Goal: Task Accomplishment & Management: Manage account settings

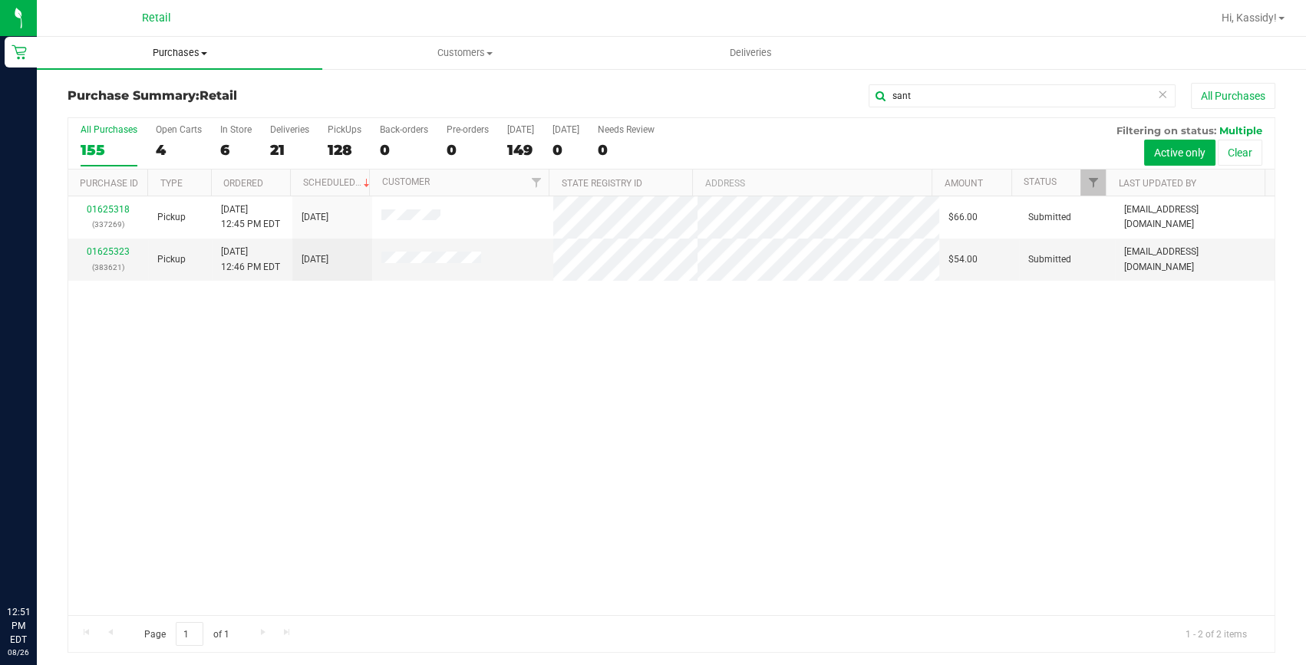
click at [165, 54] on span "Purchases" at bounding box center [179, 53] width 285 height 14
click at [135, 113] on li "Fulfillment" at bounding box center [179, 111] width 285 height 18
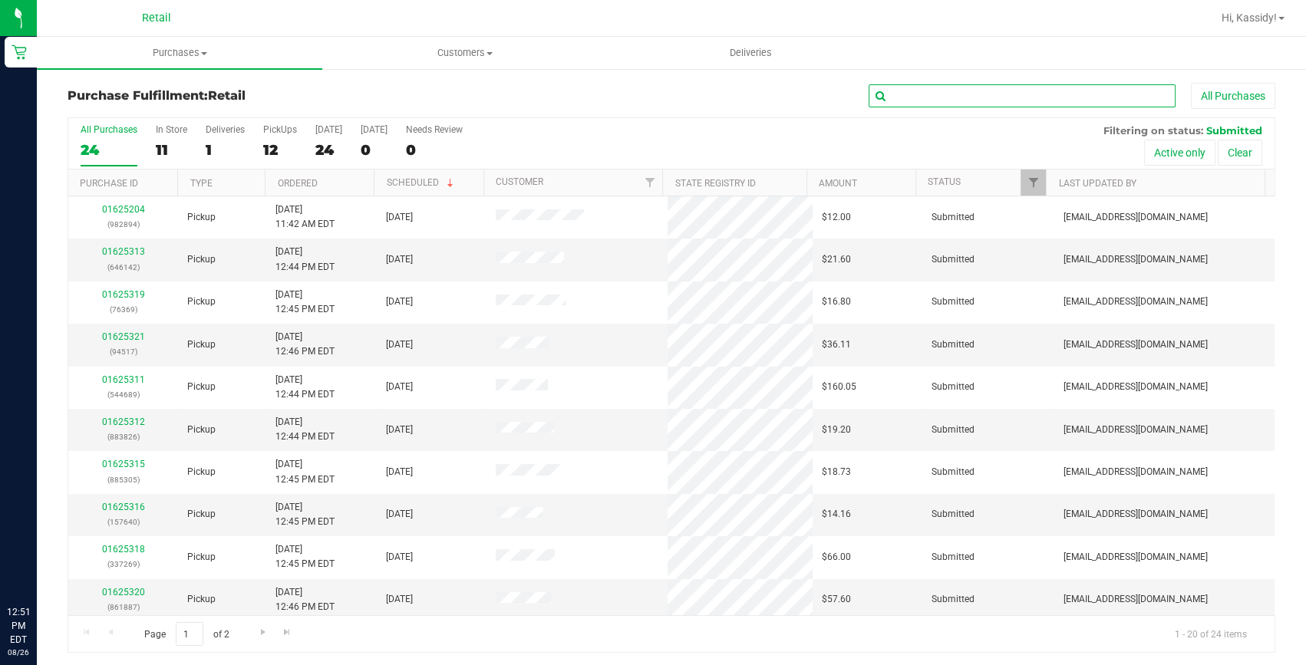
click at [906, 95] on input "text" at bounding box center [1021, 95] width 307 height 23
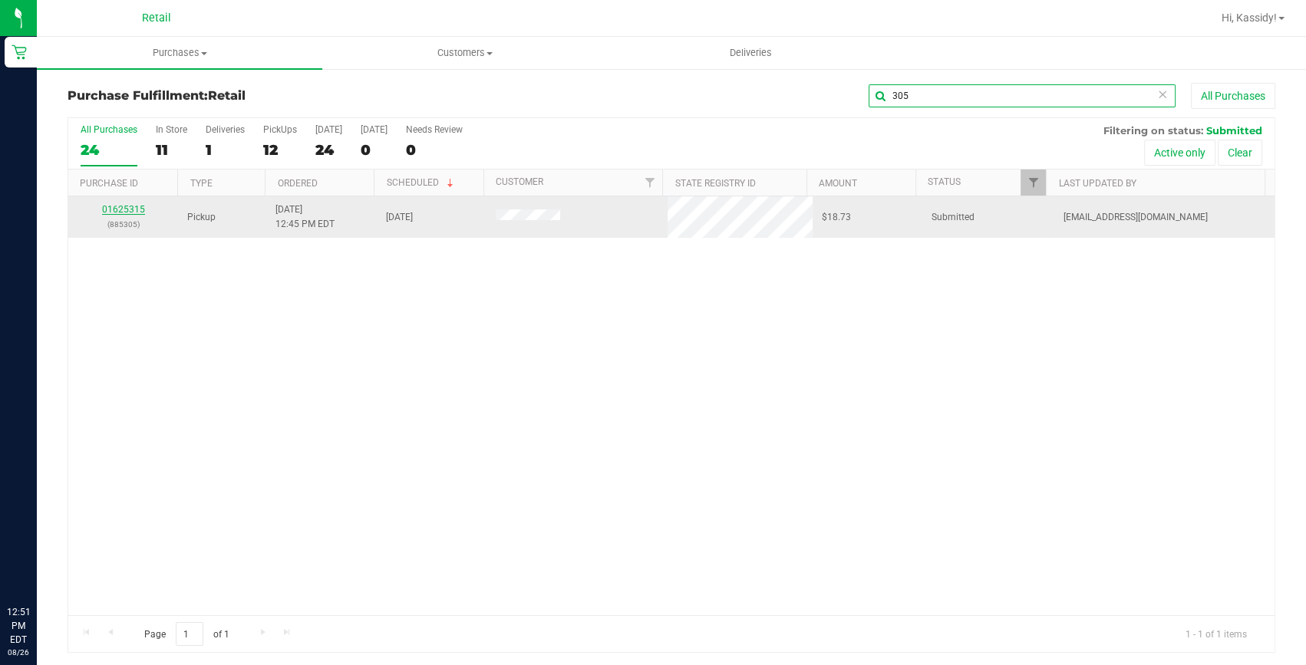
type input "305"
click at [127, 208] on link "01625315" at bounding box center [123, 209] width 43 height 11
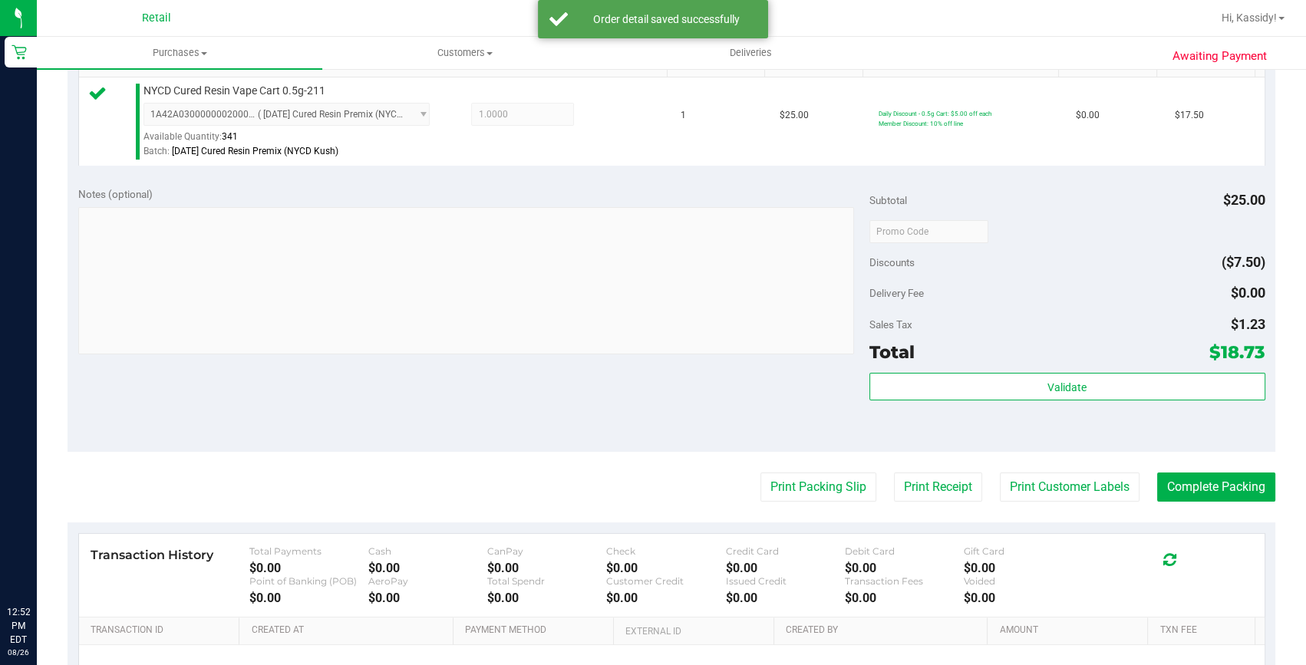
scroll to position [418, 0]
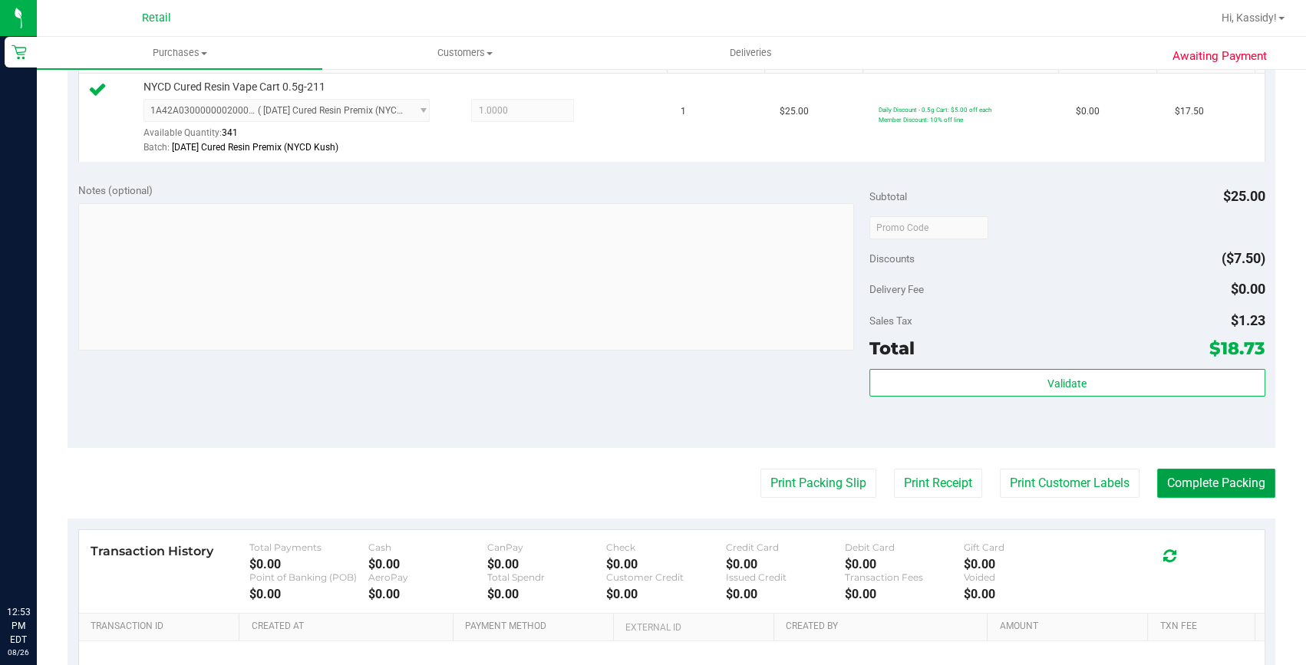
click at [1222, 483] on button "Complete Packing" at bounding box center [1216, 483] width 118 height 29
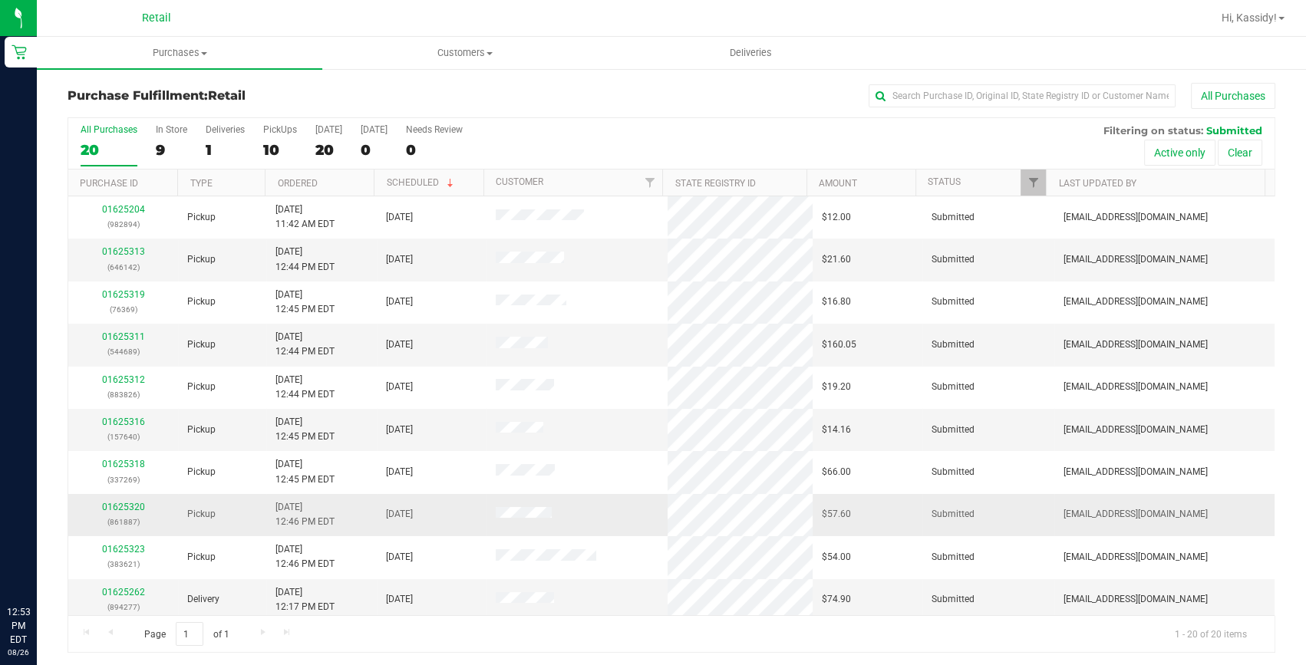
click at [125, 512] on div "01625320 (861887)" at bounding box center [122, 514] width 91 height 29
click at [125, 500] on div "01625320 (861887)" at bounding box center [122, 514] width 91 height 29
click at [125, 505] on link "01625320" at bounding box center [123, 507] width 43 height 11
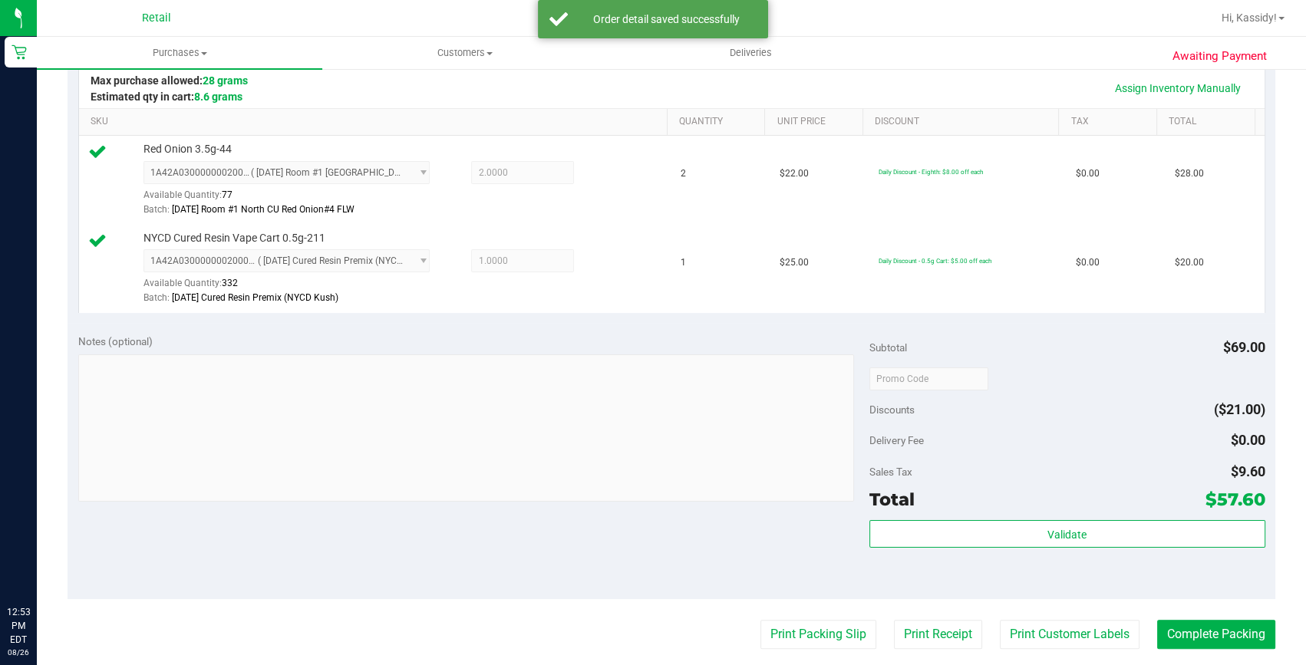
scroll to position [418, 0]
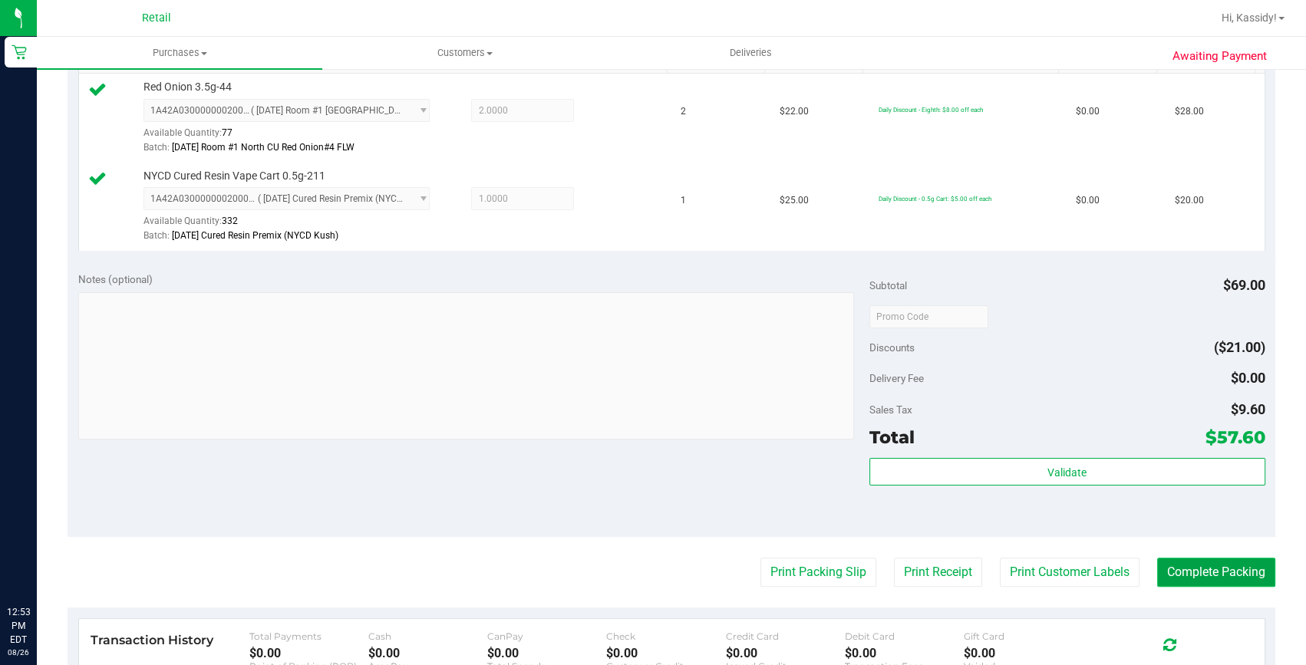
click at [1181, 574] on button "Complete Packing" at bounding box center [1216, 572] width 118 height 29
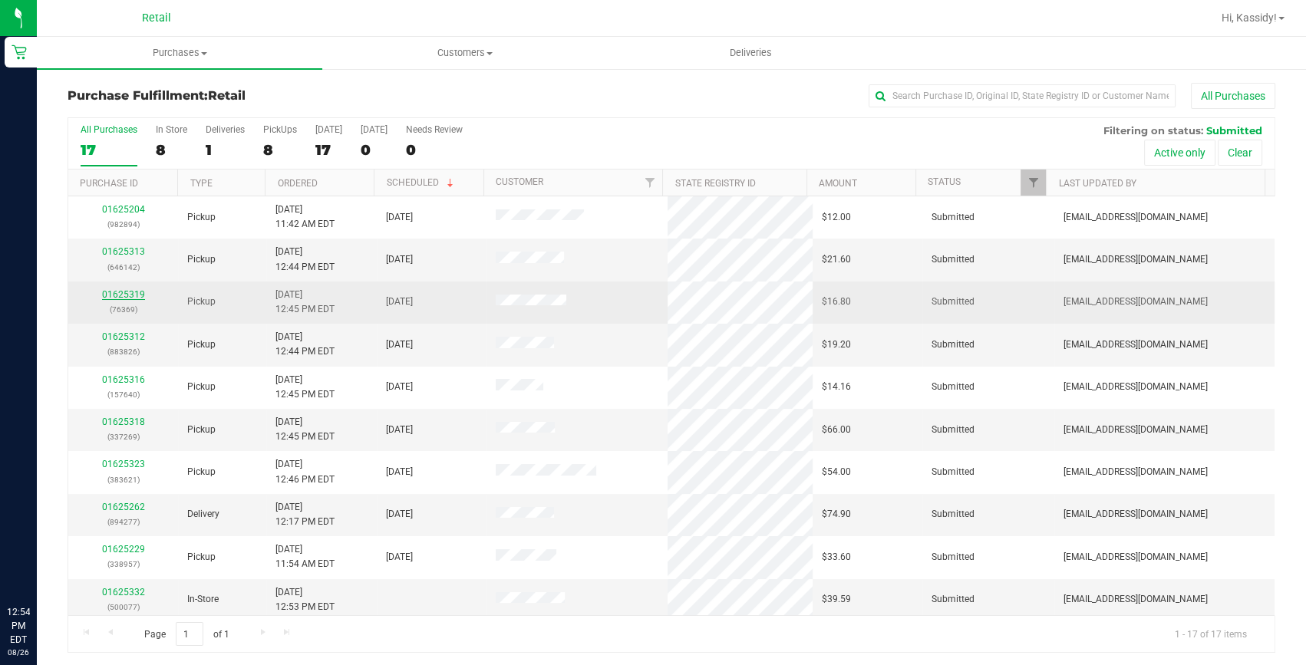
click at [131, 294] on link "01625319" at bounding box center [123, 294] width 43 height 11
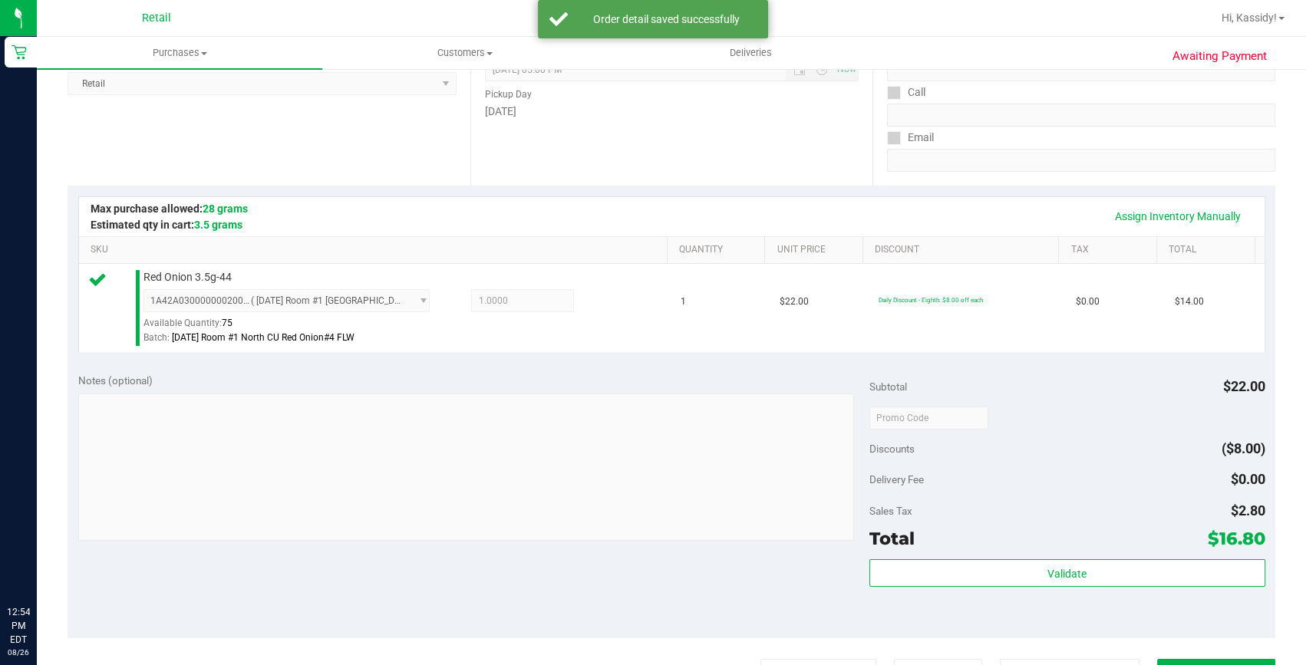
scroll to position [278, 0]
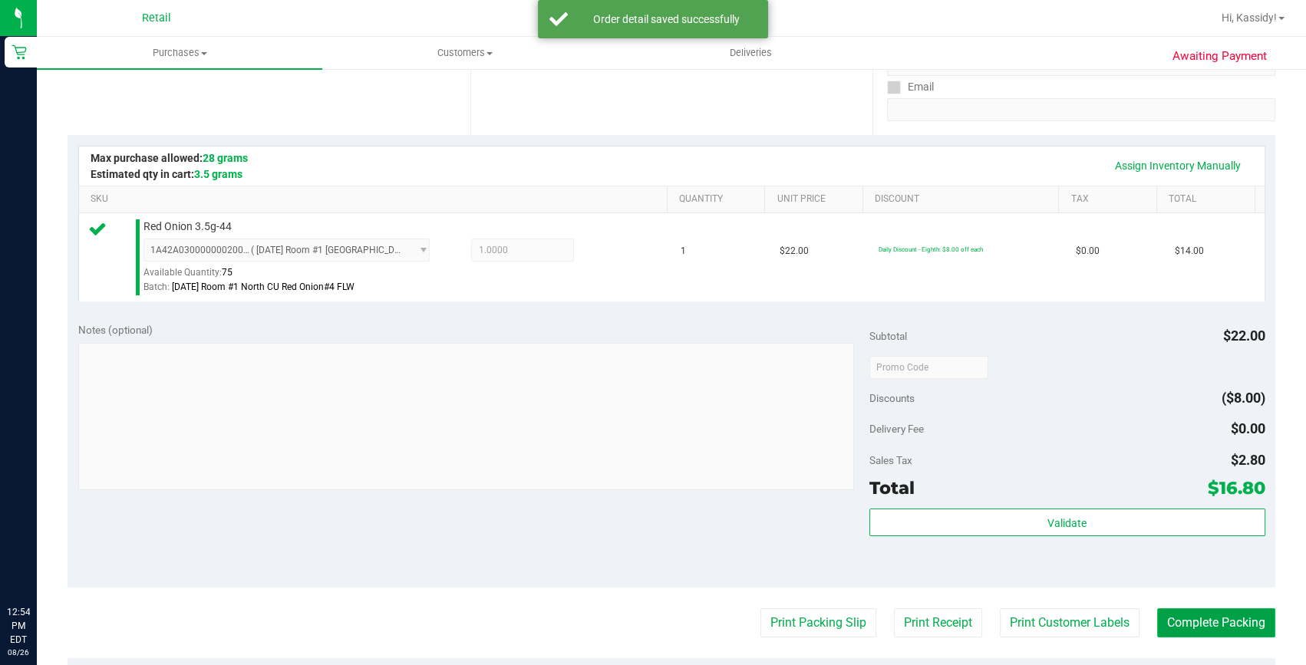
click at [1220, 611] on button "Complete Packing" at bounding box center [1216, 622] width 118 height 29
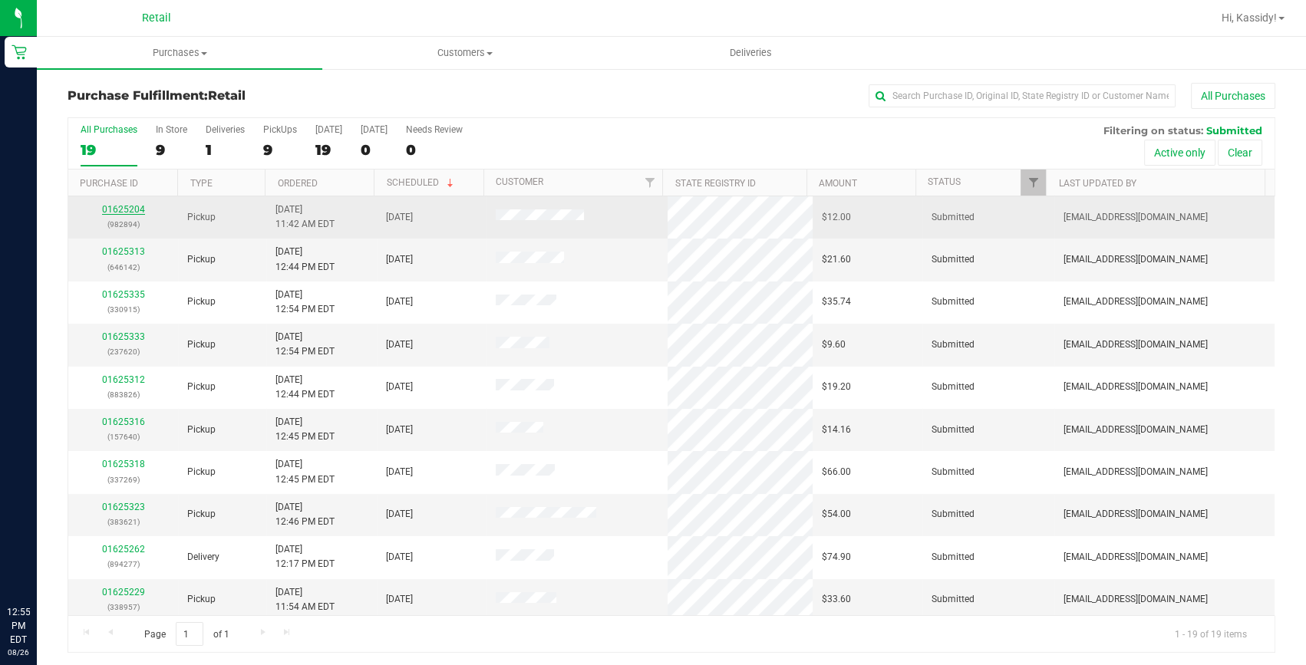
click at [130, 206] on link "01625204" at bounding box center [123, 209] width 43 height 11
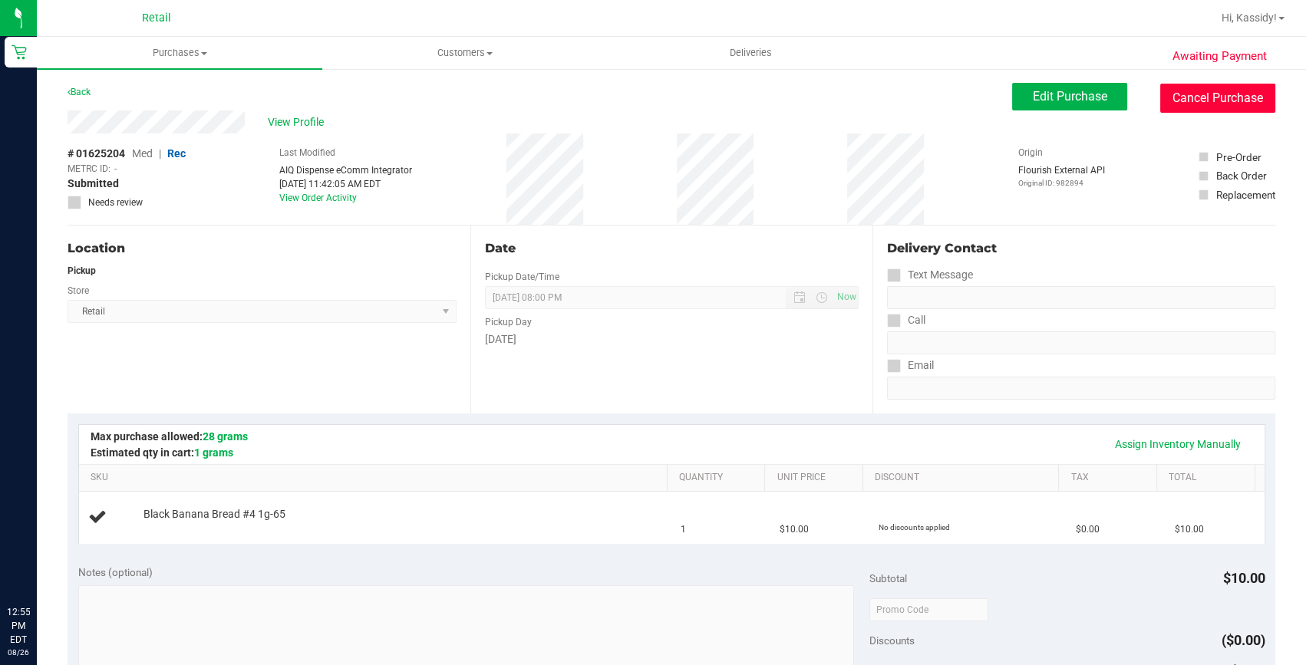
click at [1237, 96] on button "Cancel Purchase" at bounding box center [1217, 98] width 115 height 29
click at [301, 117] on span "View Profile" at bounding box center [298, 122] width 61 height 16
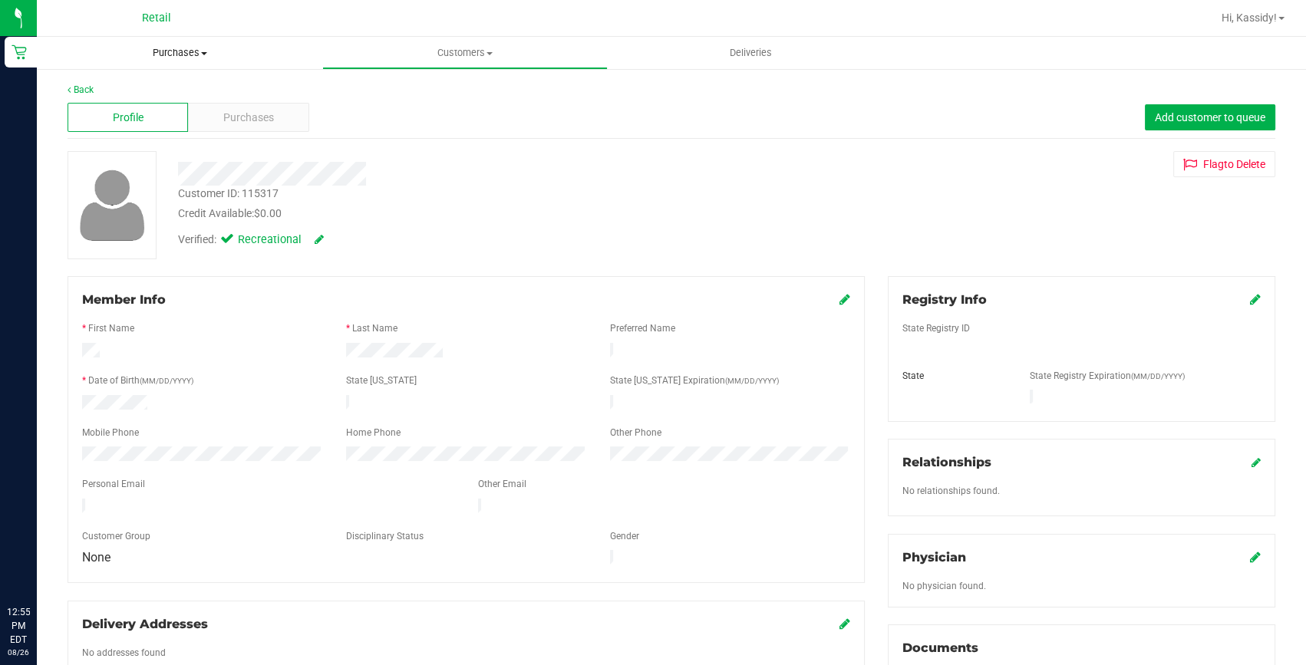
click at [140, 51] on span "Purchases" at bounding box center [179, 53] width 285 height 14
click at [105, 124] on span "All purchases" at bounding box center [91, 129] width 109 height 13
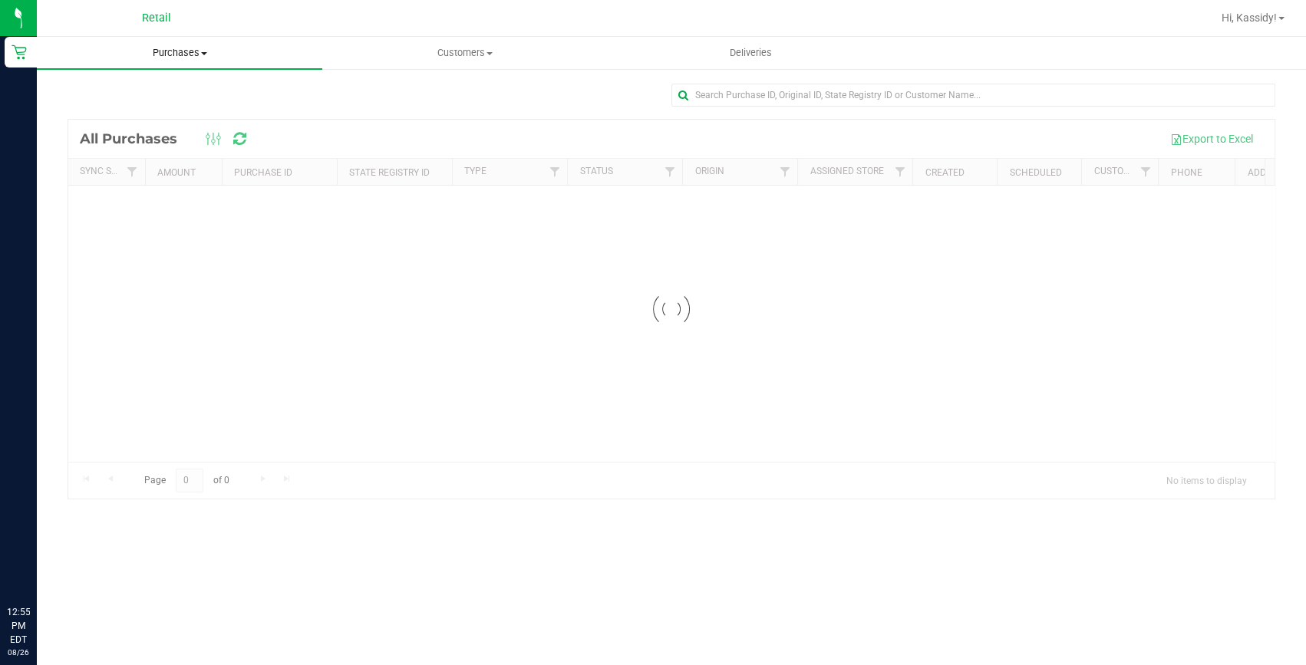
click at [140, 50] on span "Purchases" at bounding box center [179, 53] width 285 height 14
click at [126, 102] on li "Fulfillment" at bounding box center [179, 111] width 285 height 18
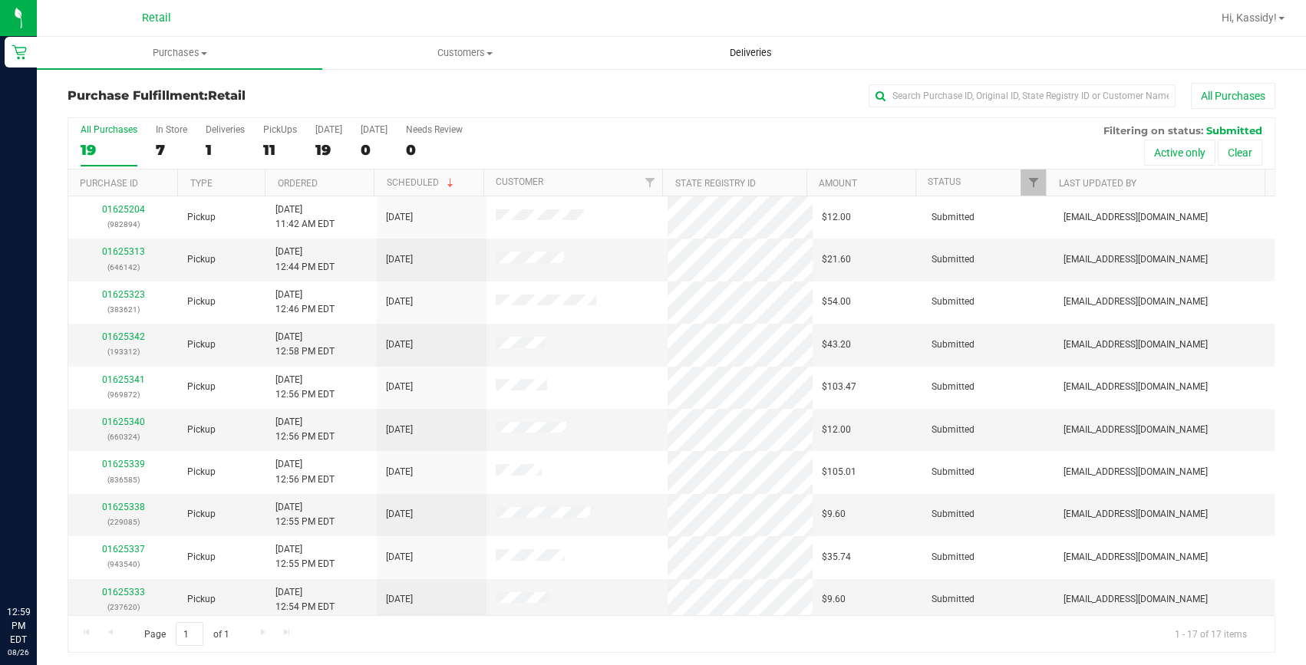
click at [743, 53] on span "Deliveries" at bounding box center [751, 53] width 84 height 14
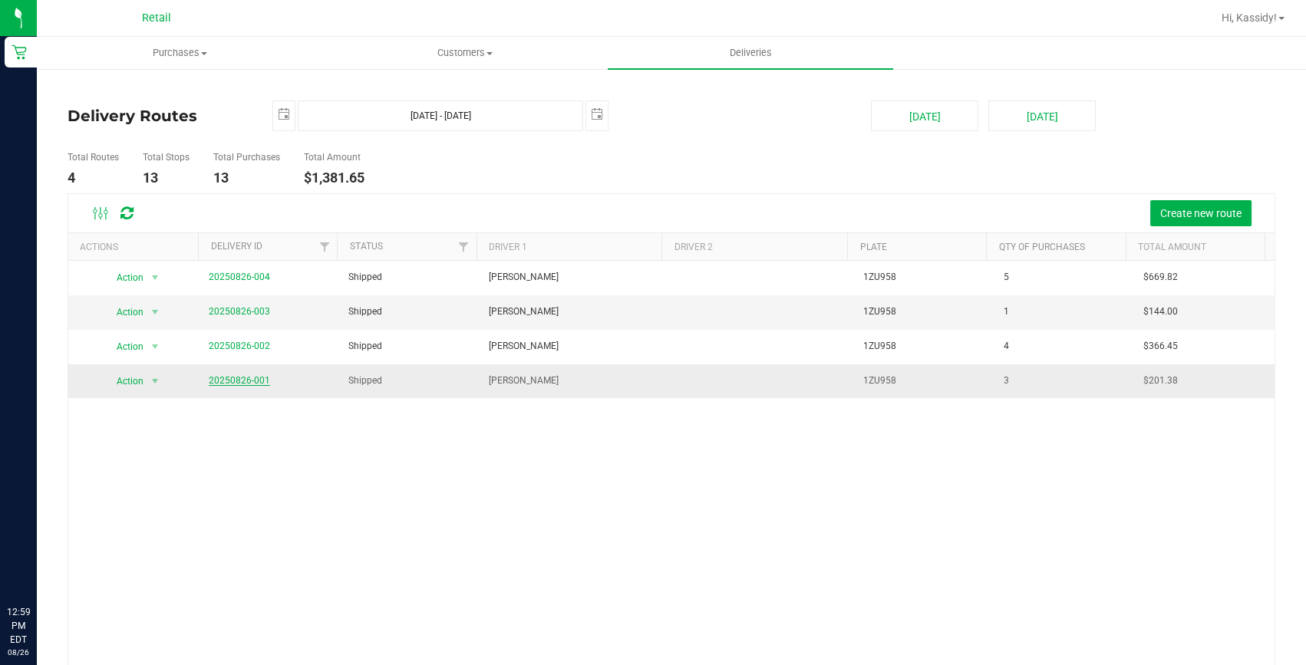
click at [236, 381] on link "20250826-001" at bounding box center [239, 380] width 61 height 11
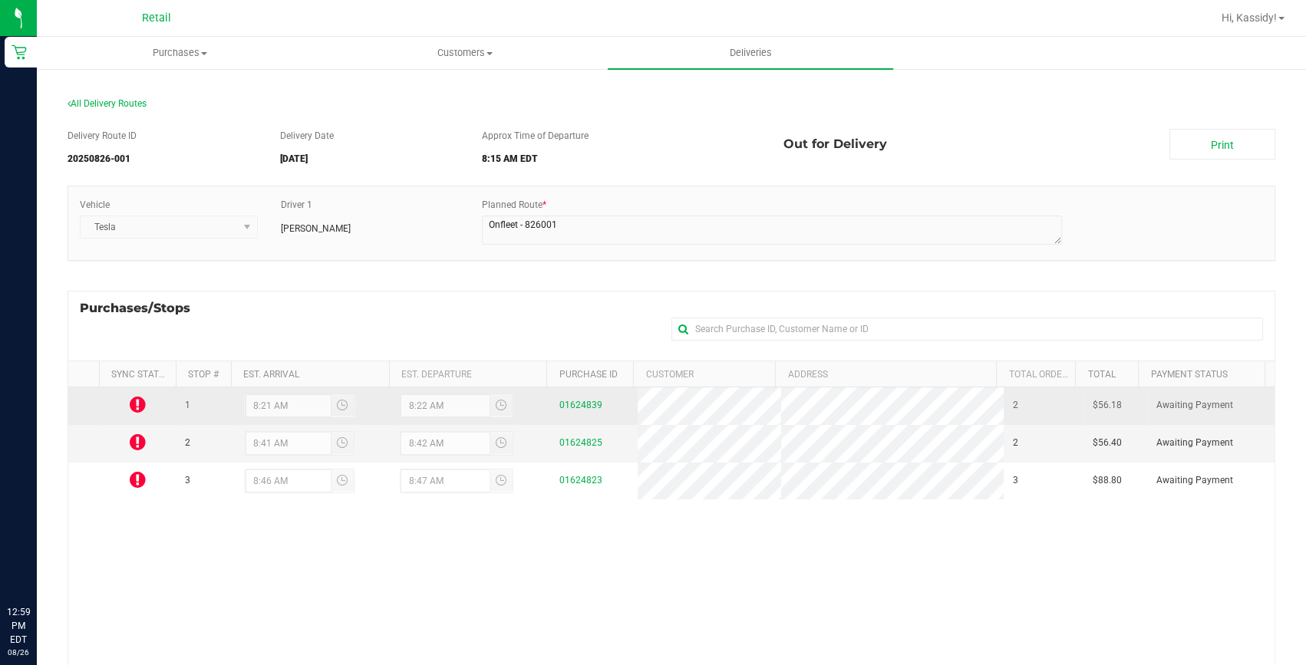
click at [143, 403] on icon at bounding box center [138, 404] width 16 height 18
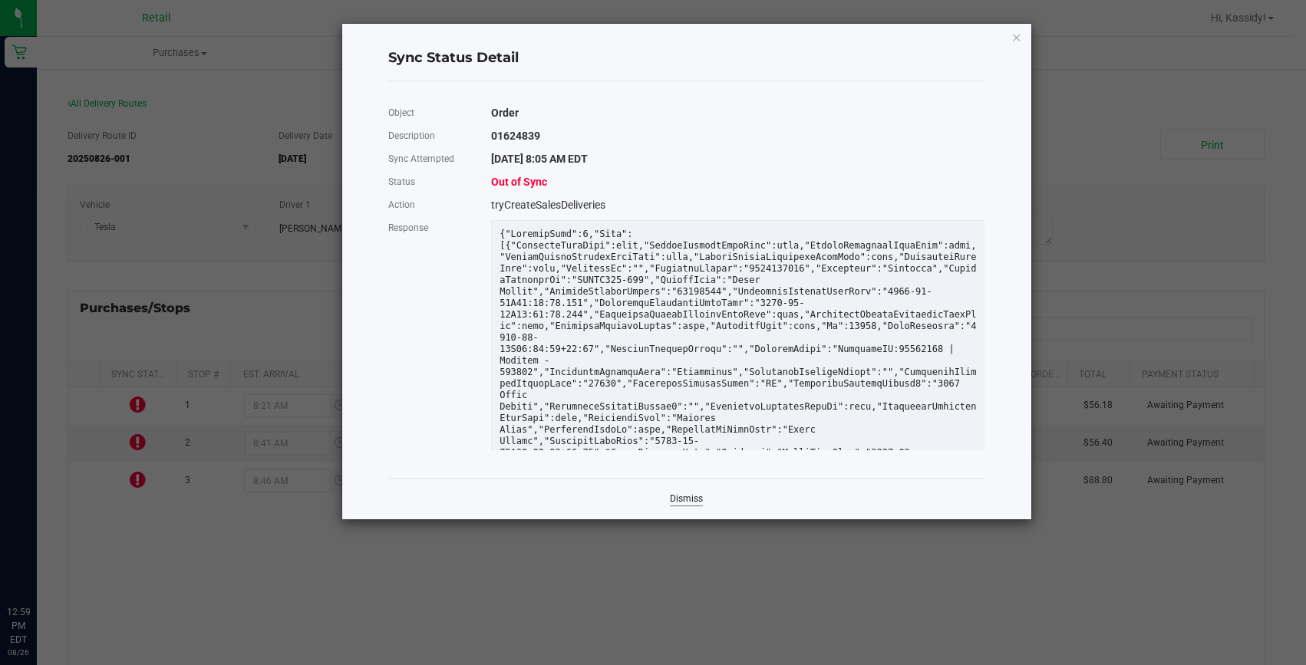
click at [685, 506] on link "Dismiss" at bounding box center [686, 498] width 33 height 13
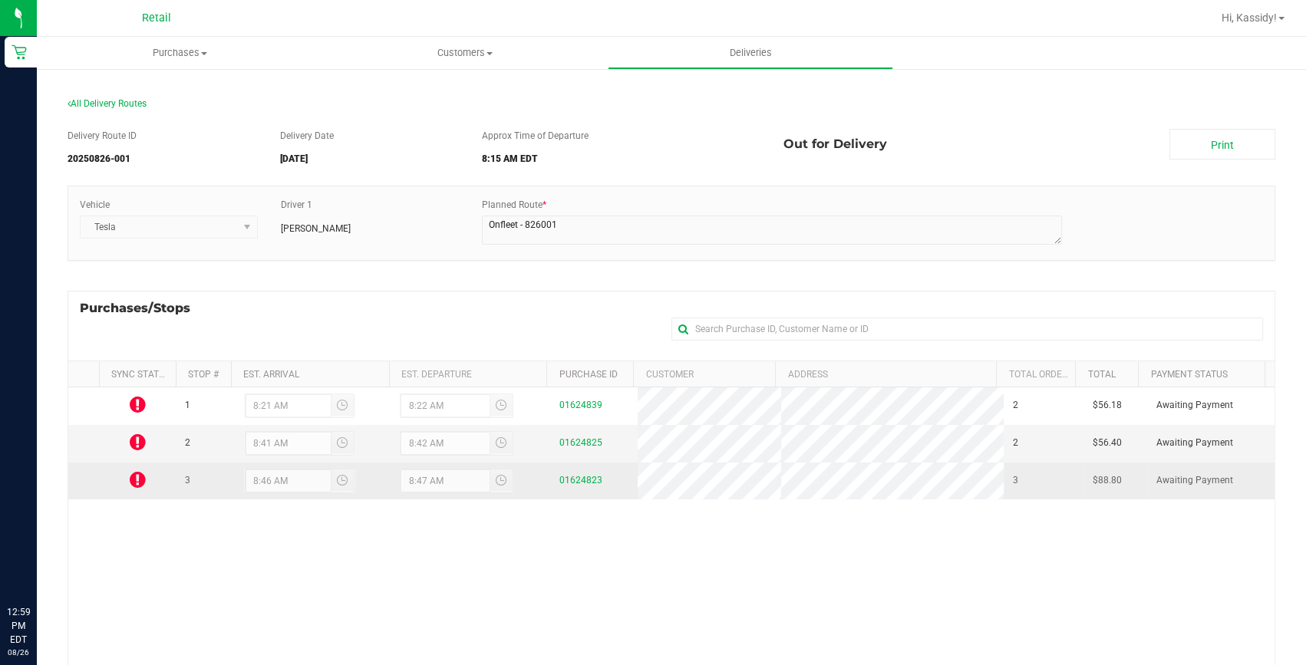
click at [137, 477] on icon at bounding box center [138, 479] width 16 height 18
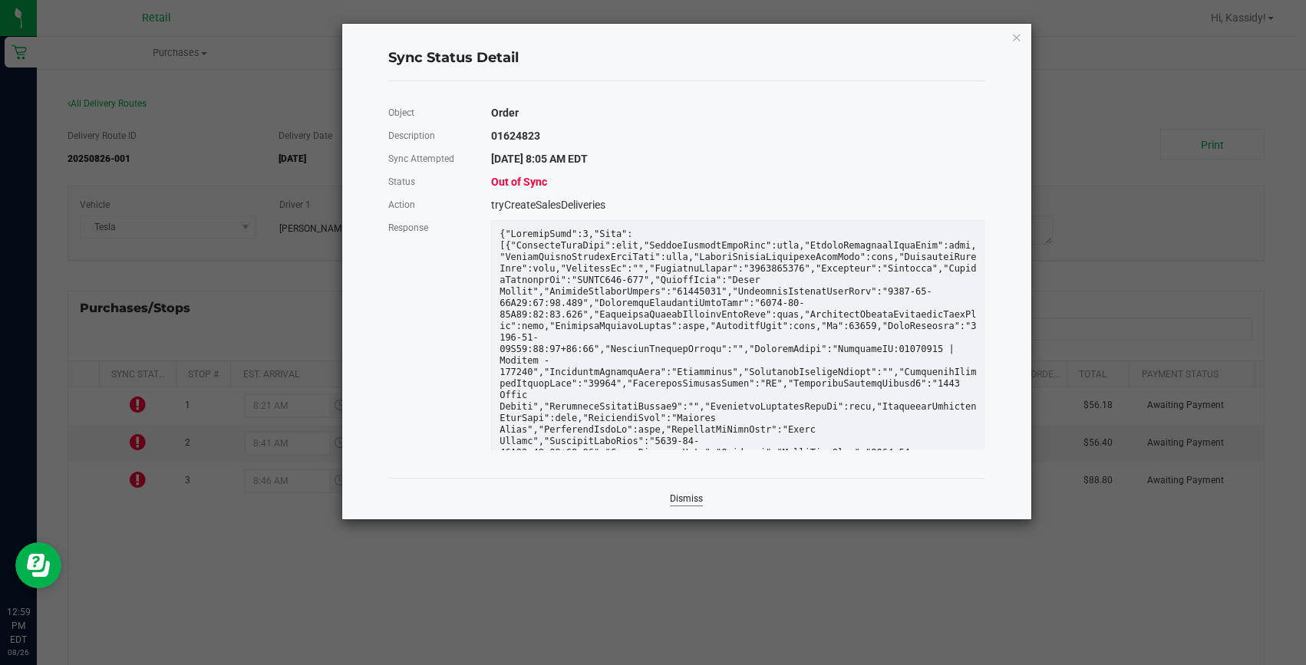
click at [680, 496] on link "Dismiss" at bounding box center [686, 498] width 33 height 13
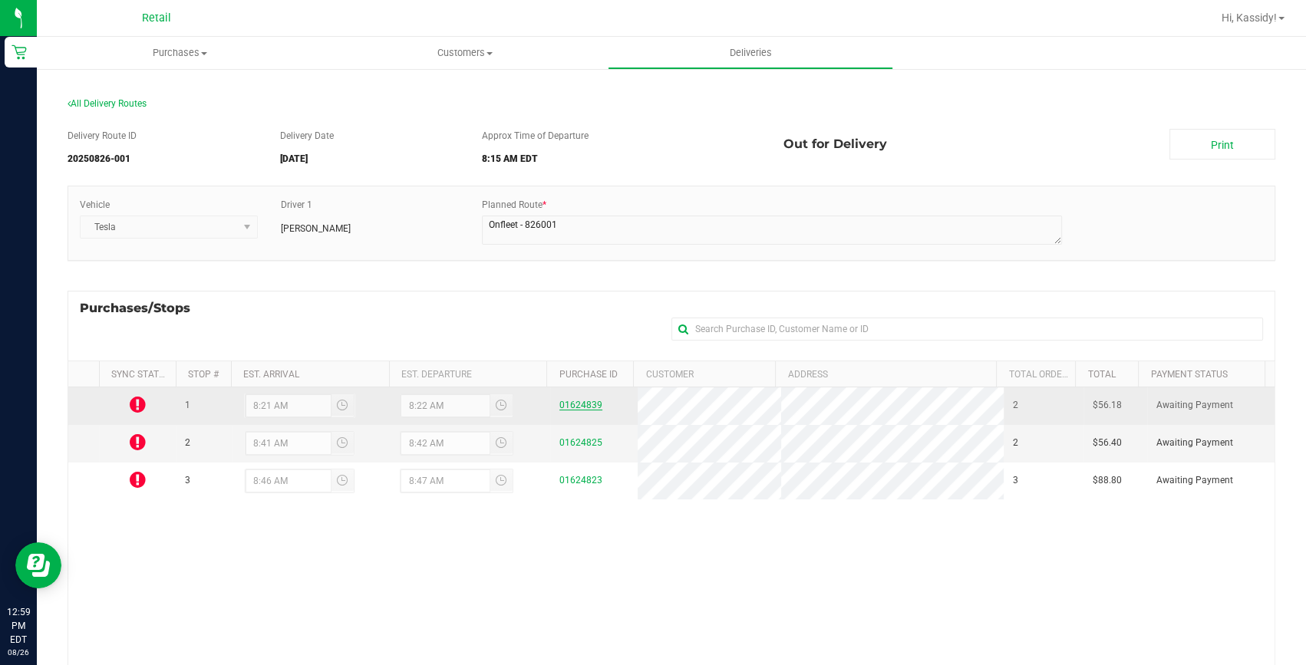
click at [576, 409] on link "01624839" at bounding box center [580, 405] width 43 height 11
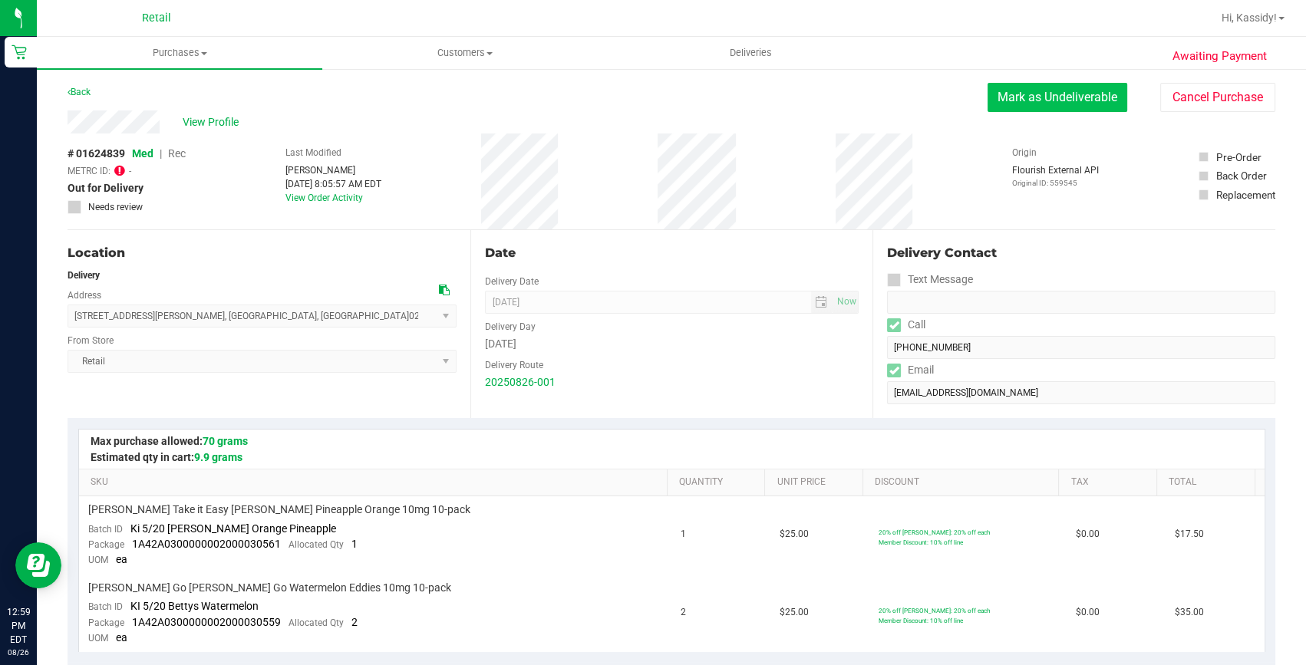
click at [1072, 100] on button "Mark as Undeliverable" at bounding box center [1057, 97] width 140 height 29
click at [1018, 102] on button "Mark as Undeliverable" at bounding box center [1057, 97] width 140 height 29
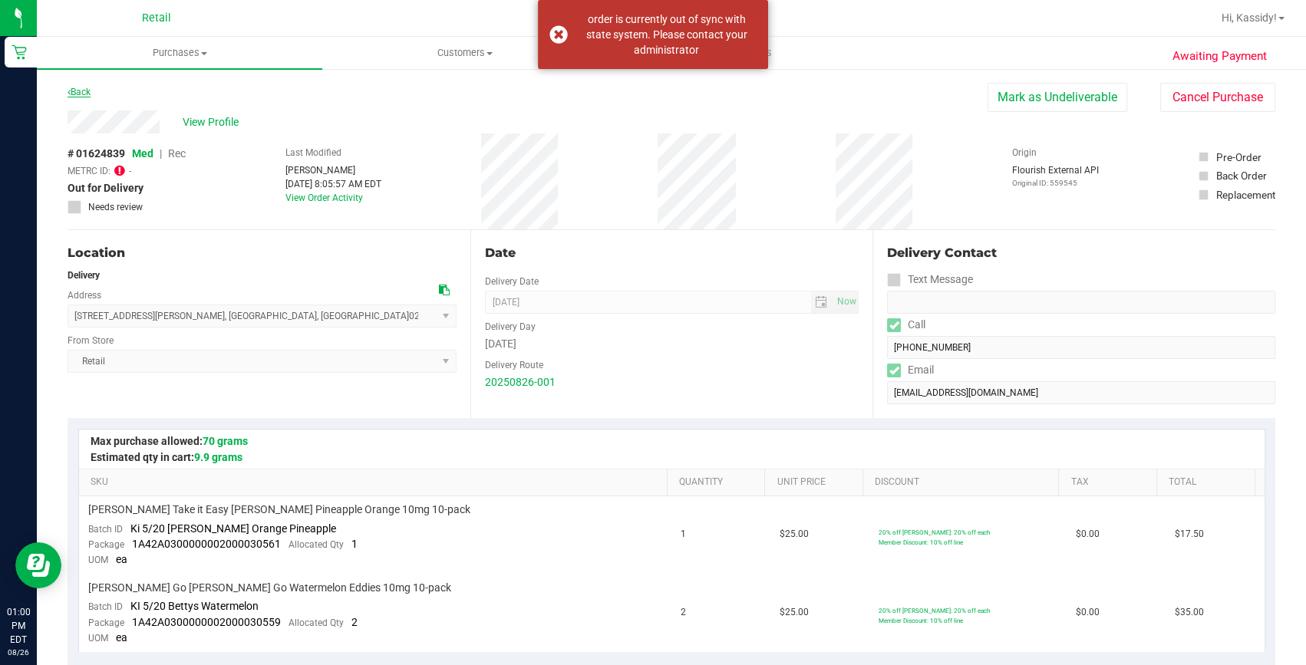
click at [87, 91] on link "Back" at bounding box center [79, 92] width 23 height 11
click at [74, 94] on link "Back" at bounding box center [79, 92] width 23 height 11
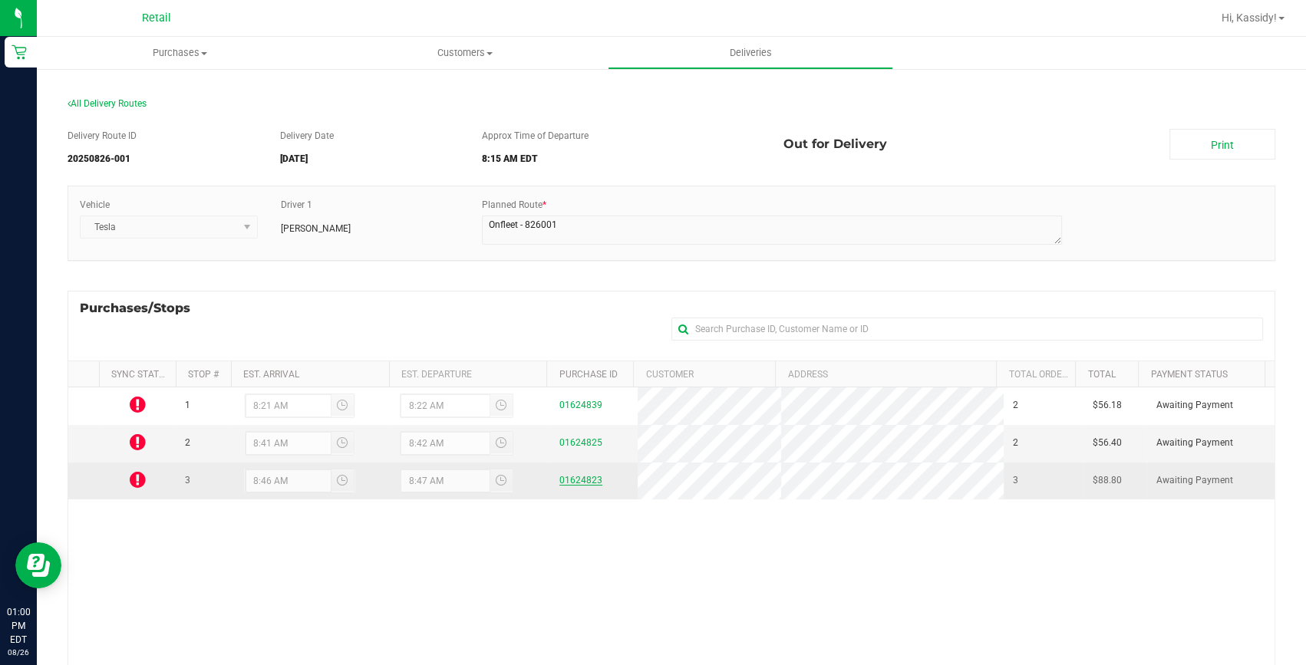
click at [559, 479] on link "01624823" at bounding box center [580, 480] width 43 height 11
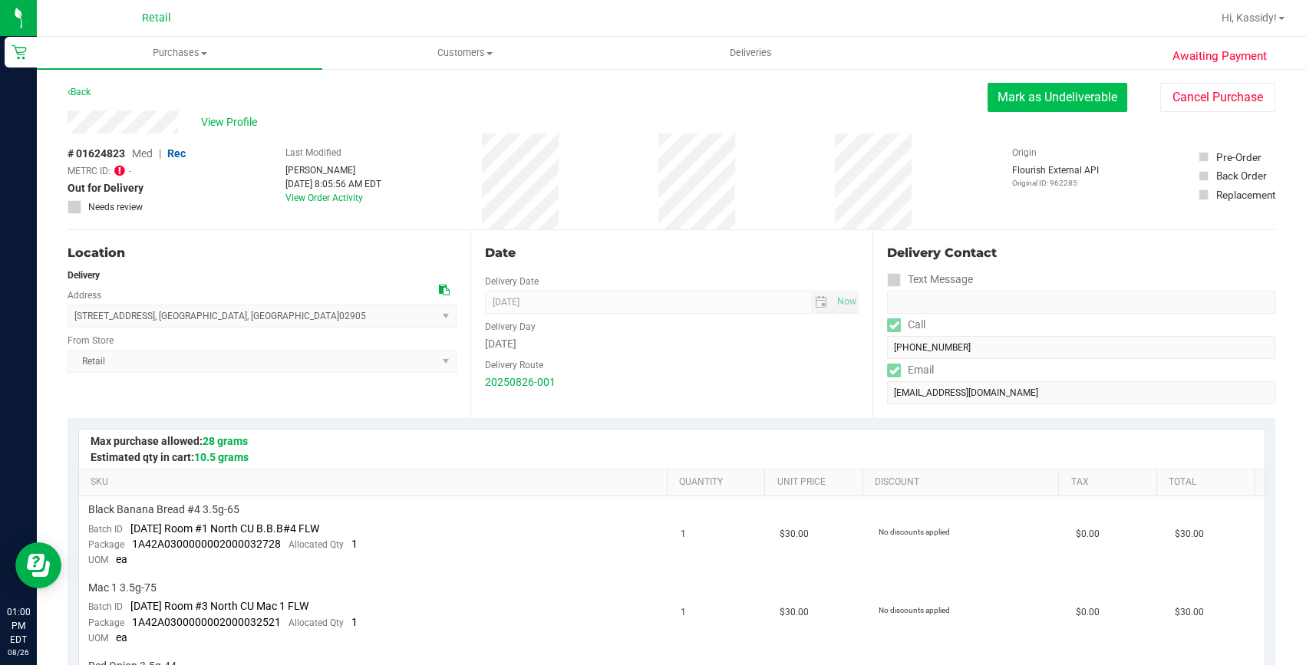
click at [1036, 110] on button "Mark as Undeliverable" at bounding box center [1057, 97] width 140 height 29
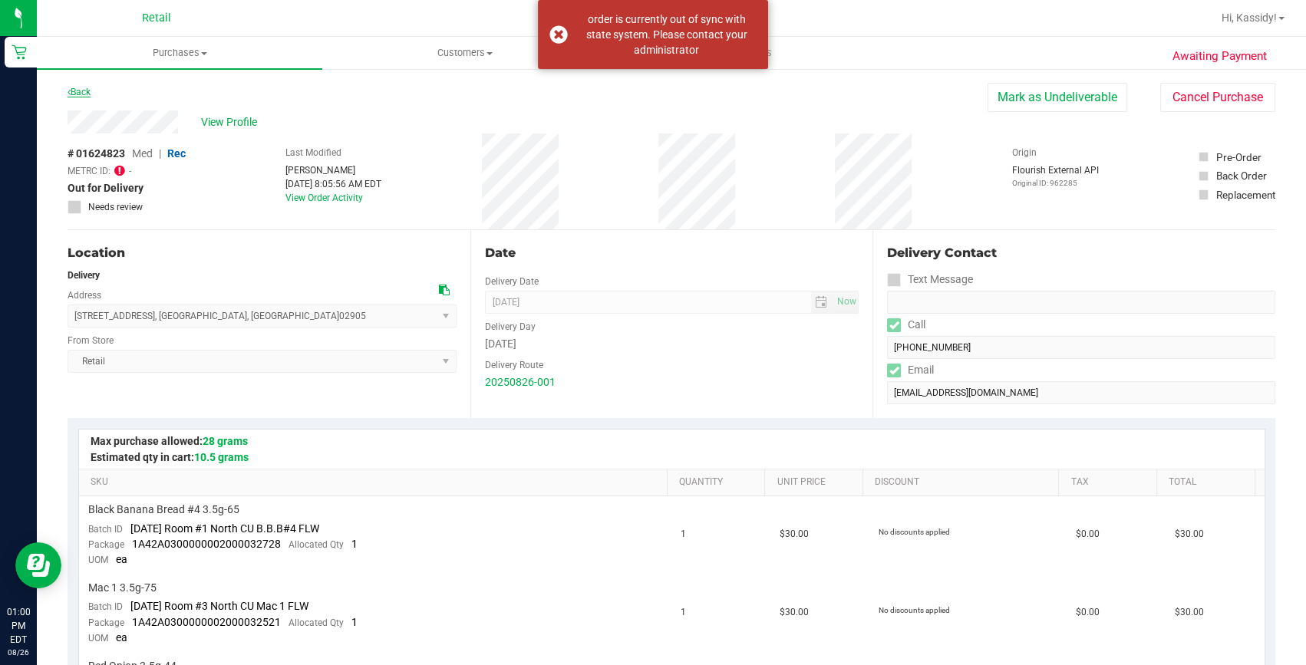
click at [84, 92] on link "Back" at bounding box center [79, 92] width 23 height 11
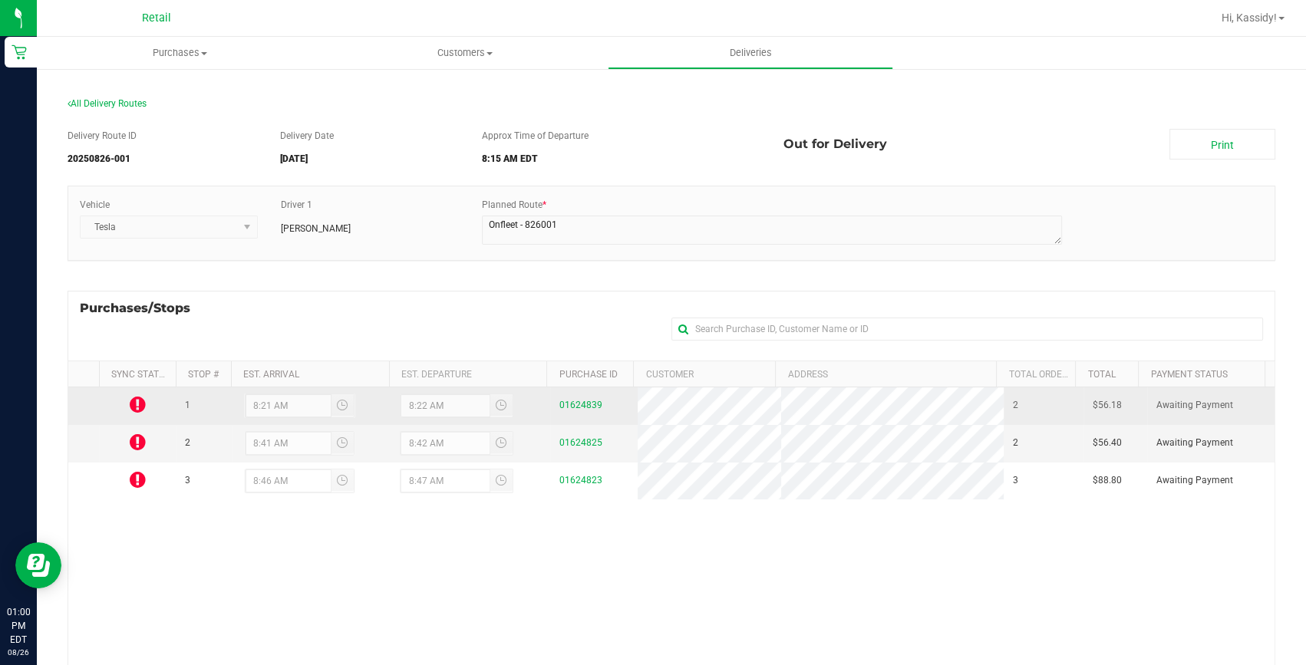
click at [136, 408] on icon at bounding box center [138, 404] width 16 height 18
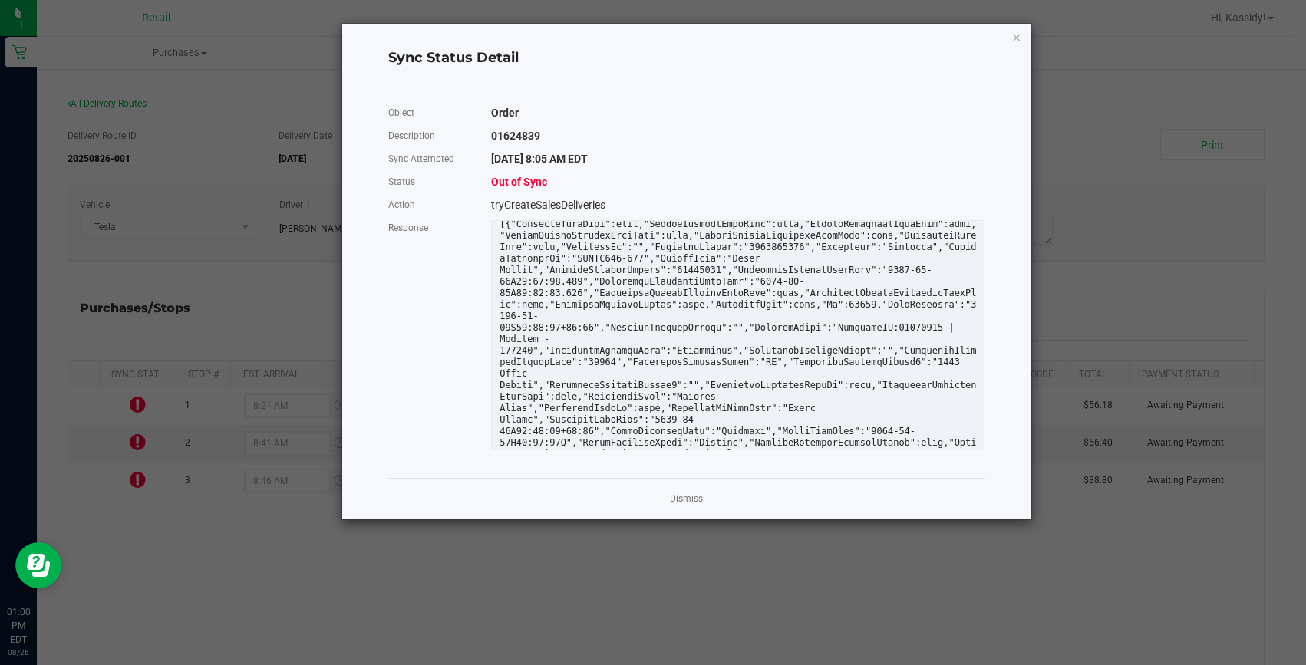
scroll to position [54, 0]
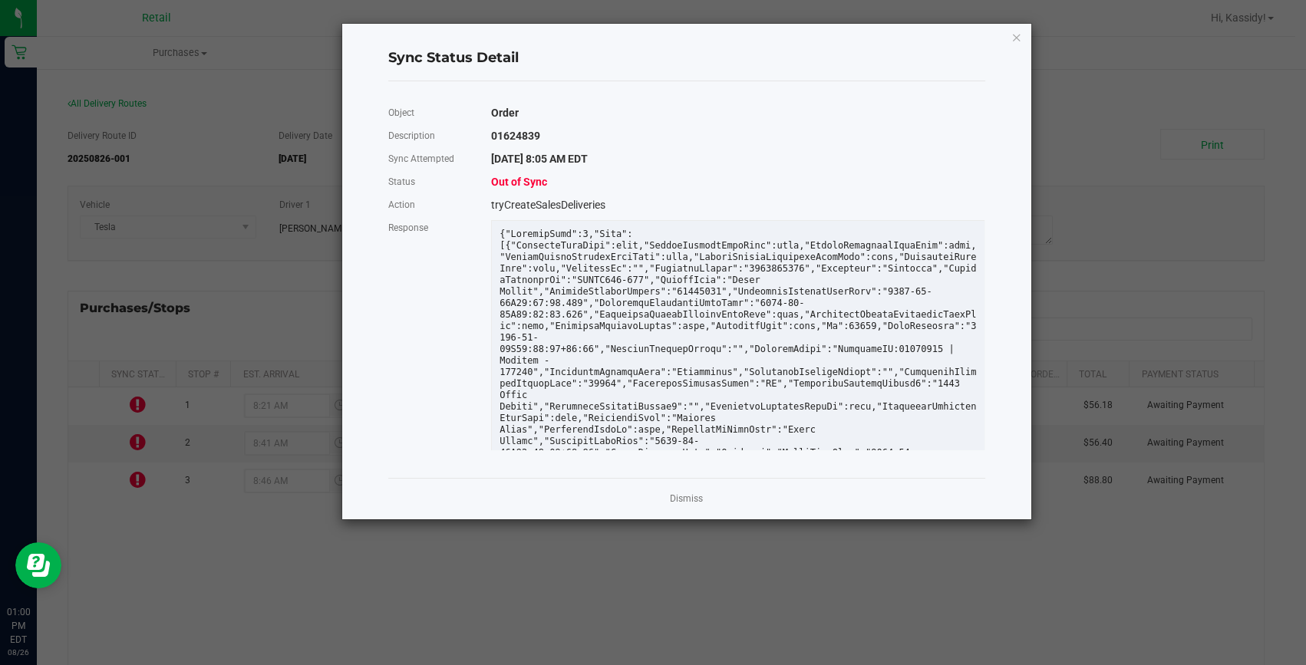
click at [406, 206] on div "Action" at bounding box center [429, 204] width 104 height 23
click at [397, 233] on div "Response" at bounding box center [429, 227] width 104 height 23
click at [697, 496] on link "Dismiss" at bounding box center [686, 498] width 33 height 13
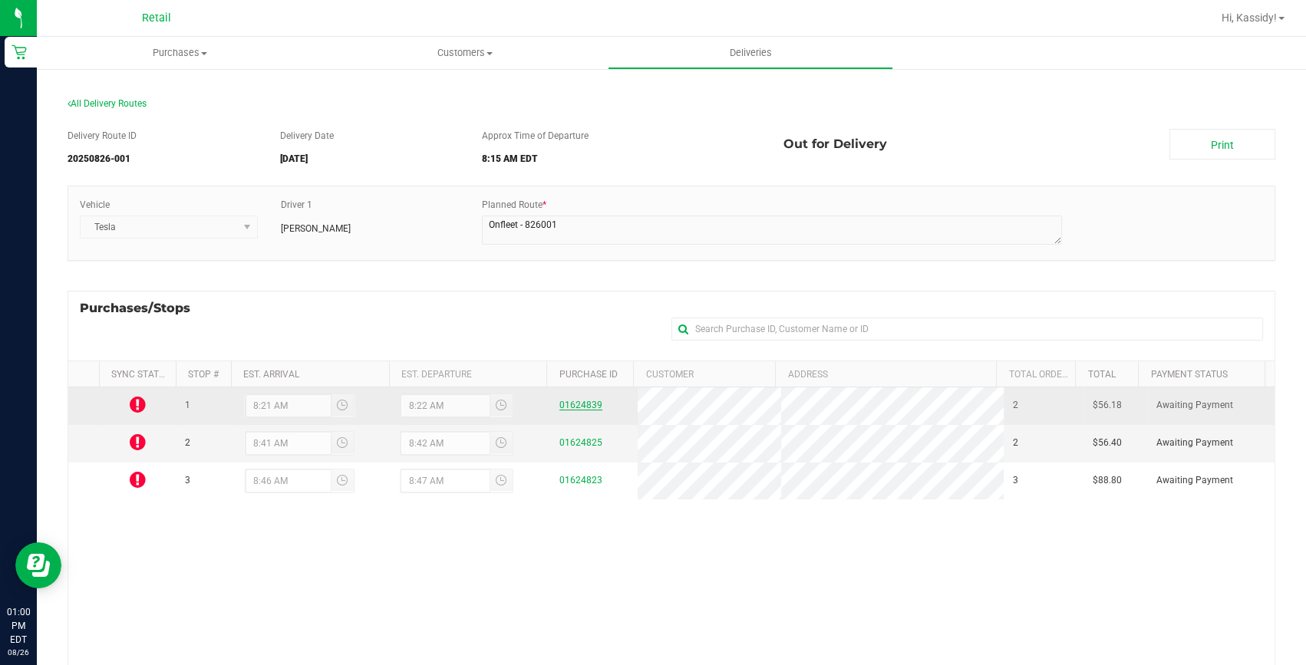
click at [563, 407] on link "01624839" at bounding box center [580, 405] width 43 height 11
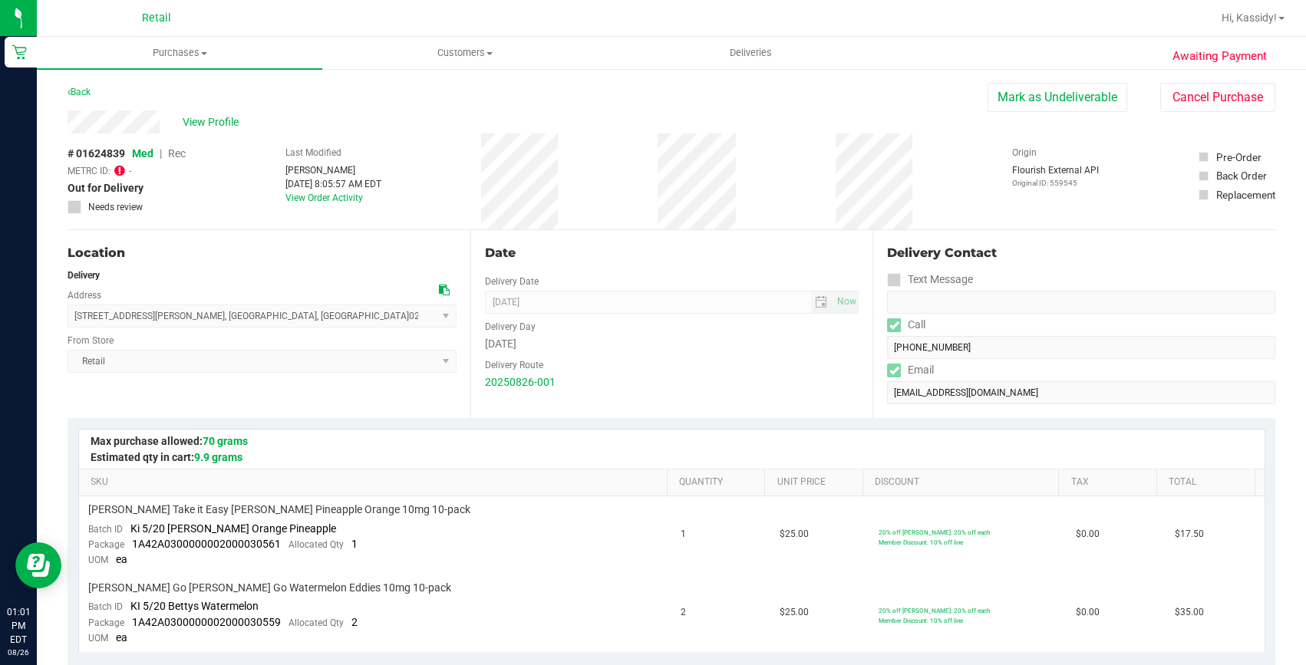
scroll to position [549, 0]
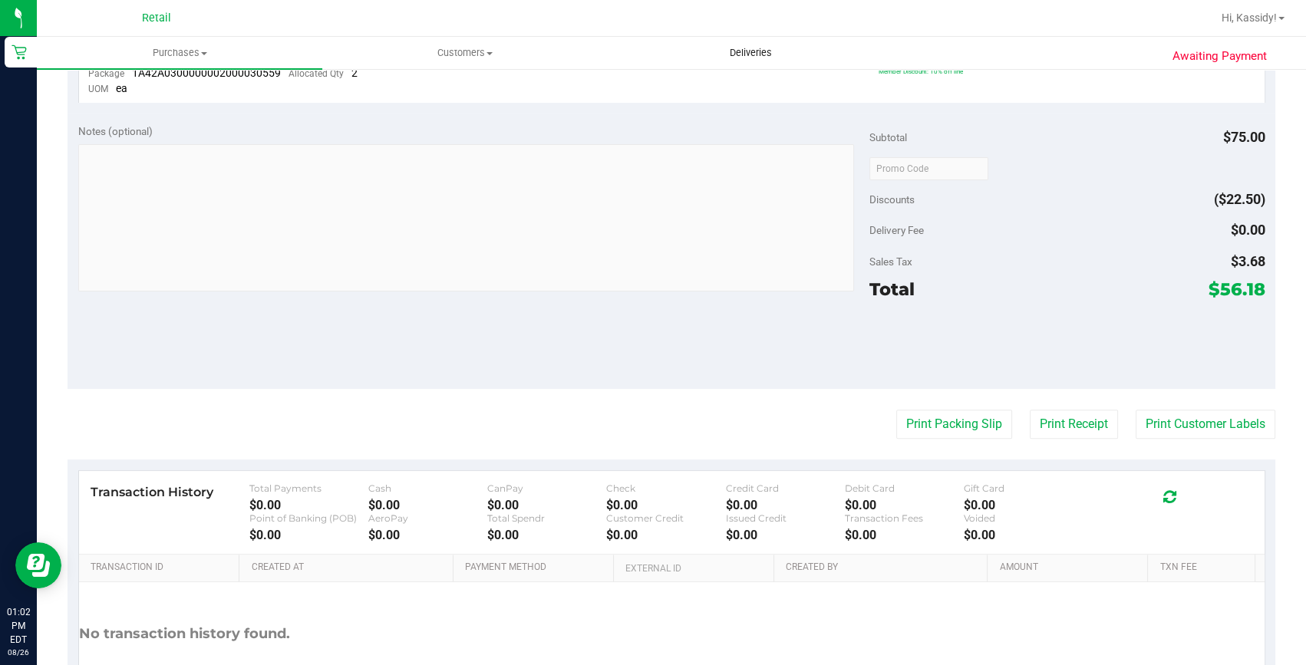
click at [773, 62] on uib-tab-heading "Deliveries" at bounding box center [750, 53] width 284 height 31
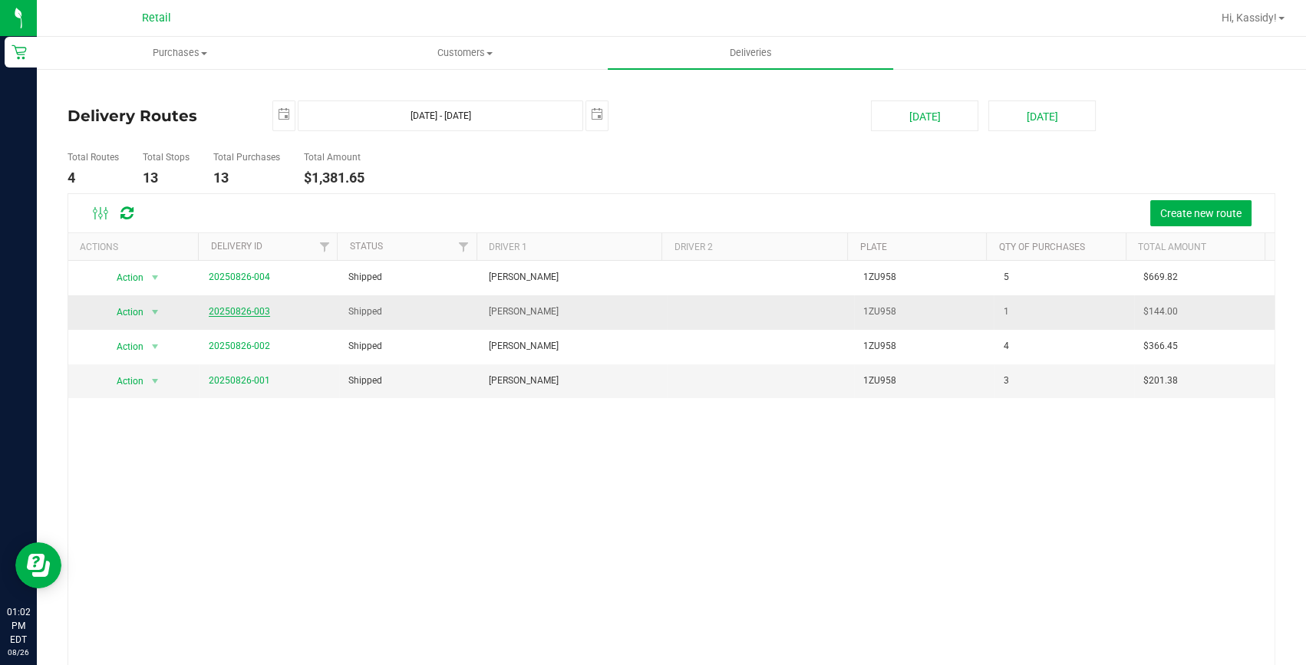
click at [238, 314] on link "20250826-003" at bounding box center [239, 311] width 61 height 11
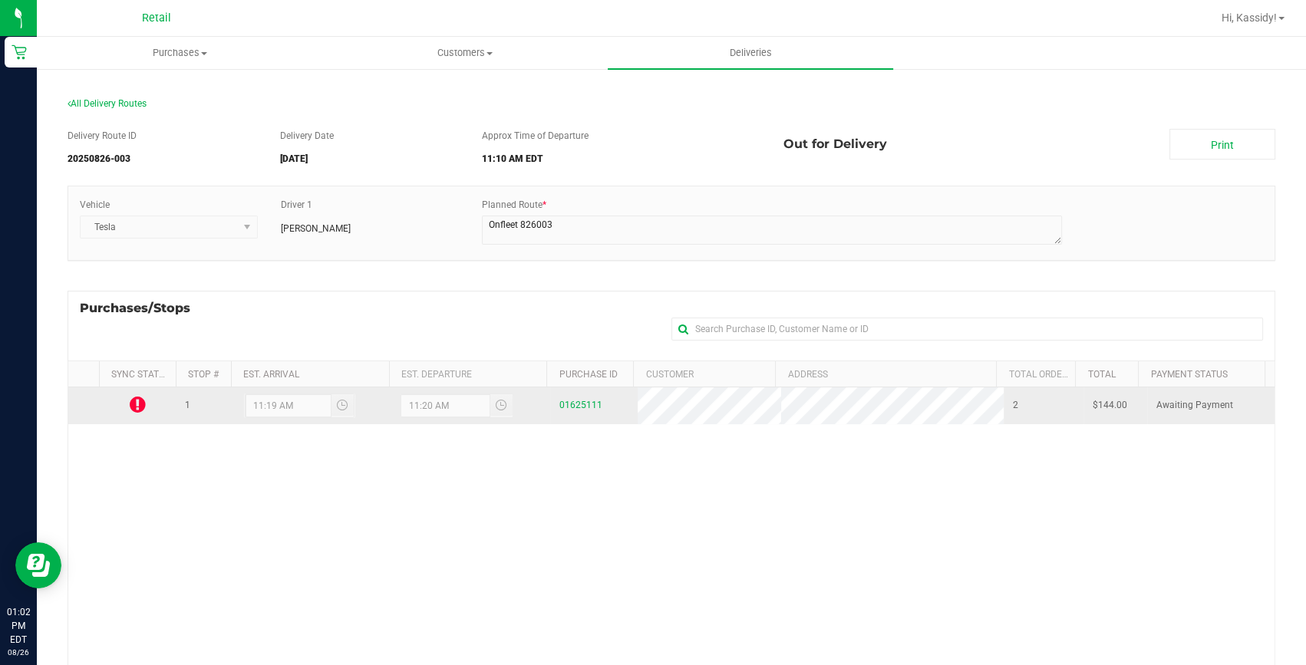
click at [143, 403] on icon at bounding box center [138, 404] width 16 height 18
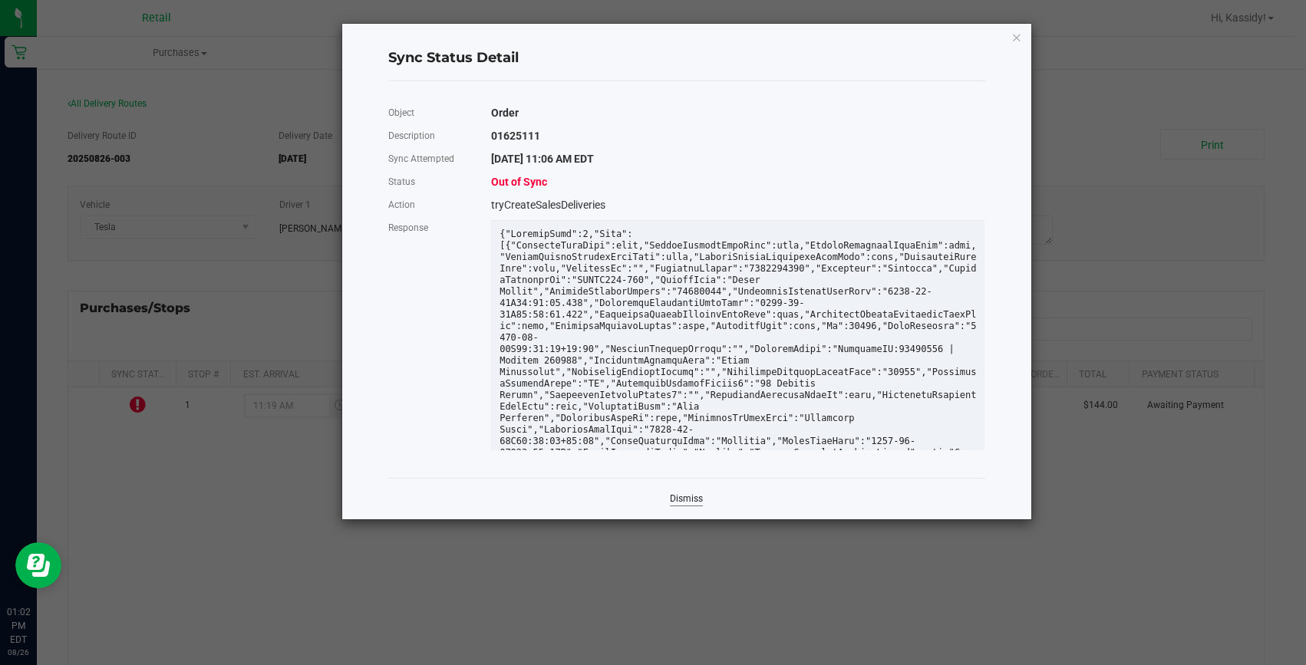
click at [680, 498] on link "Dismiss" at bounding box center [686, 498] width 33 height 13
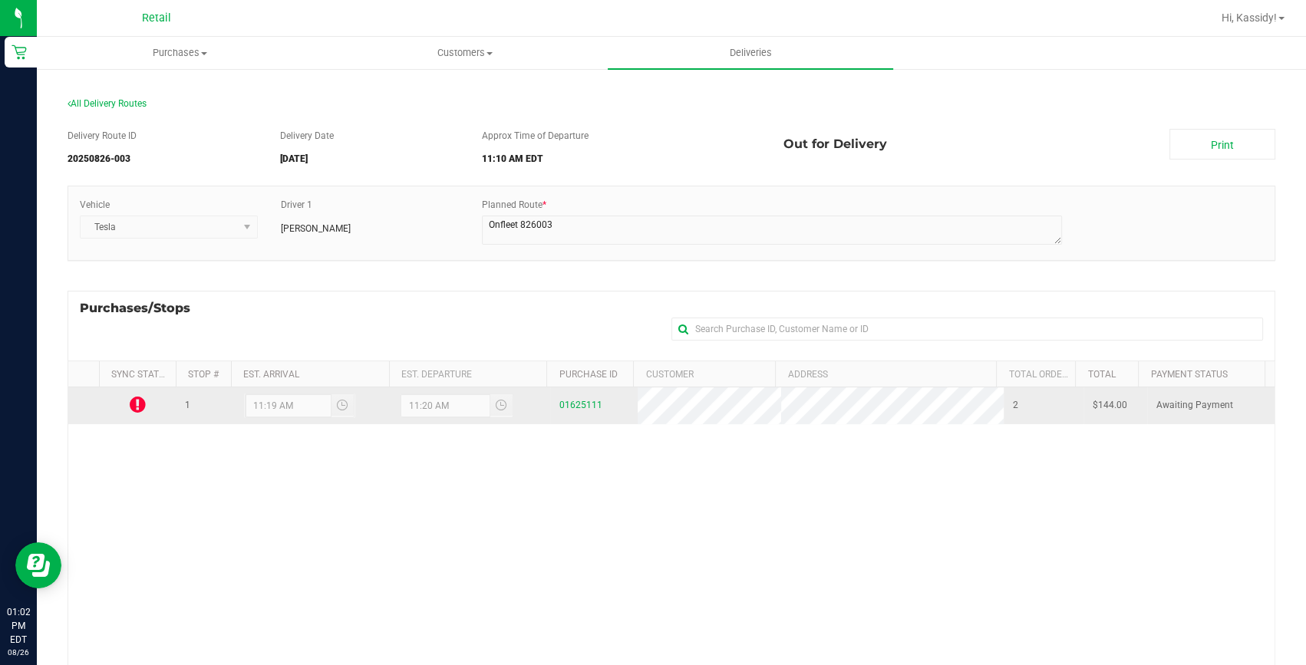
click at [140, 406] on icon at bounding box center [138, 404] width 16 height 18
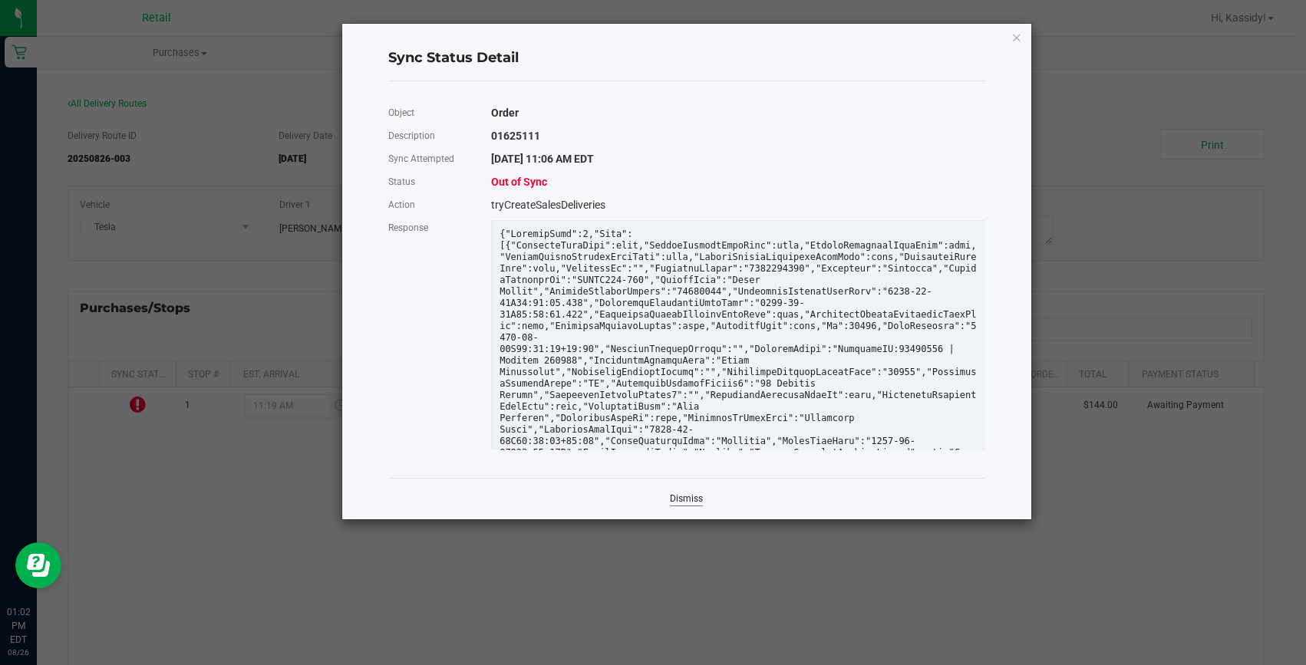
click at [680, 499] on link "Dismiss" at bounding box center [686, 498] width 33 height 13
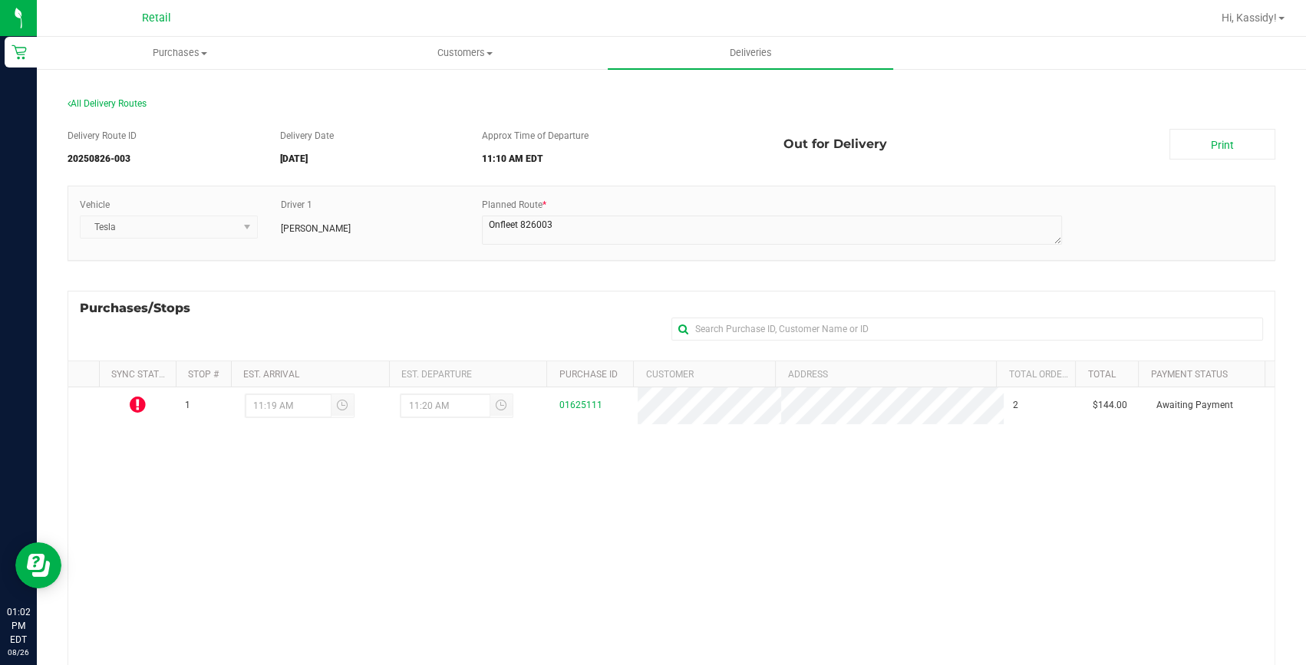
click at [62, 109] on div "All Delivery Routes Delivery Route ID 20250826-003 Delivery Date 08/26/2025 App…" at bounding box center [671, 476] width 1230 height 786
click at [74, 107] on span "All Delivery Routes" at bounding box center [107, 103] width 79 height 11
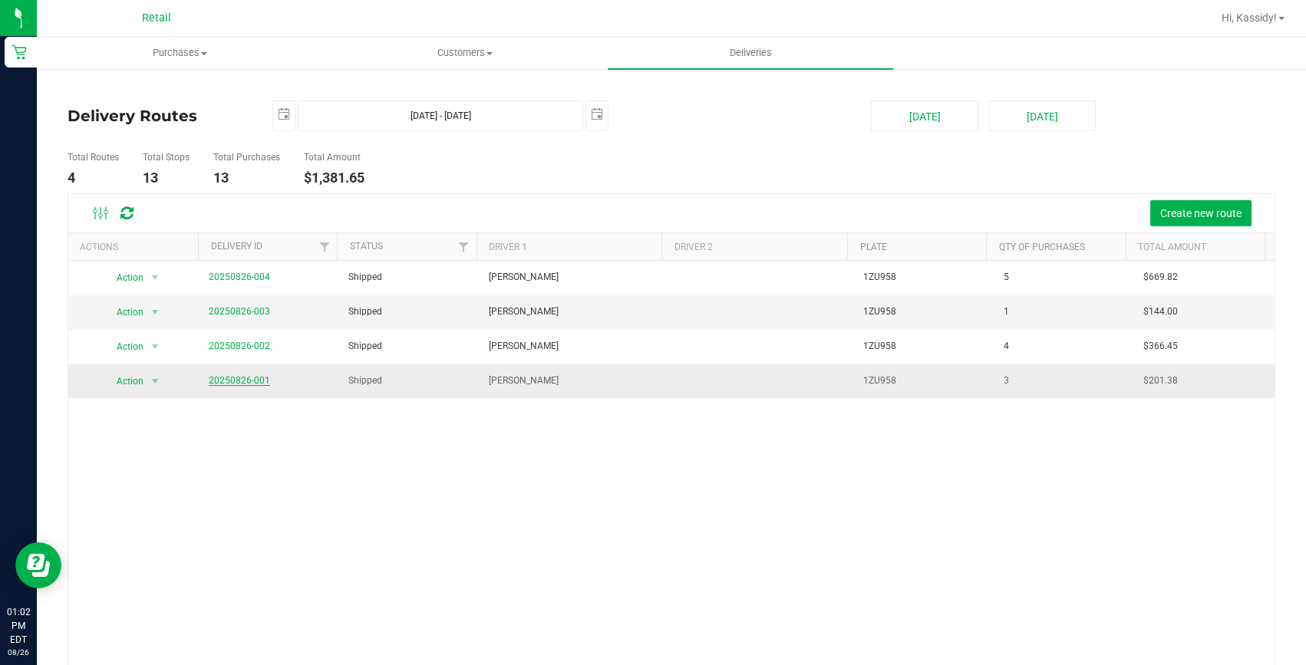
click at [253, 380] on link "20250826-001" at bounding box center [239, 380] width 61 height 11
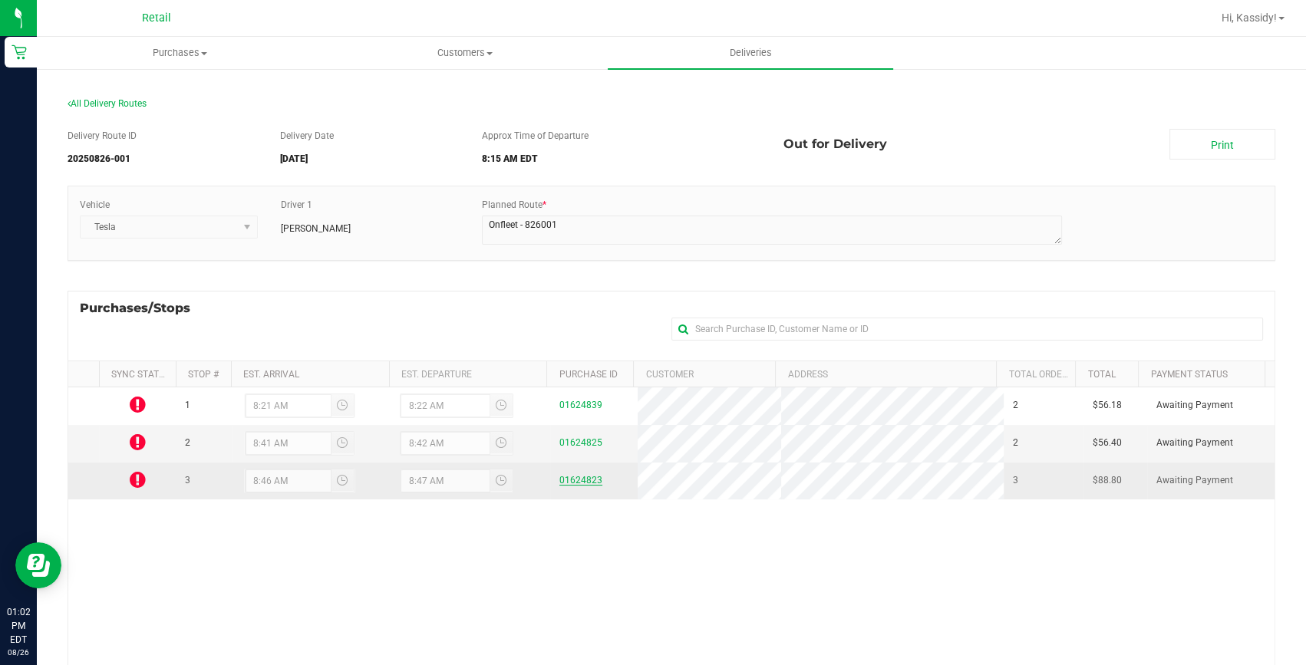
click at [578, 480] on link "01624823" at bounding box center [580, 480] width 43 height 11
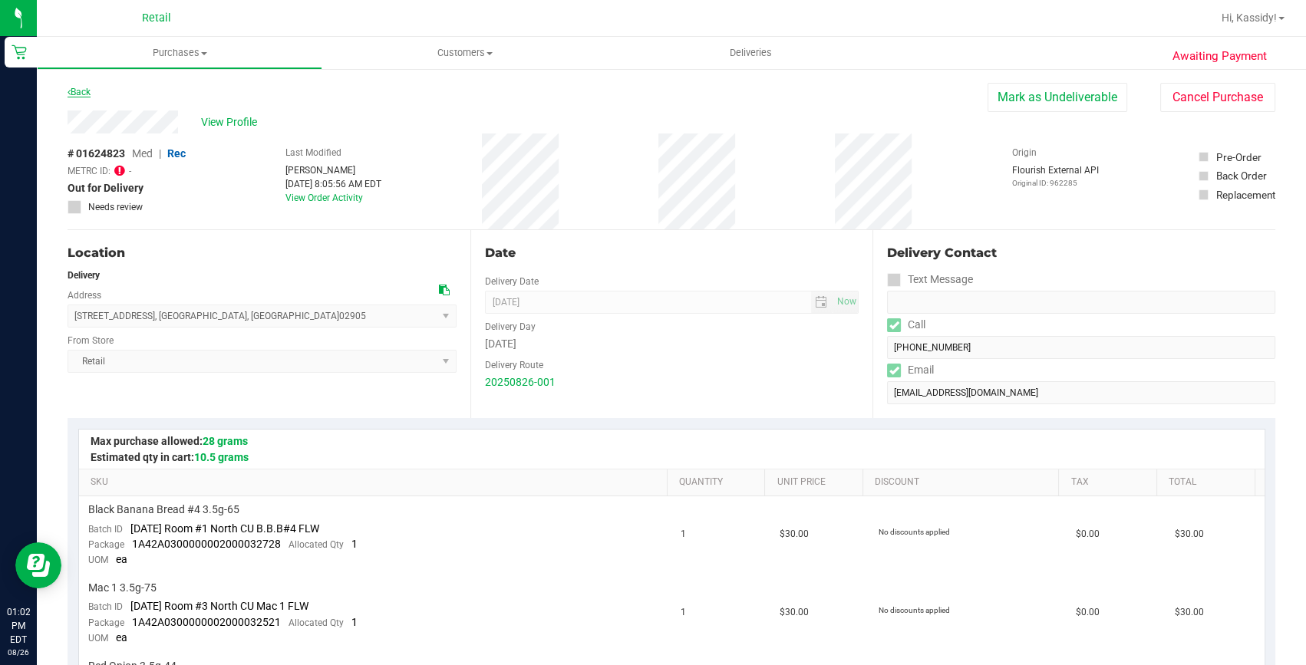
click at [77, 94] on link "Back" at bounding box center [79, 92] width 23 height 11
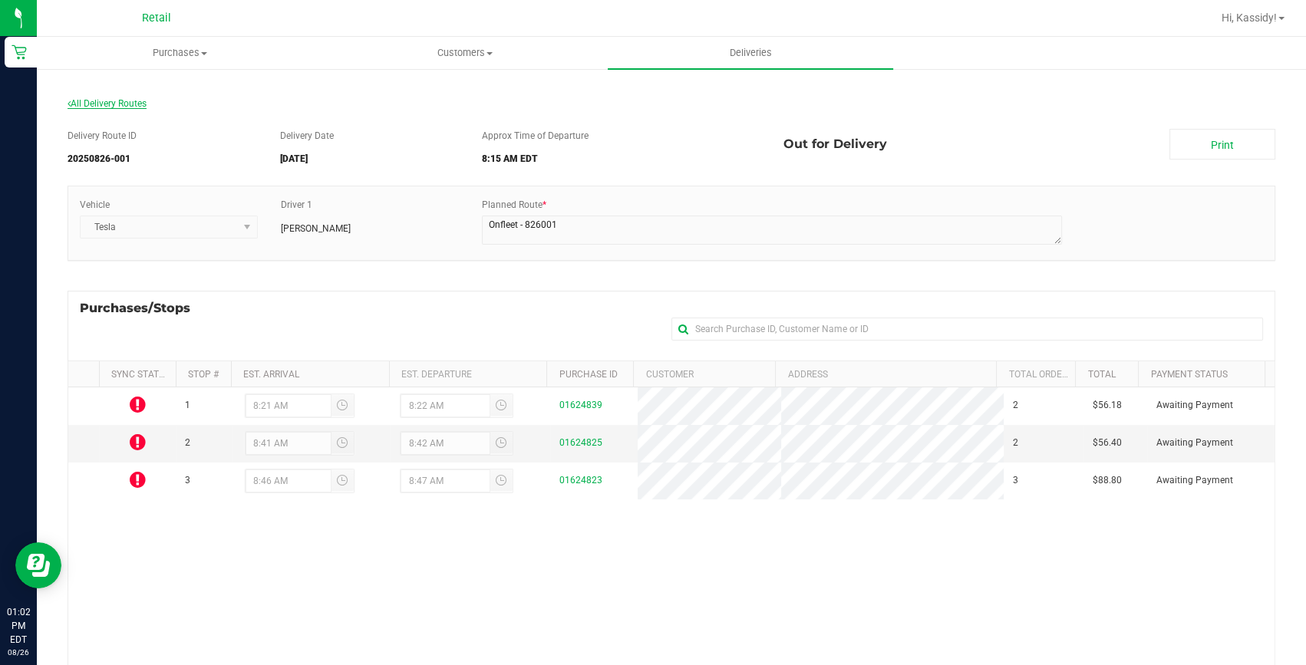
click at [86, 107] on span "All Delivery Routes" at bounding box center [107, 103] width 79 height 11
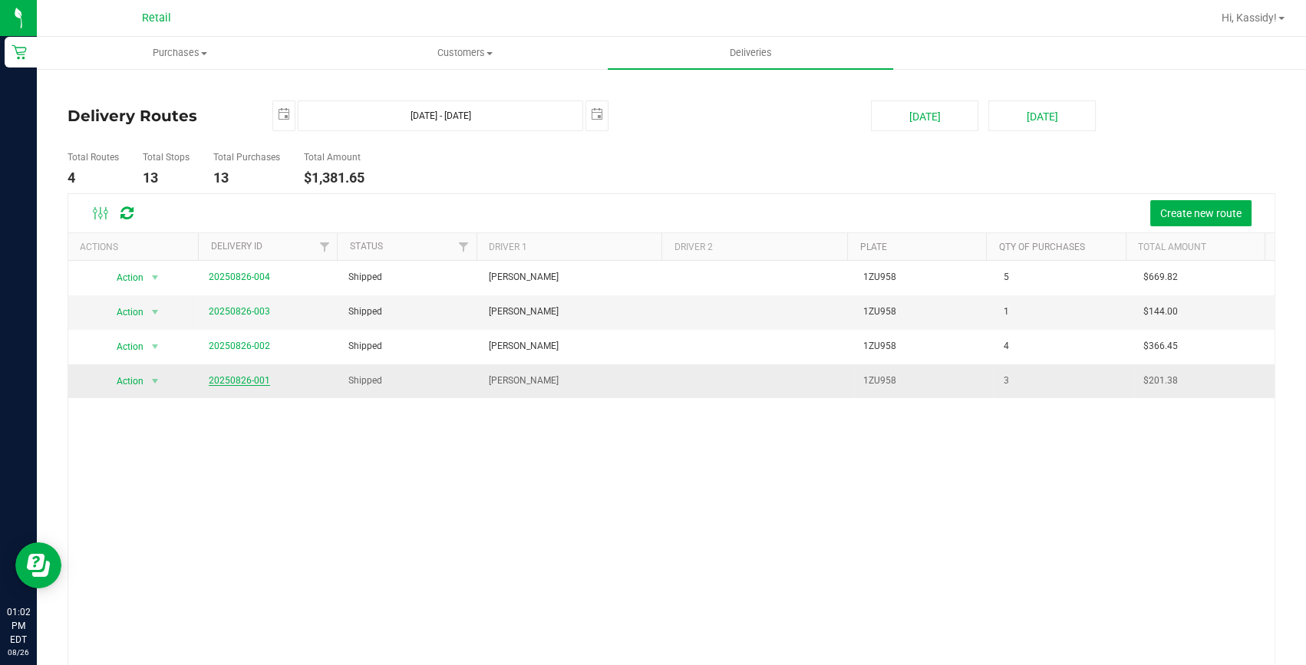
click at [251, 378] on link "20250826-001" at bounding box center [239, 380] width 61 height 11
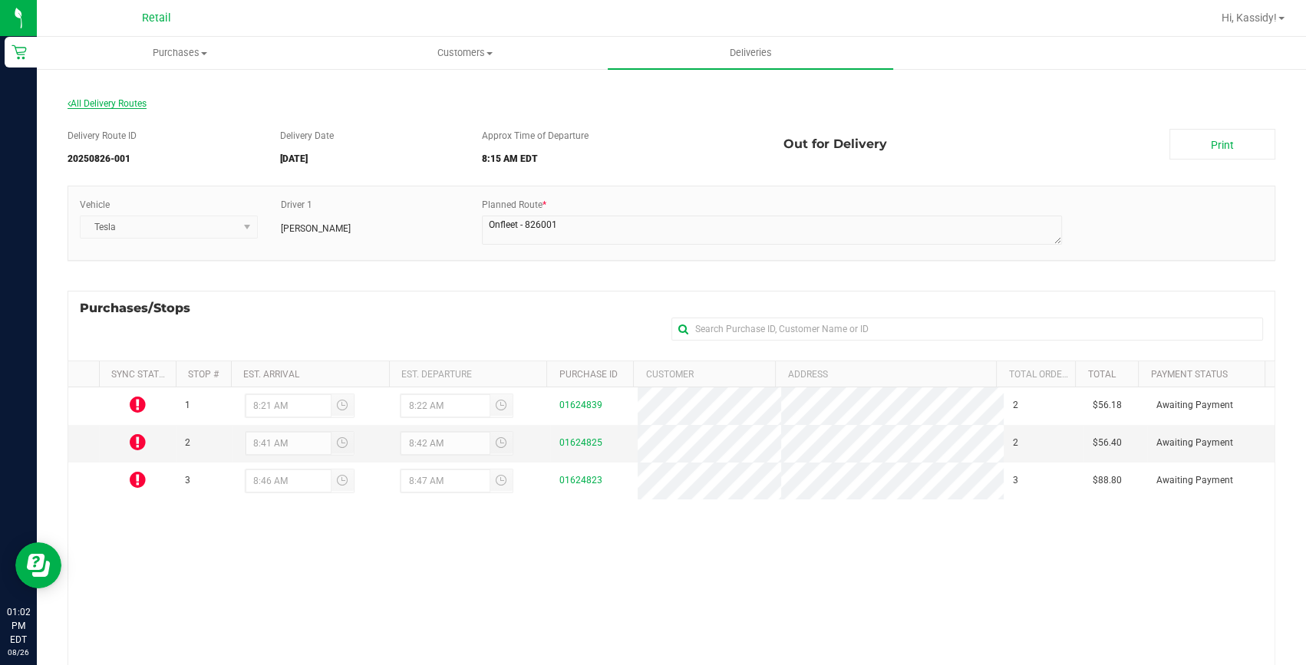
click at [96, 105] on span "All Delivery Routes" at bounding box center [107, 103] width 79 height 11
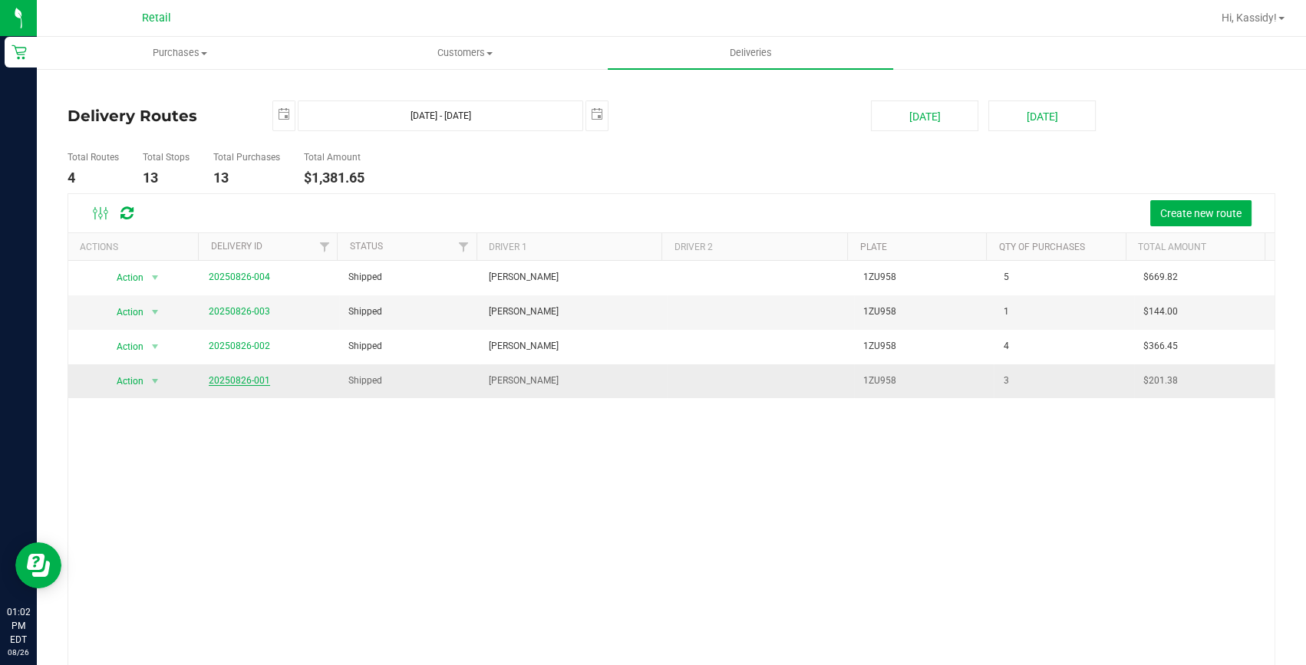
click at [239, 379] on link "20250826-001" at bounding box center [239, 380] width 61 height 11
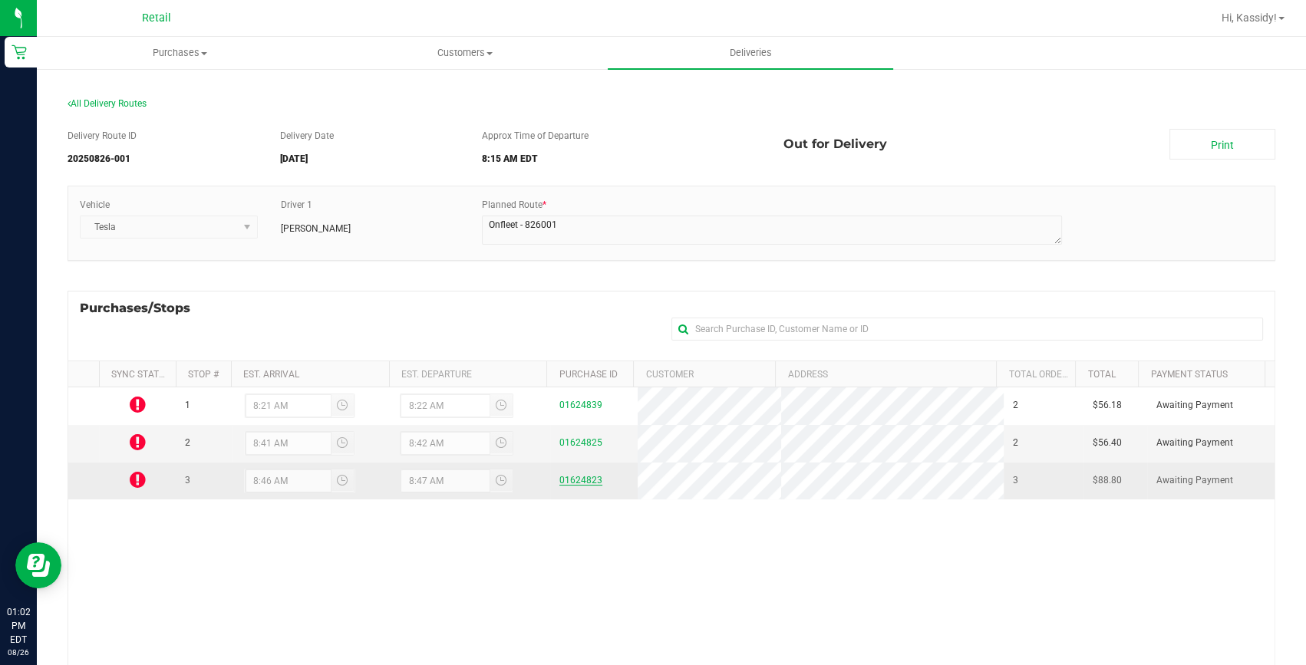
click at [571, 483] on link "01624823" at bounding box center [580, 480] width 43 height 11
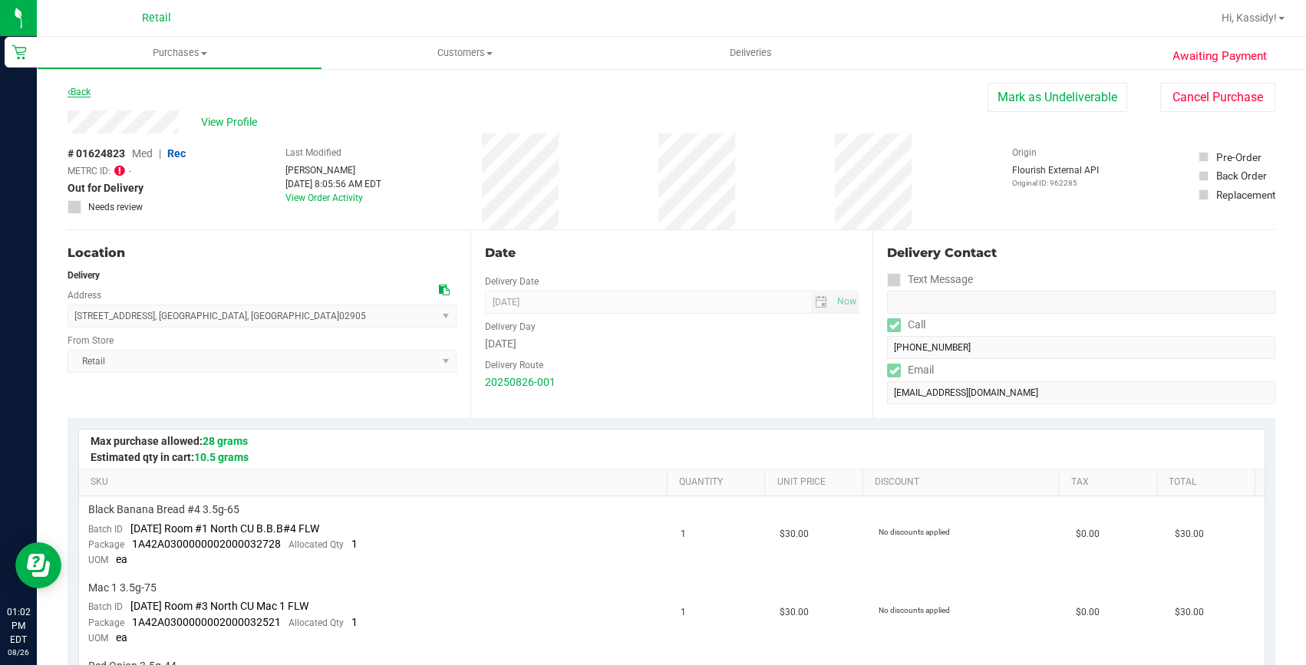
click at [84, 94] on link "Back" at bounding box center [79, 92] width 23 height 11
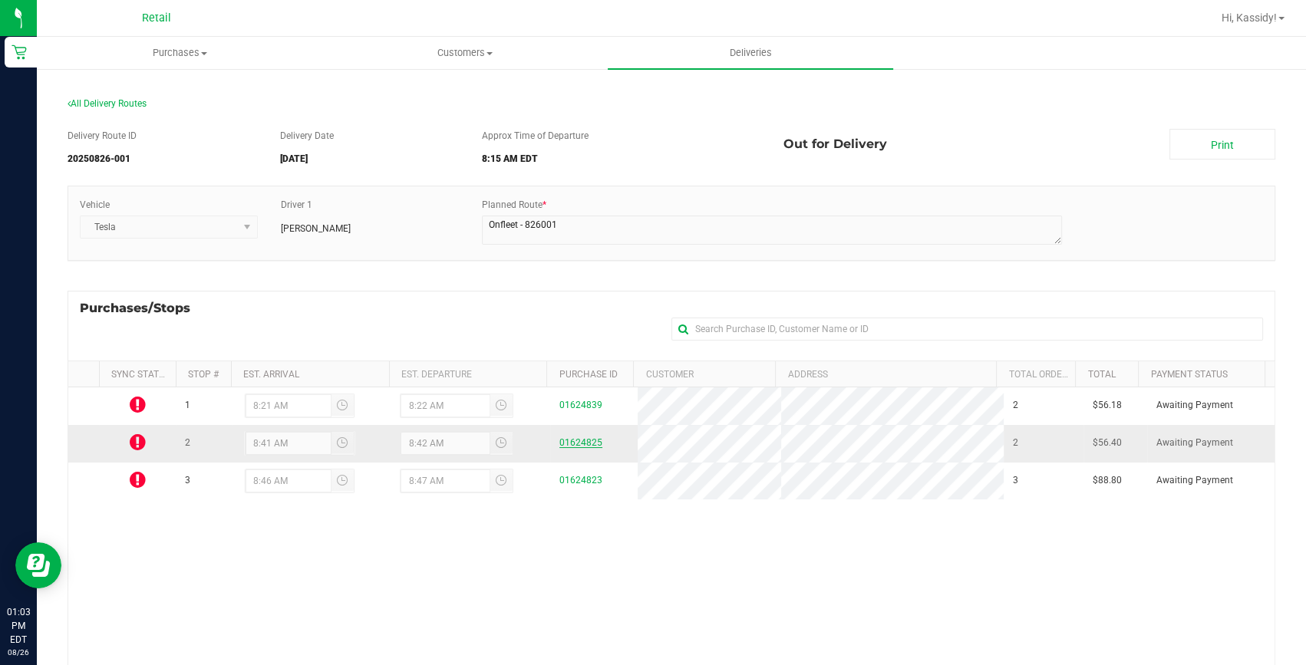
click at [572, 444] on link "01624825" at bounding box center [580, 442] width 43 height 11
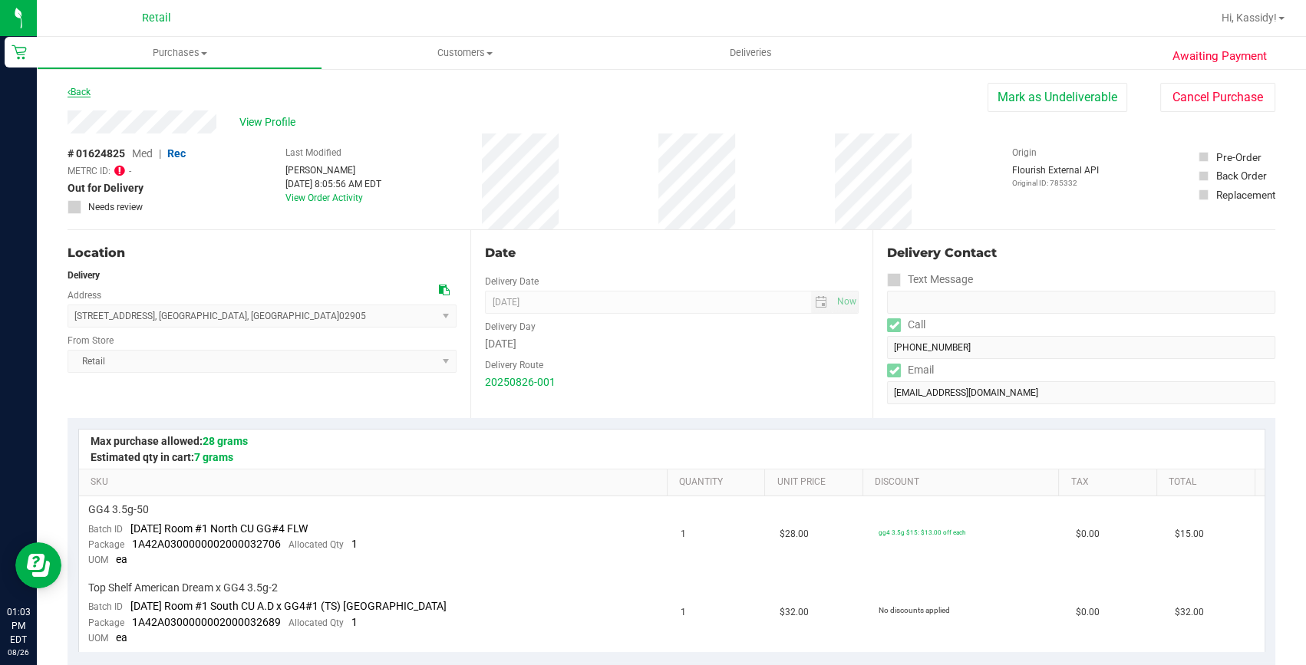
click at [84, 91] on link "Back" at bounding box center [79, 92] width 23 height 11
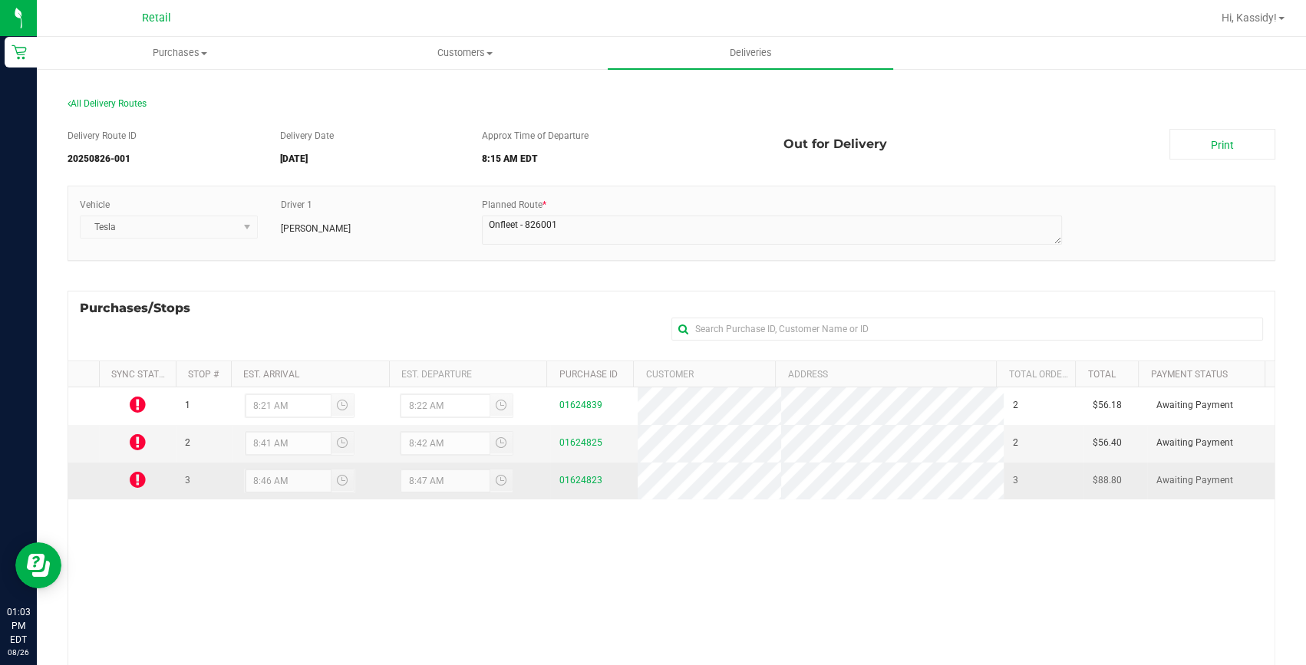
click at [133, 476] on icon at bounding box center [138, 479] width 16 height 18
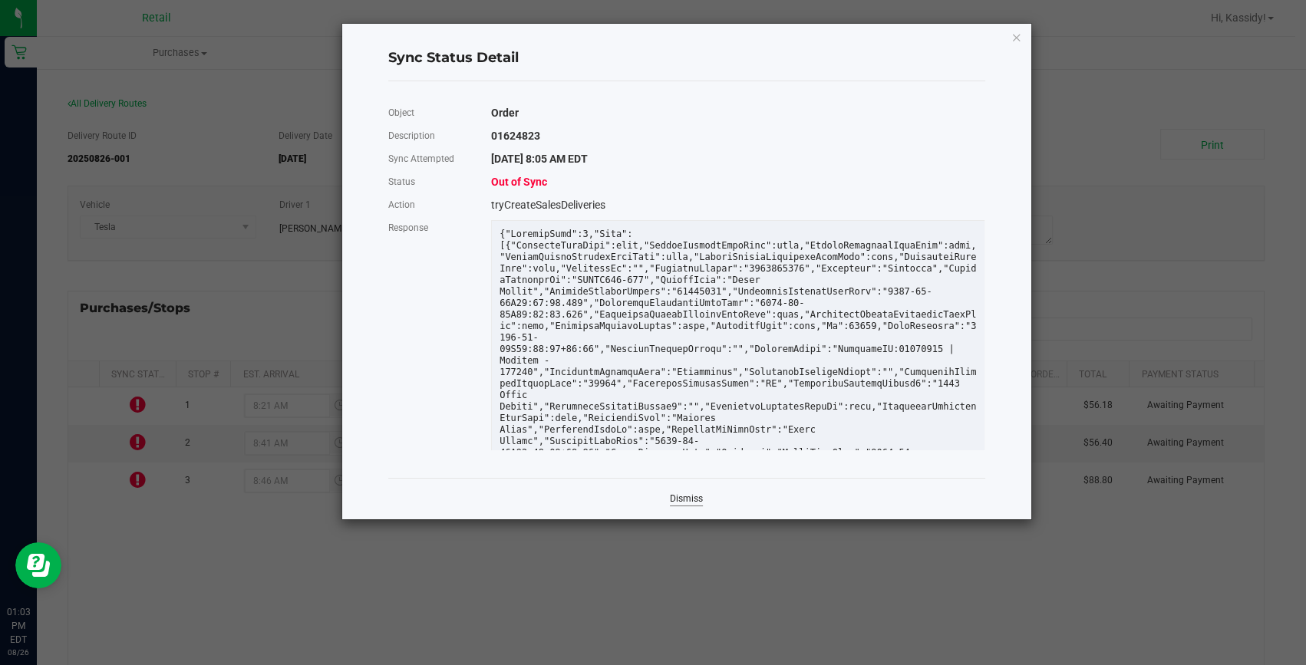
click at [682, 499] on link "Dismiss" at bounding box center [686, 498] width 33 height 13
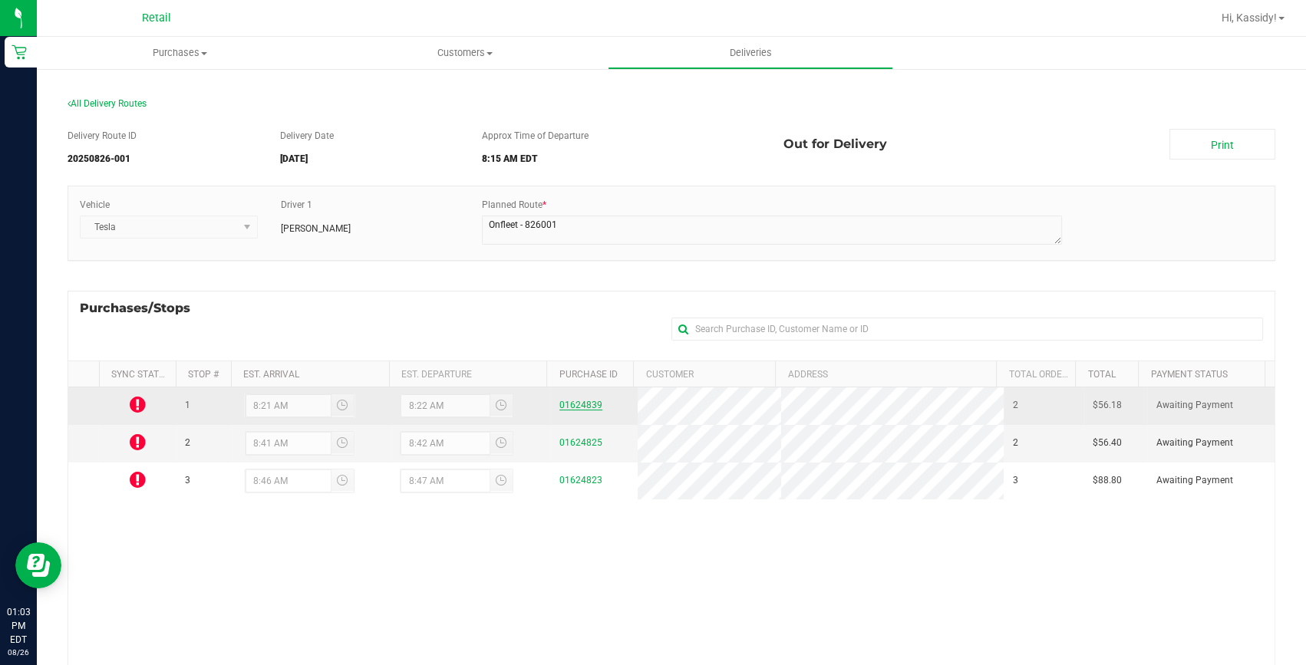
click at [560, 409] on link "01624839" at bounding box center [580, 405] width 43 height 11
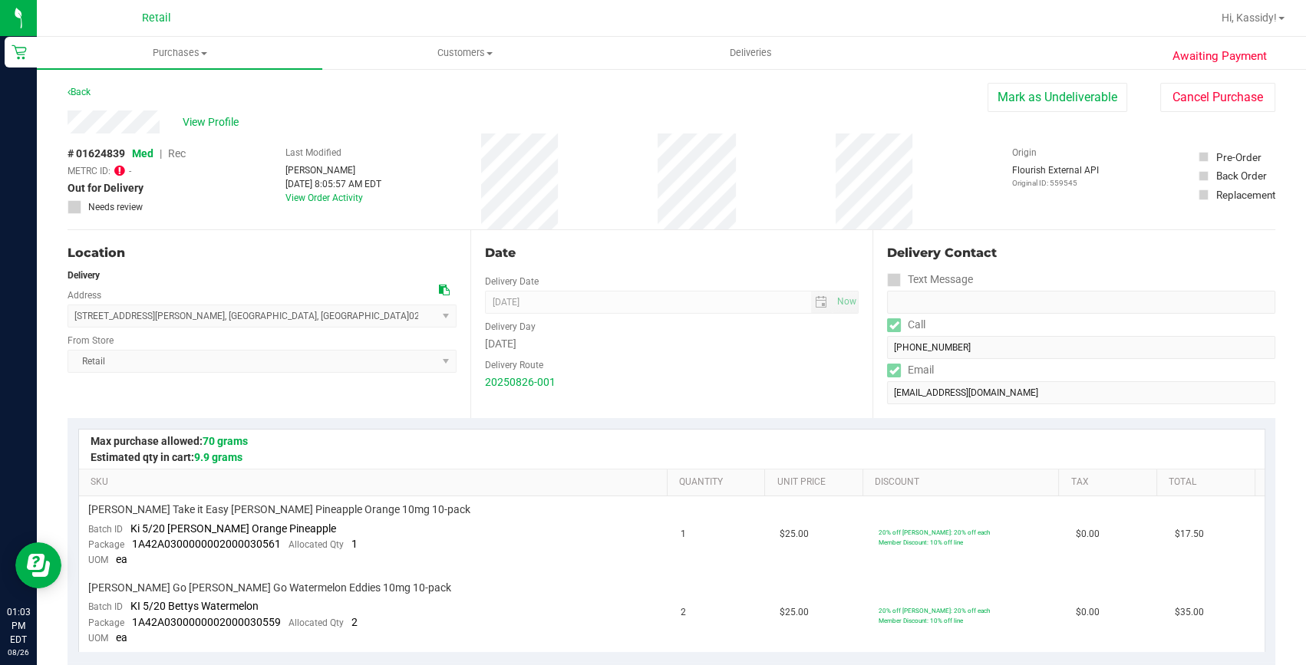
click at [84, 97] on div "Back" at bounding box center [79, 92] width 23 height 18
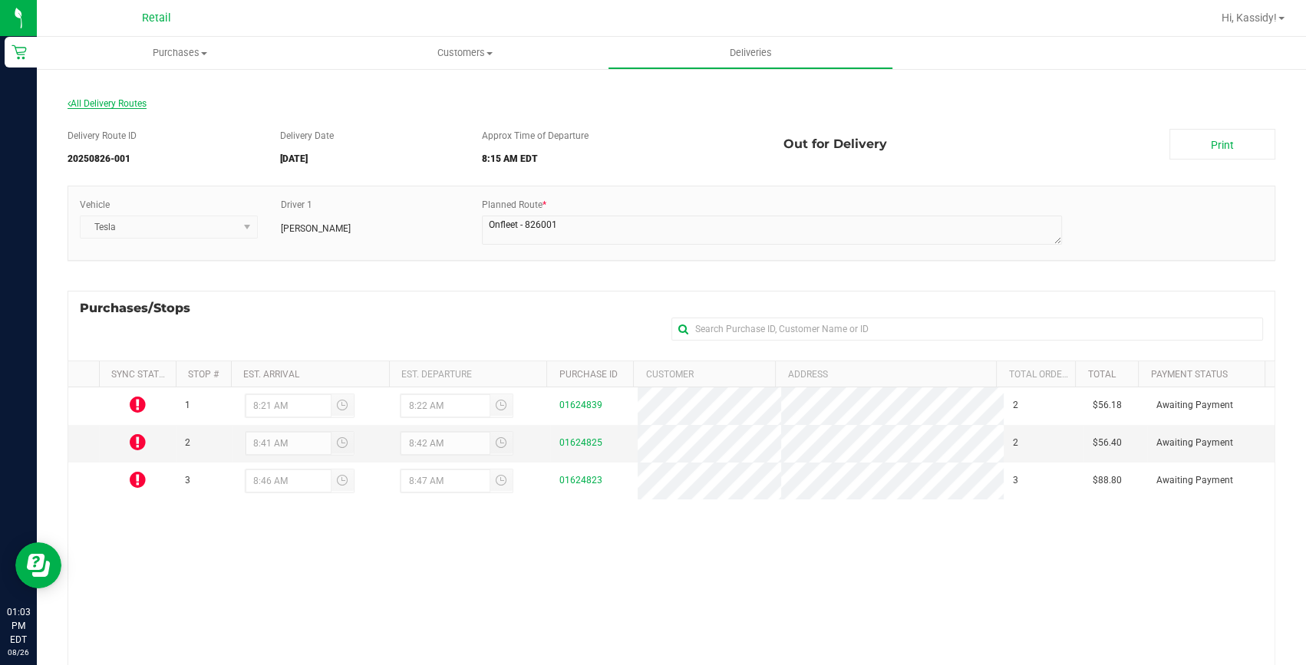
click at [88, 106] on span "All Delivery Routes" at bounding box center [107, 103] width 79 height 11
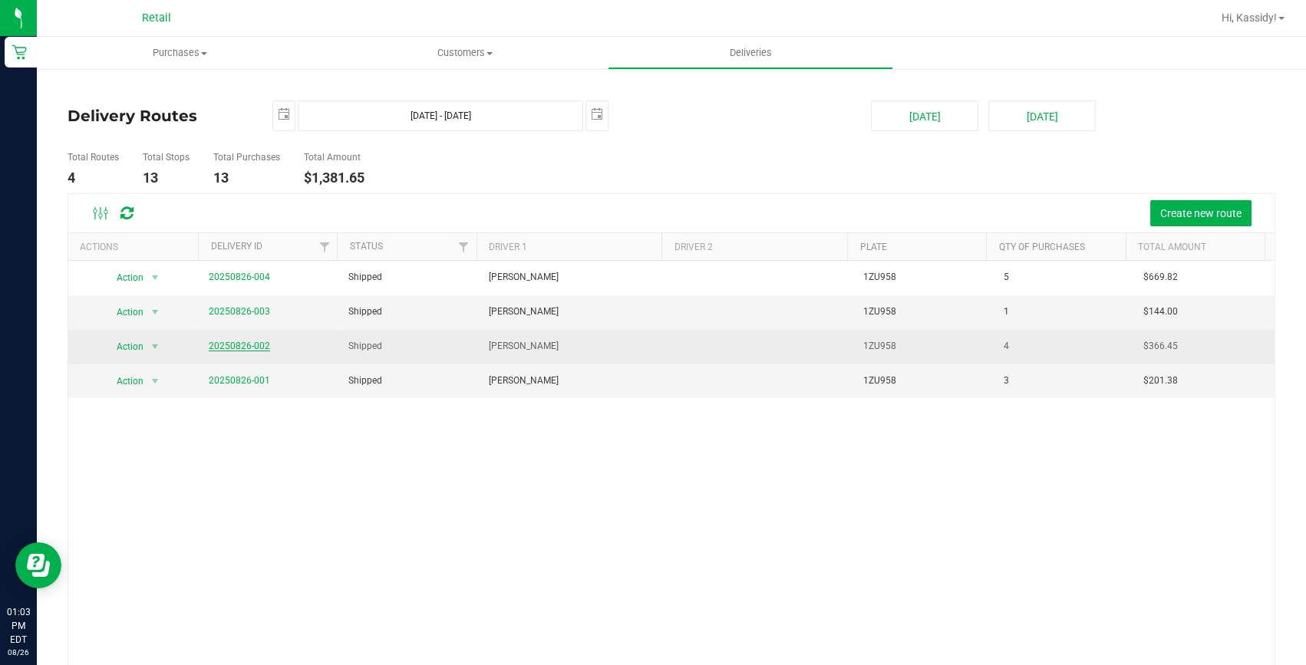
click at [235, 347] on link "20250826-002" at bounding box center [239, 346] width 61 height 11
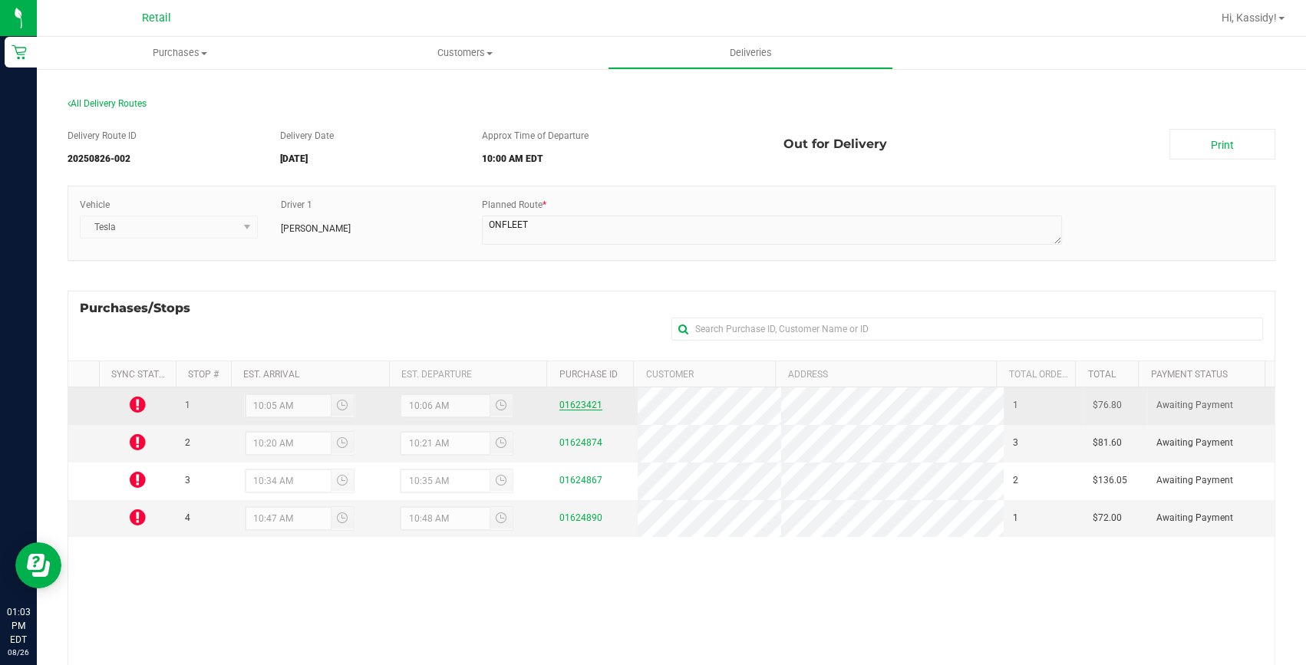
click at [559, 406] on link "01623421" at bounding box center [580, 405] width 43 height 11
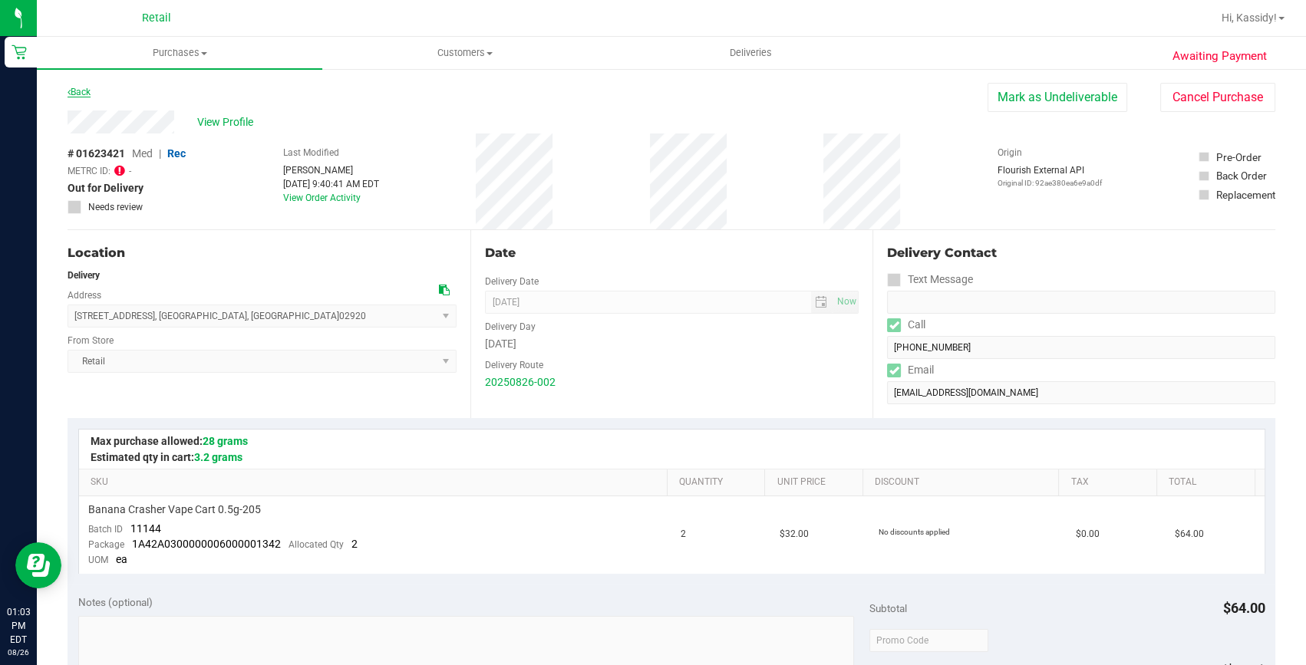
click at [81, 97] on link "Back" at bounding box center [79, 92] width 23 height 11
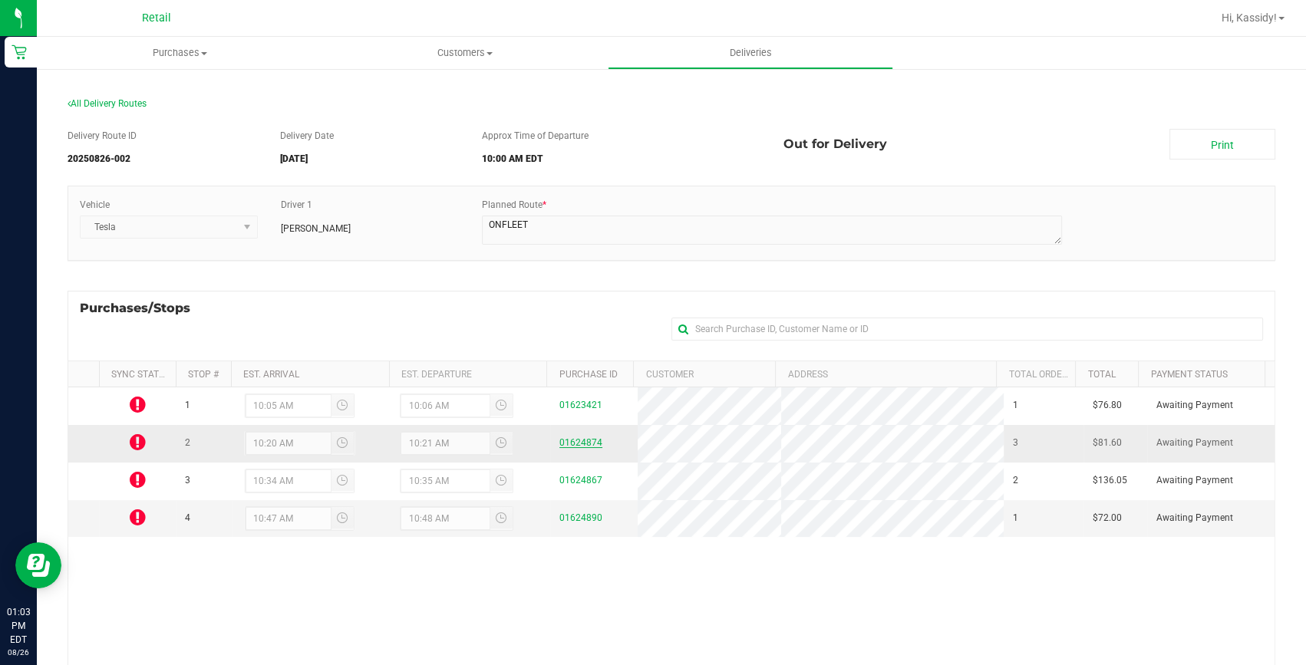
click at [562, 440] on link "01624874" at bounding box center [580, 442] width 43 height 11
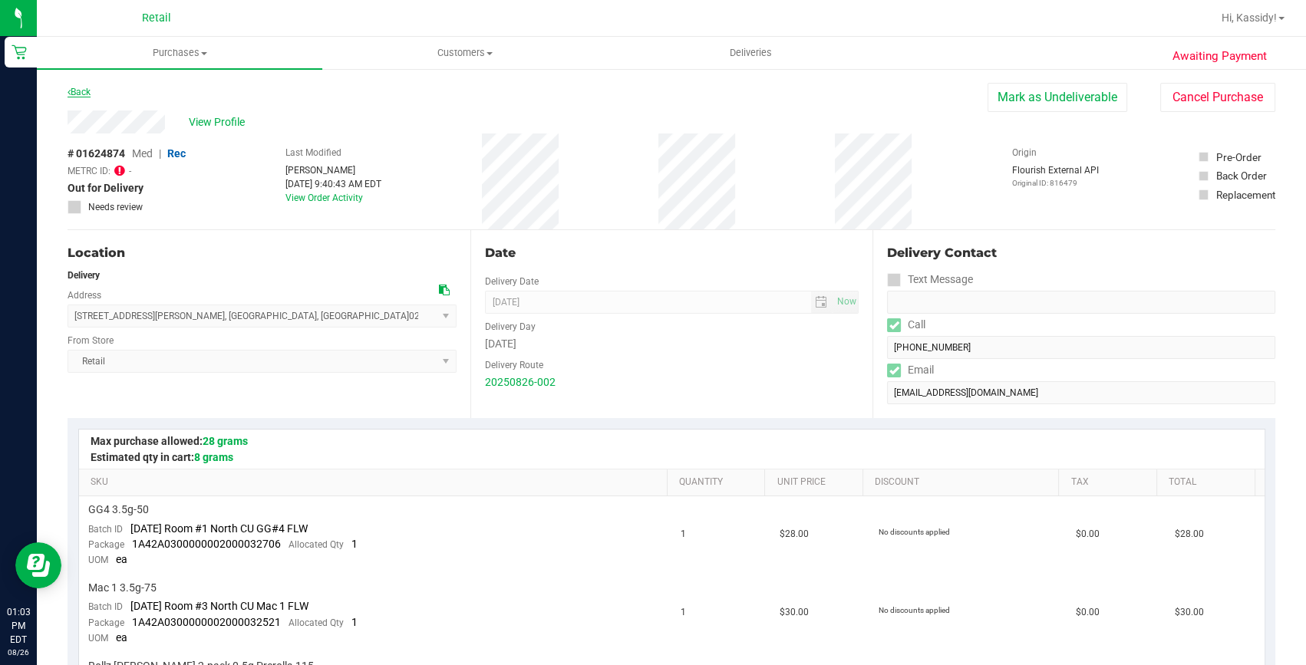
click at [84, 94] on link "Back" at bounding box center [79, 92] width 23 height 11
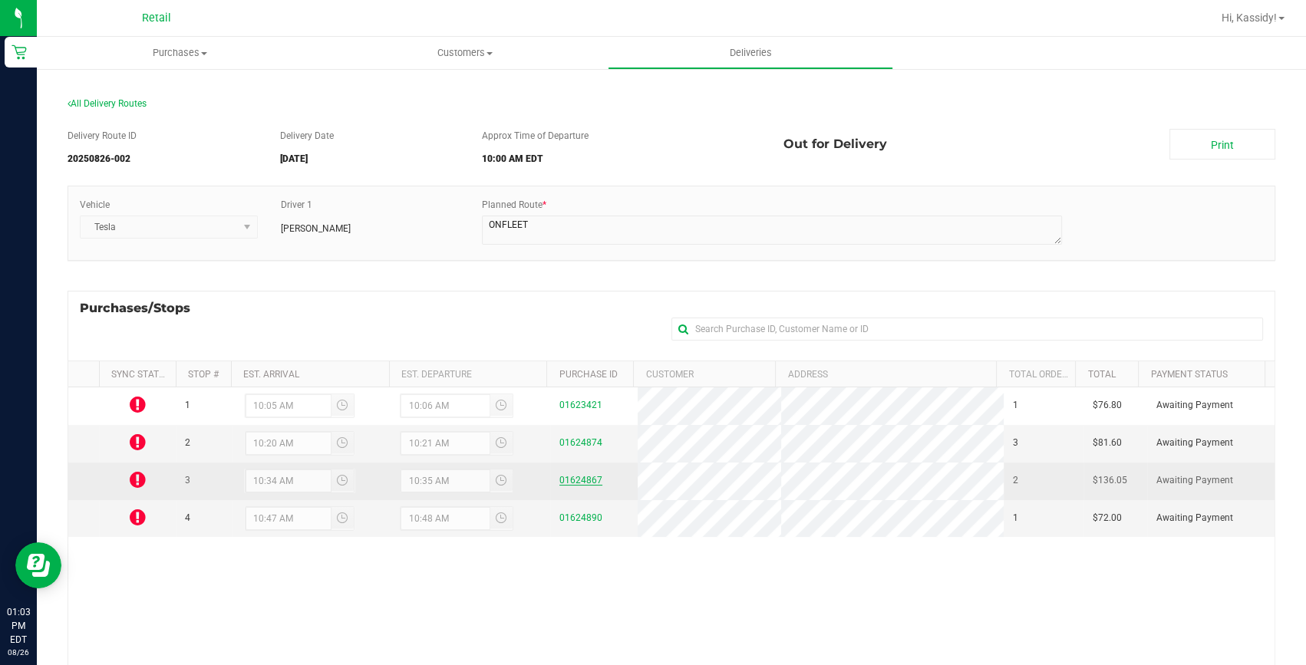
click at [581, 479] on link "01624867" at bounding box center [580, 480] width 43 height 11
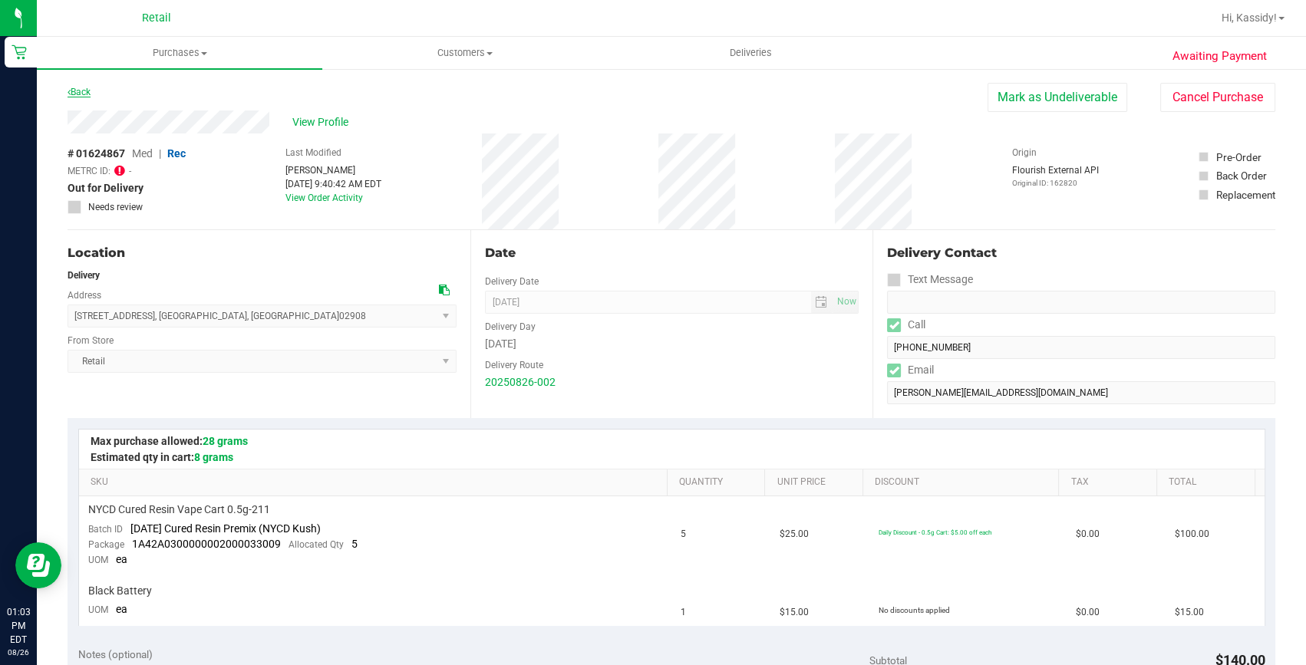
click at [91, 93] on link "Back" at bounding box center [79, 92] width 23 height 11
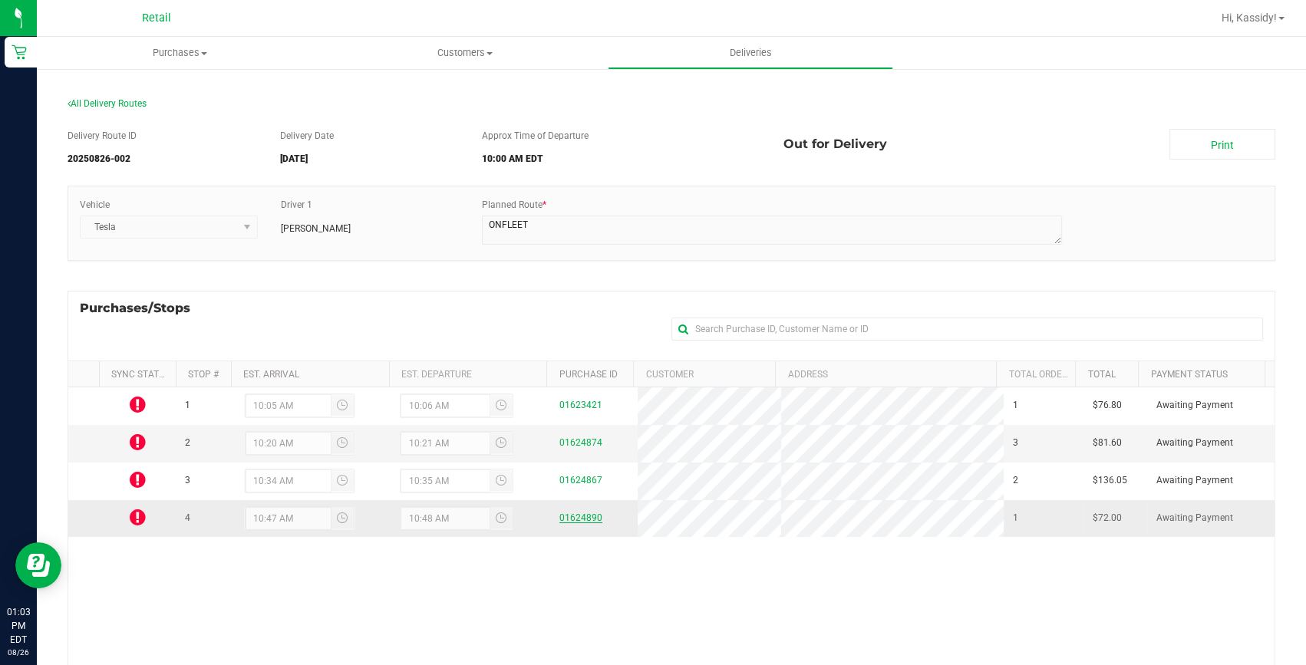
click at [559, 514] on link "01624890" at bounding box center [580, 517] width 43 height 11
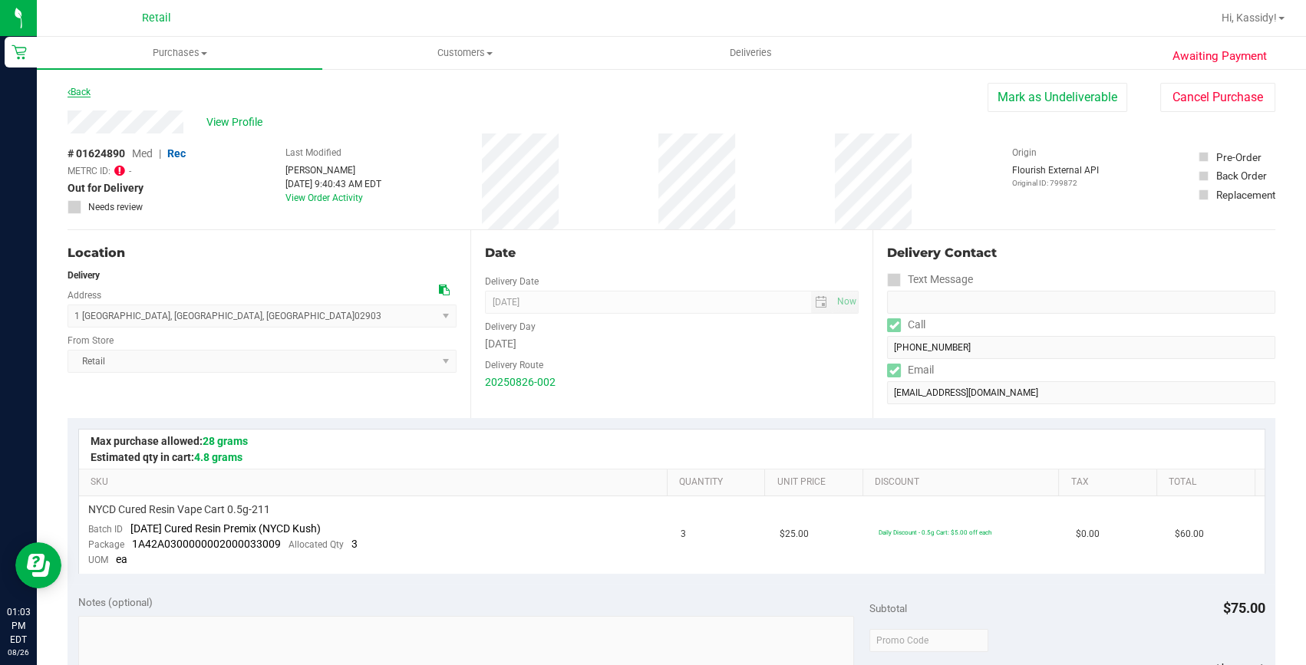
click at [76, 91] on link "Back" at bounding box center [79, 92] width 23 height 11
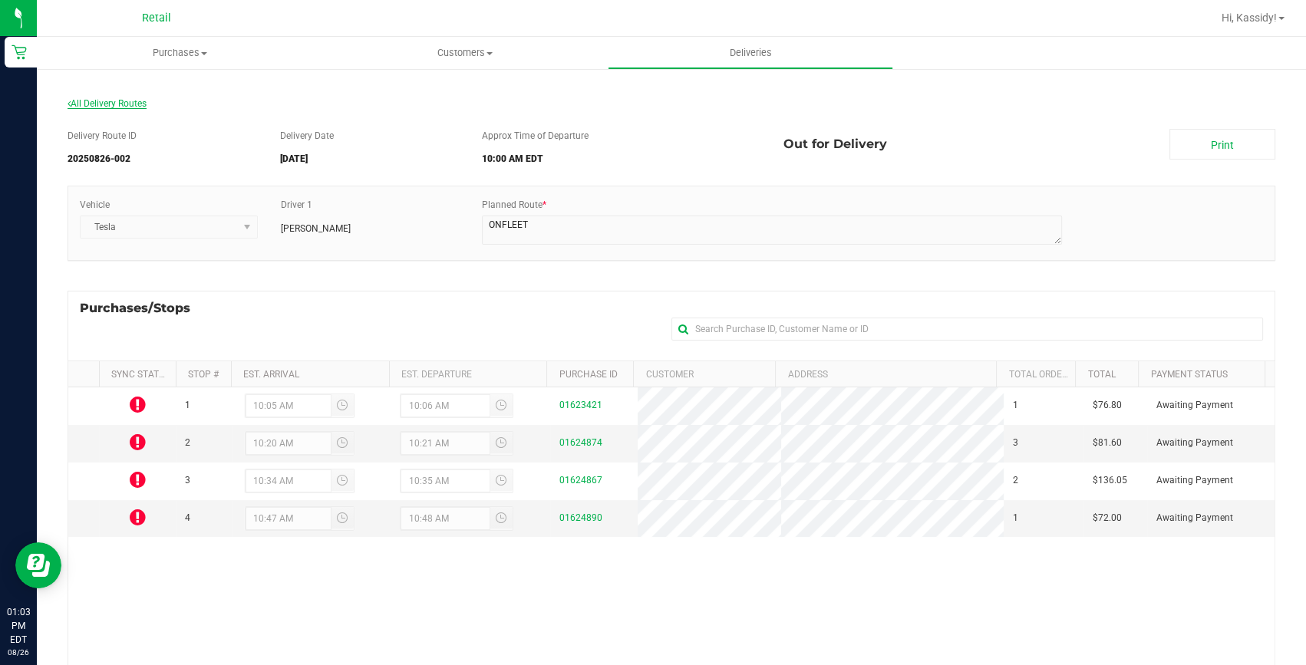
click at [114, 104] on span "All Delivery Routes" at bounding box center [107, 103] width 79 height 11
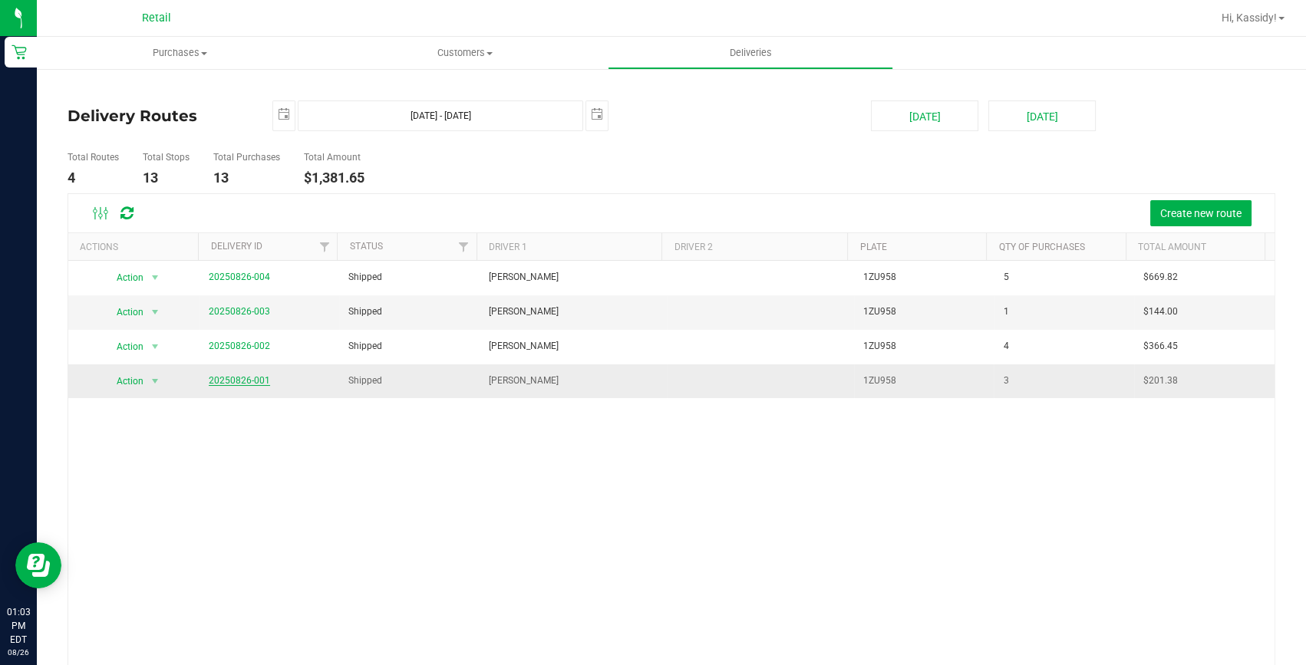
click at [236, 383] on link "20250826-001" at bounding box center [239, 380] width 61 height 11
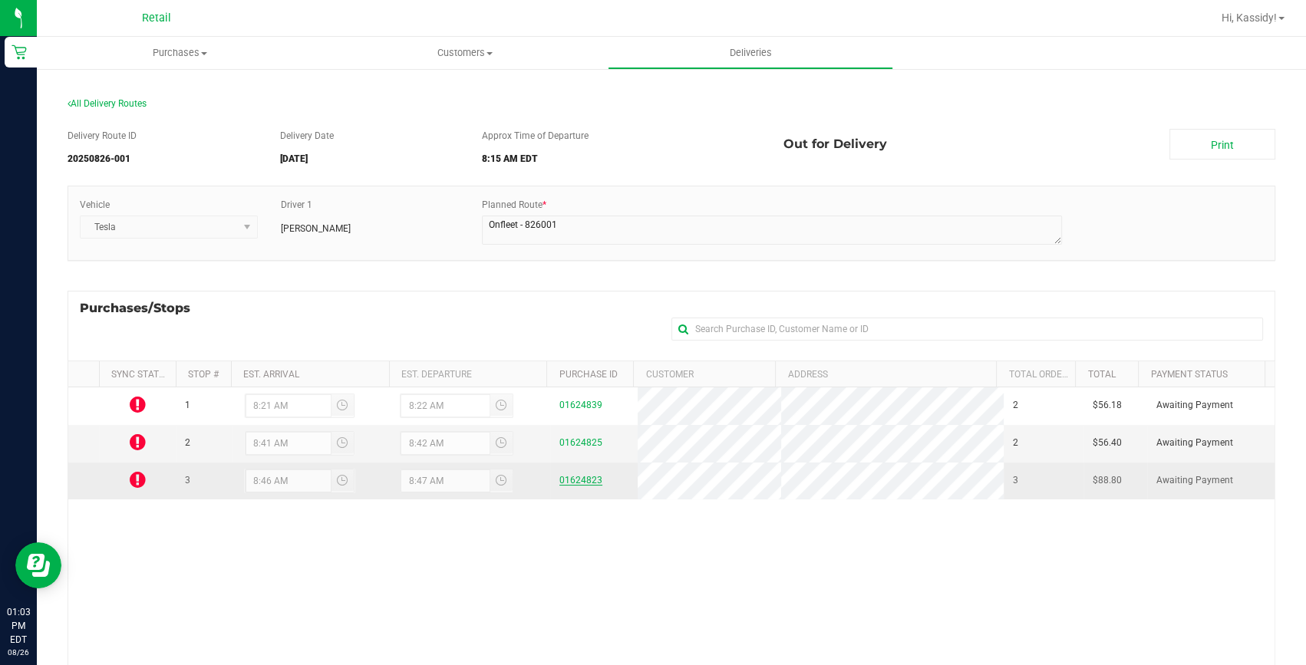
click at [568, 481] on link "01624823" at bounding box center [580, 480] width 43 height 11
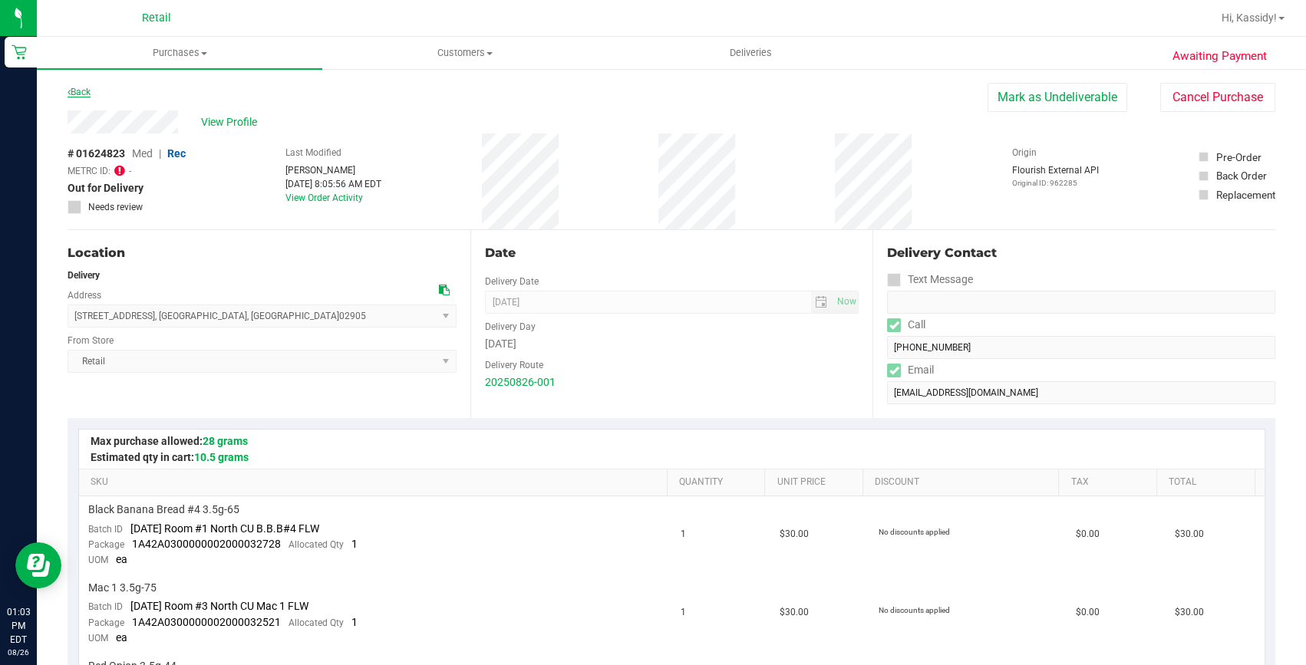
click at [84, 91] on link "Back" at bounding box center [79, 92] width 23 height 11
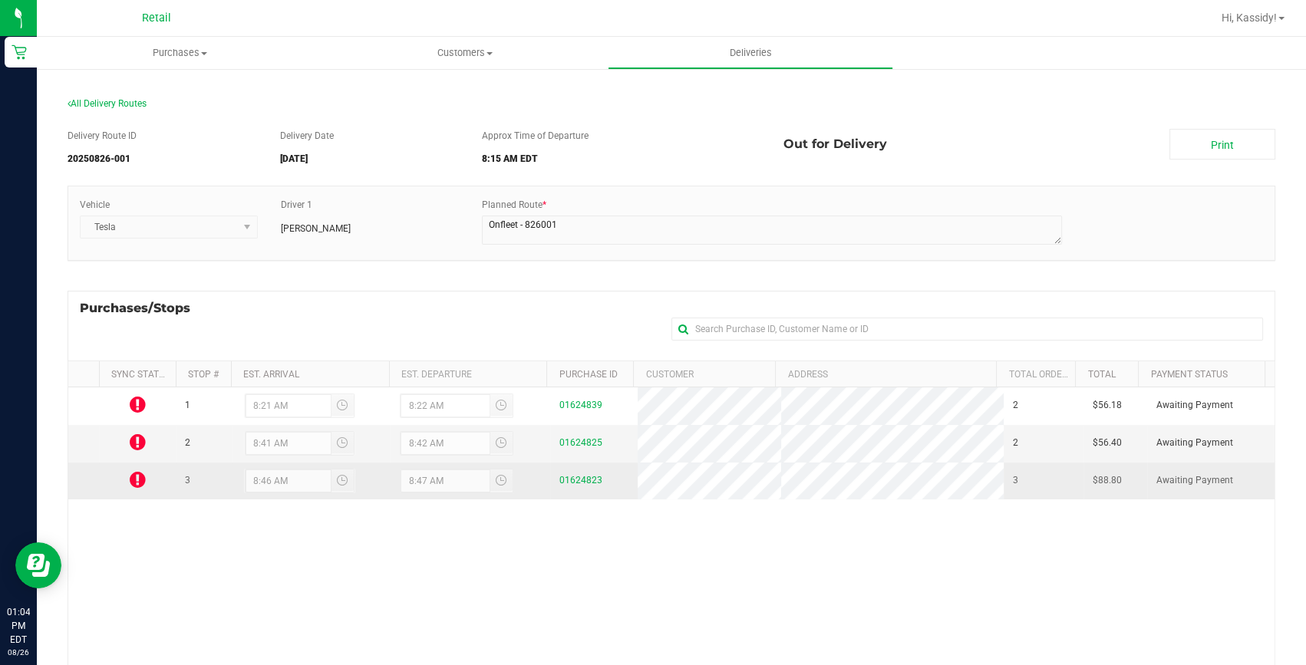
click at [137, 478] on icon at bounding box center [138, 479] width 16 height 18
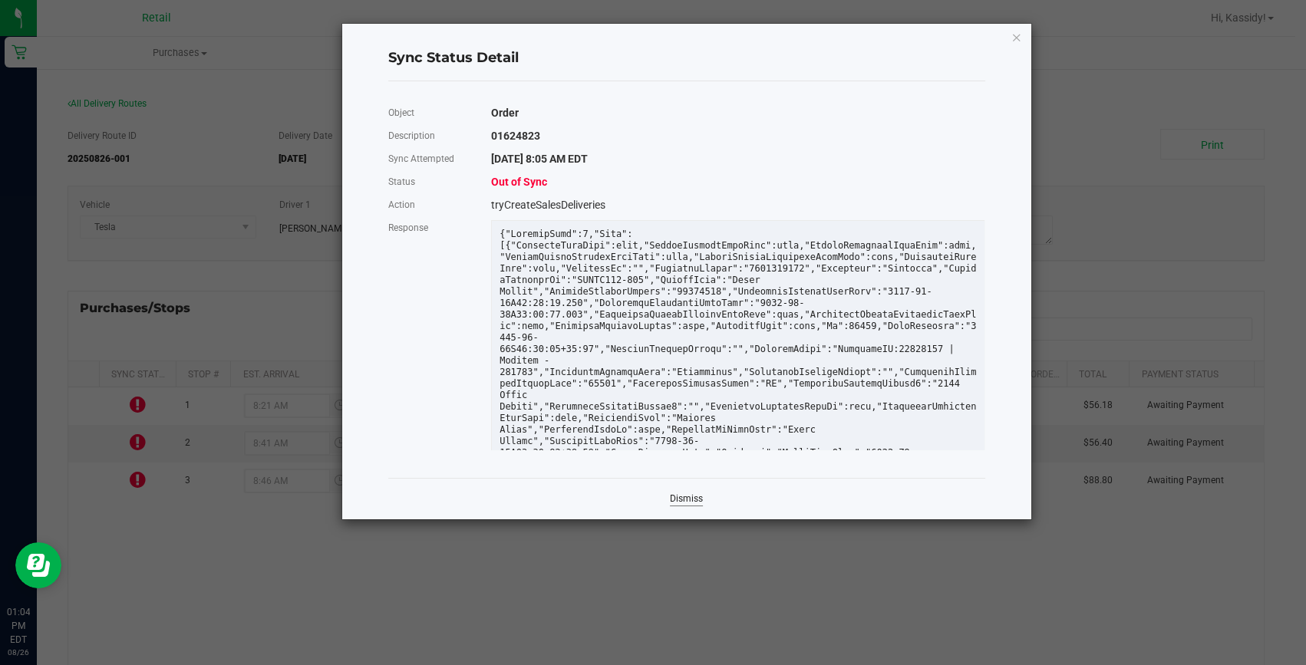
click at [677, 496] on link "Dismiss" at bounding box center [686, 498] width 33 height 13
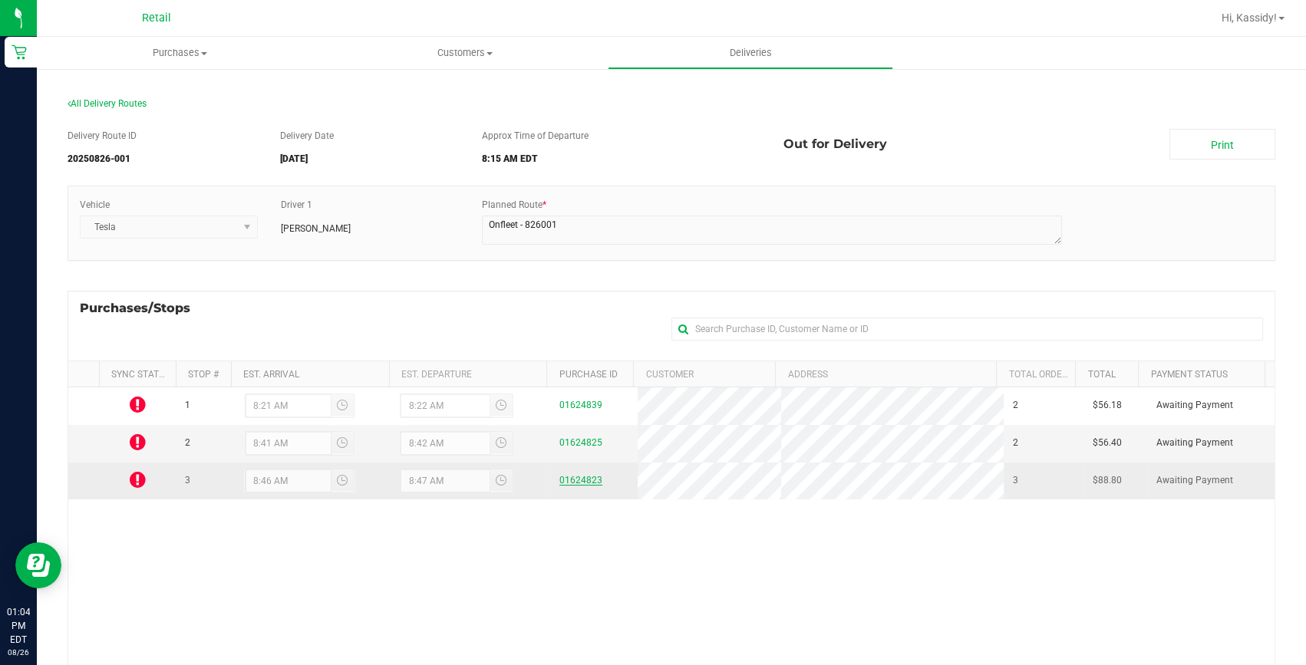
click at [565, 478] on link "01624823" at bounding box center [580, 480] width 43 height 11
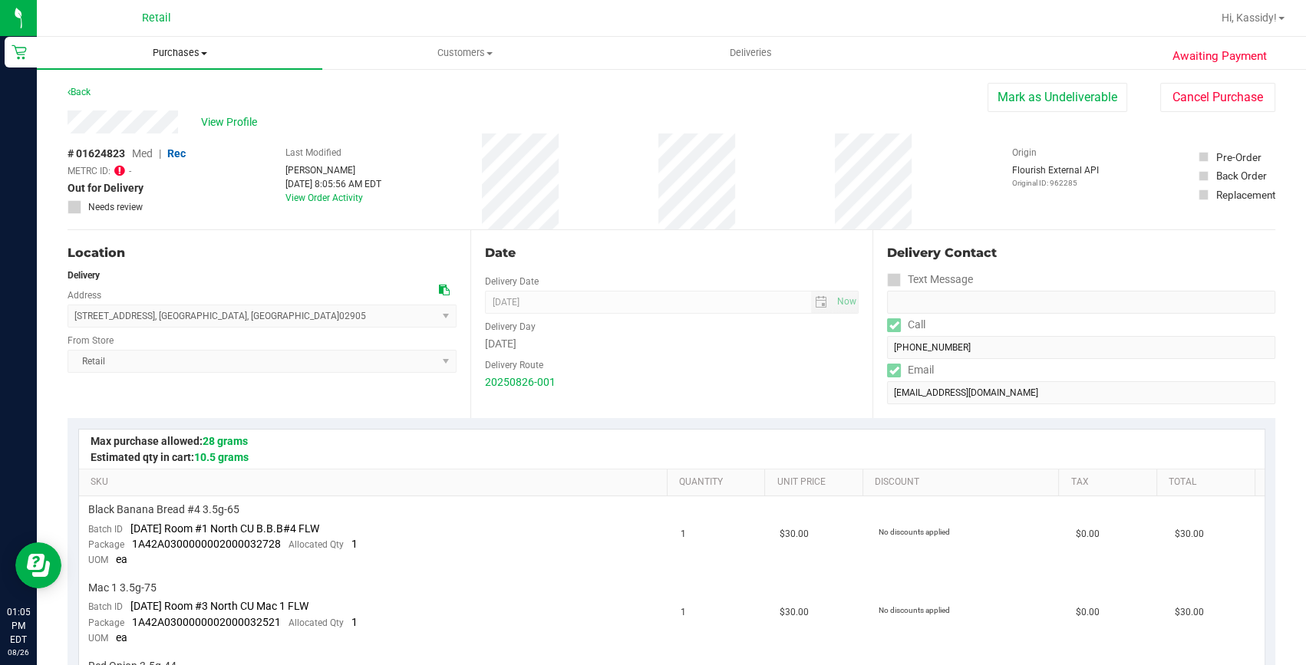
click at [166, 43] on uib-tab-heading "Purchases Summary of purchases Fulfillment All purchases" at bounding box center [179, 53] width 285 height 32
click at [180, 117] on li "Fulfillment" at bounding box center [179, 111] width 285 height 18
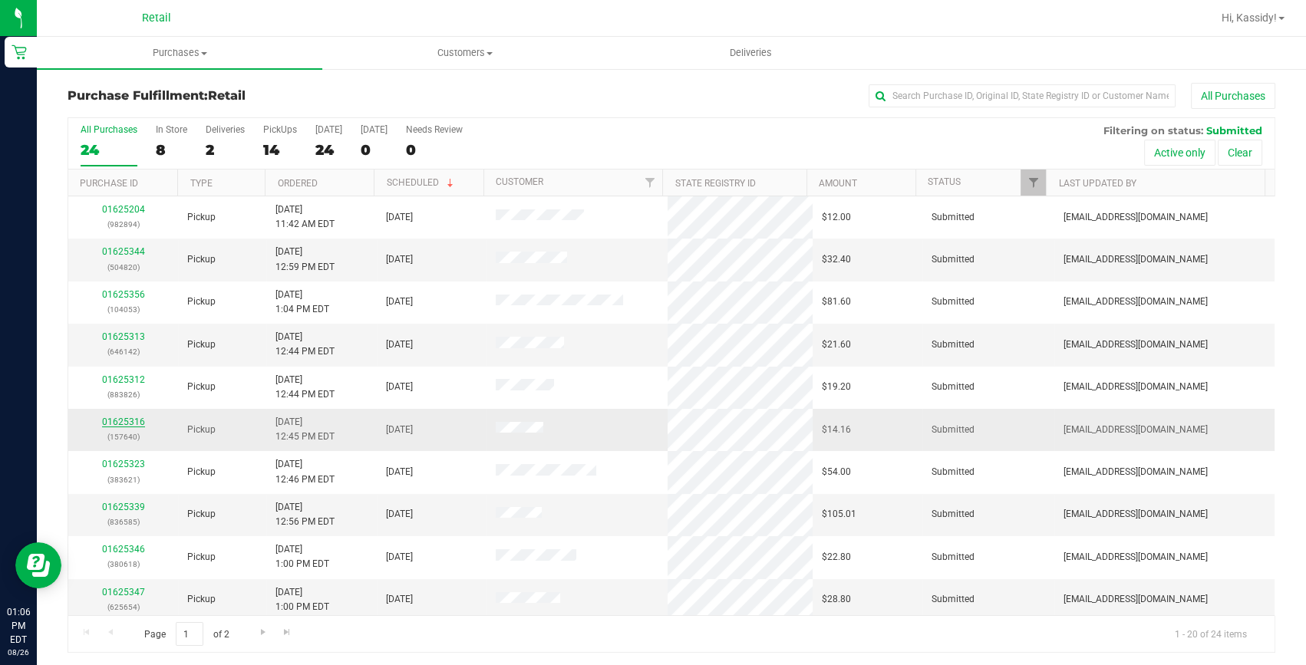
click at [121, 421] on link "01625316" at bounding box center [123, 422] width 43 height 11
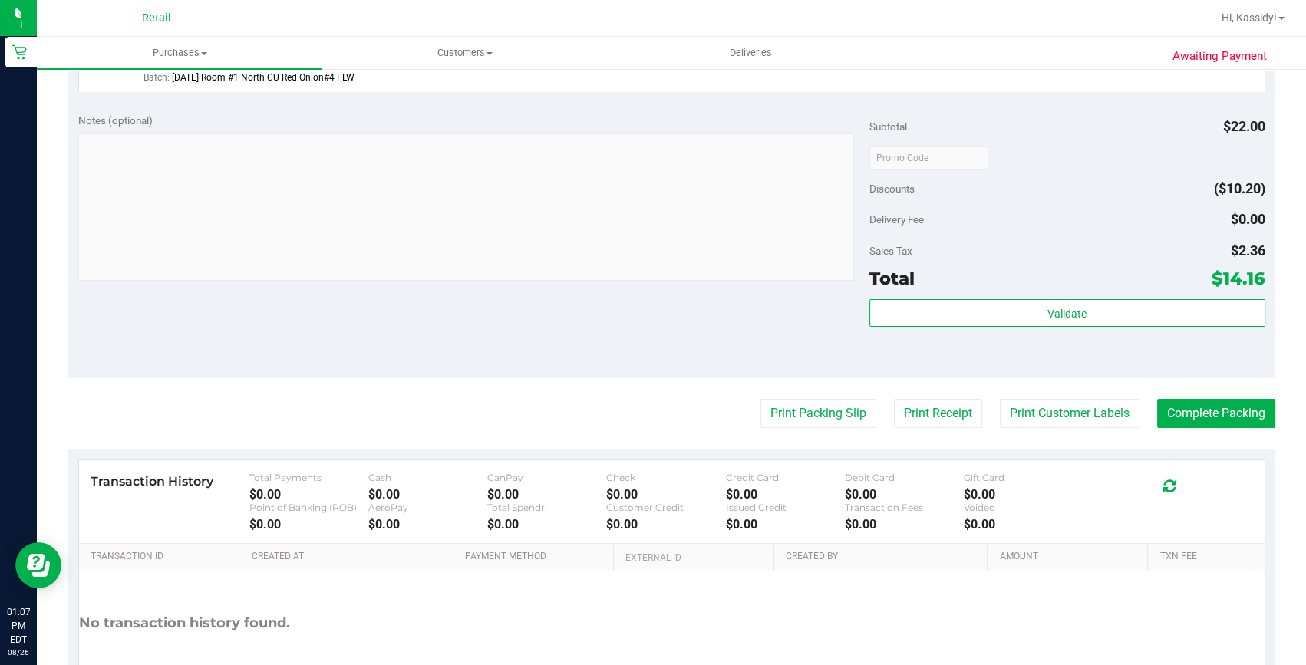
scroll to position [348, 0]
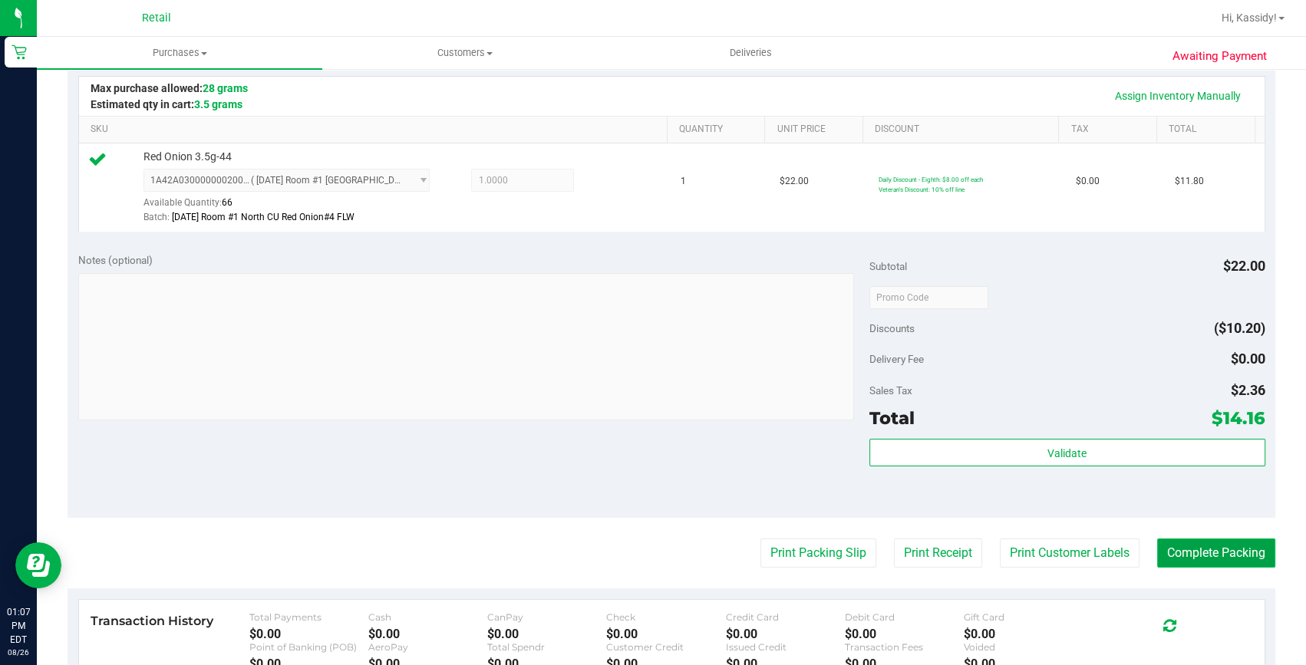
click at [1185, 551] on button "Complete Packing" at bounding box center [1216, 553] width 118 height 29
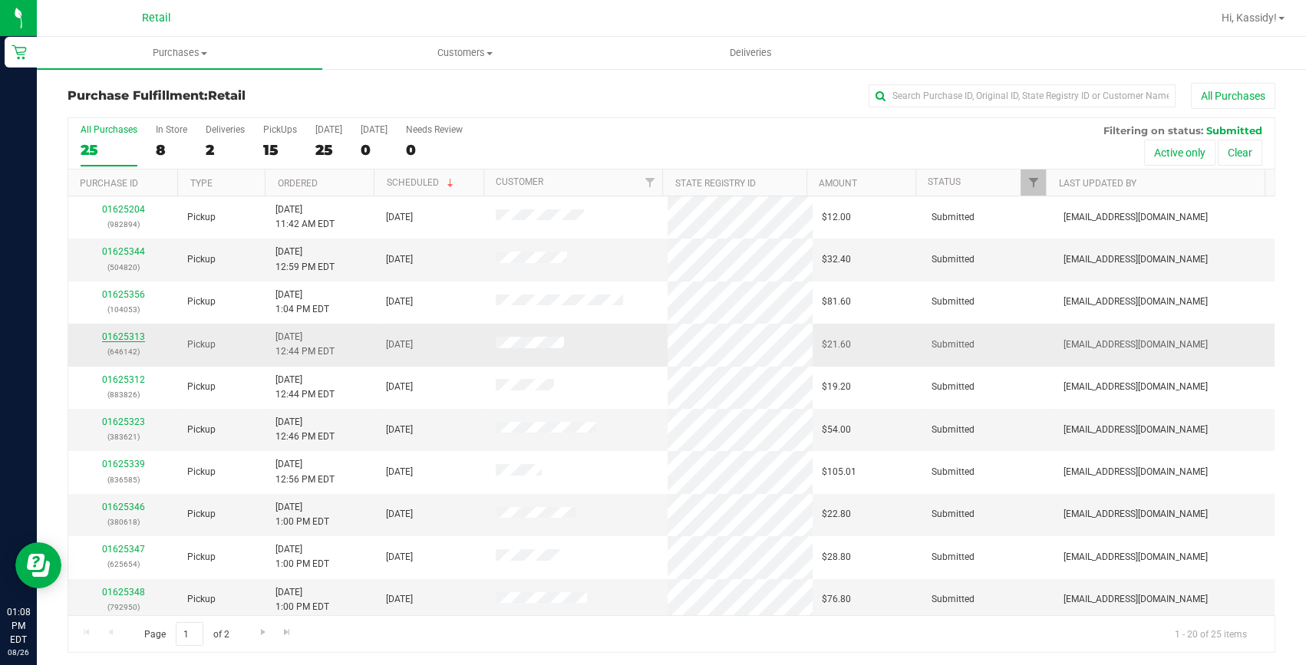
click at [123, 336] on link "01625313" at bounding box center [123, 336] width 43 height 11
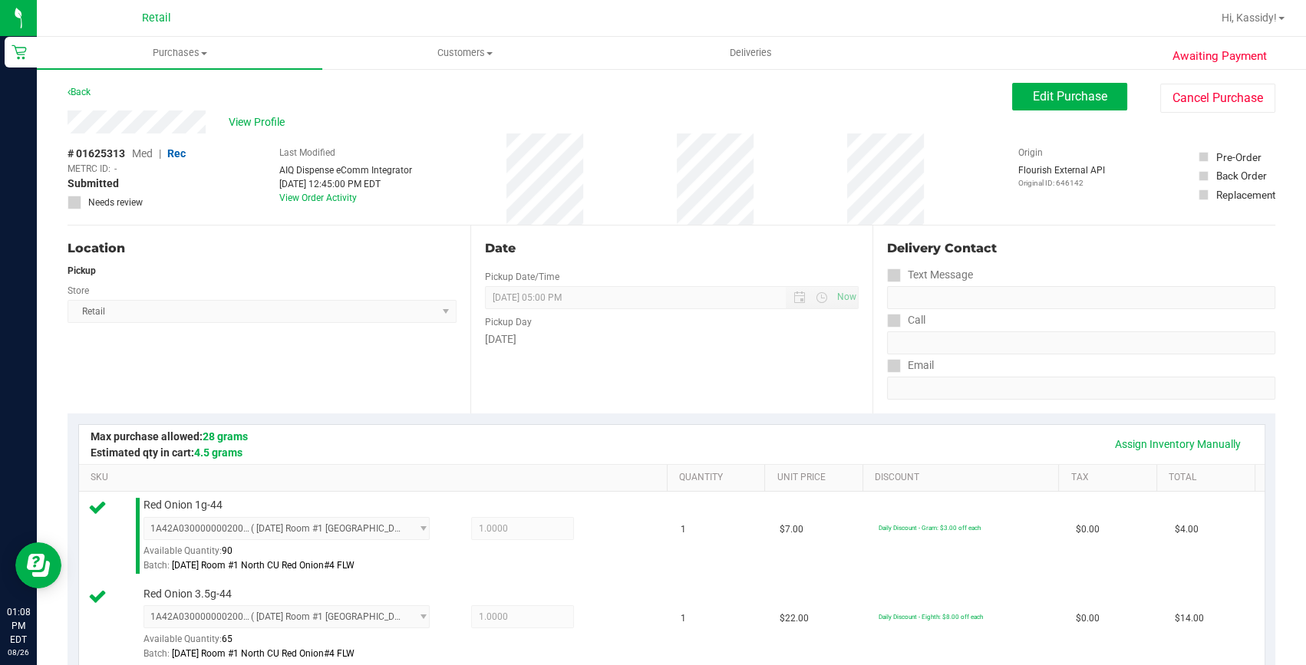
scroll to position [348, 0]
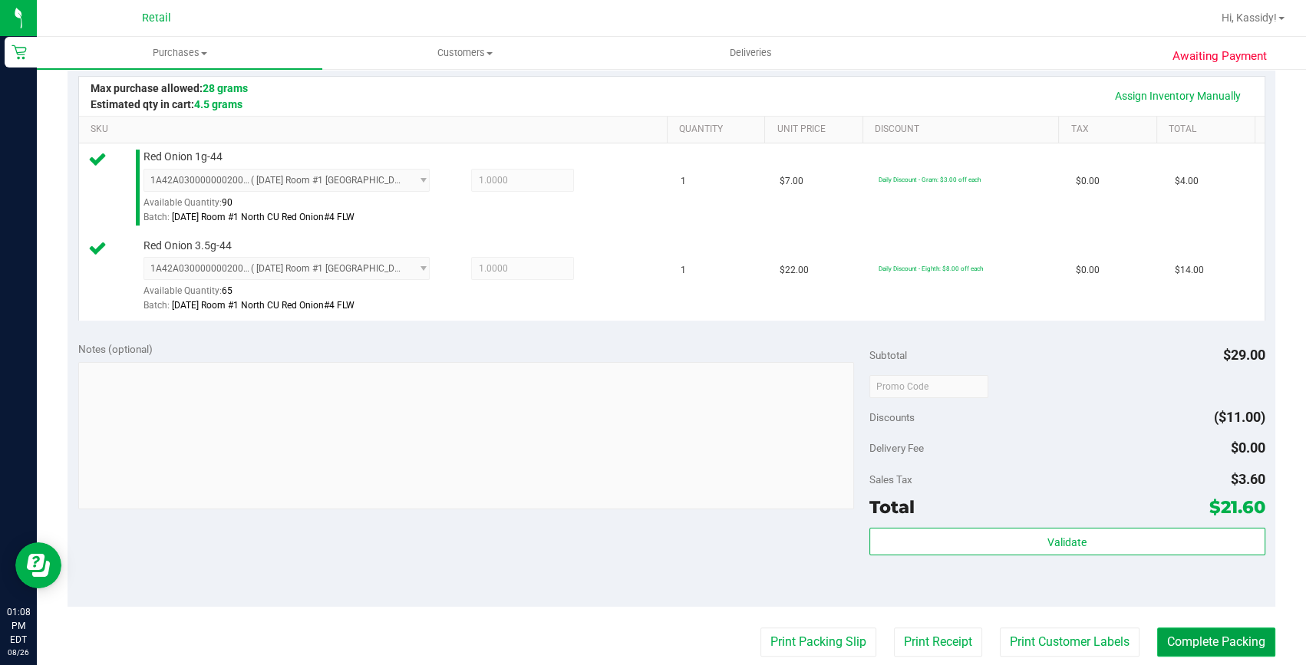
click at [1157, 639] on button "Complete Packing" at bounding box center [1216, 641] width 118 height 29
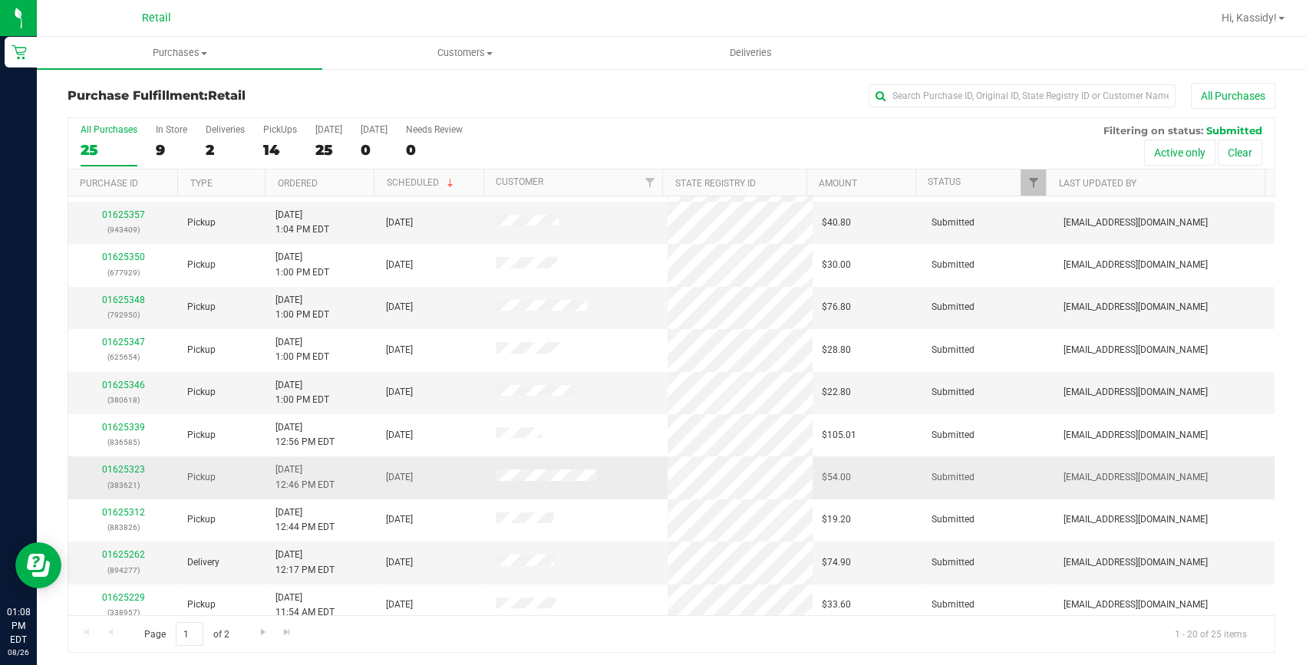
scroll to position [209, 0]
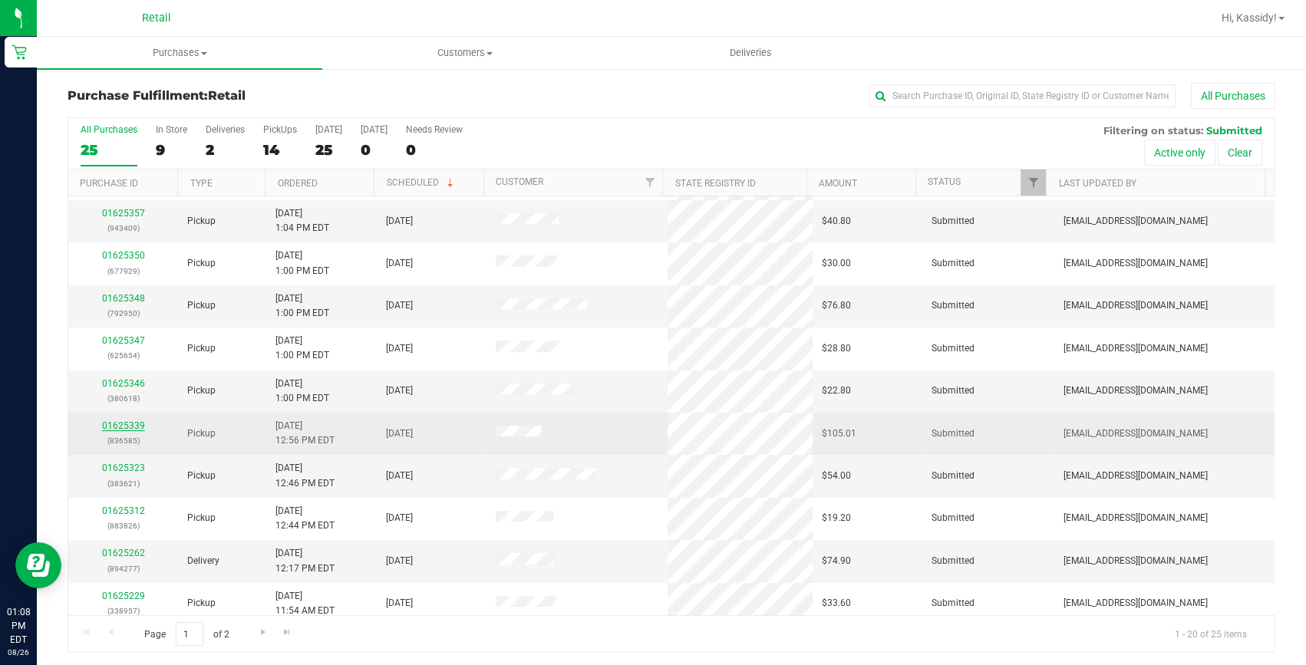
click at [133, 424] on link "01625339" at bounding box center [123, 425] width 43 height 11
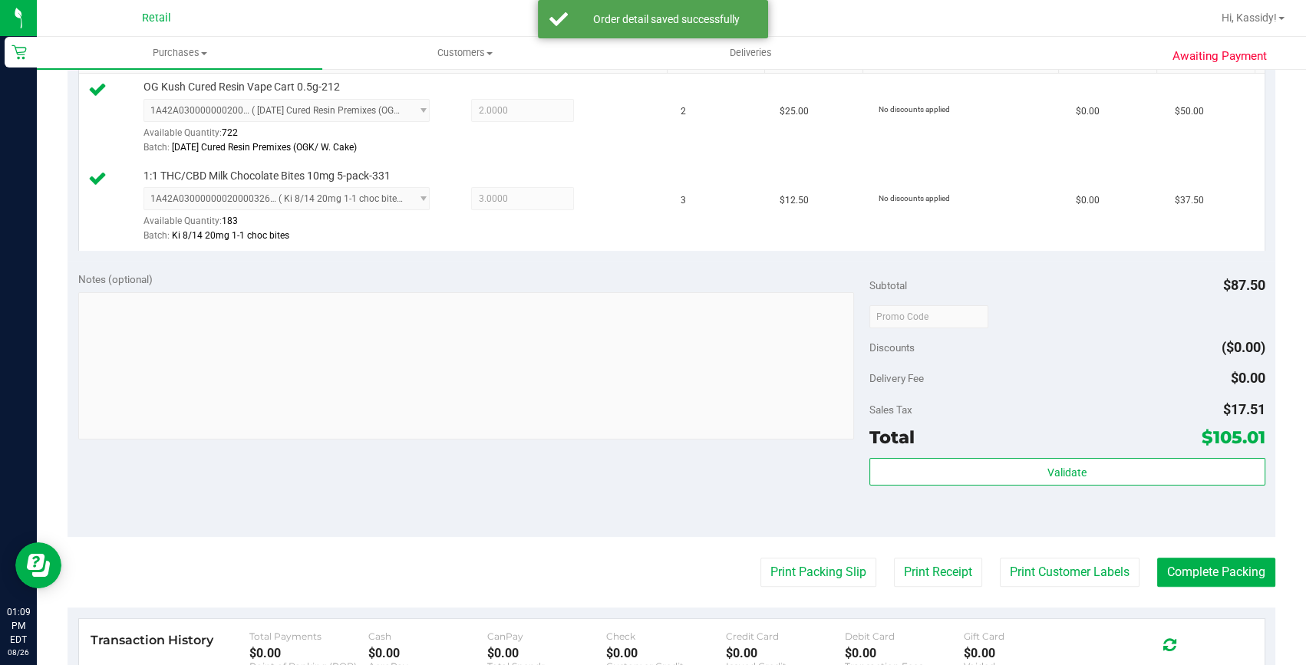
scroll to position [488, 0]
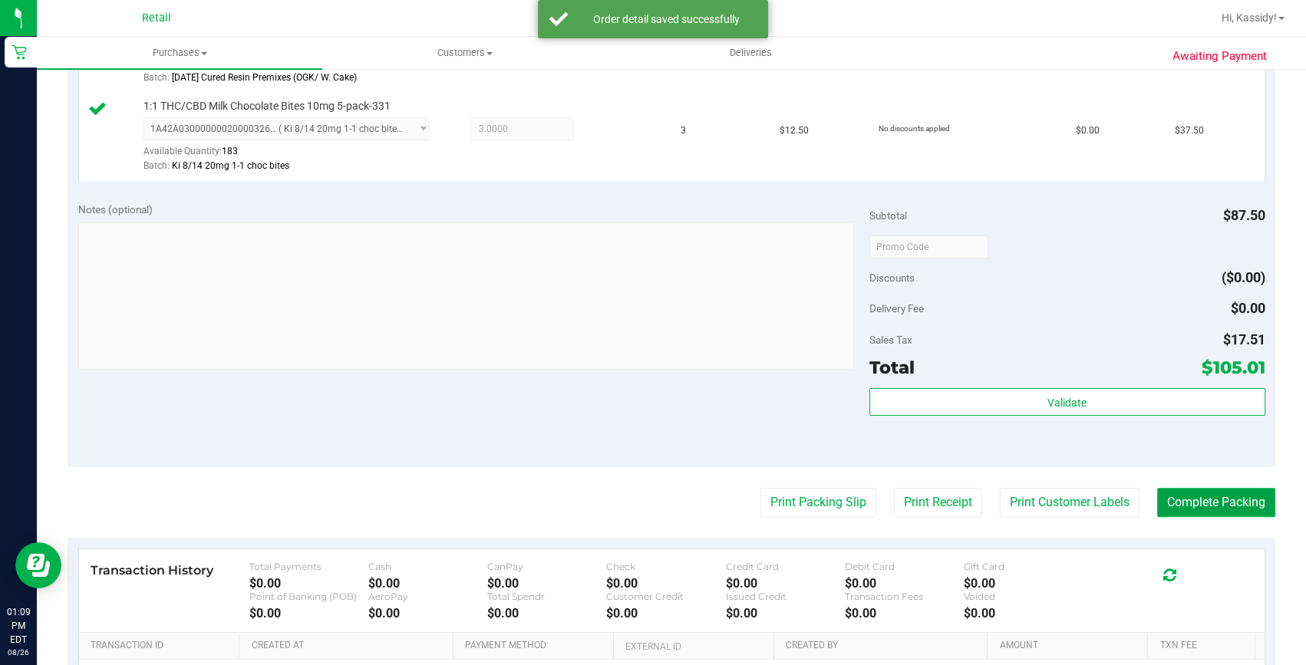
click at [1157, 498] on button "Complete Packing" at bounding box center [1216, 502] width 118 height 29
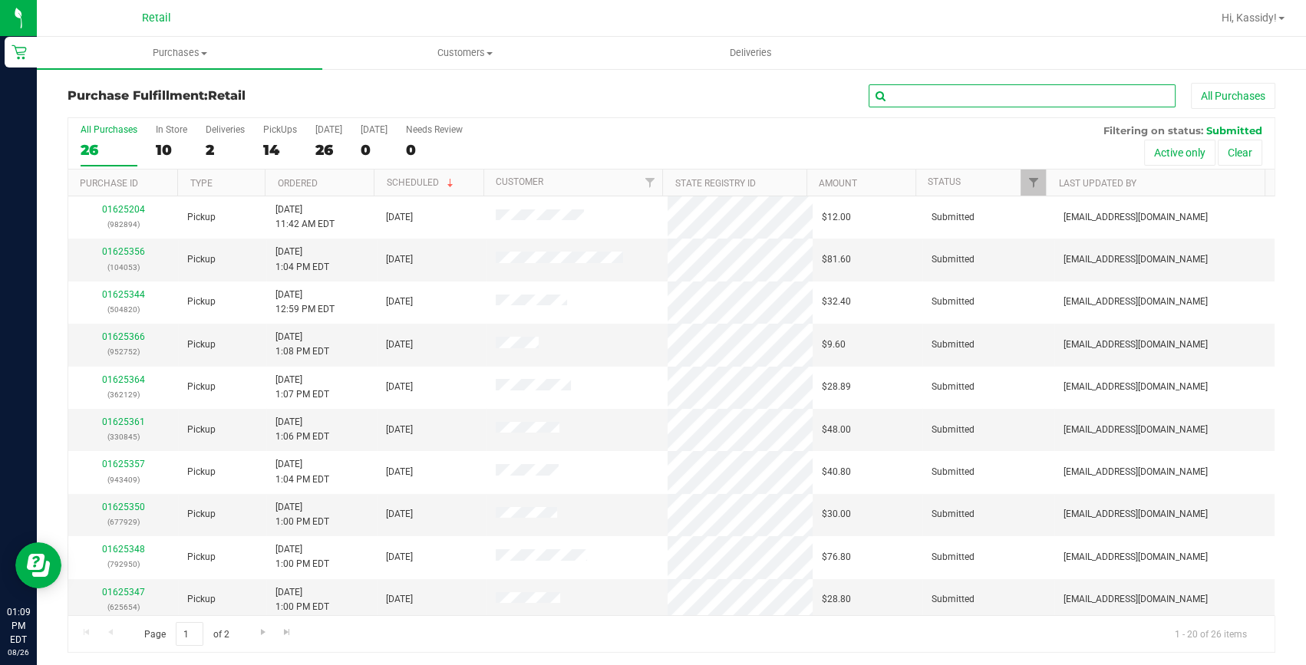
drag, startPoint x: 916, startPoint y: 96, endPoint x: 917, endPoint y: 109, distance: 13.1
click at [917, 97] on input "text" at bounding box center [1021, 95] width 307 height 23
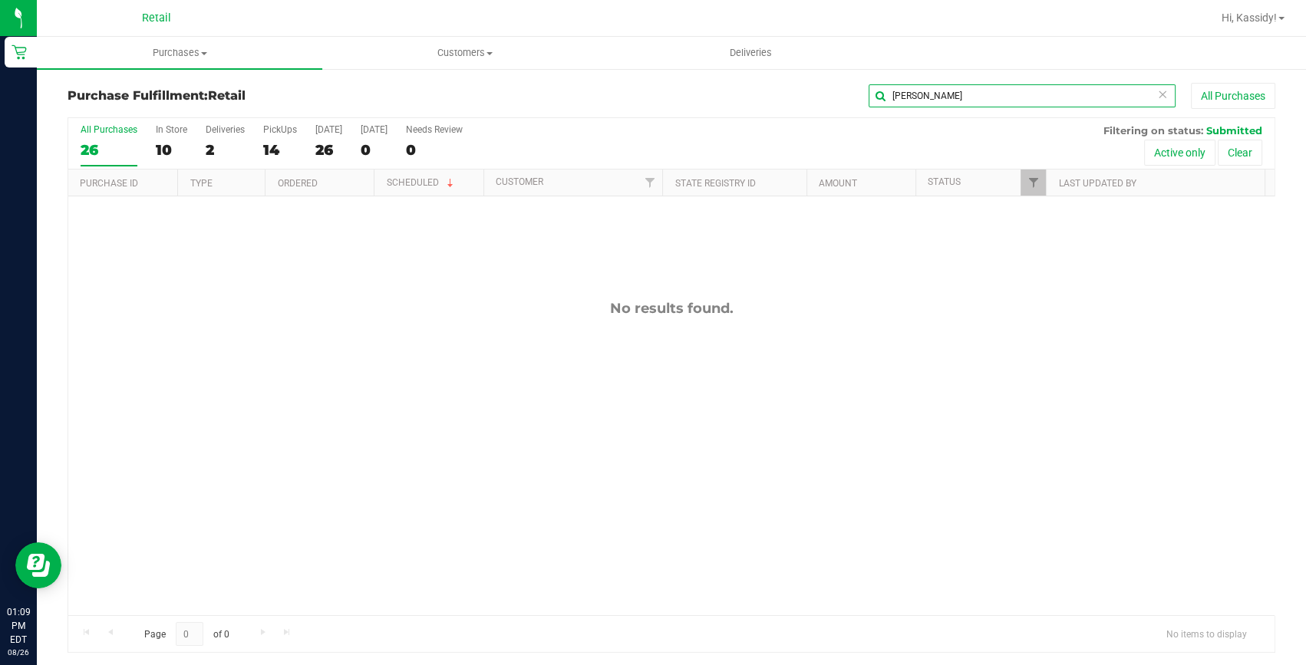
type input "blais"
click at [171, 54] on span "Purchases" at bounding box center [179, 53] width 285 height 14
click at [147, 111] on li "Fulfillment" at bounding box center [179, 111] width 285 height 18
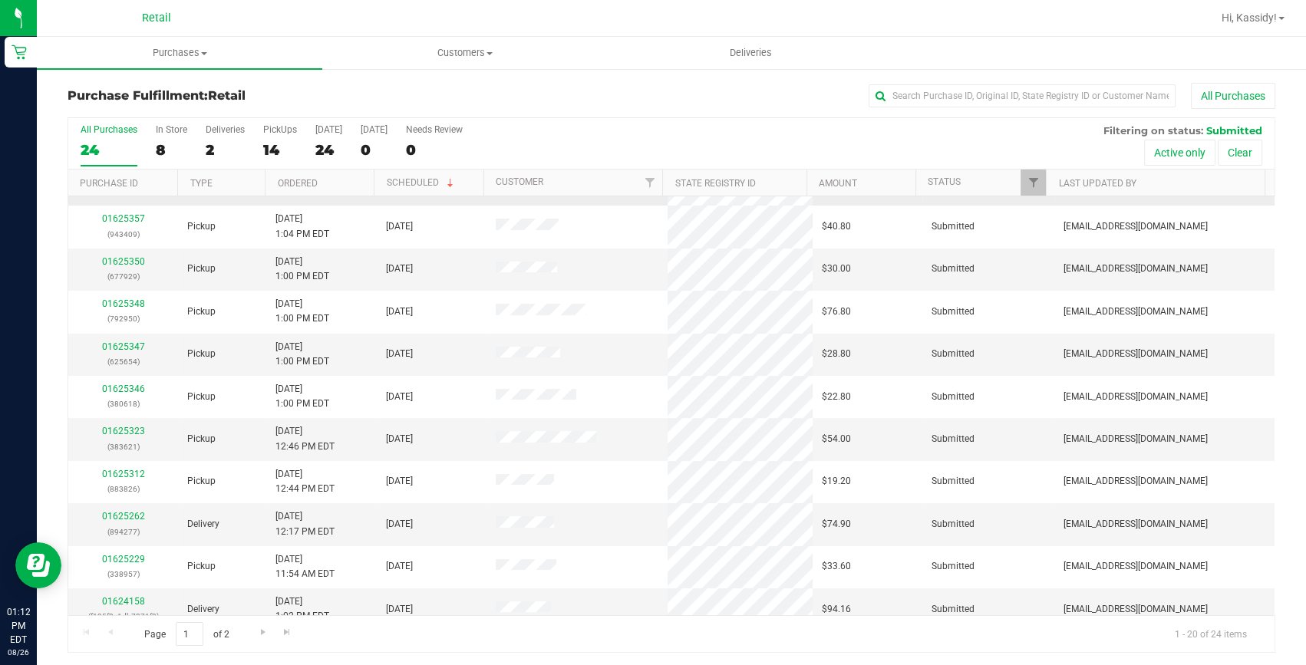
scroll to position [278, 0]
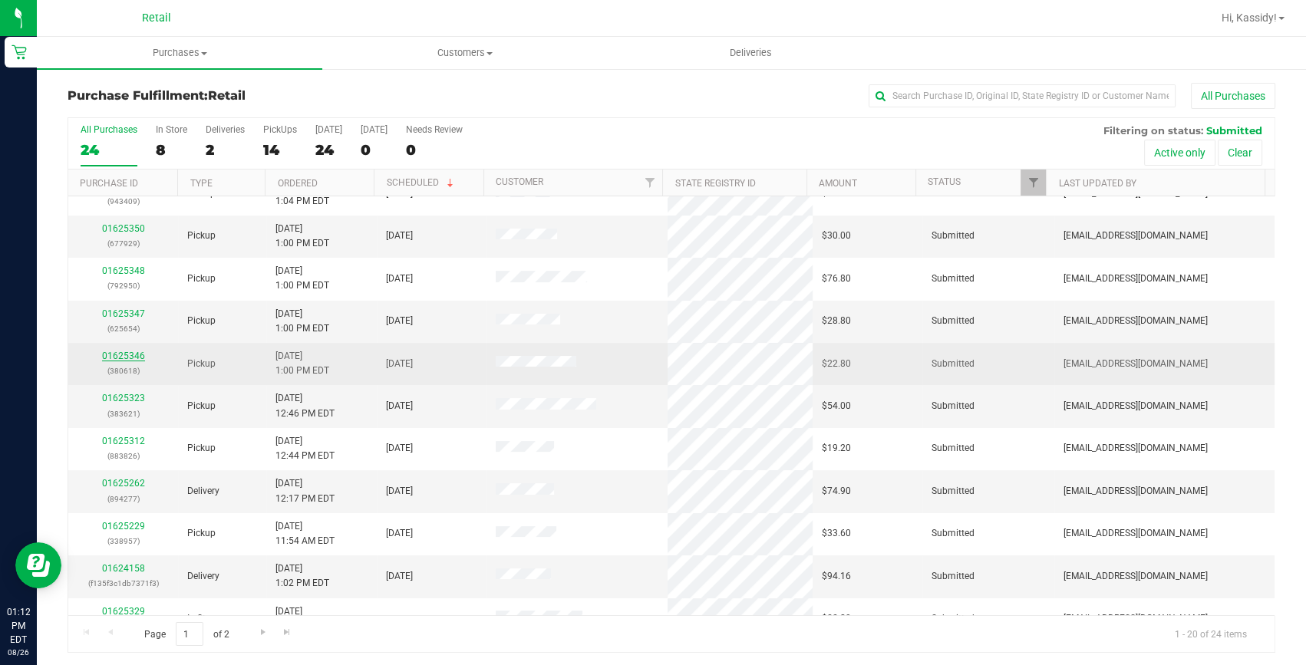
click at [127, 354] on link "01625346" at bounding box center [123, 356] width 43 height 11
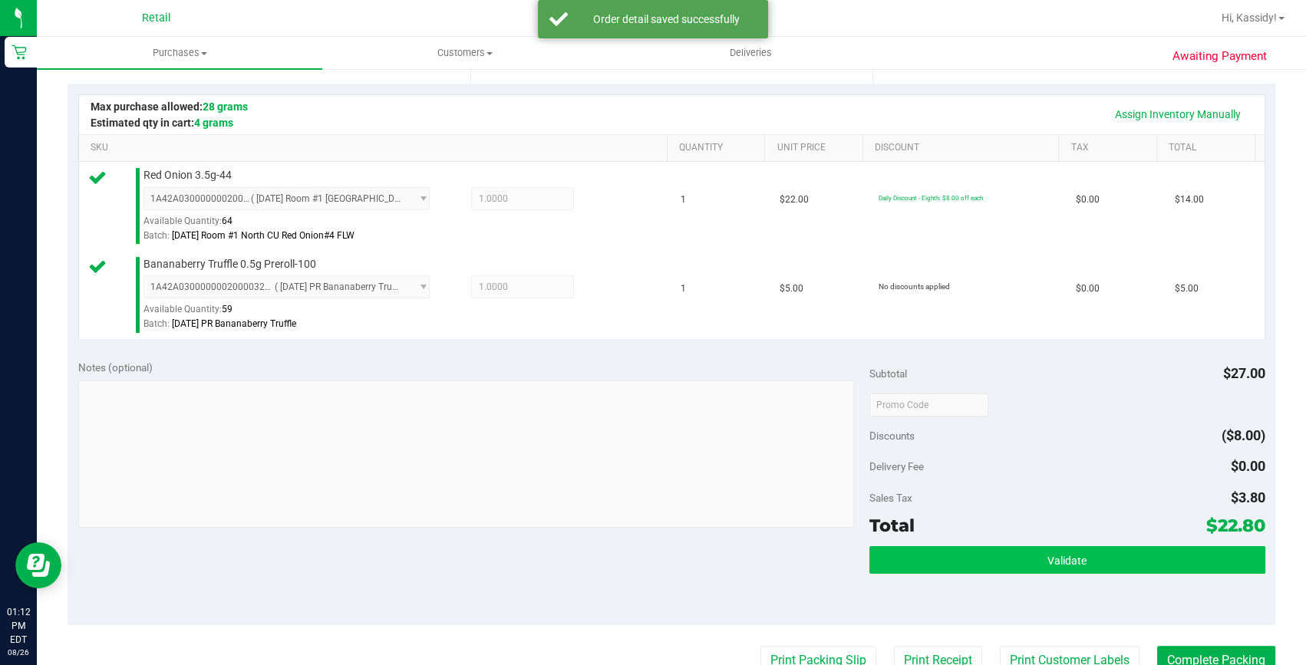
scroll to position [348, 0]
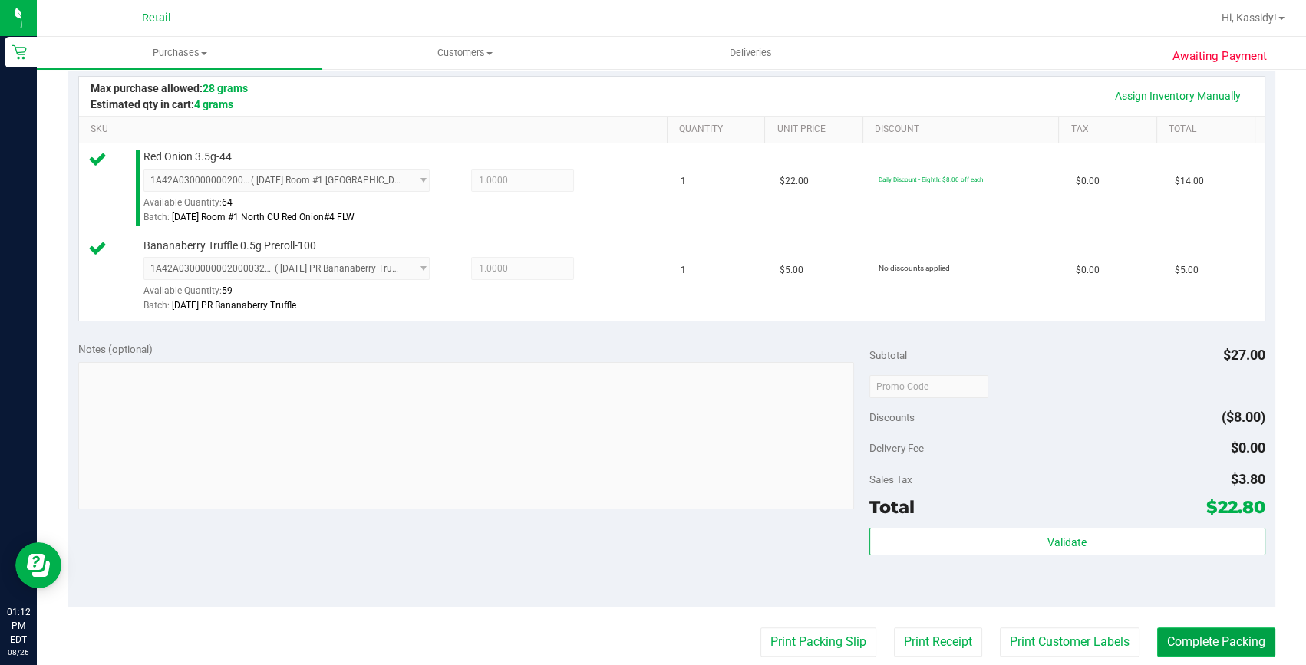
click at [1194, 627] on button "Complete Packing" at bounding box center [1216, 641] width 118 height 29
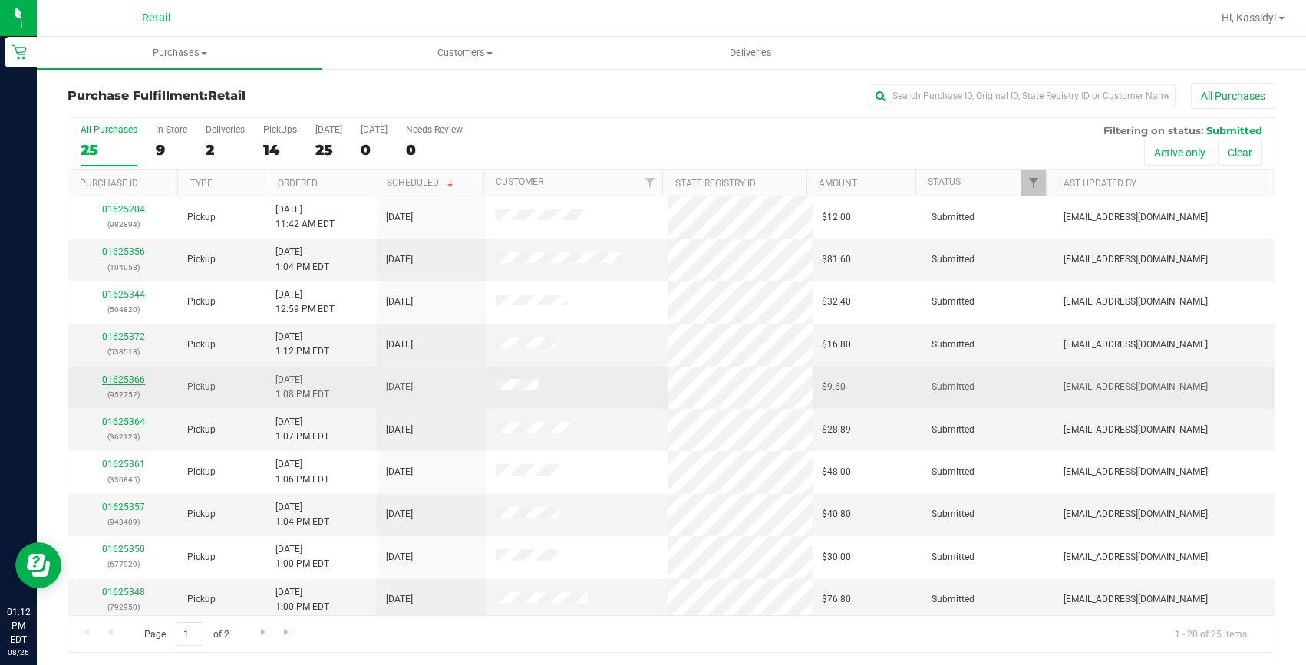
click at [127, 380] on link "01625366" at bounding box center [123, 379] width 43 height 11
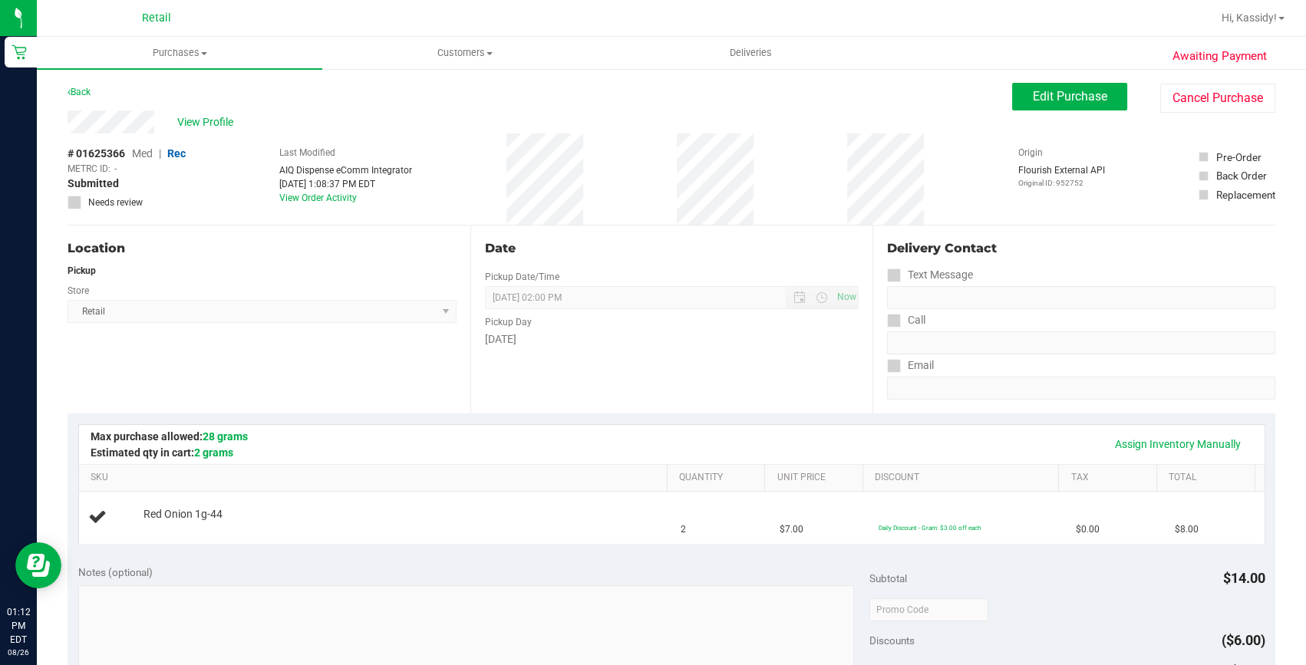
click at [188, 300] on span "Retail Select Store Retail" at bounding box center [262, 311] width 389 height 23
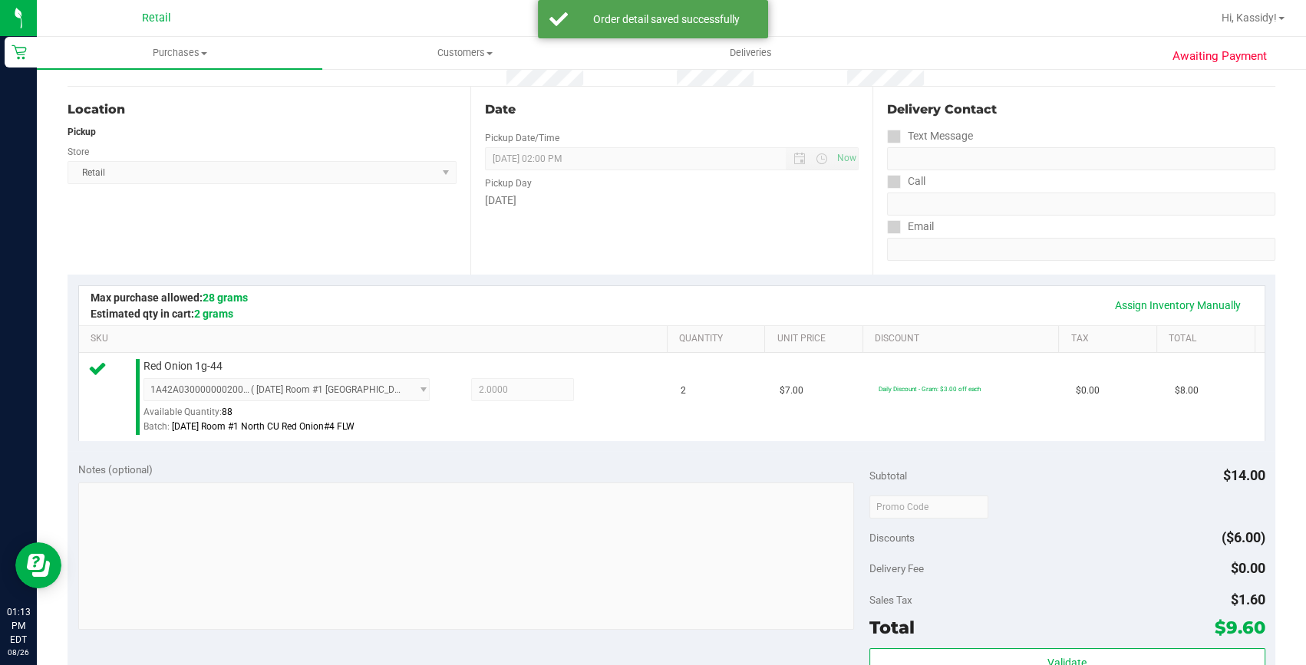
scroll to position [348, 0]
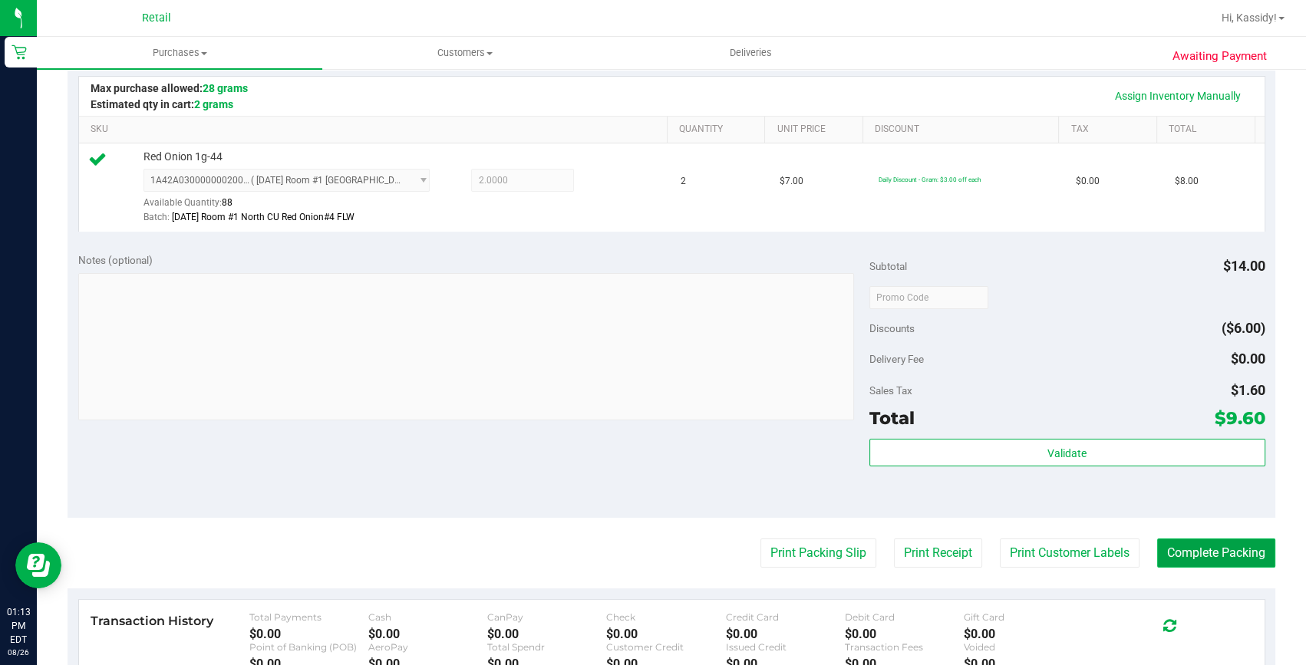
click at [1204, 545] on button "Complete Packing" at bounding box center [1216, 553] width 118 height 29
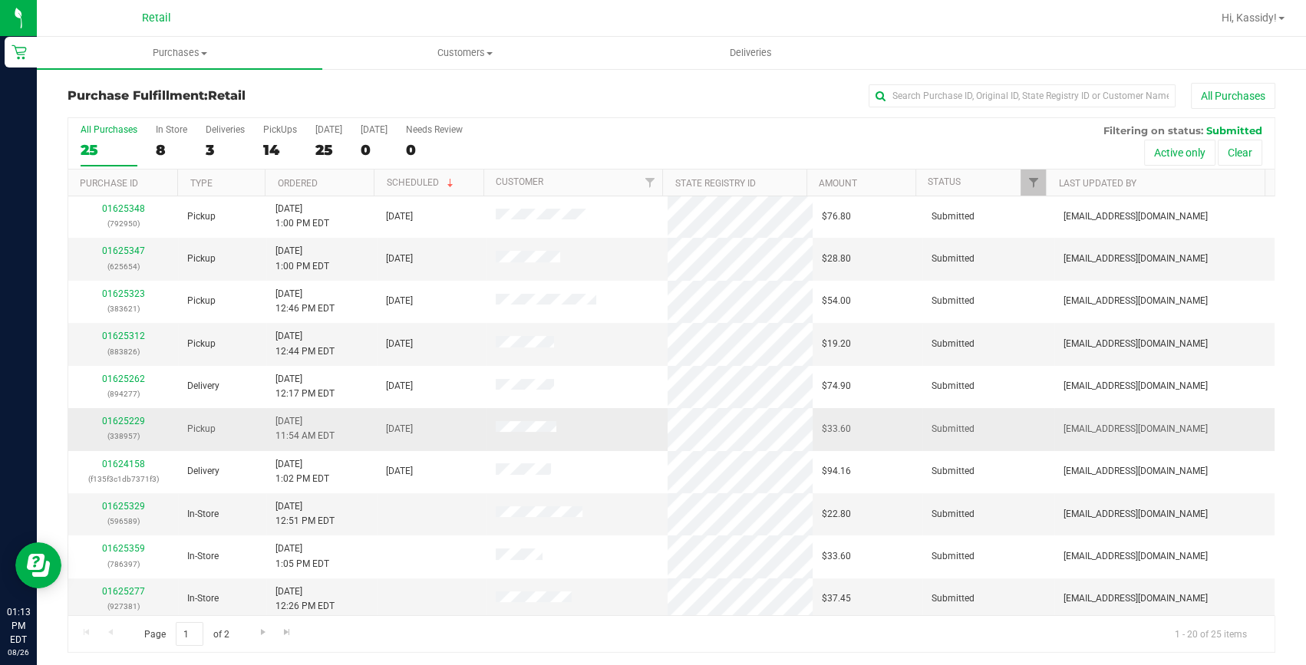
scroll to position [429, 0]
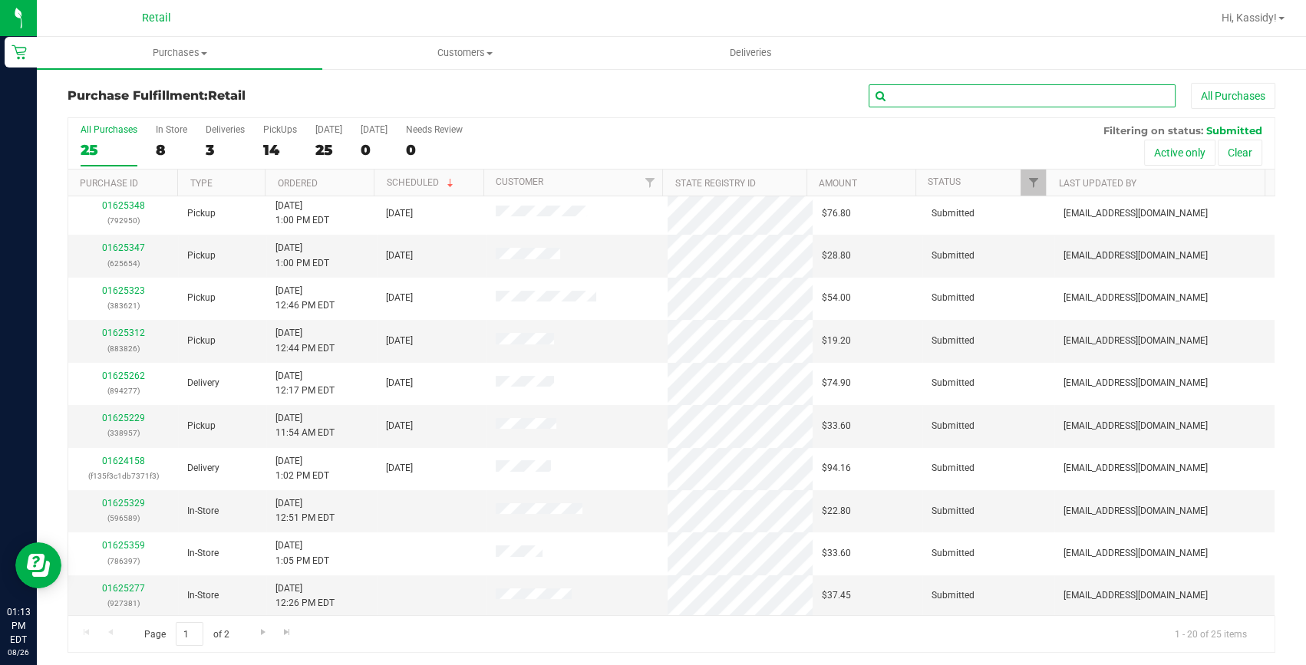
drag, startPoint x: 979, startPoint y: 101, endPoint x: 979, endPoint y: 120, distance: 18.4
click at [979, 103] on input "text" at bounding box center [1021, 95] width 307 height 23
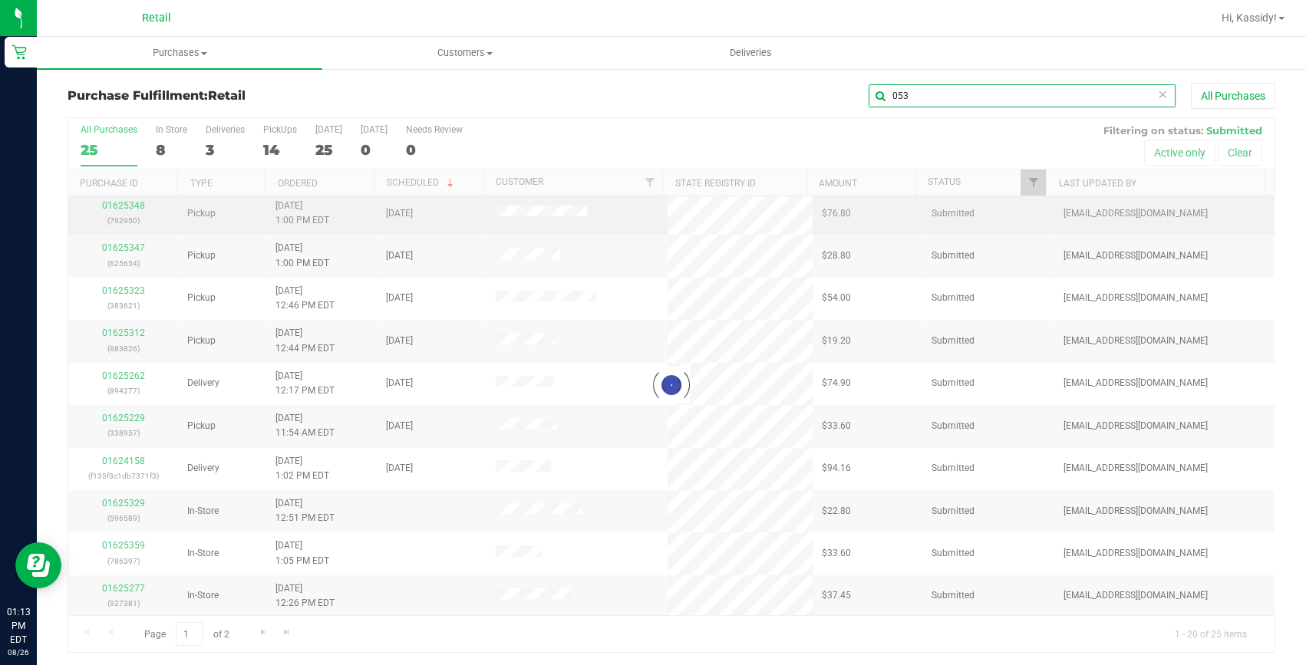
scroll to position [0, 0]
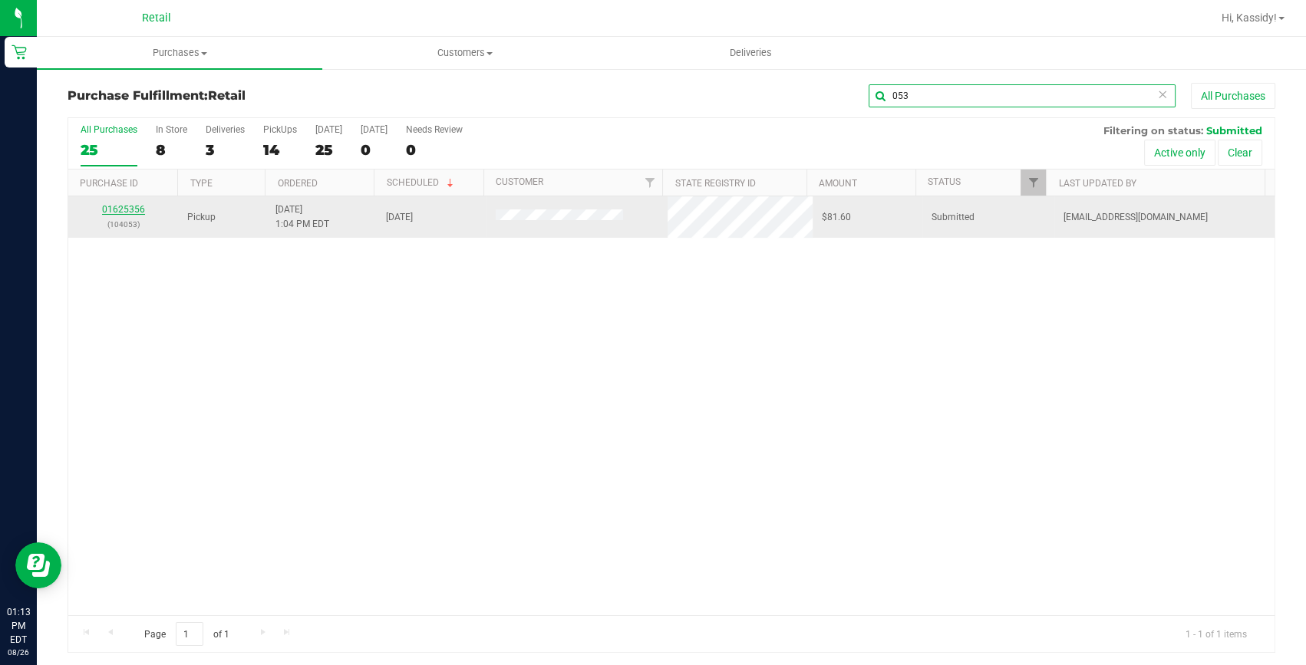
type input "053"
click at [115, 207] on link "01625356" at bounding box center [123, 209] width 43 height 11
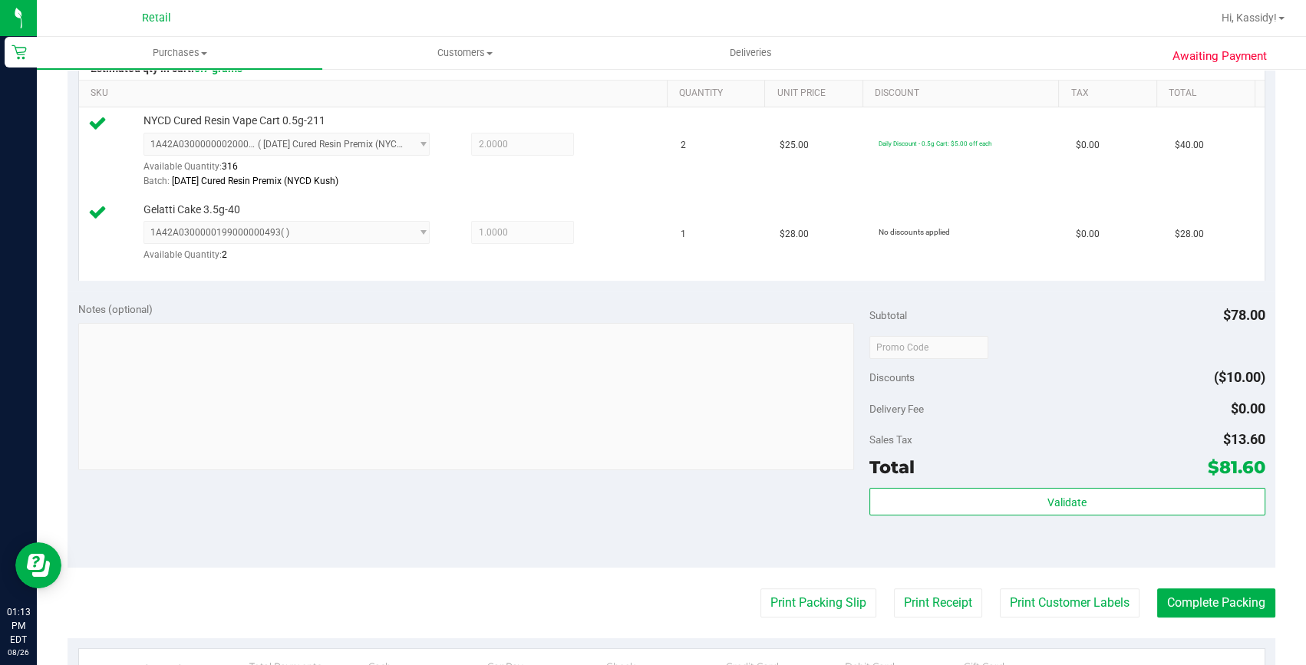
scroll to position [418, 0]
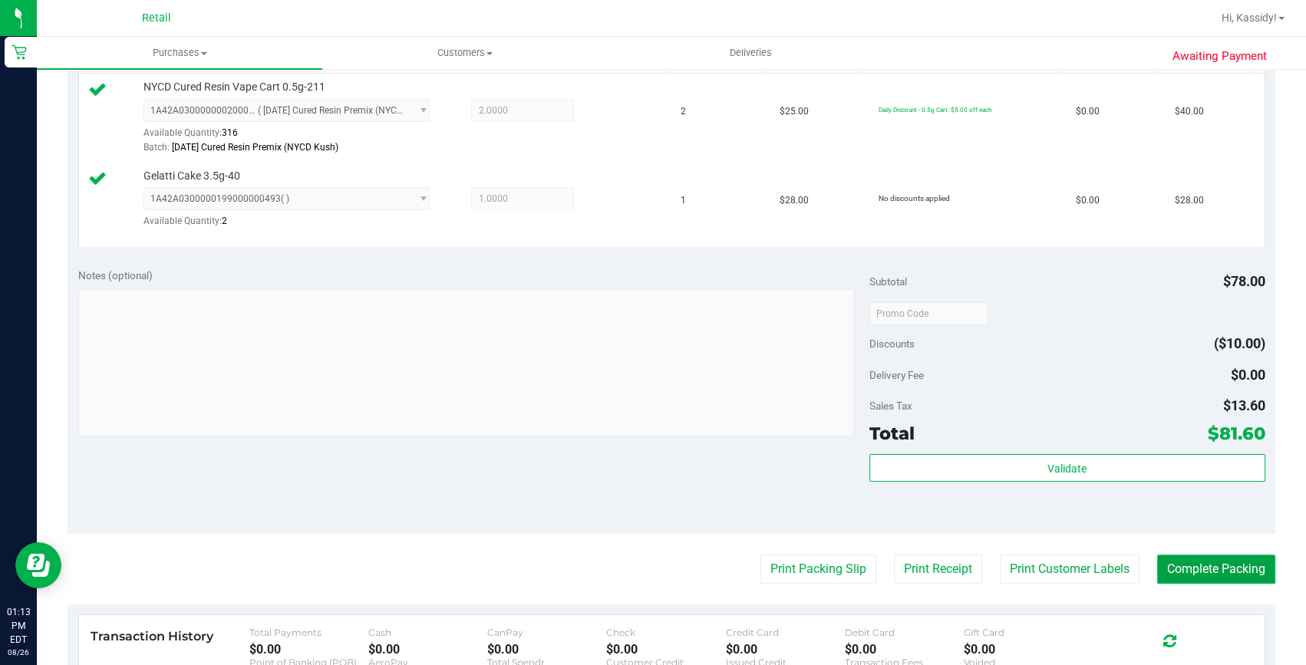
click at [1210, 575] on button "Complete Packing" at bounding box center [1216, 569] width 118 height 29
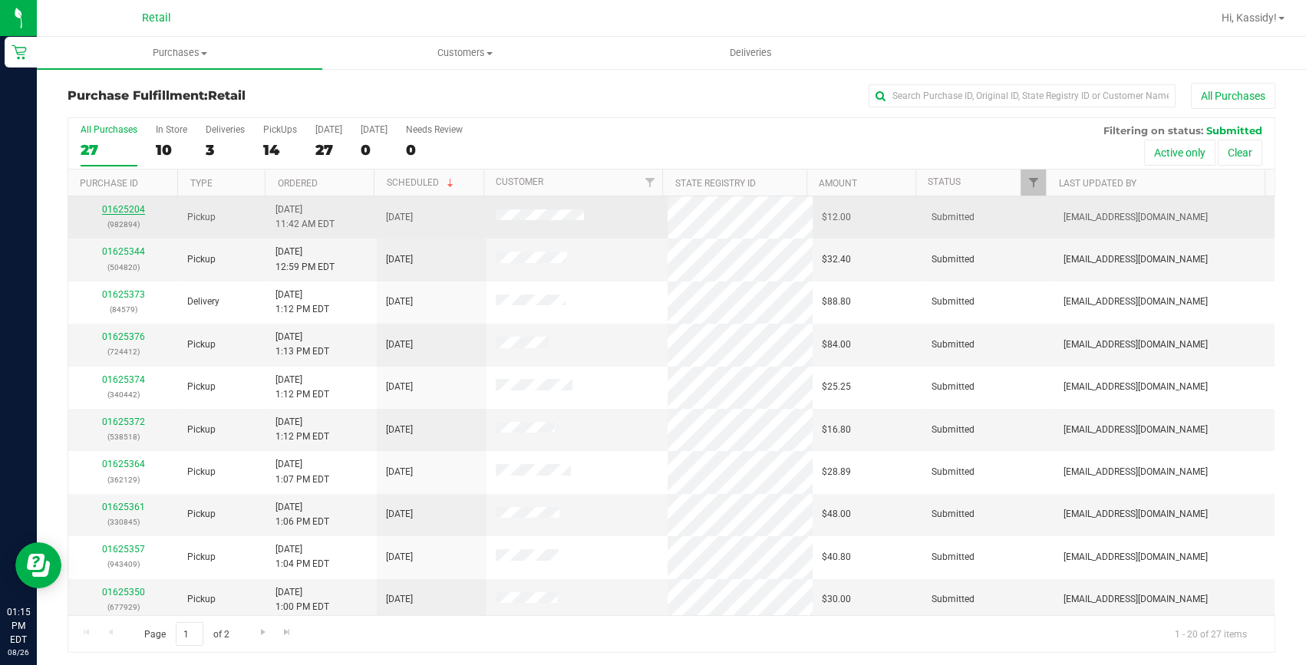
click at [119, 207] on link "01625204" at bounding box center [123, 209] width 43 height 11
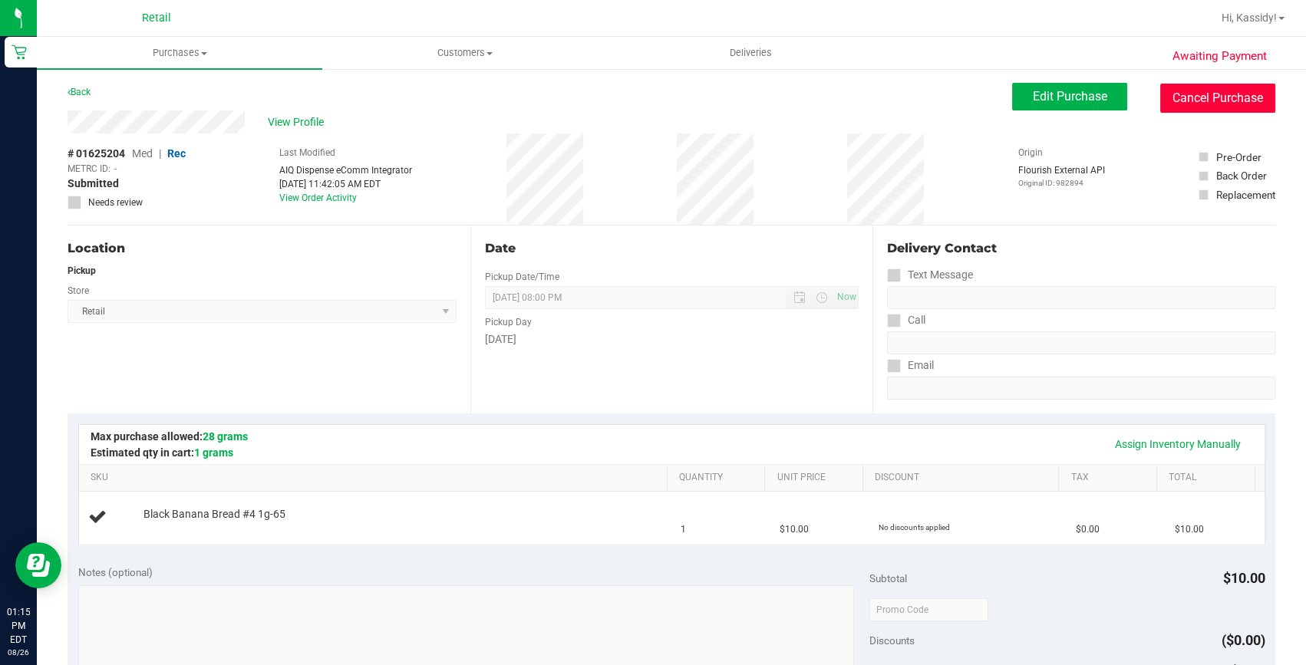
click at [1207, 87] on button "Cancel Purchase" at bounding box center [1217, 98] width 115 height 29
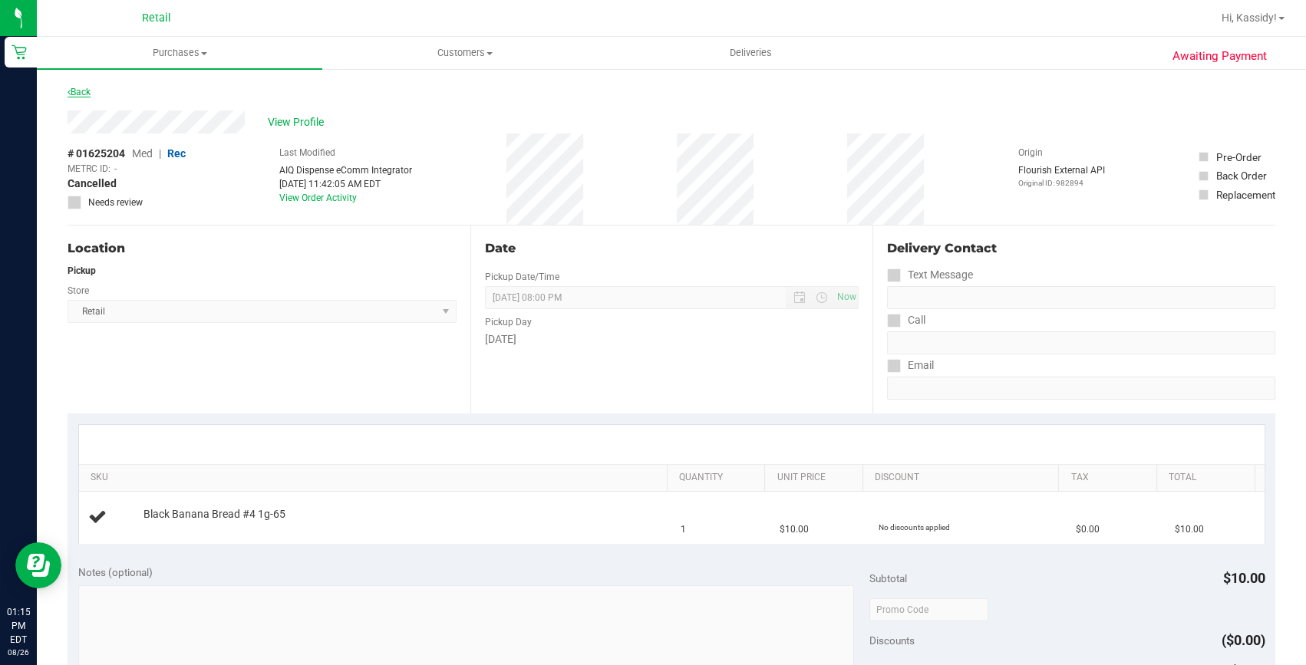
click at [86, 91] on link "Back" at bounding box center [79, 92] width 23 height 11
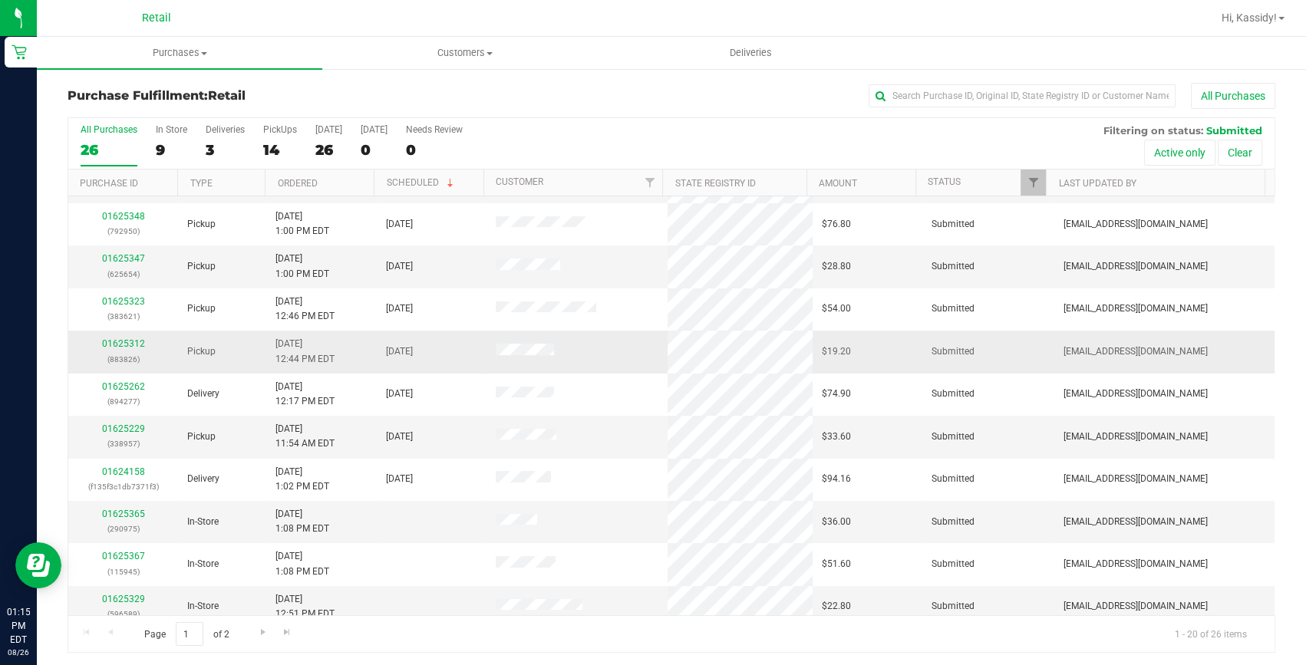
scroll to position [429, 0]
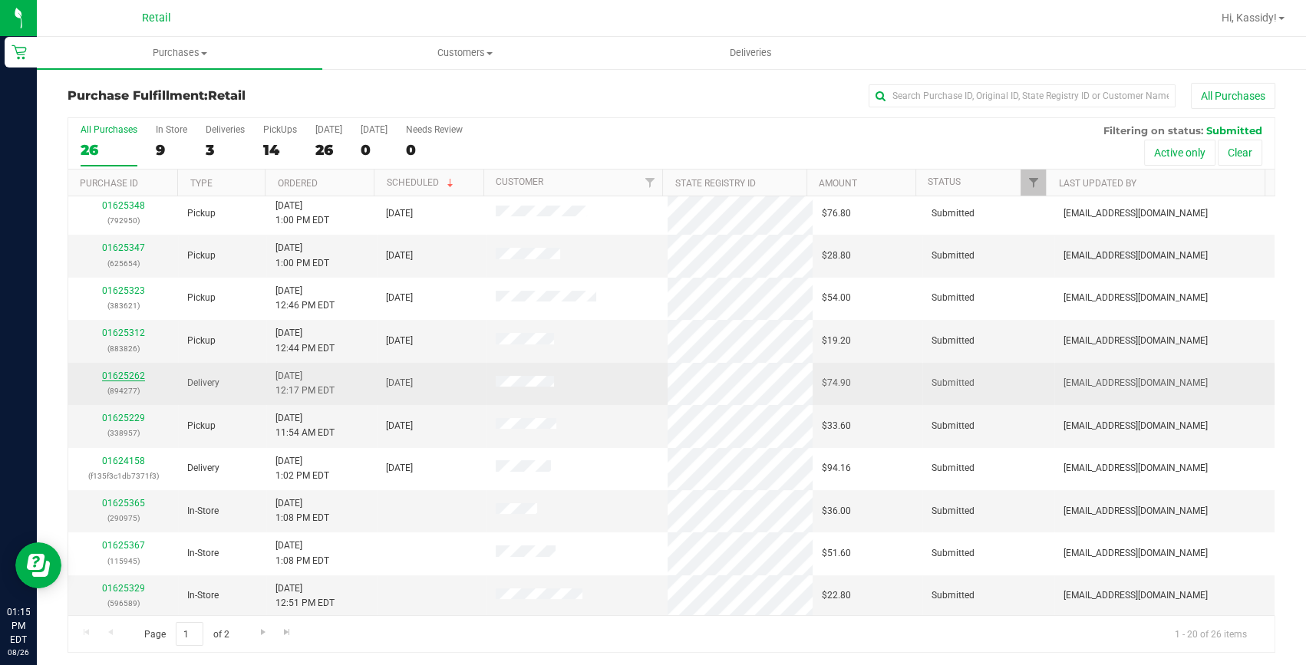
click at [128, 374] on link "01625262" at bounding box center [123, 376] width 43 height 11
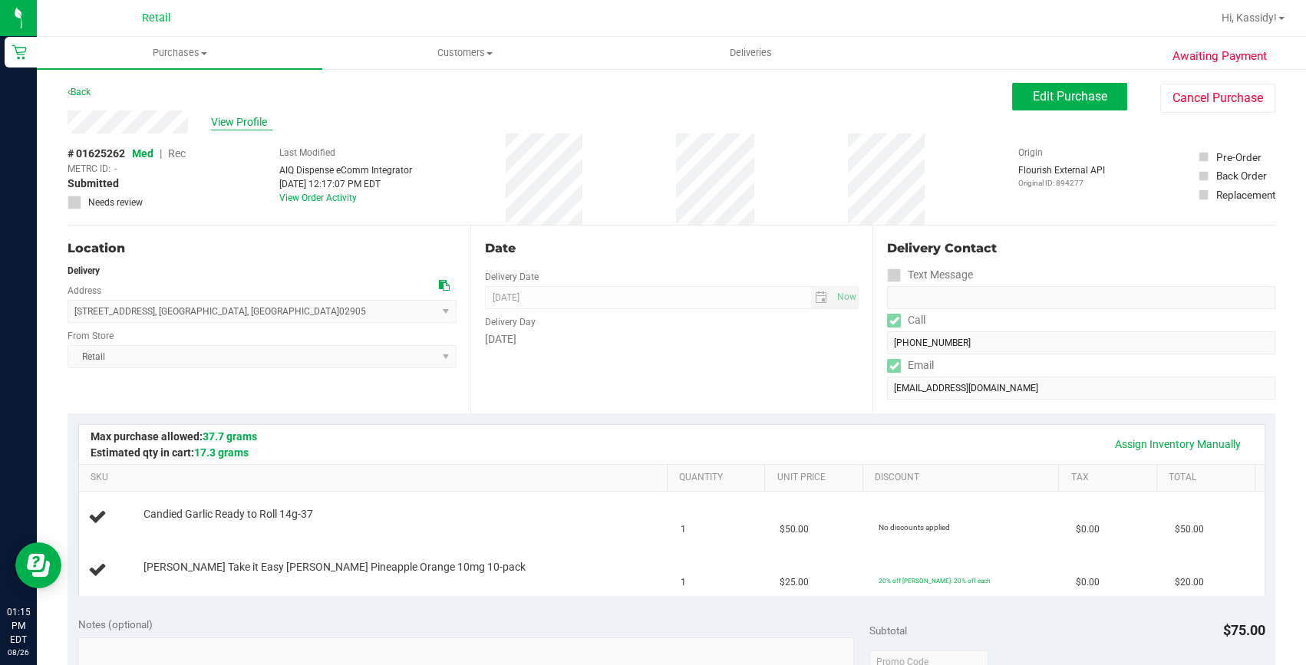
click at [224, 119] on span "View Profile" at bounding box center [241, 122] width 61 height 16
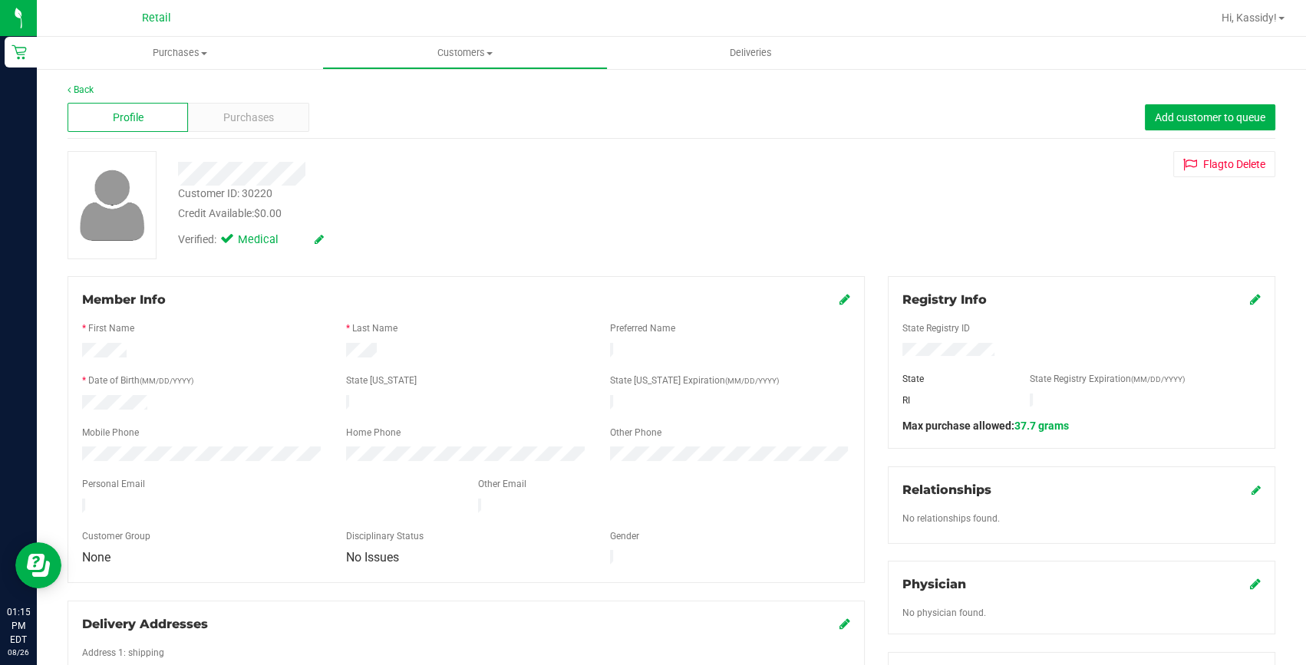
click at [224, 119] on span "Purchases" at bounding box center [248, 118] width 51 height 16
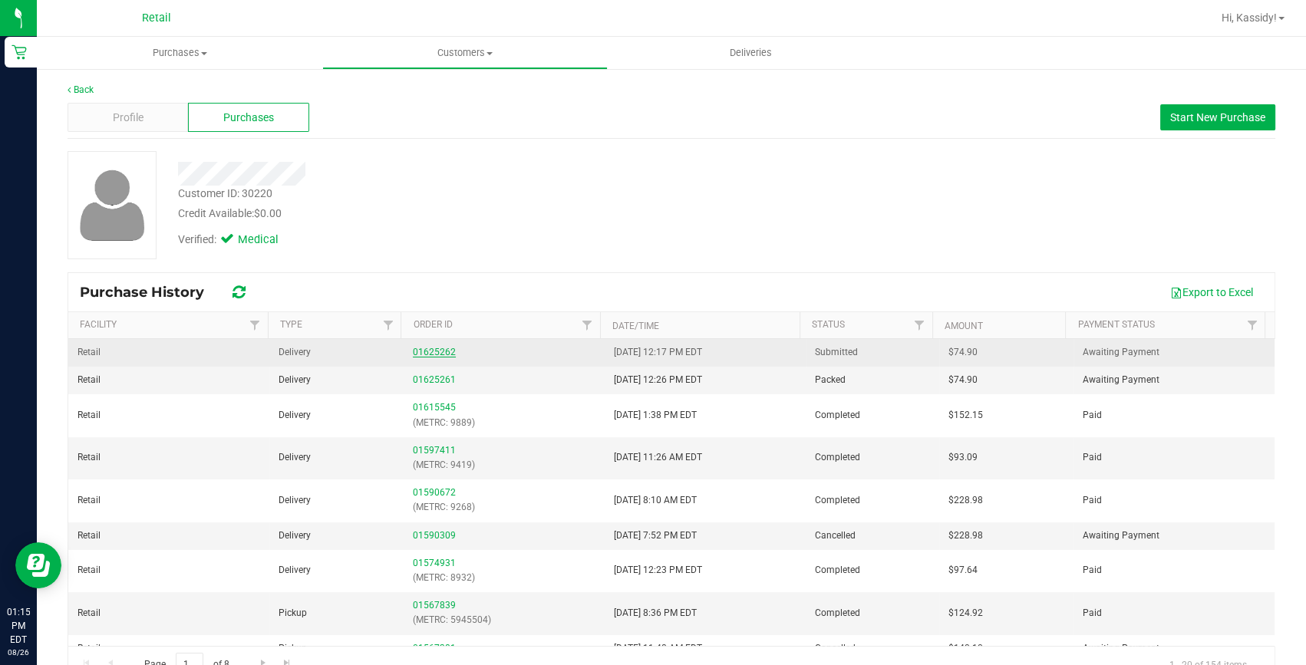
click at [414, 352] on link "01625262" at bounding box center [434, 352] width 43 height 11
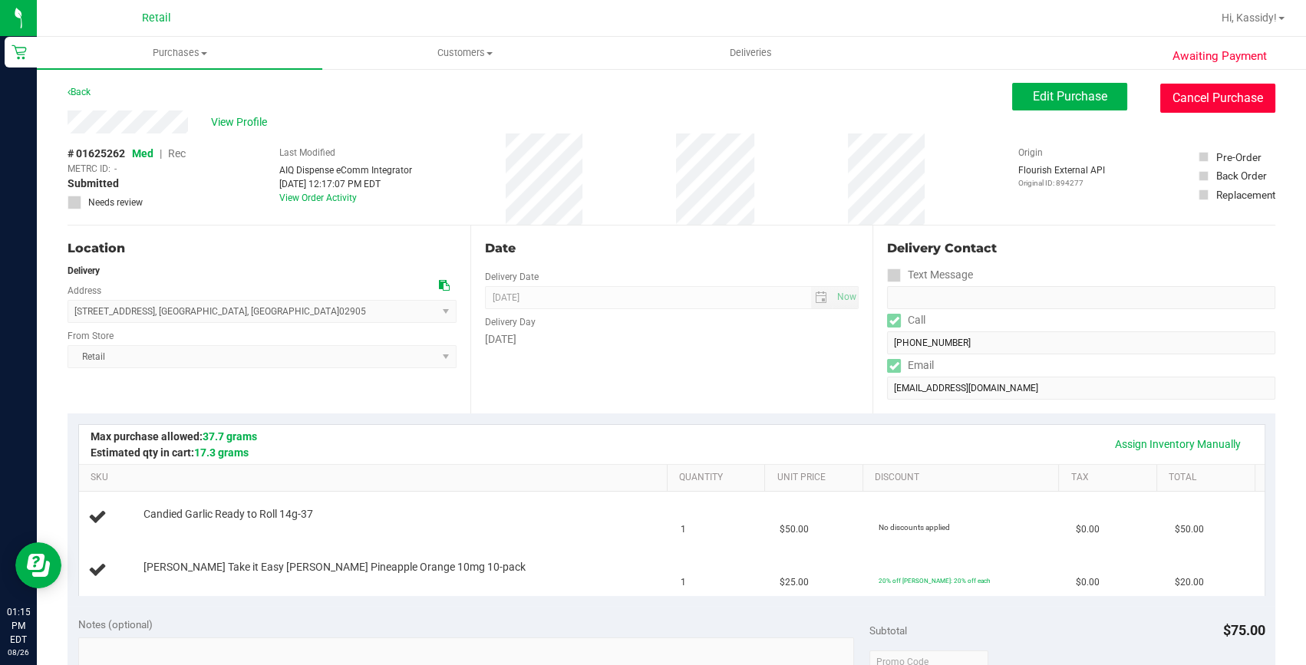
click at [1178, 108] on button "Cancel Purchase" at bounding box center [1217, 98] width 115 height 29
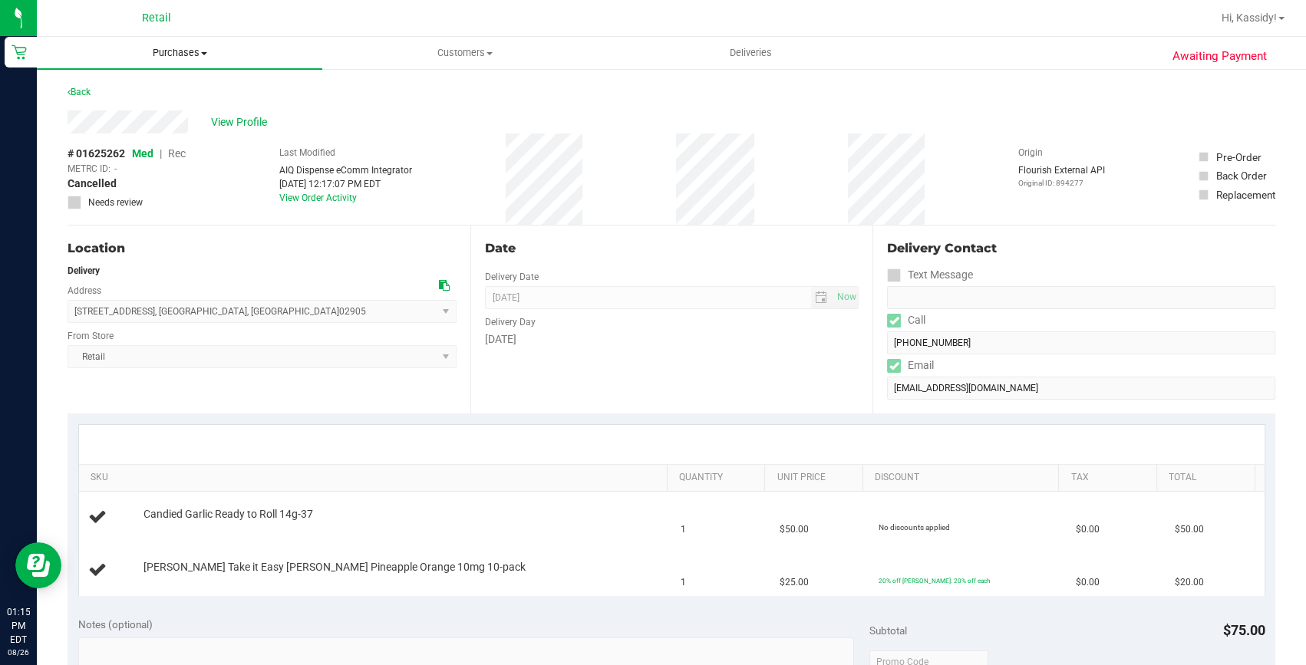
click at [156, 48] on span "Purchases" at bounding box center [179, 53] width 285 height 14
click at [143, 107] on li "Fulfillment" at bounding box center [179, 111] width 285 height 18
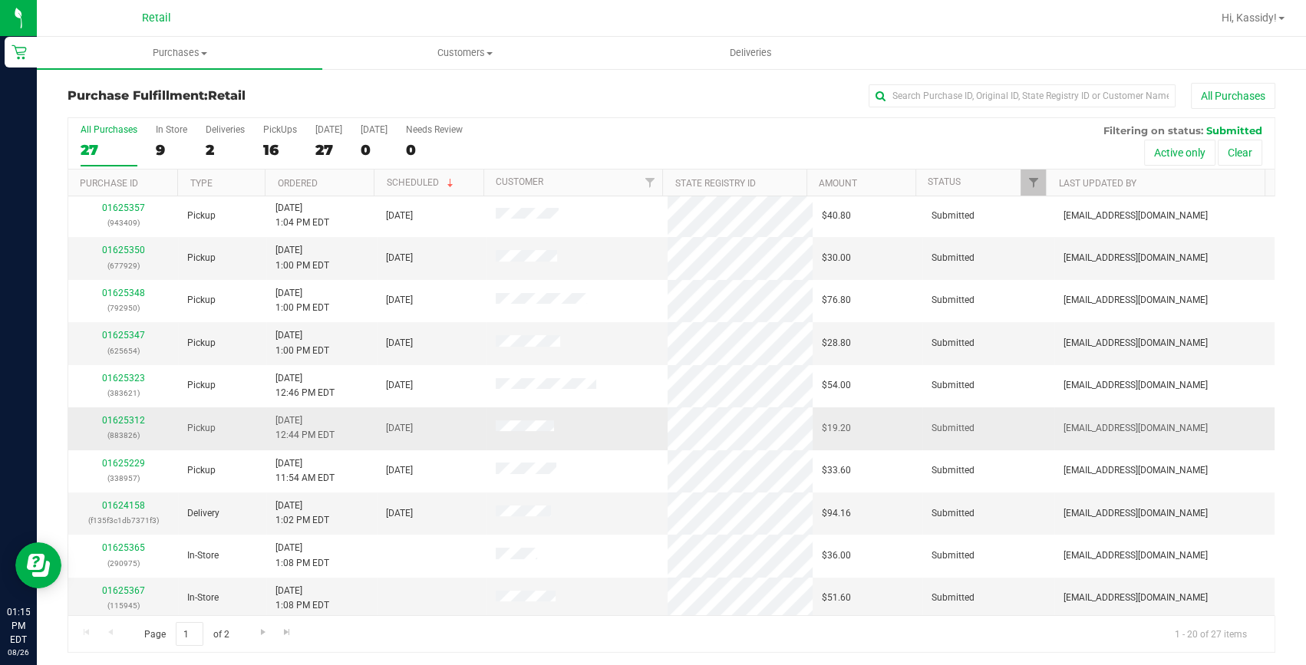
scroll to position [429, 0]
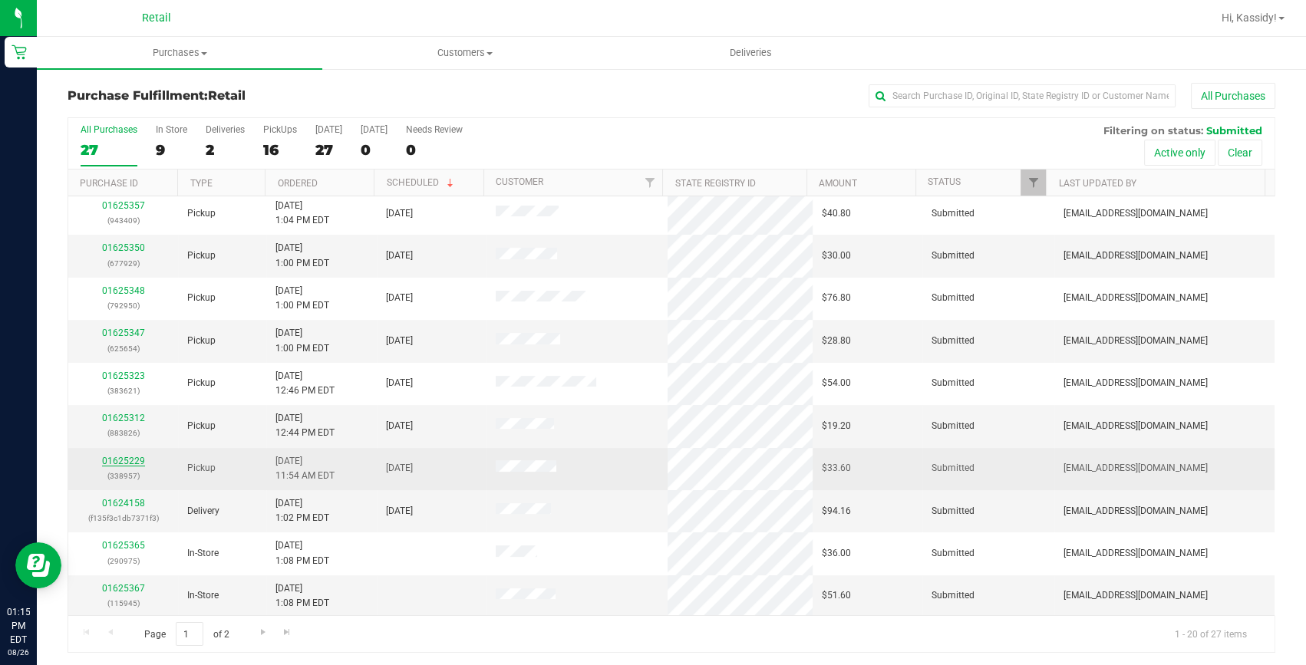
click at [132, 463] on link "01625229" at bounding box center [123, 461] width 43 height 11
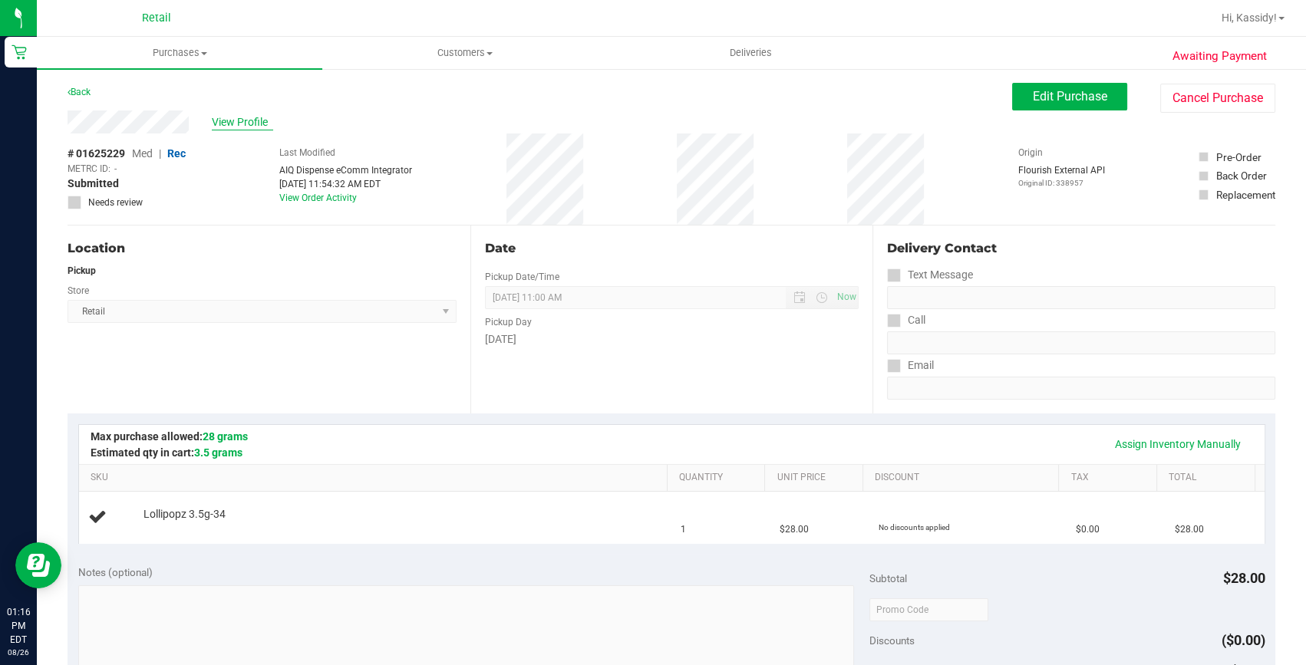
click at [220, 119] on span "View Profile" at bounding box center [242, 122] width 61 height 16
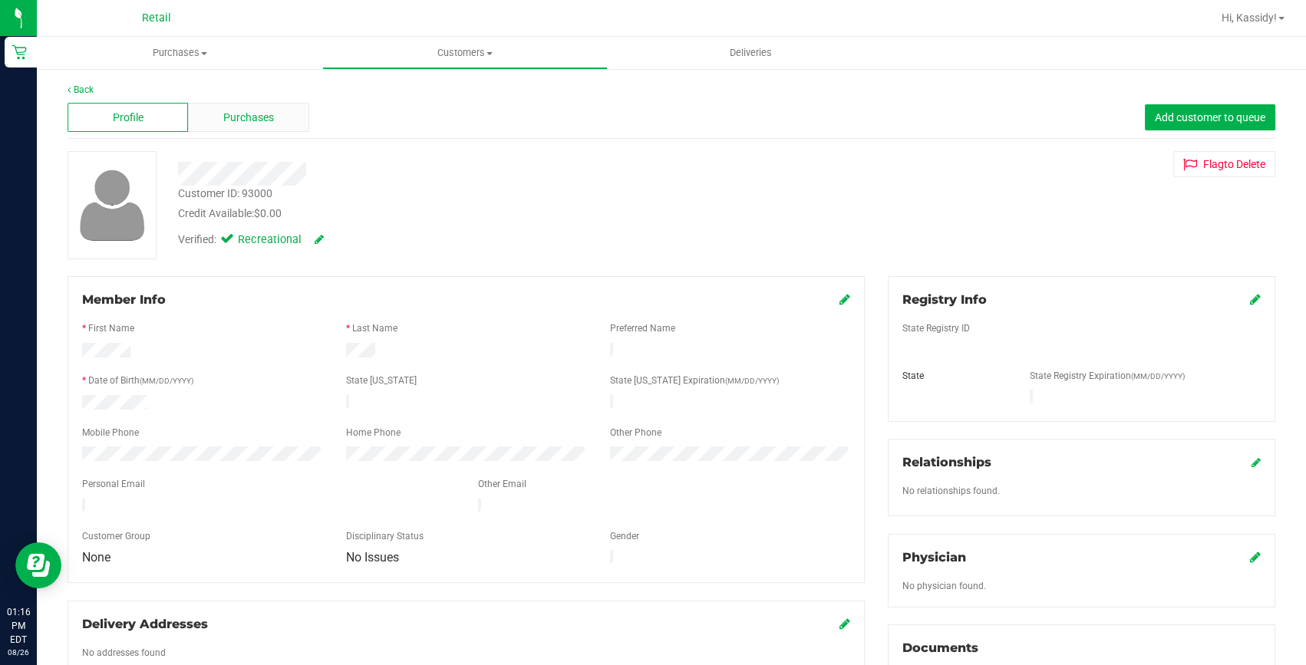
click at [272, 125] on div "Purchases" at bounding box center [248, 117] width 120 height 29
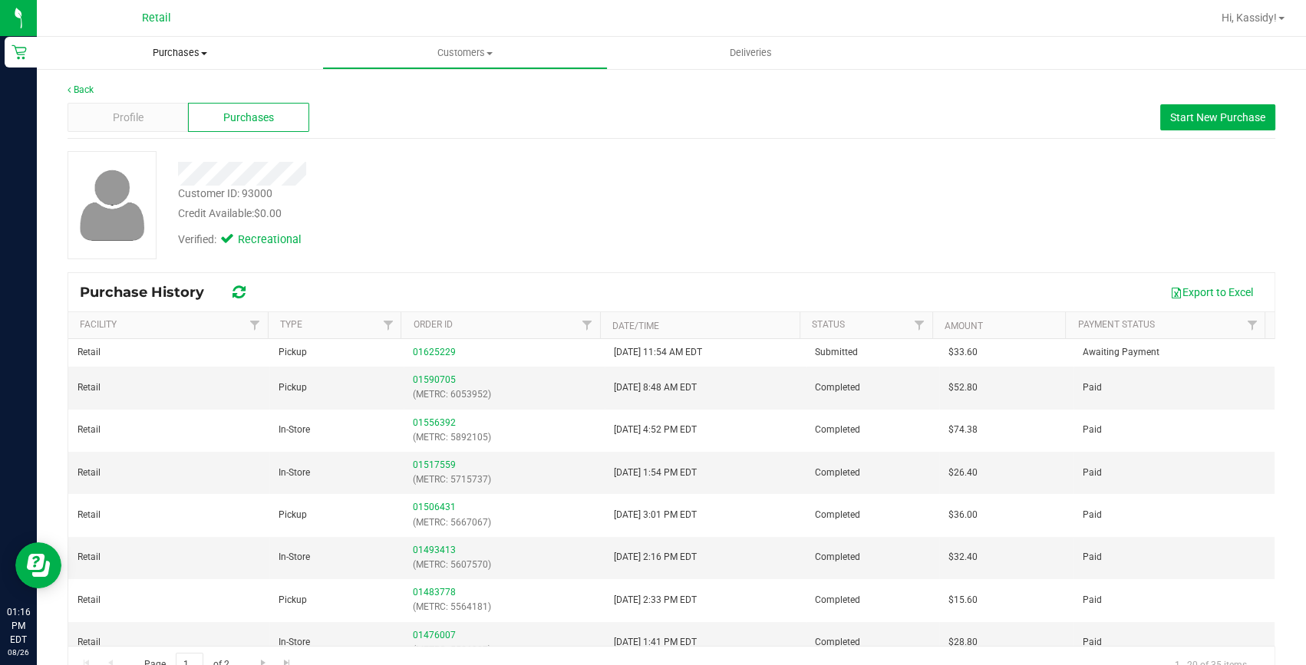
click at [190, 48] on span "Purchases" at bounding box center [179, 53] width 285 height 14
click at [161, 103] on li "Fulfillment" at bounding box center [179, 111] width 285 height 18
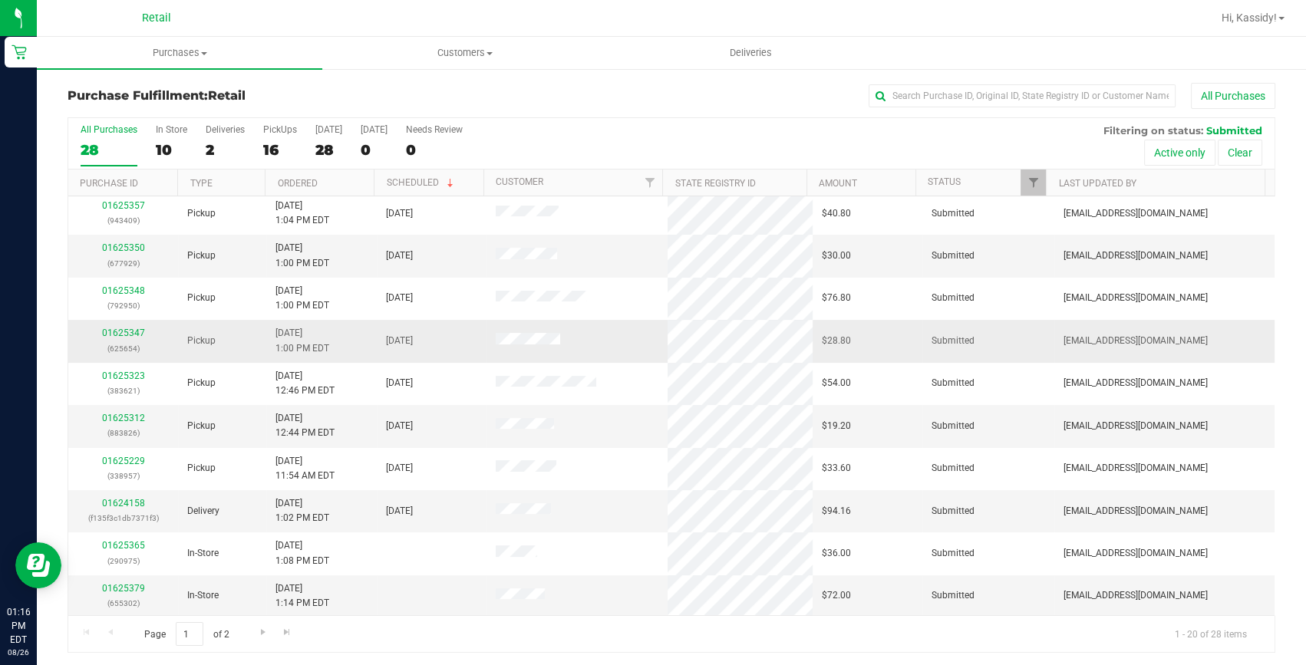
scroll to position [2, 0]
click at [259, 626] on span "Go to the next page" at bounding box center [263, 630] width 12 height 12
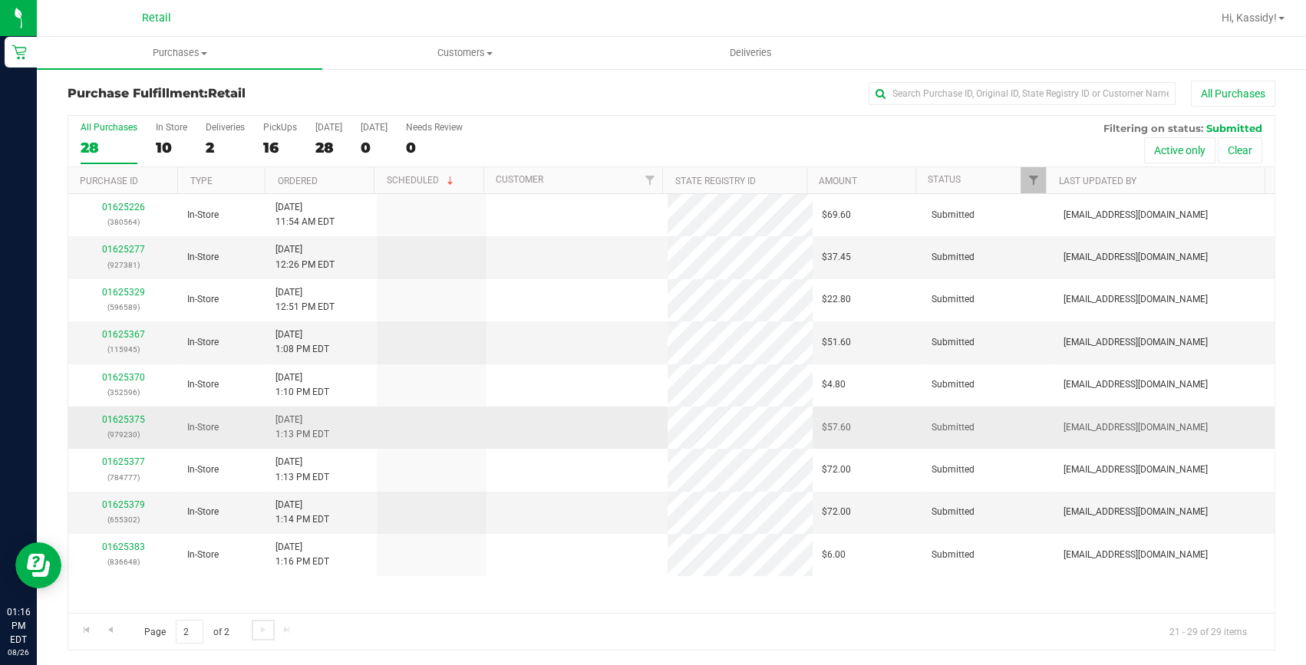
scroll to position [0, 0]
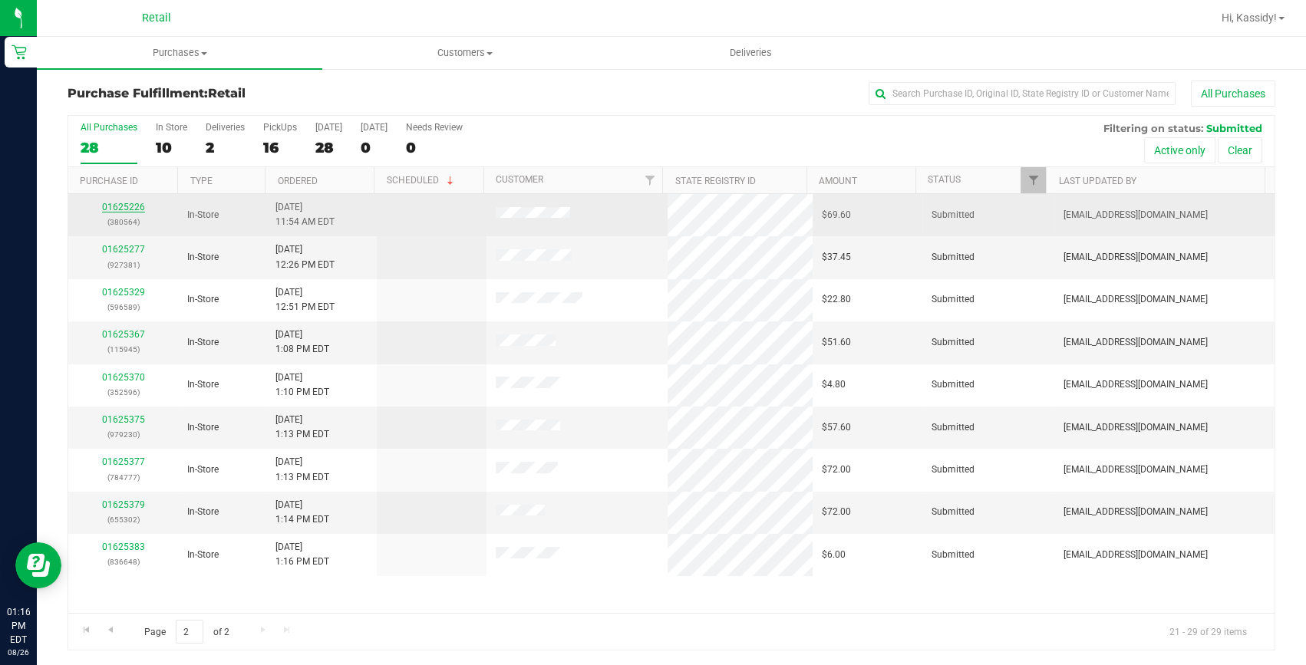
click at [110, 206] on link "01625226" at bounding box center [123, 207] width 43 height 11
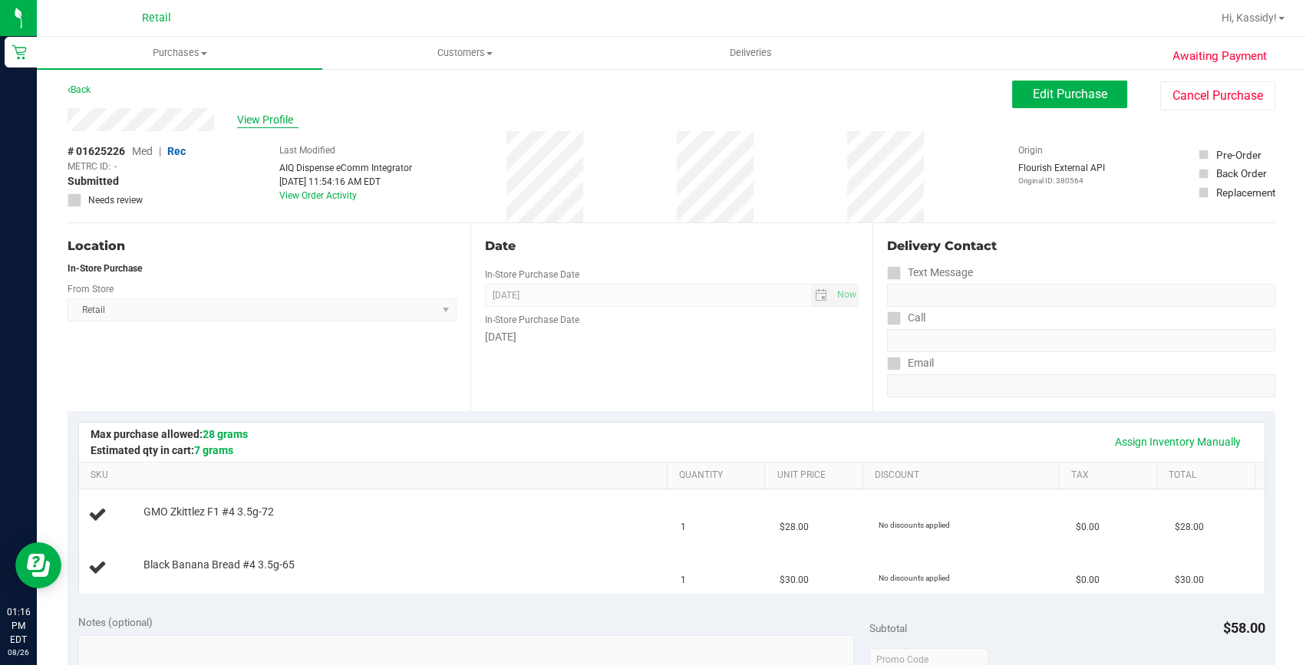
click at [263, 117] on span "View Profile" at bounding box center [267, 120] width 61 height 16
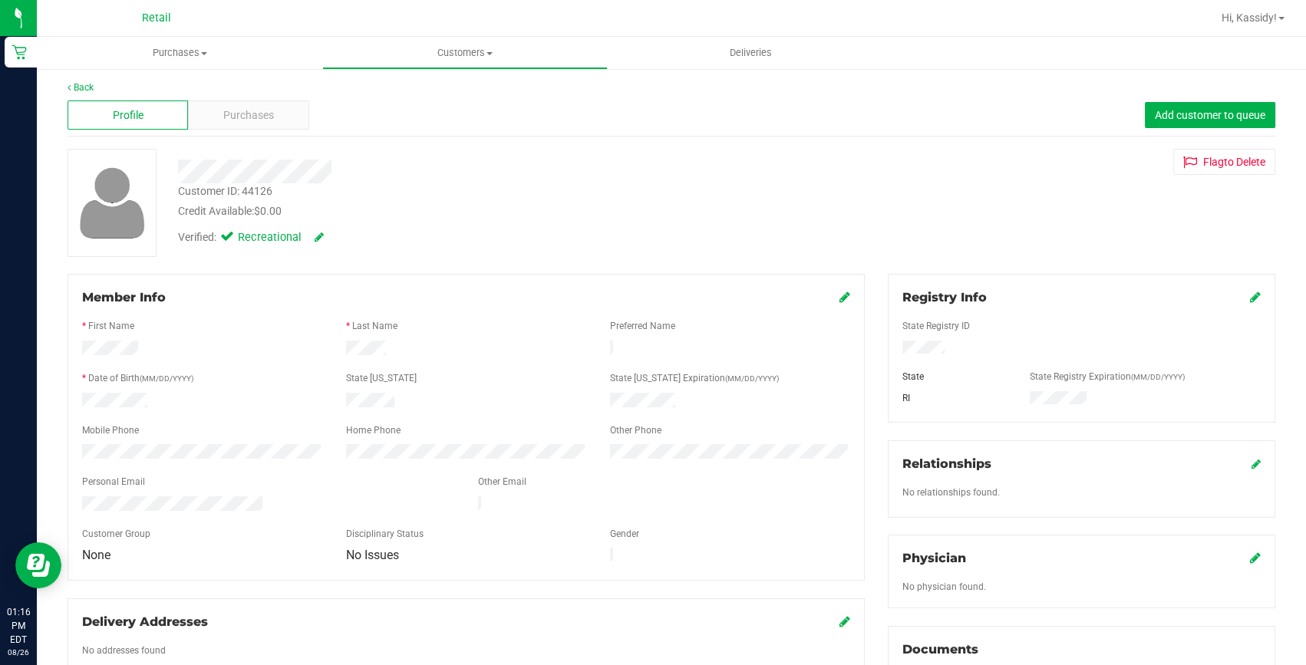
click at [263, 117] on span "Purchases" at bounding box center [248, 115] width 51 height 16
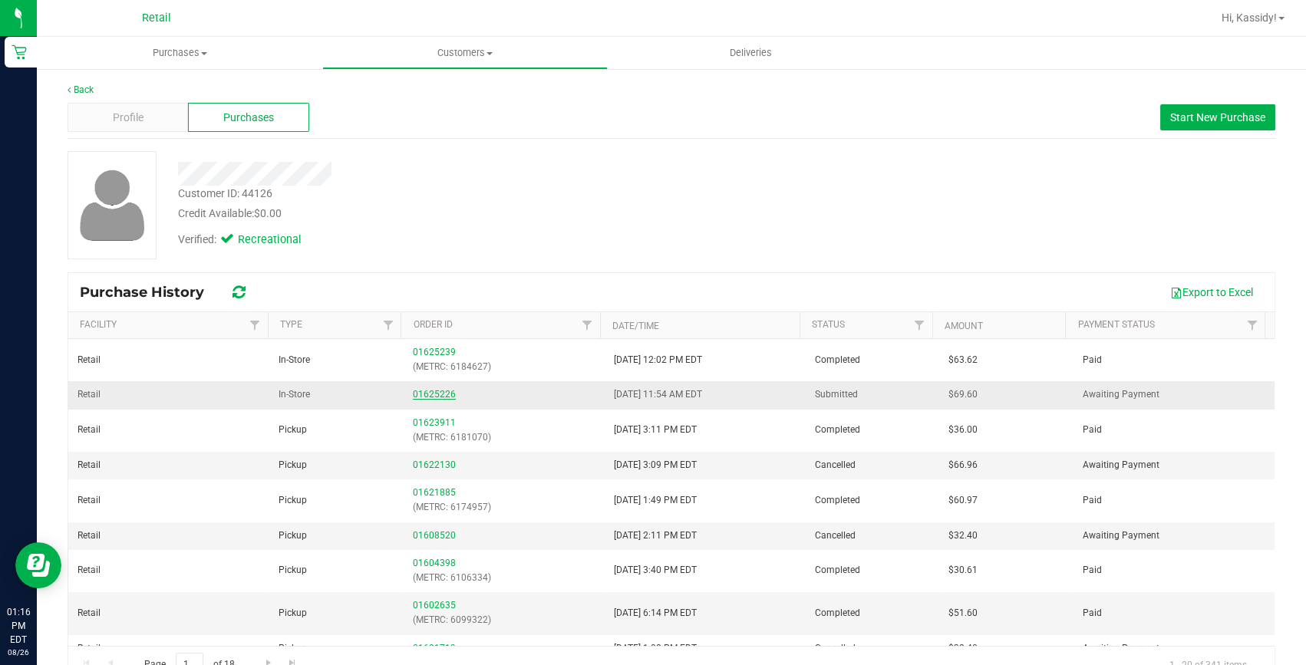
click at [437, 397] on link "01625226" at bounding box center [434, 394] width 43 height 11
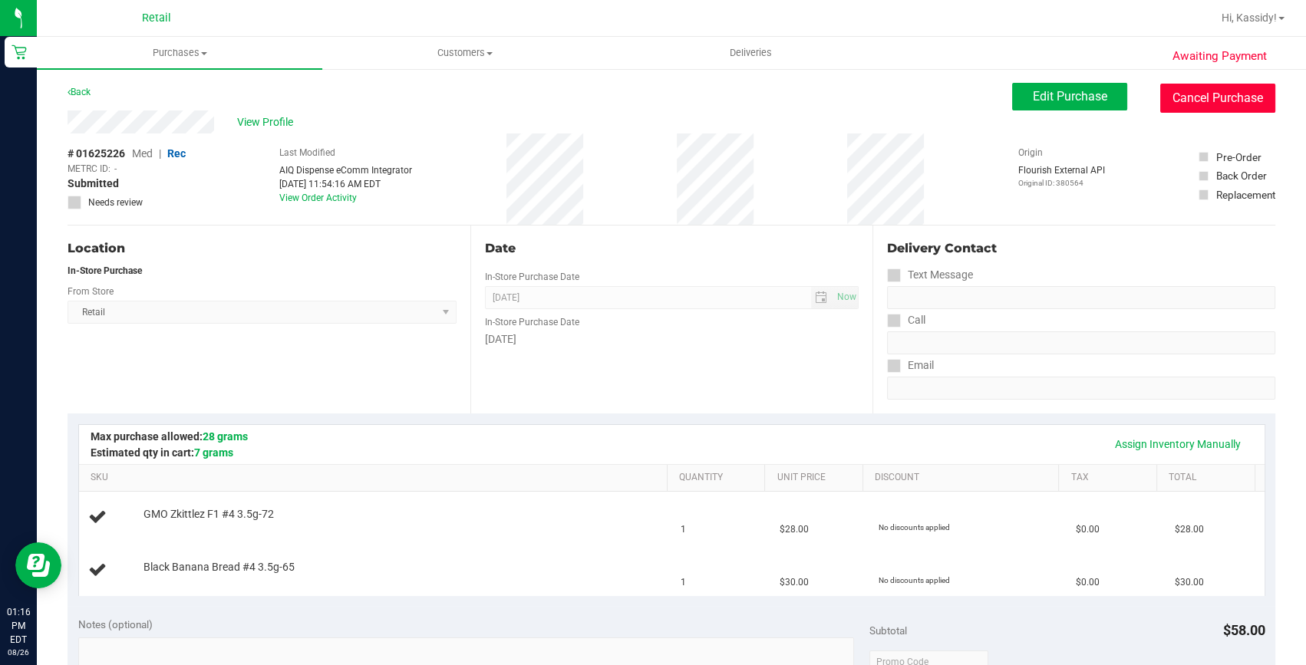
click at [1168, 100] on button "Cancel Purchase" at bounding box center [1217, 98] width 115 height 29
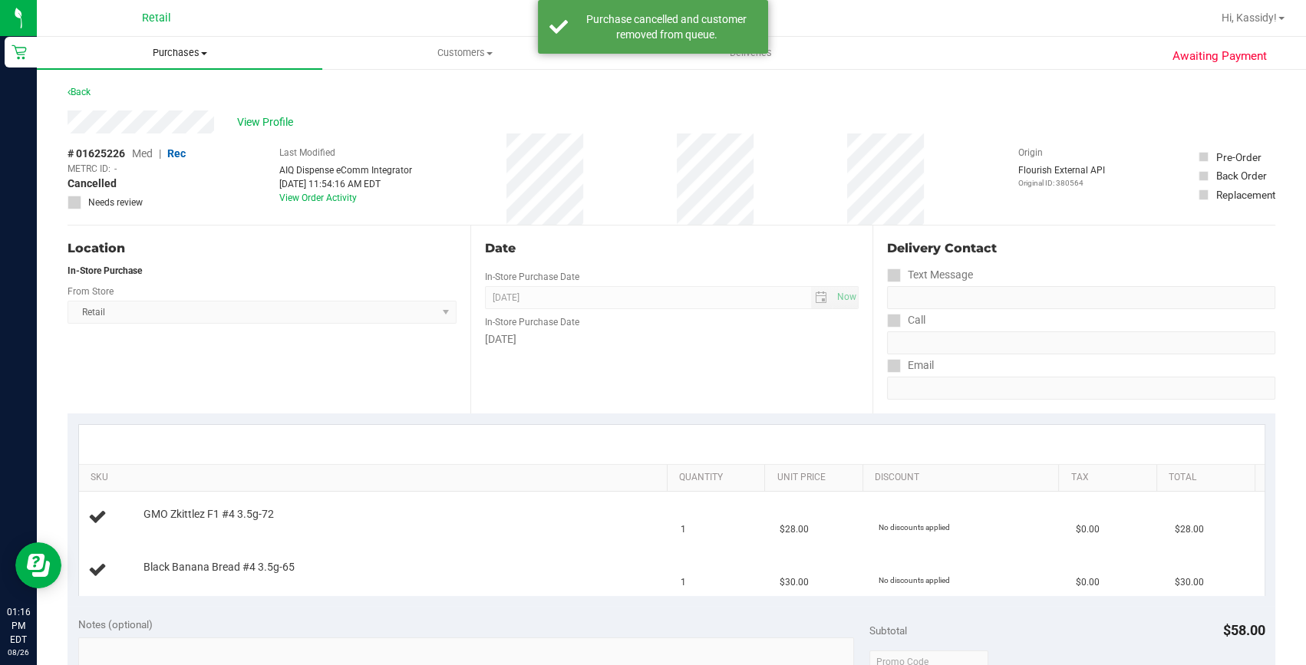
click at [182, 56] on span "Purchases" at bounding box center [179, 53] width 285 height 14
click at [136, 114] on li "Fulfillment" at bounding box center [179, 111] width 285 height 18
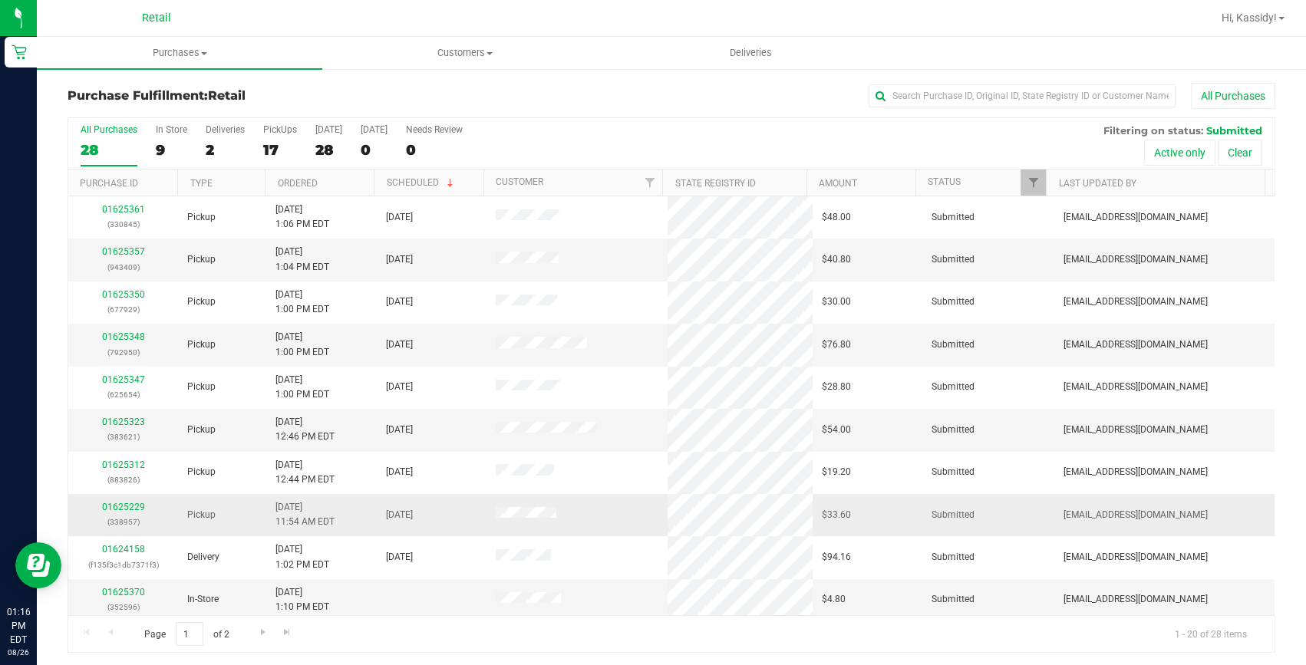
scroll to position [429, 0]
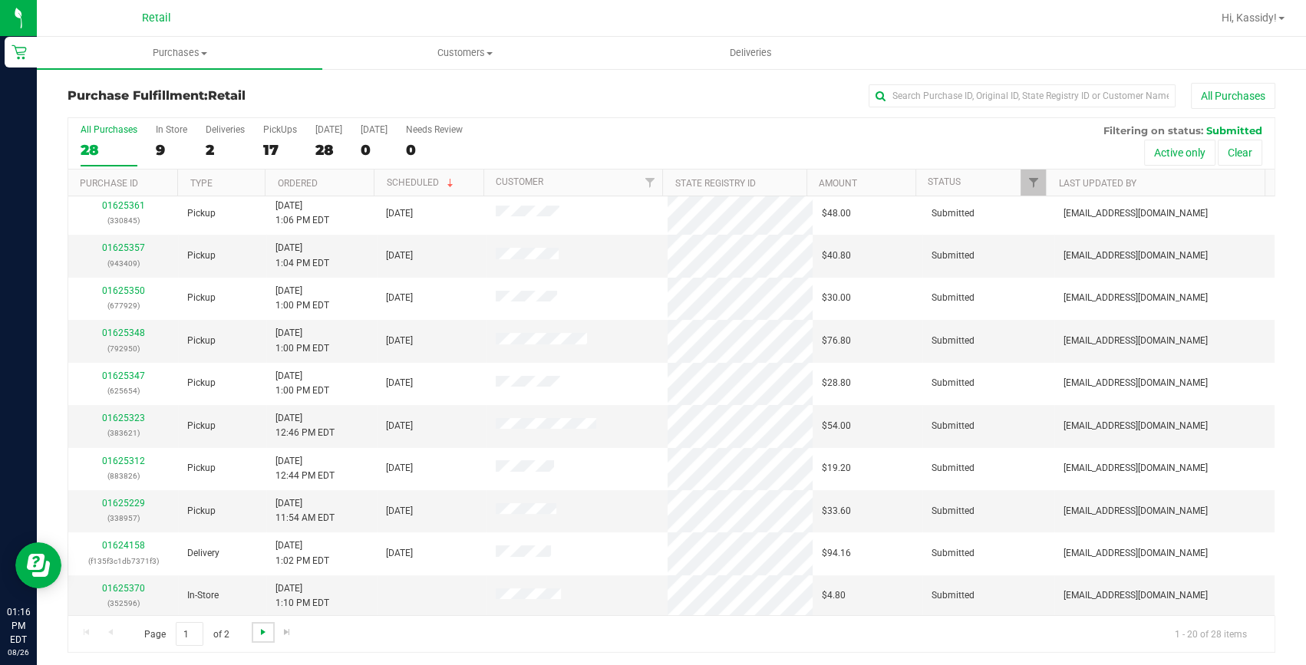
click at [257, 630] on span "Go to the next page" at bounding box center [263, 632] width 12 height 12
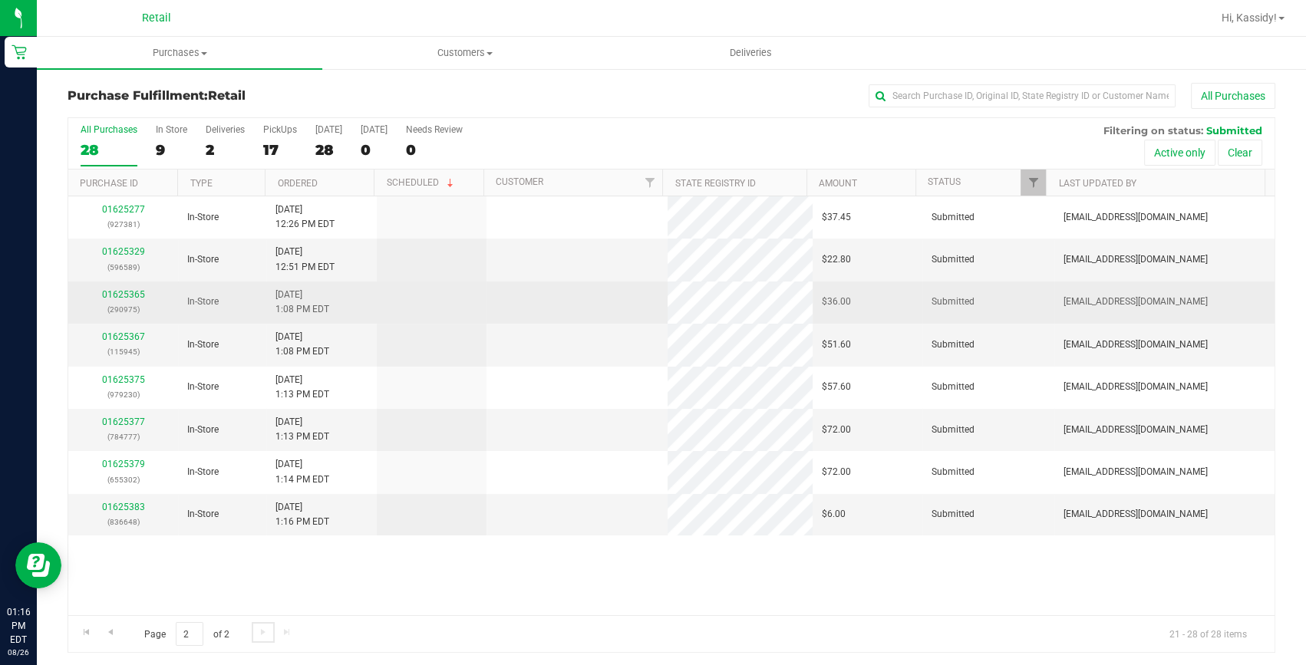
scroll to position [0, 0]
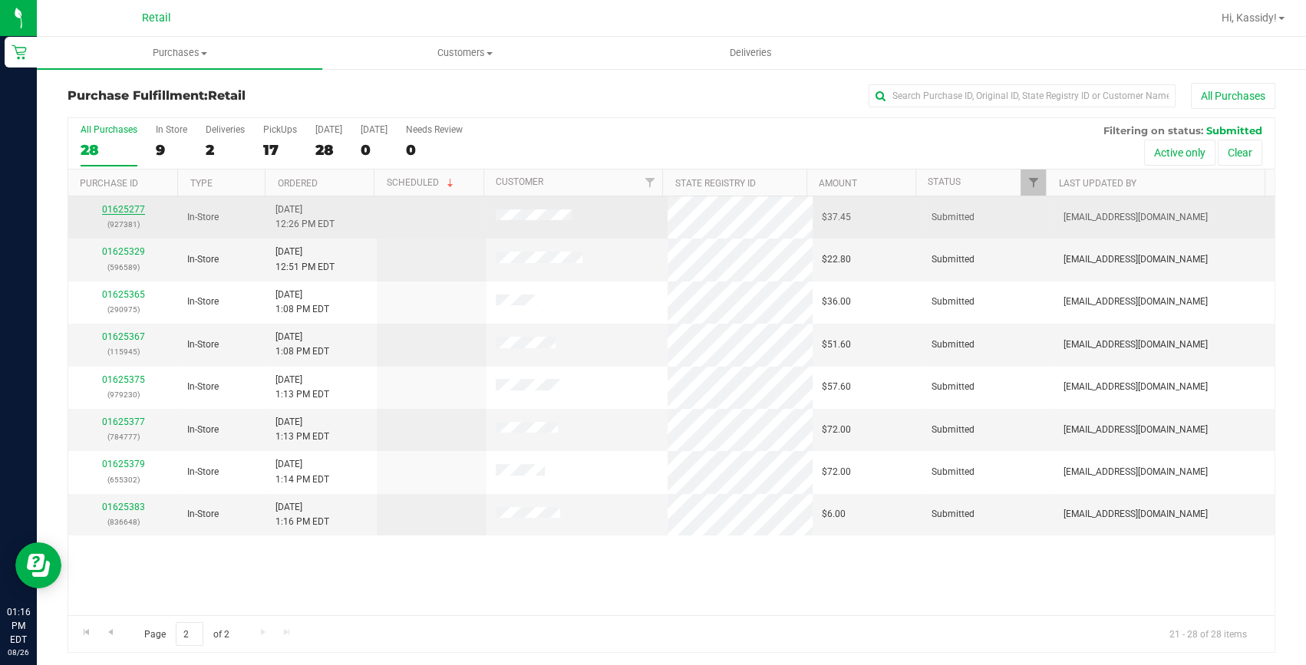
click at [133, 207] on link "01625277" at bounding box center [123, 209] width 43 height 11
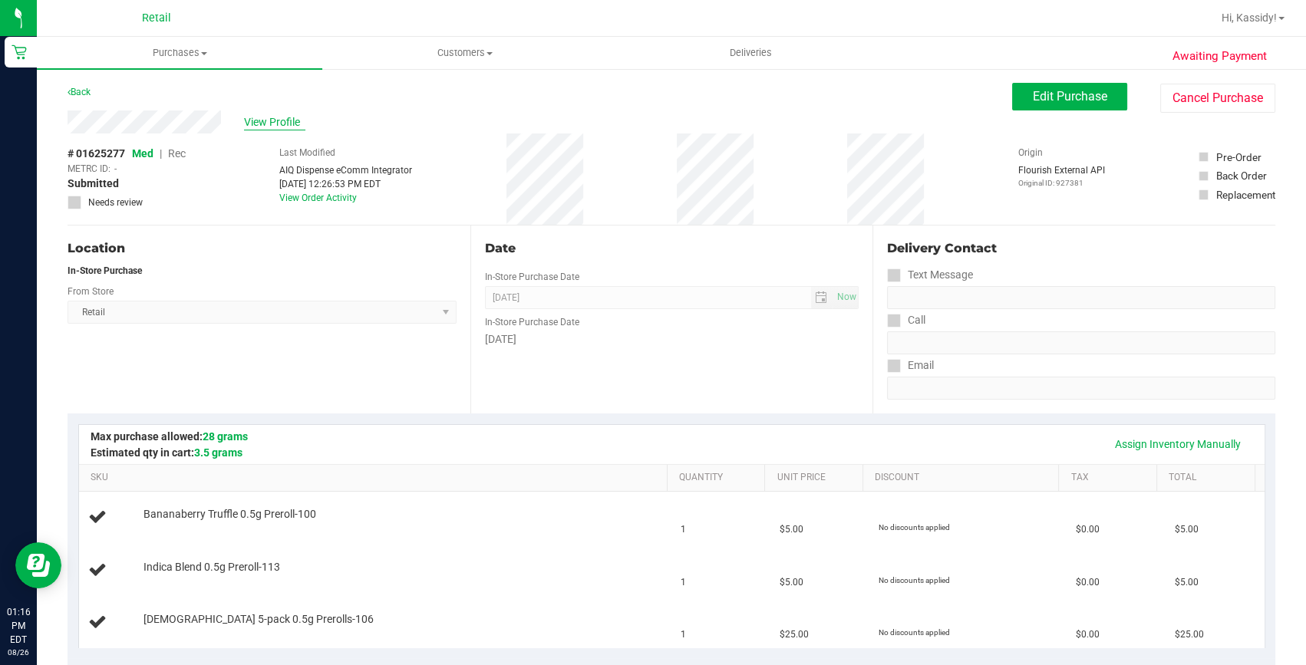
drag, startPoint x: 252, startPoint y: 113, endPoint x: 253, endPoint y: 126, distance: 13.1
click at [252, 114] on div "View Profile" at bounding box center [540, 121] width 944 height 23
click at [253, 126] on span "View Profile" at bounding box center [274, 122] width 61 height 16
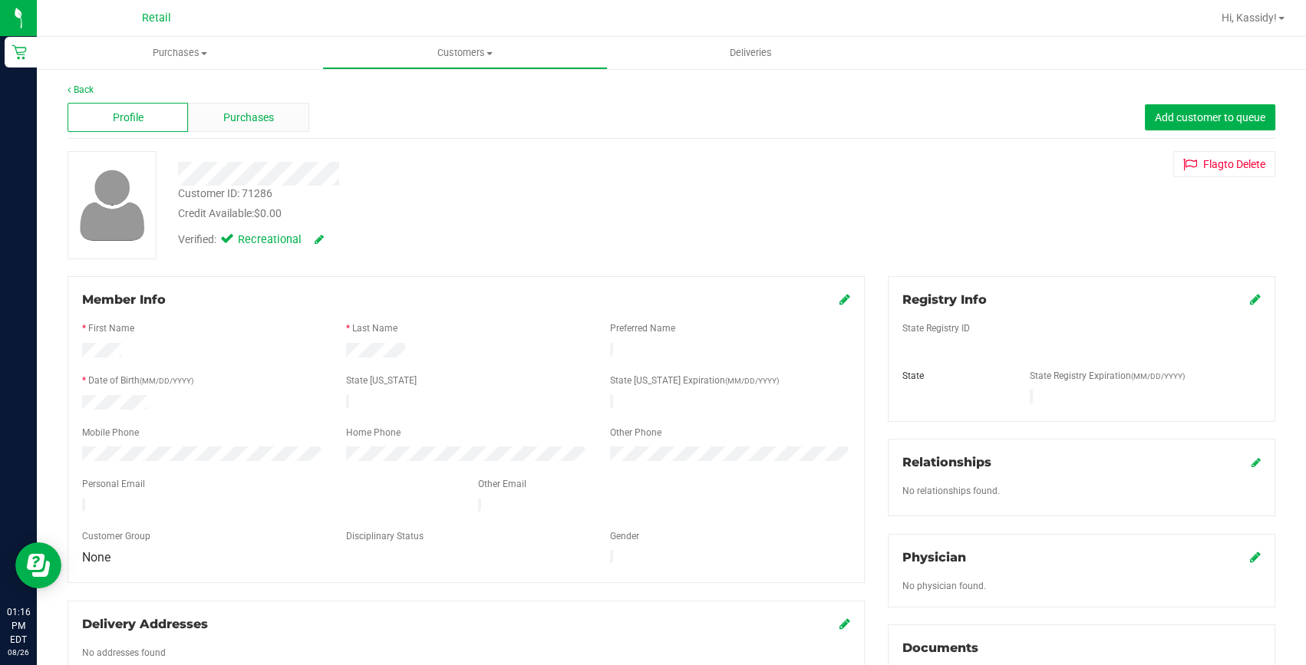
click at [268, 114] on span "Purchases" at bounding box center [248, 118] width 51 height 16
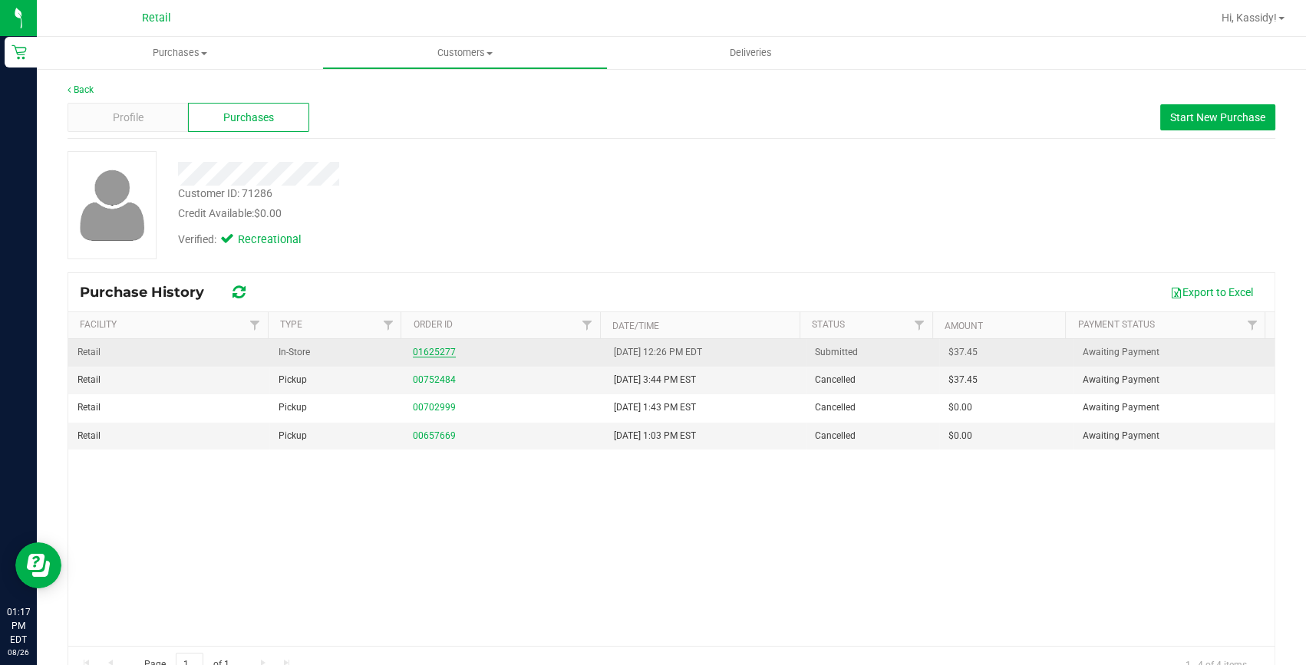
click at [426, 354] on link "01625277" at bounding box center [434, 352] width 43 height 11
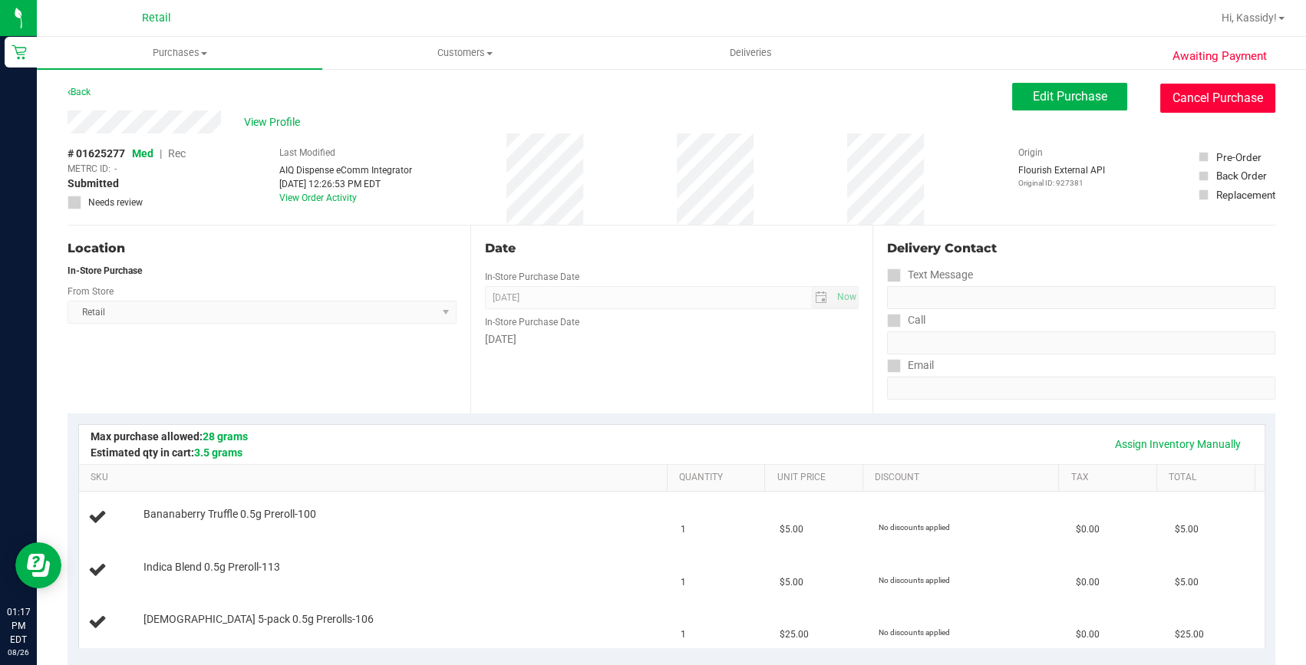
click at [1210, 84] on button "Cancel Purchase" at bounding box center [1217, 98] width 115 height 29
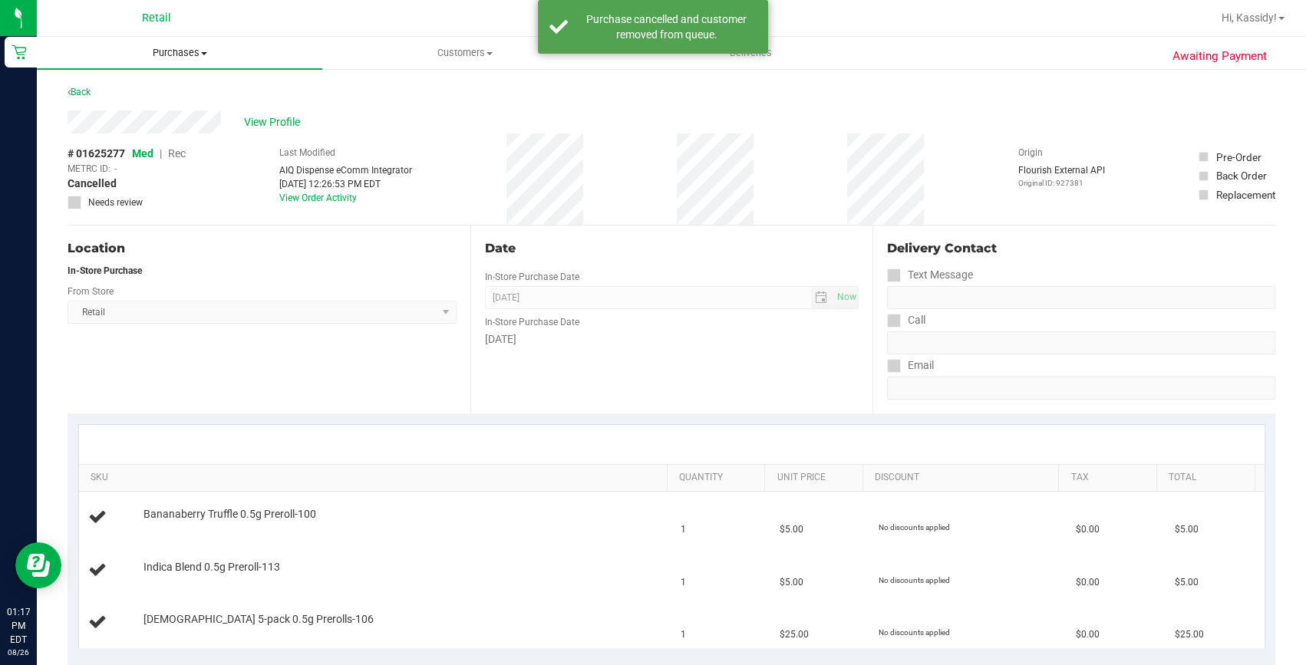
click at [183, 54] on span "Purchases" at bounding box center [179, 53] width 285 height 14
click at [128, 109] on span "Fulfillment" at bounding box center [84, 110] width 95 height 13
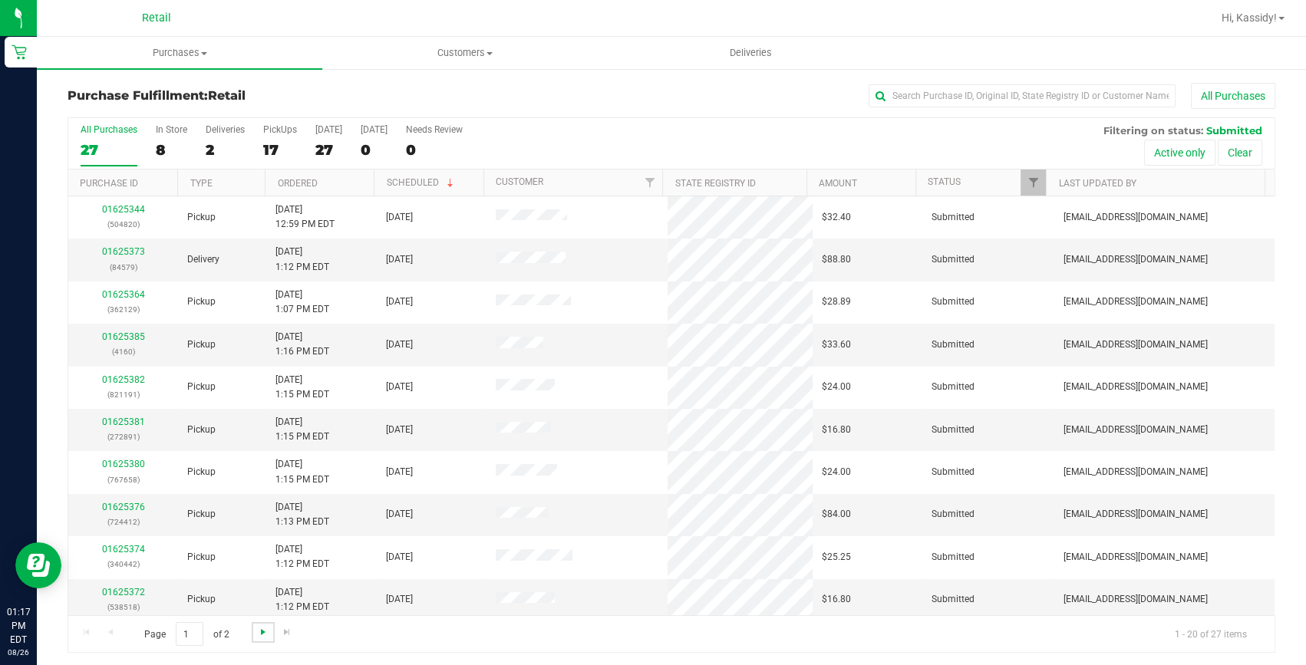
click at [261, 627] on span "Go to the next page" at bounding box center [263, 632] width 12 height 12
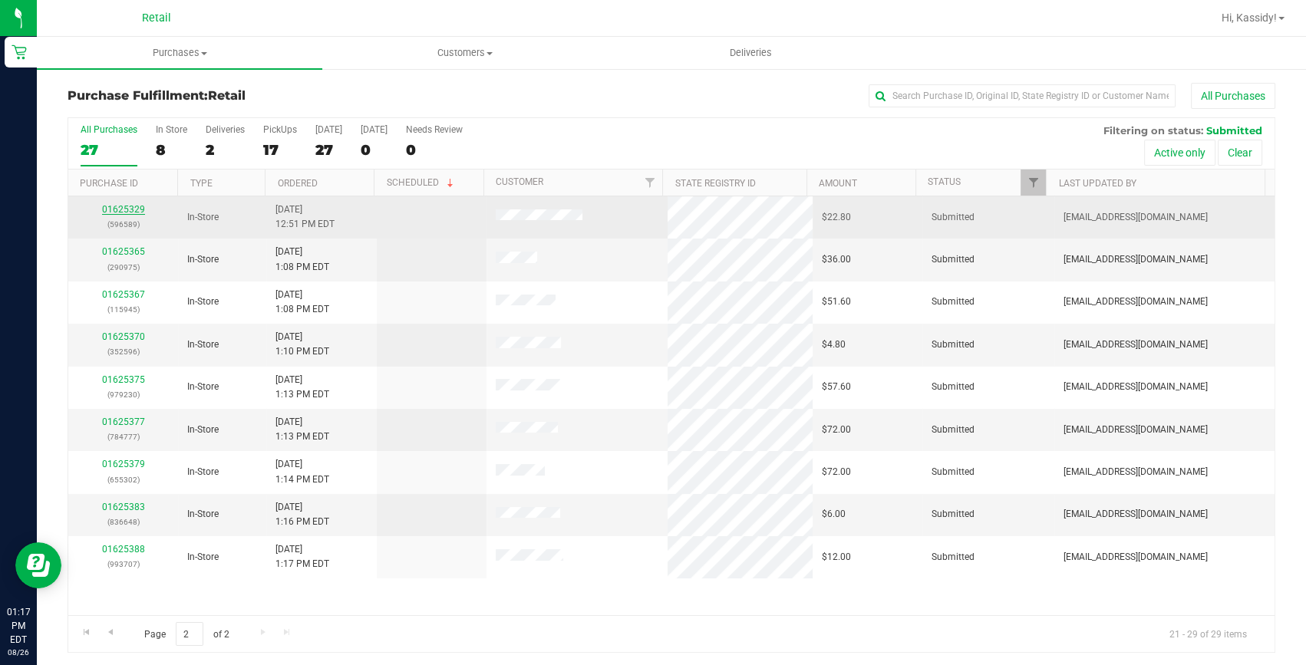
click at [140, 207] on link "01625329" at bounding box center [123, 209] width 43 height 11
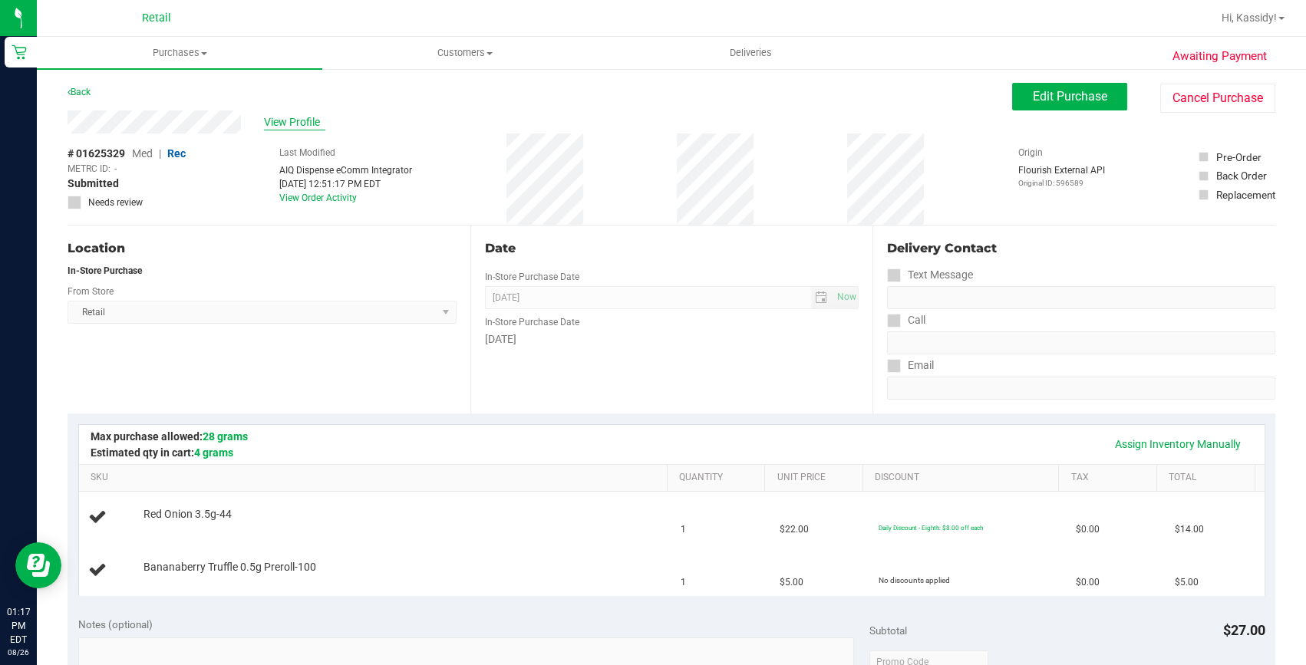
click at [280, 124] on span "View Profile" at bounding box center [294, 122] width 61 height 16
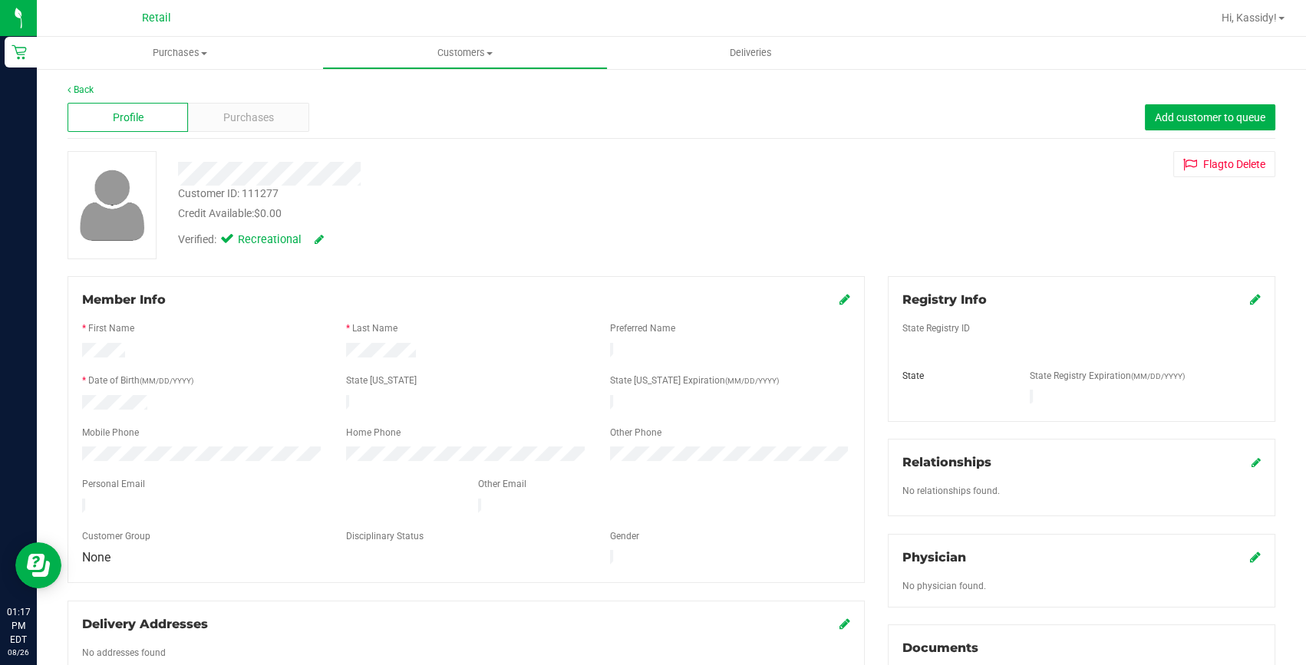
click at [280, 124] on div "Purchases" at bounding box center [248, 117] width 120 height 29
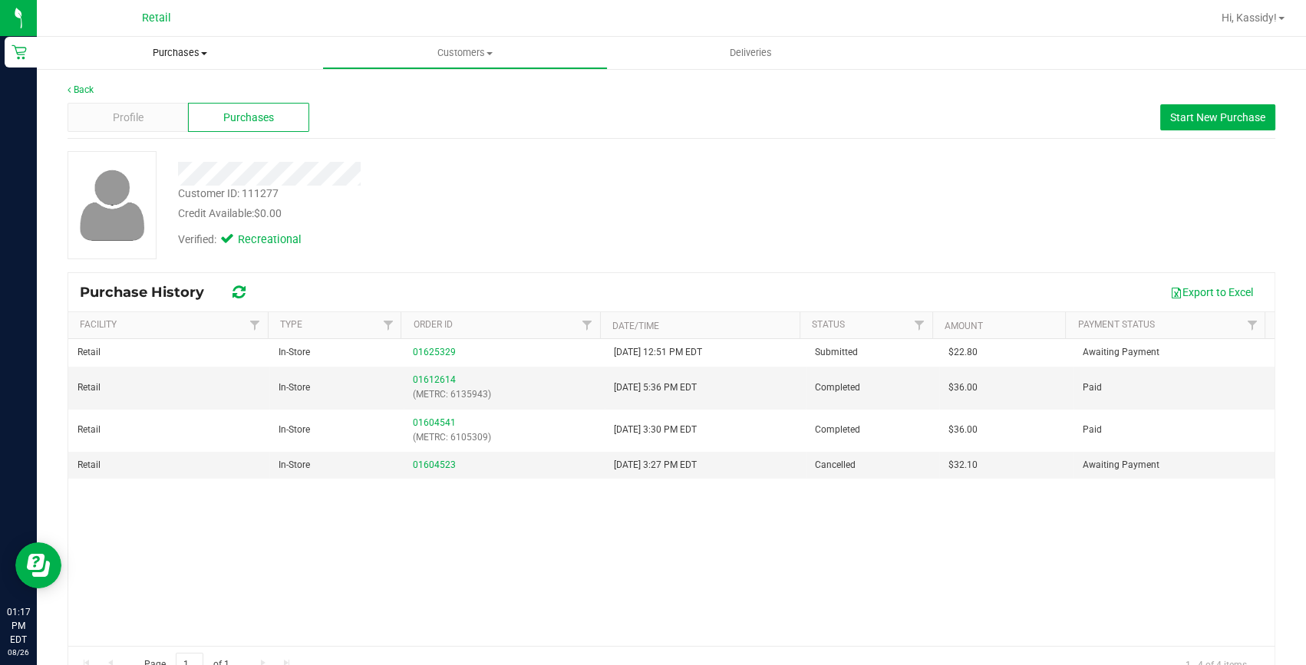
click at [183, 45] on uib-tab-heading "Purchases Summary of purchases Fulfillment All purchases" at bounding box center [179, 53] width 285 height 32
click at [170, 117] on li "Fulfillment" at bounding box center [179, 111] width 285 height 18
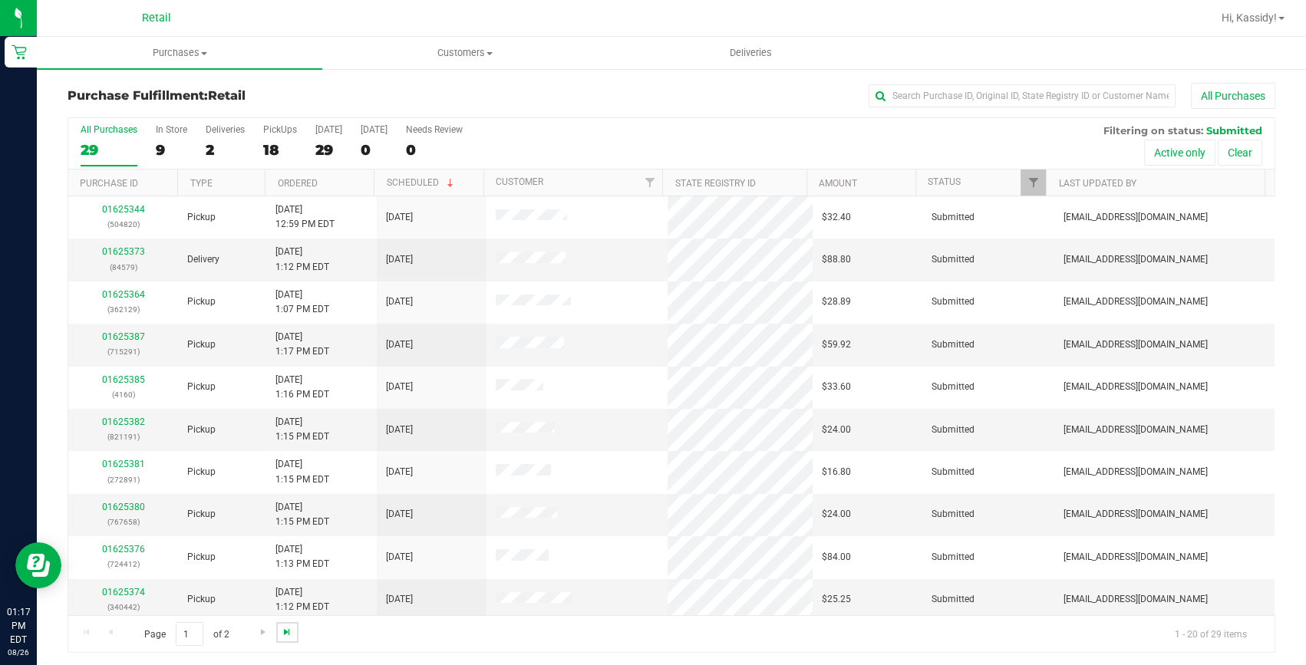
click at [283, 630] on span "Go to the last page" at bounding box center [287, 632] width 12 height 12
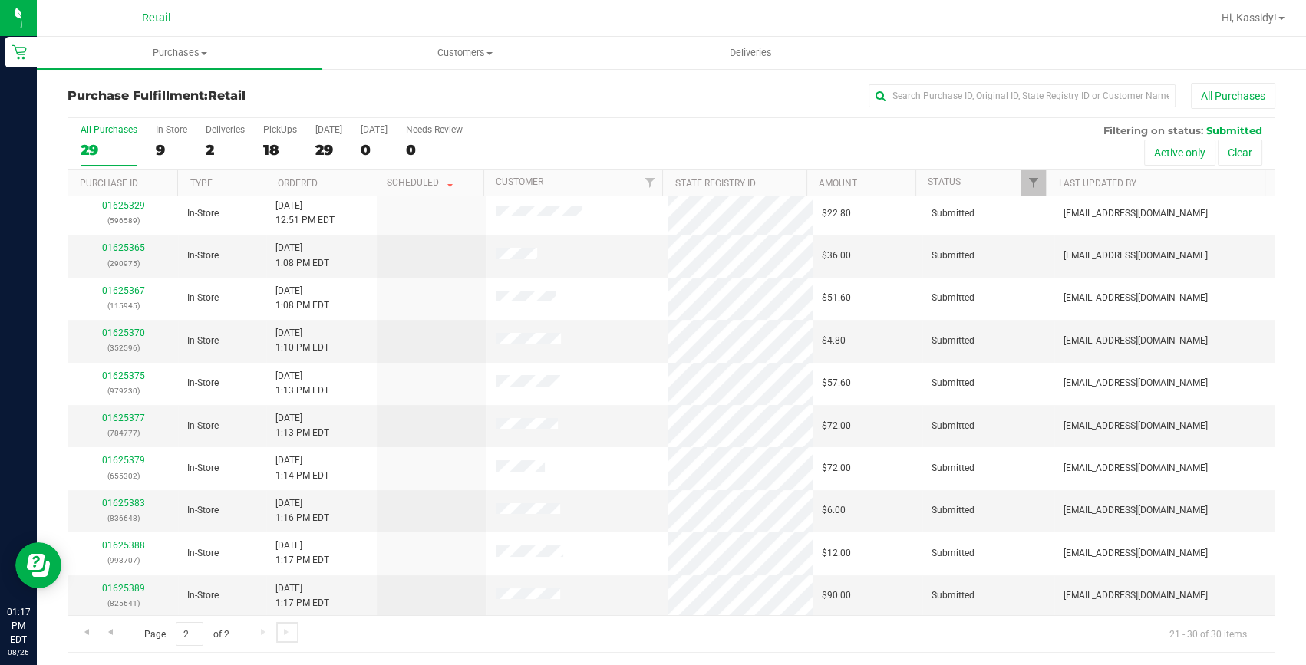
scroll to position [2, 0]
click at [118, 629] on link "Go to the previous page" at bounding box center [110, 630] width 22 height 21
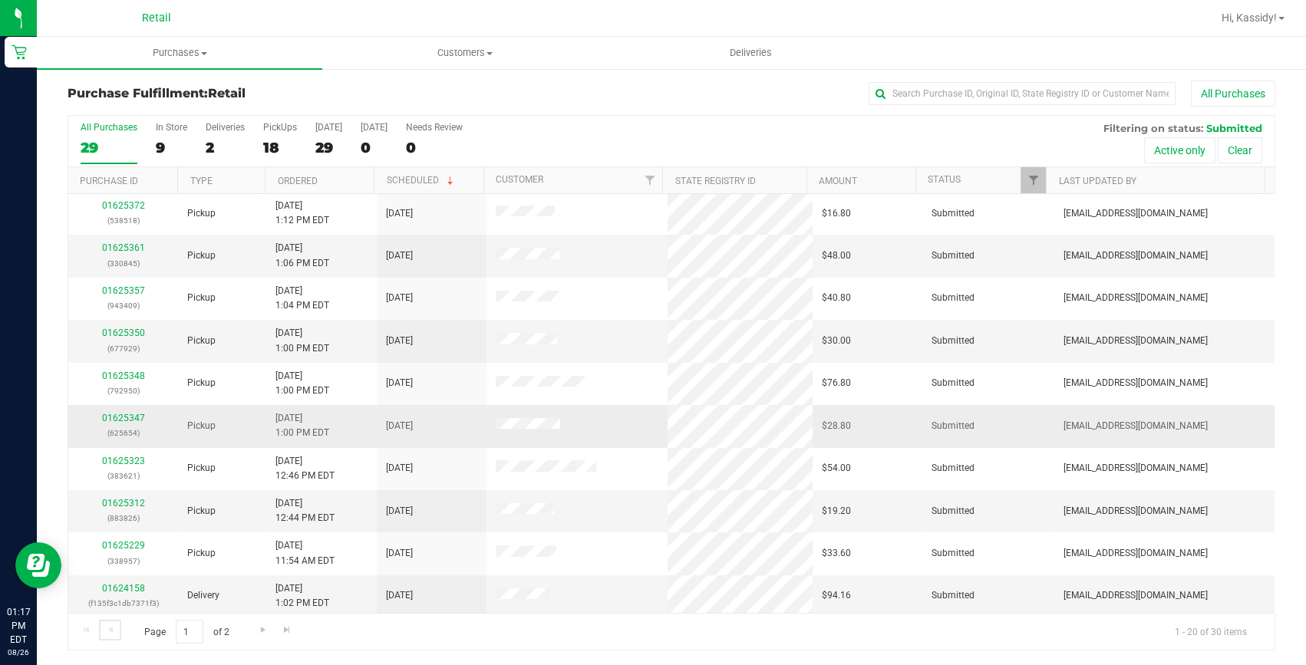
scroll to position [429, 0]
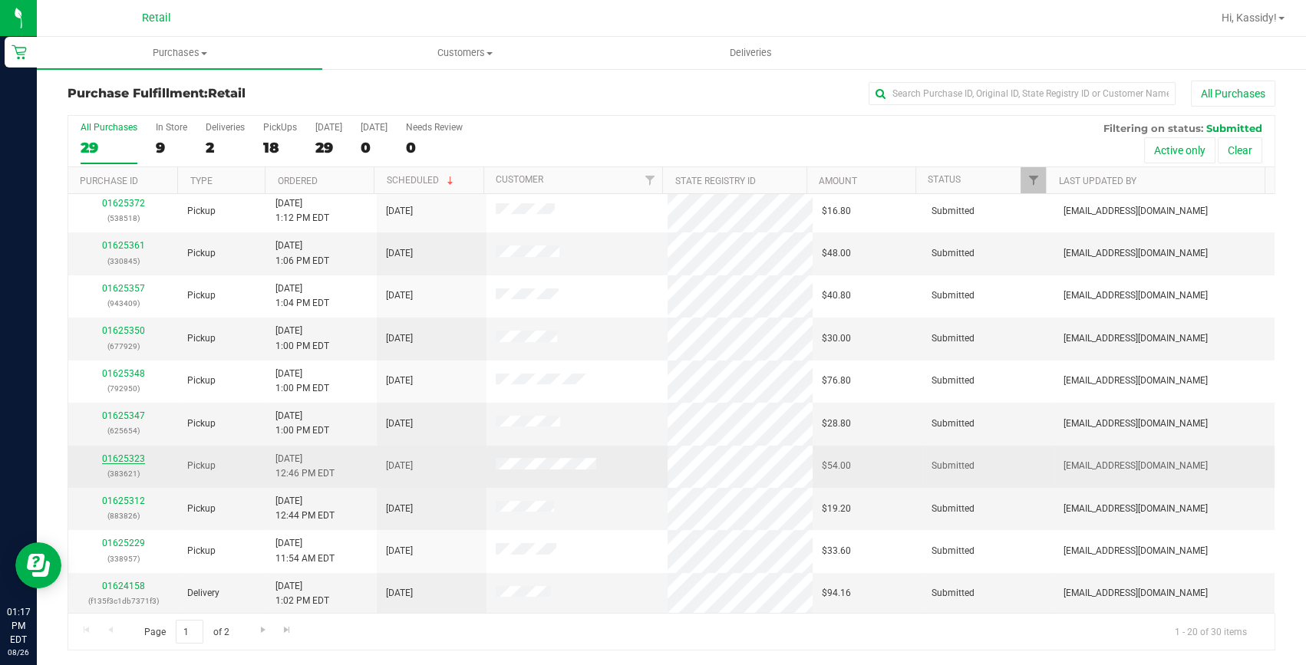
click at [127, 453] on link "01625323" at bounding box center [123, 458] width 43 height 11
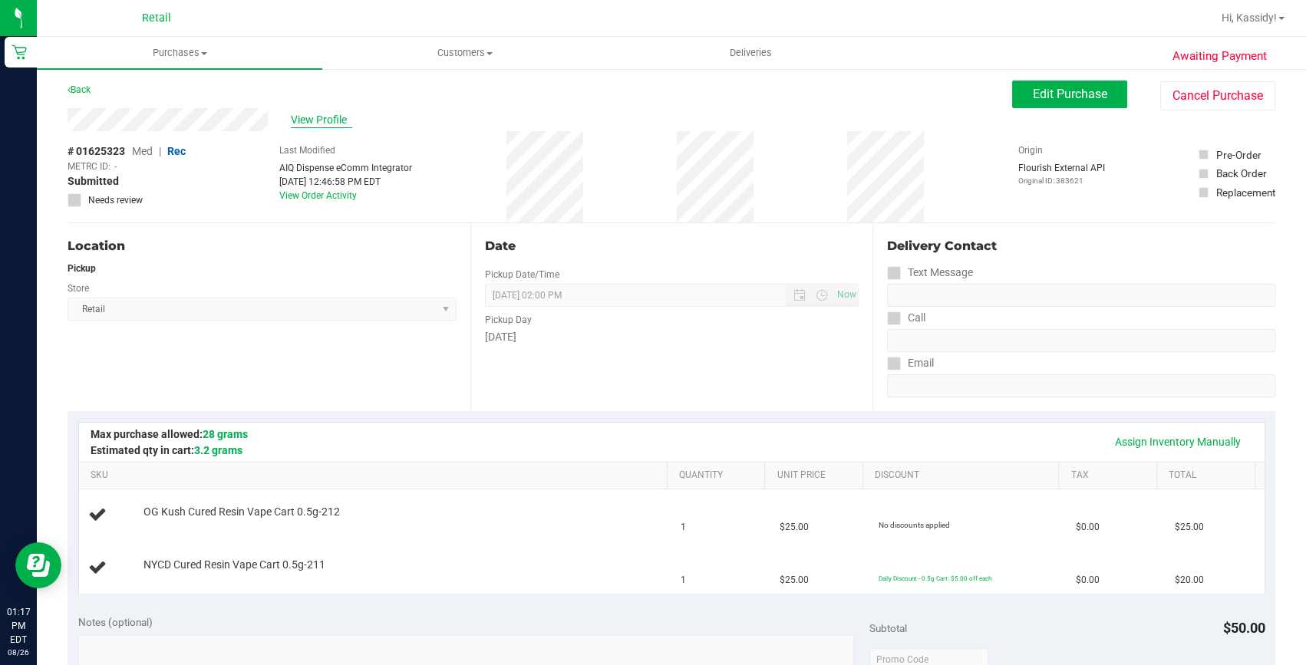
click at [304, 115] on span "View Profile" at bounding box center [321, 120] width 61 height 16
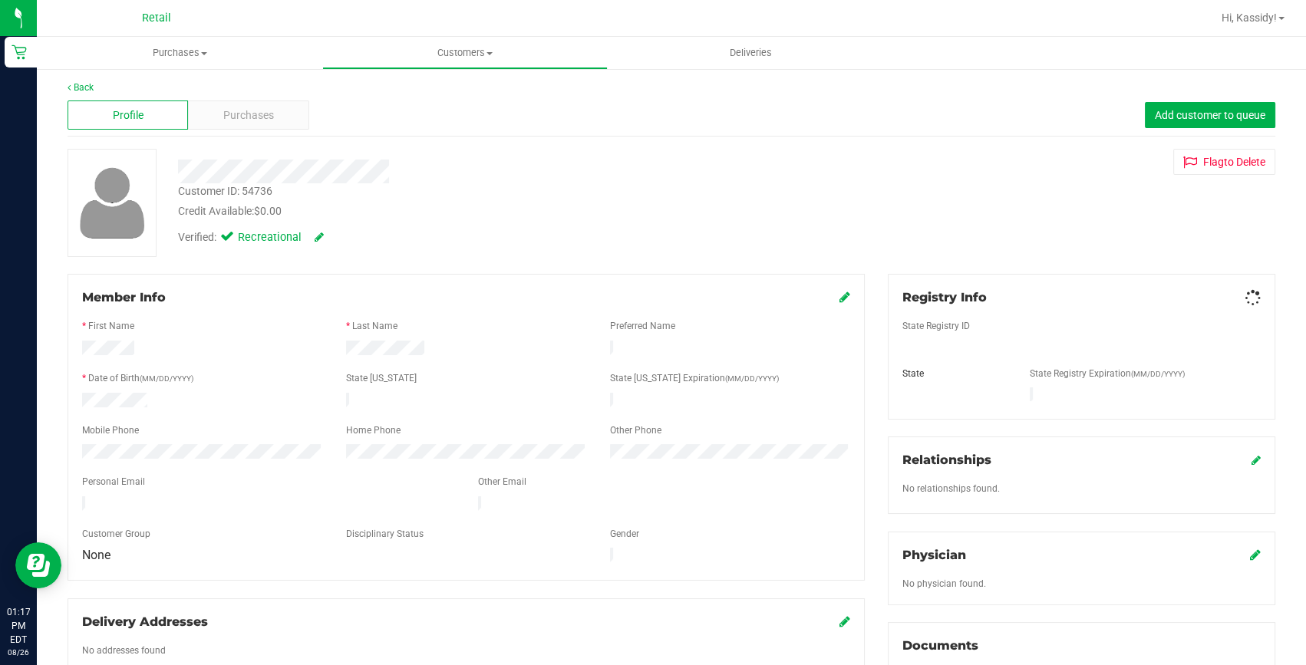
click at [304, 115] on div "Purchases" at bounding box center [248, 114] width 120 height 29
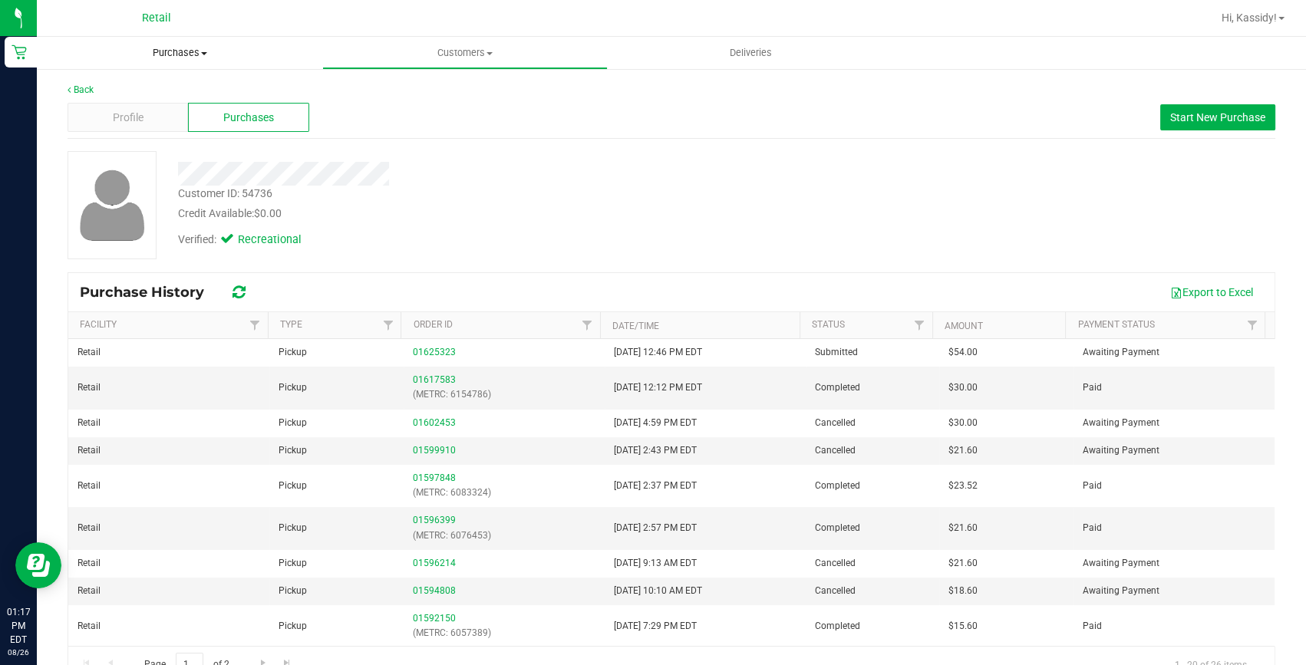
click at [166, 64] on uib-tab-heading "Purchases Summary of purchases Fulfillment All purchases" at bounding box center [179, 53] width 285 height 32
click at [107, 119] on li "Fulfillment" at bounding box center [179, 111] width 285 height 18
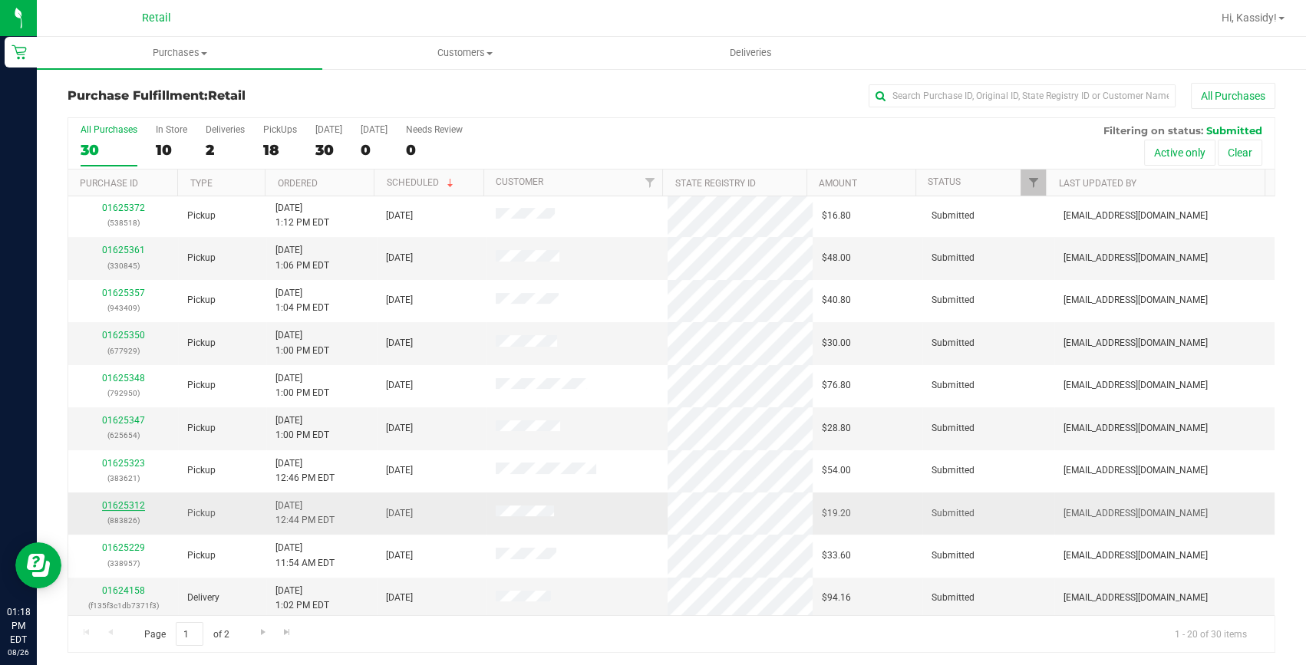
scroll to position [429, 0]
click at [128, 498] on link "01625312" at bounding box center [123, 503] width 43 height 11
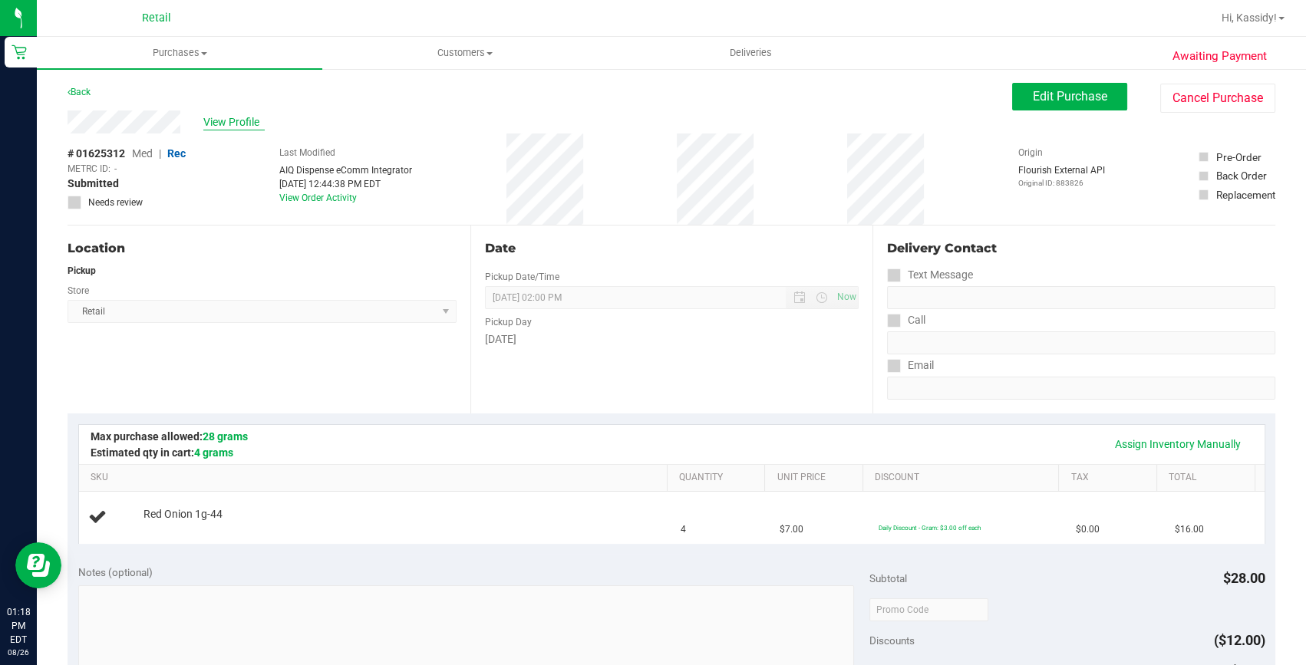
click at [223, 123] on span "View Profile" at bounding box center [233, 122] width 61 height 16
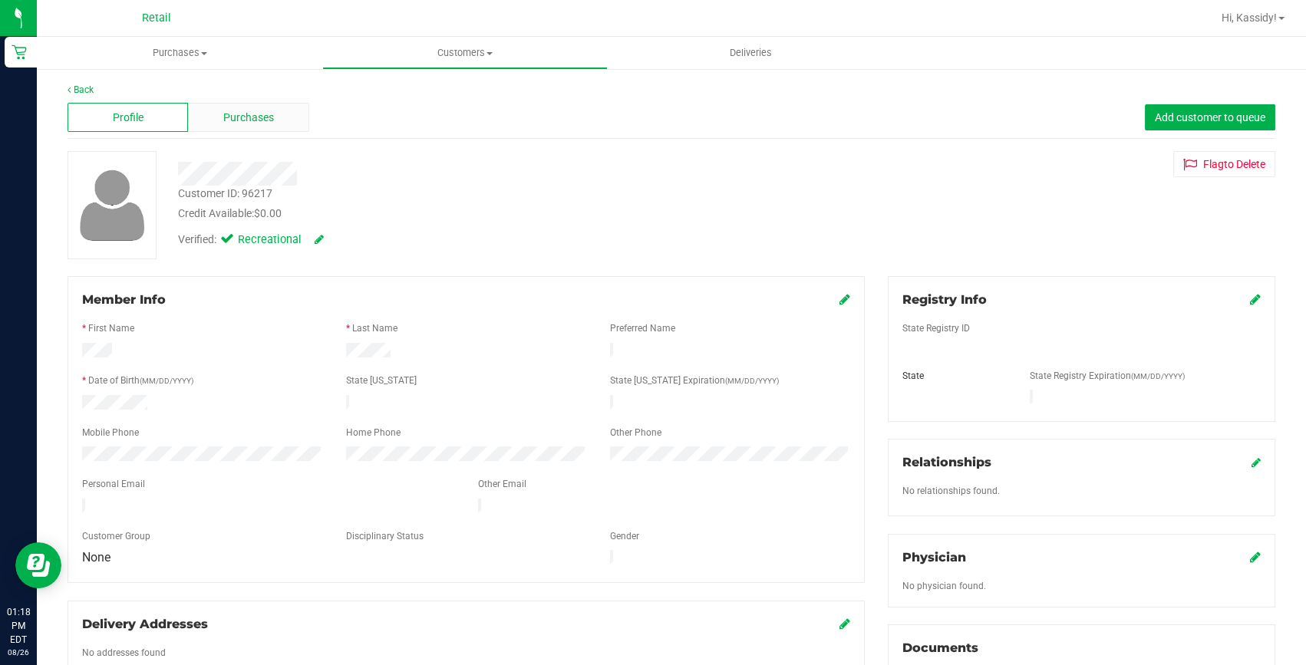
click at [250, 107] on div "Purchases" at bounding box center [248, 117] width 120 height 29
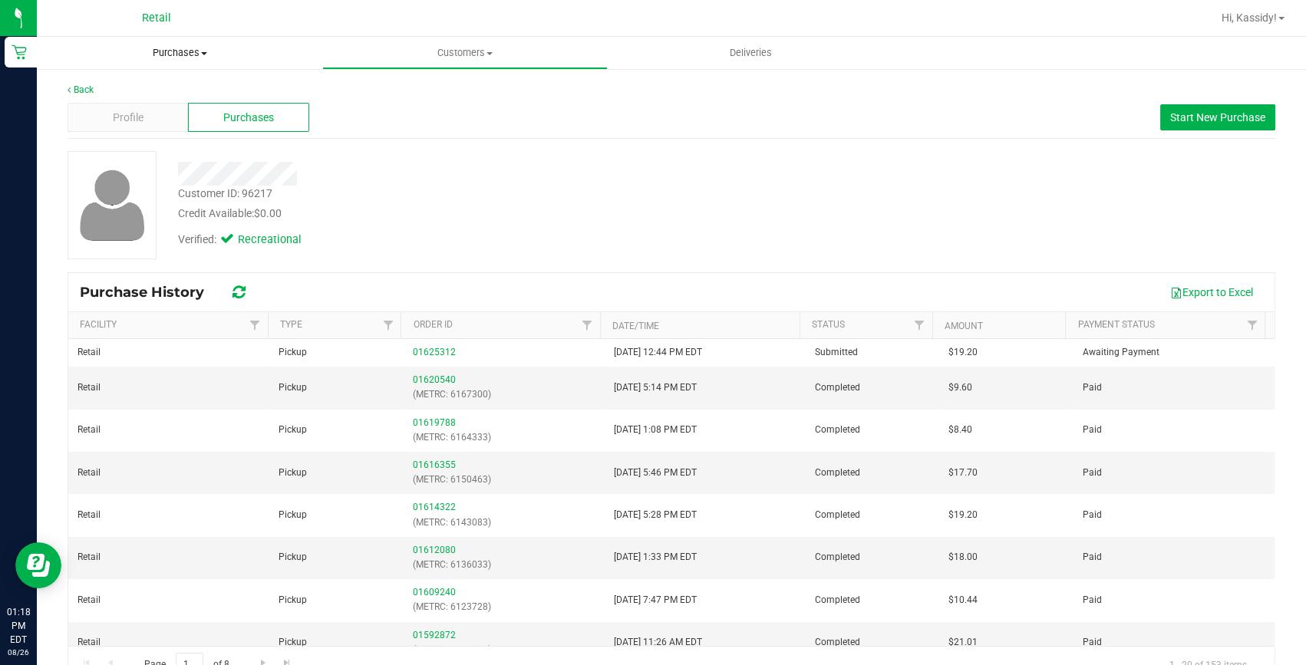
click at [202, 52] on span at bounding box center [204, 53] width 6 height 3
click at [160, 114] on li "Fulfillment" at bounding box center [179, 111] width 285 height 18
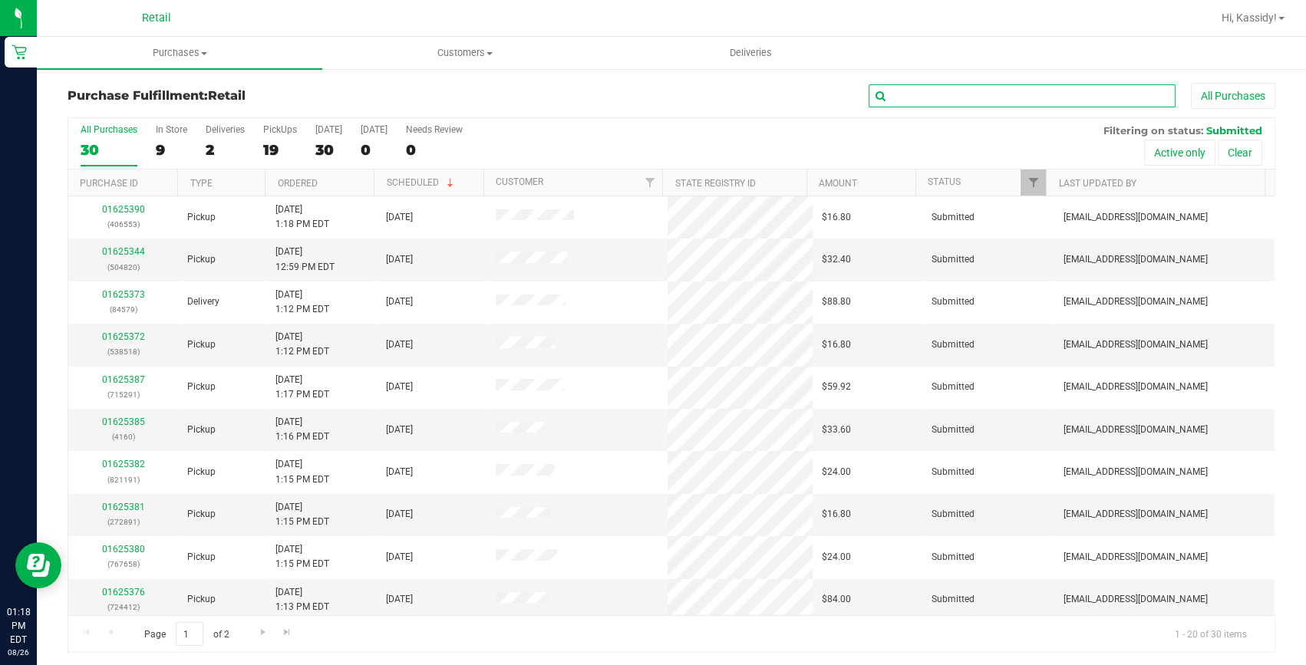
click at [983, 90] on input "text" at bounding box center [1021, 95] width 307 height 23
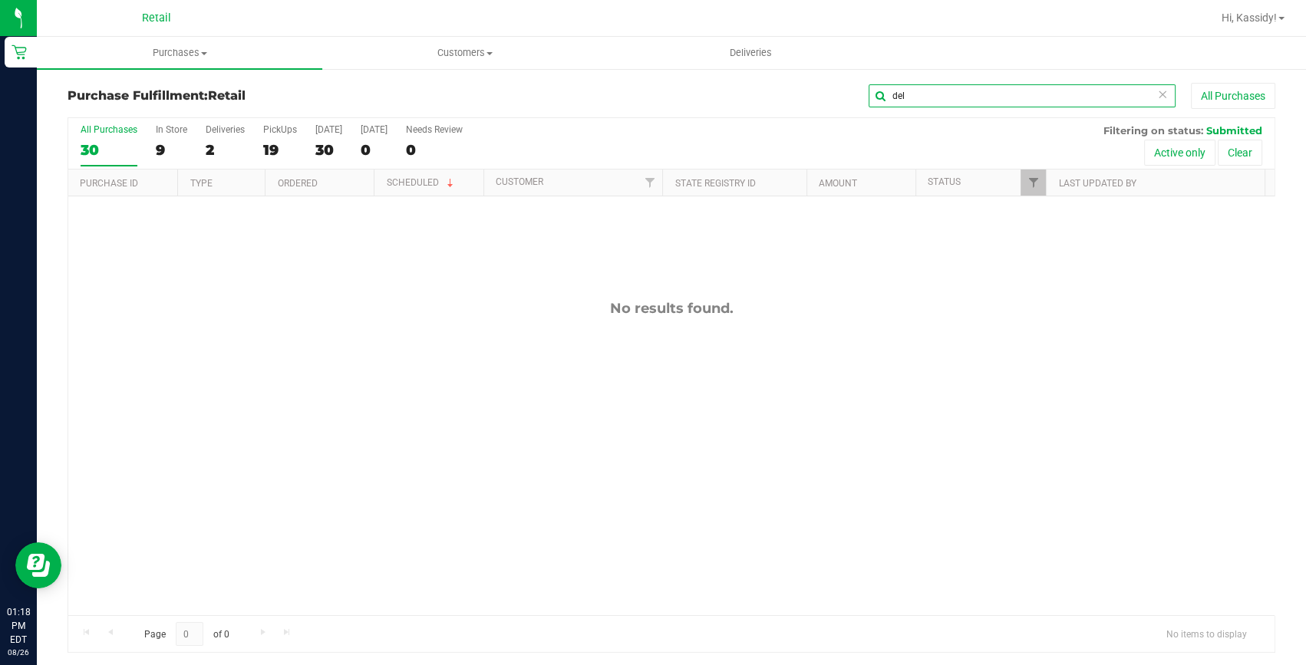
drag, startPoint x: 910, startPoint y: 89, endPoint x: 776, endPoint y: 109, distance: 135.7
click at [776, 109] on div "Purchase Fulfillment: Retail del All Purchases" at bounding box center [671, 100] width 1207 height 34
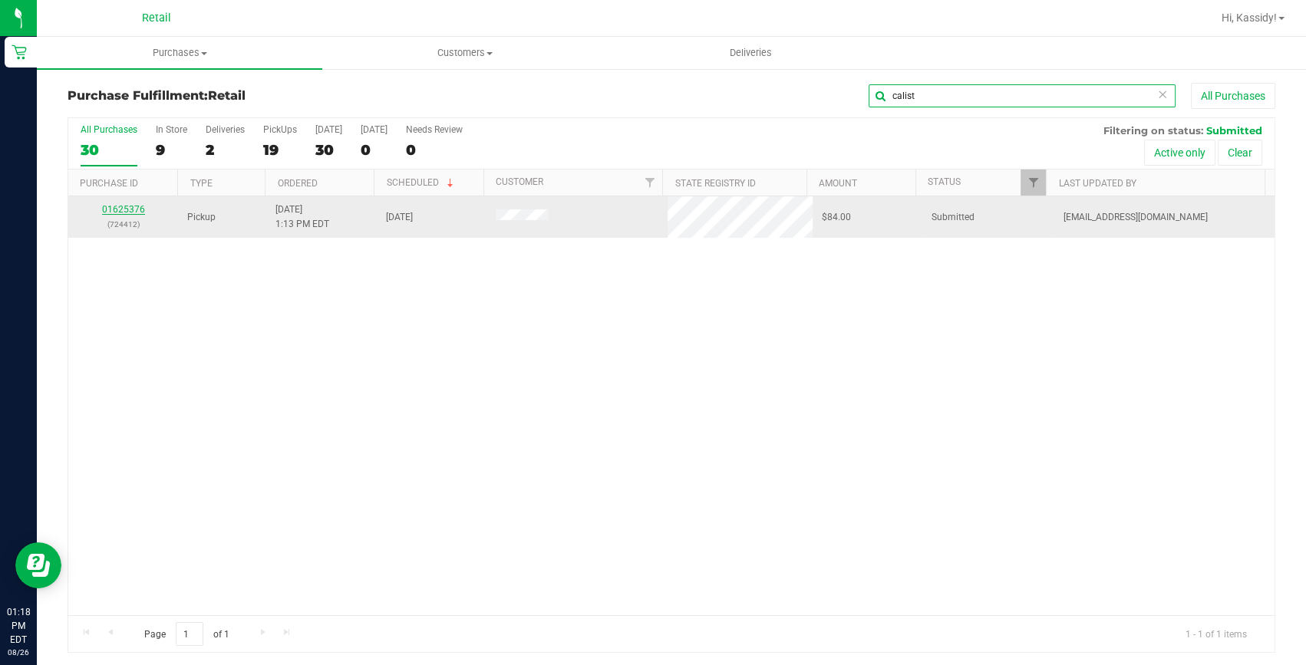
type input "calist"
click at [126, 206] on link "01625376" at bounding box center [123, 209] width 43 height 11
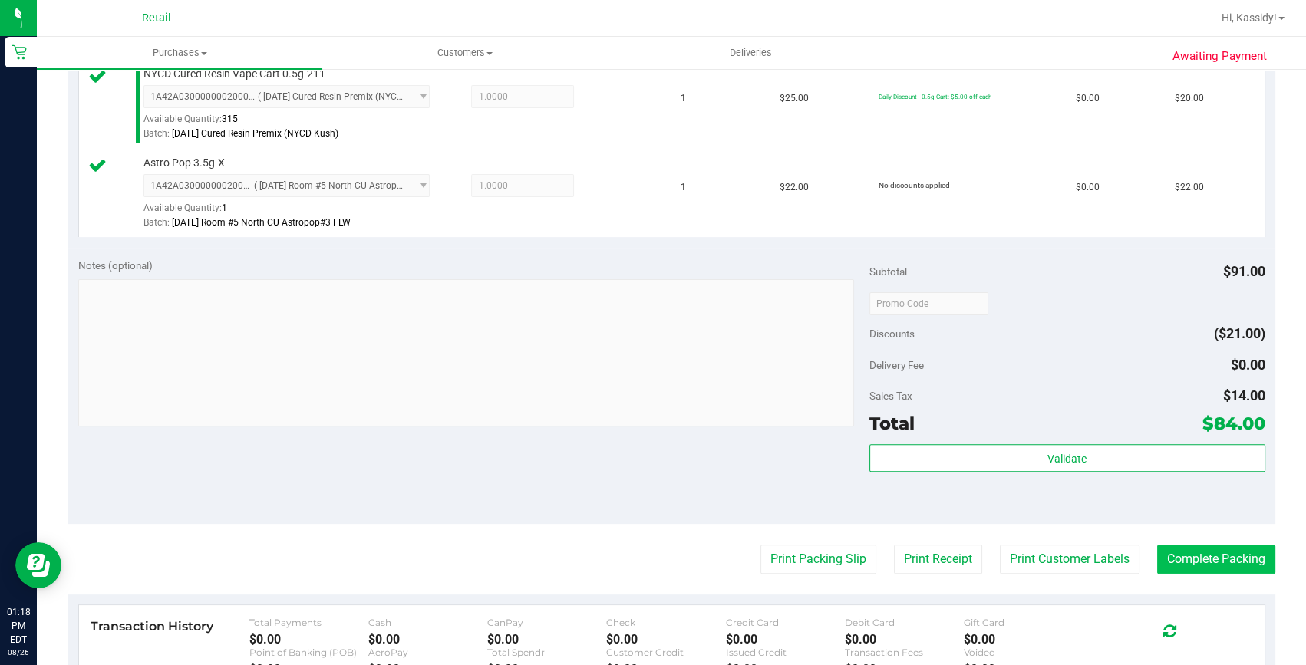
scroll to position [558, 0]
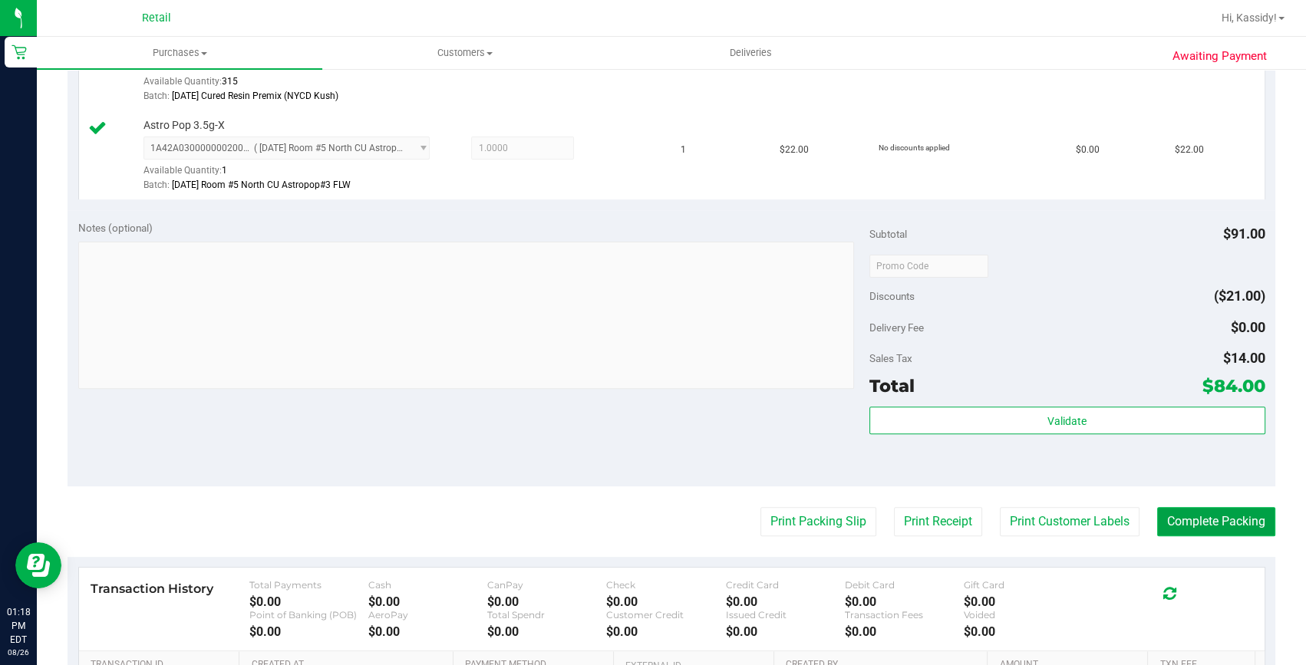
click at [1197, 521] on button "Complete Packing" at bounding box center [1216, 521] width 118 height 29
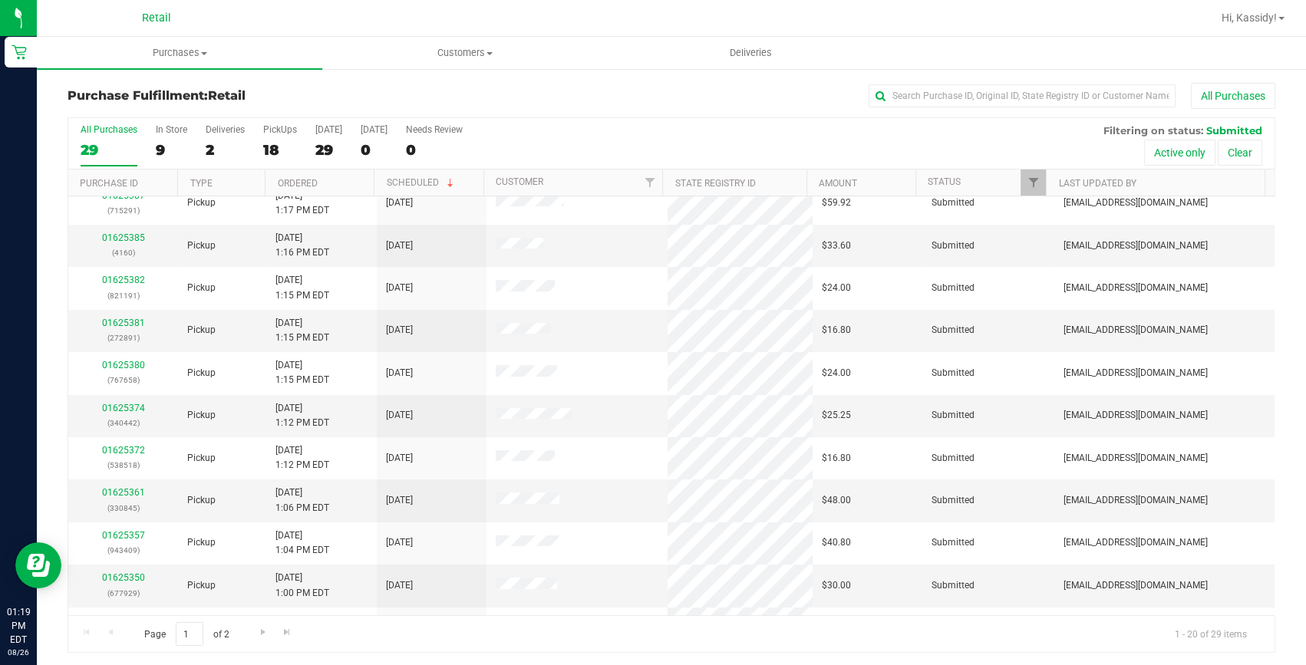
scroll to position [209, 0]
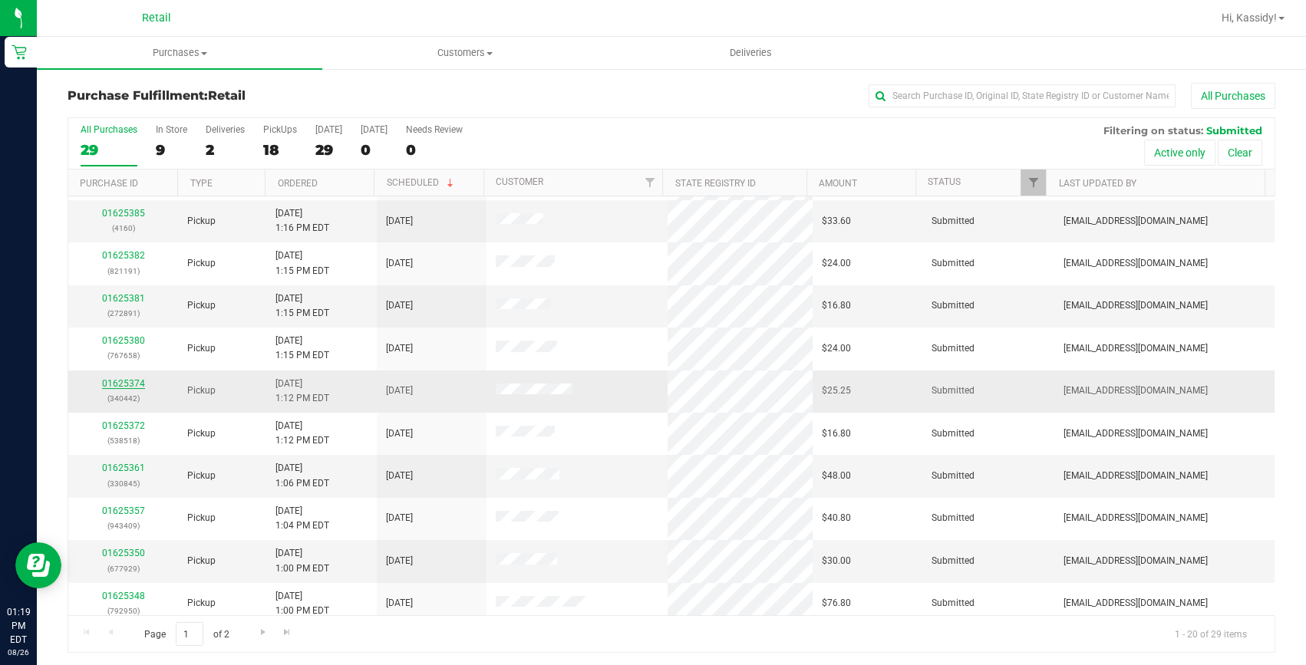
click at [118, 380] on link "01625374" at bounding box center [123, 383] width 43 height 11
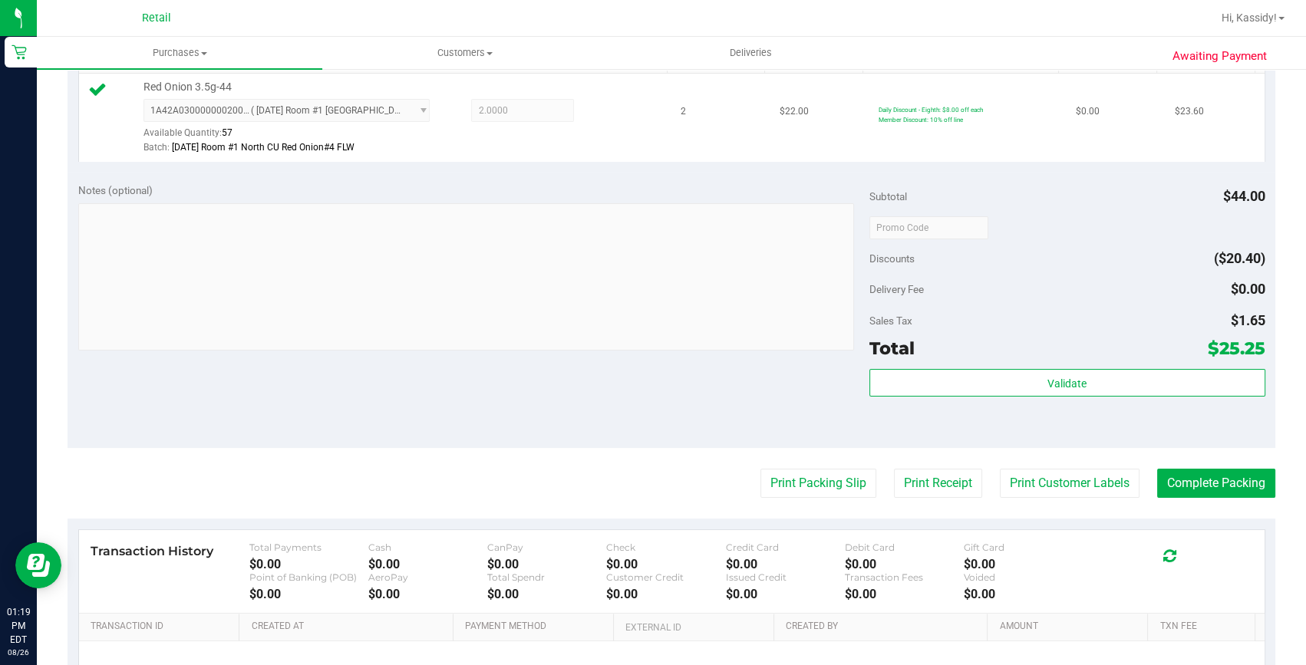
scroll to position [488, 0]
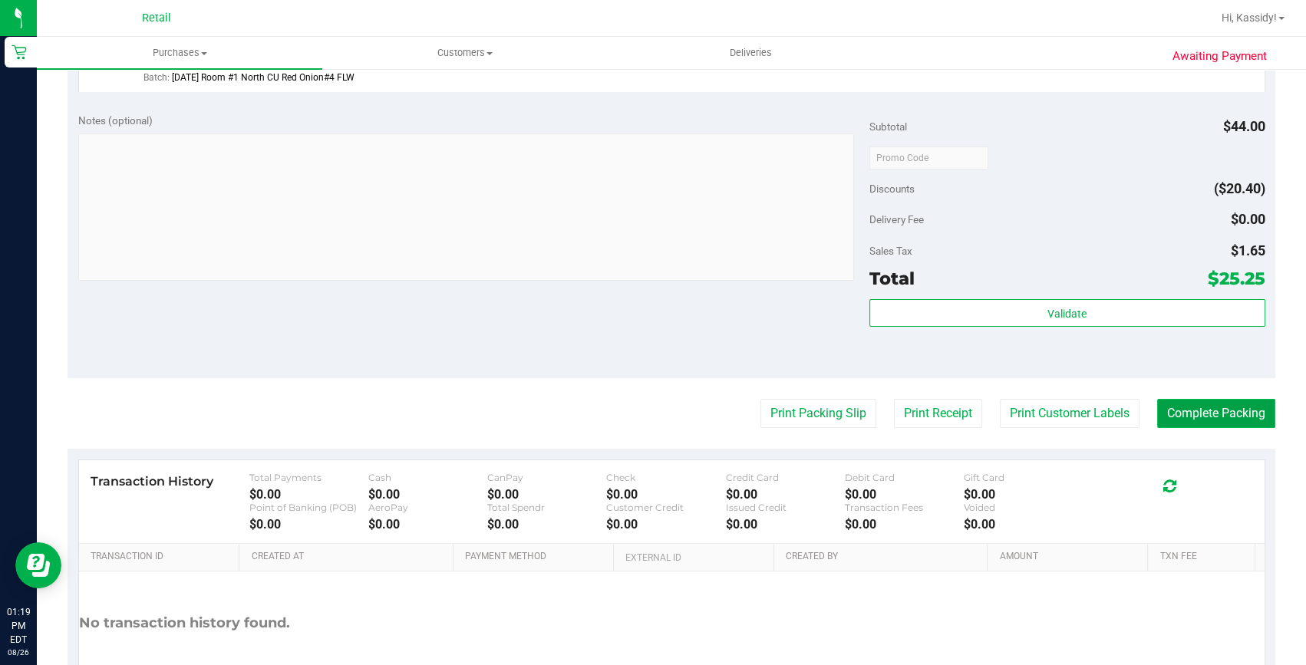
click at [1202, 425] on button "Complete Packing" at bounding box center [1216, 413] width 118 height 29
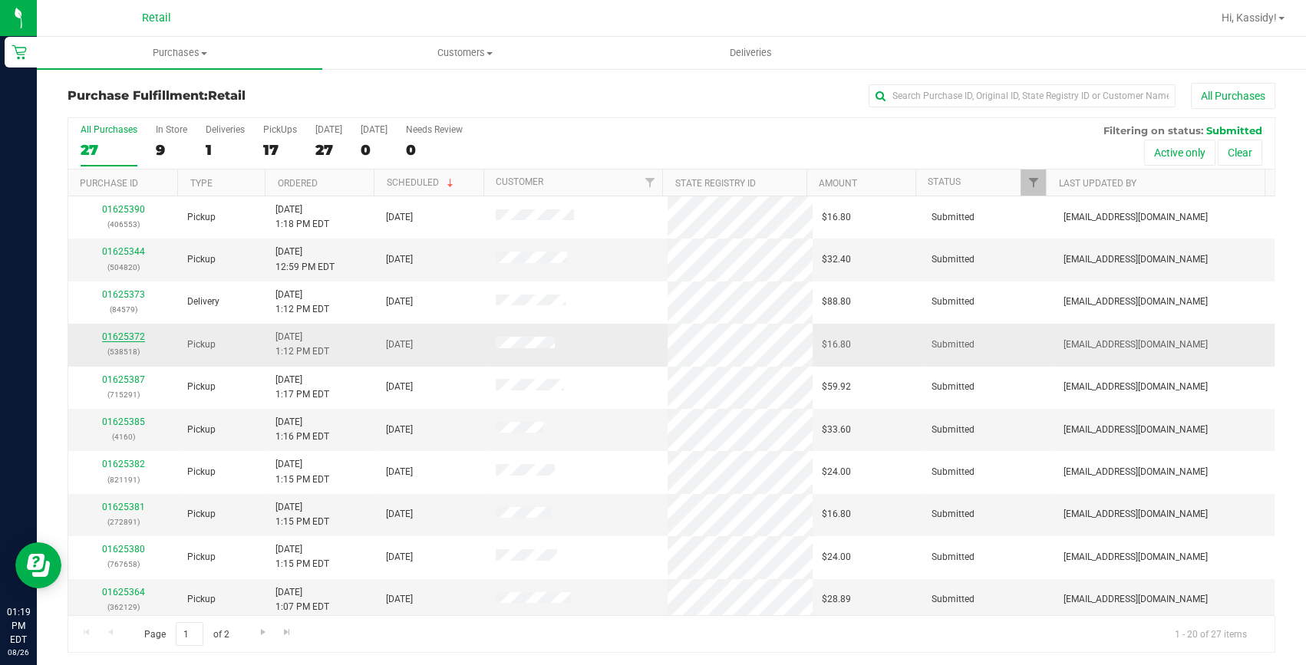
click at [103, 335] on link "01625372" at bounding box center [123, 336] width 43 height 11
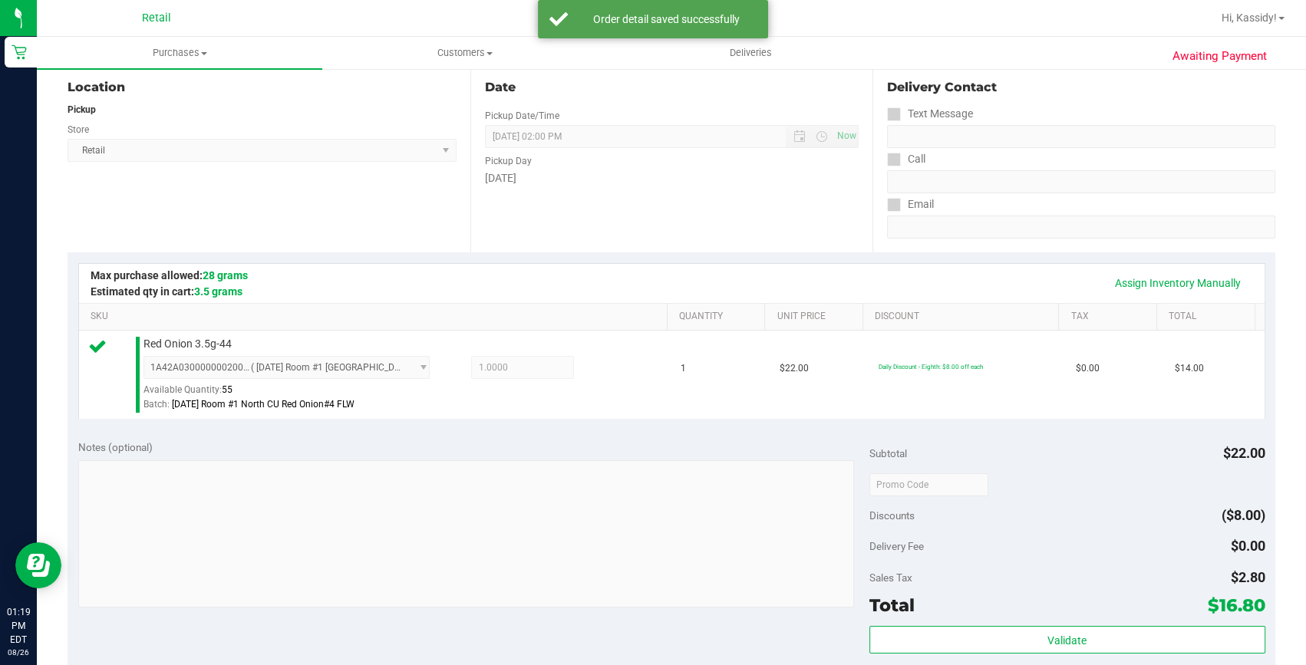
scroll to position [488, 0]
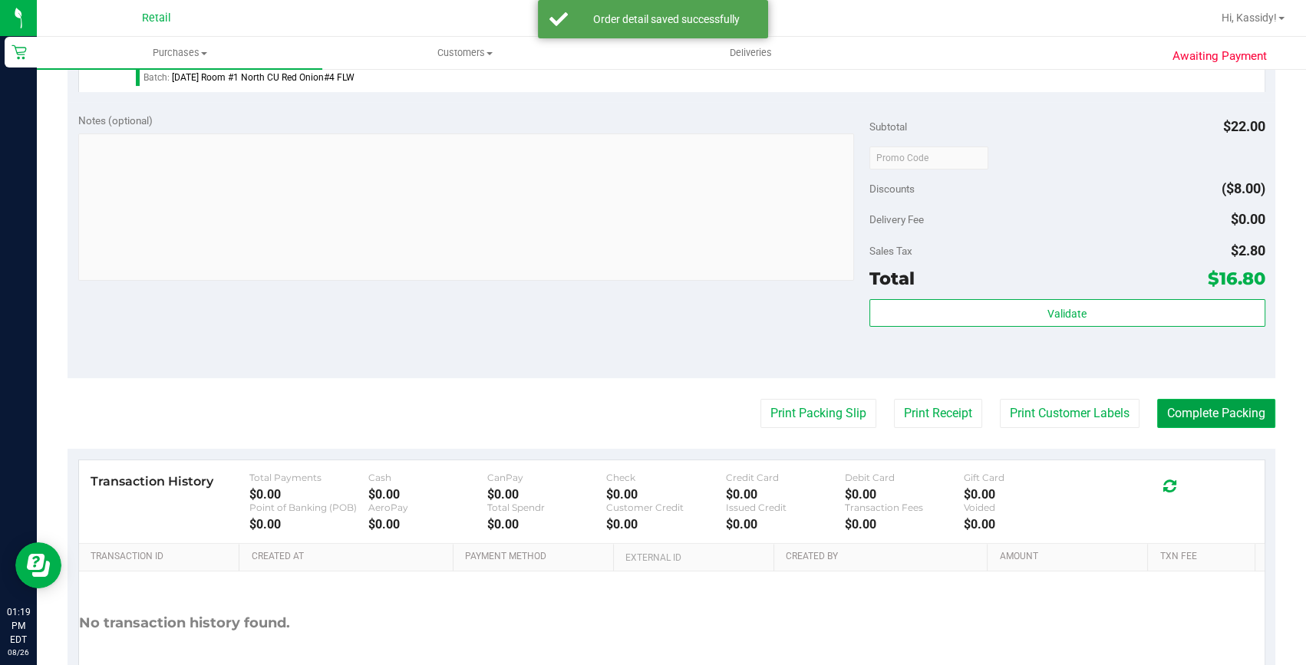
click at [1181, 413] on purchase-details "Back Edit Purchase Cancel Purchase View Profile # 01625372 Med | Rec METRC ID: …" at bounding box center [671, 165] width 1207 height 1141
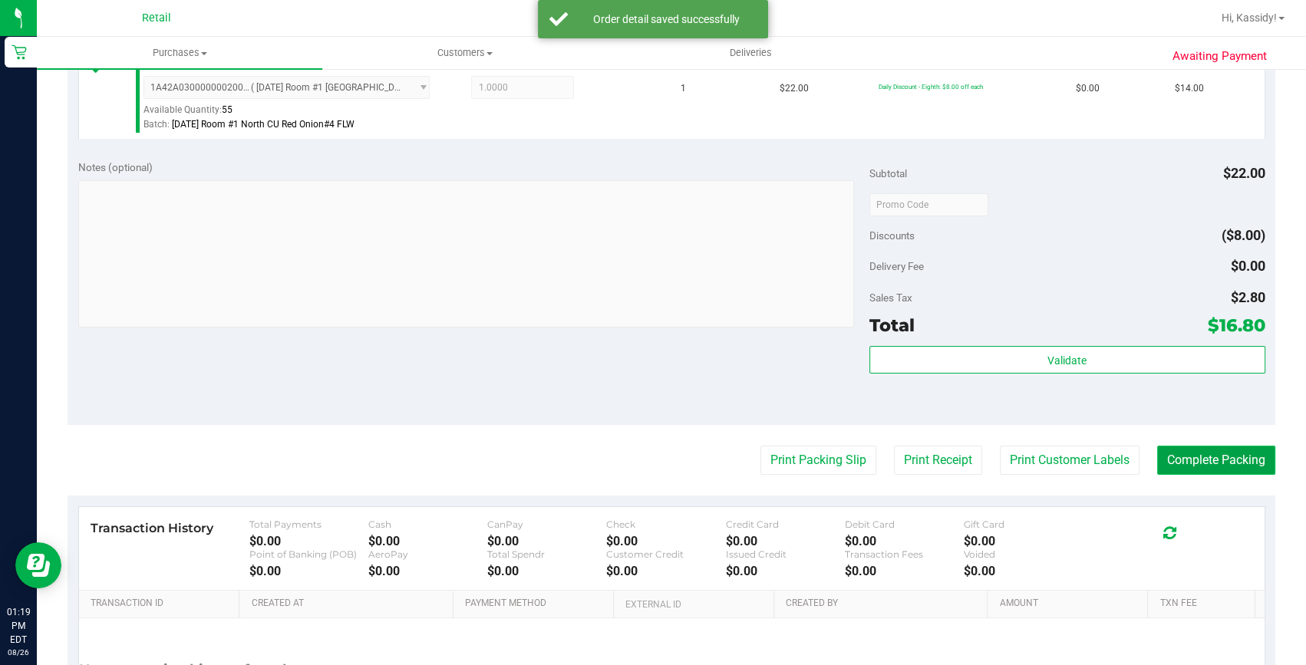
scroll to position [418, 0]
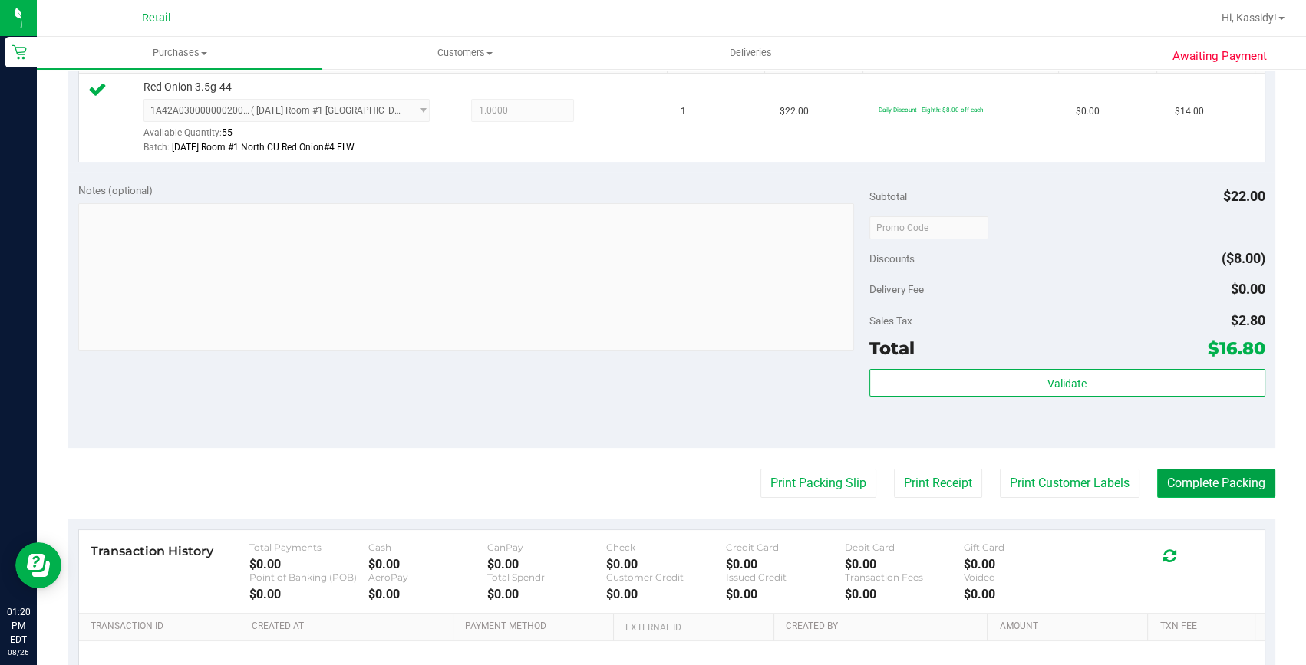
click at [1187, 473] on button "Complete Packing" at bounding box center [1216, 483] width 118 height 29
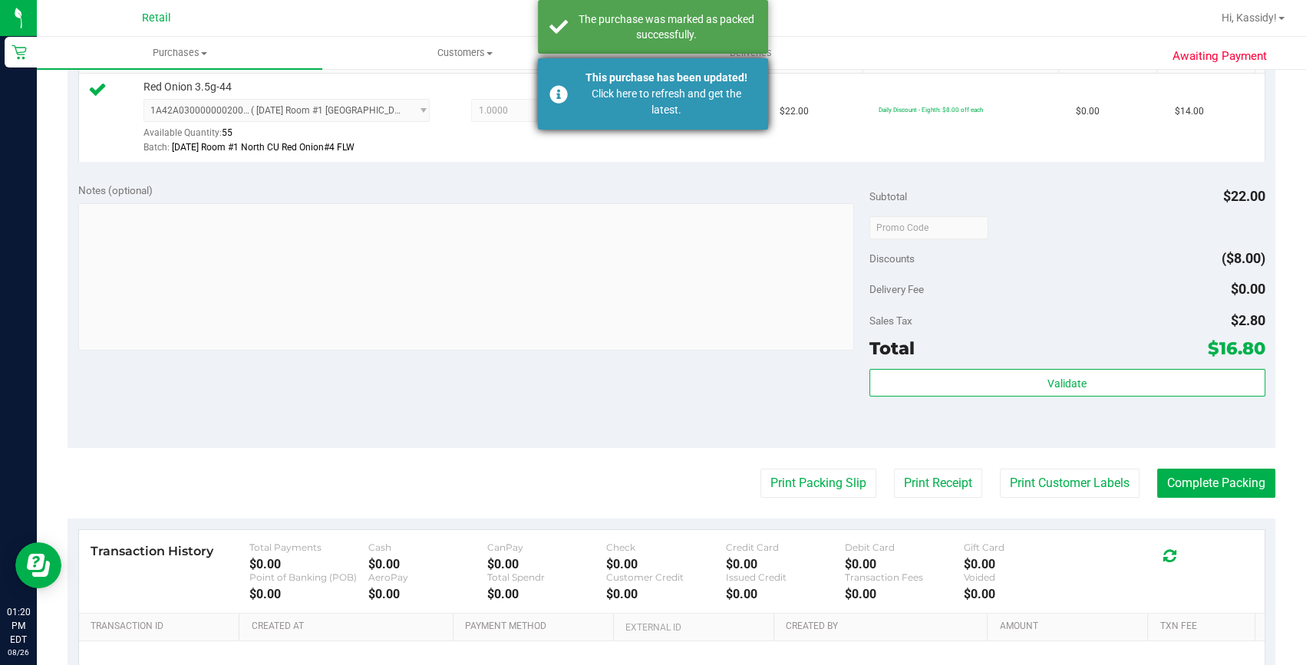
click at [711, 82] on div "This purchase has been updated!" at bounding box center [666, 78] width 180 height 16
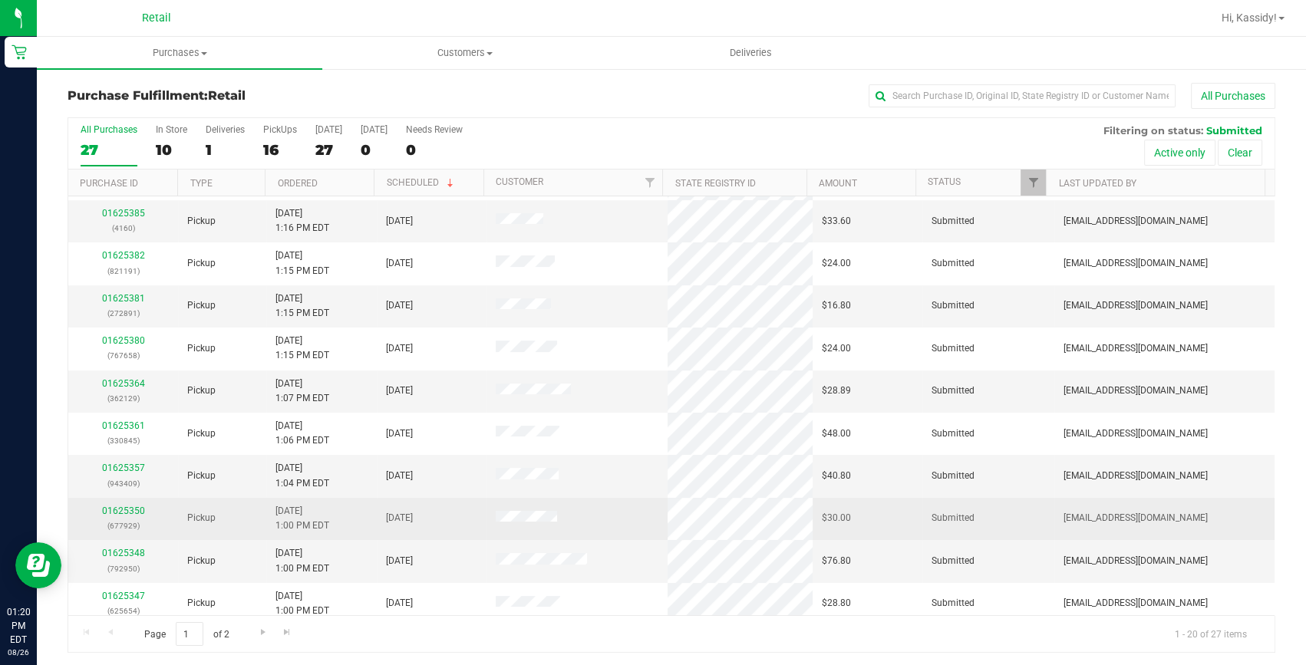
scroll to position [278, 0]
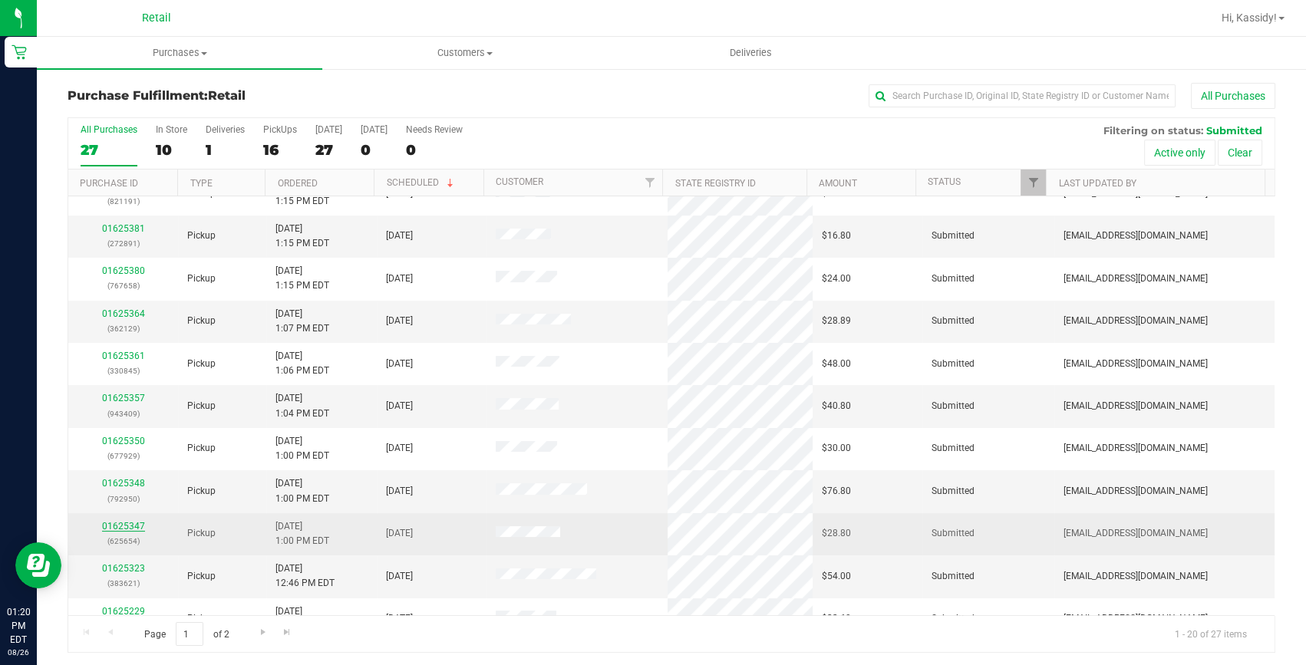
click at [129, 526] on link "01625347" at bounding box center [123, 526] width 43 height 11
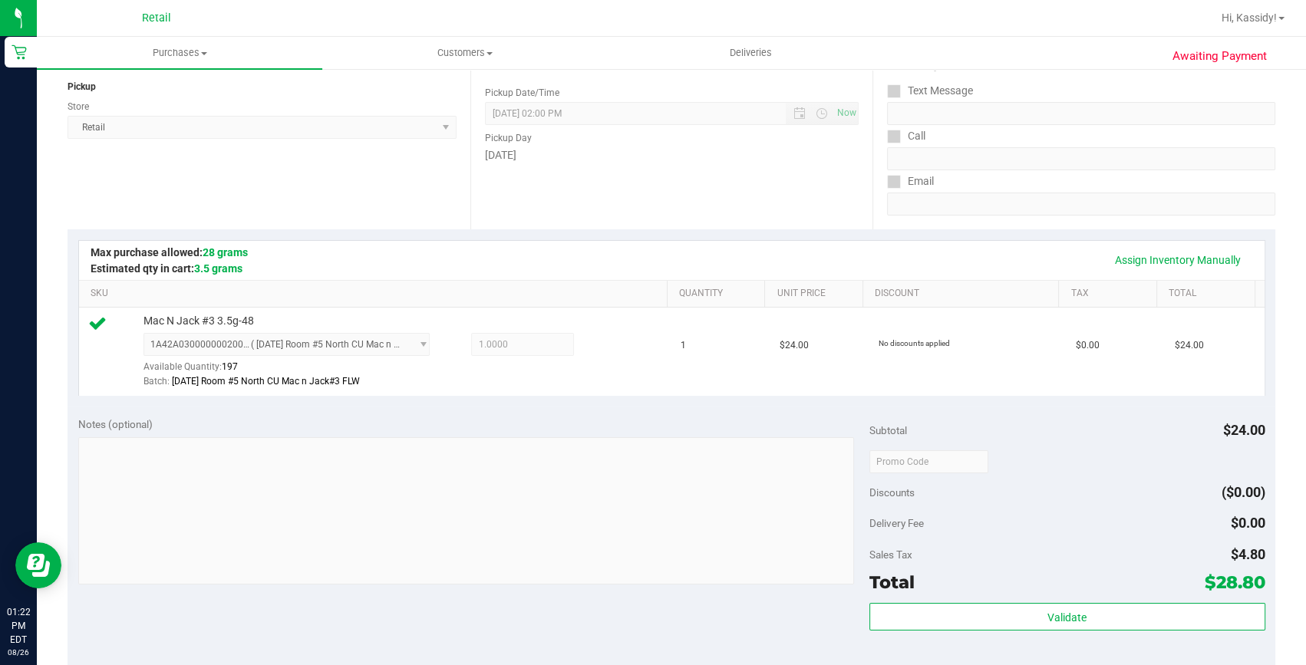
scroll to position [278, 0]
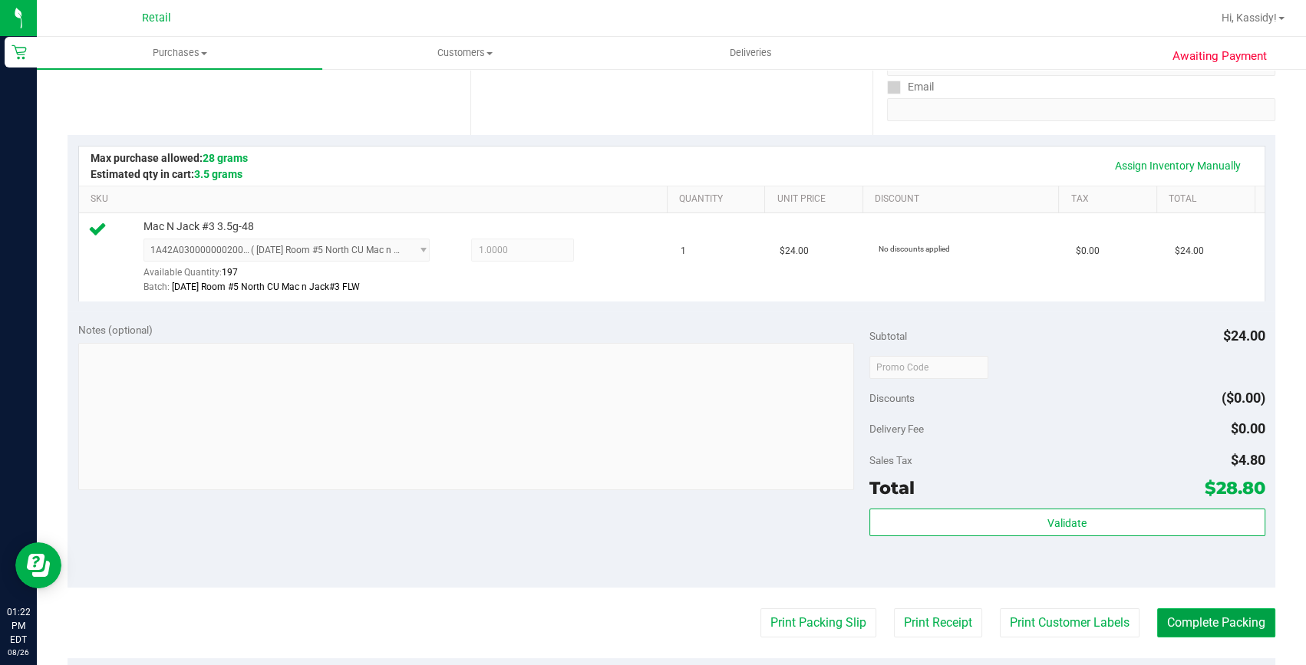
click at [1224, 611] on button "Complete Packing" at bounding box center [1216, 622] width 118 height 29
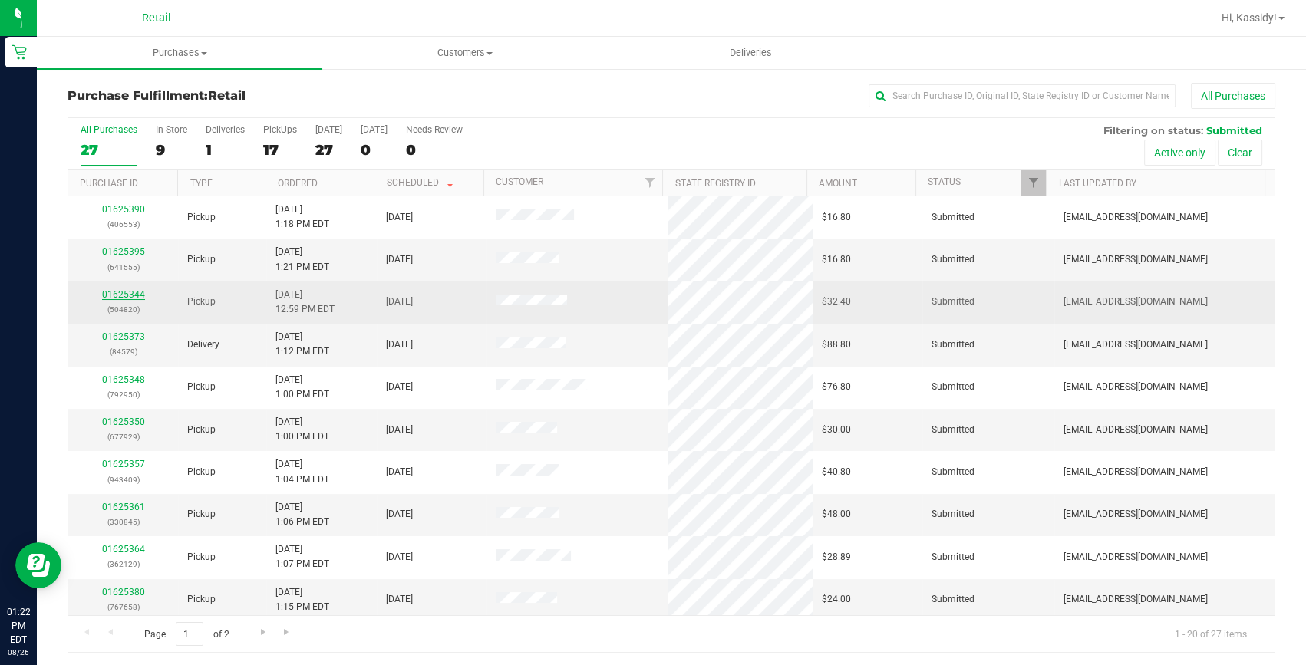
click at [126, 292] on link "01625344" at bounding box center [123, 294] width 43 height 11
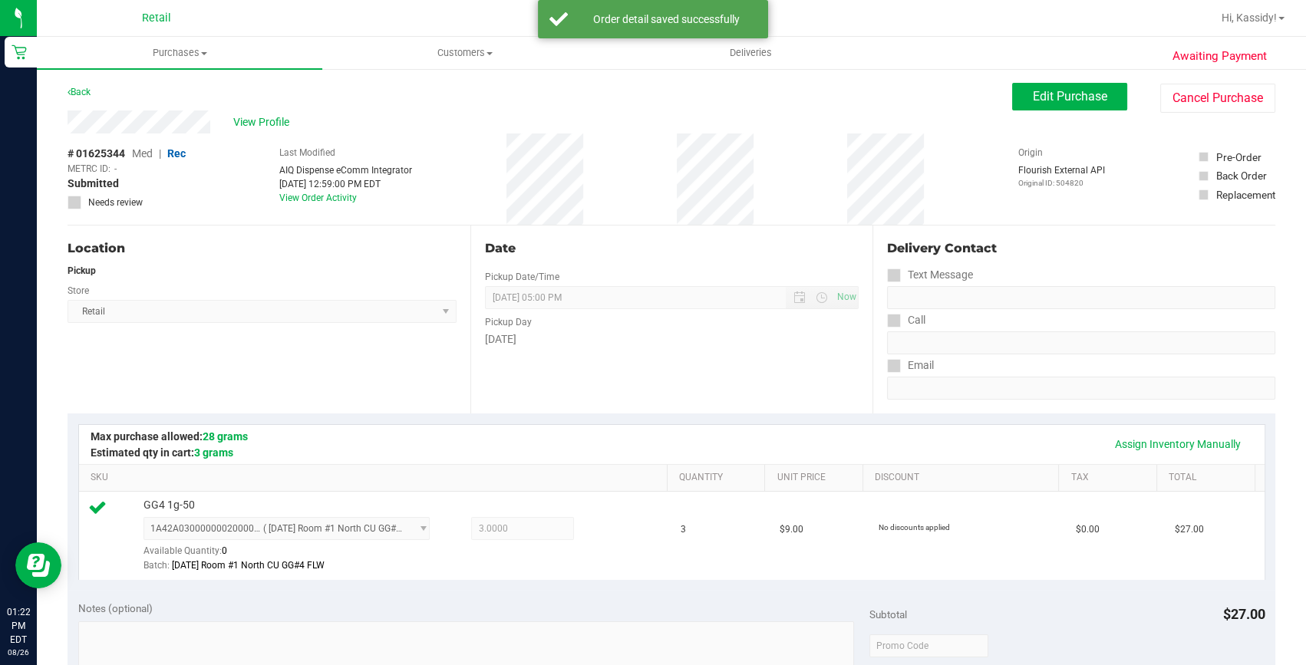
scroll to position [348, 0]
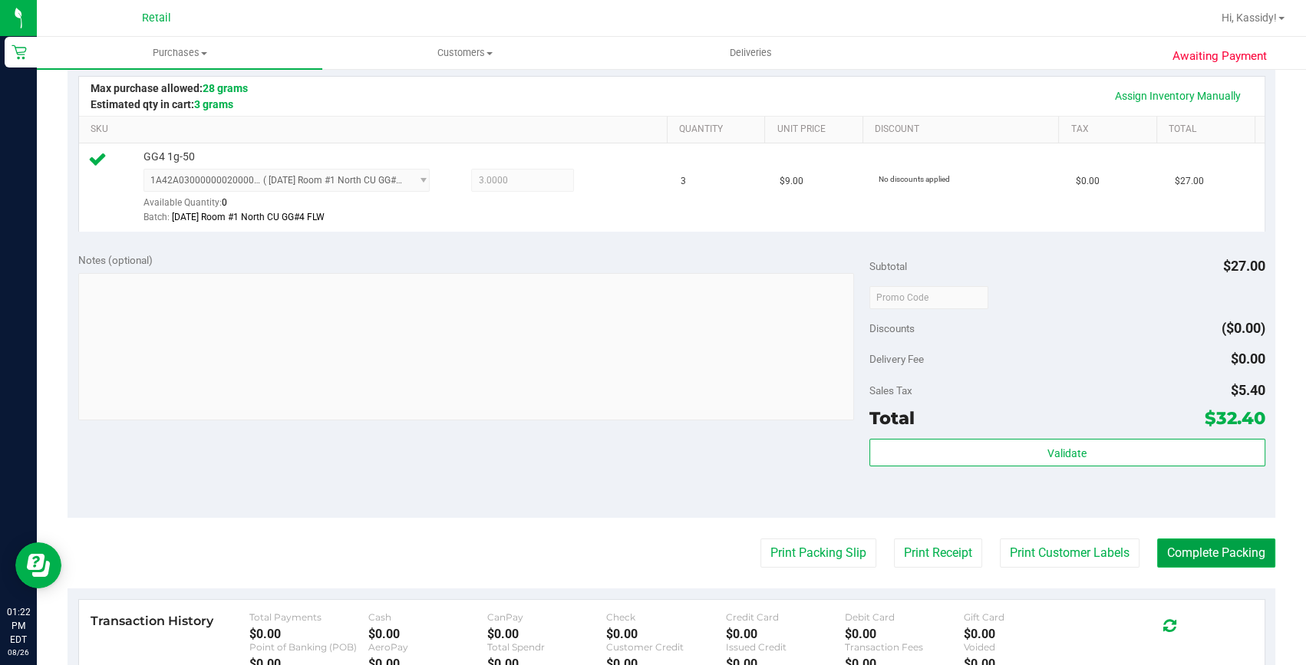
click at [1187, 555] on button "Complete Packing" at bounding box center [1216, 553] width 118 height 29
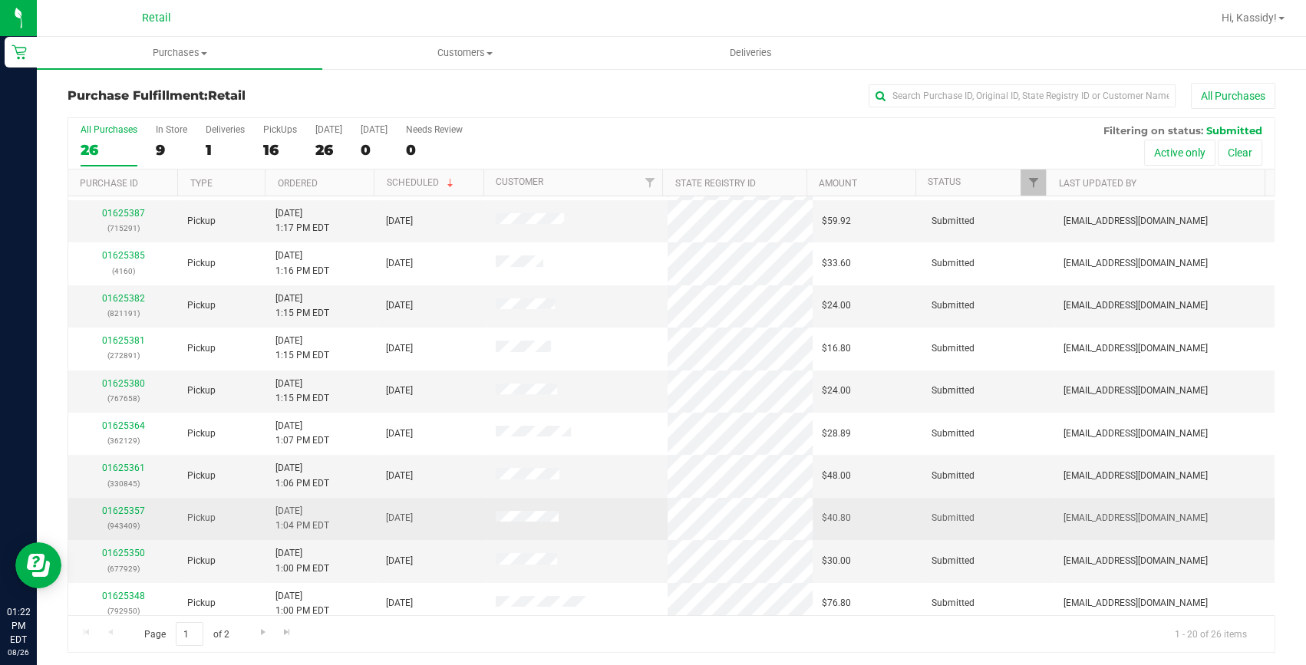
scroll to position [278, 0]
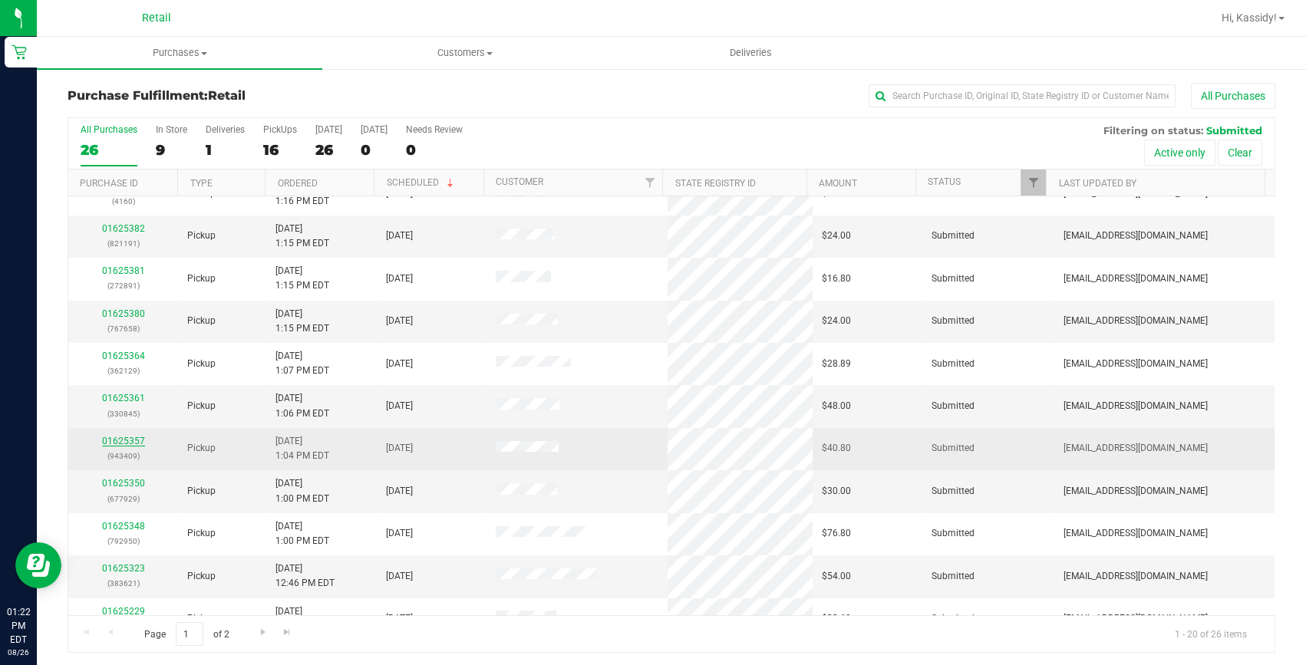
click at [133, 440] on link "01625357" at bounding box center [123, 441] width 43 height 11
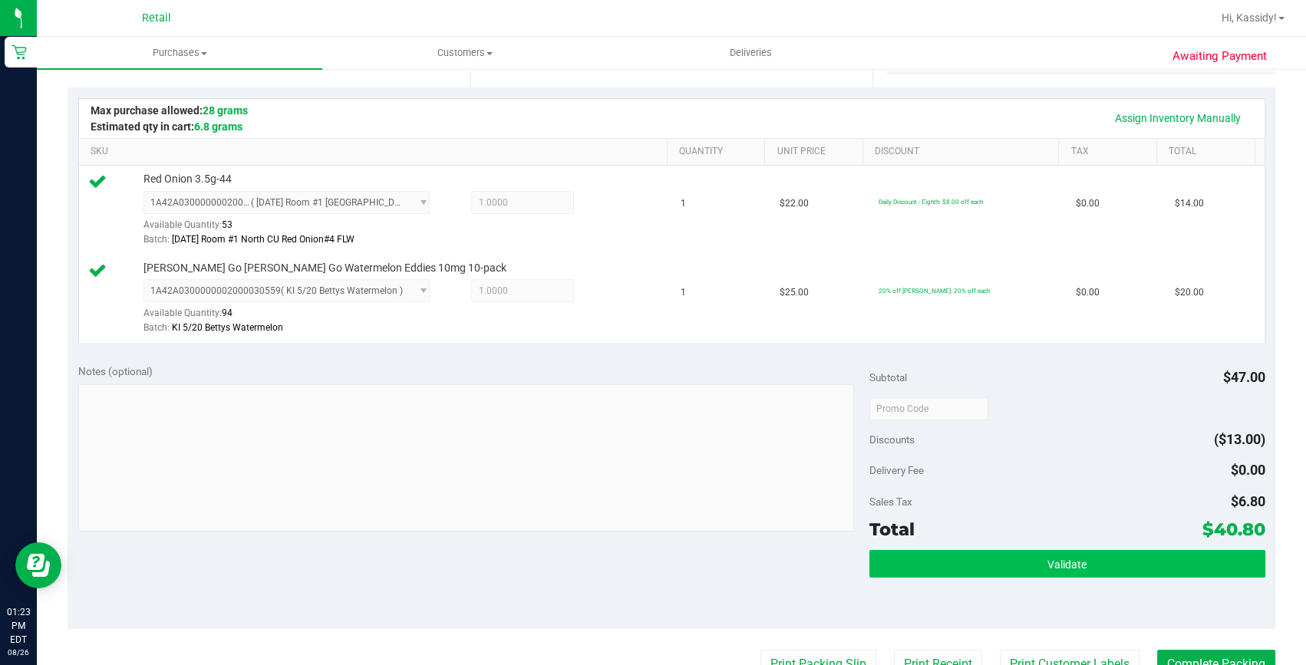
scroll to position [418, 0]
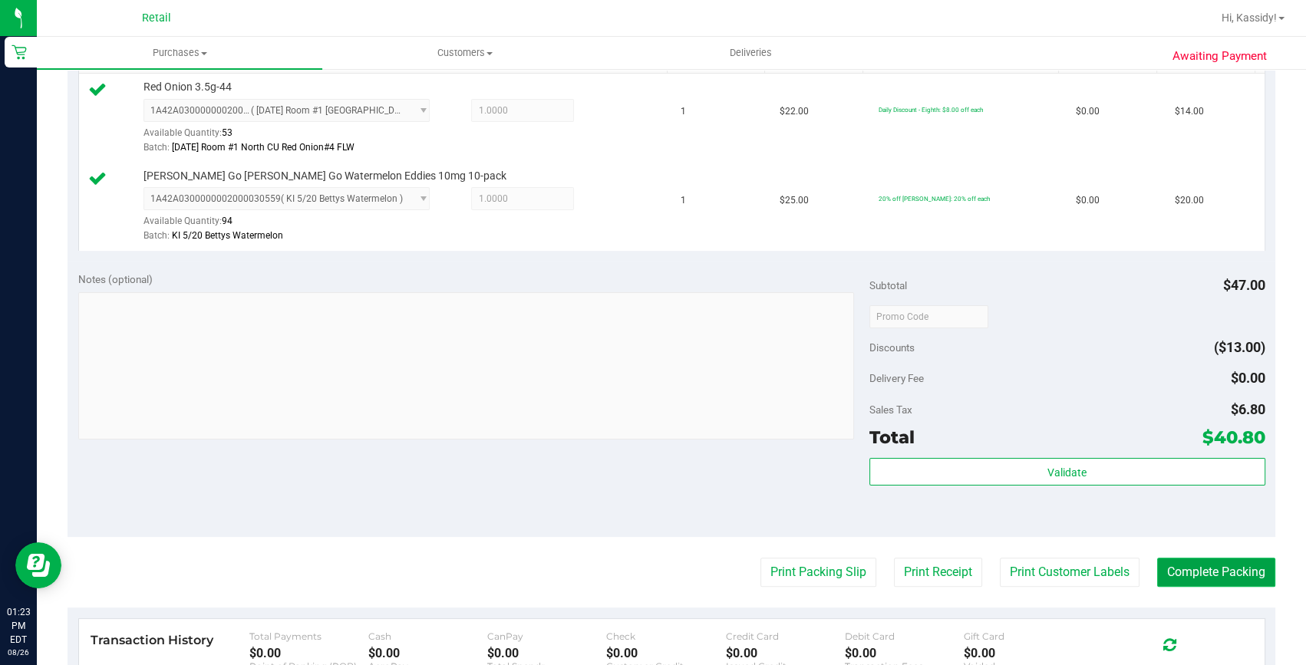
click at [1224, 582] on button "Complete Packing" at bounding box center [1216, 572] width 118 height 29
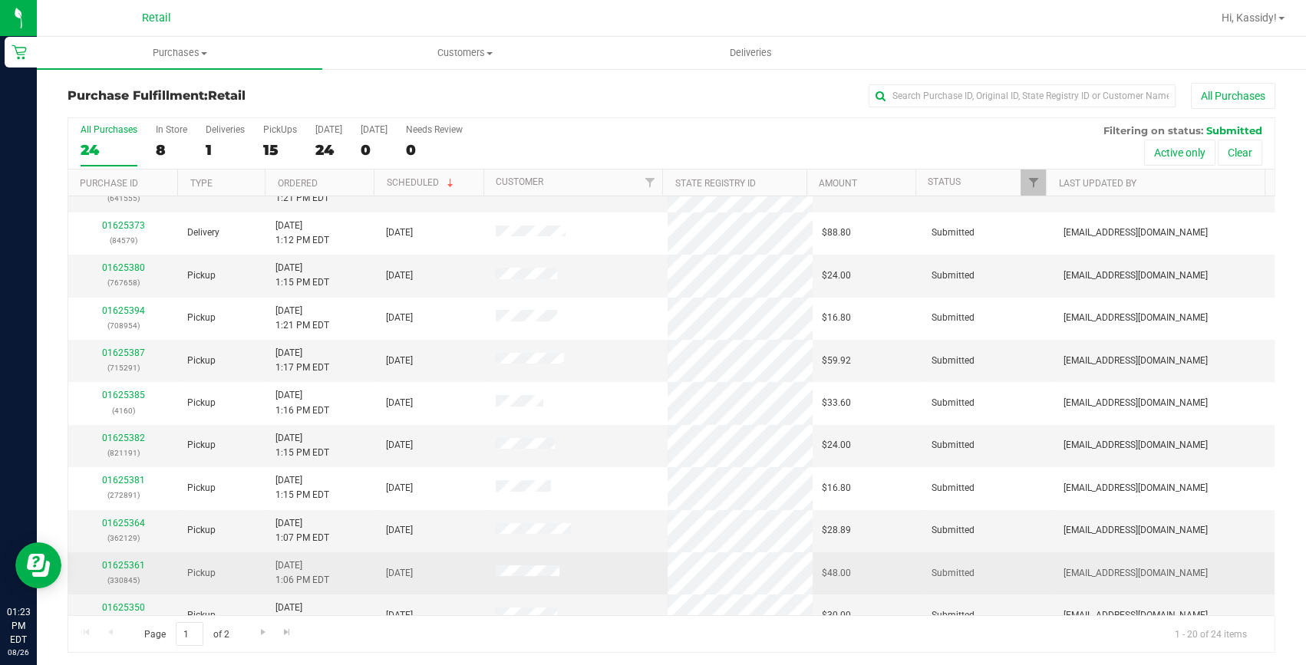
scroll to position [278, 0]
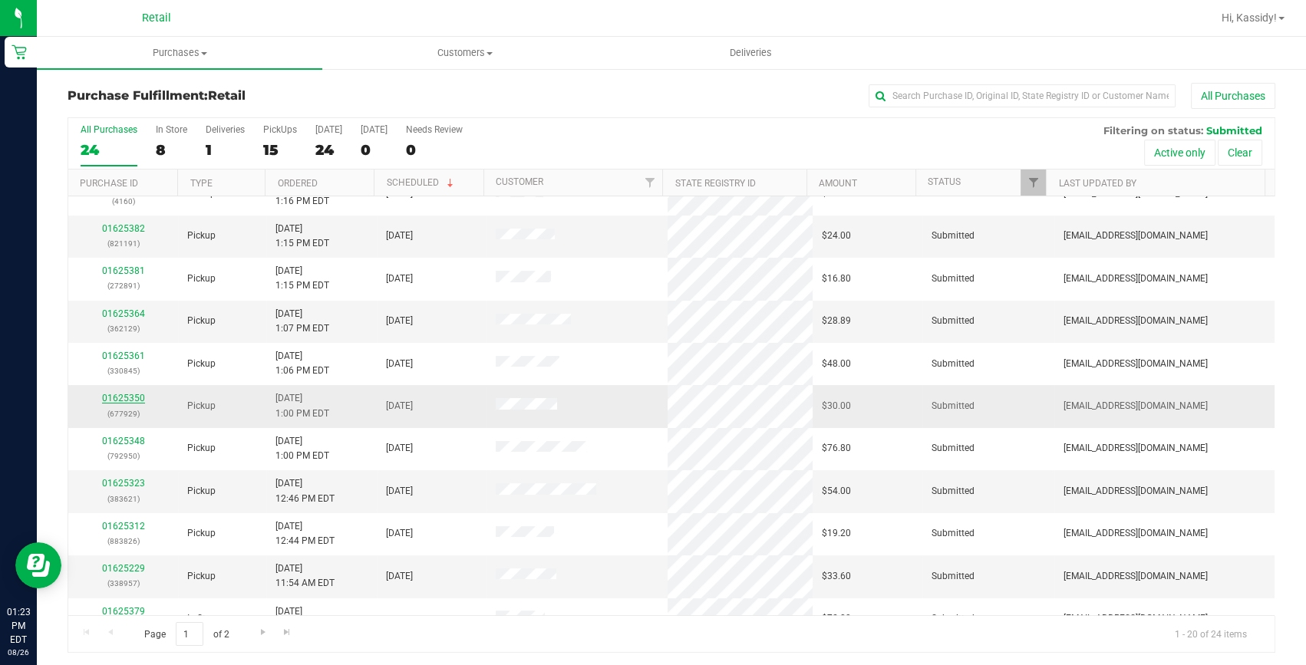
click at [124, 393] on link "01625350" at bounding box center [123, 398] width 43 height 11
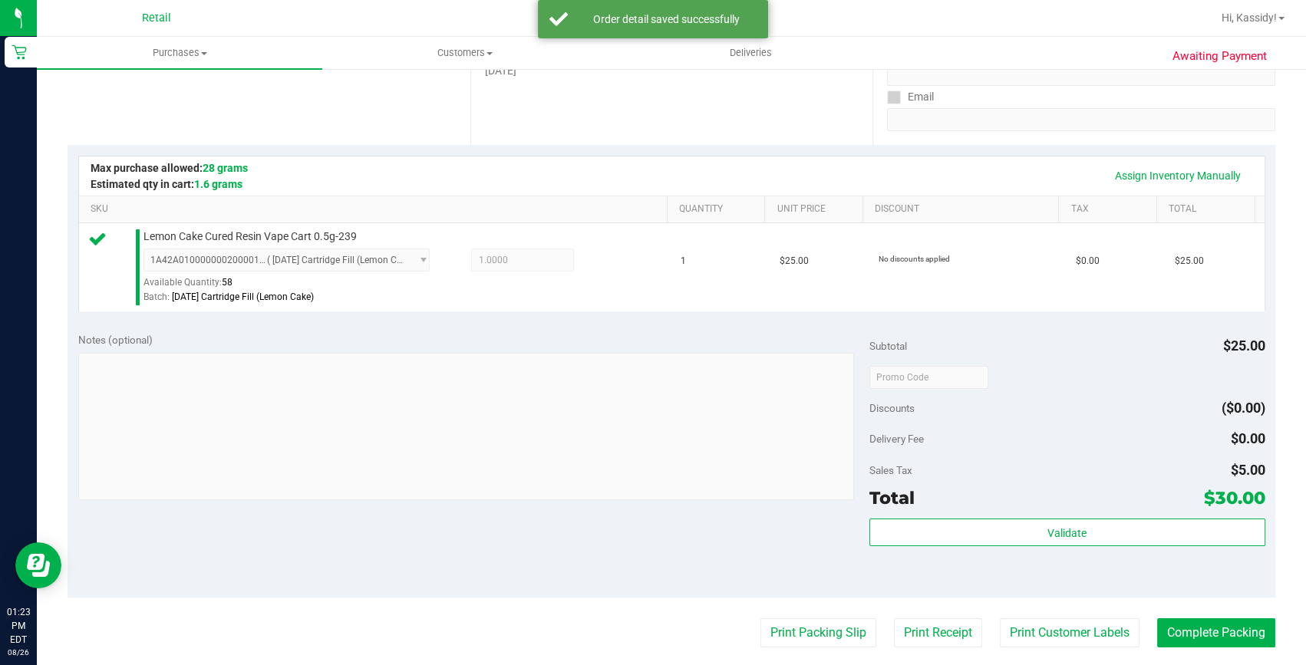
scroll to position [348, 0]
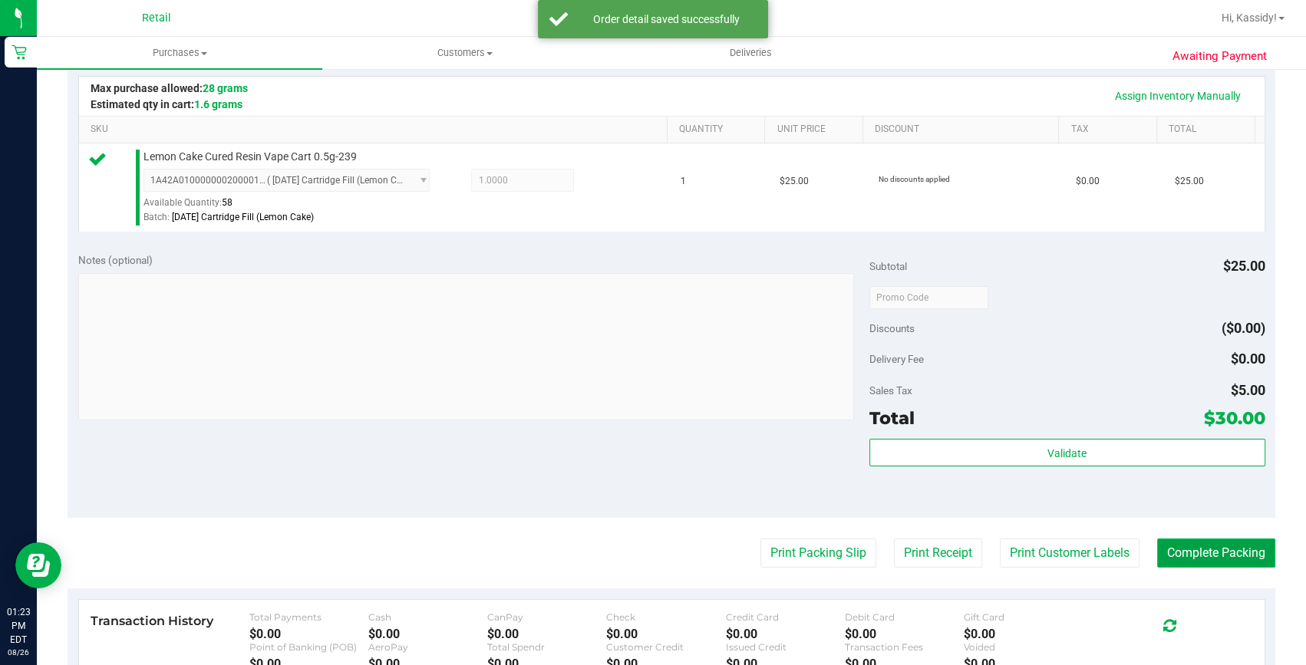
click at [1224, 554] on button "Complete Packing" at bounding box center [1216, 553] width 118 height 29
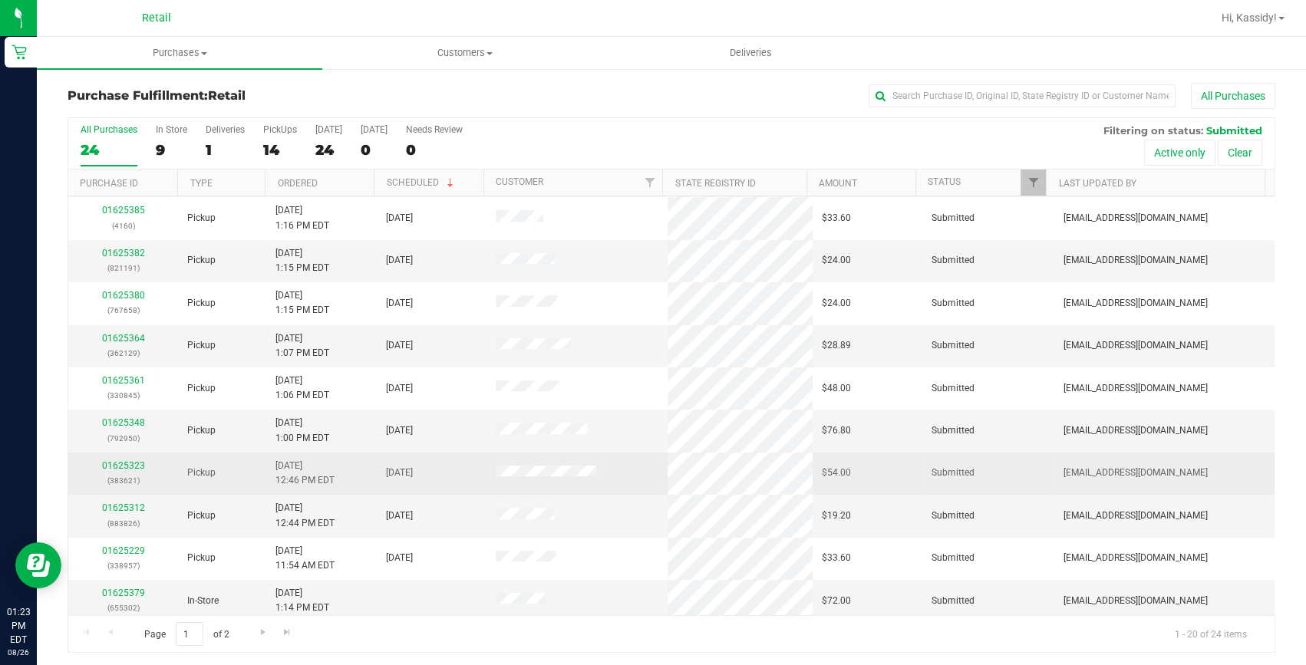
scroll to position [278, 0]
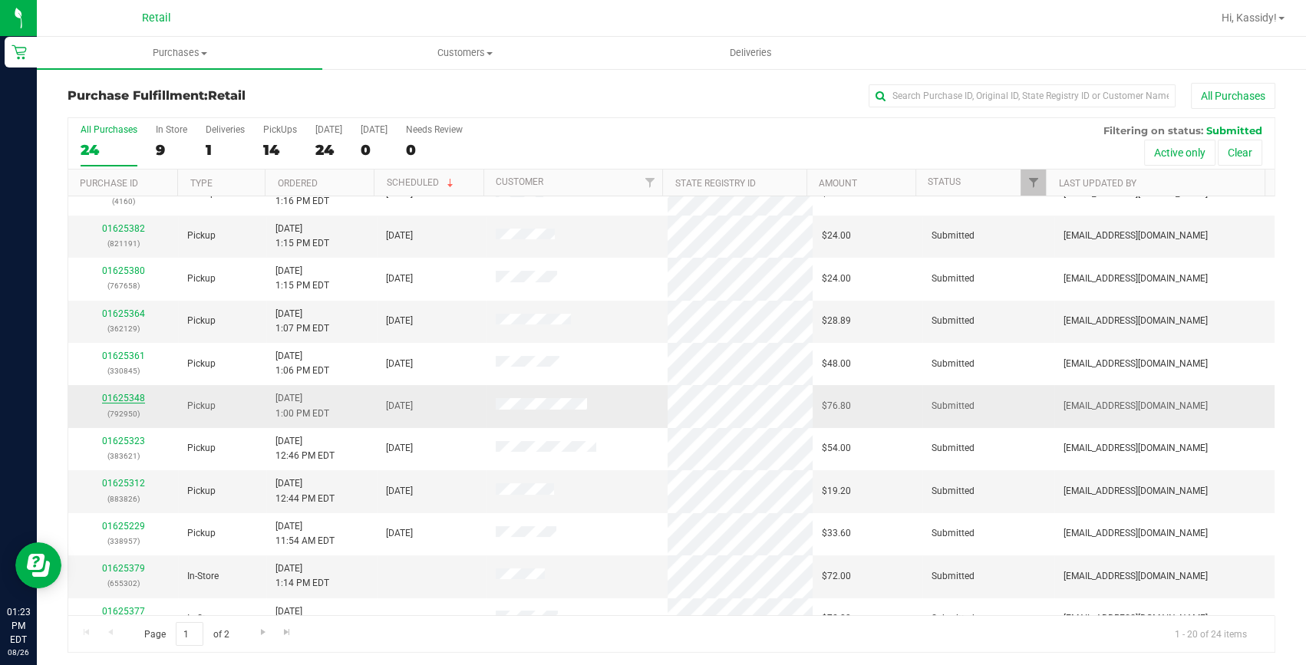
click at [120, 394] on link "01625348" at bounding box center [123, 398] width 43 height 11
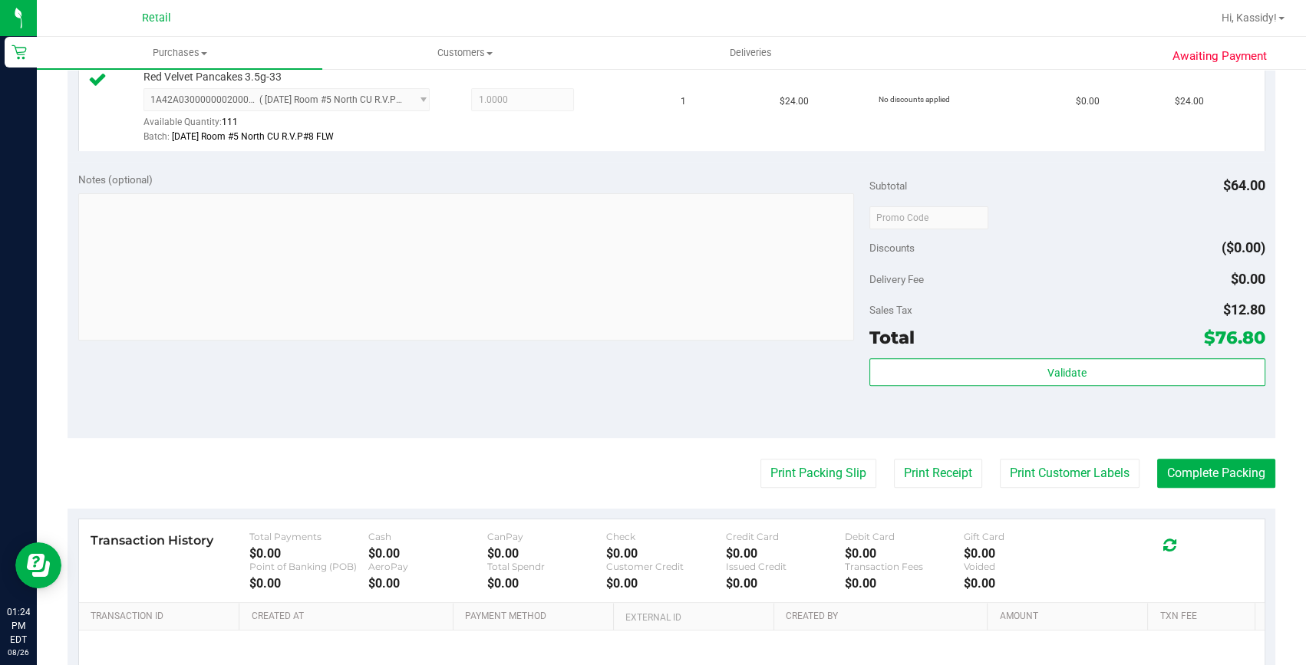
scroll to position [627, 0]
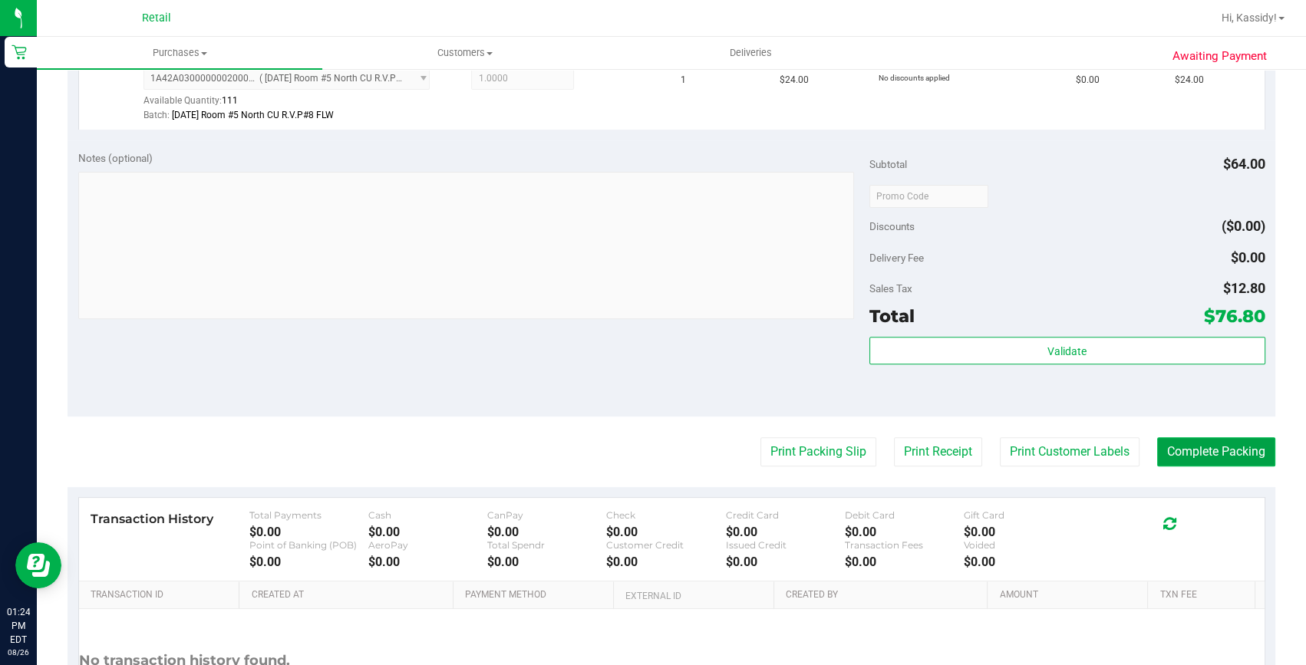
click at [1186, 459] on button "Complete Packing" at bounding box center [1216, 451] width 118 height 29
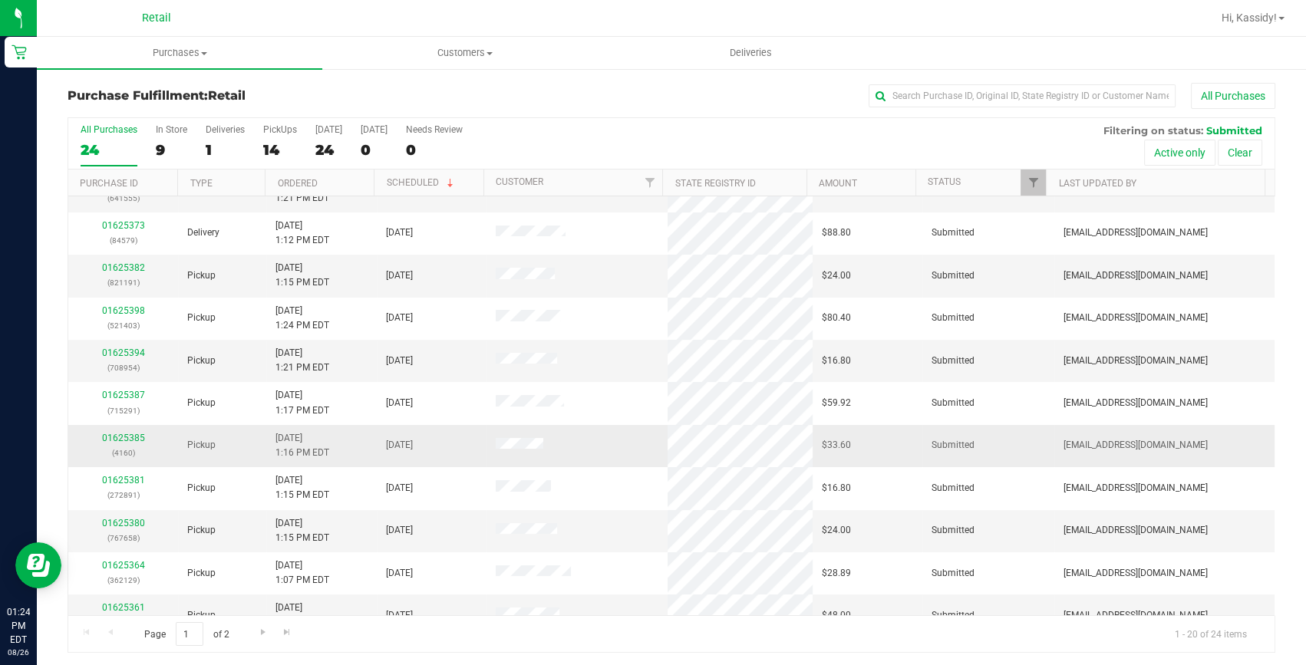
scroll to position [139, 0]
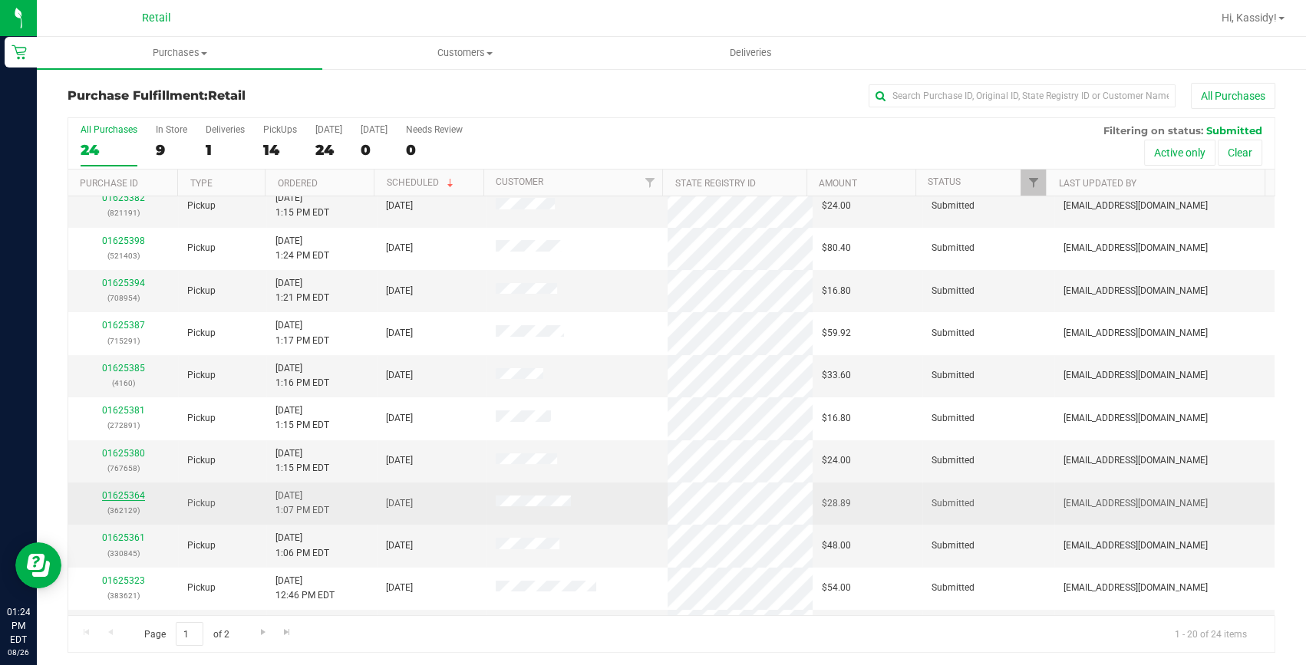
click at [107, 490] on link "01625364" at bounding box center [123, 495] width 43 height 11
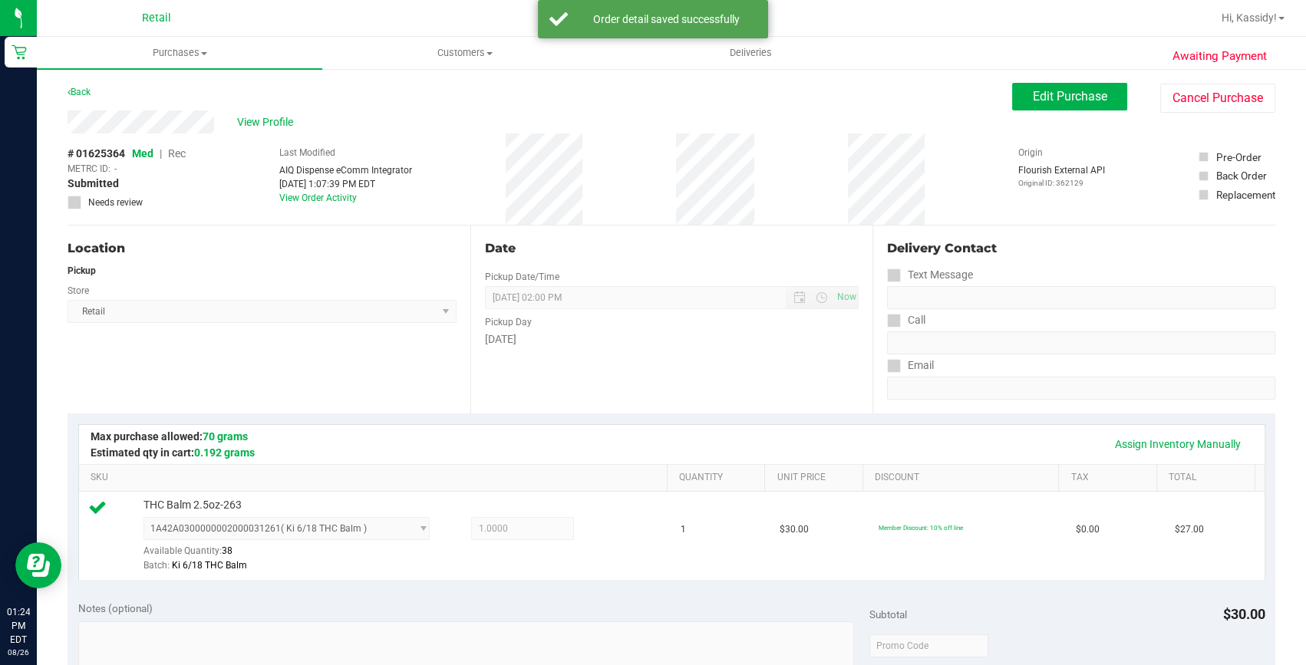
scroll to position [278, 0]
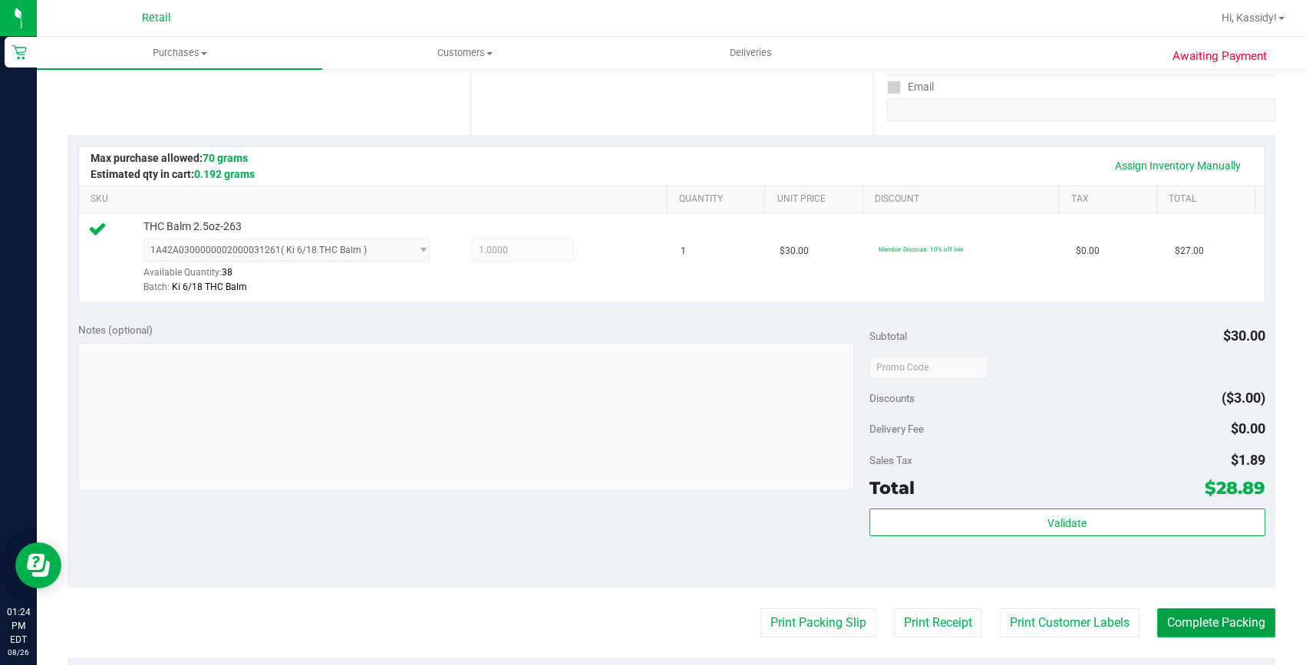
click at [1160, 624] on button "Complete Packing" at bounding box center [1216, 622] width 118 height 29
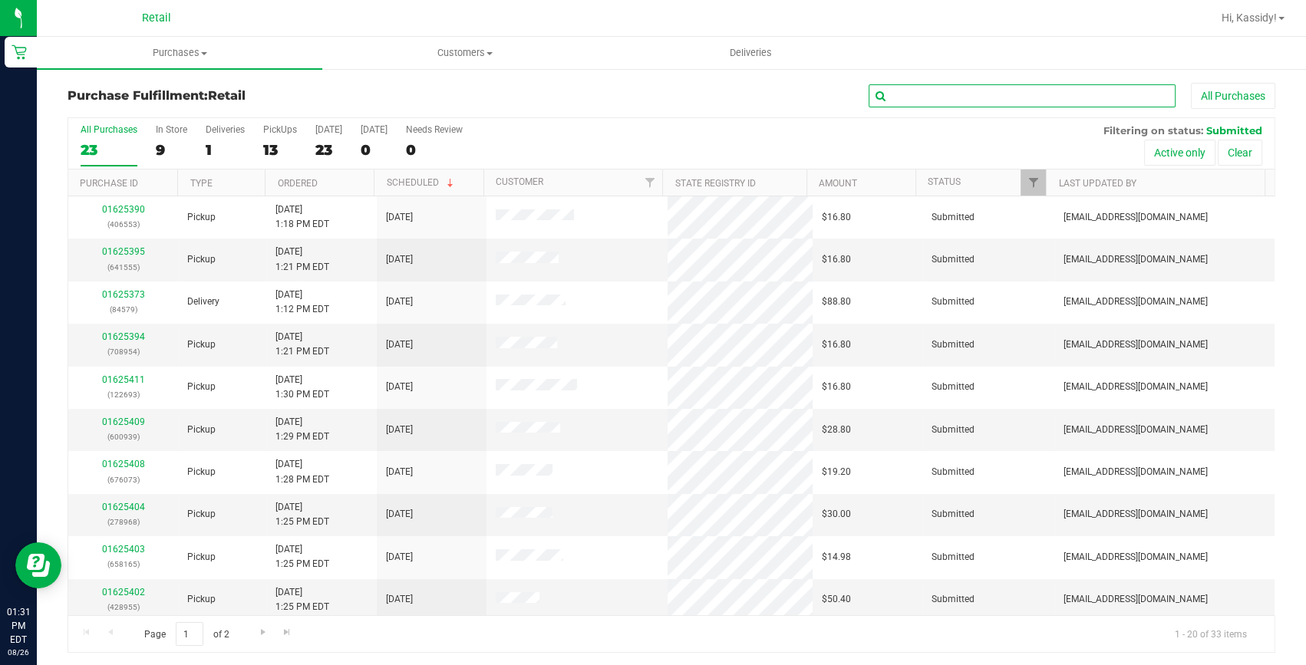
click at [967, 103] on input "text" at bounding box center [1021, 95] width 307 height 23
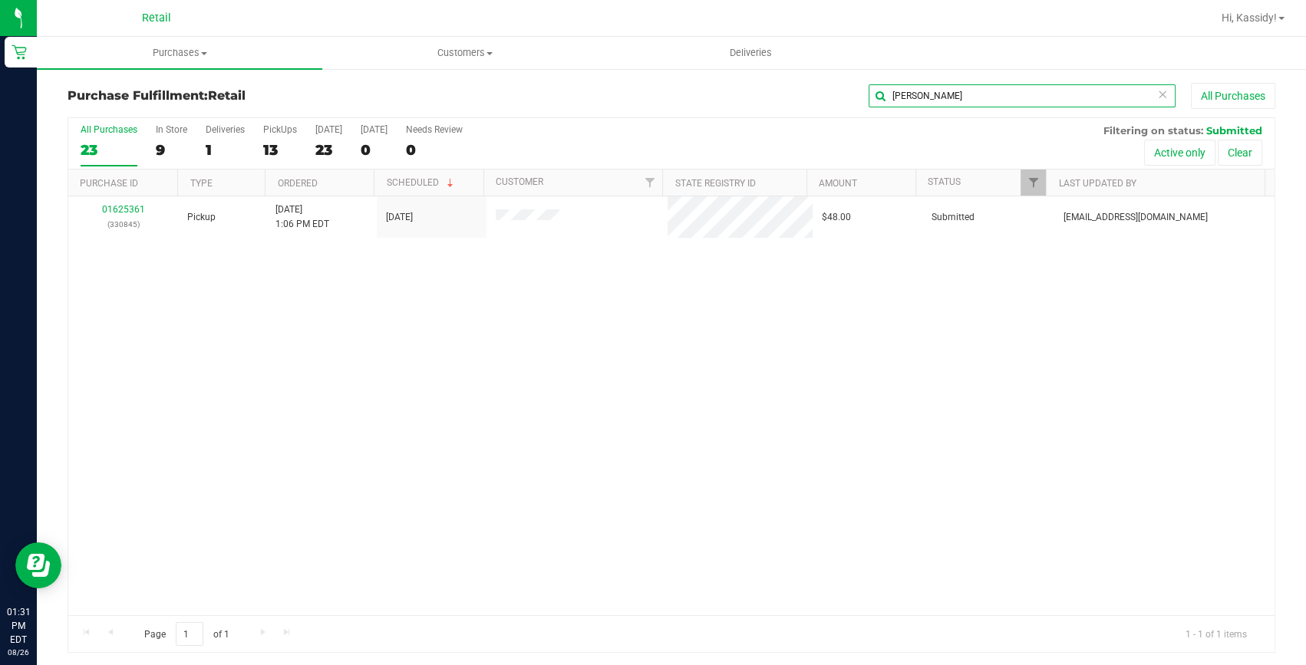
type input "andrews"
click at [119, 207] on link "01625361" at bounding box center [123, 209] width 43 height 11
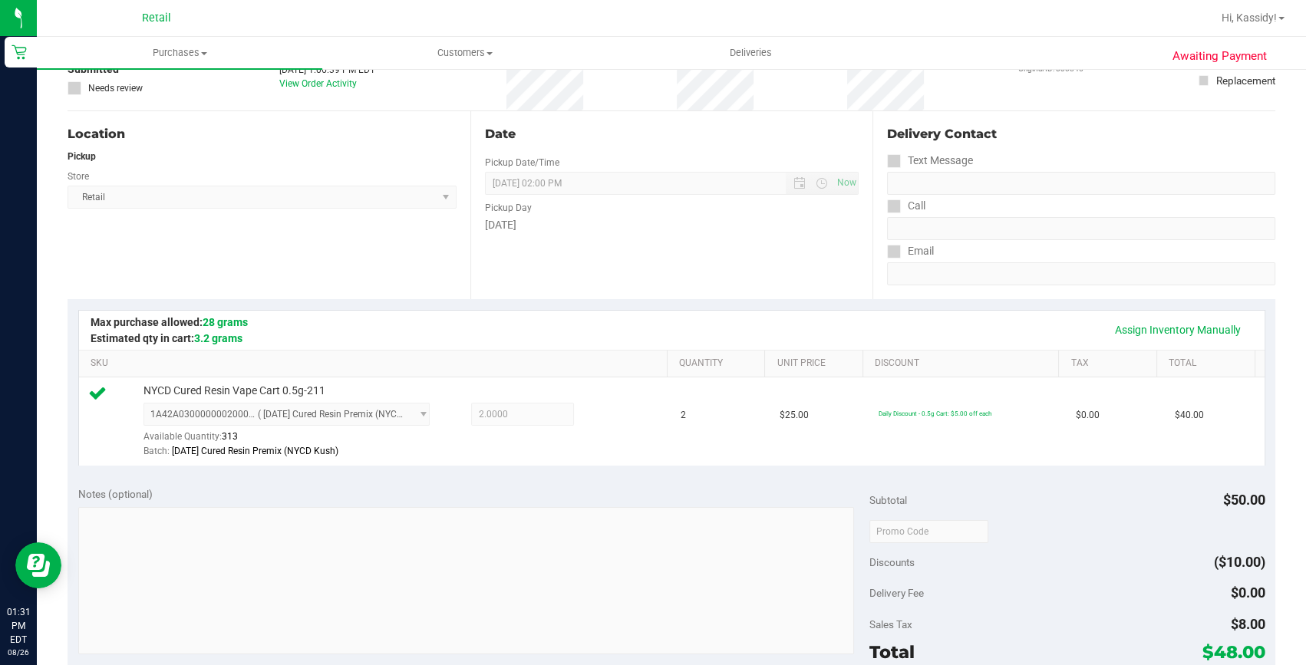
scroll to position [348, 0]
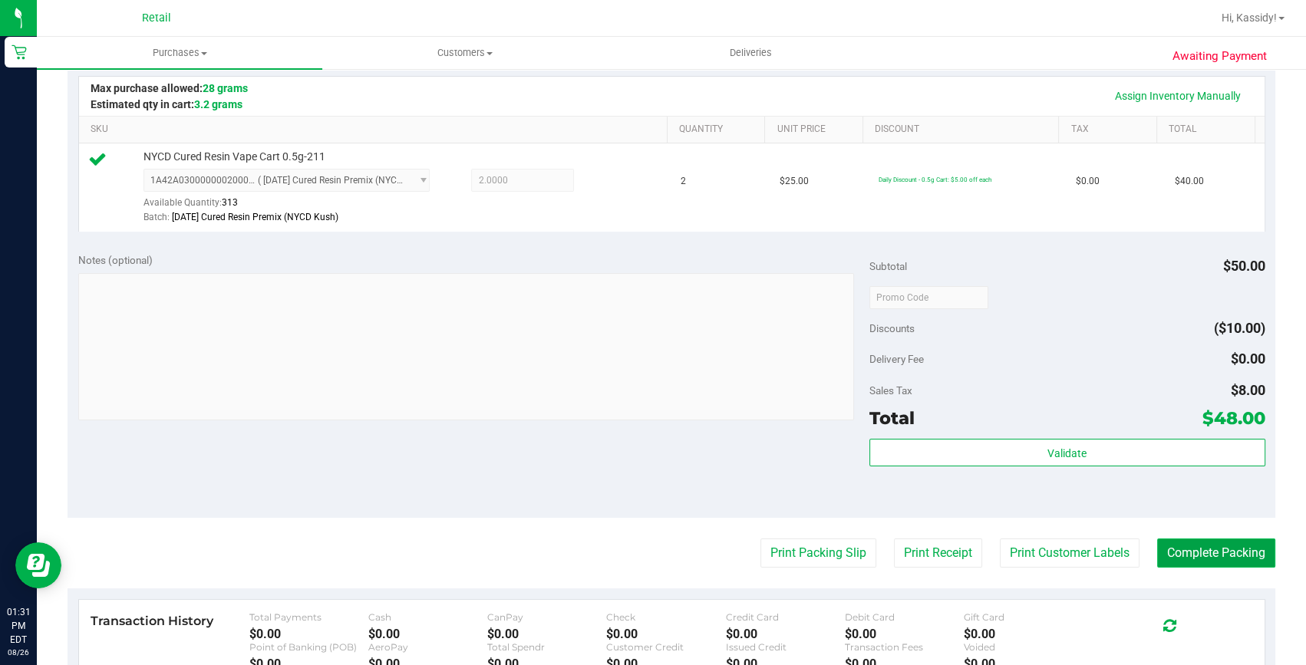
click at [1161, 558] on button "Complete Packing" at bounding box center [1216, 553] width 118 height 29
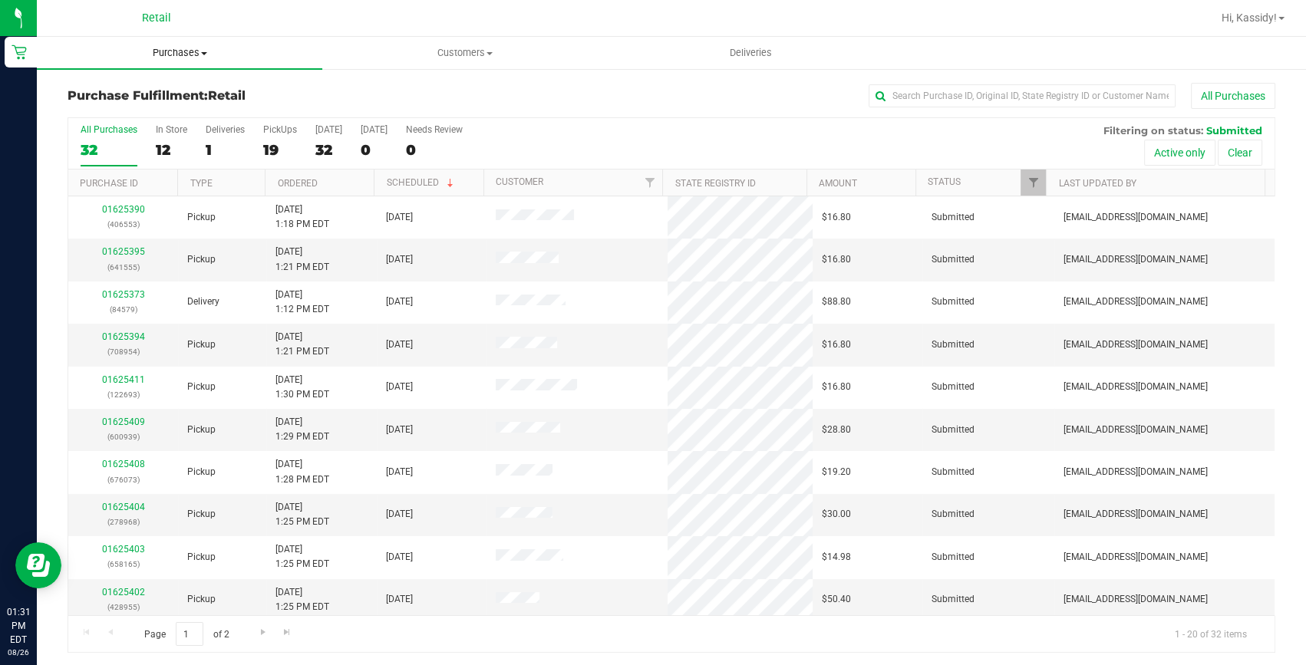
click at [153, 55] on span "Purchases" at bounding box center [179, 53] width 285 height 14
click at [132, 114] on li "Fulfillment" at bounding box center [179, 111] width 285 height 18
click at [167, 132] on div "In Store" at bounding box center [171, 129] width 31 height 11
click at [0, 0] on input "In Store 12" at bounding box center [0, 0] width 0 height 0
click at [100, 141] on div "32" at bounding box center [109, 150] width 57 height 18
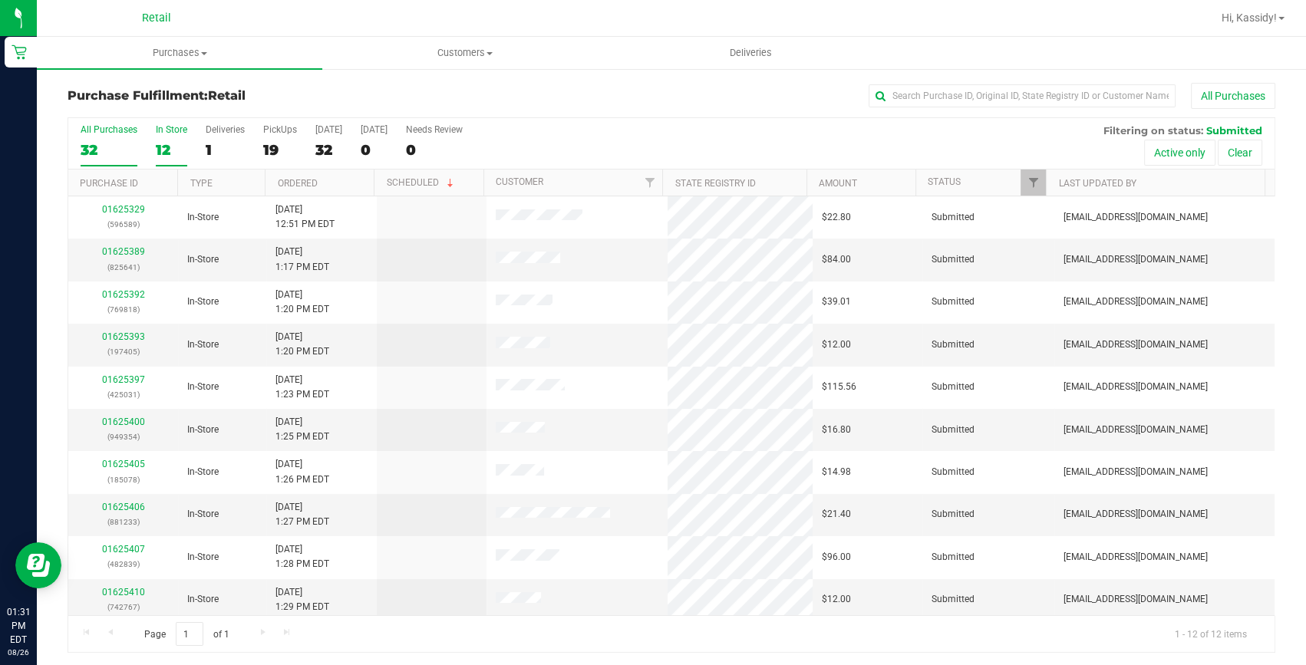
click at [0, 0] on input "All Purchases 32" at bounding box center [0, 0] width 0 height 0
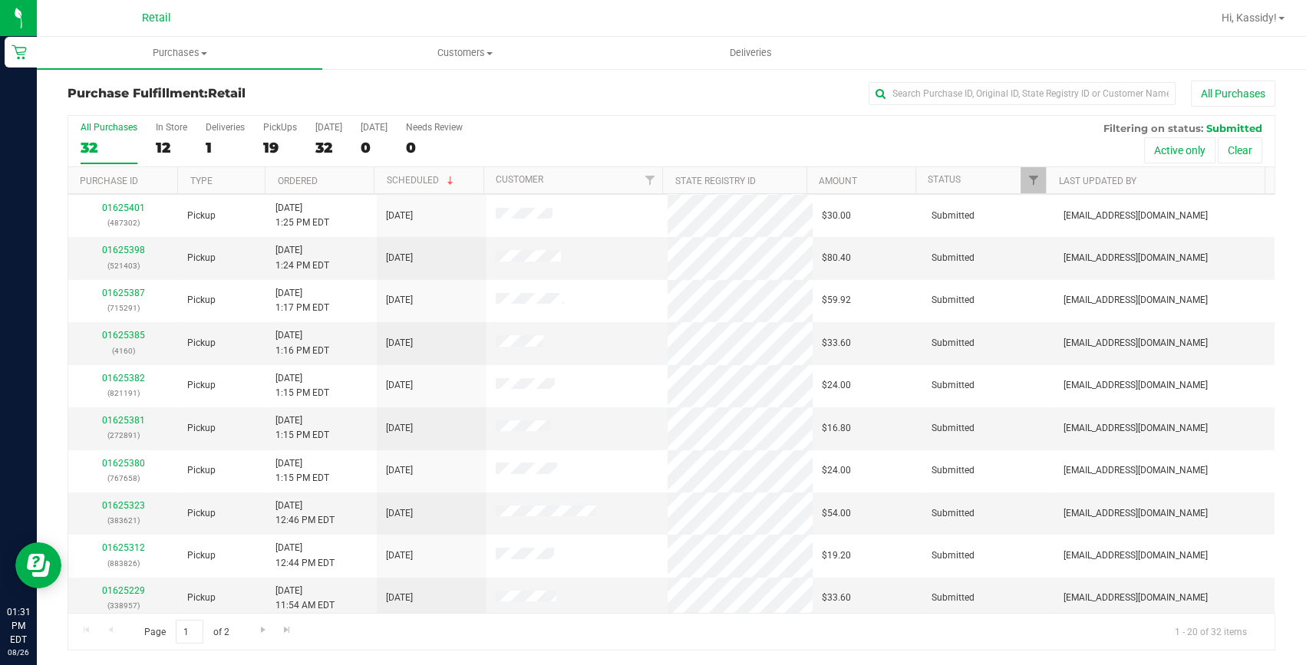
scroll to position [429, 0]
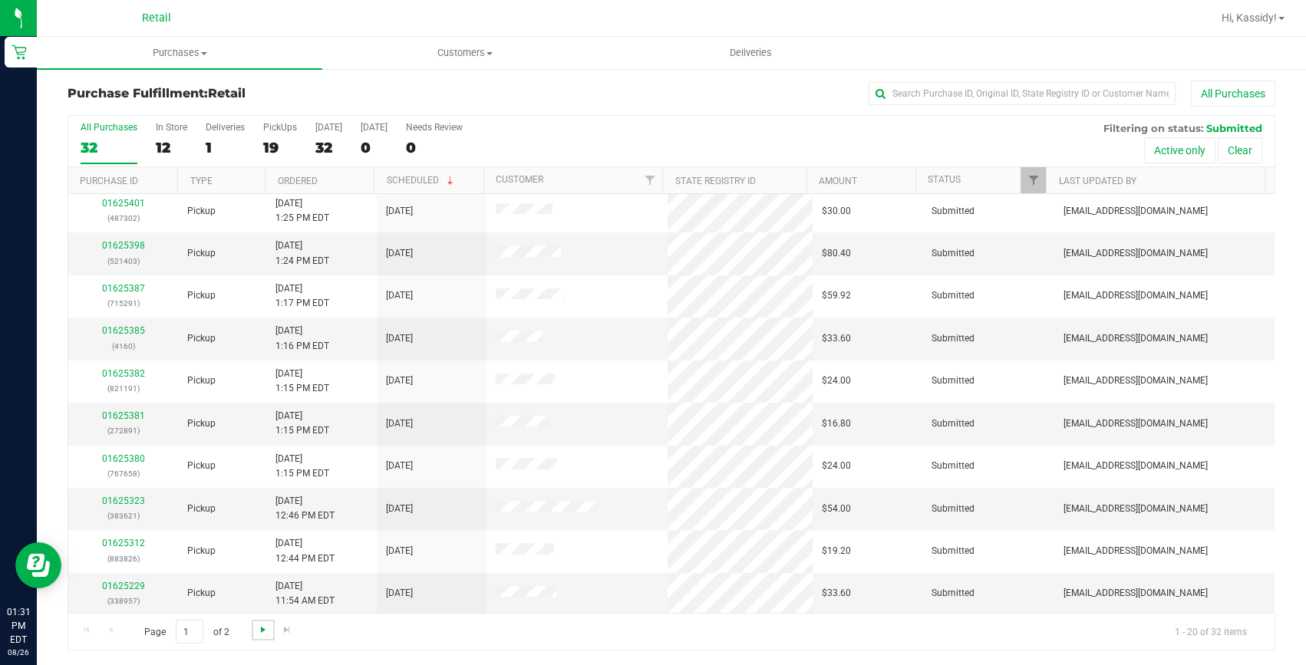
click at [264, 631] on span "Go to the next page" at bounding box center [263, 630] width 12 height 12
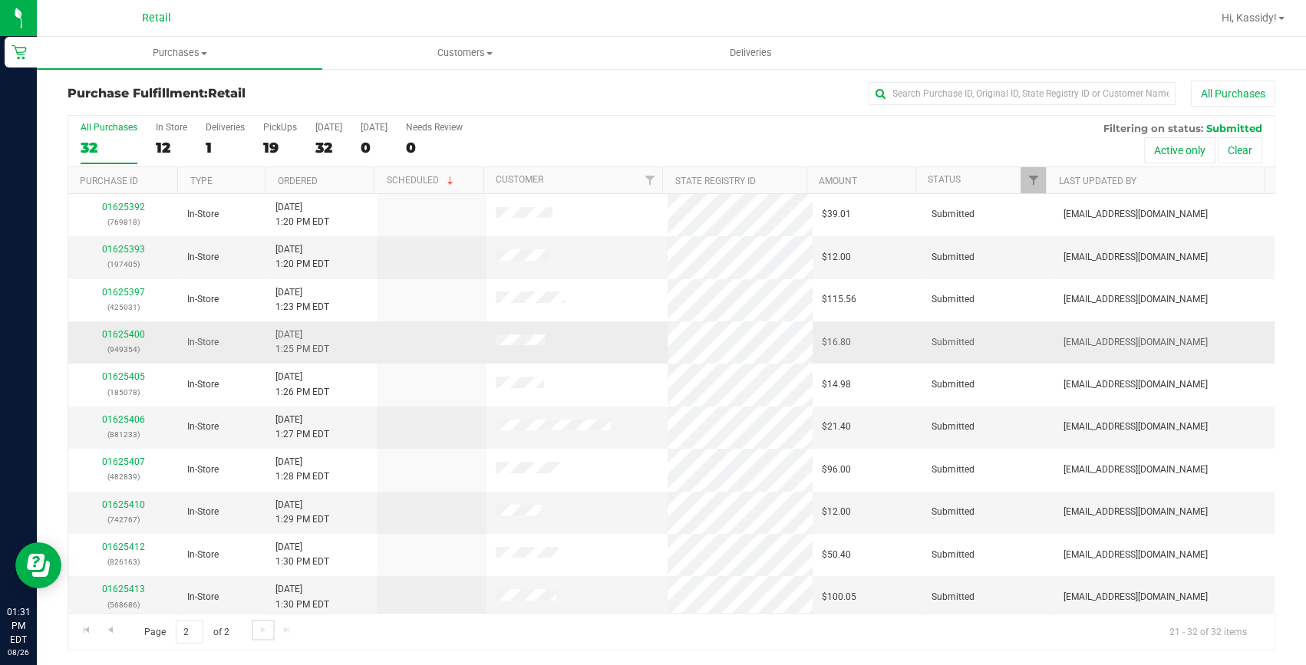
scroll to position [89, 0]
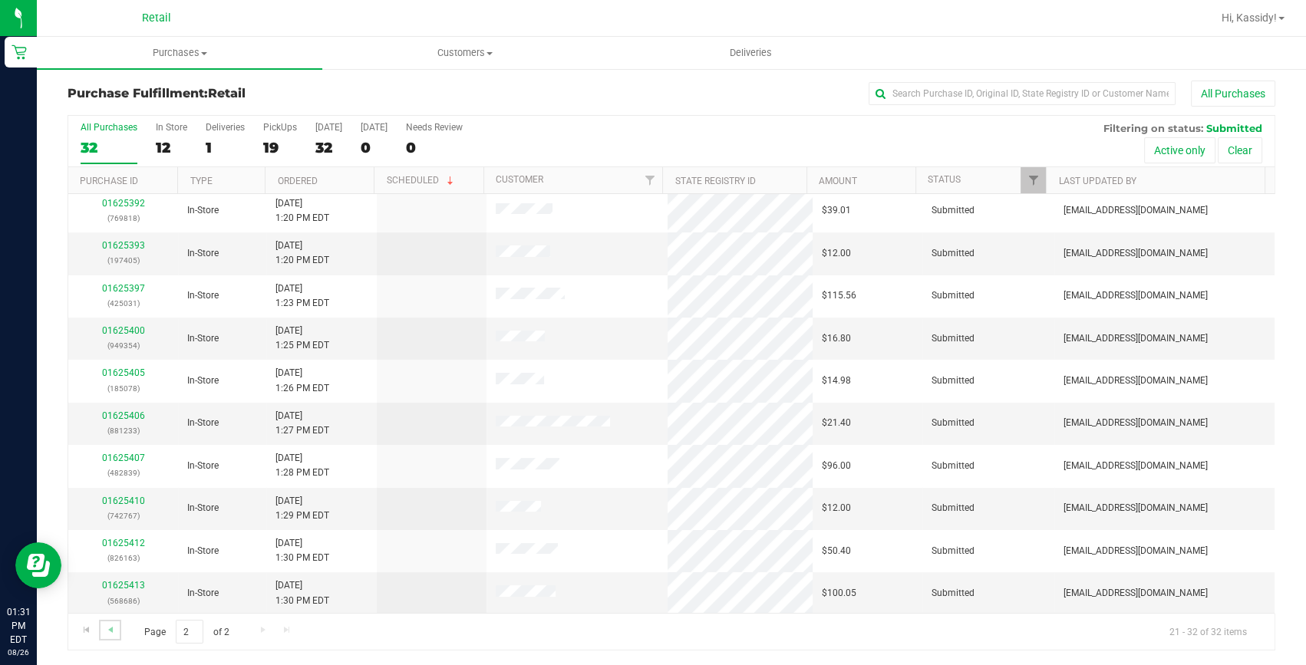
click at [119, 632] on link "Go to the previous page" at bounding box center [110, 630] width 22 height 21
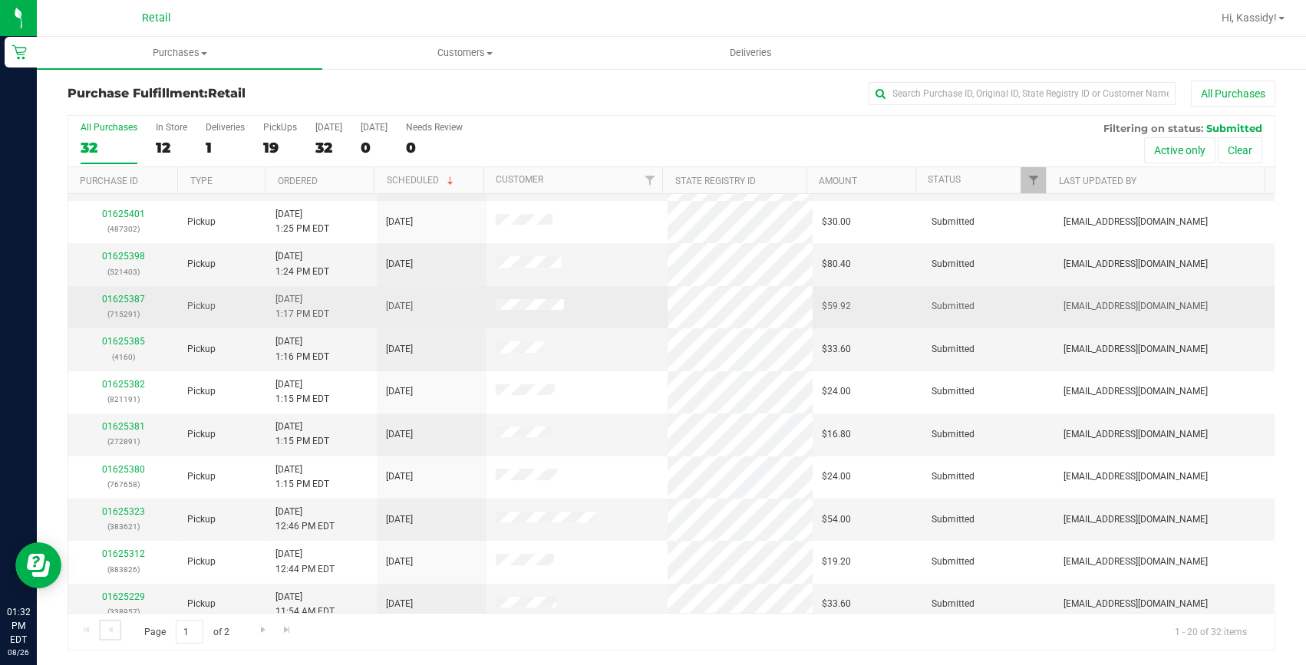
scroll to position [429, 0]
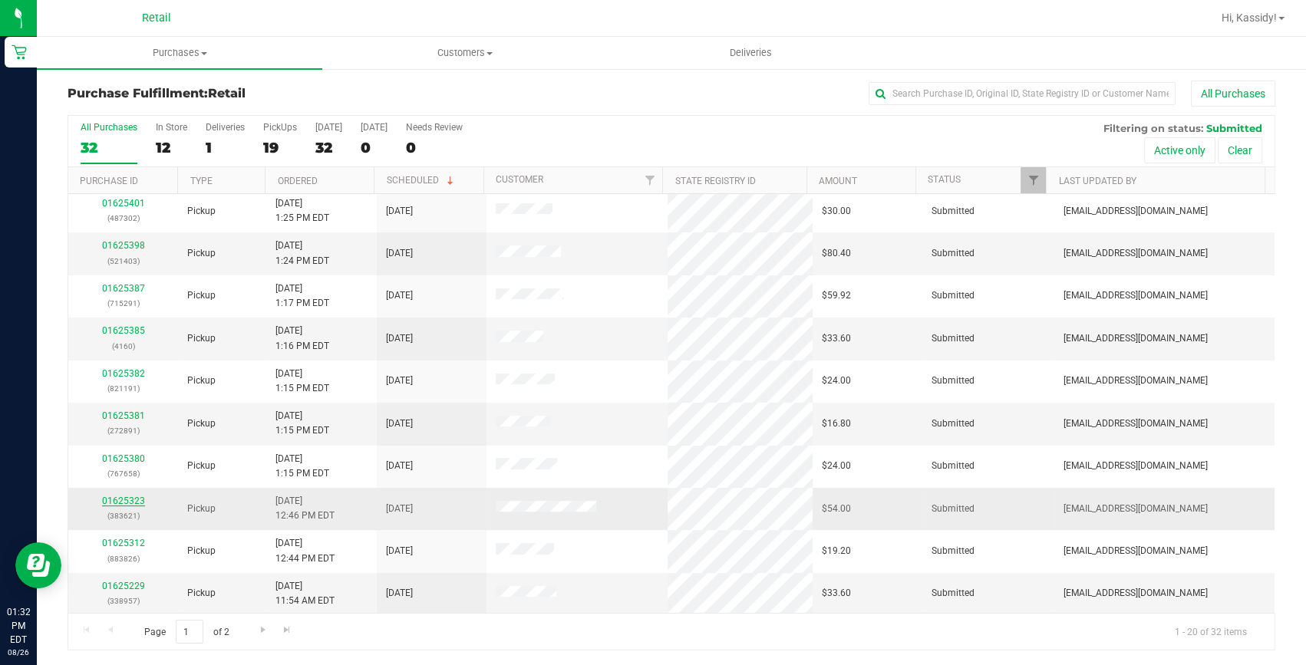
click at [127, 497] on link "01625323" at bounding box center [123, 501] width 43 height 11
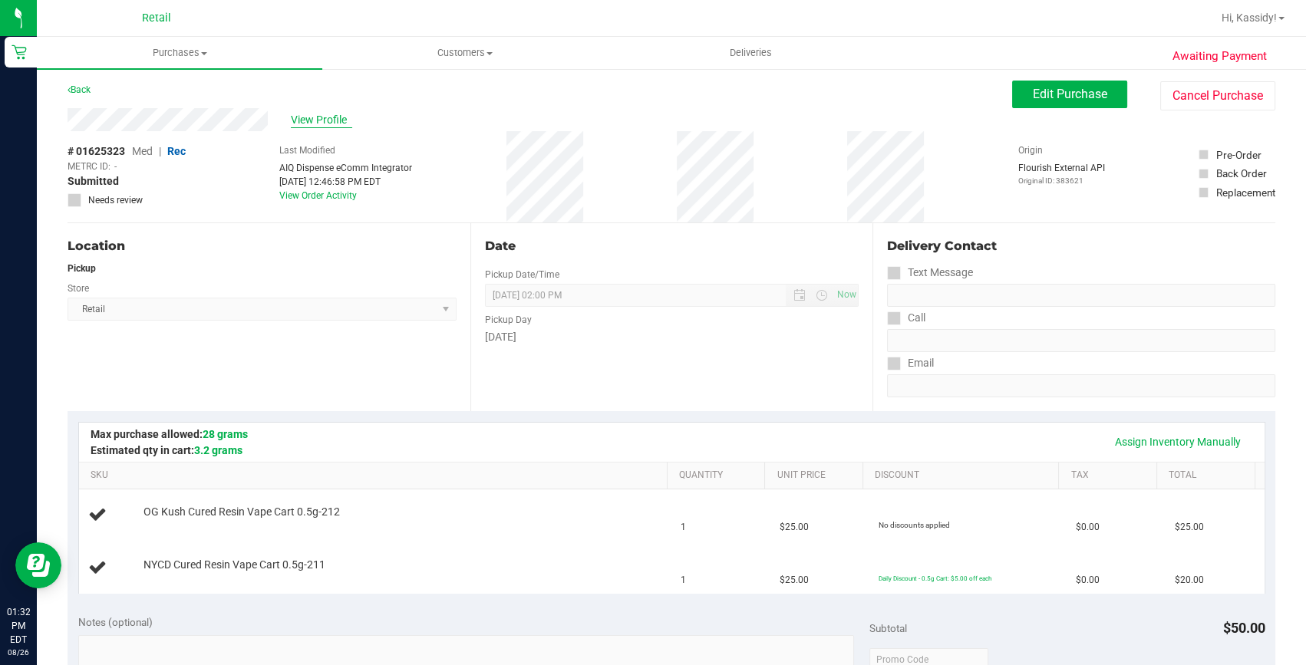
click at [311, 120] on span "View Profile" at bounding box center [321, 120] width 61 height 16
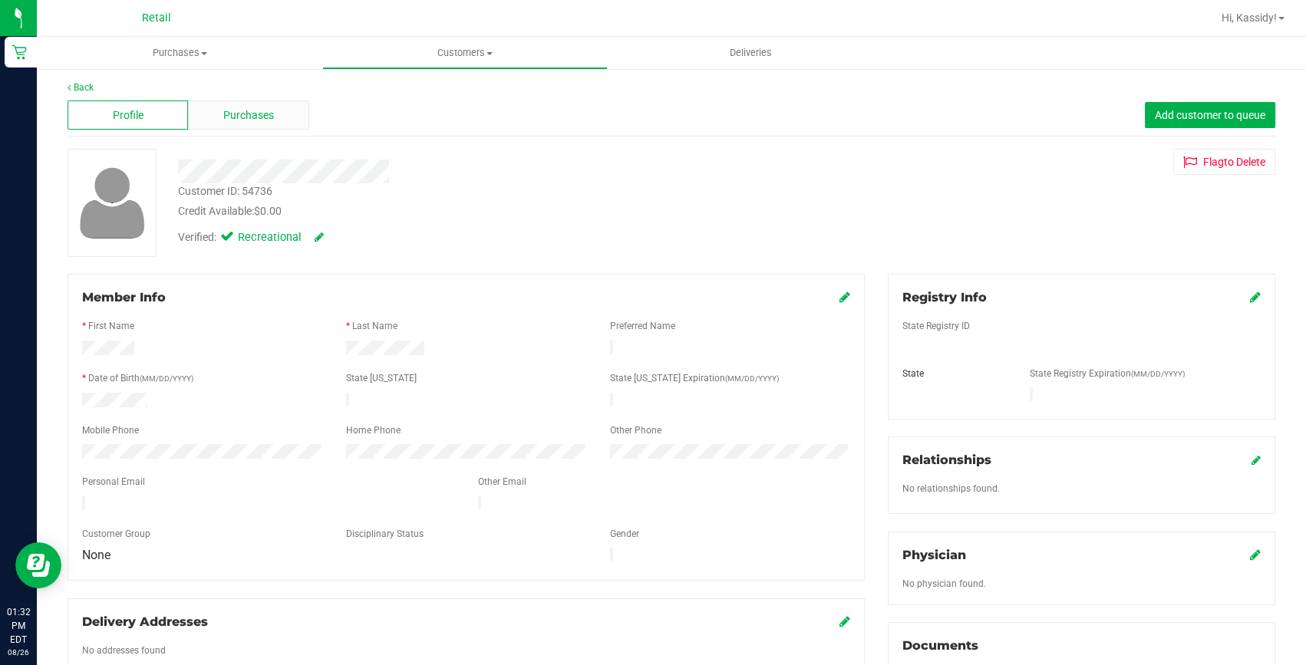
click at [241, 115] on span "Purchases" at bounding box center [248, 115] width 51 height 16
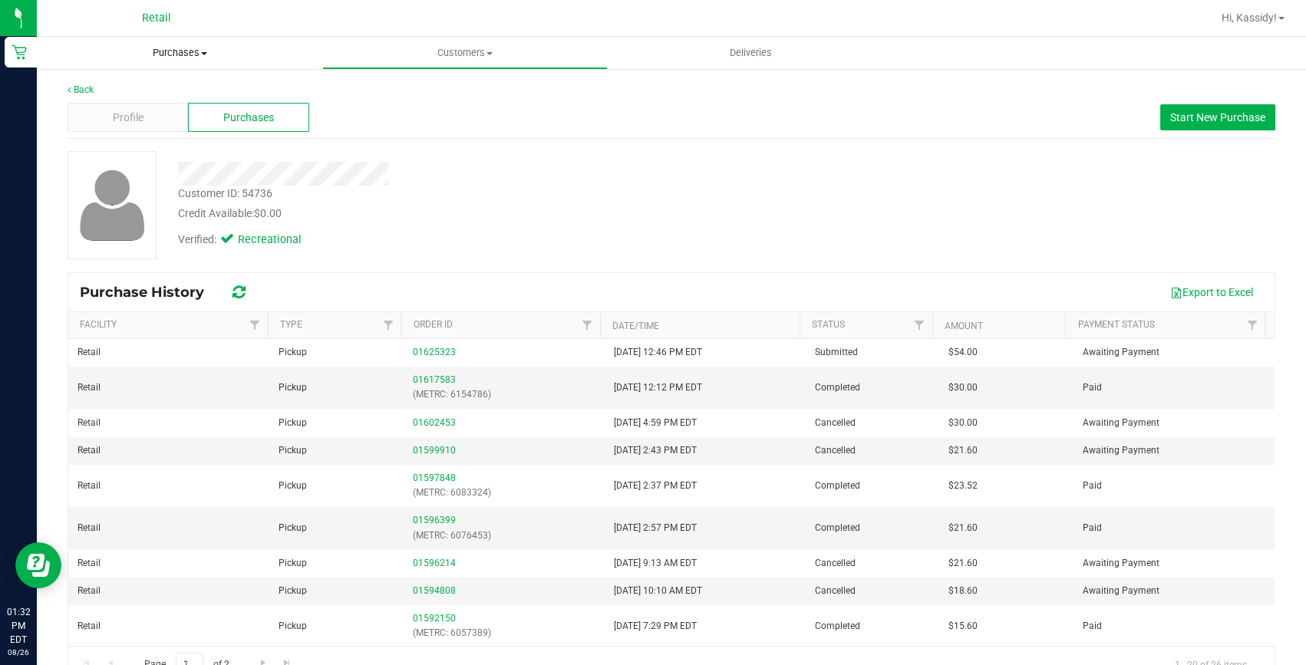
click at [203, 54] on span at bounding box center [204, 53] width 6 height 3
click at [184, 58] on span "Purchases" at bounding box center [179, 53] width 285 height 14
click at [163, 111] on li "Fulfillment" at bounding box center [179, 111] width 285 height 18
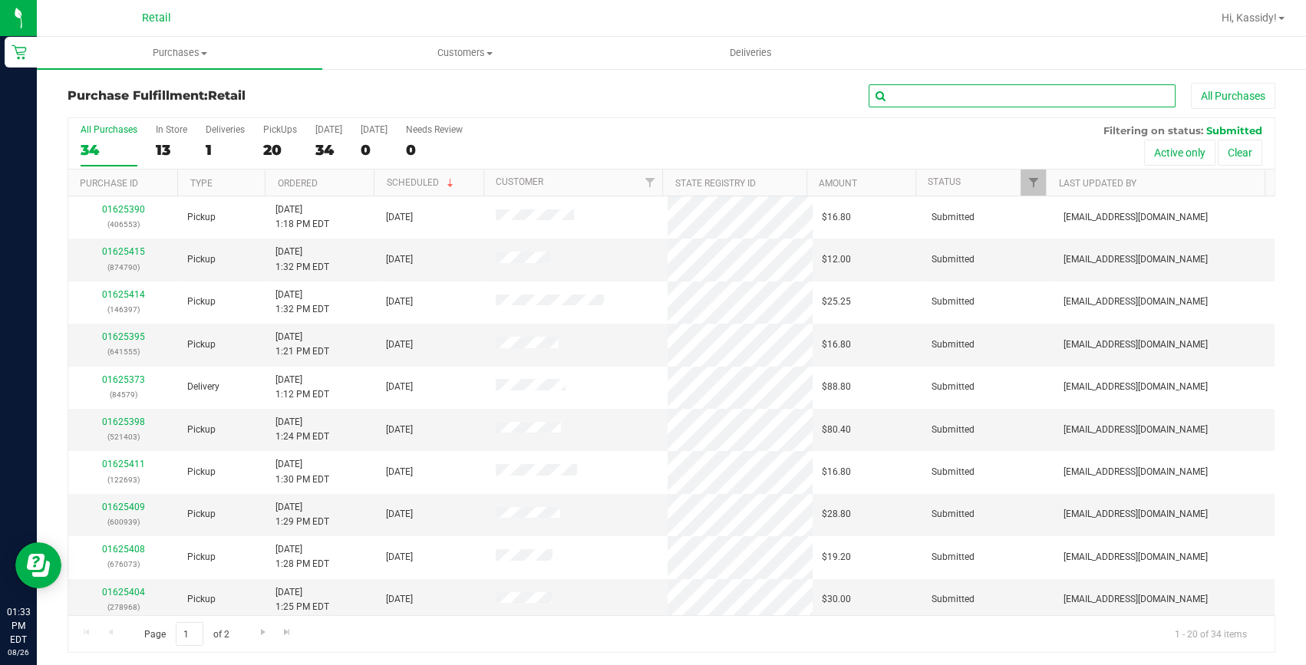
click at [921, 100] on input "text" at bounding box center [1021, 95] width 307 height 23
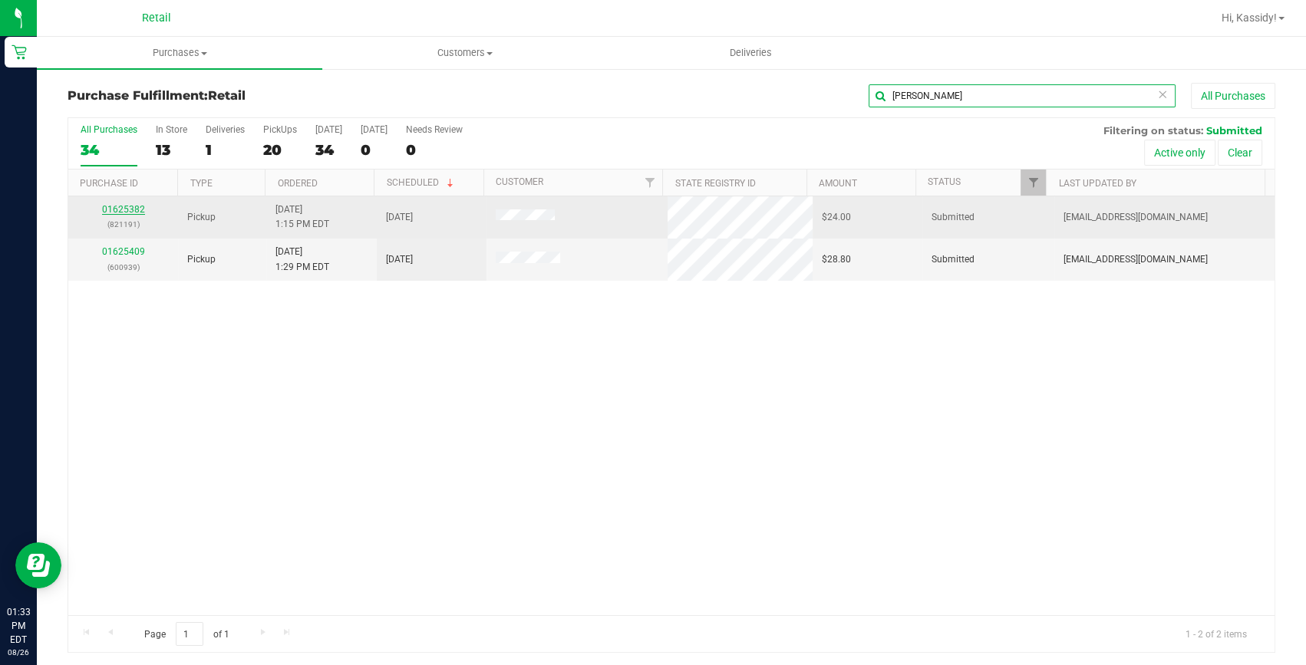
type input "james"
click at [137, 207] on link "01625382" at bounding box center [123, 209] width 43 height 11
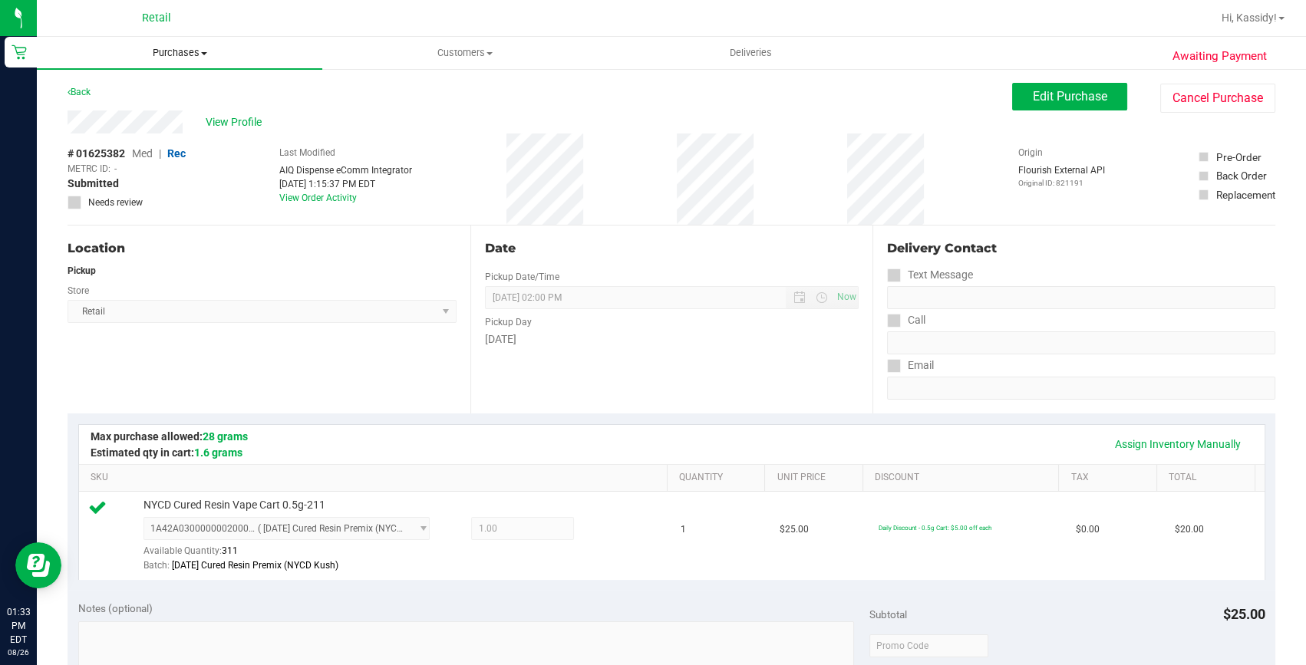
click at [187, 52] on span "Purchases" at bounding box center [179, 53] width 285 height 14
click at [87, 115] on span "Fulfillment" at bounding box center [84, 110] width 95 height 13
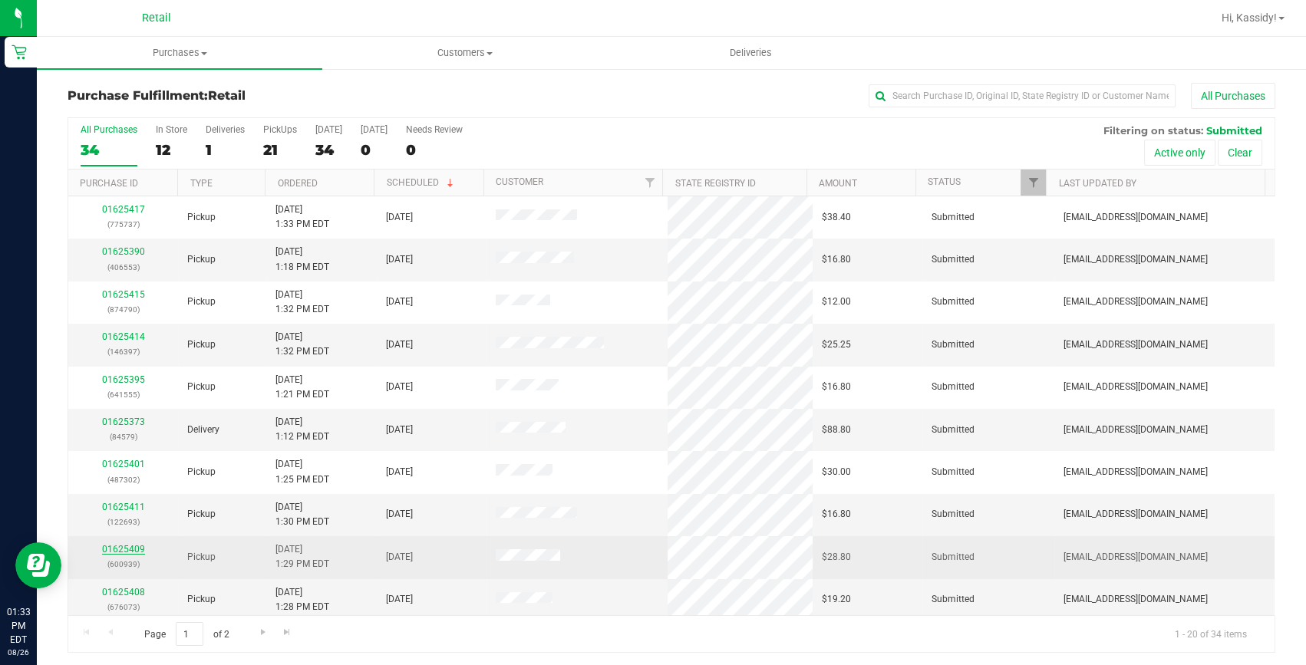
click at [140, 552] on link "01625409" at bounding box center [123, 549] width 43 height 11
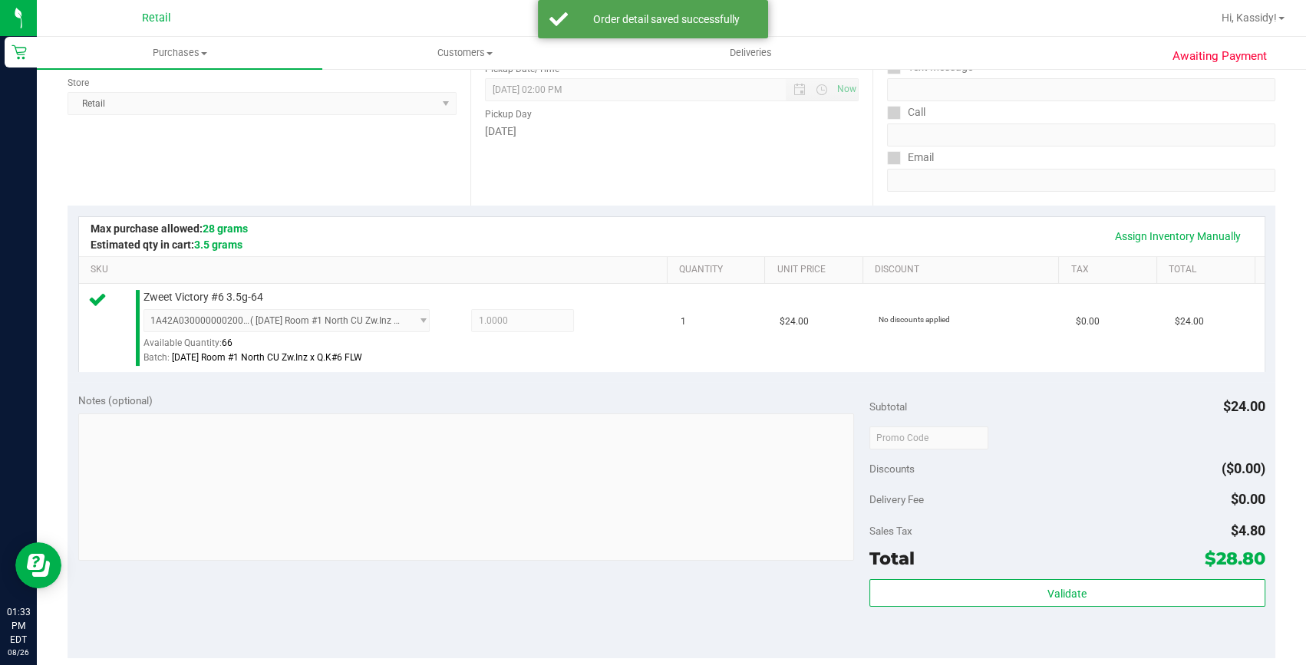
scroll to position [348, 0]
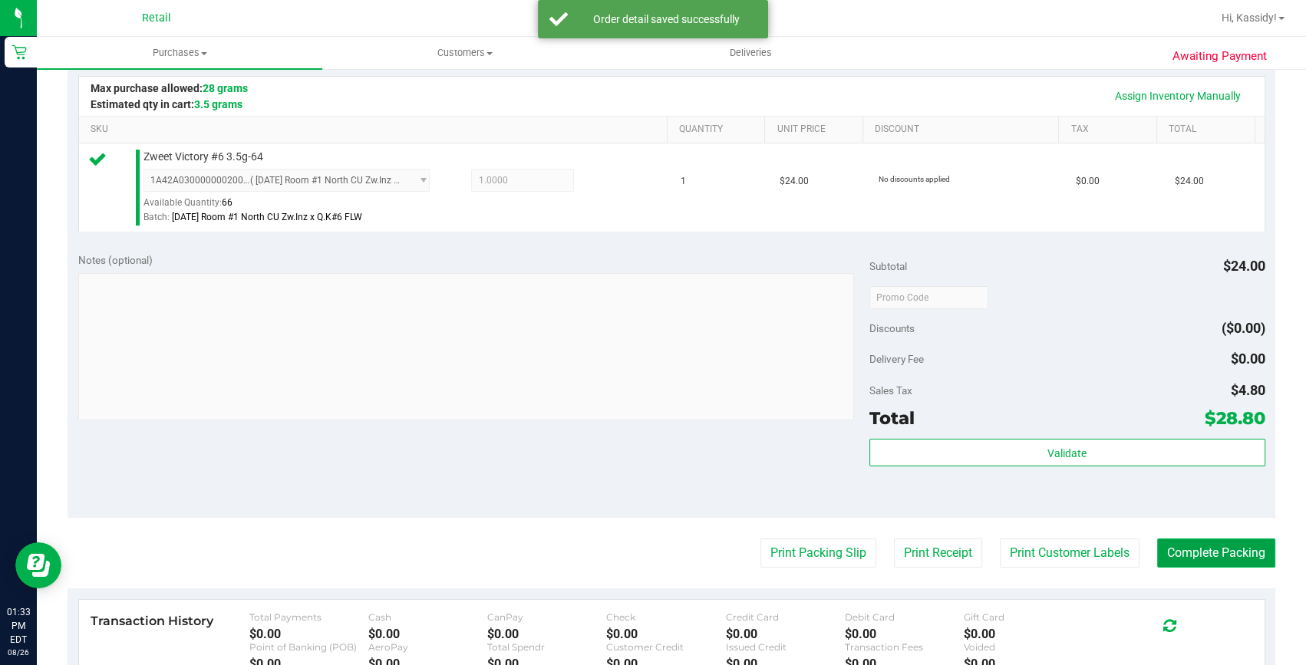
click at [1174, 558] on button "Complete Packing" at bounding box center [1216, 553] width 118 height 29
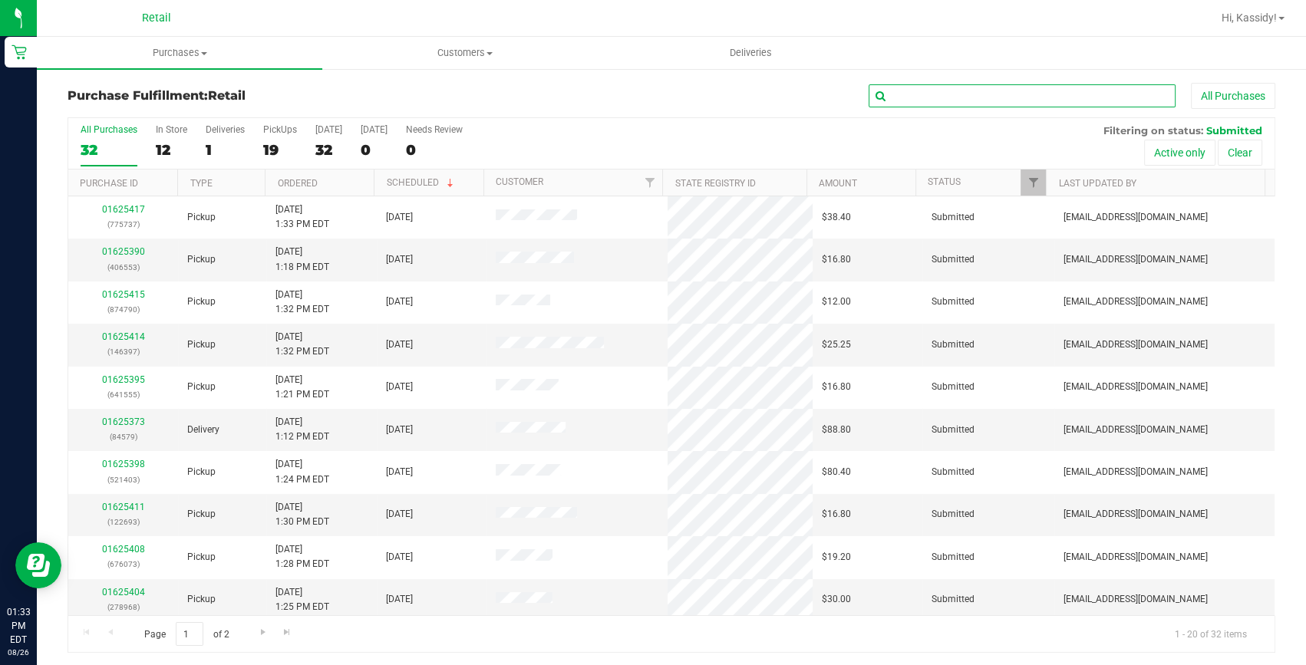
click at [913, 90] on input "text" at bounding box center [1021, 95] width 307 height 23
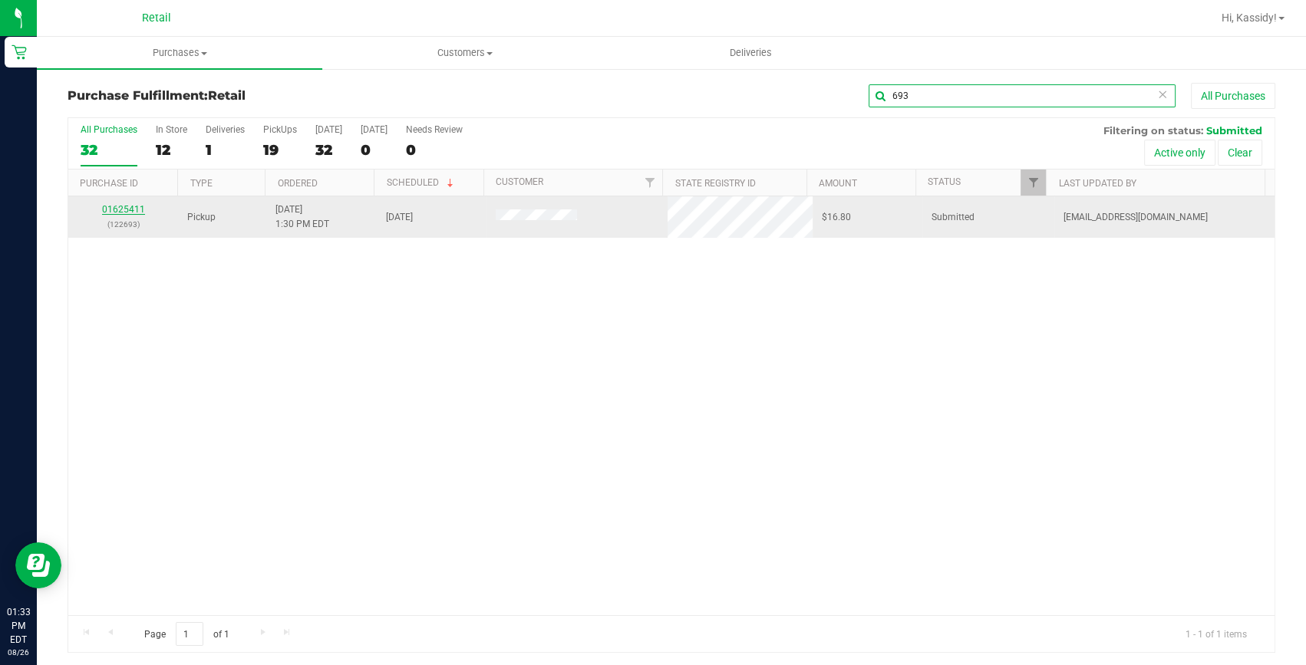
type input "693"
click at [125, 207] on link "01625411" at bounding box center [123, 209] width 43 height 11
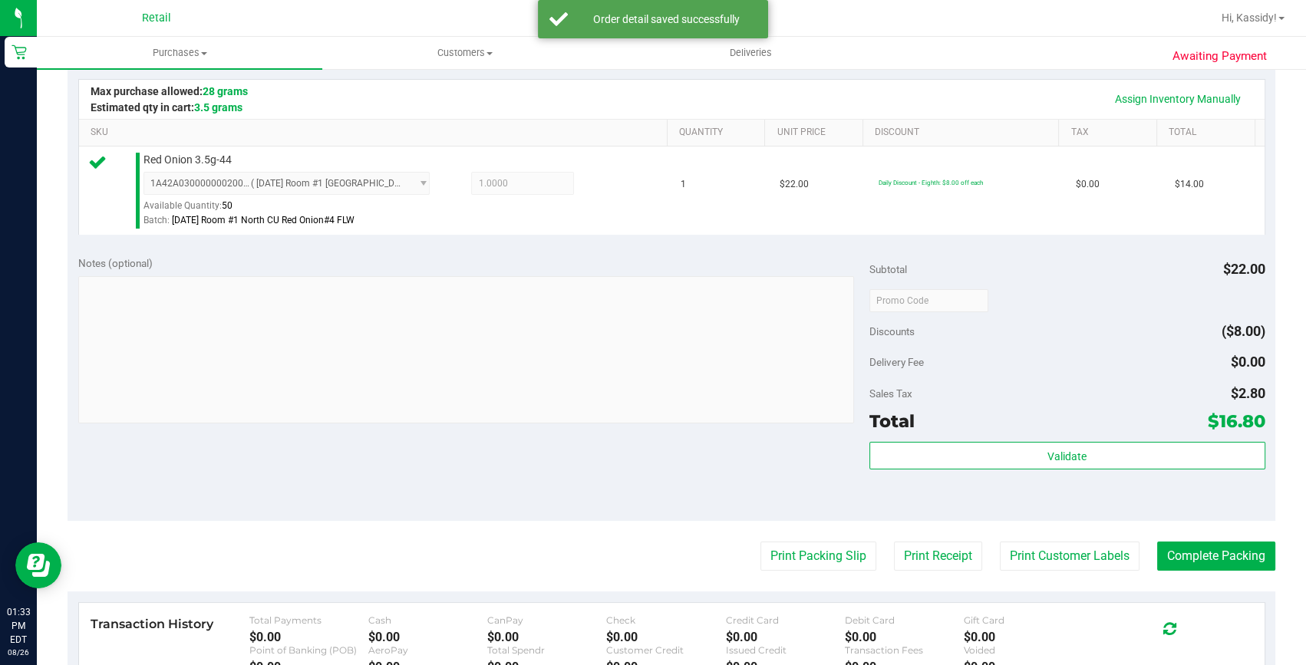
scroll to position [348, 0]
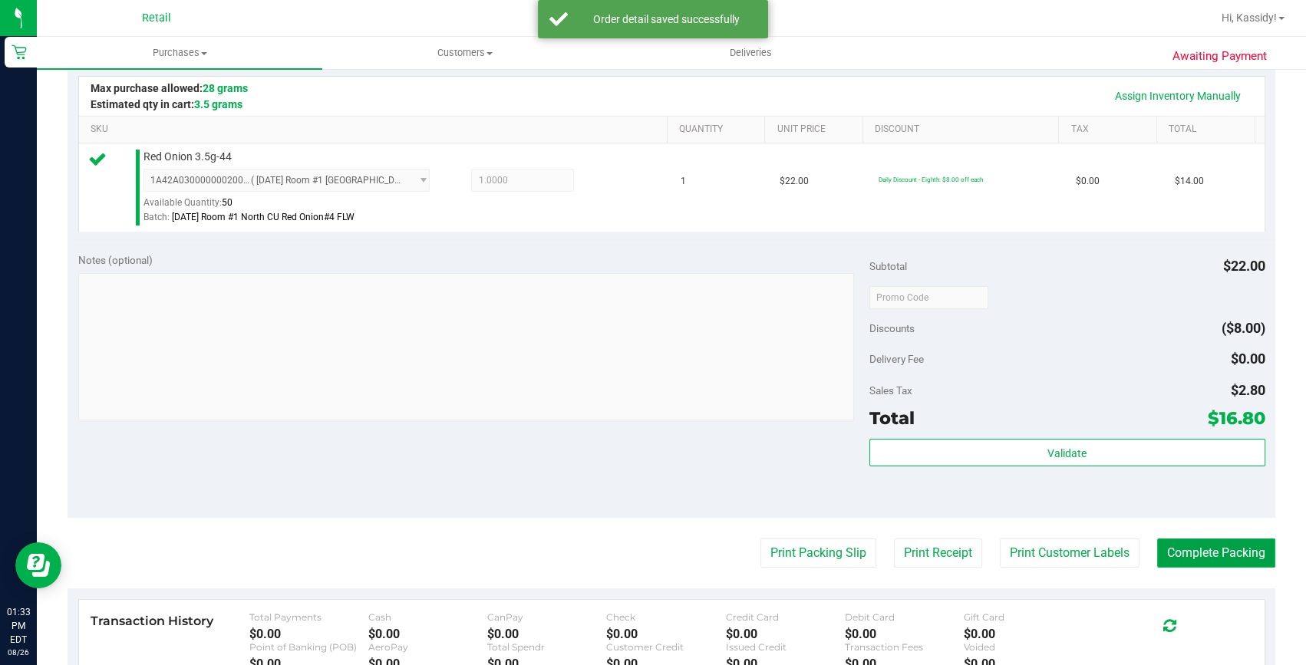
click at [1196, 549] on button "Complete Packing" at bounding box center [1216, 553] width 118 height 29
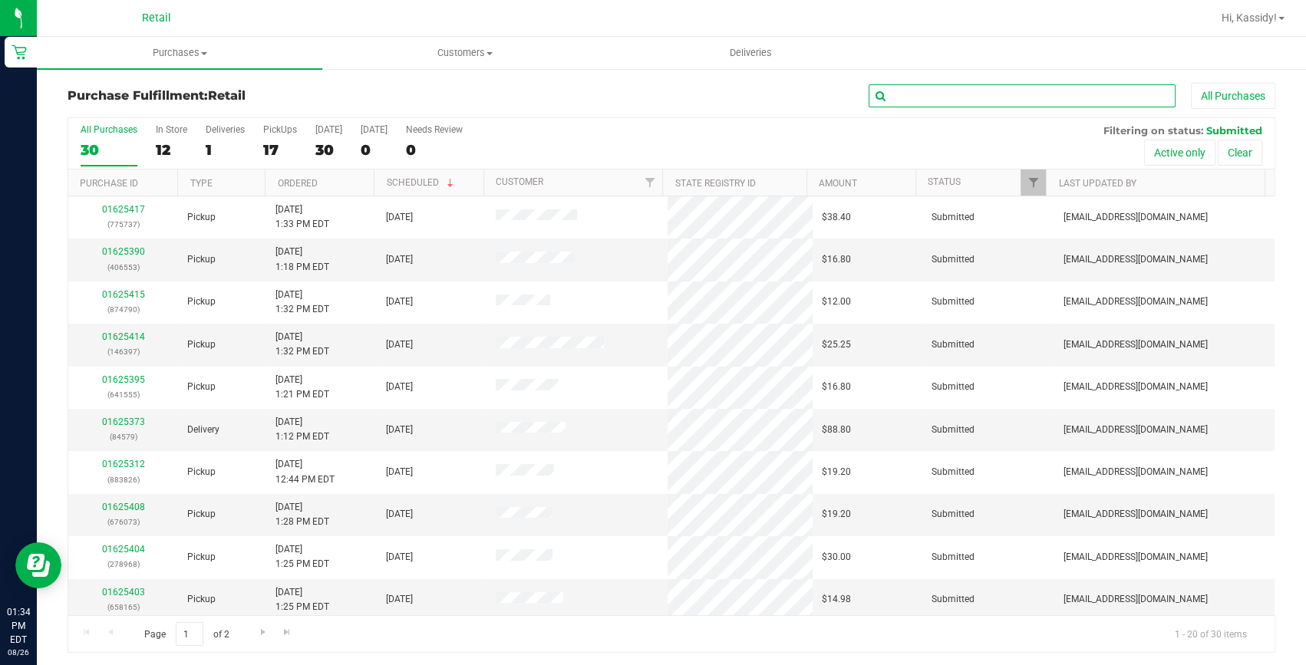
click at [941, 87] on input "text" at bounding box center [1021, 95] width 307 height 23
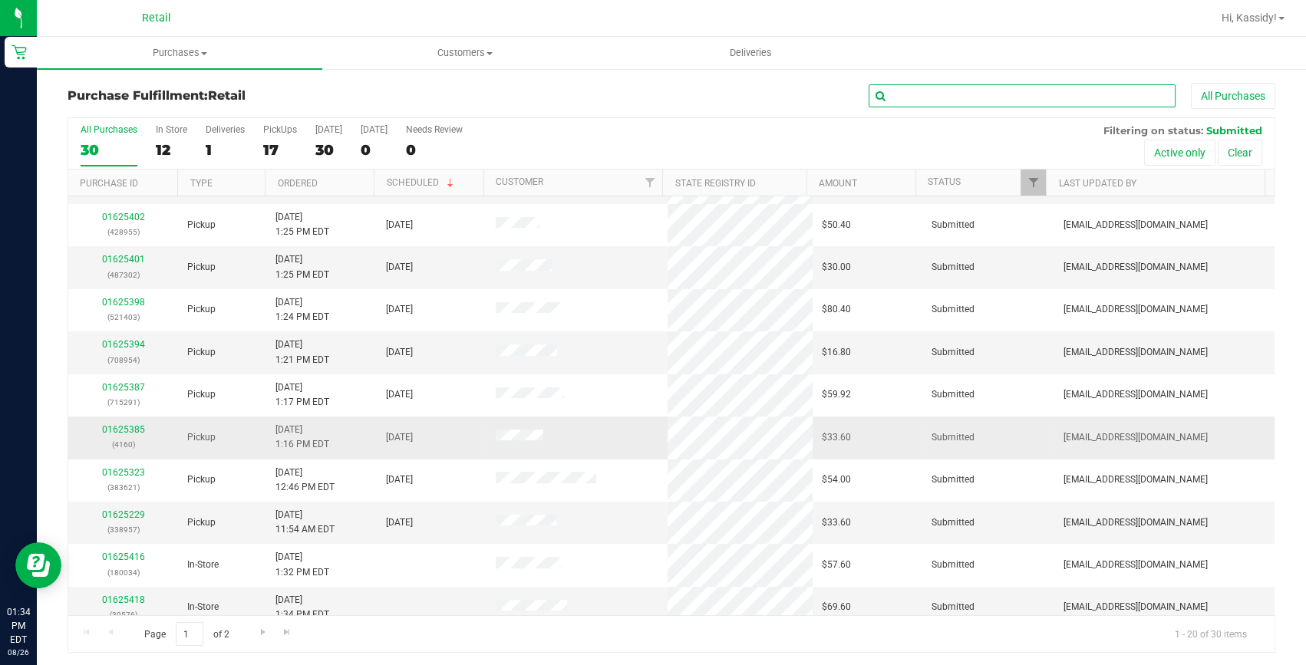
scroll to position [418, 0]
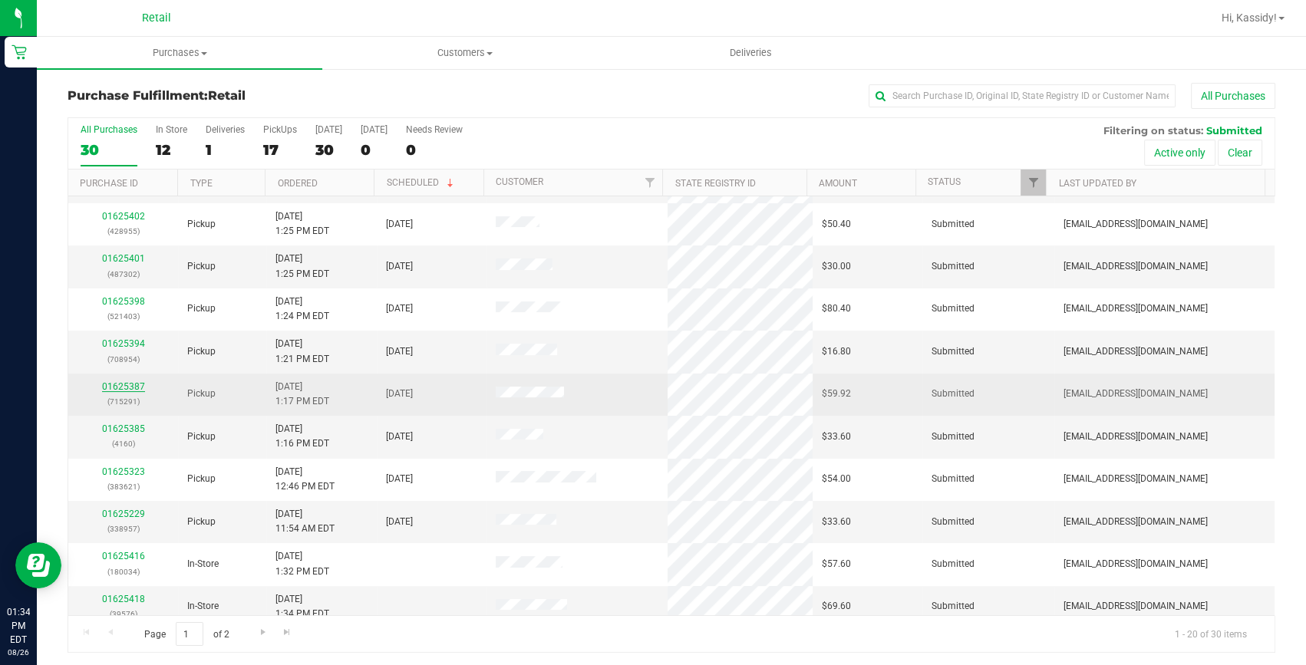
click at [127, 383] on link "01625387" at bounding box center [123, 386] width 43 height 11
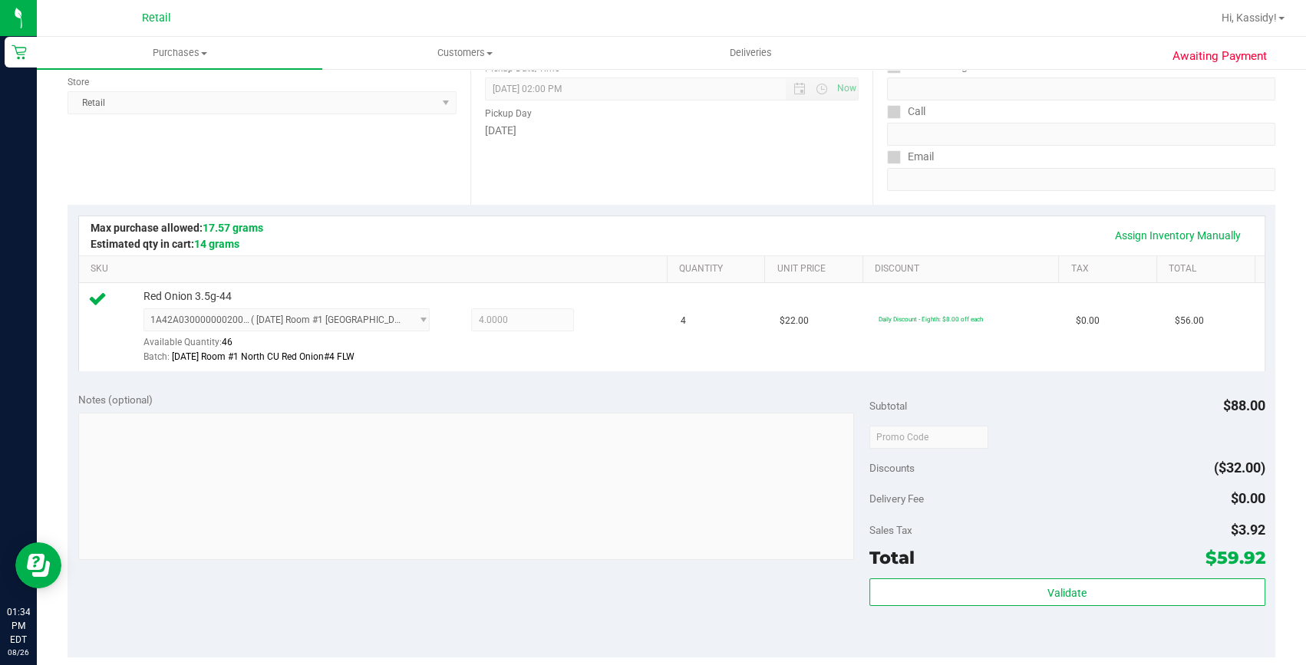
scroll to position [278, 0]
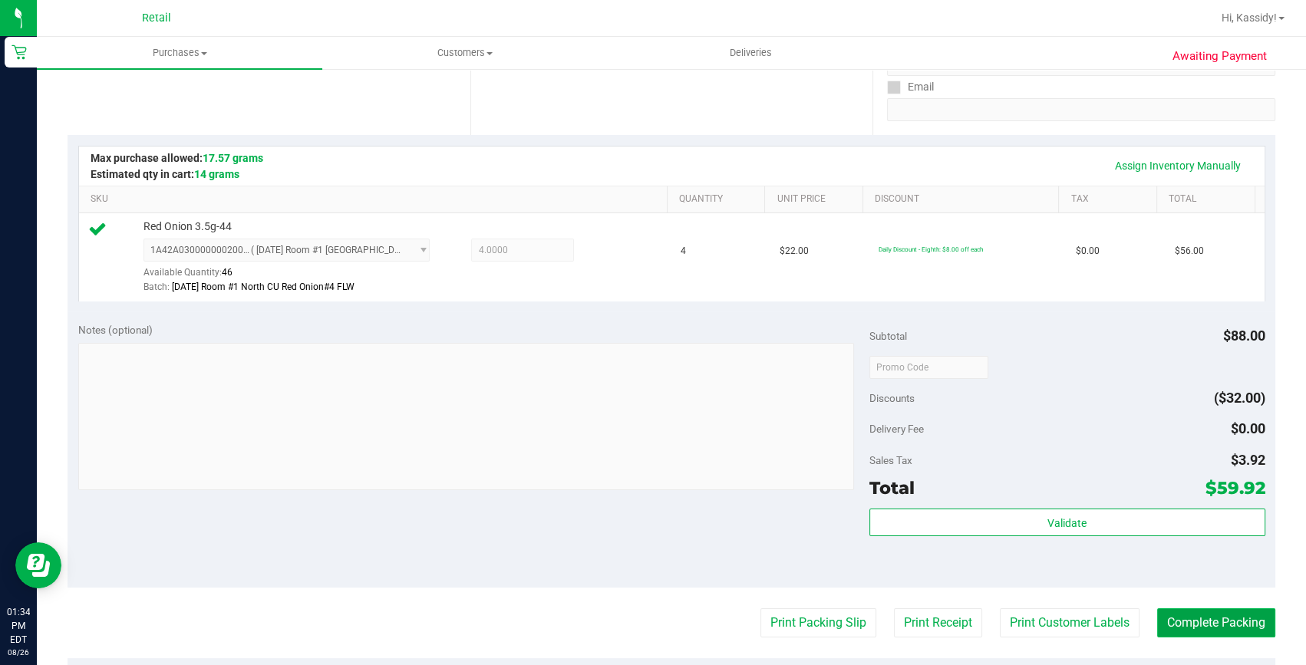
click at [1195, 625] on button "Complete Packing" at bounding box center [1216, 622] width 118 height 29
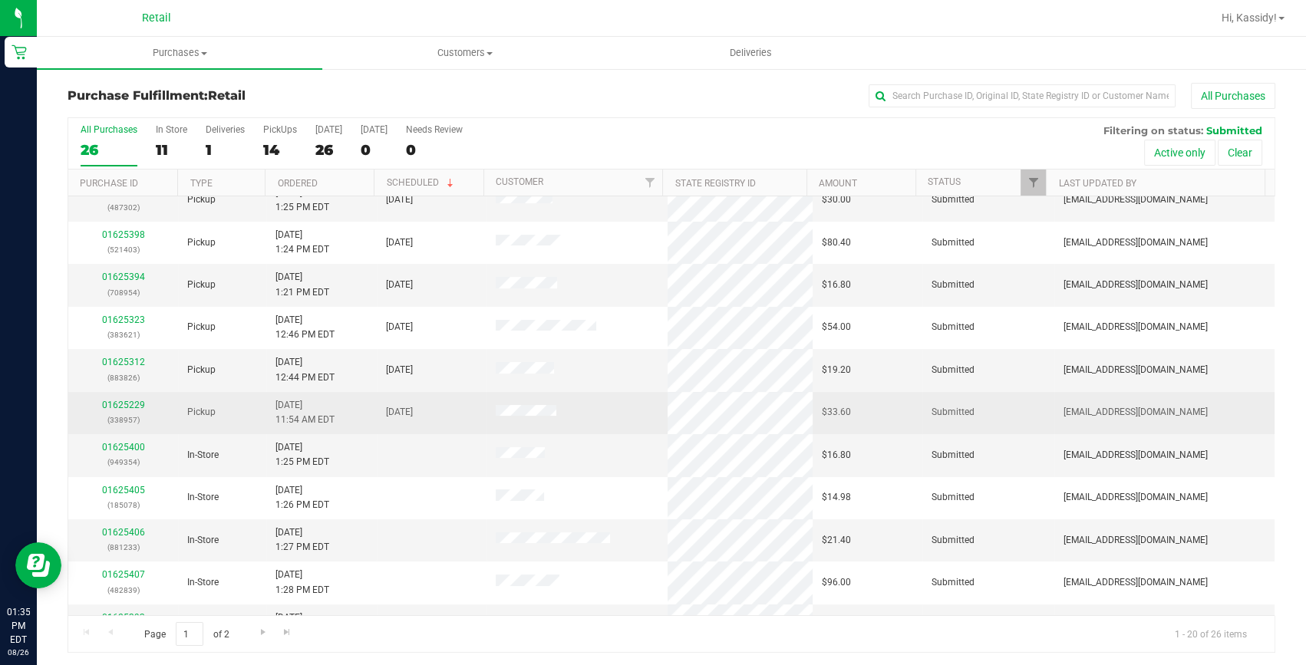
scroll to position [418, 0]
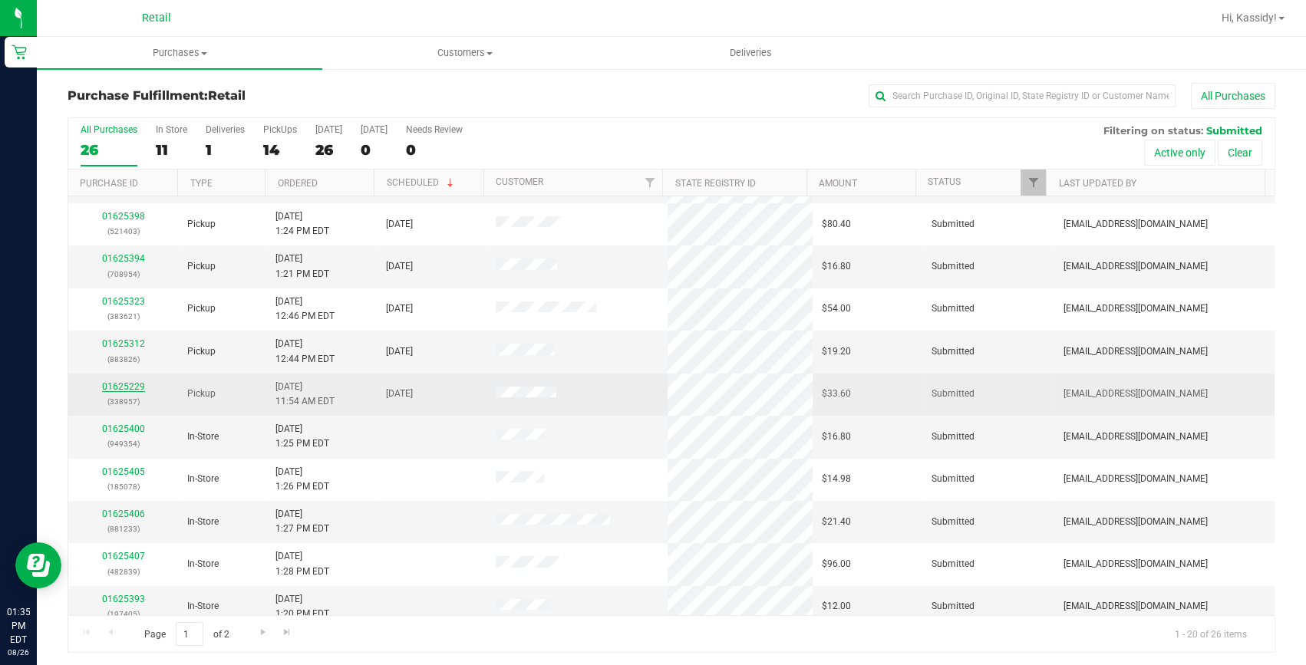
click at [124, 383] on link "01625229" at bounding box center [123, 386] width 43 height 11
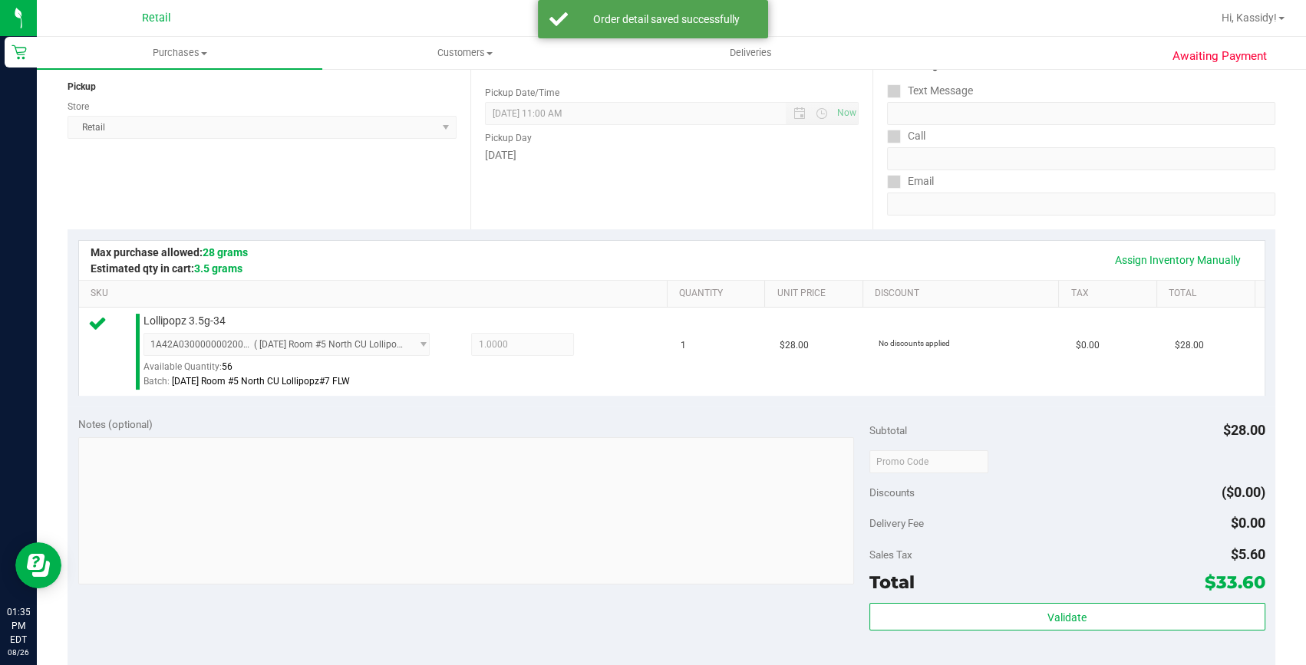
scroll to position [348, 0]
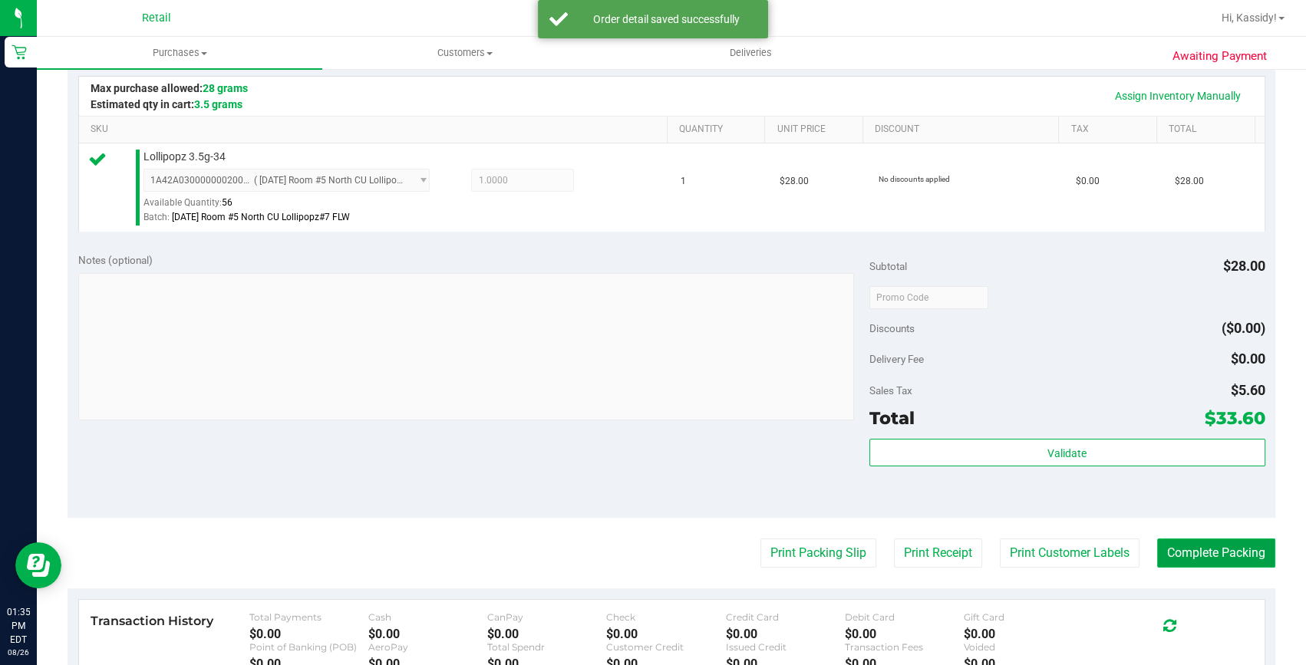
click at [1197, 552] on button "Complete Packing" at bounding box center [1216, 553] width 118 height 29
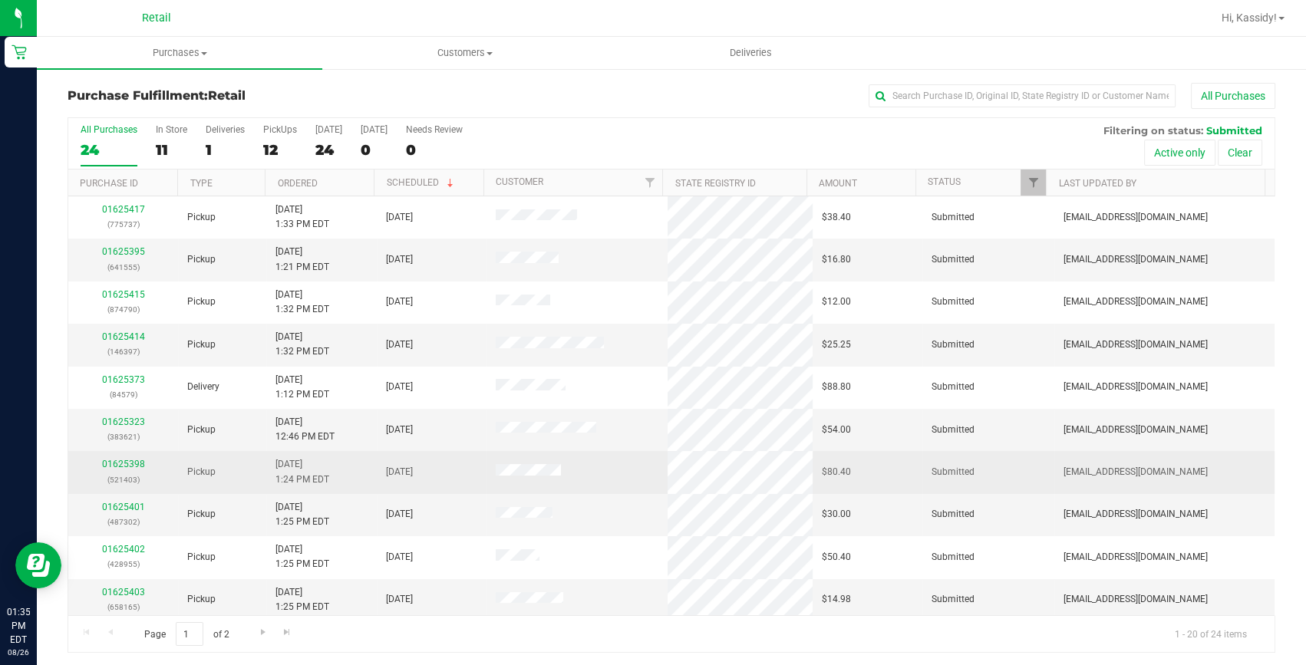
scroll to position [69, 0]
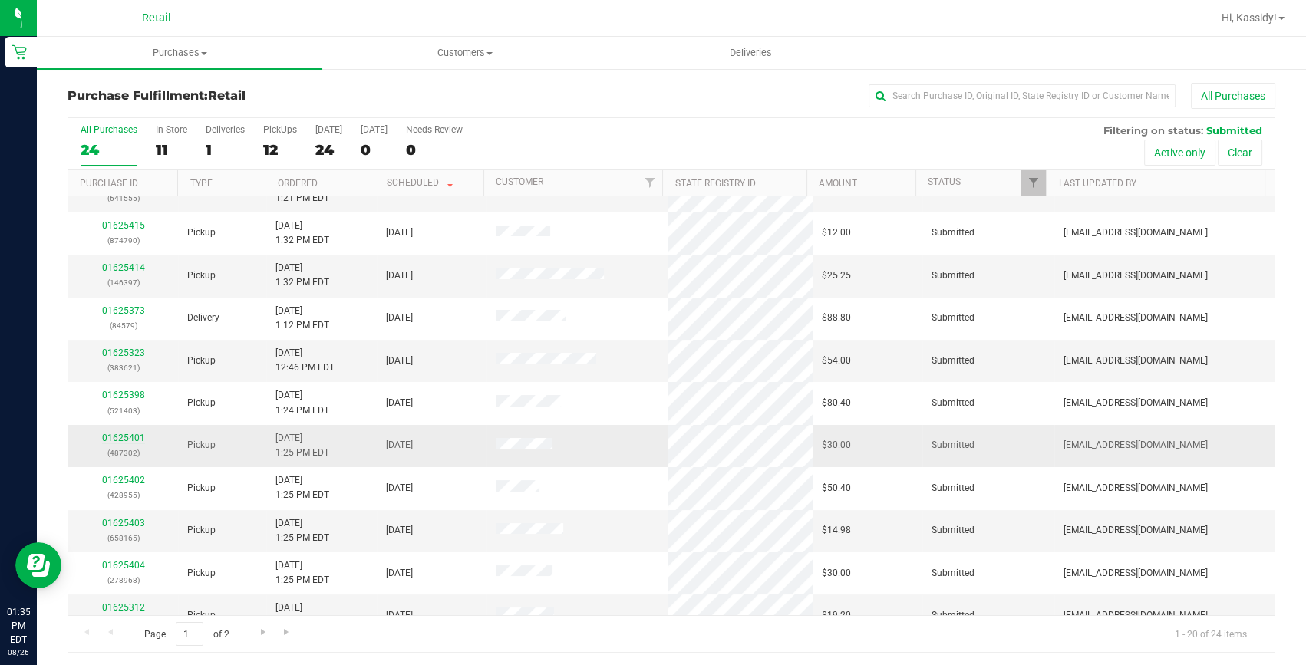
click at [117, 438] on link "01625401" at bounding box center [123, 438] width 43 height 11
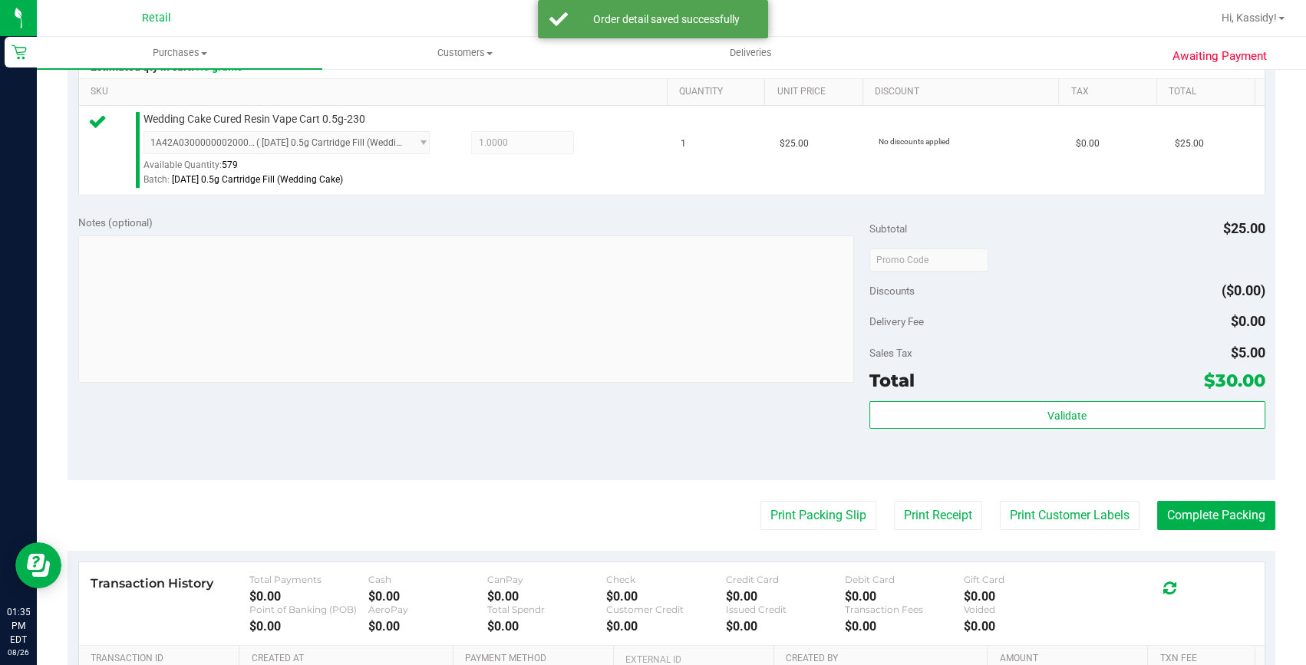
scroll to position [418, 0]
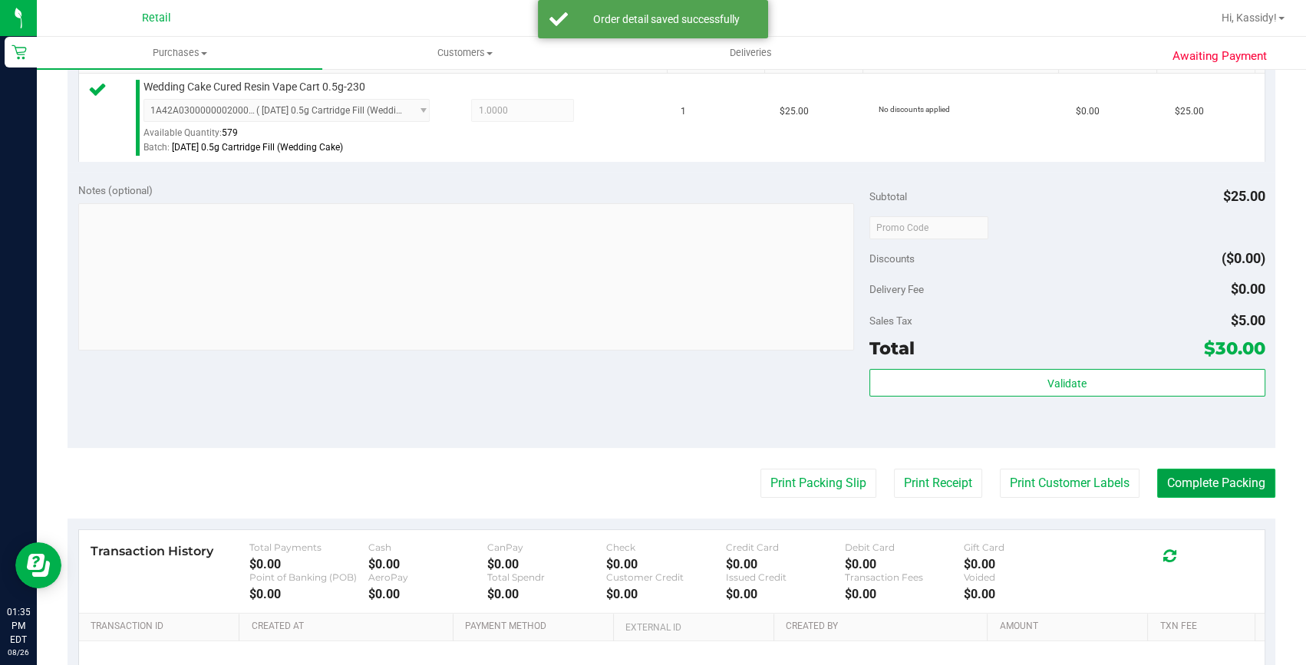
click at [1180, 493] on button "Complete Packing" at bounding box center [1216, 483] width 118 height 29
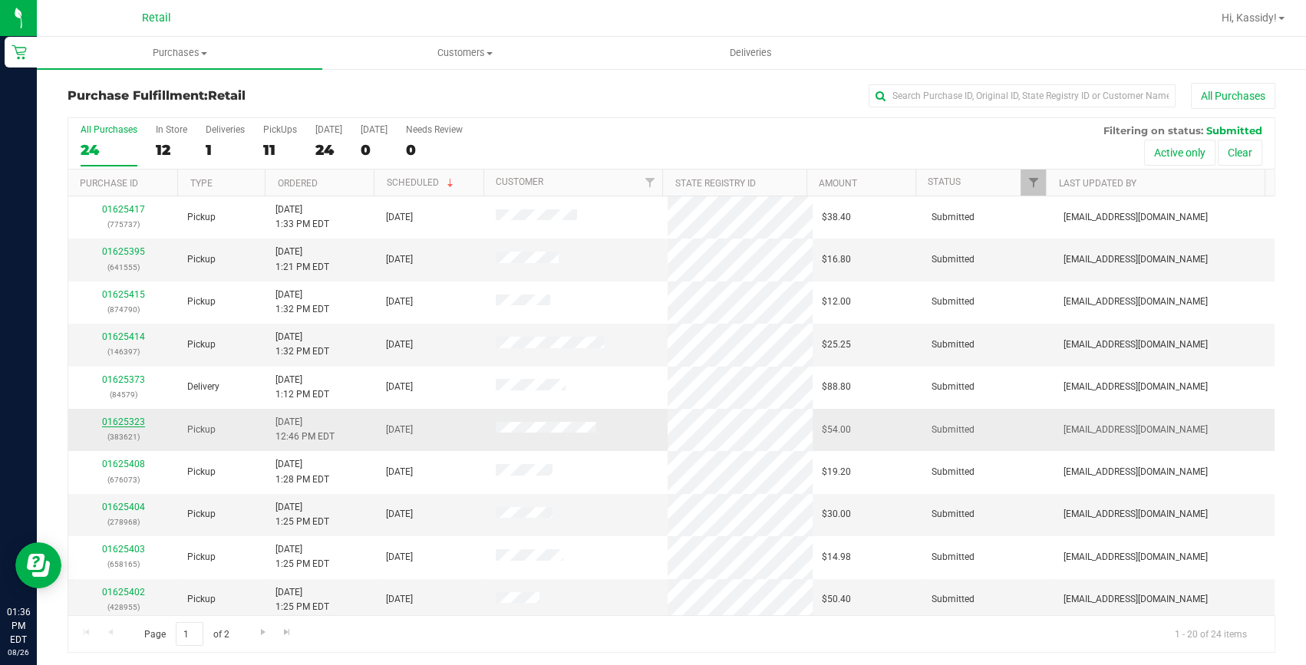
click at [137, 423] on link "01625323" at bounding box center [123, 422] width 43 height 11
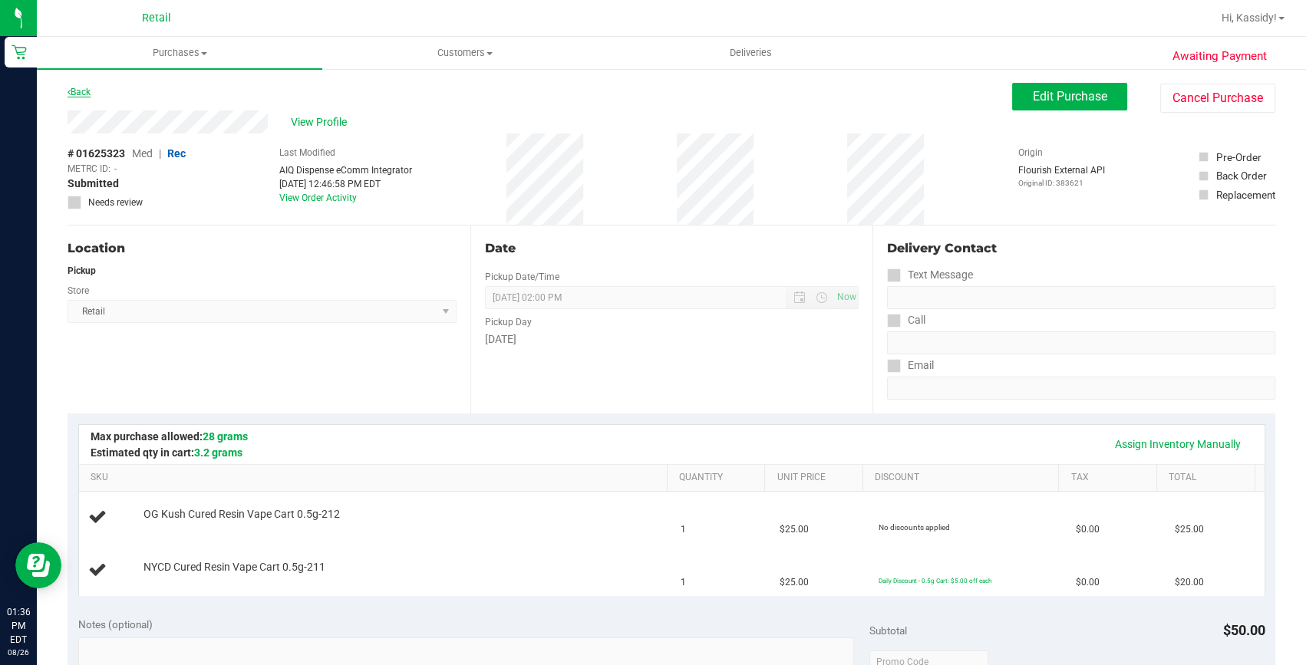
click at [87, 91] on link "Back" at bounding box center [79, 92] width 23 height 11
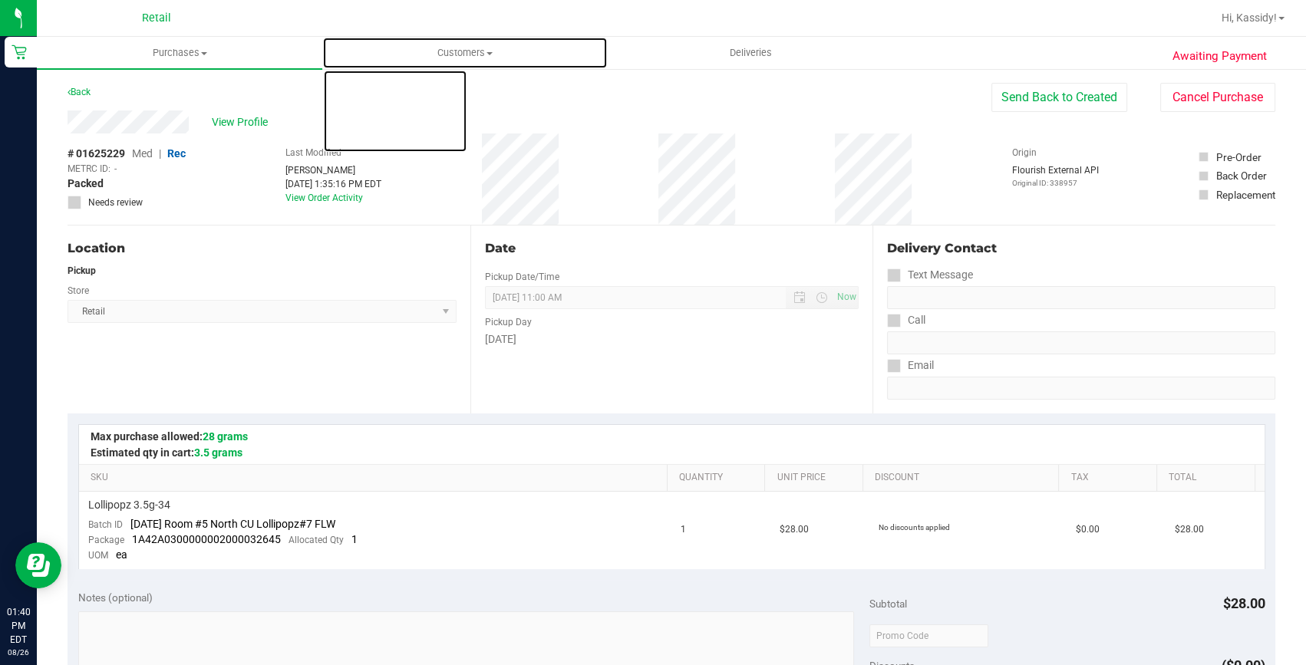
drag, startPoint x: 464, startPoint y: 52, endPoint x: 430, endPoint y: 101, distance: 59.6
click at [464, 52] on span "Customers" at bounding box center [465, 53] width 284 height 14
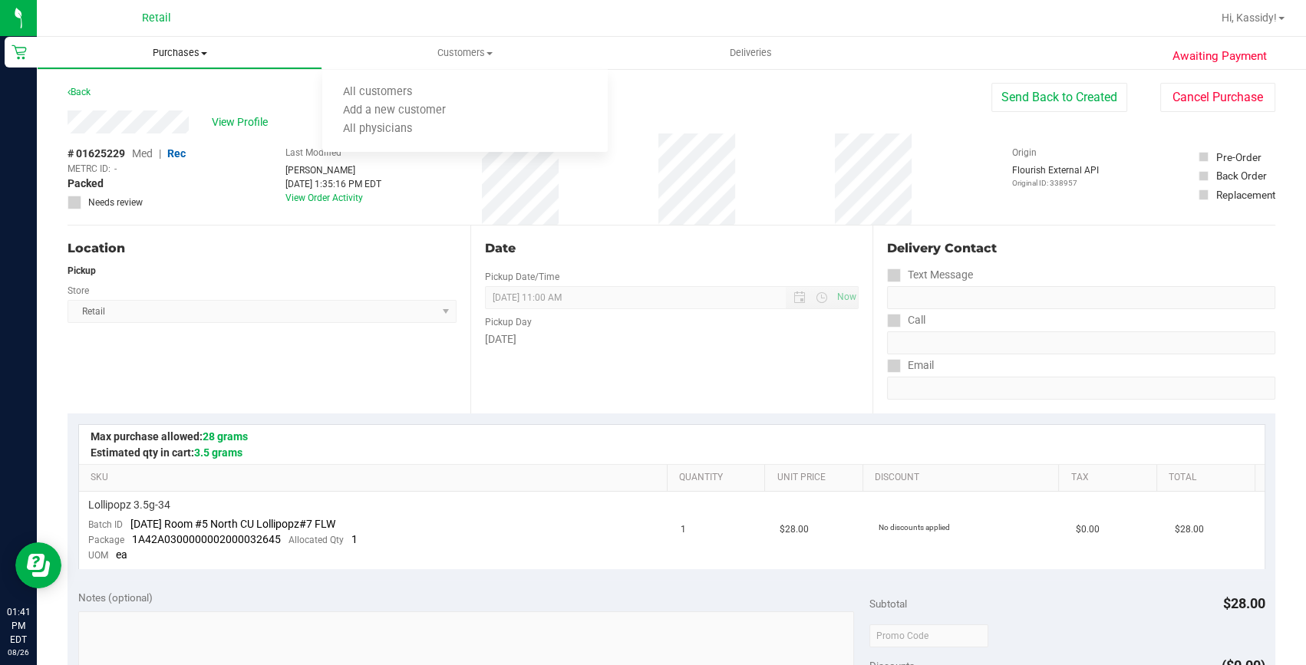
click at [155, 61] on uib-tab-heading "Purchases Summary of purchases Fulfillment All purchases" at bounding box center [180, 53] width 284 height 31
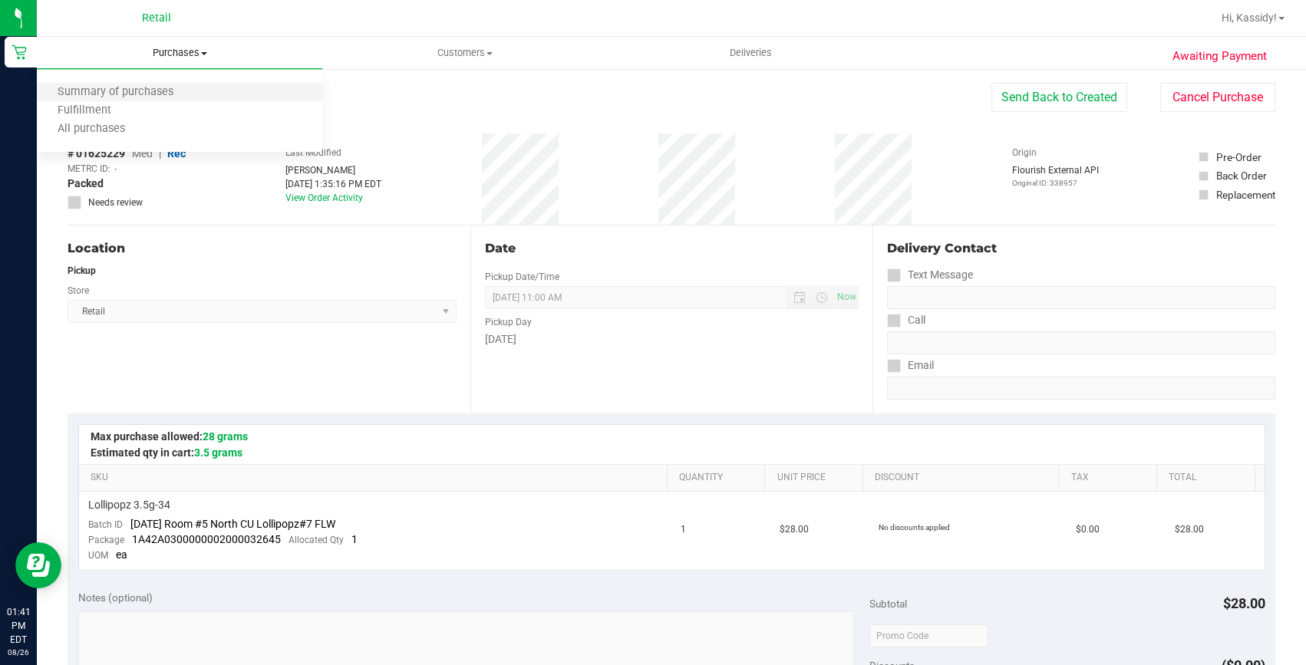
click at [153, 84] on li "Summary of purchases" at bounding box center [179, 93] width 285 height 18
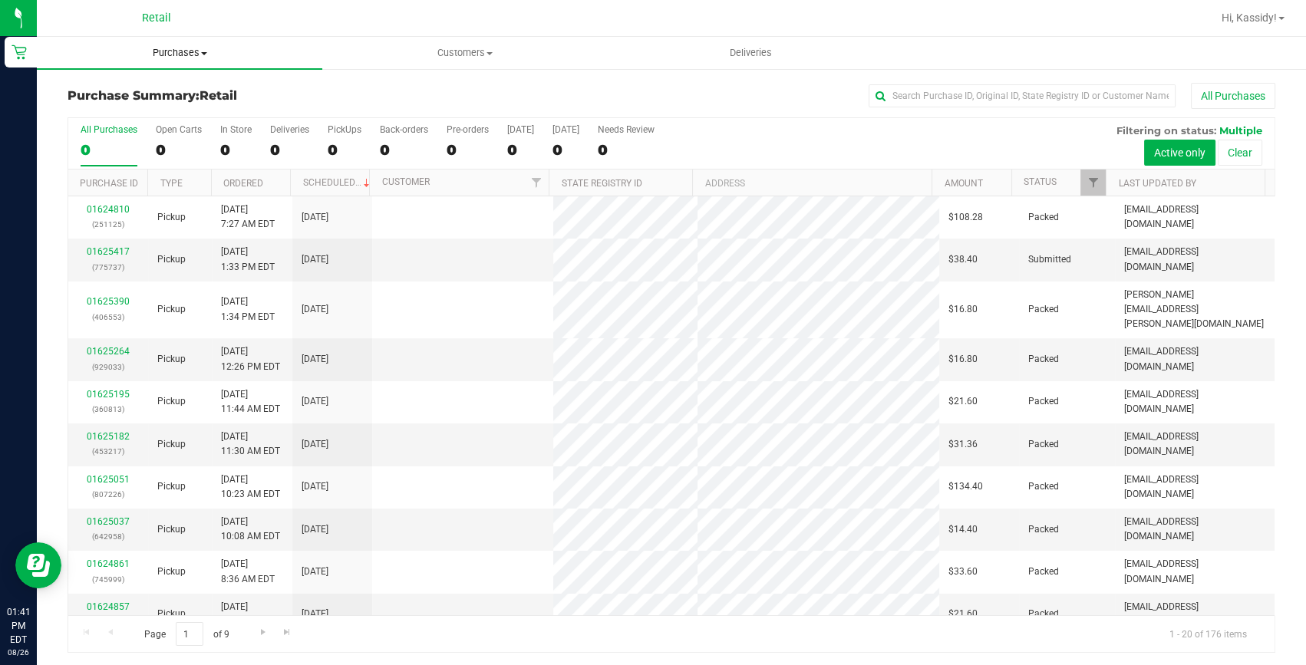
click at [159, 56] on span "Purchases" at bounding box center [179, 53] width 285 height 14
click at [130, 107] on li "Fulfillment" at bounding box center [115, 111] width 157 height 18
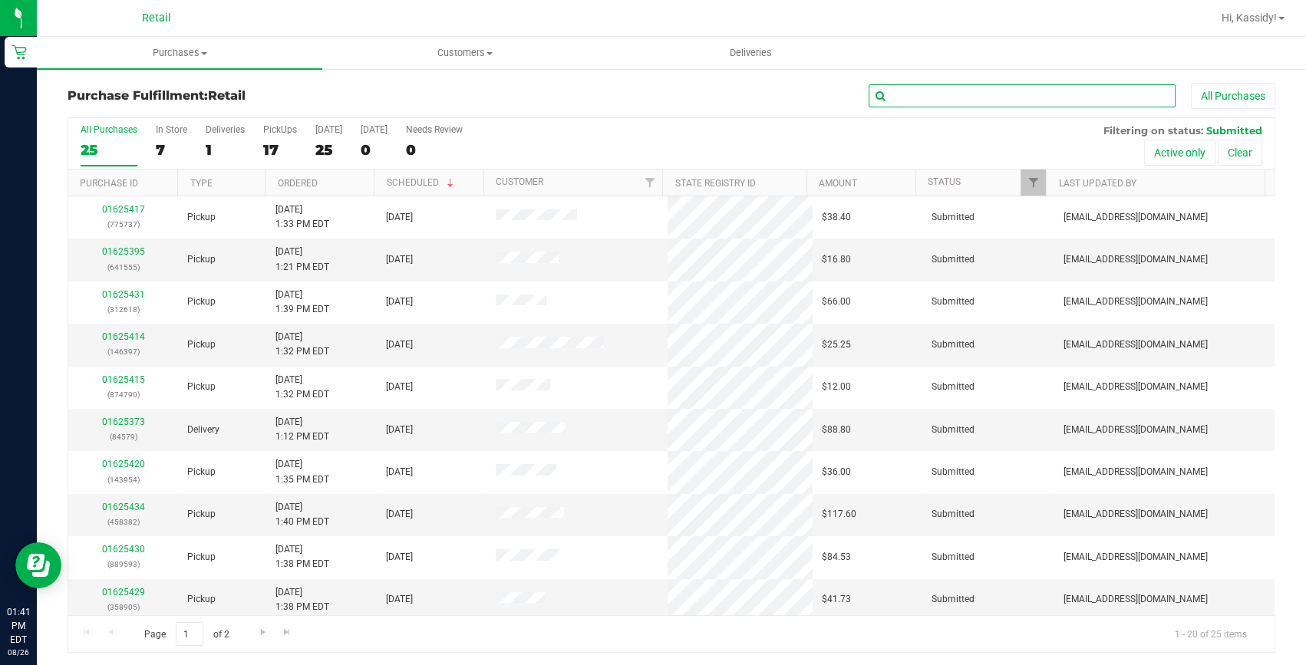
click at [918, 102] on input "text" at bounding box center [1021, 95] width 307 height 23
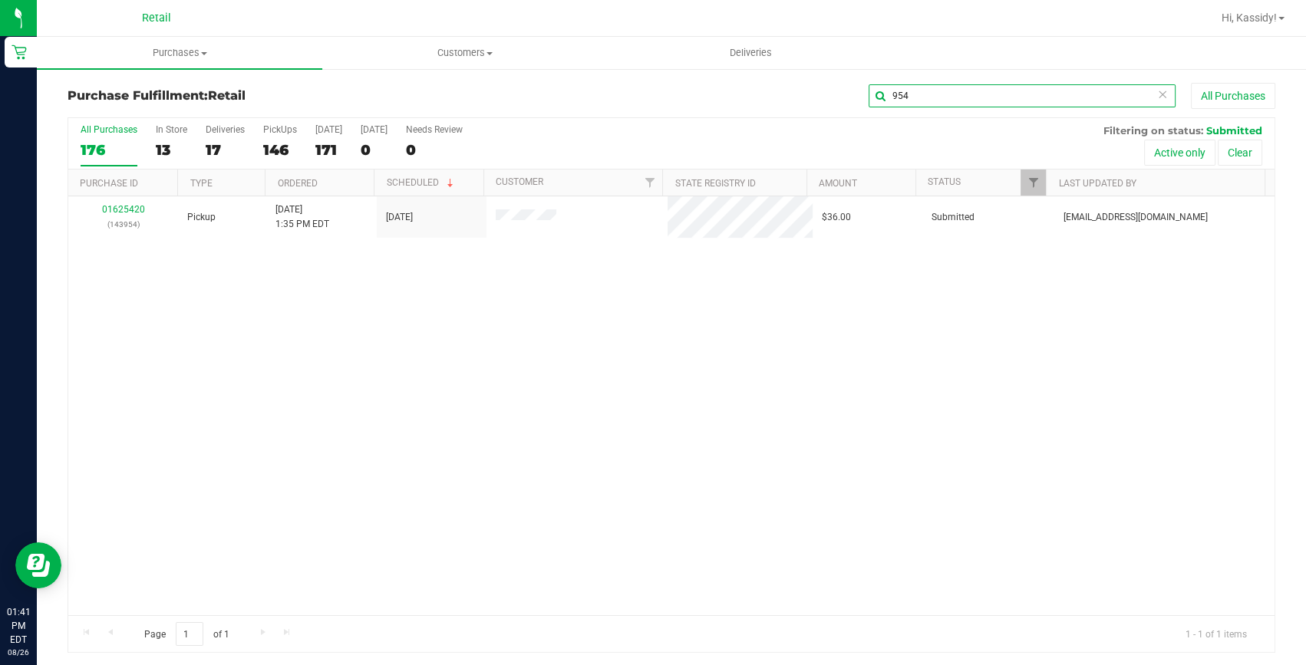
type input "954"
click at [123, 211] on link "01625420" at bounding box center [123, 209] width 43 height 11
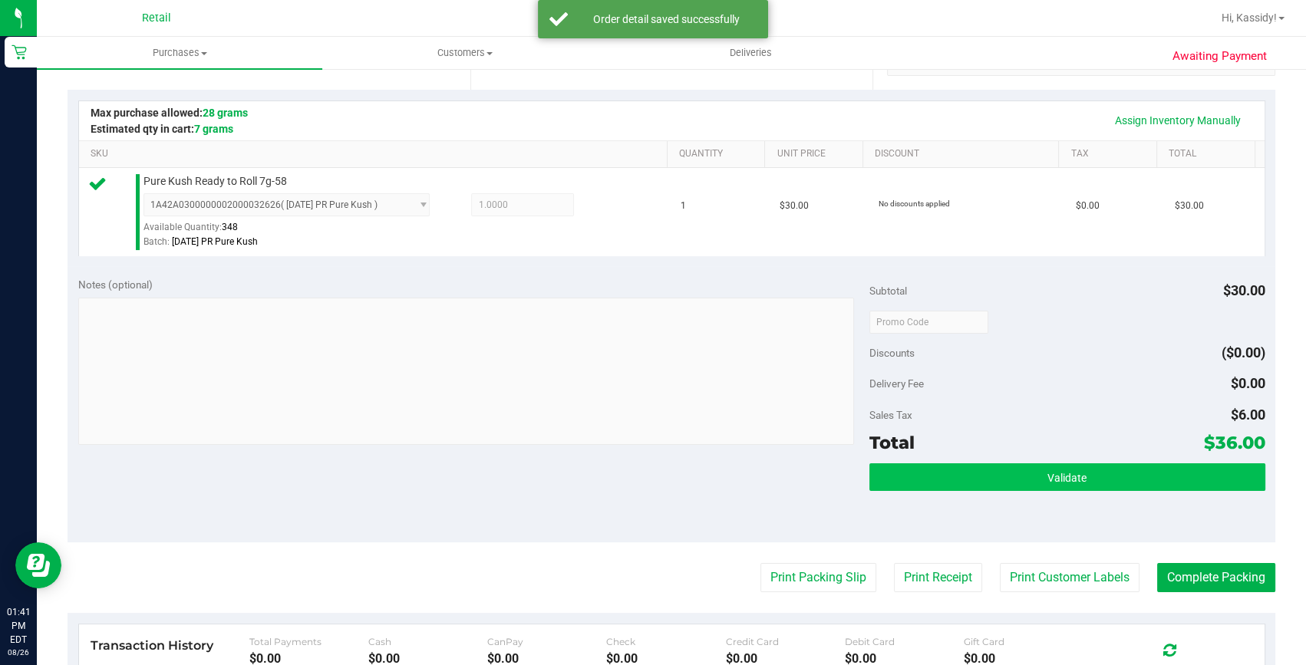
scroll to position [348, 0]
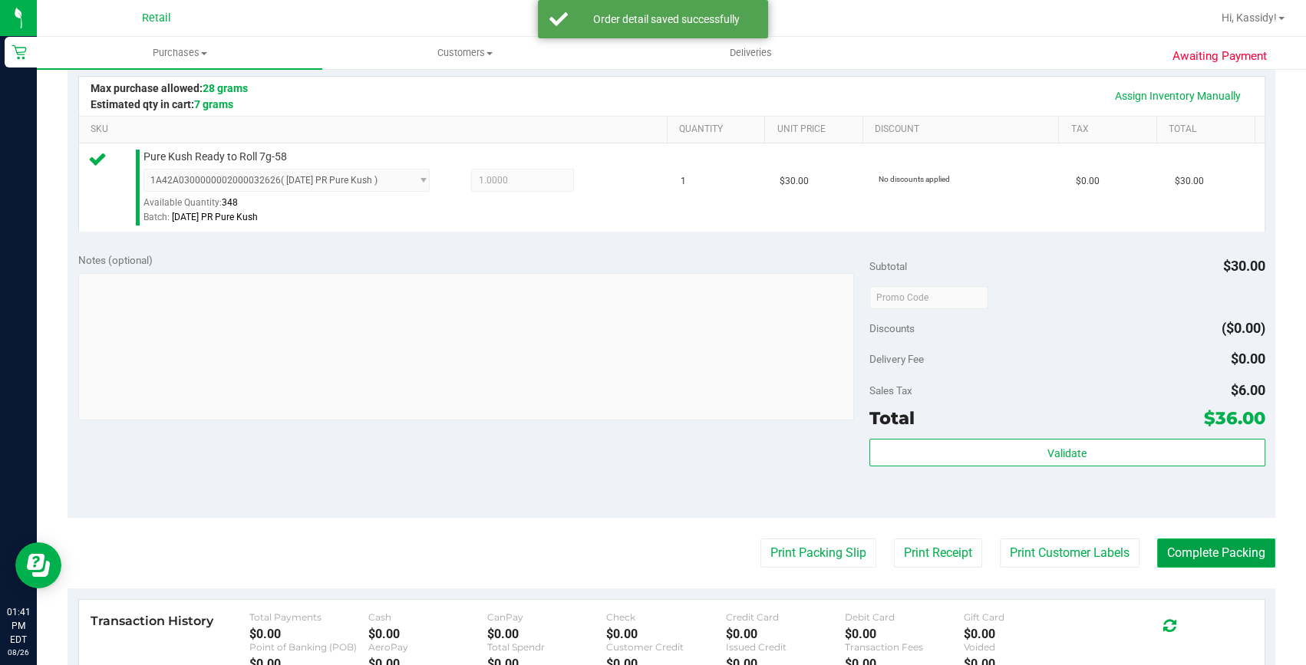
click at [1169, 556] on button "Complete Packing" at bounding box center [1216, 553] width 118 height 29
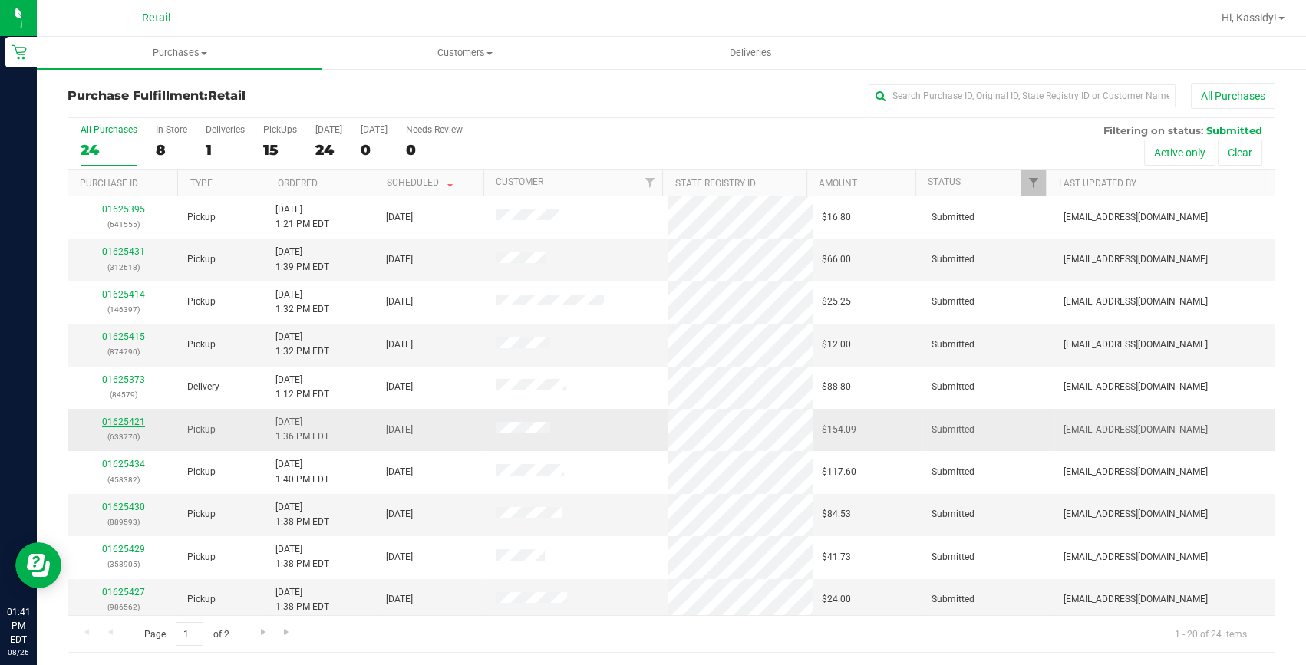
click at [105, 420] on link "01625421" at bounding box center [123, 422] width 43 height 11
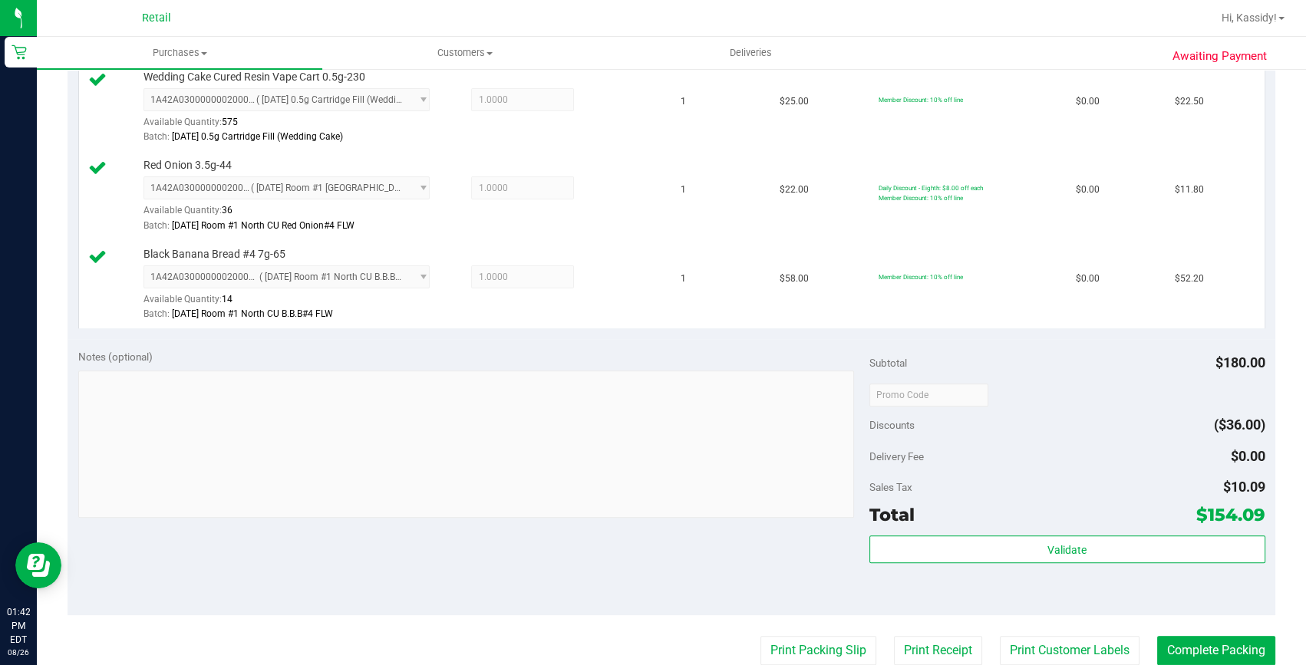
scroll to position [627, 0]
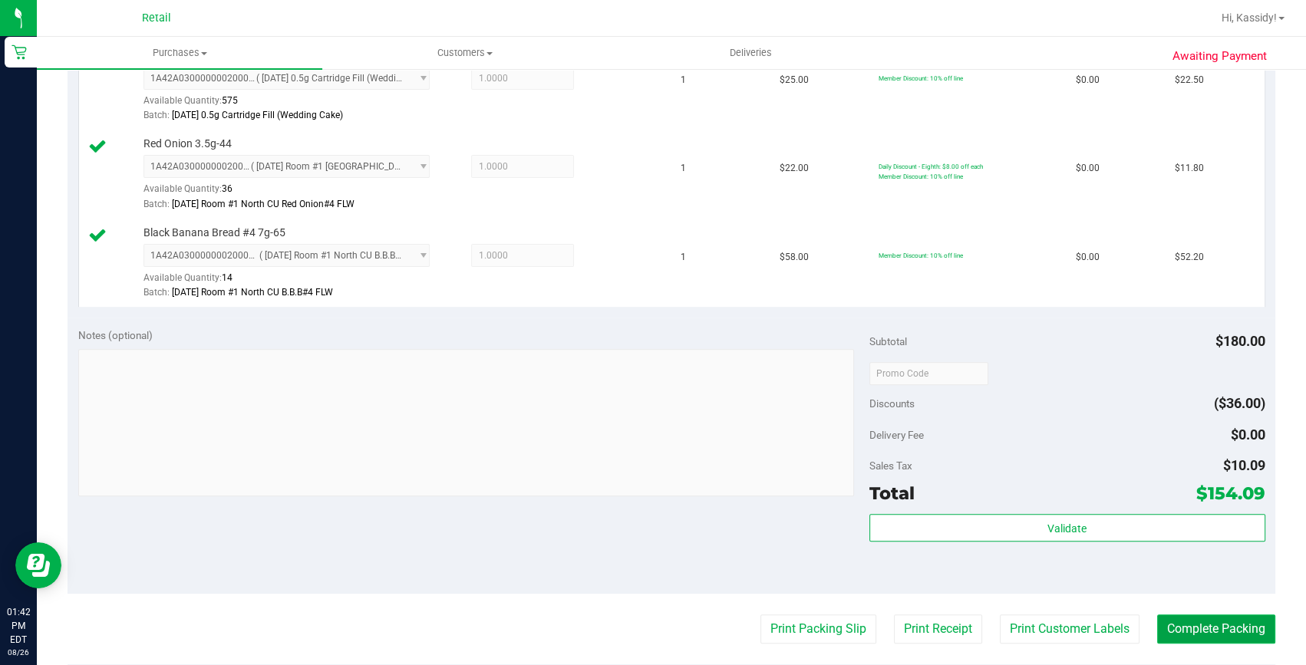
click at [1184, 624] on button "Complete Packing" at bounding box center [1216, 628] width 118 height 29
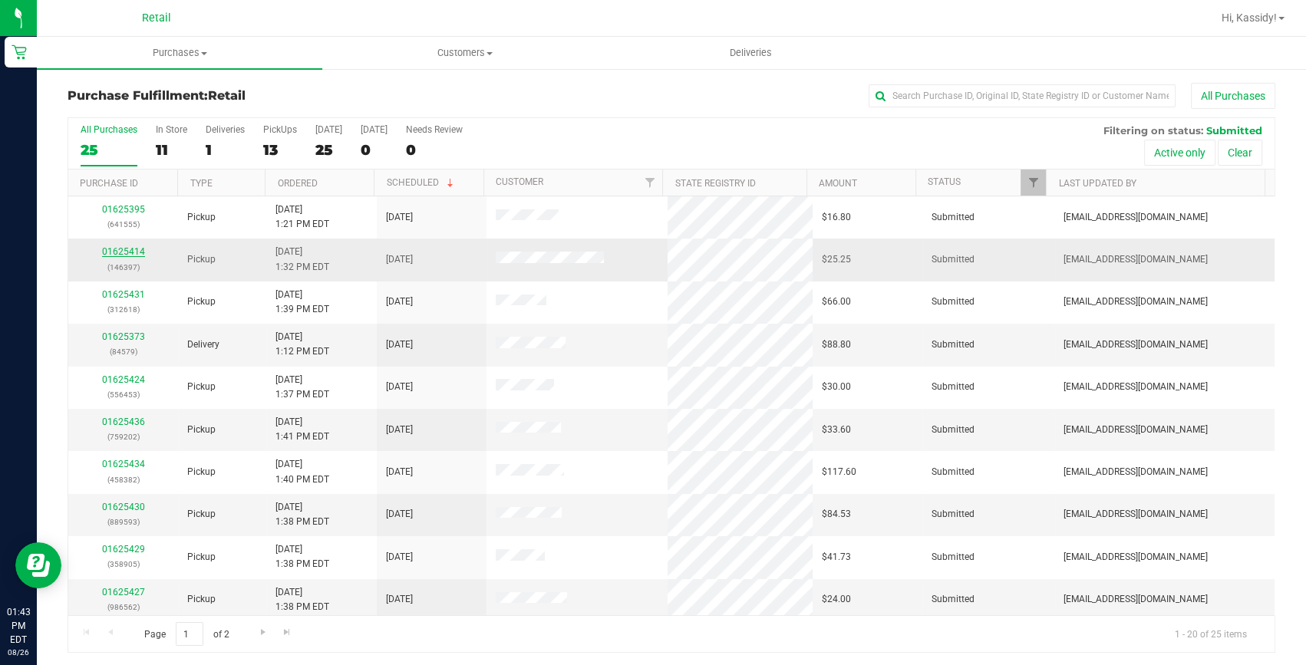
click at [136, 248] on link "01625414" at bounding box center [123, 251] width 43 height 11
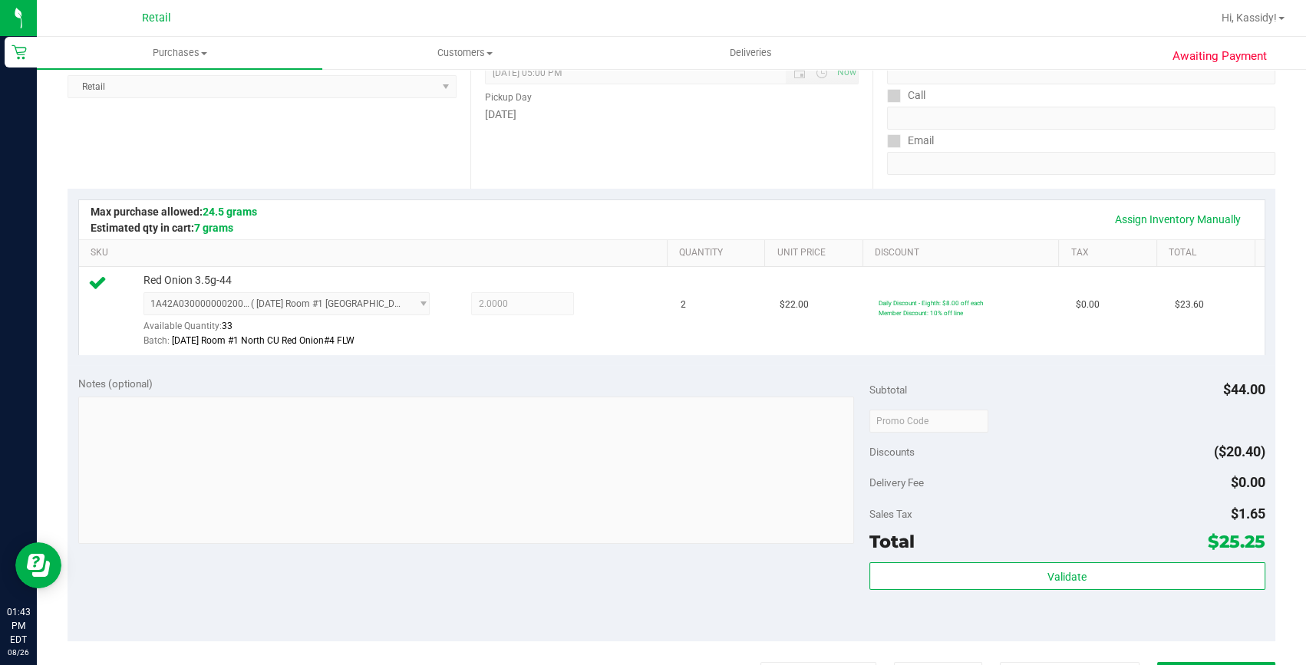
scroll to position [278, 0]
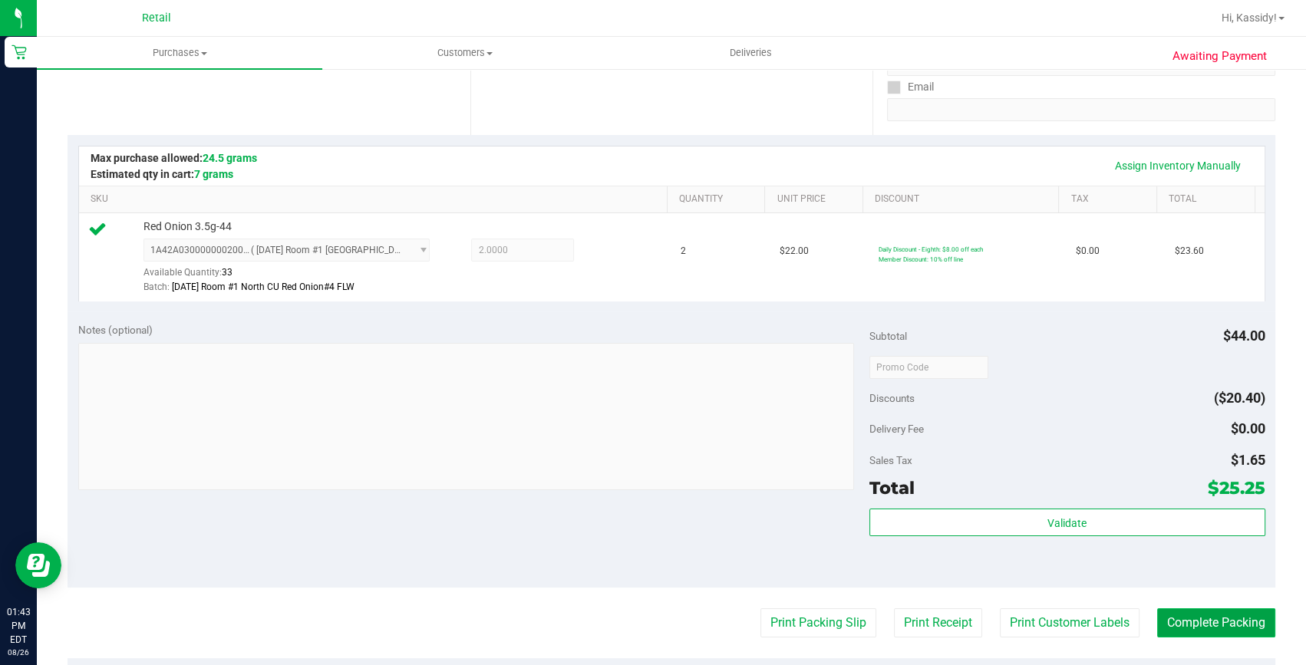
click at [1211, 615] on button "Complete Packing" at bounding box center [1216, 622] width 118 height 29
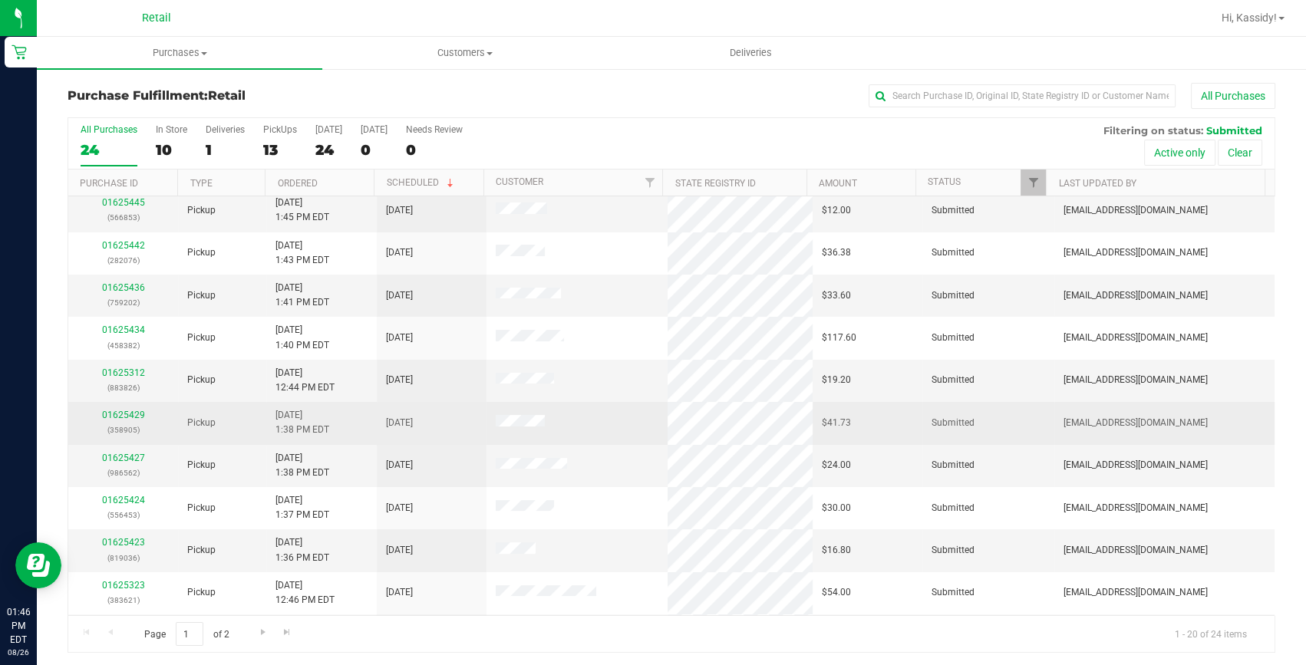
scroll to position [139, 0]
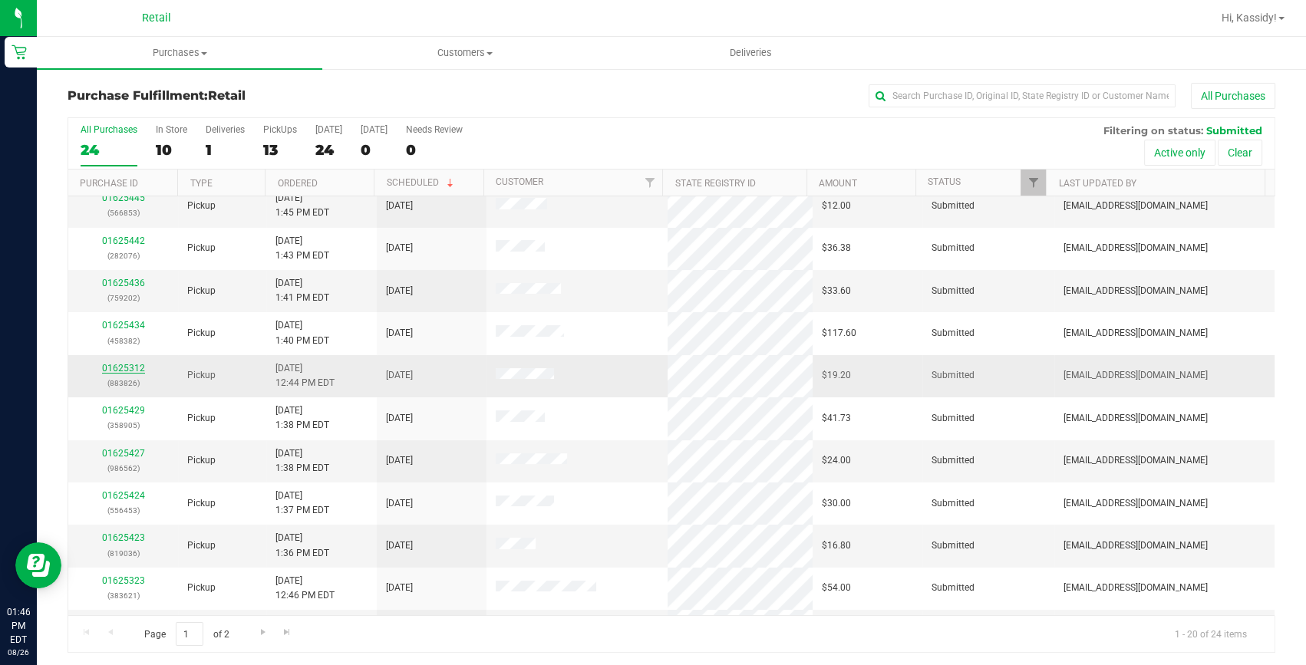
click at [135, 369] on link "01625312" at bounding box center [123, 368] width 43 height 11
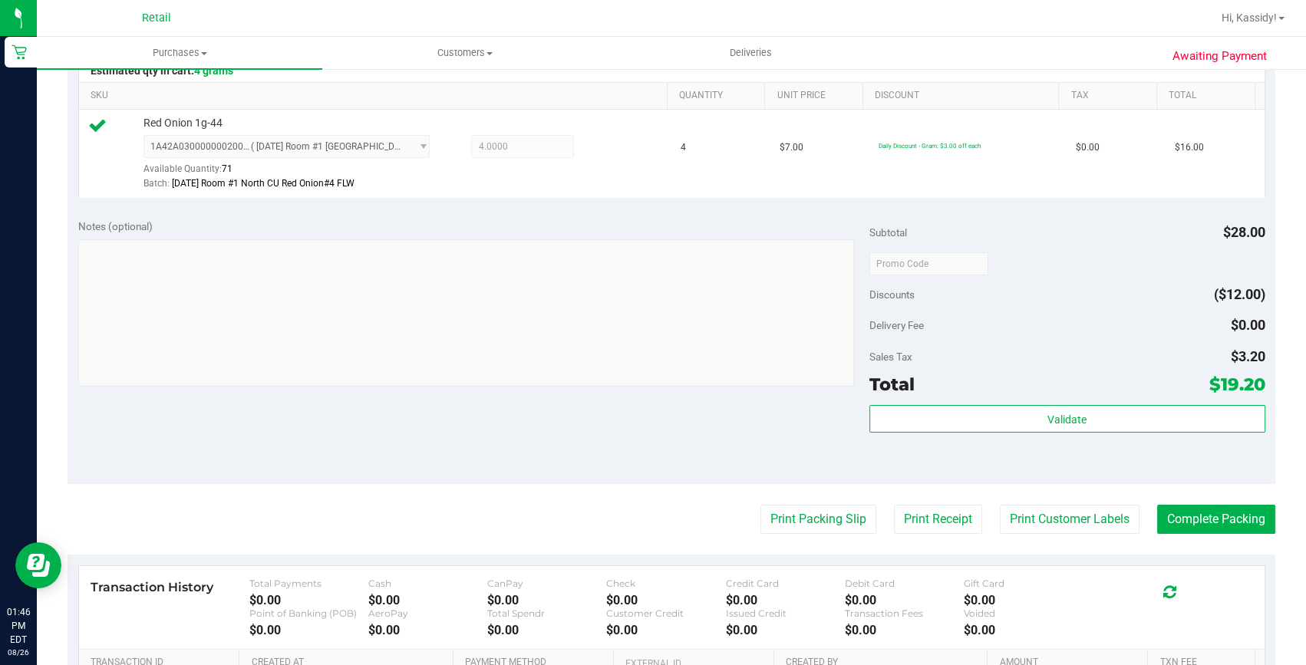
scroll to position [488, 0]
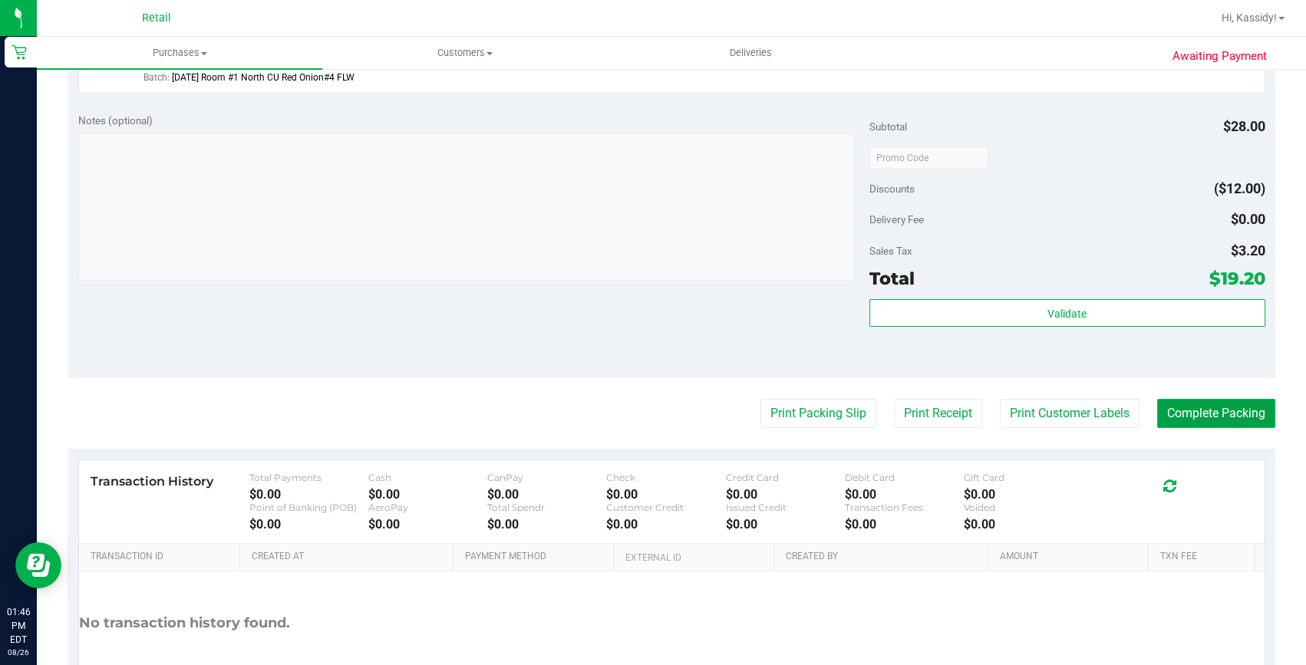
click at [1214, 407] on button "Complete Packing" at bounding box center [1216, 413] width 118 height 29
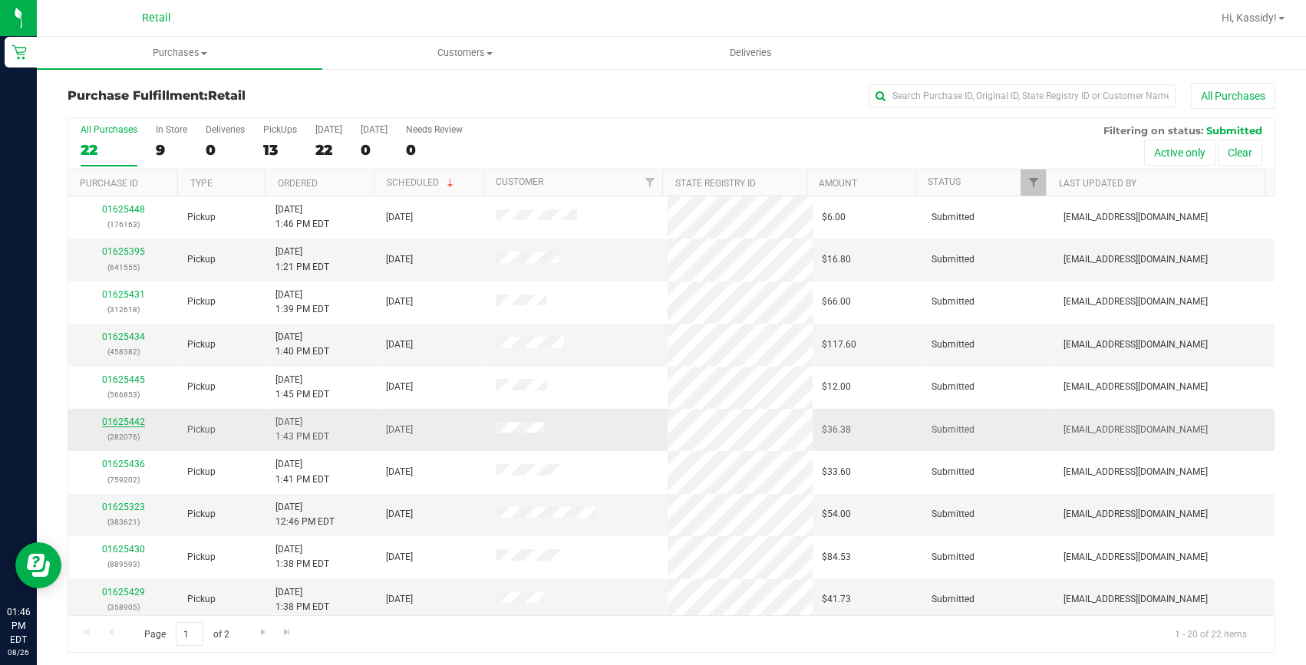
click at [127, 418] on link "01625442" at bounding box center [123, 422] width 43 height 11
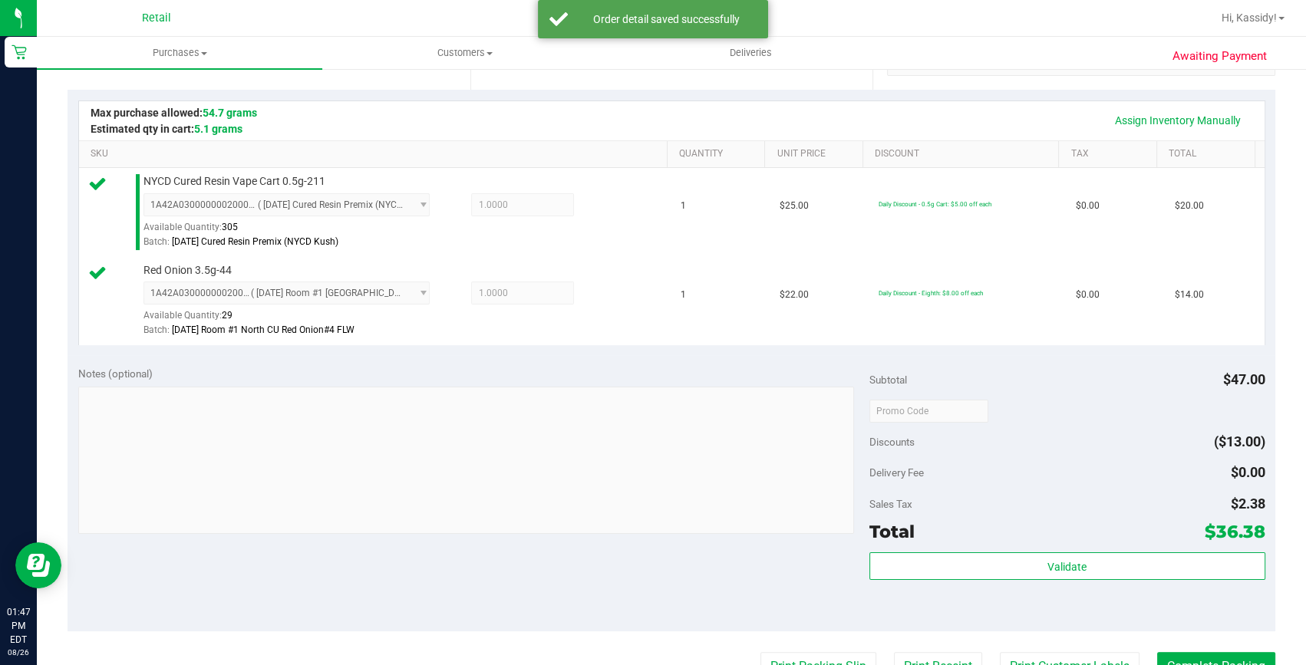
scroll to position [348, 0]
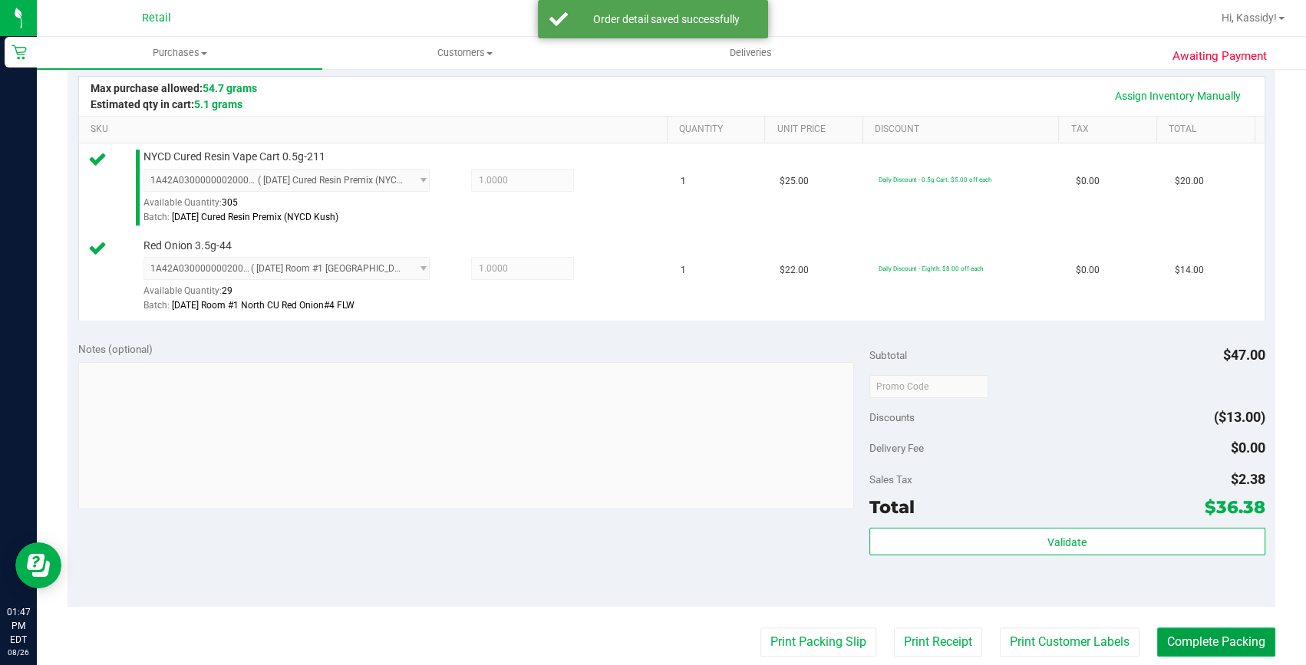
click at [1208, 634] on button "Complete Packing" at bounding box center [1216, 641] width 118 height 29
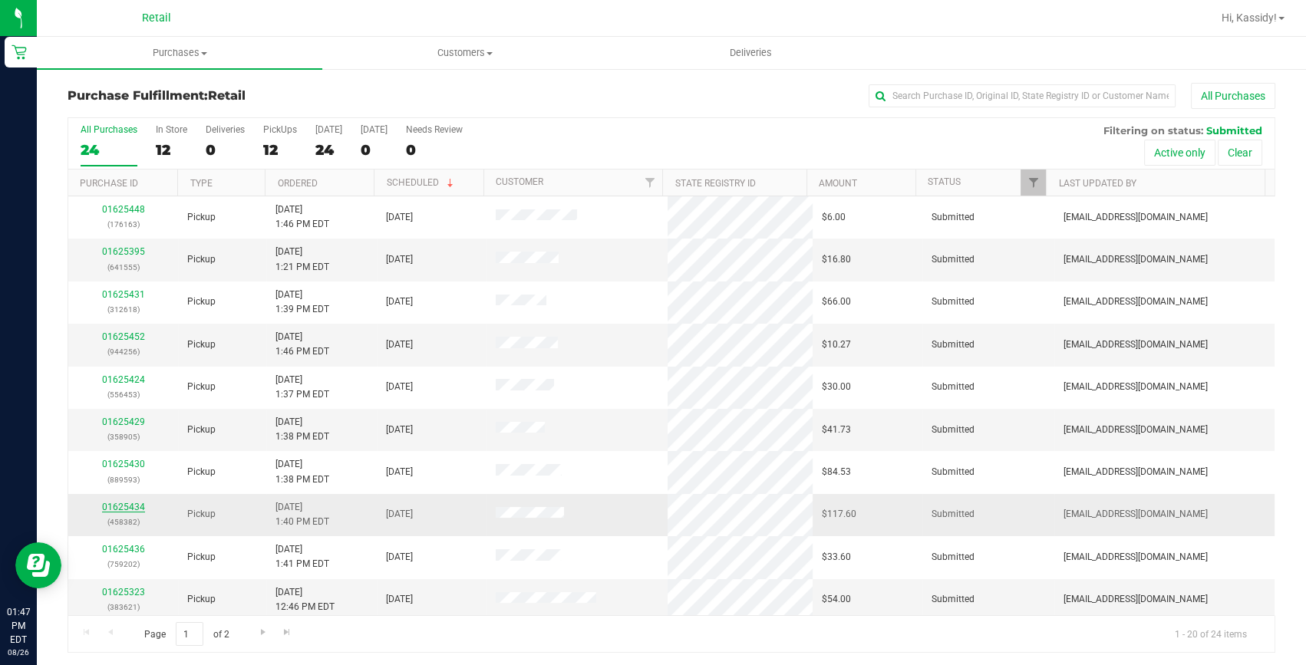
click at [108, 508] on link "01625434" at bounding box center [123, 507] width 43 height 11
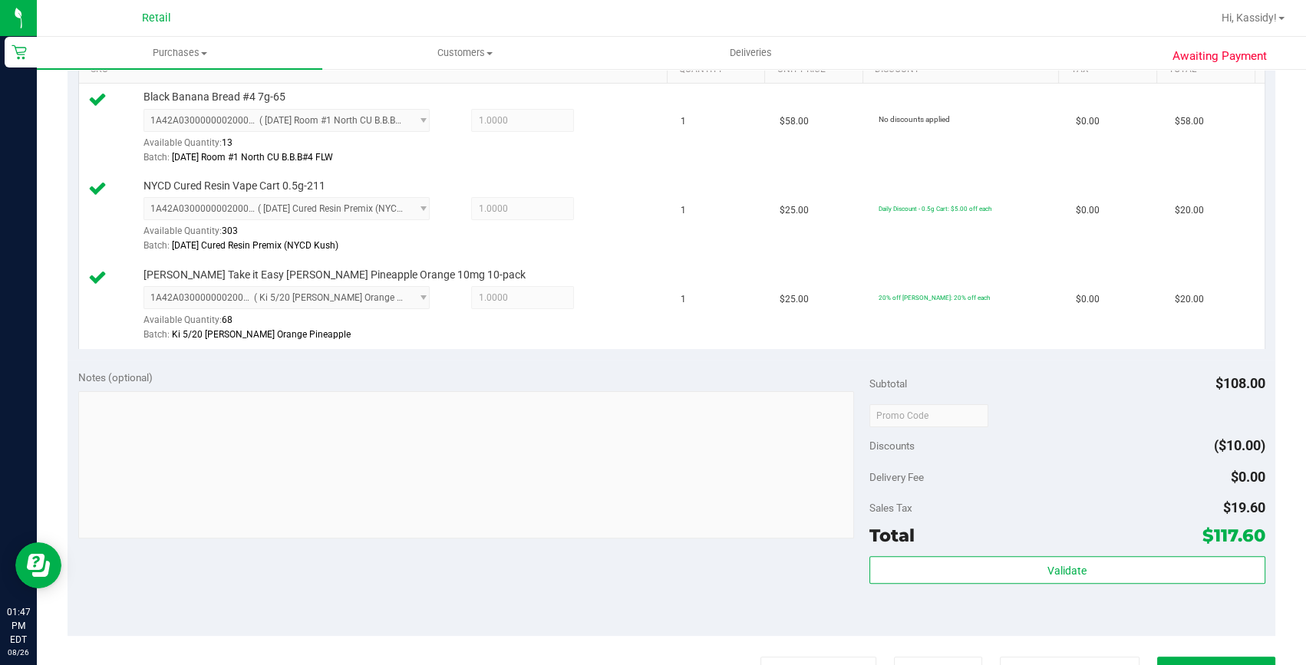
scroll to position [488, 0]
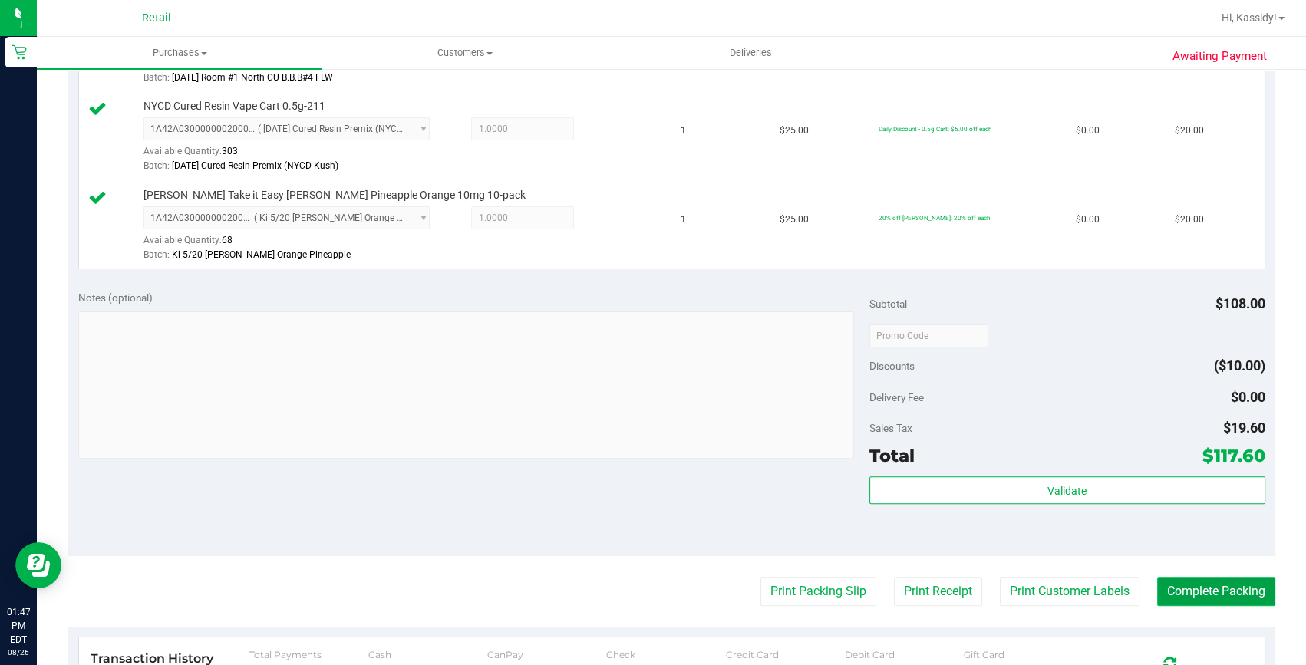
click at [1194, 590] on button "Complete Packing" at bounding box center [1216, 591] width 118 height 29
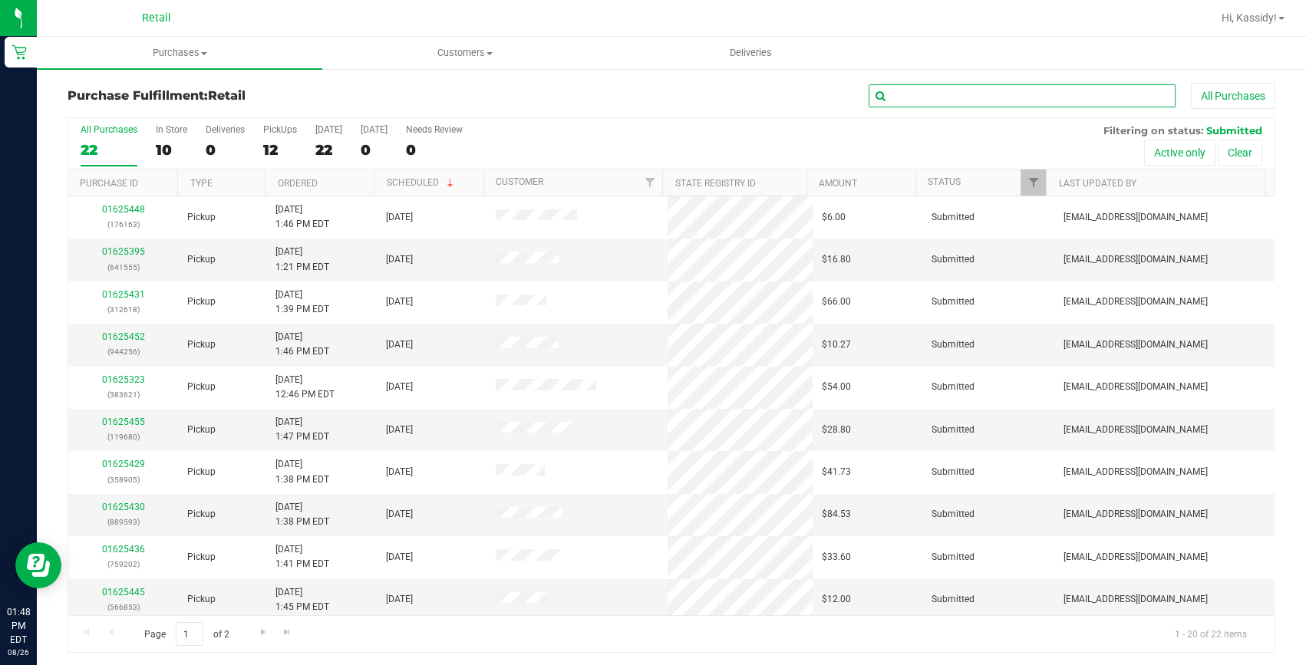
drag, startPoint x: 894, startPoint y: 84, endPoint x: 894, endPoint y: 92, distance: 8.4
click at [895, 86] on input "text" at bounding box center [1021, 95] width 307 height 23
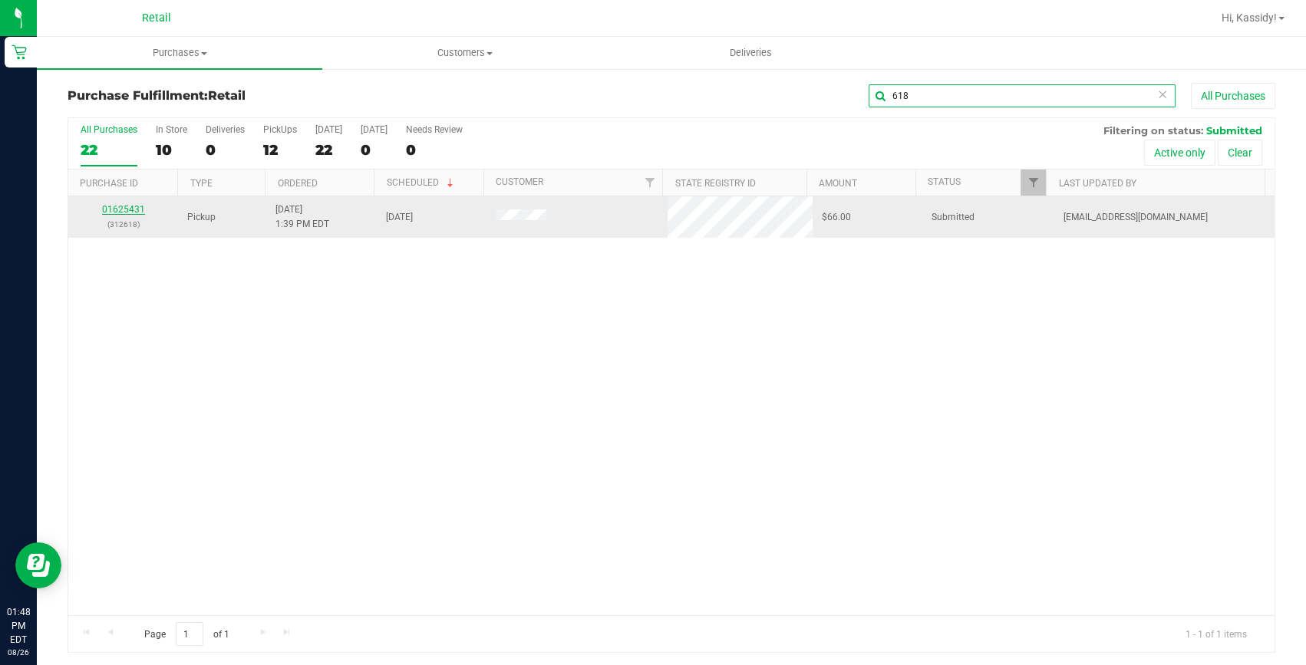
type input "618"
click at [123, 205] on link "01625431" at bounding box center [123, 209] width 43 height 11
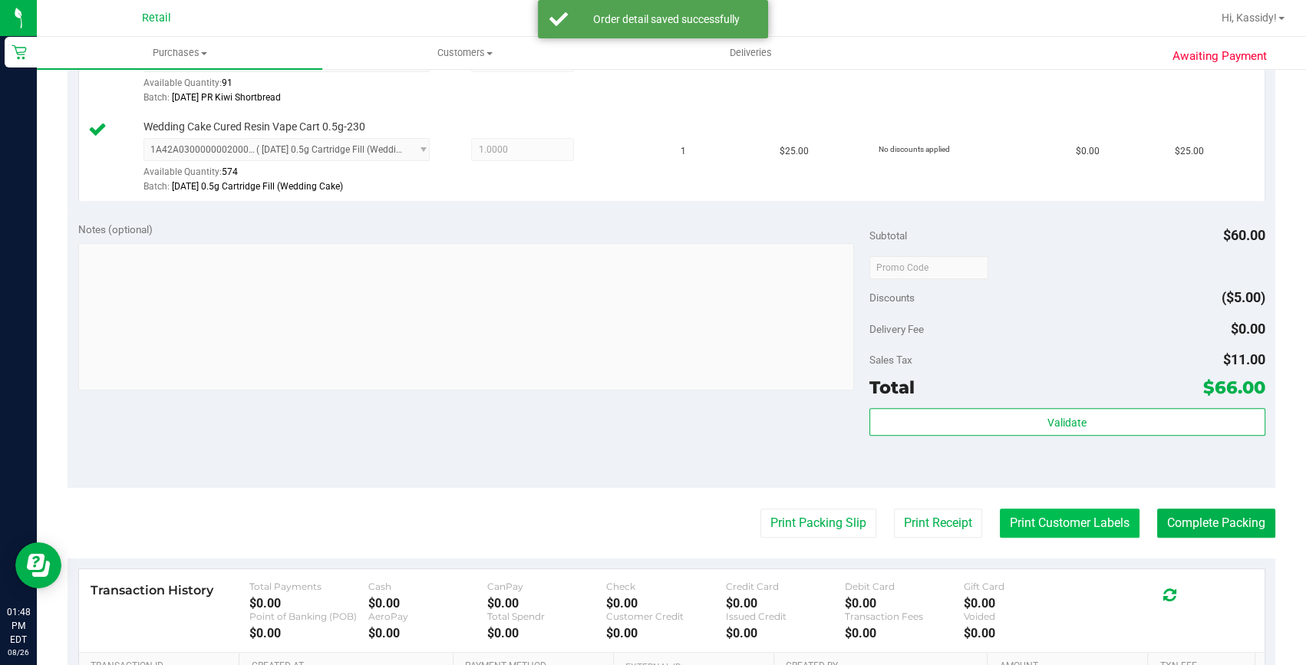
scroll to position [558, 0]
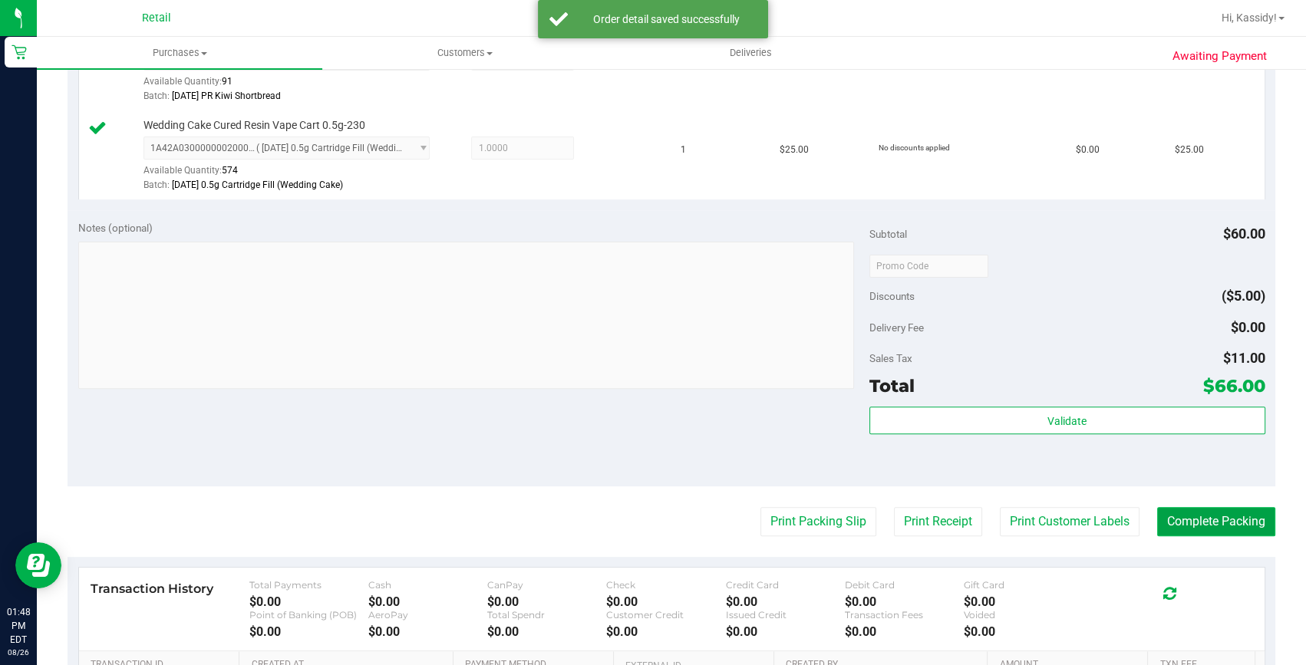
click at [1208, 524] on button "Complete Packing" at bounding box center [1216, 521] width 118 height 29
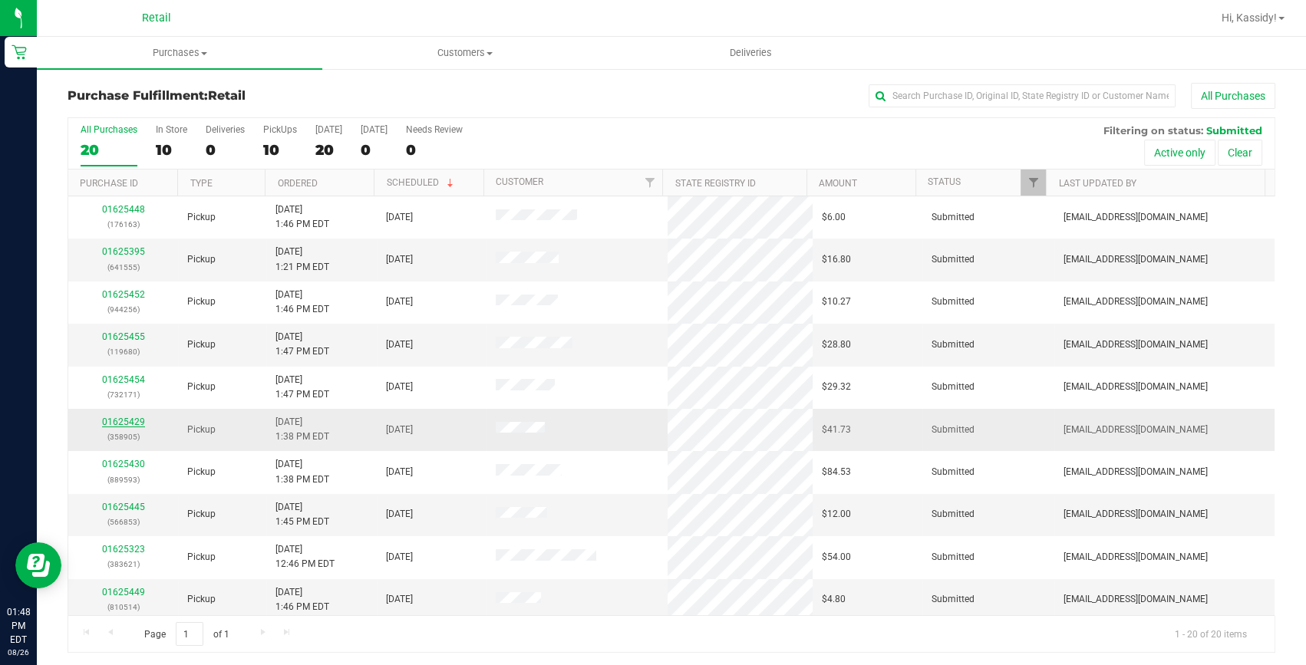
click at [127, 422] on link "01625429" at bounding box center [123, 422] width 43 height 11
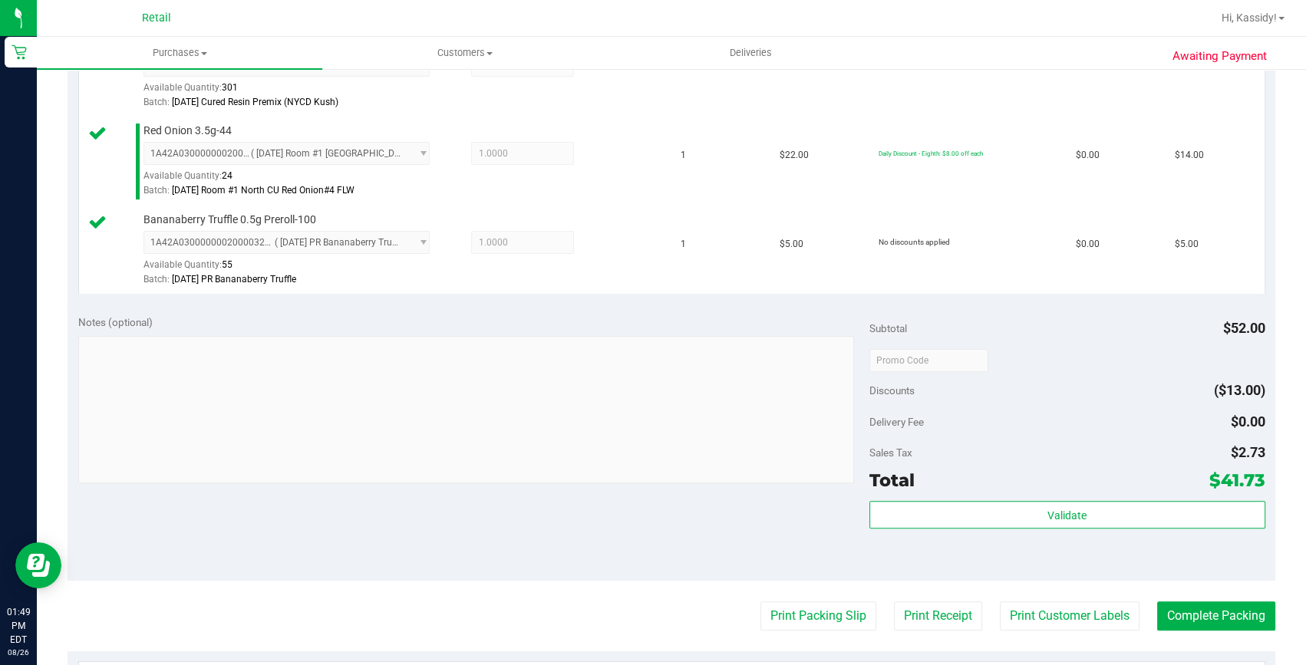
scroll to position [488, 0]
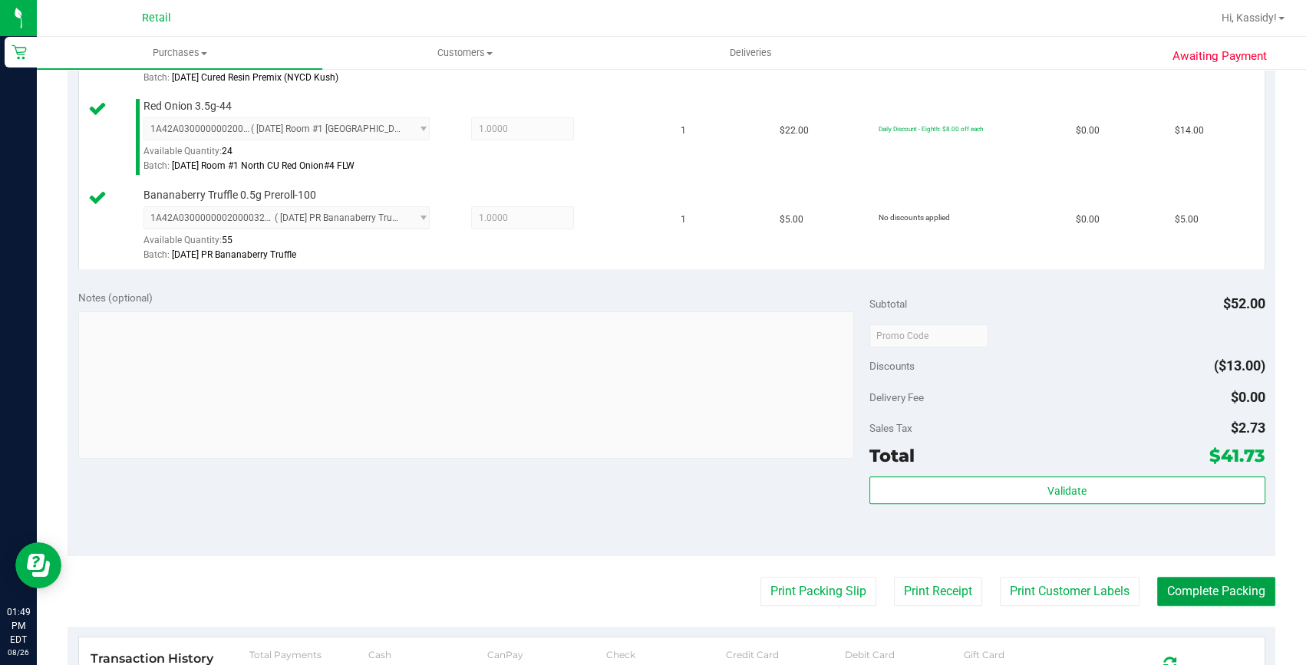
click at [1207, 601] on button "Complete Packing" at bounding box center [1216, 591] width 118 height 29
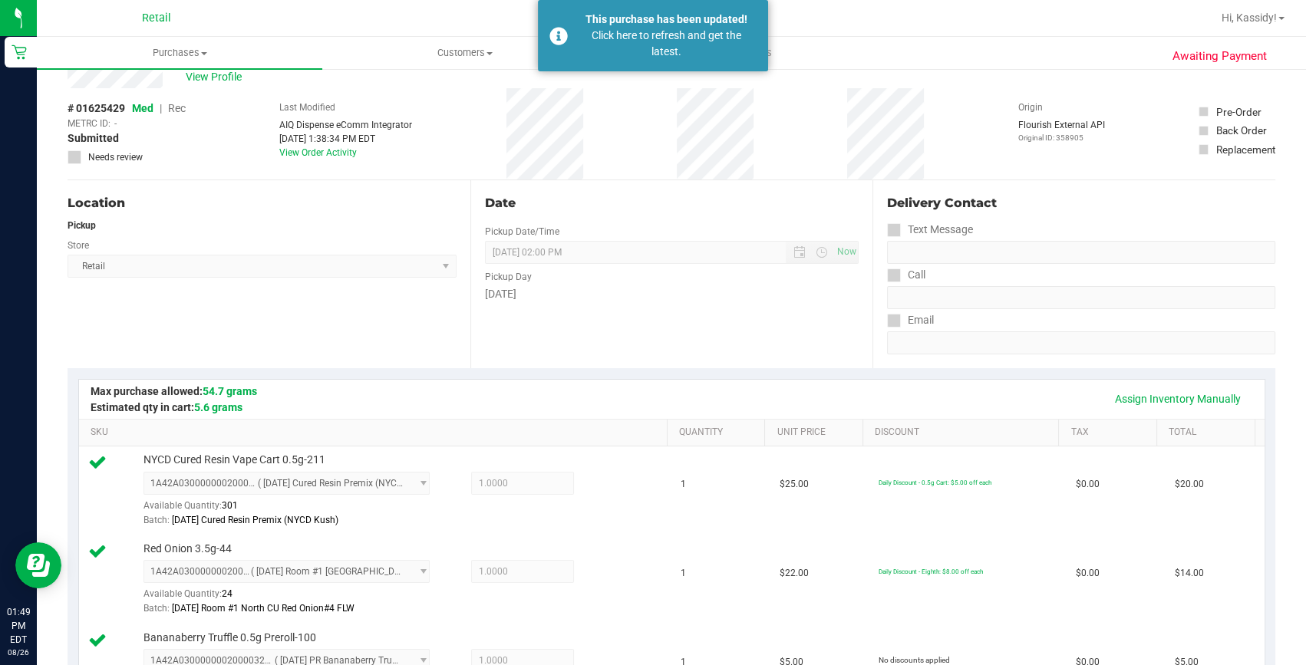
scroll to position [0, 0]
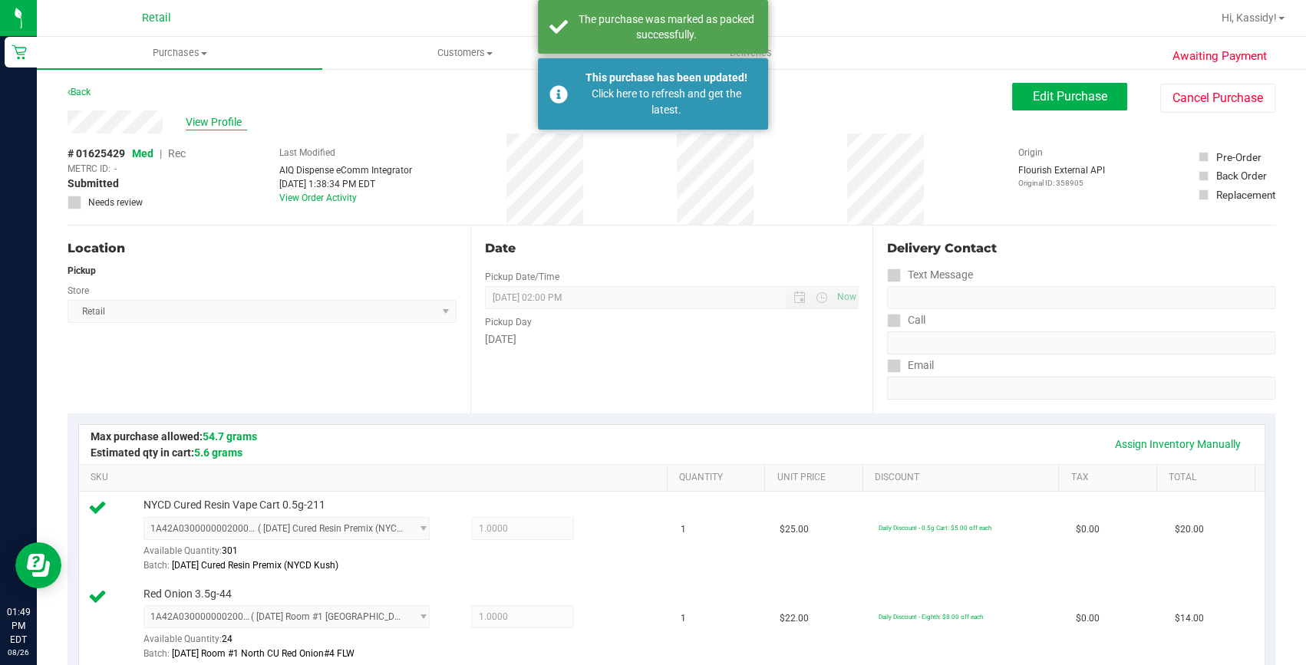
click at [198, 115] on span "View Profile" at bounding box center [216, 122] width 61 height 16
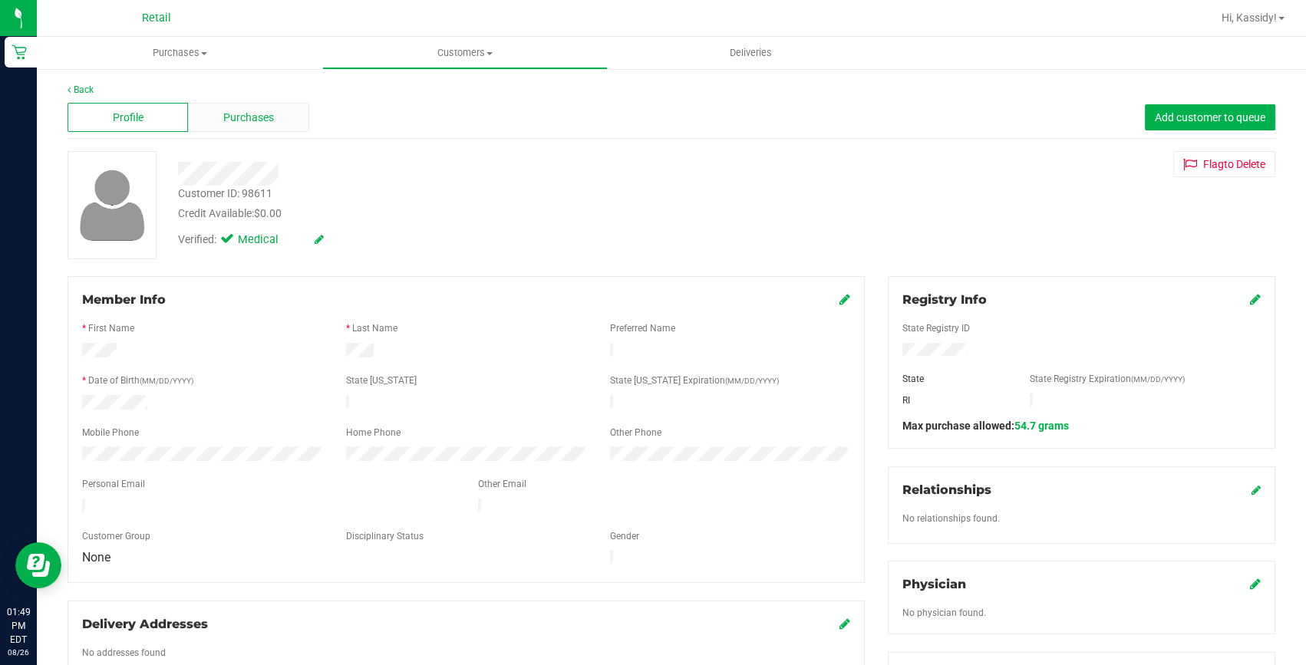
click at [211, 120] on div "Purchases" at bounding box center [248, 117] width 120 height 29
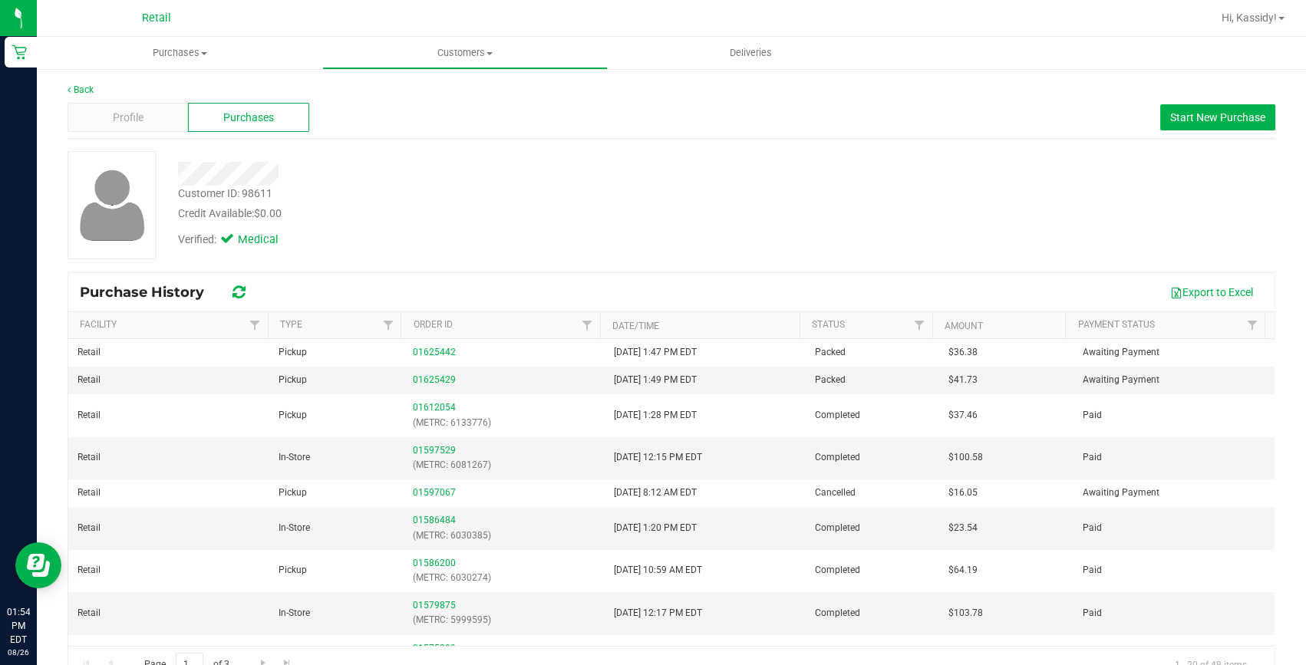
click at [1159, 212] on div "Customer ID: 98611 Credit Available: $0.00 Verified: Medical" at bounding box center [671, 205] width 1230 height 108
click at [176, 61] on uib-tab-heading "Purchases Summary of purchases Fulfillment All purchases" at bounding box center [179, 53] width 285 height 32
click at [178, 114] on li "Fulfillment" at bounding box center [179, 111] width 285 height 18
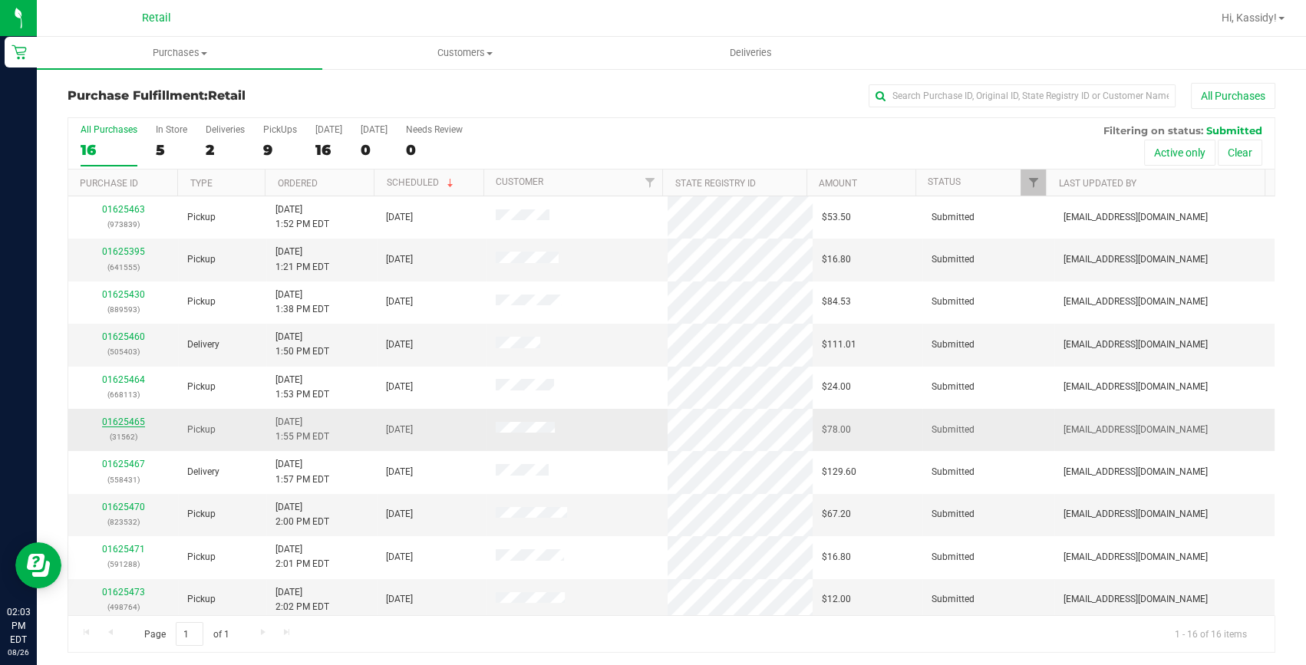
click at [110, 417] on link "01625465" at bounding box center [123, 422] width 43 height 11
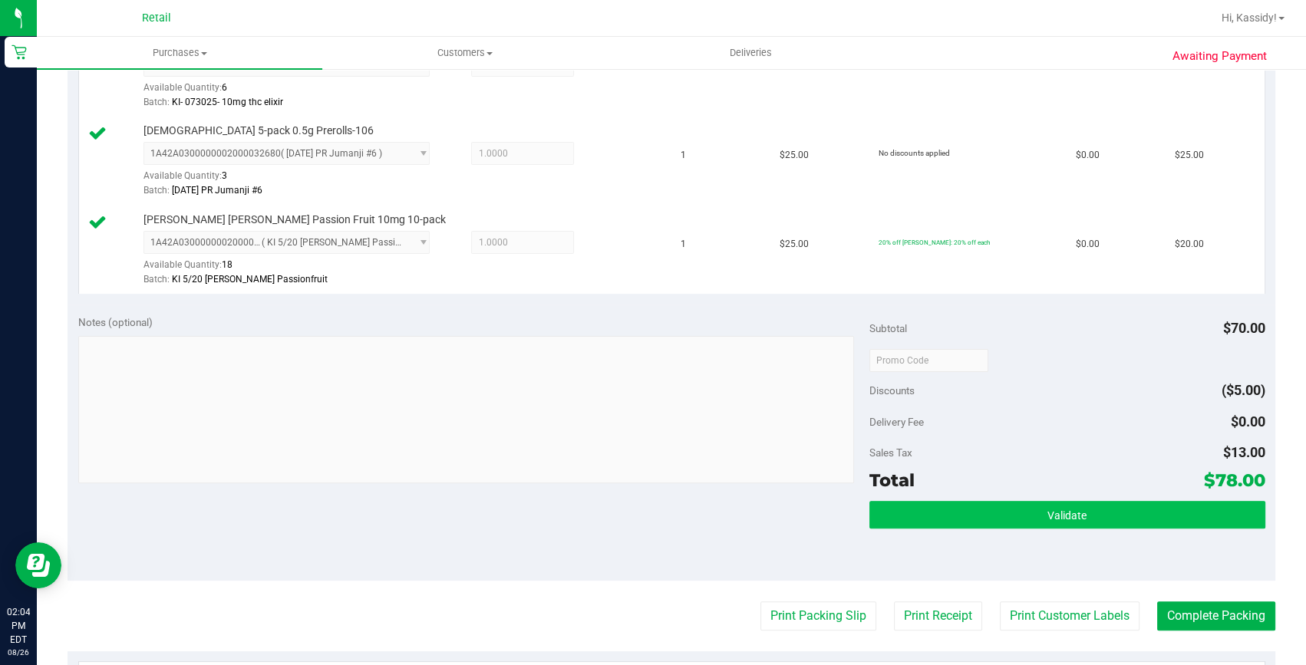
scroll to position [488, 0]
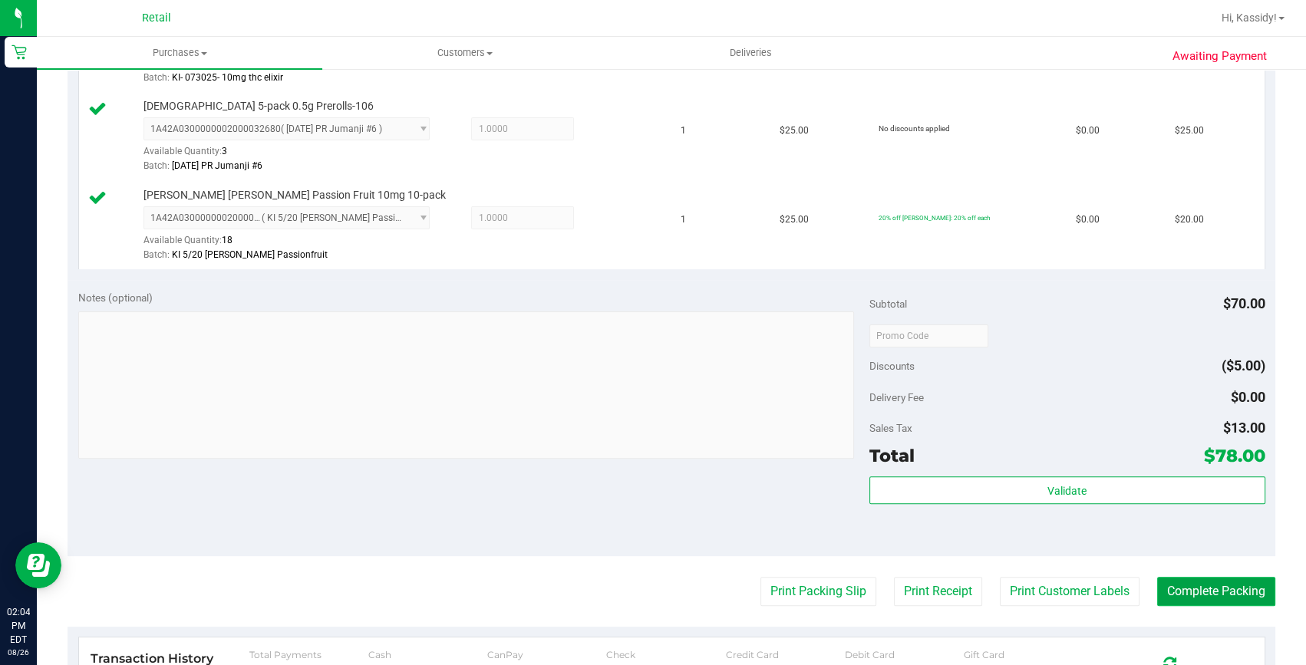
click at [1180, 591] on button "Complete Packing" at bounding box center [1216, 591] width 118 height 29
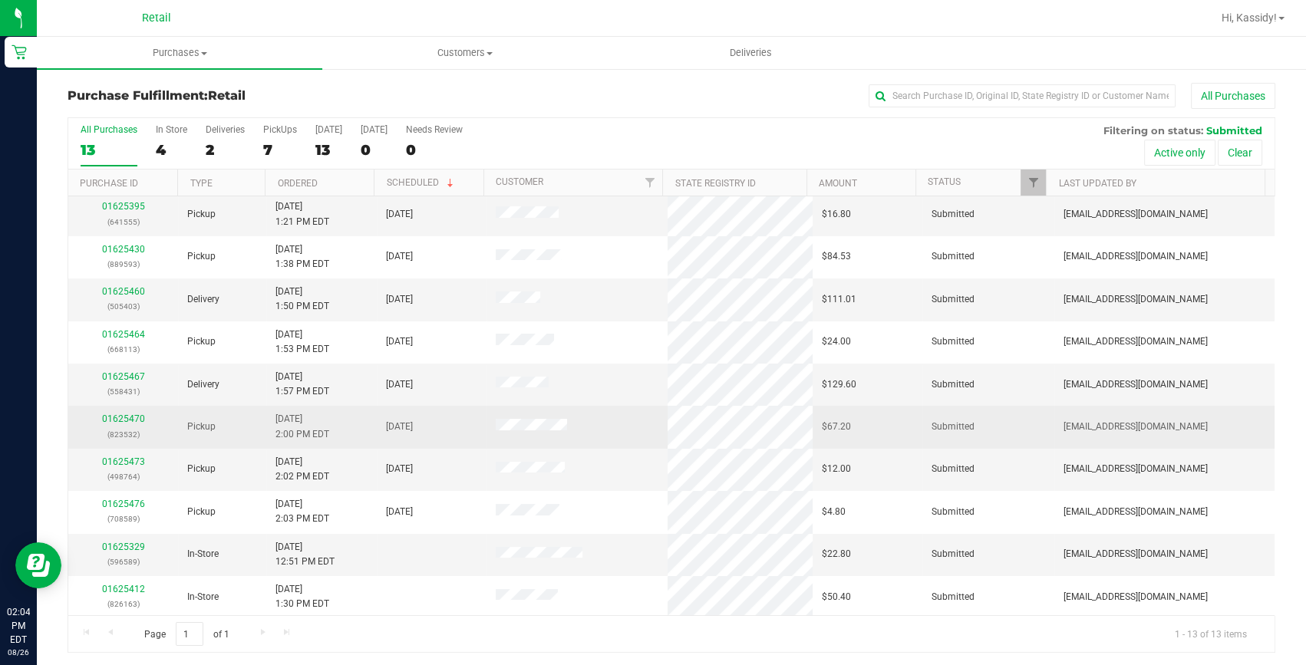
scroll to position [69, 0]
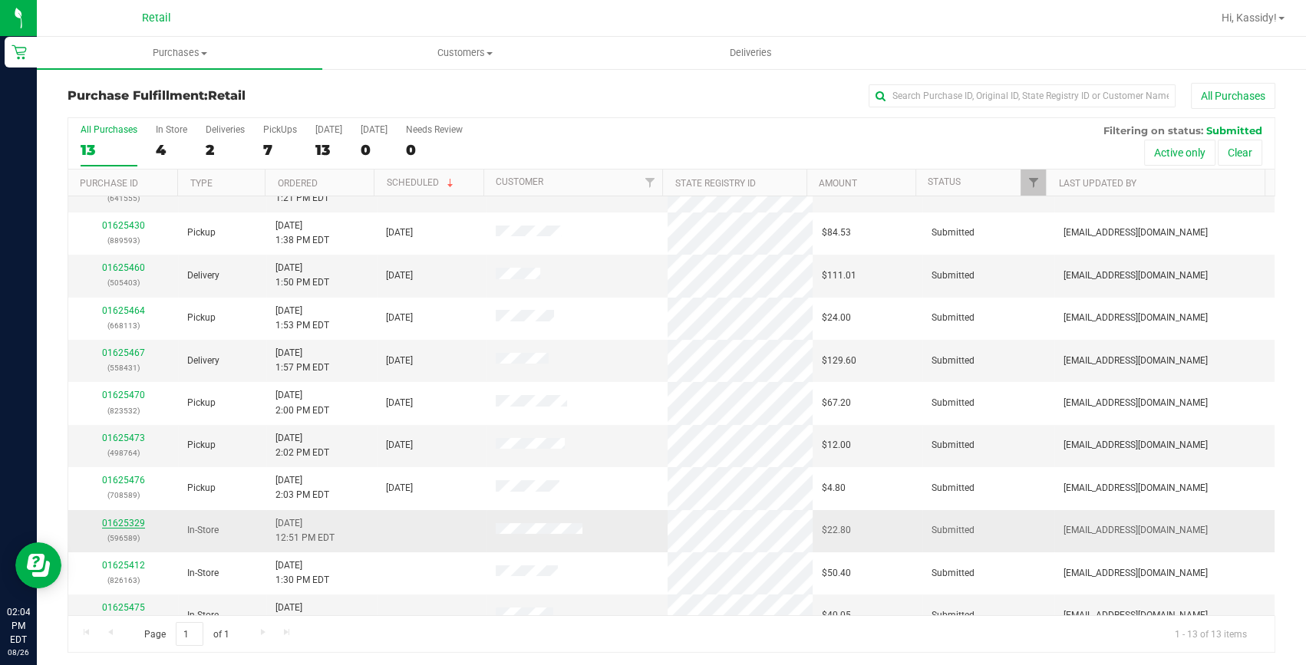
click at [127, 519] on link "01625329" at bounding box center [123, 523] width 43 height 11
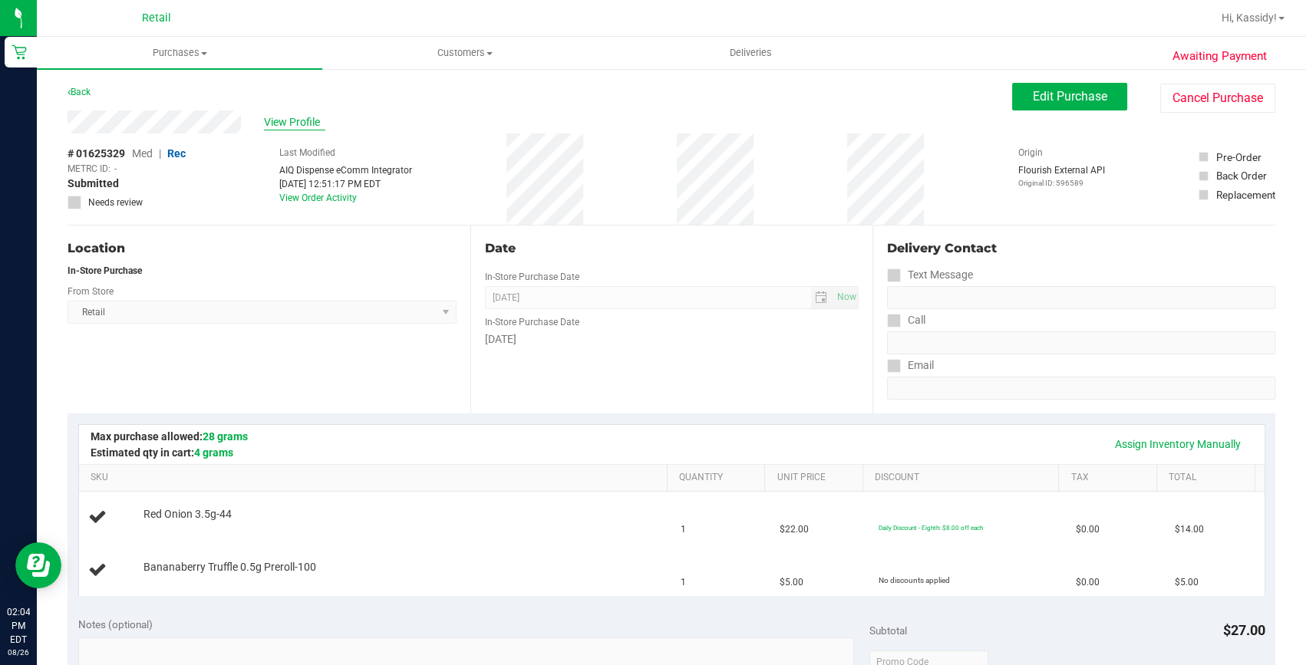
click at [299, 121] on span "View Profile" at bounding box center [294, 122] width 61 height 16
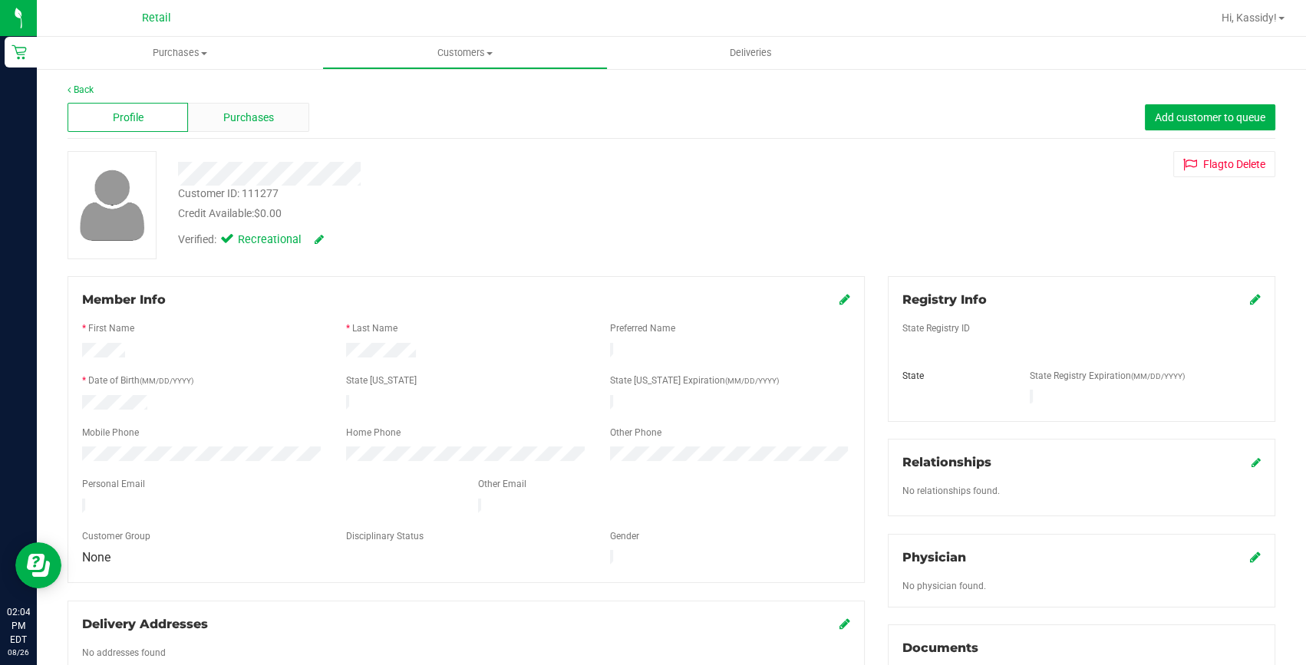
click at [296, 127] on div "Purchases" at bounding box center [248, 117] width 120 height 29
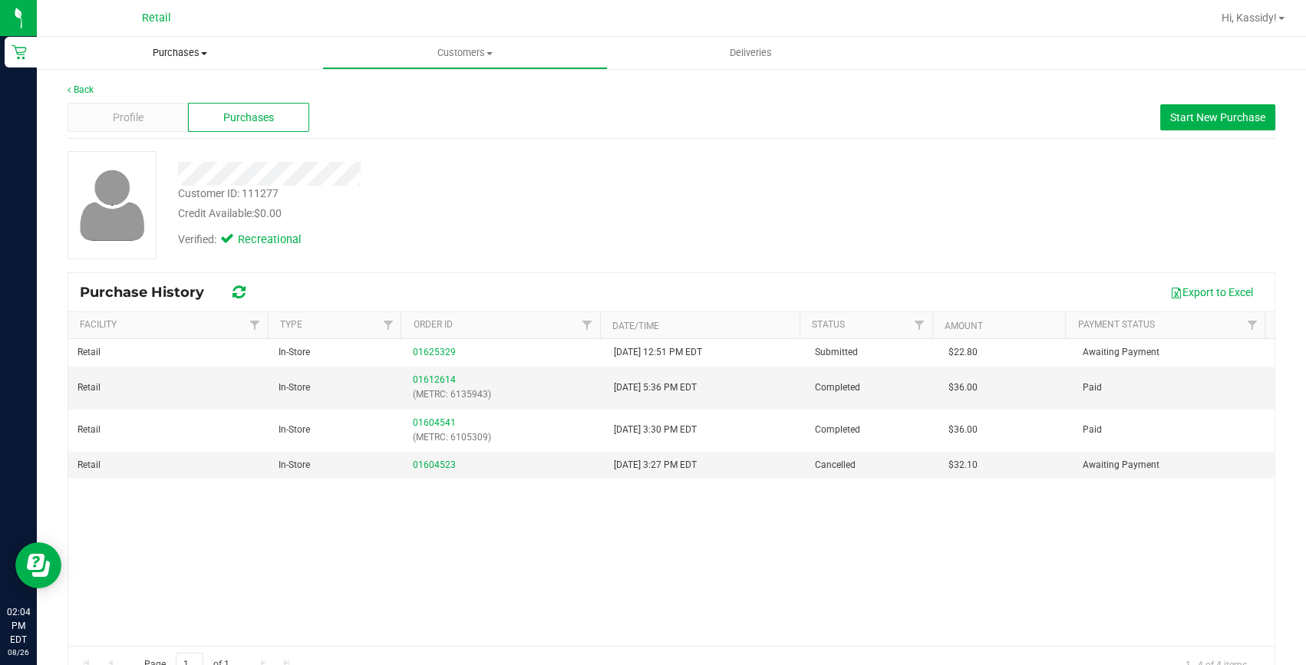
click at [160, 58] on span "Purchases" at bounding box center [179, 53] width 285 height 14
click at [136, 110] on li "Fulfillment" at bounding box center [179, 111] width 285 height 18
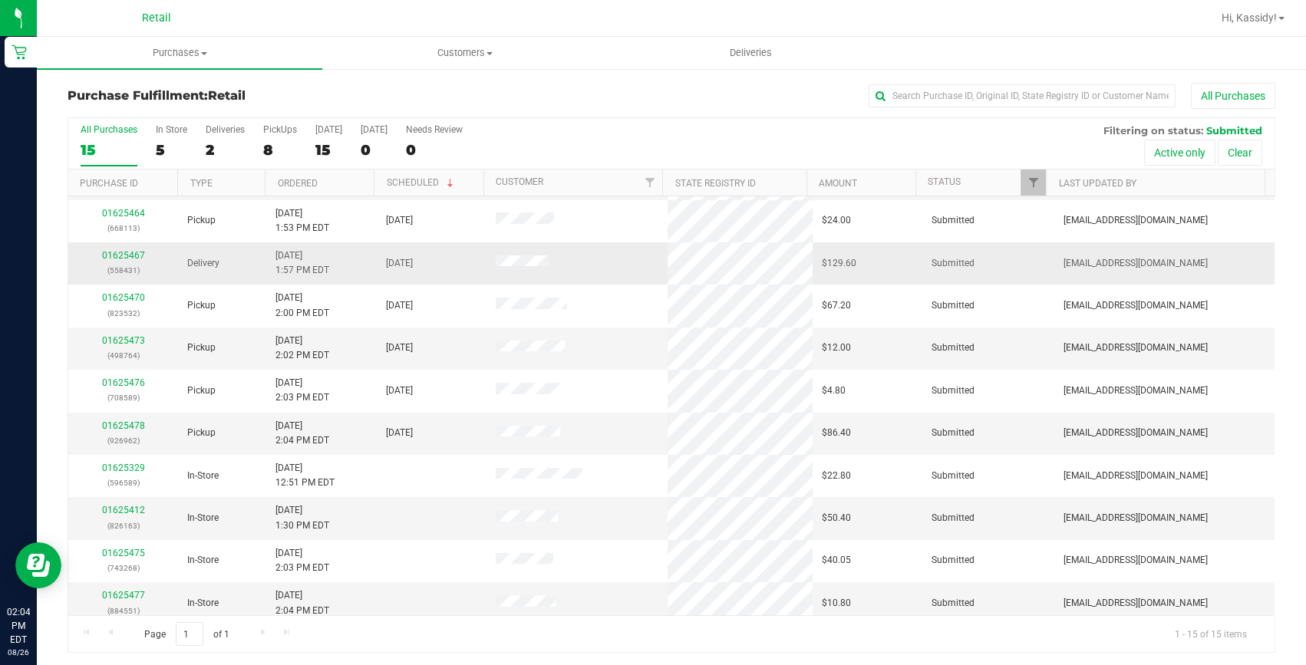
scroll to position [209, 0]
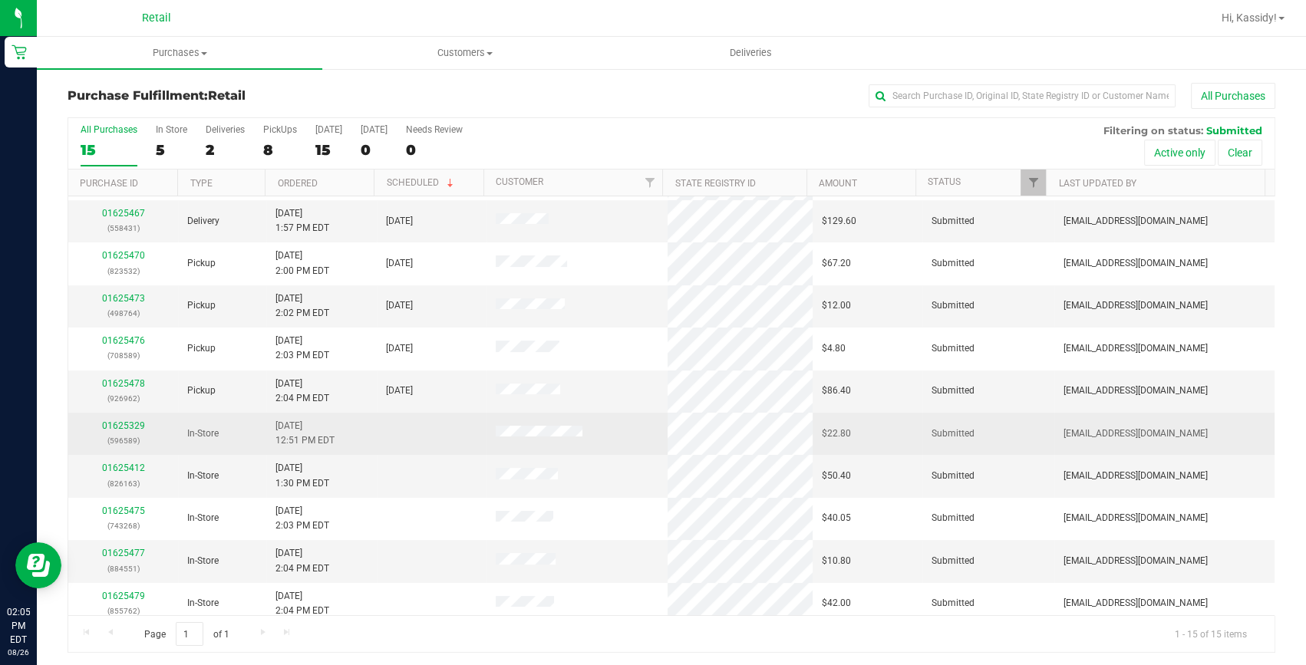
click at [123, 419] on div "01625329 (596589)" at bounding box center [122, 433] width 91 height 29
click at [127, 419] on div "01625329 (596589)" at bounding box center [122, 433] width 91 height 29
click at [132, 423] on link "01625329" at bounding box center [123, 425] width 43 height 11
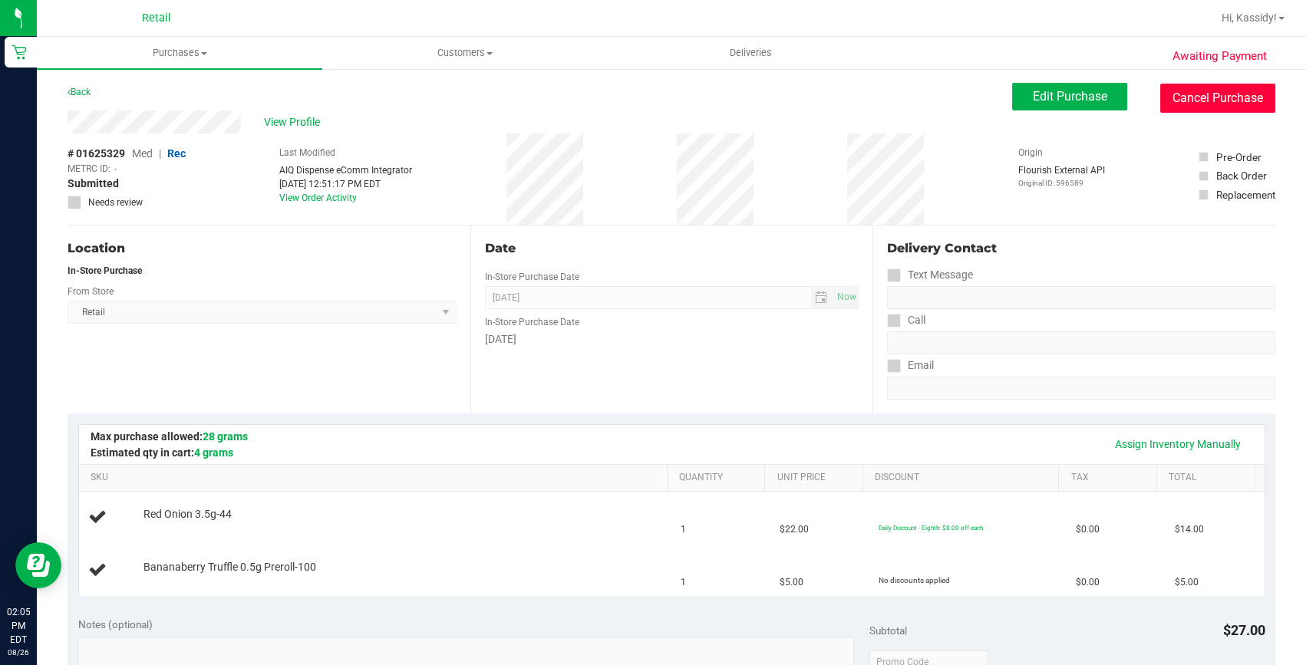
click at [1213, 105] on button "Cancel Purchase" at bounding box center [1217, 98] width 115 height 29
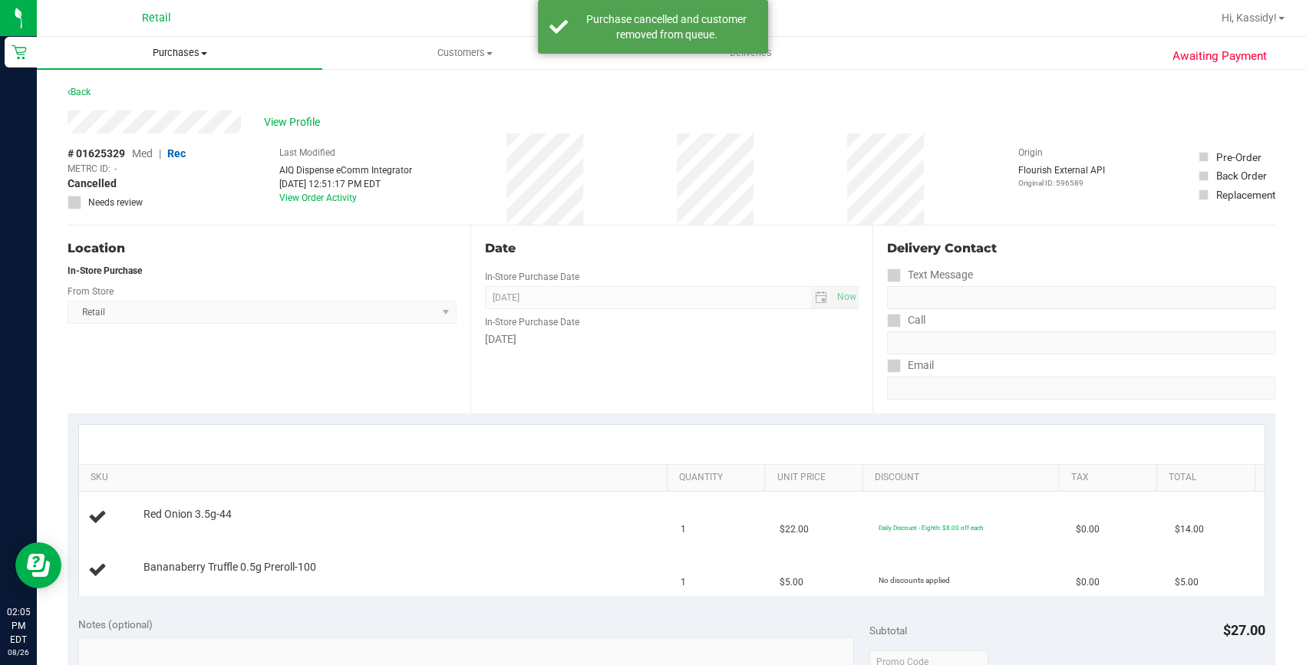
click at [166, 37] on div "Retail Hi, Kassidy! Purchases Summary of purchases Fulfillment All purchases Cu…" at bounding box center [671, 332] width 1269 height 665
drag, startPoint x: 166, startPoint y: 41, endPoint x: 163, endPoint y: 55, distance: 14.8
click at [164, 49] on span "Purchases" at bounding box center [179, 53] width 285 height 14
click at [127, 118] on li "Fulfillment" at bounding box center [179, 111] width 285 height 18
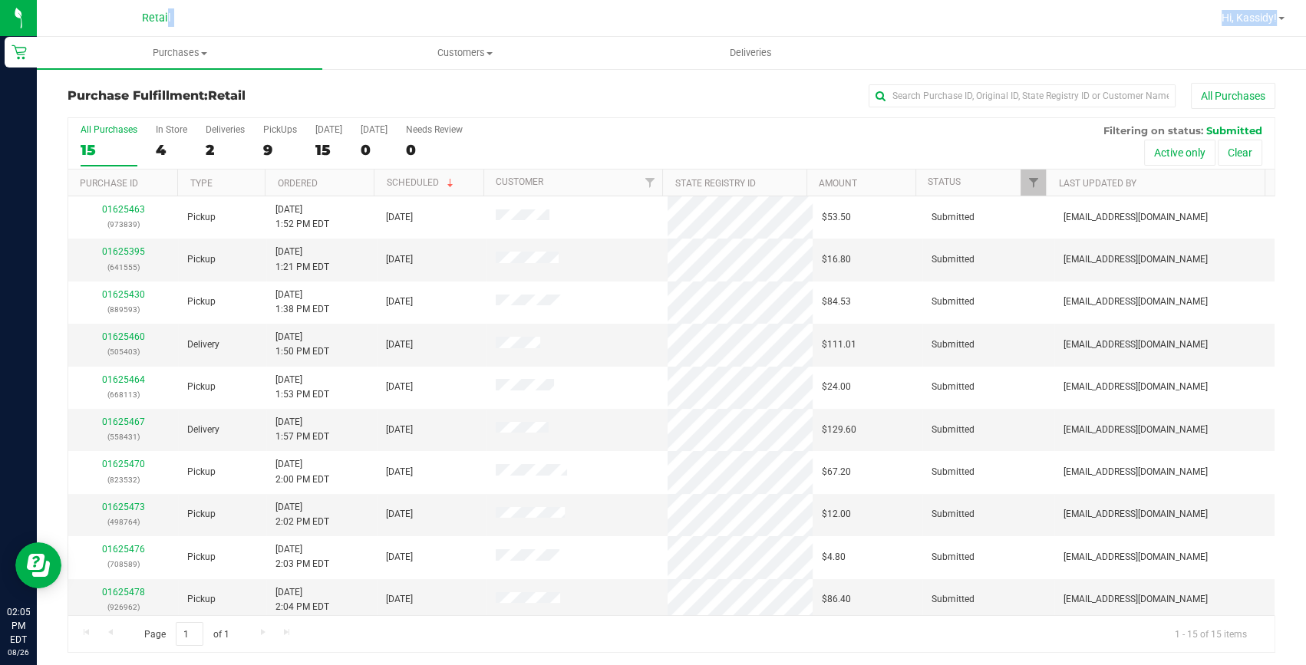
click at [551, 139] on div "All Purchases 15 In Store 4 Deliveries 2 PickUps 9 Today 15 Tomorrow 0 Needs Re…" at bounding box center [671, 143] width 1206 height 51
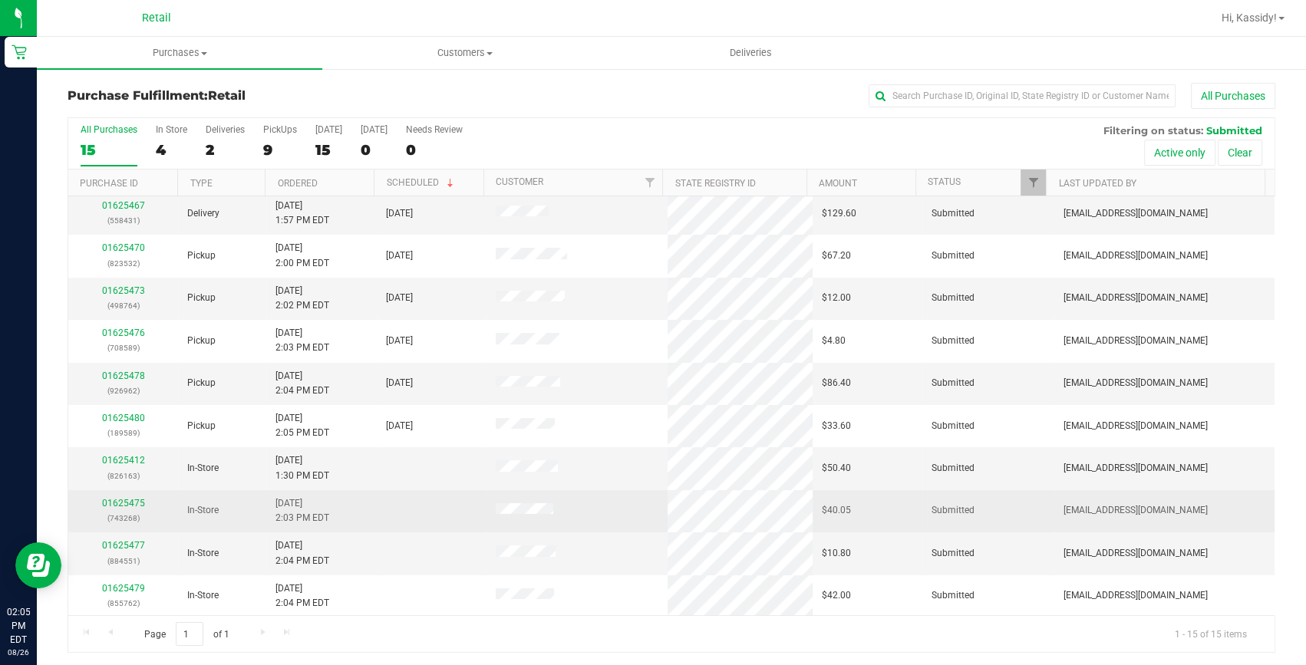
scroll to position [2, 0]
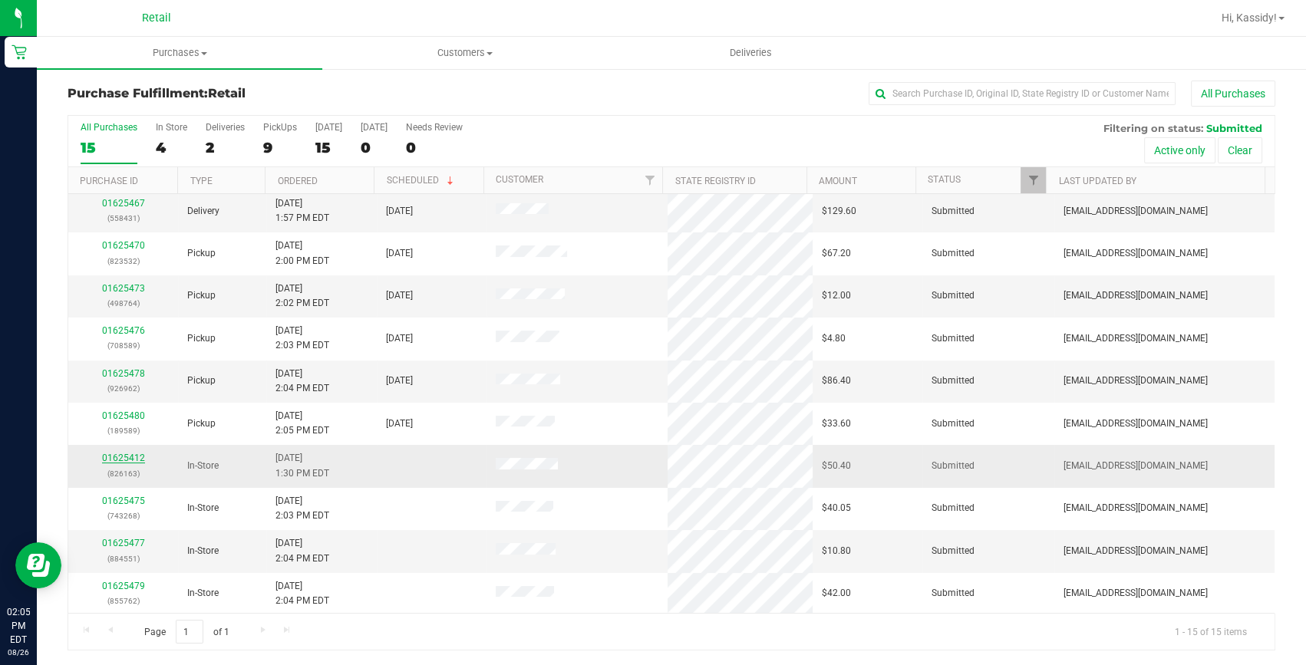
click at [117, 458] on link "01625412" at bounding box center [123, 458] width 43 height 11
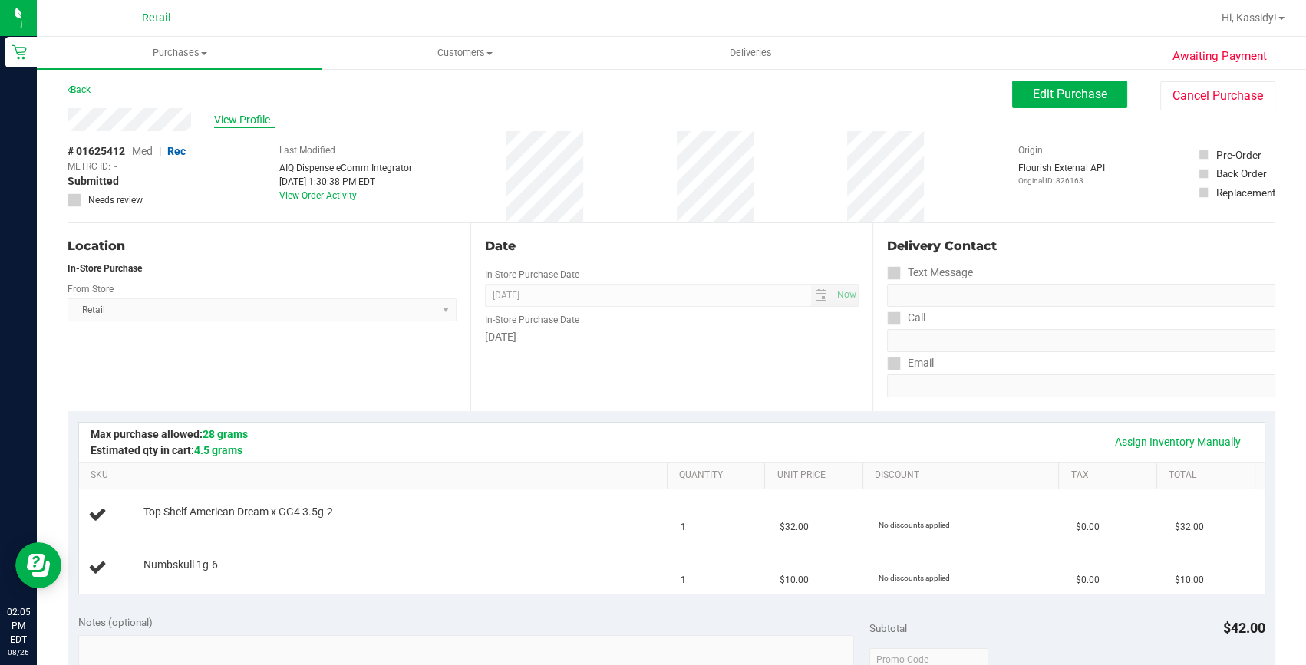
click at [222, 112] on span "View Profile" at bounding box center [244, 120] width 61 height 16
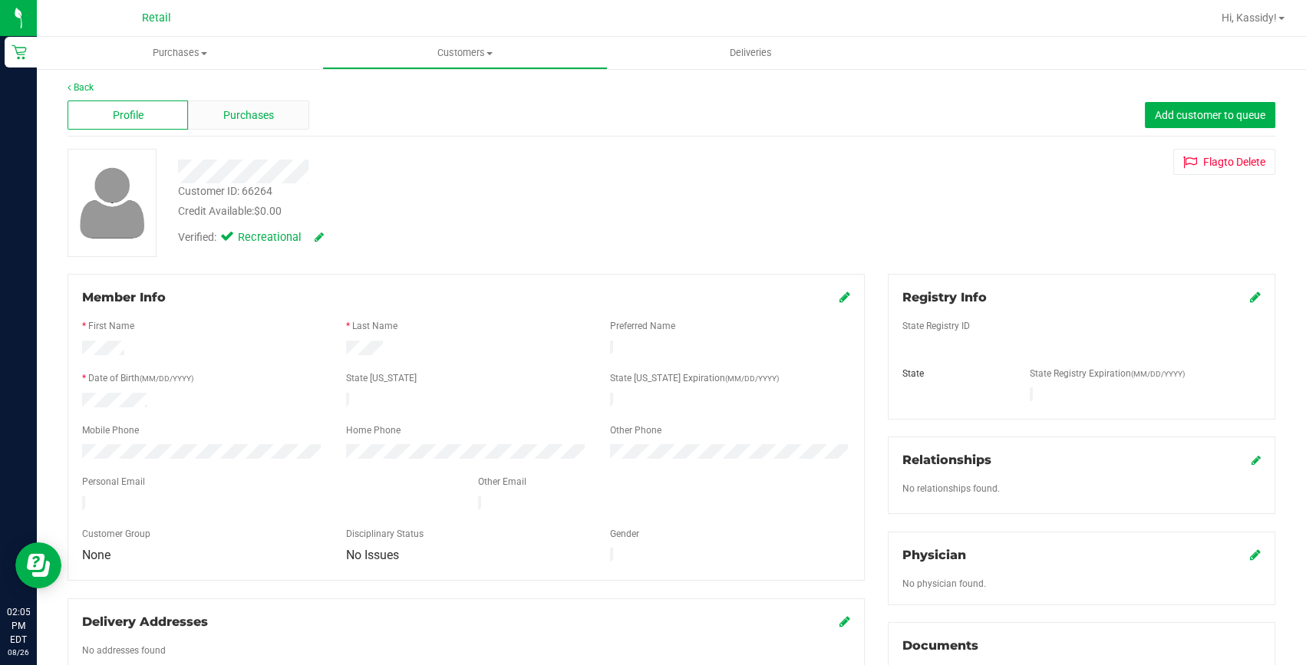
click at [256, 120] on span "Purchases" at bounding box center [248, 115] width 51 height 16
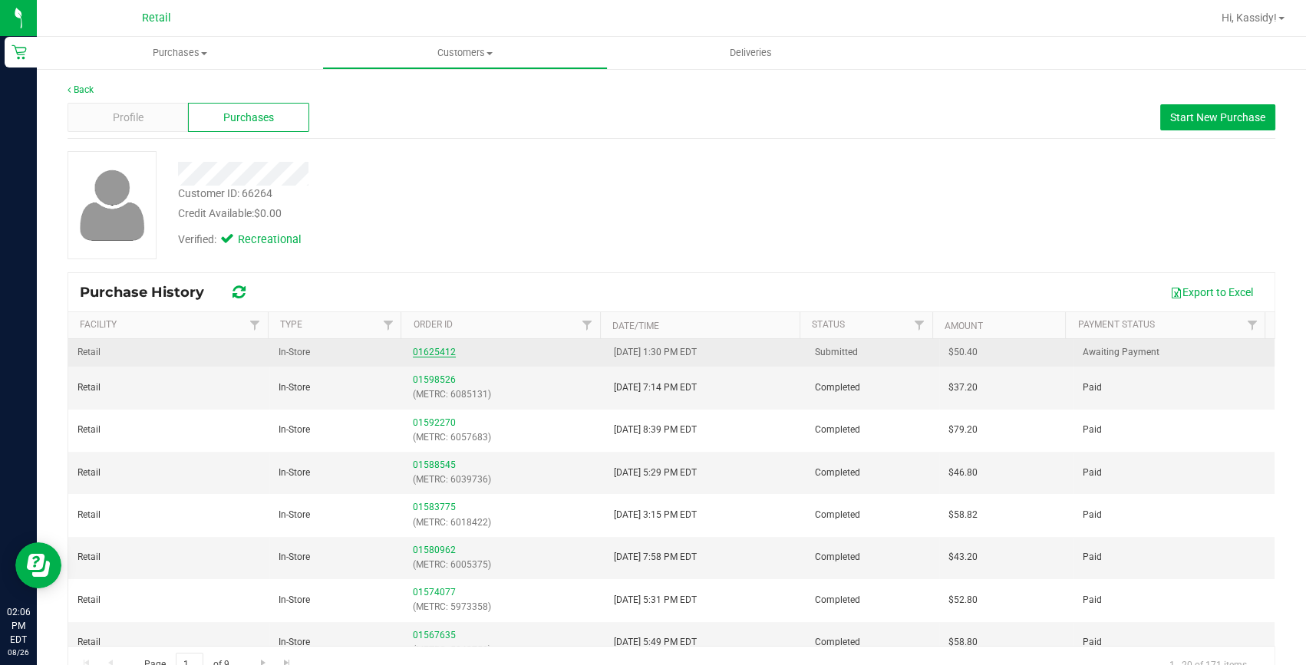
click at [434, 347] on link "01625412" at bounding box center [434, 352] width 43 height 11
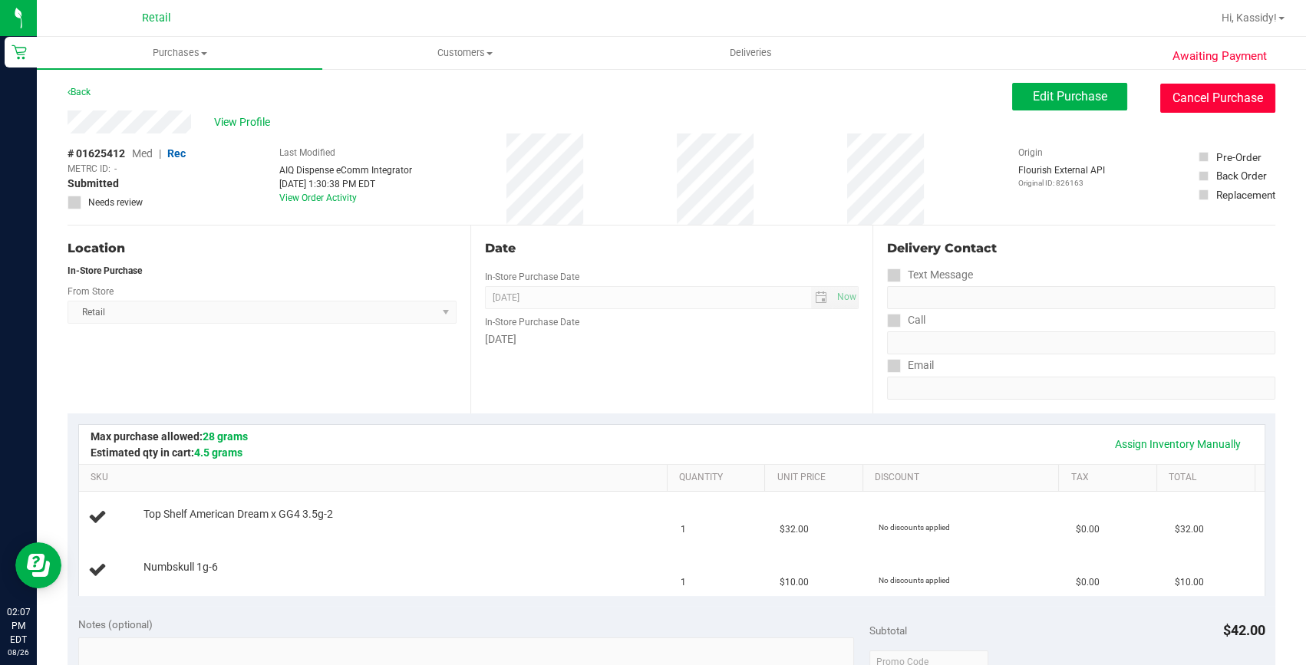
click at [1160, 98] on button "Cancel Purchase" at bounding box center [1217, 98] width 115 height 29
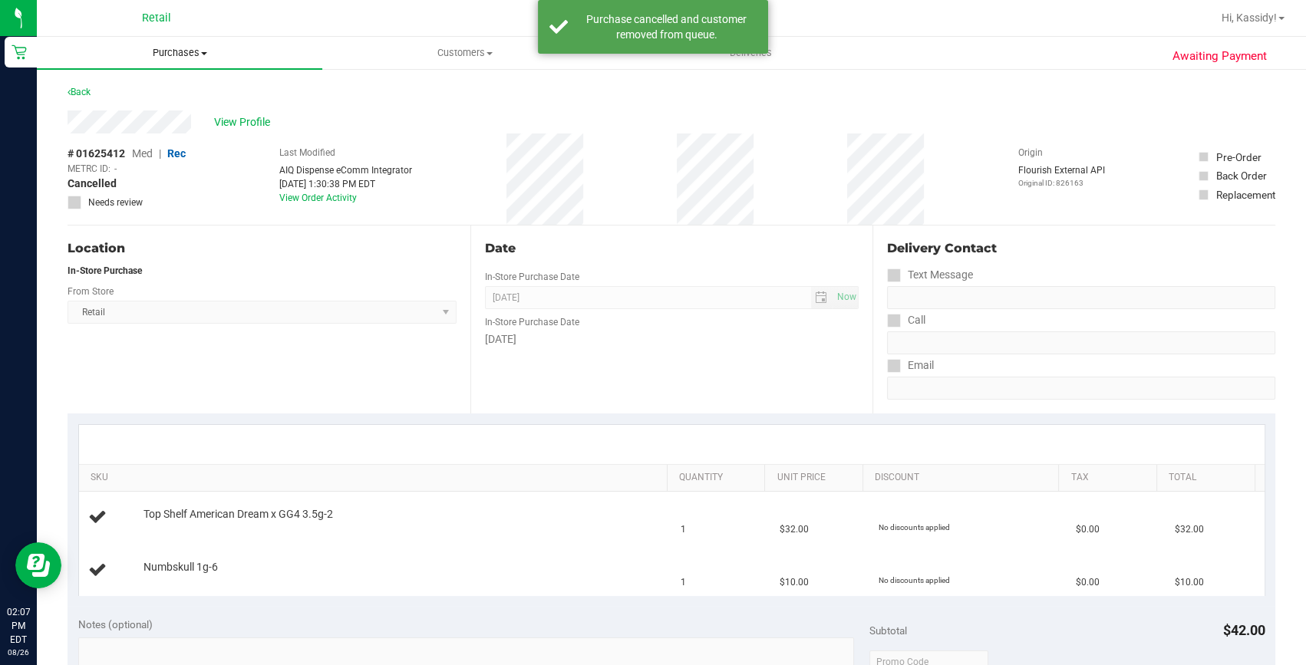
click at [223, 61] on uib-tab-heading "Purchases Summary of purchases Fulfillment All purchases" at bounding box center [179, 53] width 285 height 32
click at [143, 103] on li "Fulfillment" at bounding box center [179, 111] width 285 height 18
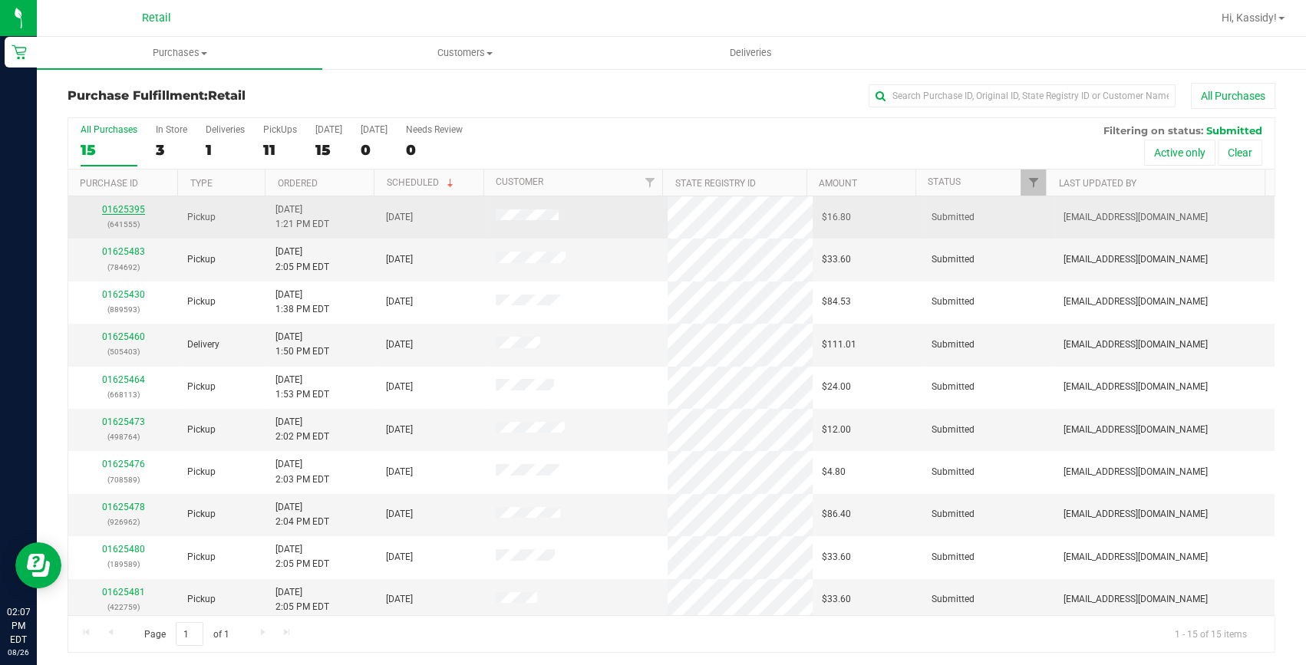
click at [112, 204] on link "01625395" at bounding box center [123, 209] width 43 height 11
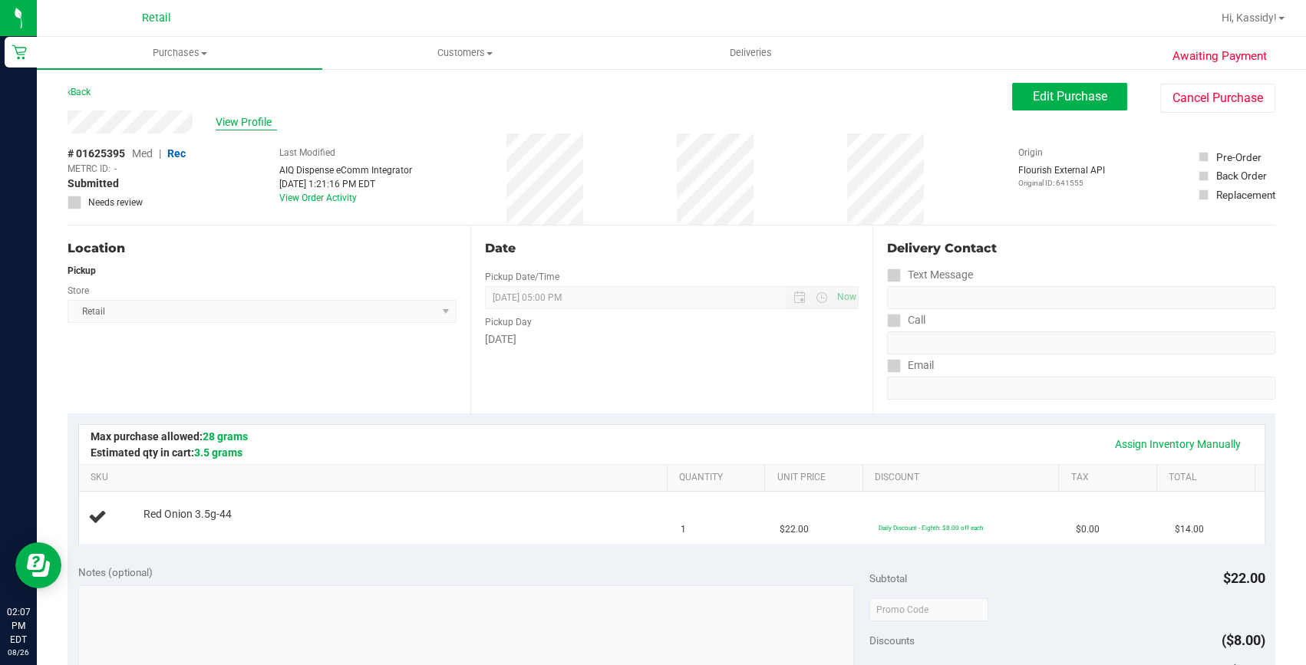
click at [220, 121] on span "View Profile" at bounding box center [246, 122] width 61 height 16
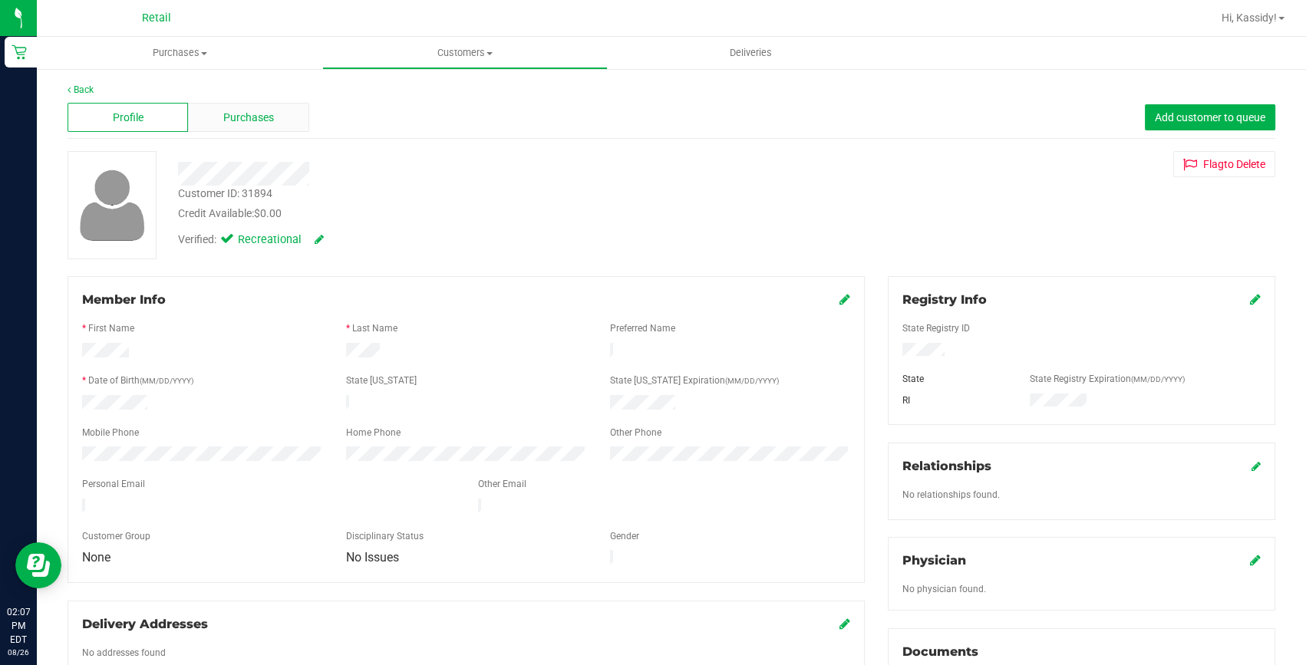
click at [226, 119] on span "Purchases" at bounding box center [248, 118] width 51 height 16
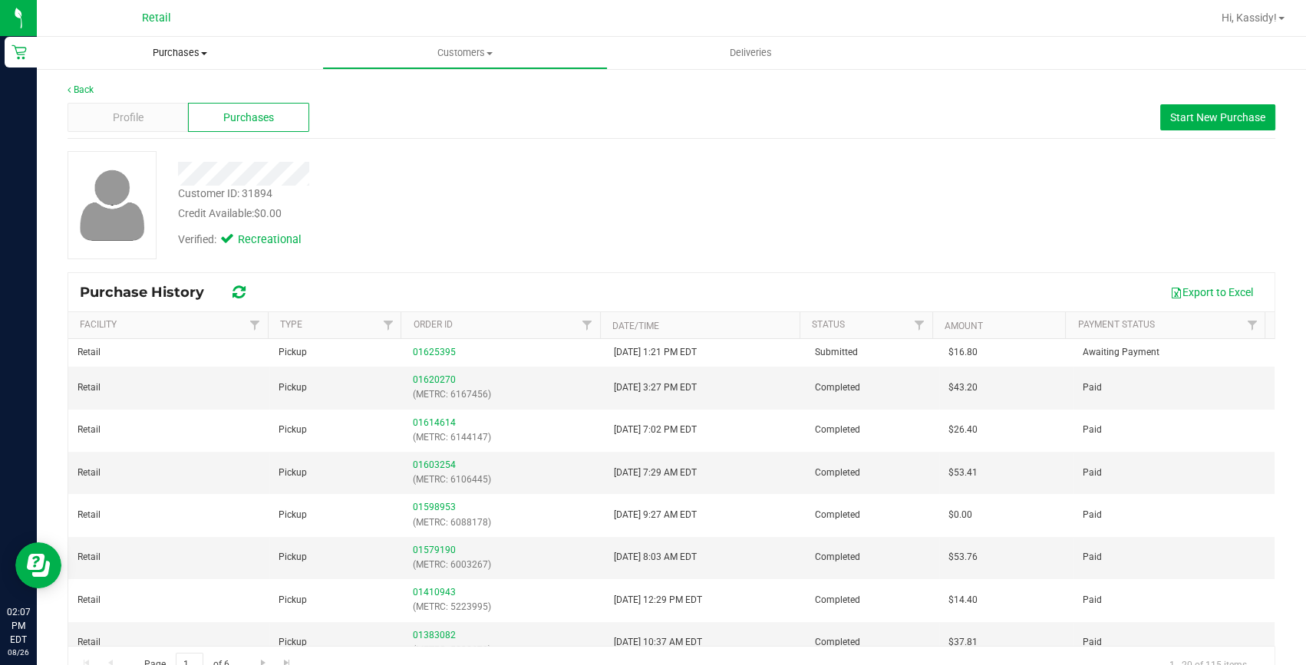
click at [189, 46] on span "Purchases" at bounding box center [179, 53] width 285 height 14
click at [155, 106] on li "Fulfillment" at bounding box center [179, 111] width 285 height 18
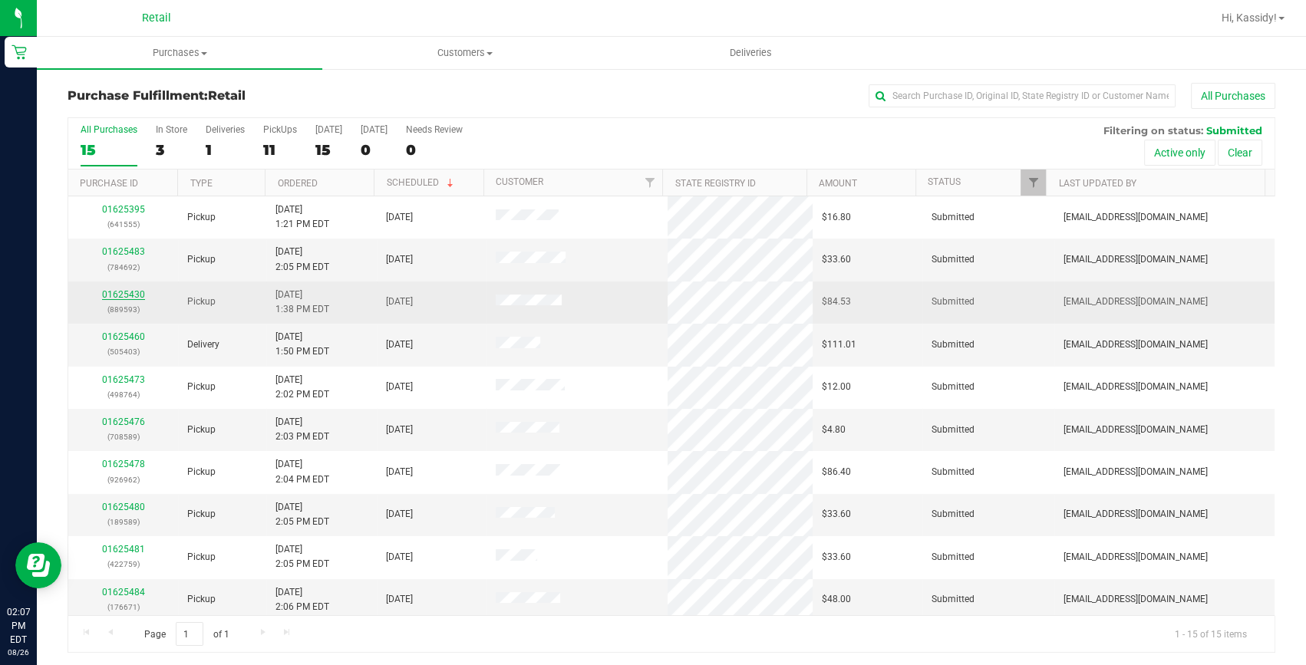
click at [132, 295] on link "01625430" at bounding box center [123, 294] width 43 height 11
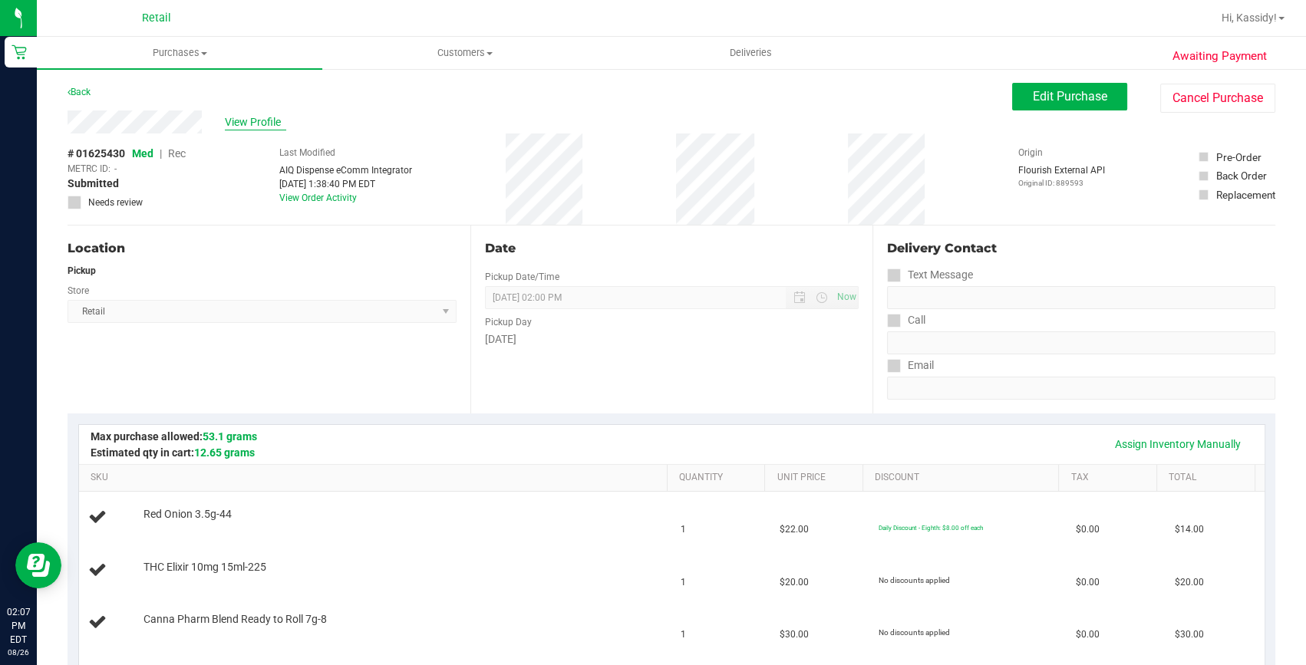
click at [239, 123] on span "View Profile" at bounding box center [255, 122] width 61 height 16
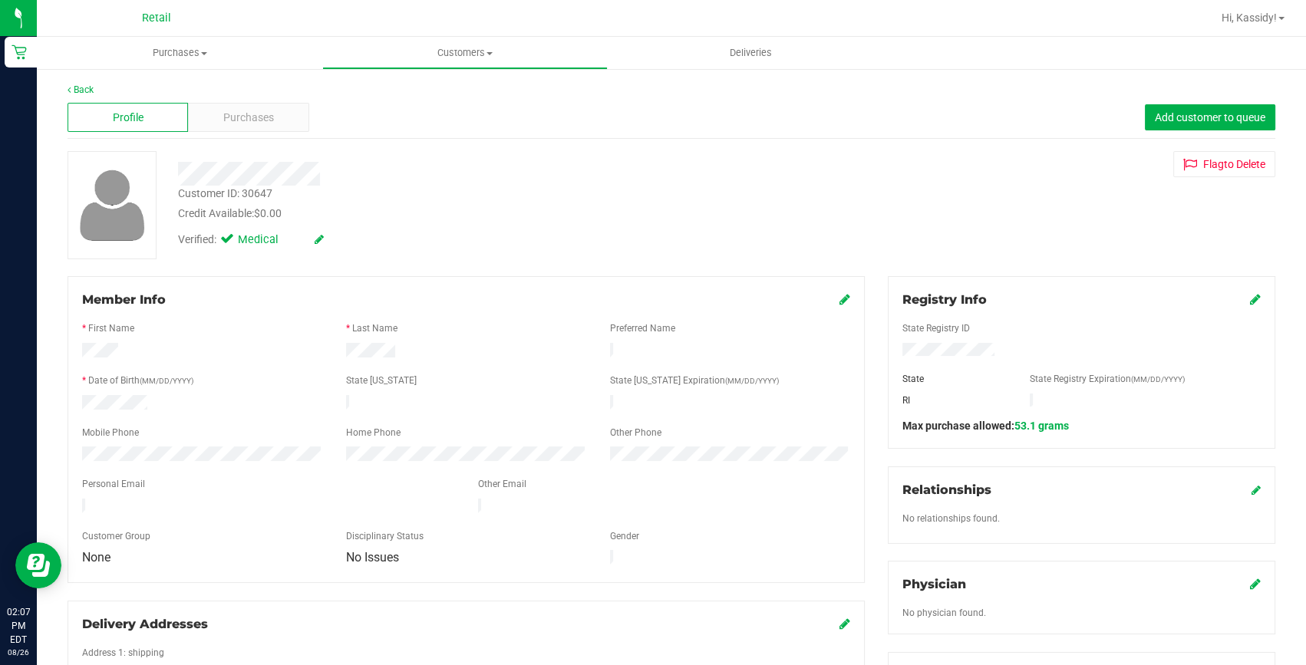
click at [239, 123] on span "Purchases" at bounding box center [248, 118] width 51 height 16
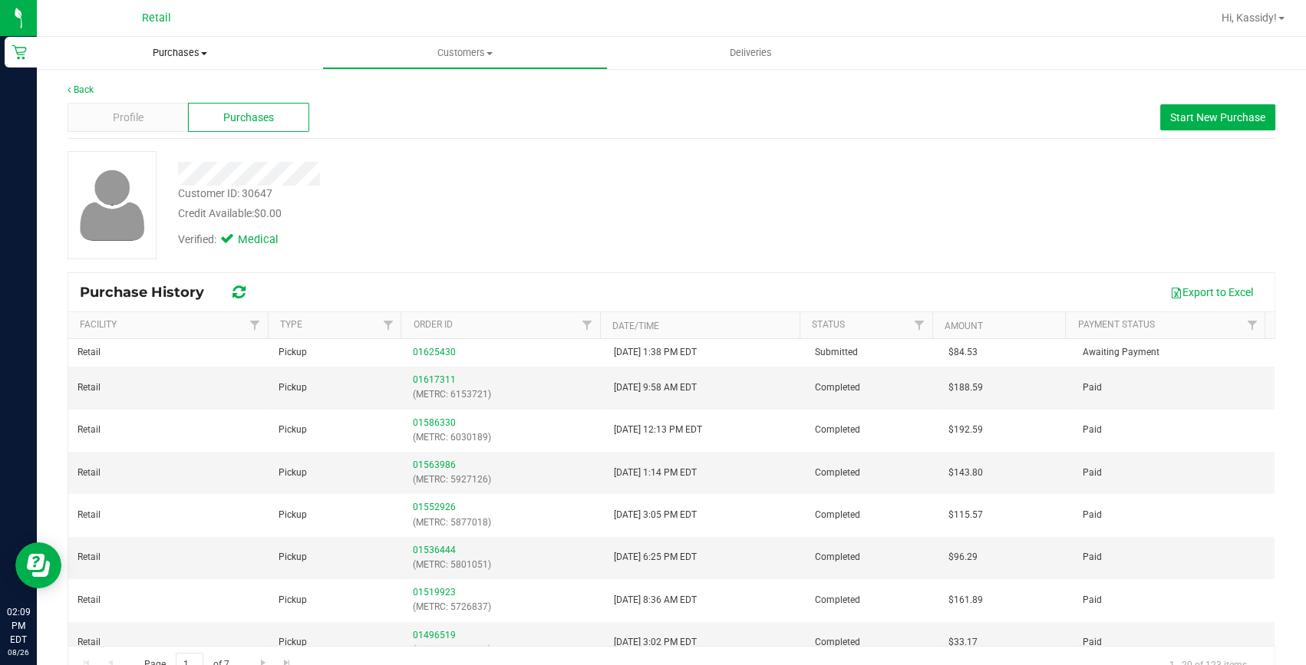
click at [191, 45] on uib-tab-heading "Purchases Summary of purchases Fulfillment All purchases" at bounding box center [179, 53] width 285 height 32
click at [176, 109] on li "Fulfillment" at bounding box center [179, 111] width 285 height 18
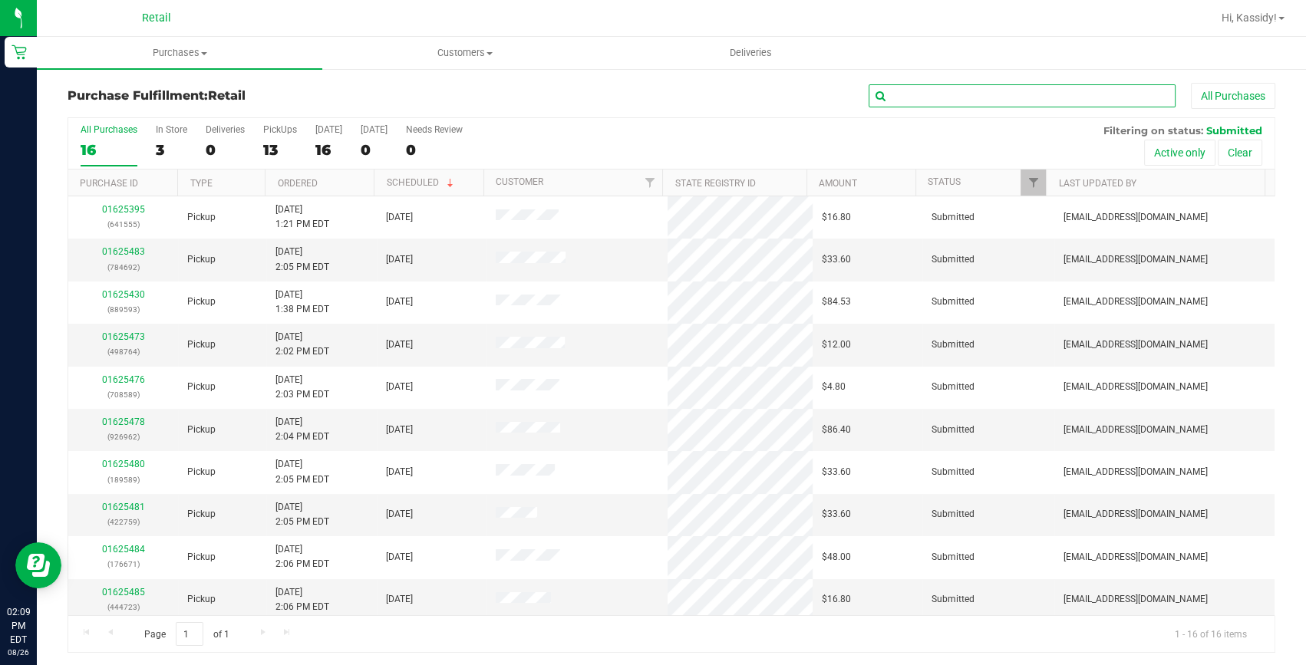
click at [998, 91] on input "text" at bounding box center [1021, 95] width 307 height 23
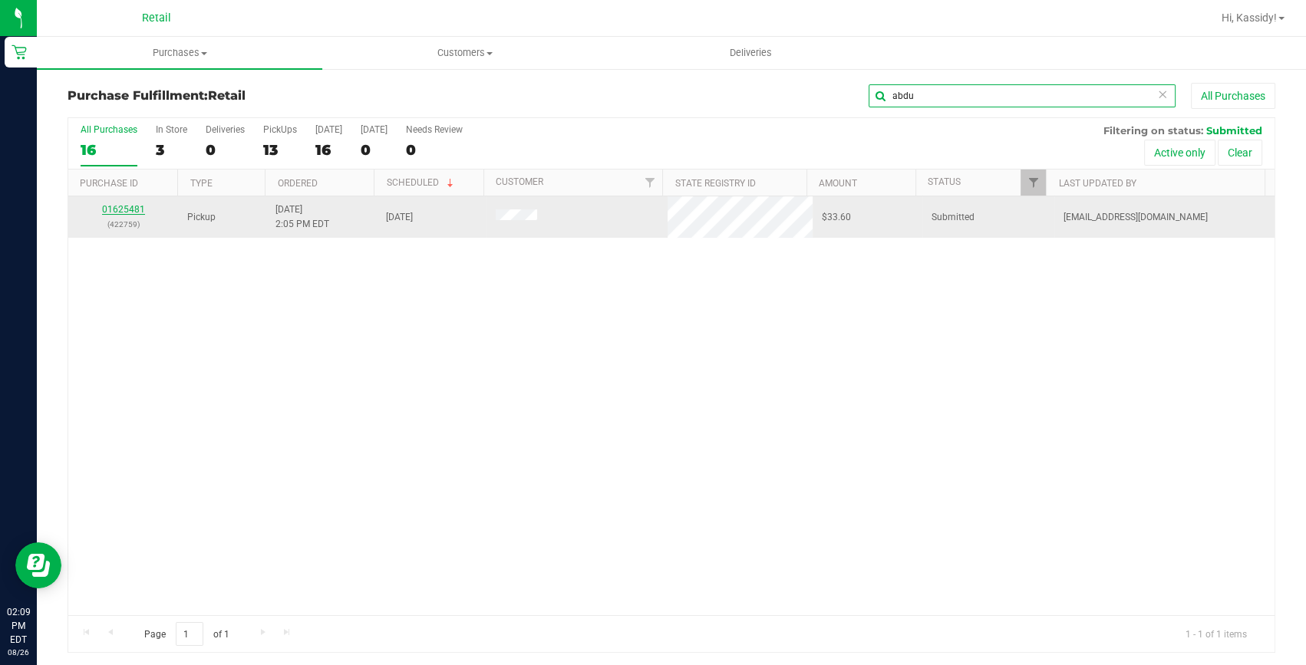
type input "abdu"
click at [108, 209] on link "01625481" at bounding box center [123, 209] width 43 height 11
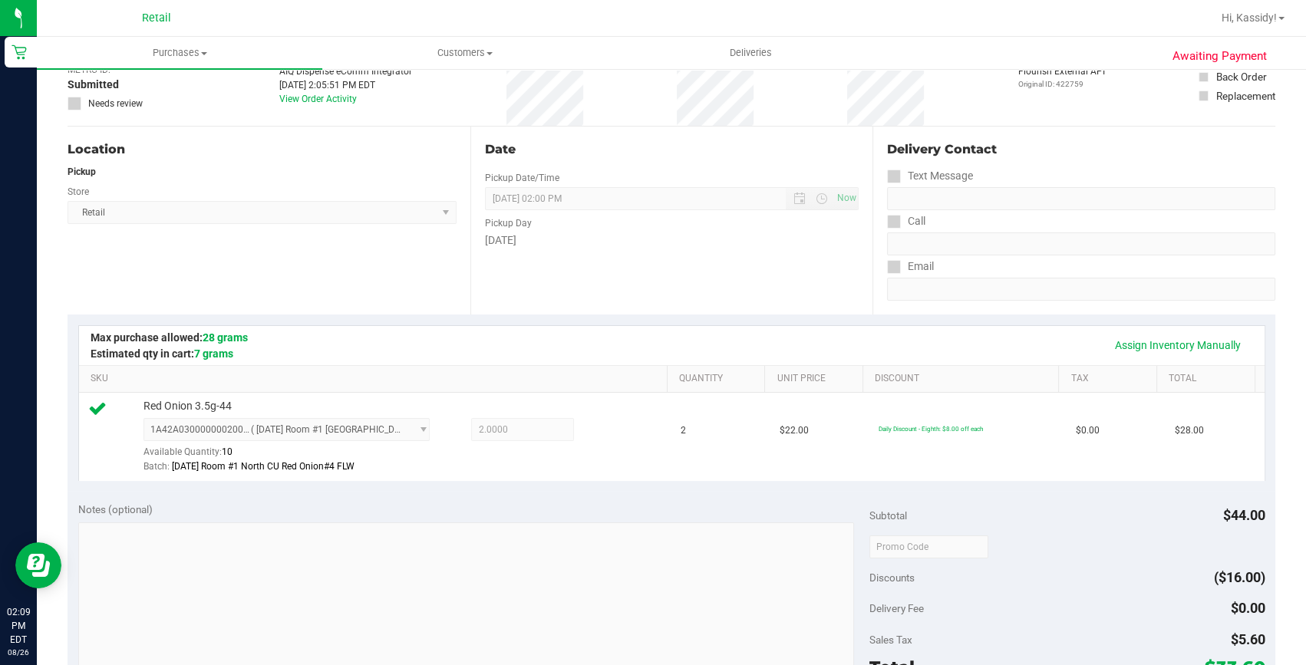
scroll to position [278, 0]
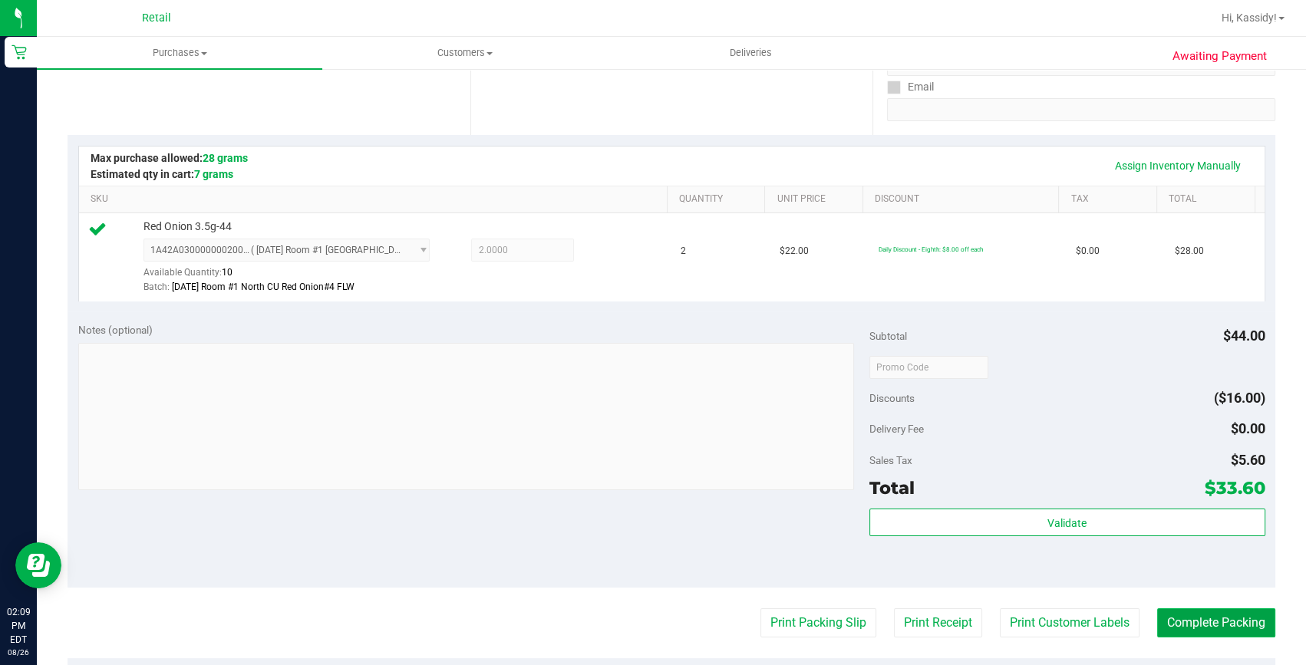
click at [1230, 611] on button "Complete Packing" at bounding box center [1216, 622] width 118 height 29
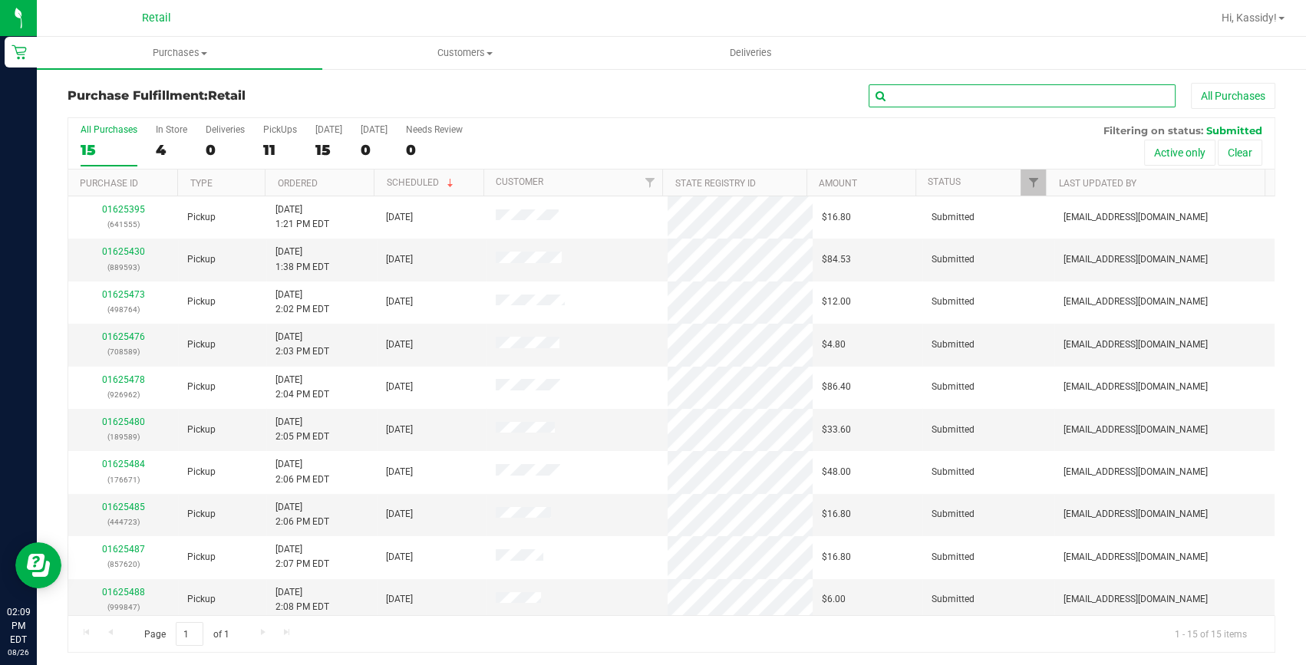
click at [898, 94] on input "text" at bounding box center [1021, 95] width 307 height 23
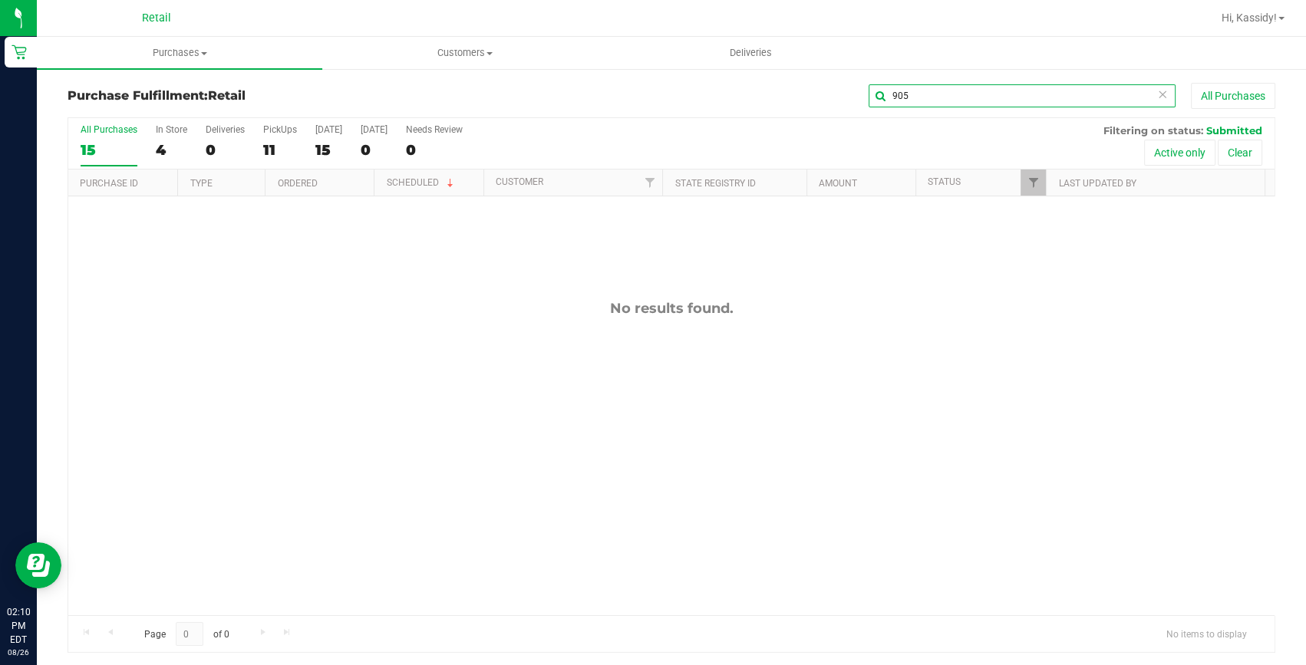
drag, startPoint x: 920, startPoint y: 91, endPoint x: 861, endPoint y: 106, distance: 61.0
click at [868, 106] on input "905" at bounding box center [1021, 95] width 307 height 23
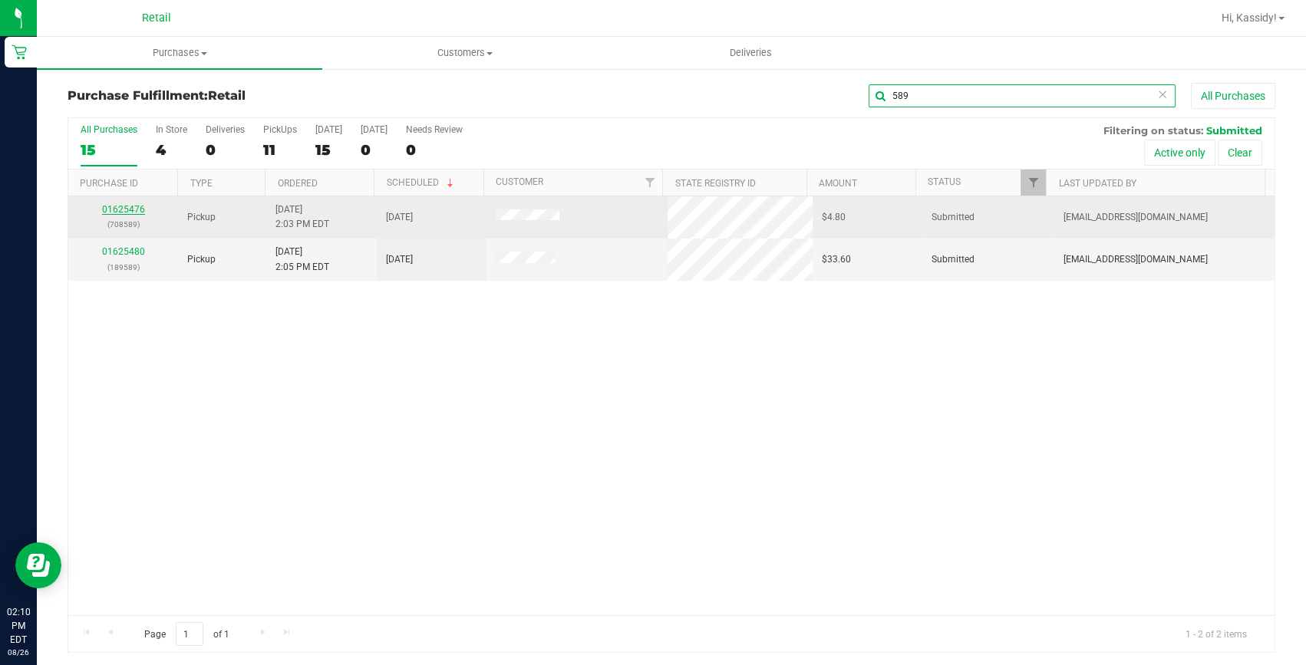
type input "589"
click at [130, 212] on link "01625476" at bounding box center [123, 209] width 43 height 11
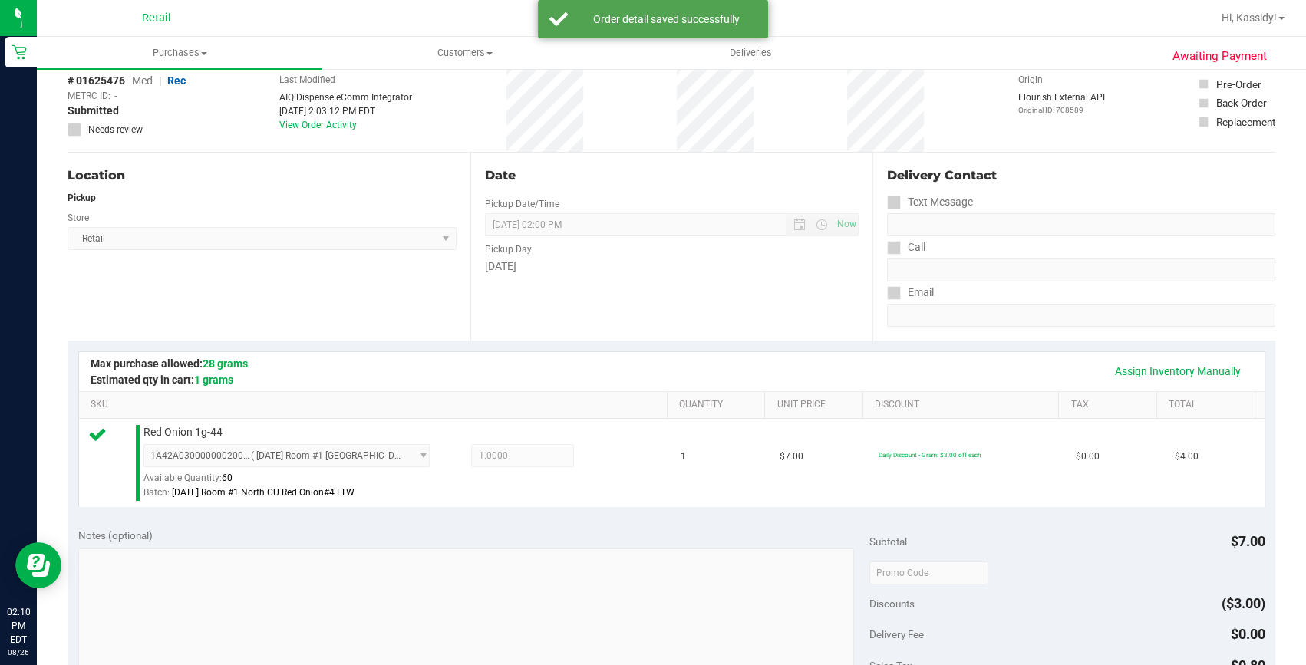
scroll to position [278, 0]
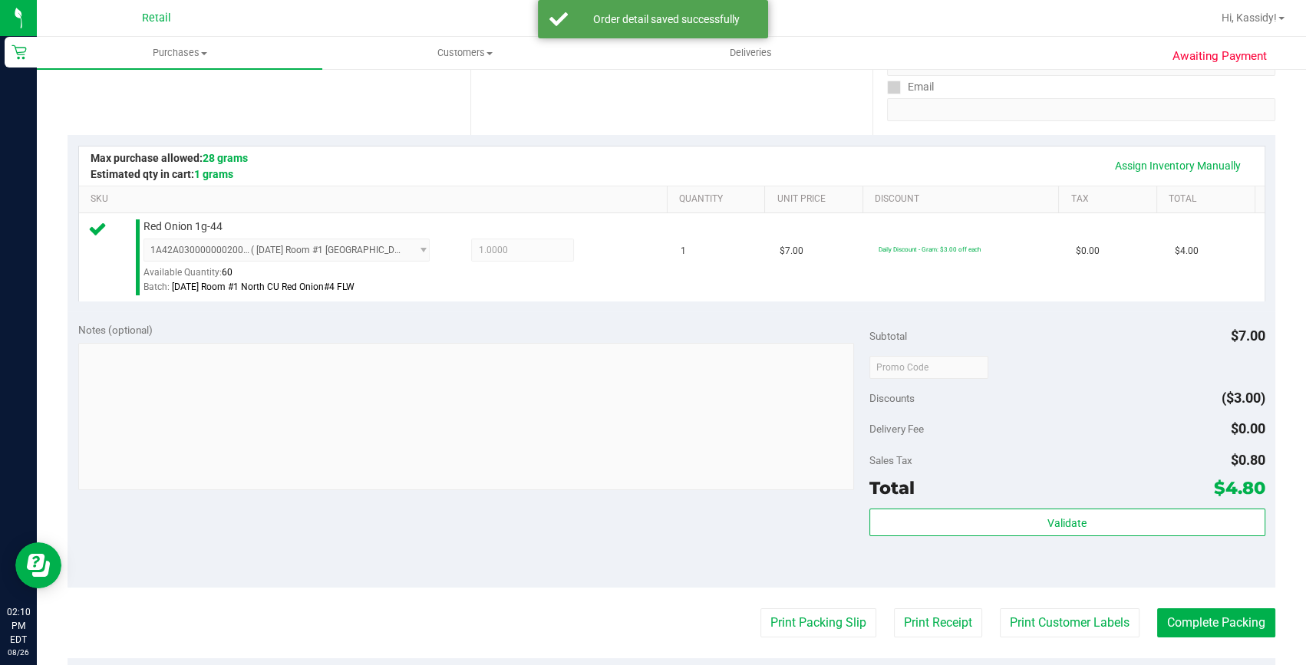
click at [1166, 640] on purchase-details "Back Edit Purchase Cancel Purchase View Profile # 01625476 Med | Rec METRC ID: …" at bounding box center [671, 374] width 1207 height 1141
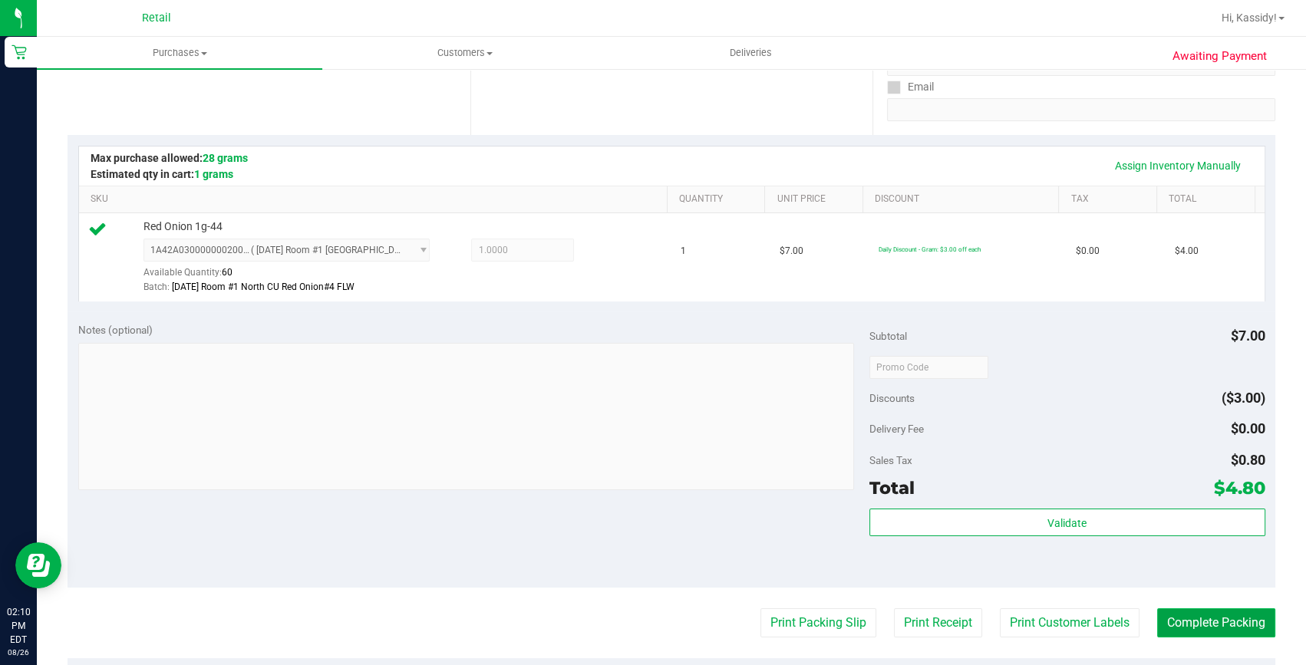
click at [1209, 628] on button "Complete Packing" at bounding box center [1216, 622] width 118 height 29
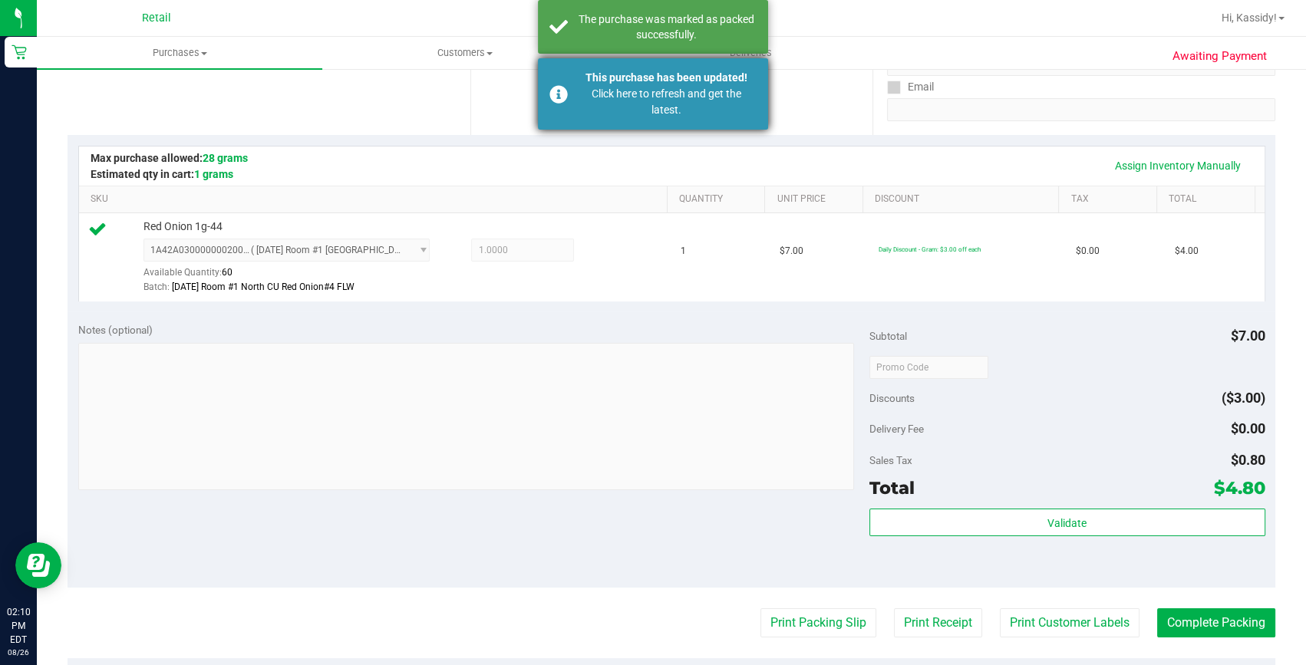
click at [576, 103] on div "Click here to refresh and get the latest." at bounding box center [666, 102] width 180 height 32
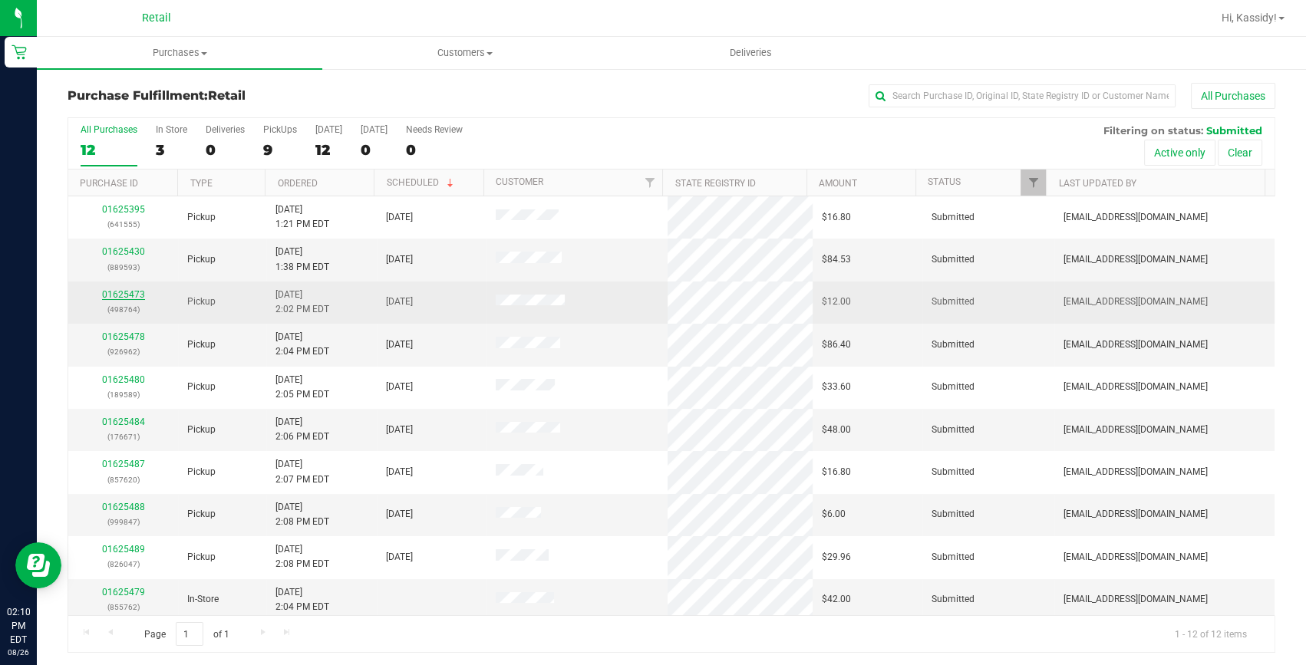
click at [124, 291] on link "01625473" at bounding box center [123, 294] width 43 height 11
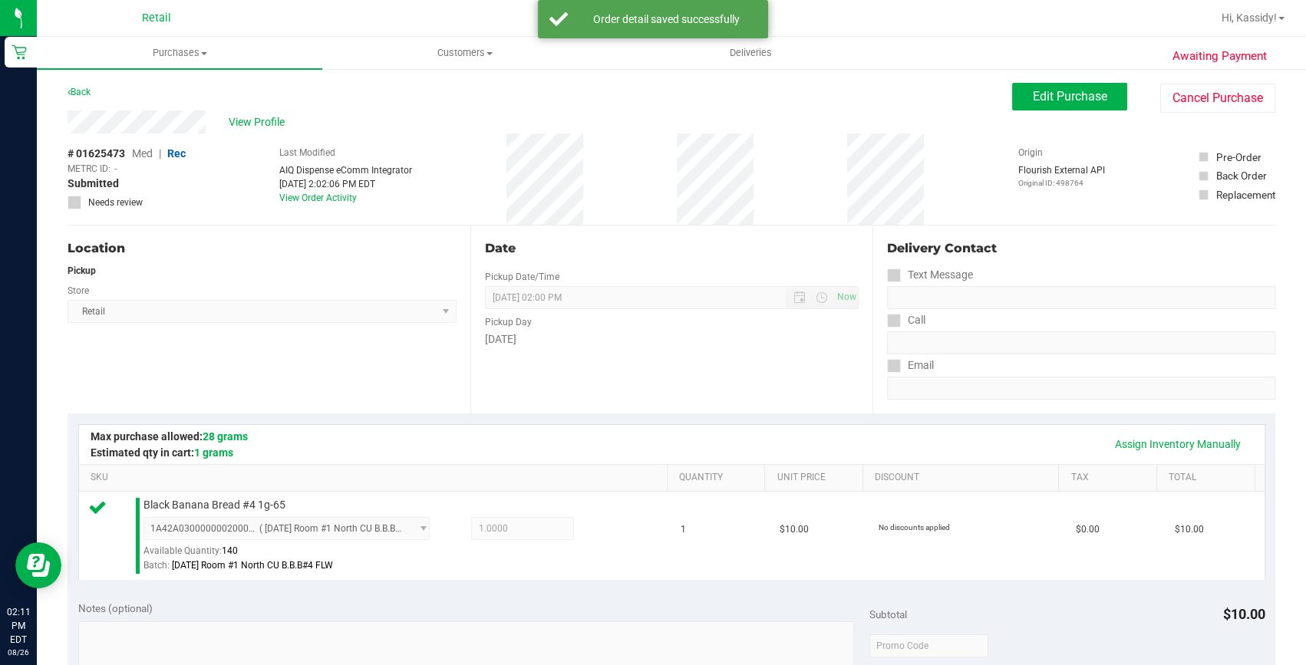
scroll to position [348, 0]
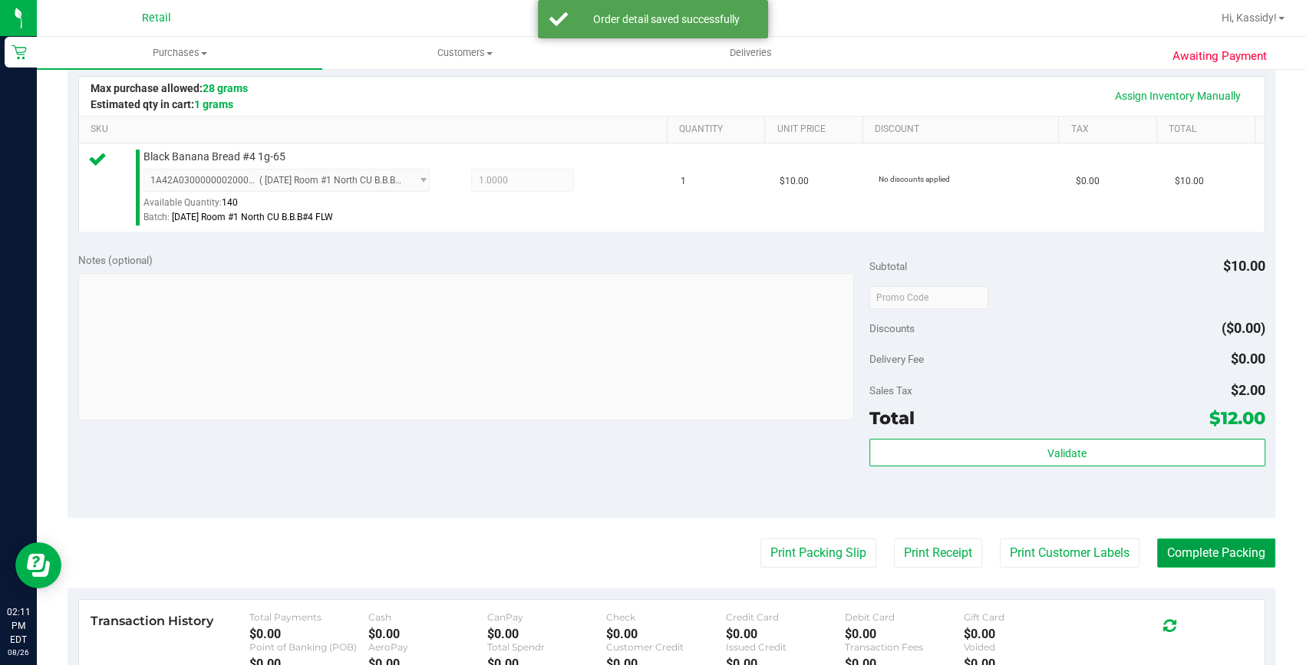
click at [1196, 547] on button "Complete Packing" at bounding box center [1216, 553] width 118 height 29
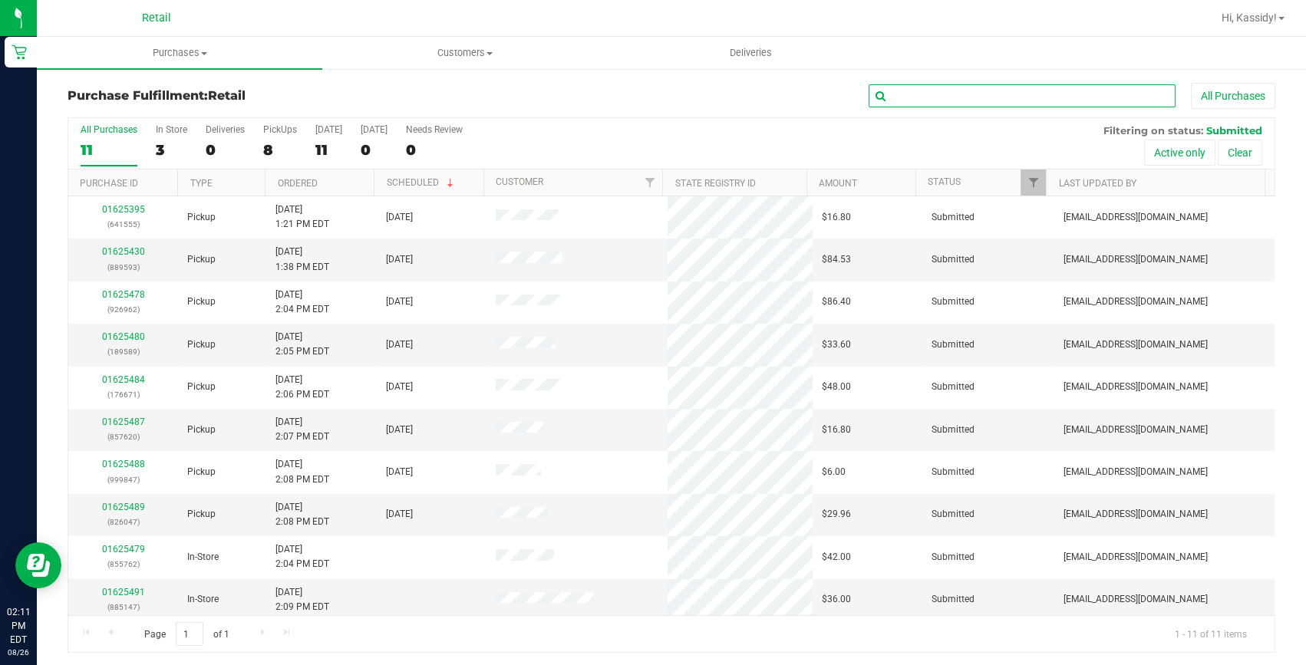
click at [952, 100] on input "text" at bounding box center [1021, 95] width 307 height 23
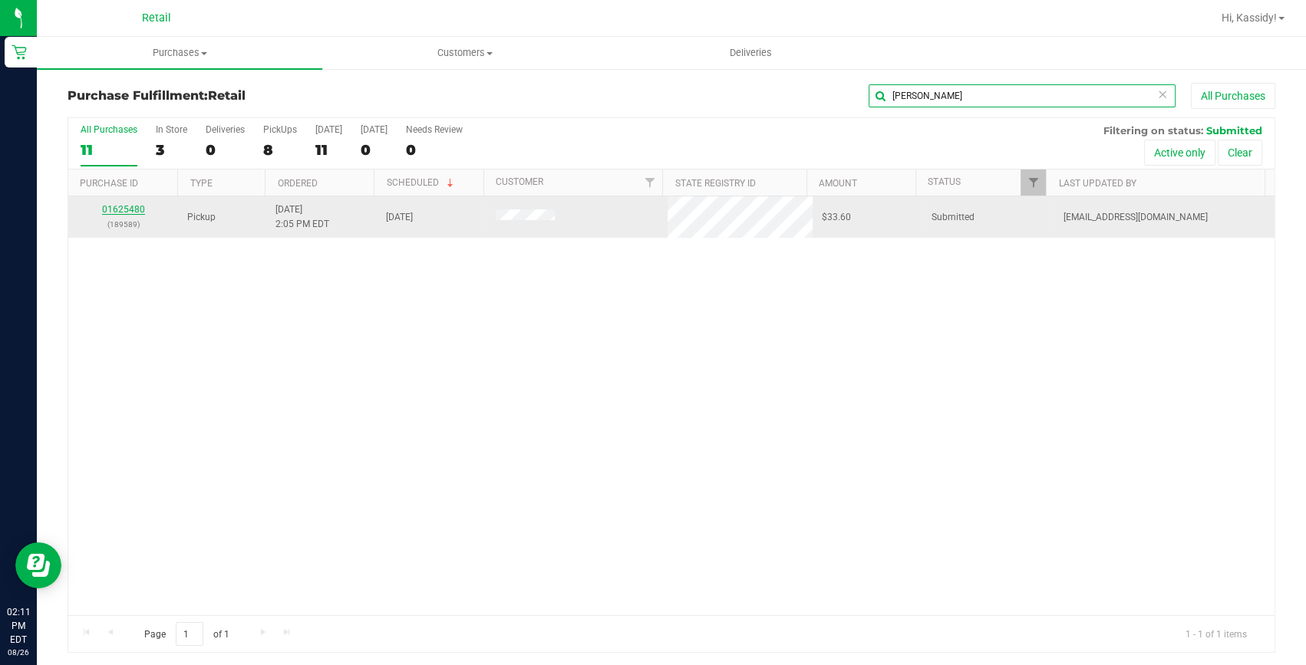
type input "rubel"
click at [137, 209] on link "01625480" at bounding box center [123, 209] width 43 height 11
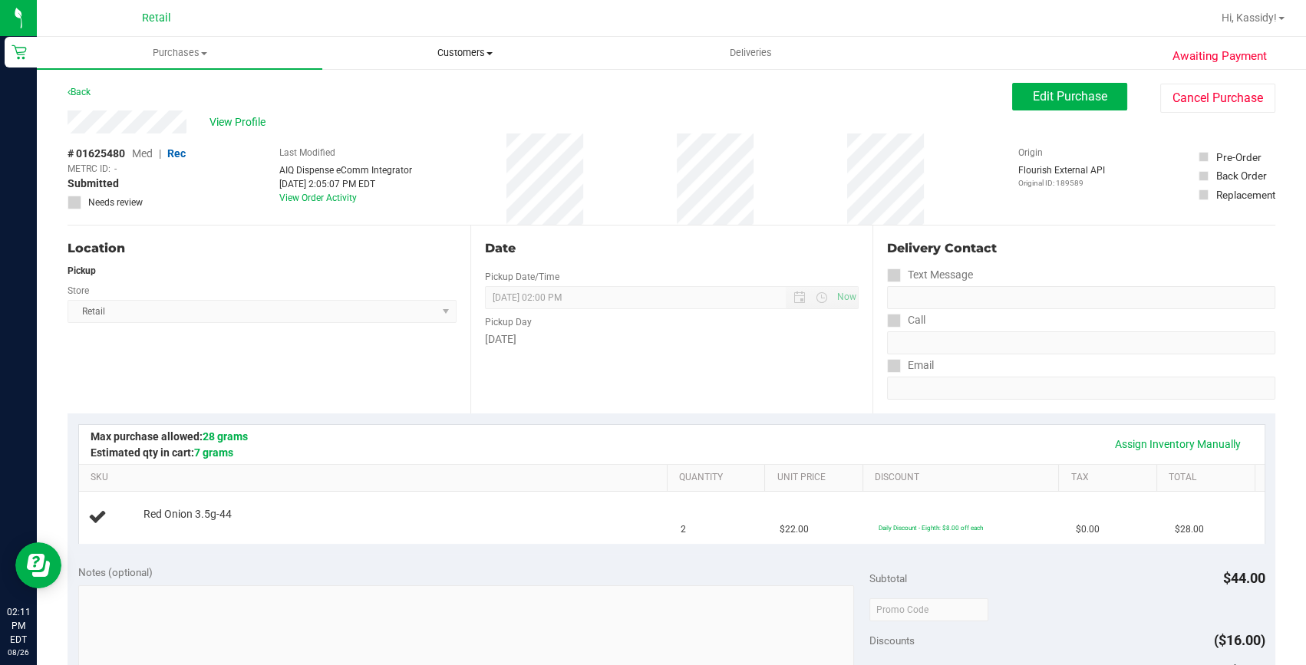
click at [476, 56] on span "Customers" at bounding box center [465, 53] width 284 height 14
click at [452, 91] on li "All customers" at bounding box center [464, 93] width 285 height 18
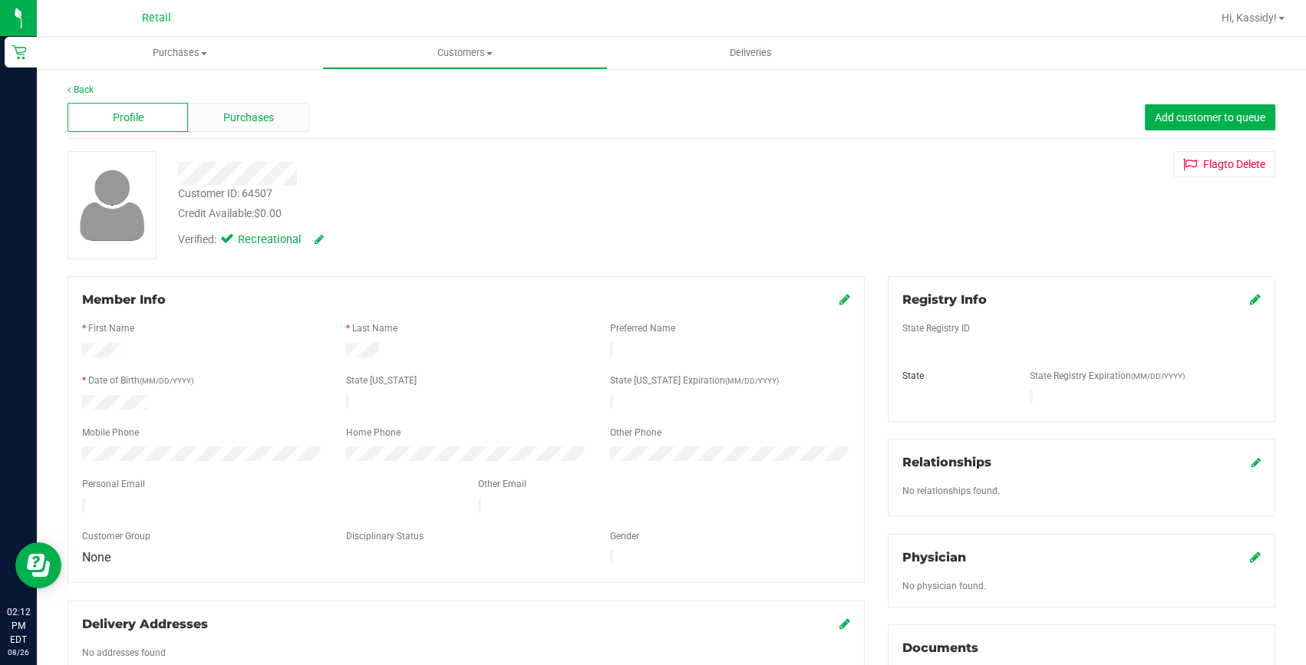
click at [225, 110] on span "Purchases" at bounding box center [248, 118] width 51 height 16
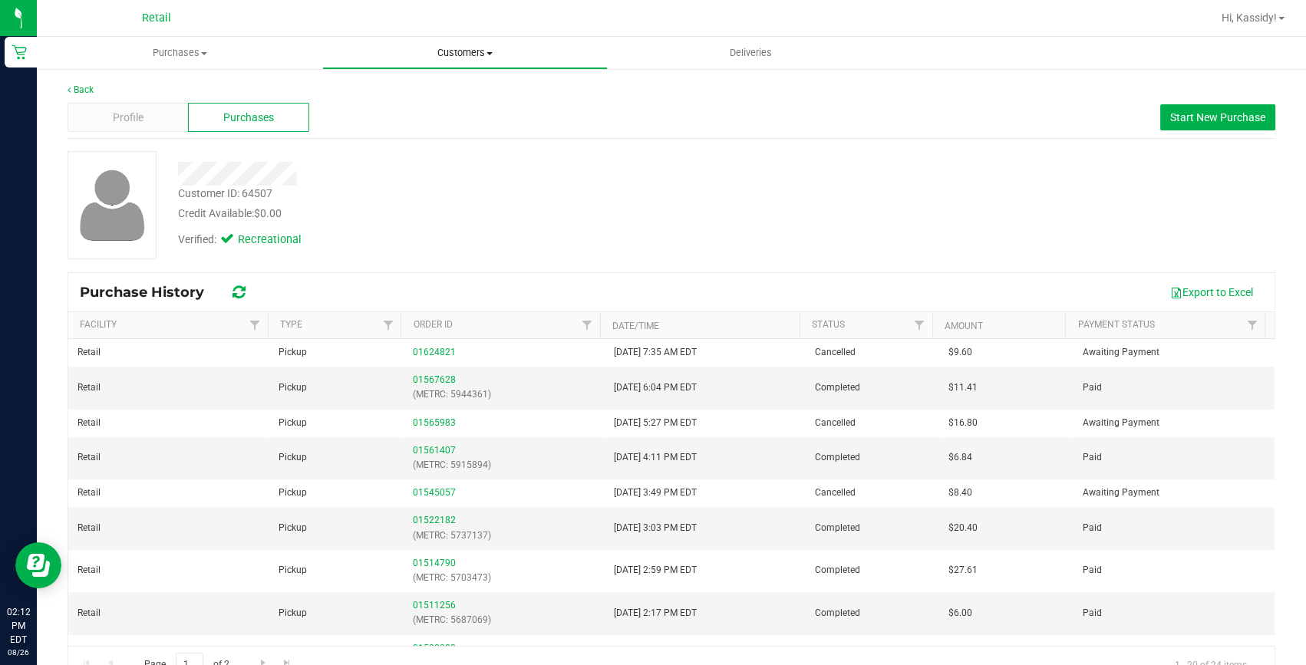
click at [453, 50] on span "Customers" at bounding box center [465, 53] width 284 height 14
click at [360, 84] on li "All customers" at bounding box center [464, 93] width 285 height 18
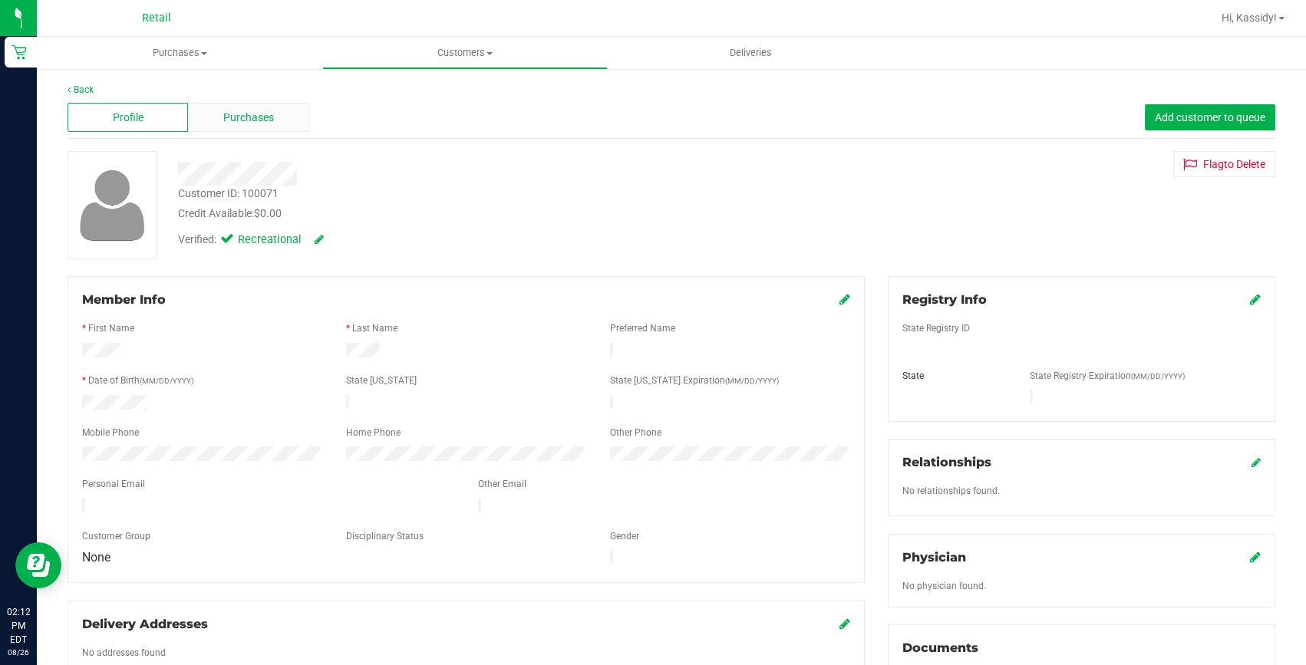
click at [223, 115] on span "Purchases" at bounding box center [248, 118] width 51 height 16
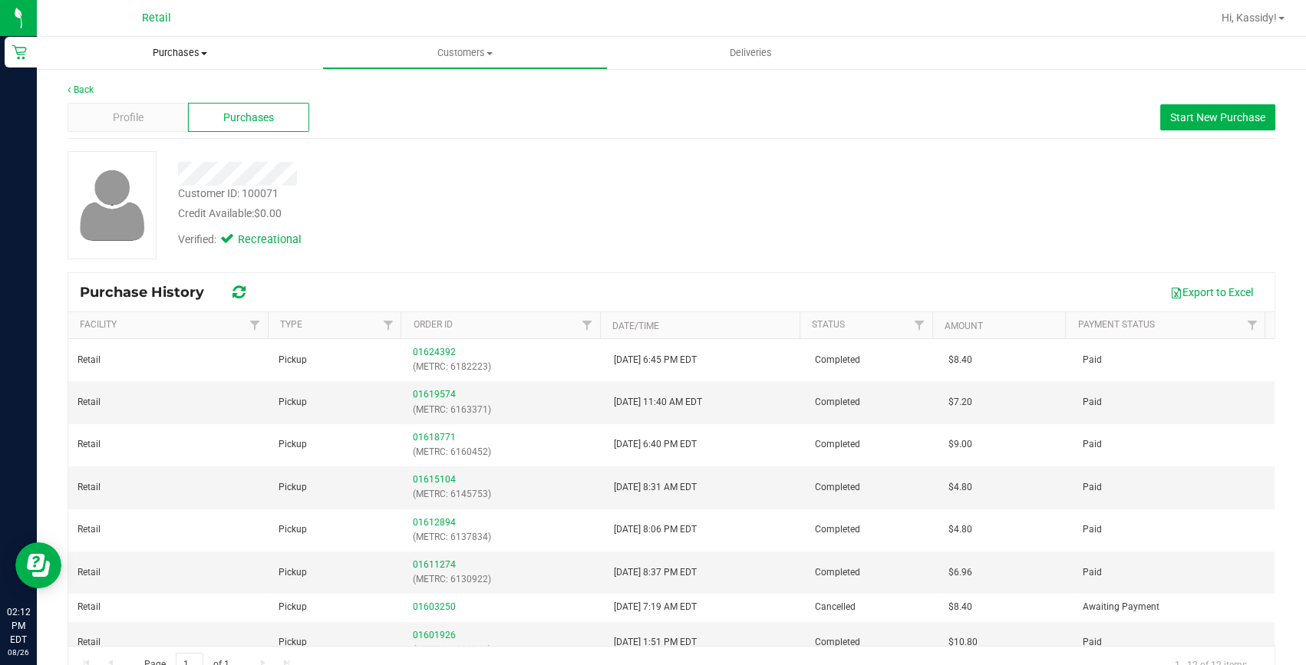
click at [200, 61] on uib-tab-heading "Purchases Summary of purchases Fulfillment All purchases" at bounding box center [179, 53] width 285 height 32
click at [173, 108] on li "Fulfillment" at bounding box center [179, 111] width 285 height 18
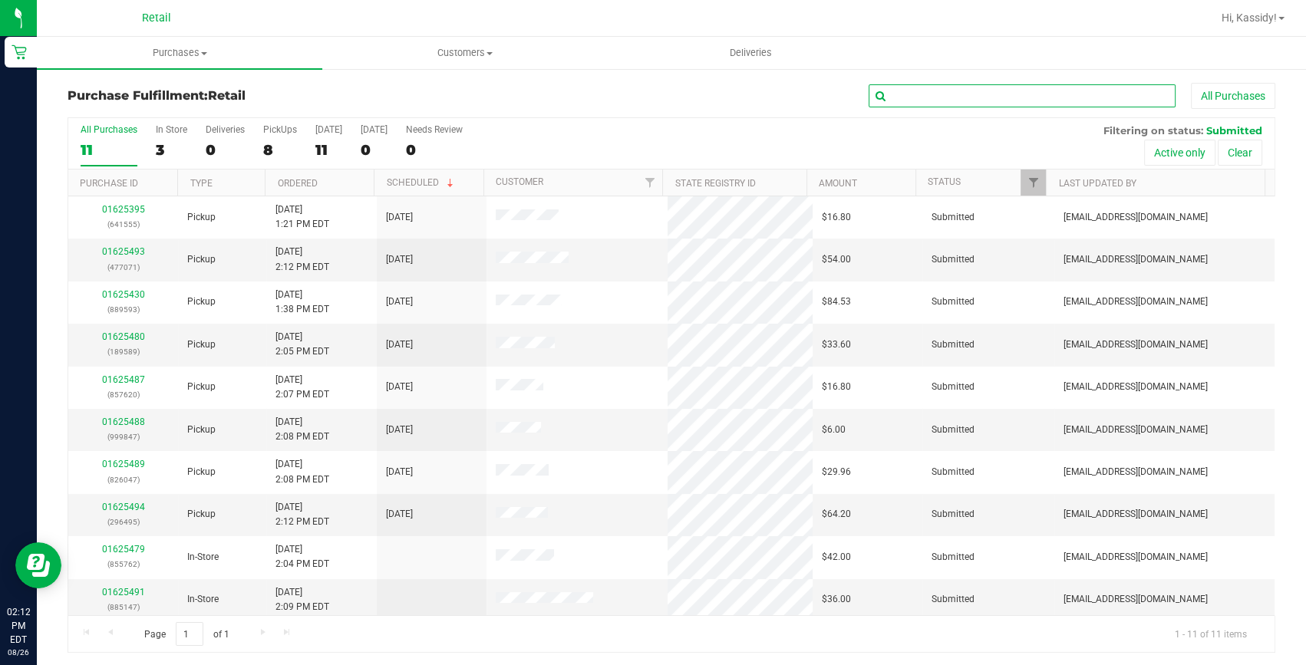
click at [950, 99] on input "text" at bounding box center [1021, 95] width 307 height 23
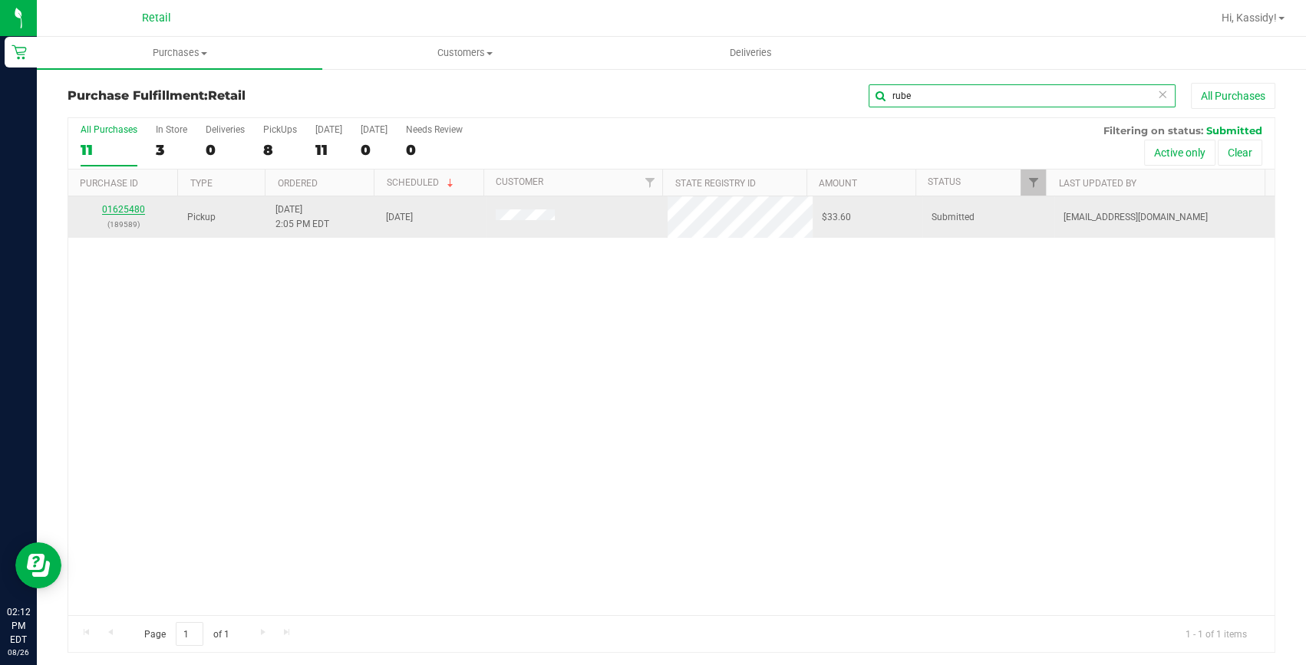
type input "rube"
click at [134, 207] on link "01625480" at bounding box center [123, 209] width 43 height 11
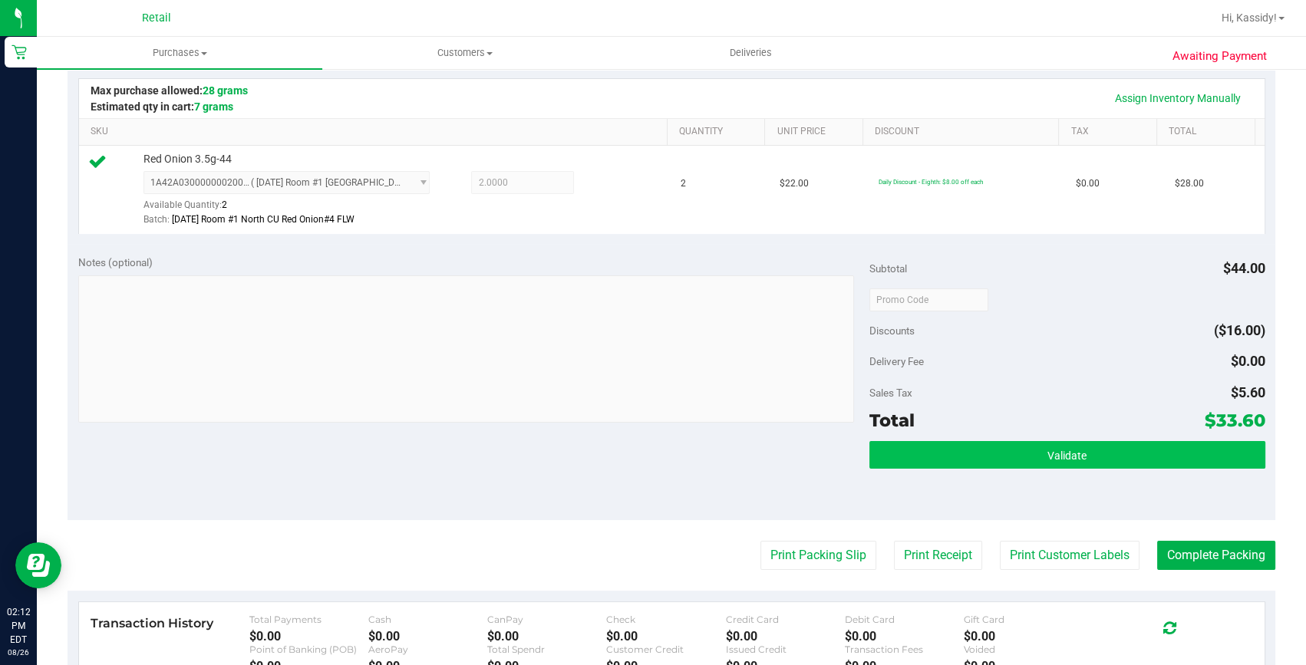
scroll to position [348, 0]
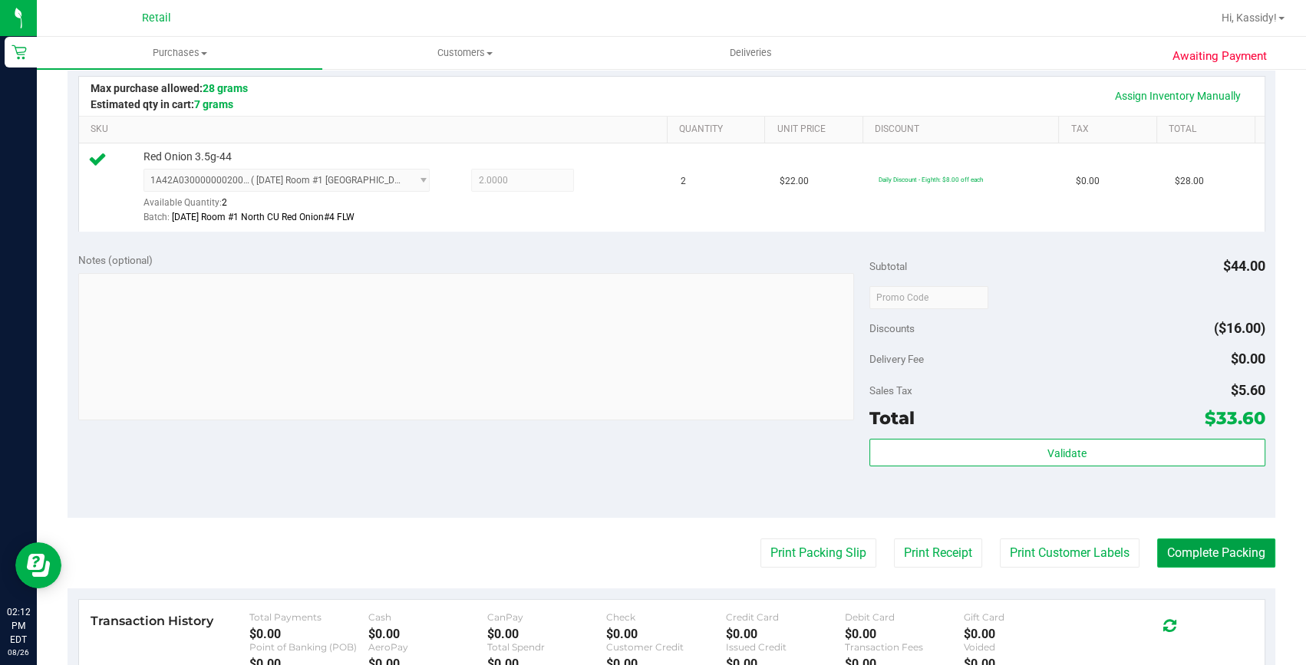
click at [1194, 540] on button "Complete Packing" at bounding box center [1216, 553] width 118 height 29
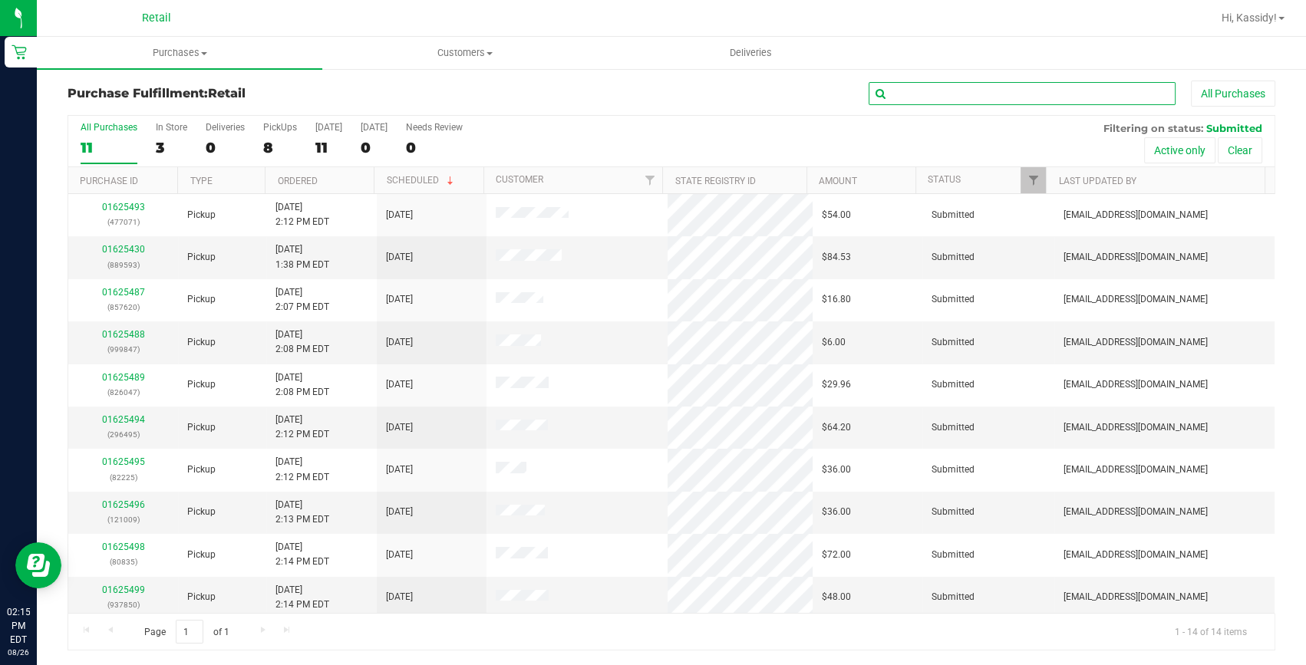
click at [935, 94] on input "text" at bounding box center [1021, 93] width 307 height 23
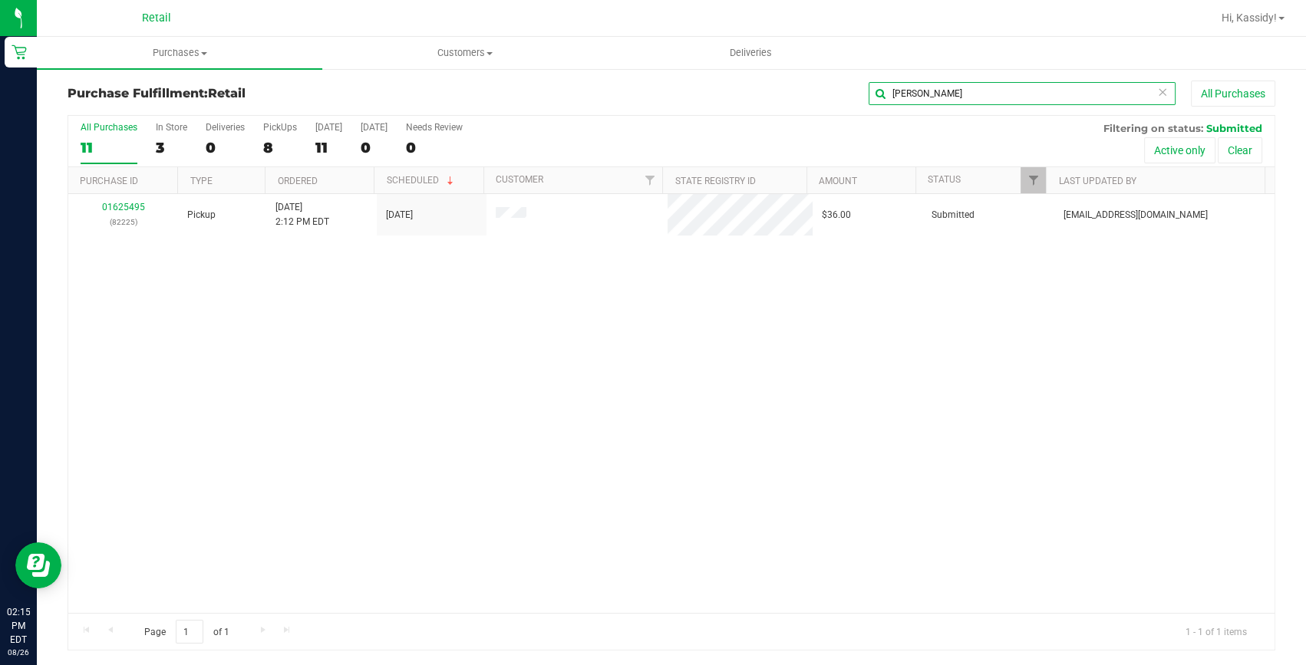
type input "david"
click at [128, 205] on link "01625495" at bounding box center [123, 207] width 43 height 11
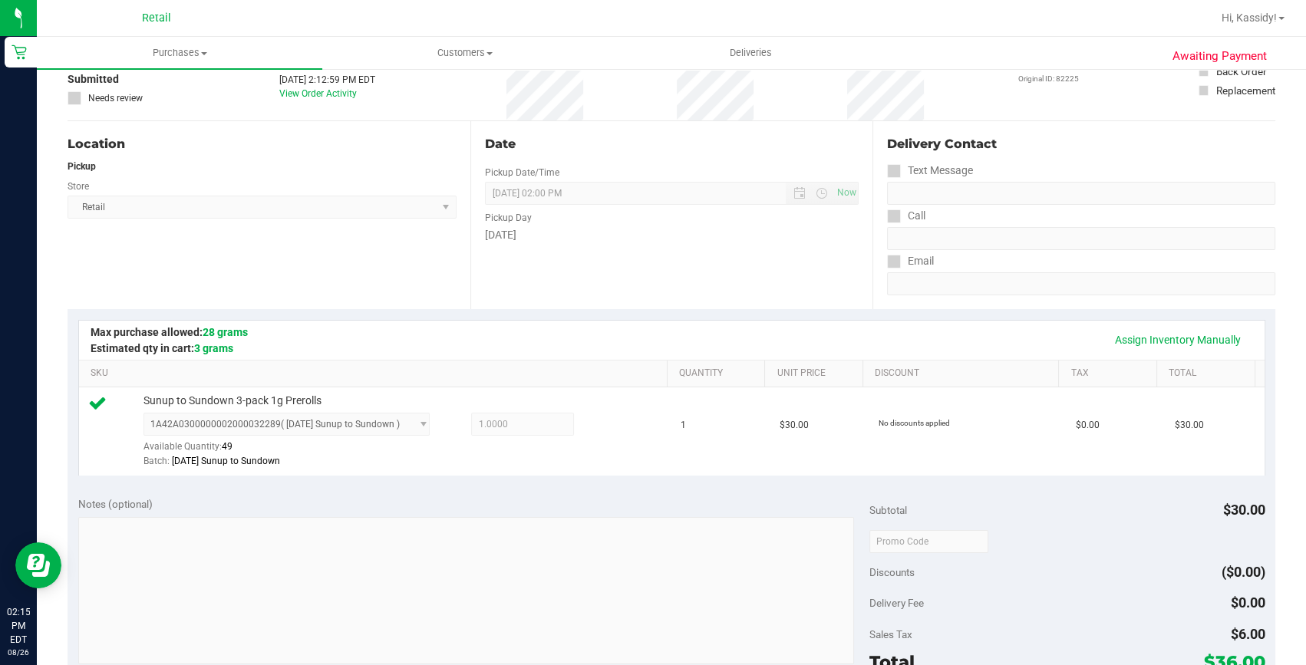
scroll to position [282, 0]
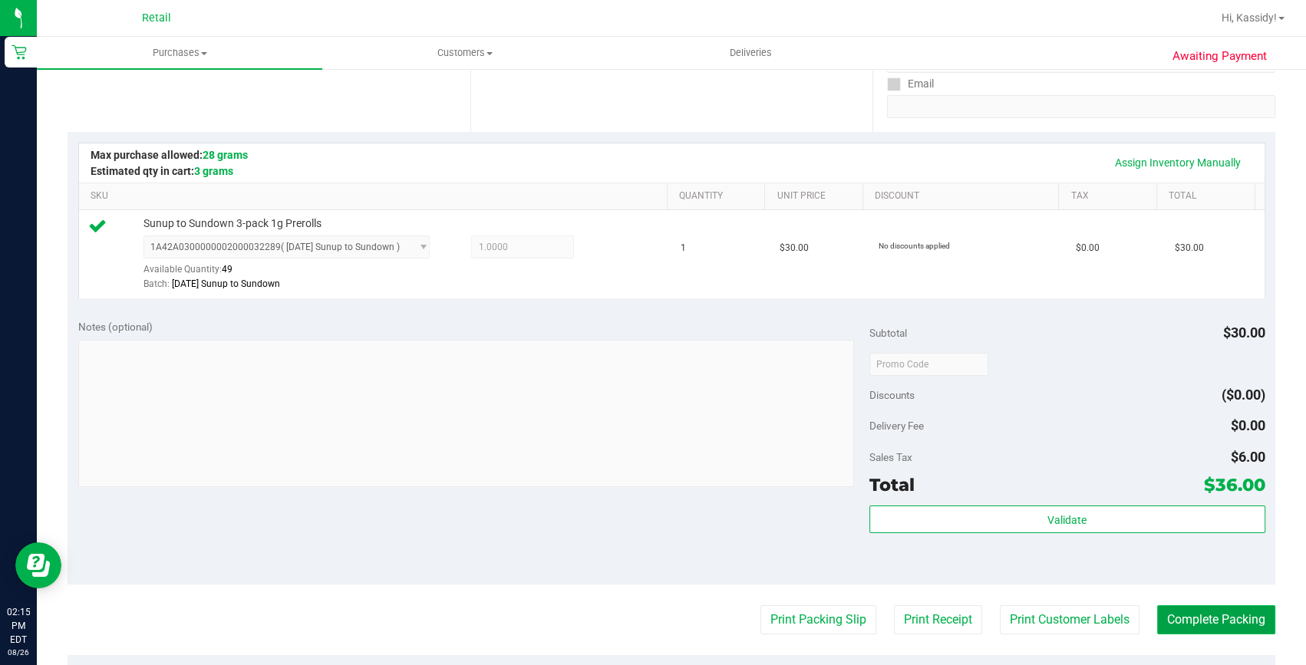
click at [1220, 619] on button "Complete Packing" at bounding box center [1216, 619] width 118 height 29
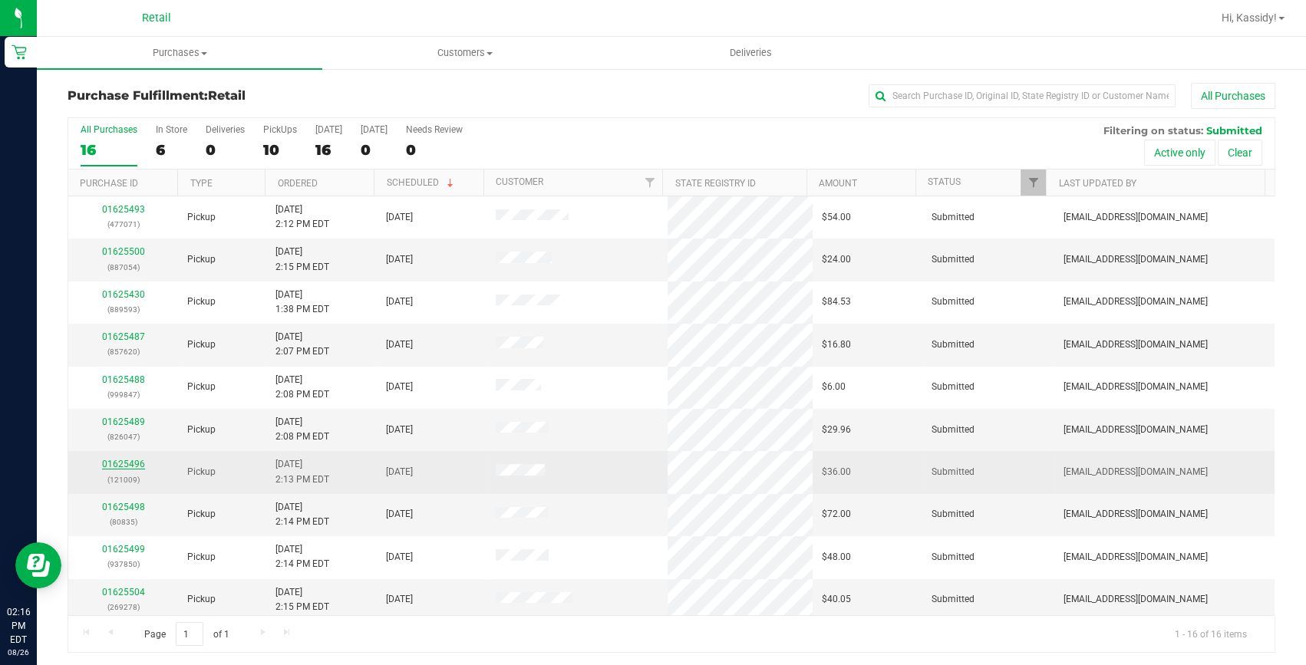
click at [116, 459] on link "01625496" at bounding box center [123, 464] width 43 height 11
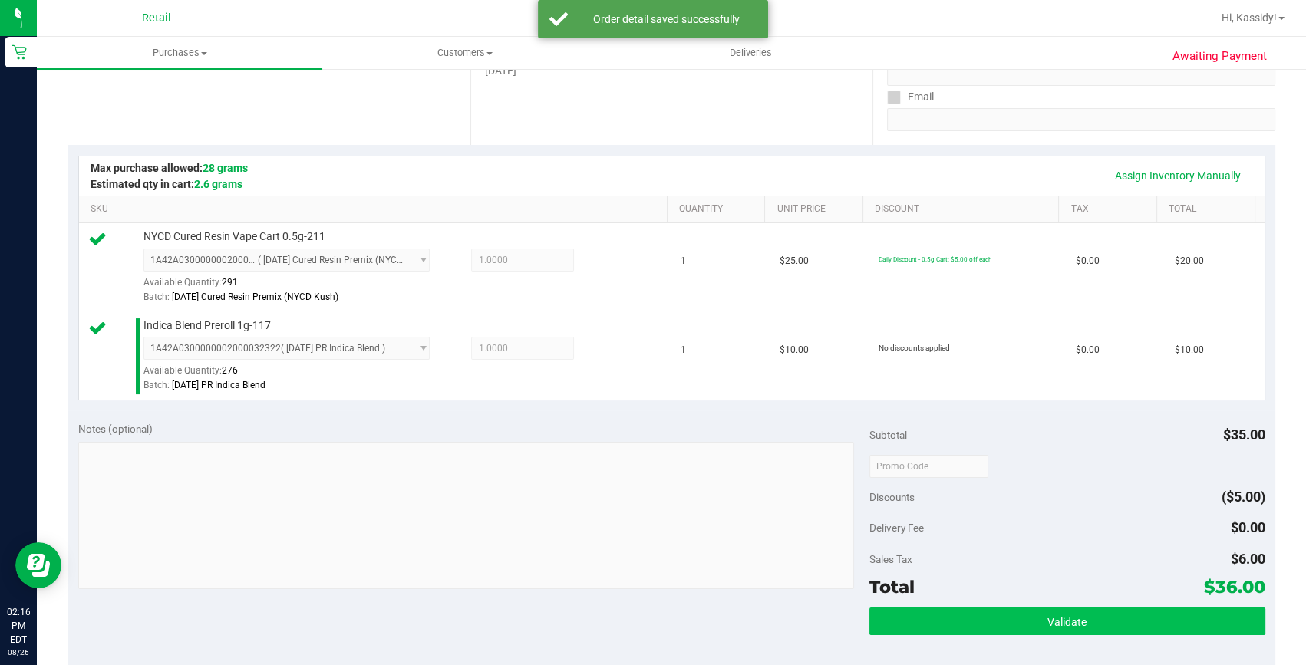
scroll to position [348, 0]
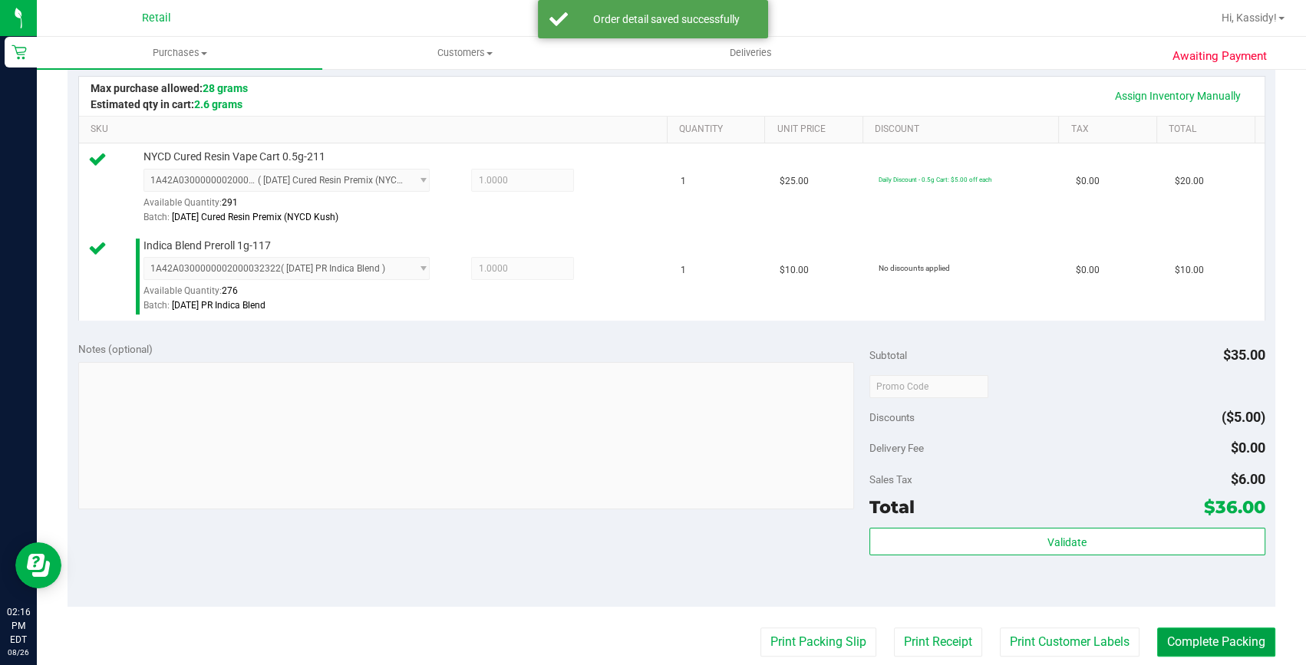
click at [1206, 649] on button "Complete Packing" at bounding box center [1216, 641] width 118 height 29
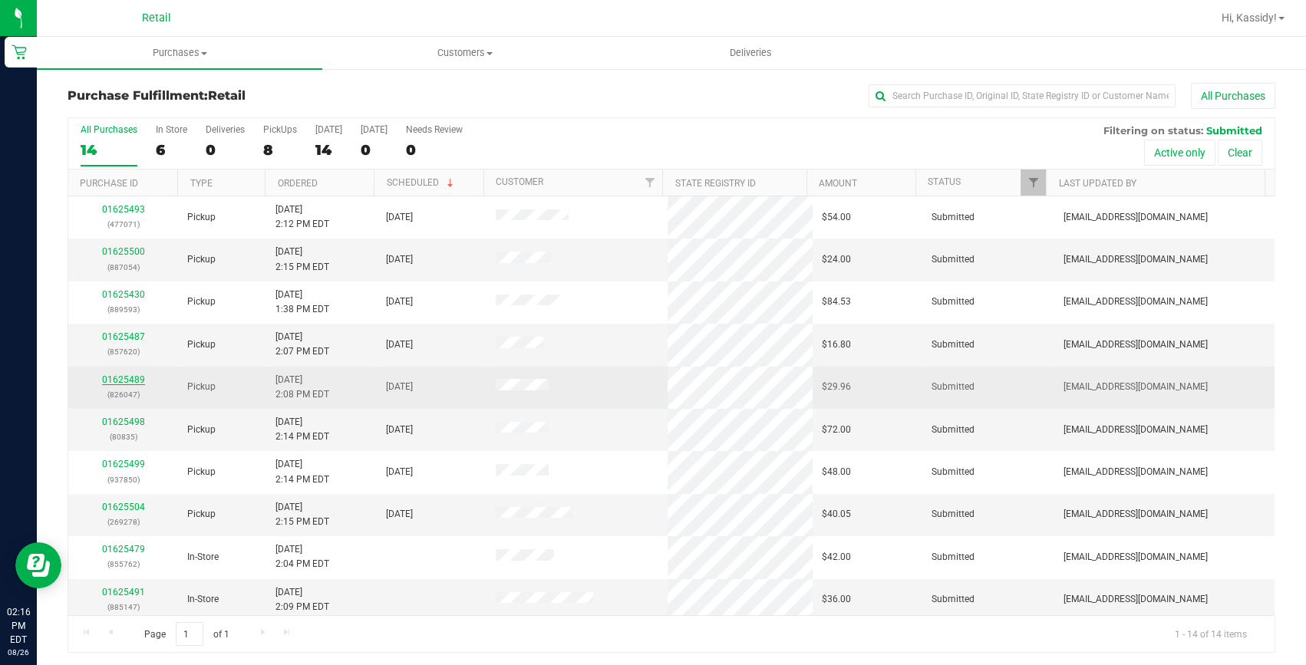
click at [122, 376] on link "01625489" at bounding box center [123, 379] width 43 height 11
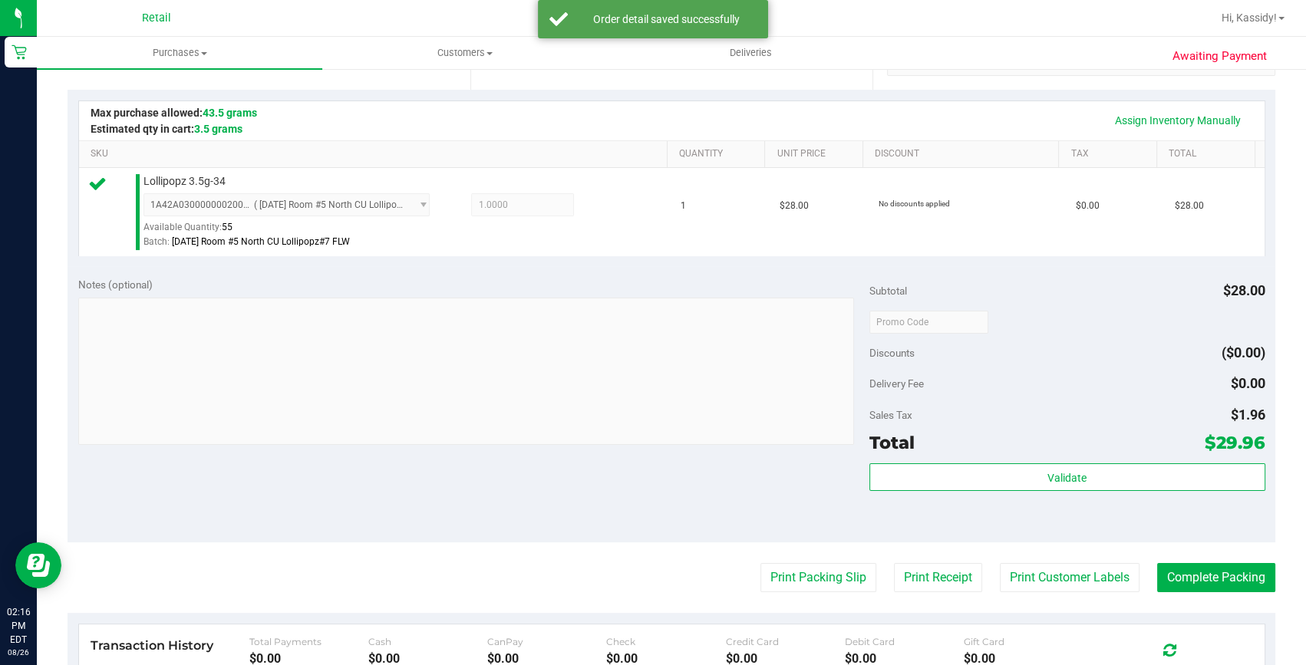
scroll to position [348, 0]
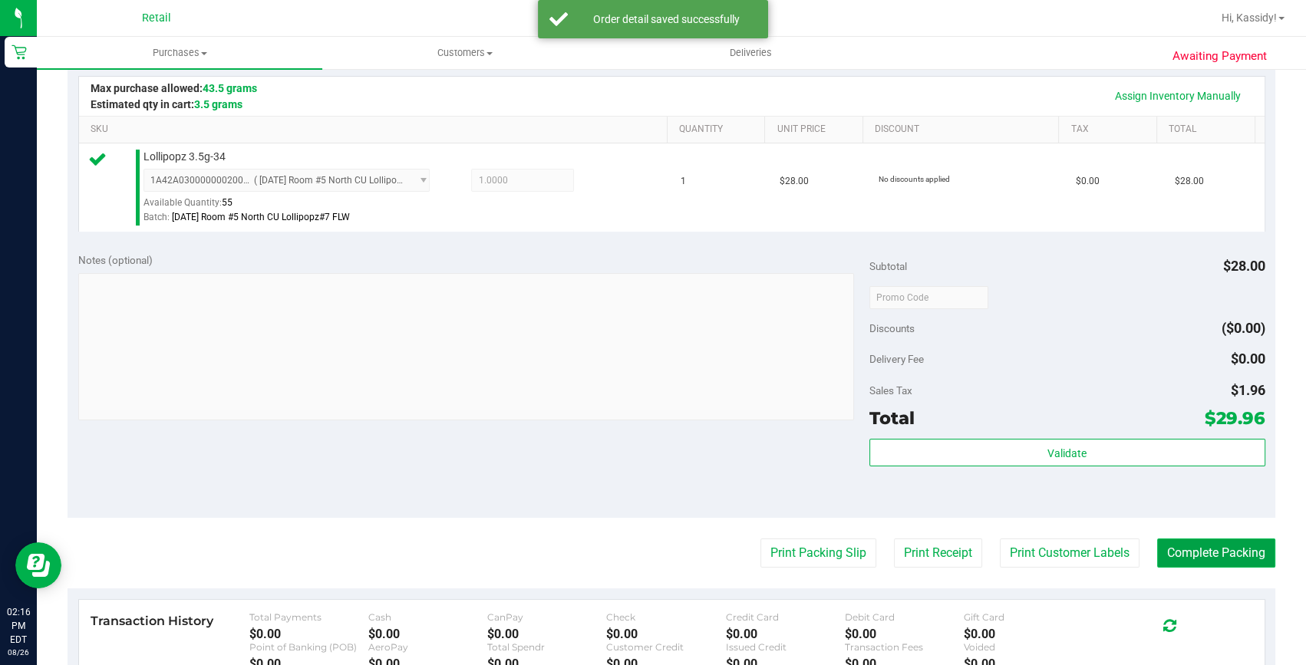
click at [1209, 545] on button "Complete Packing" at bounding box center [1216, 553] width 118 height 29
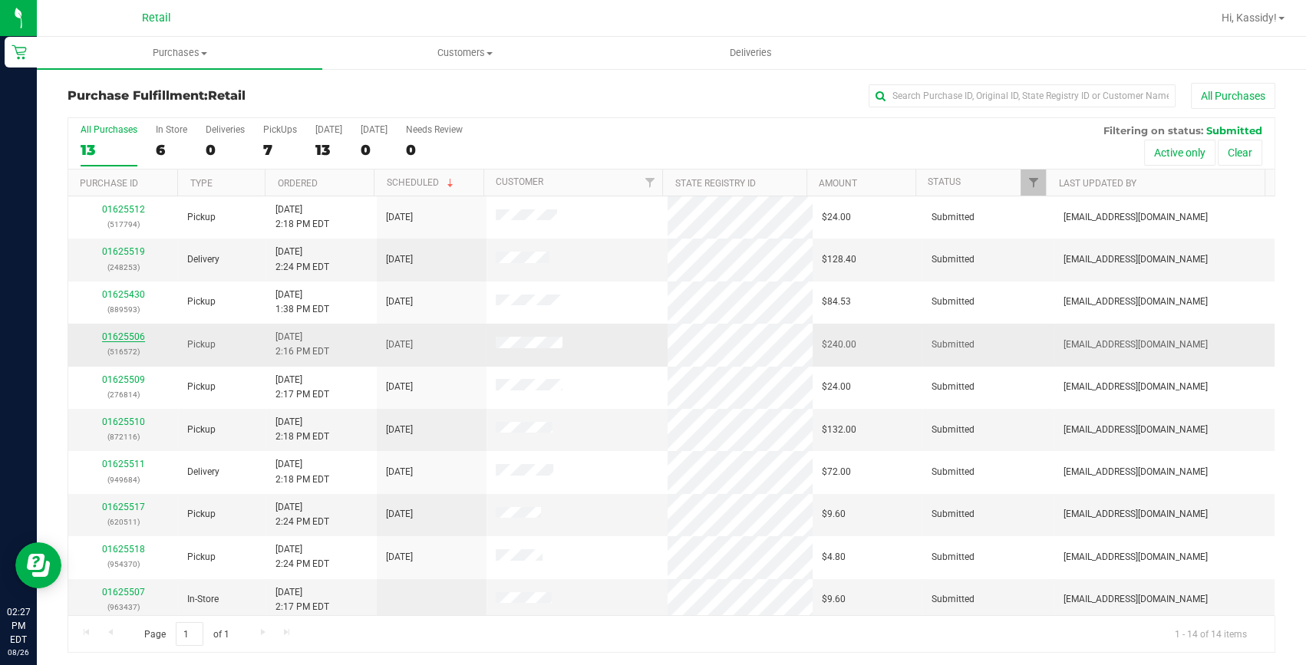
click at [126, 338] on link "01625506" at bounding box center [123, 336] width 43 height 11
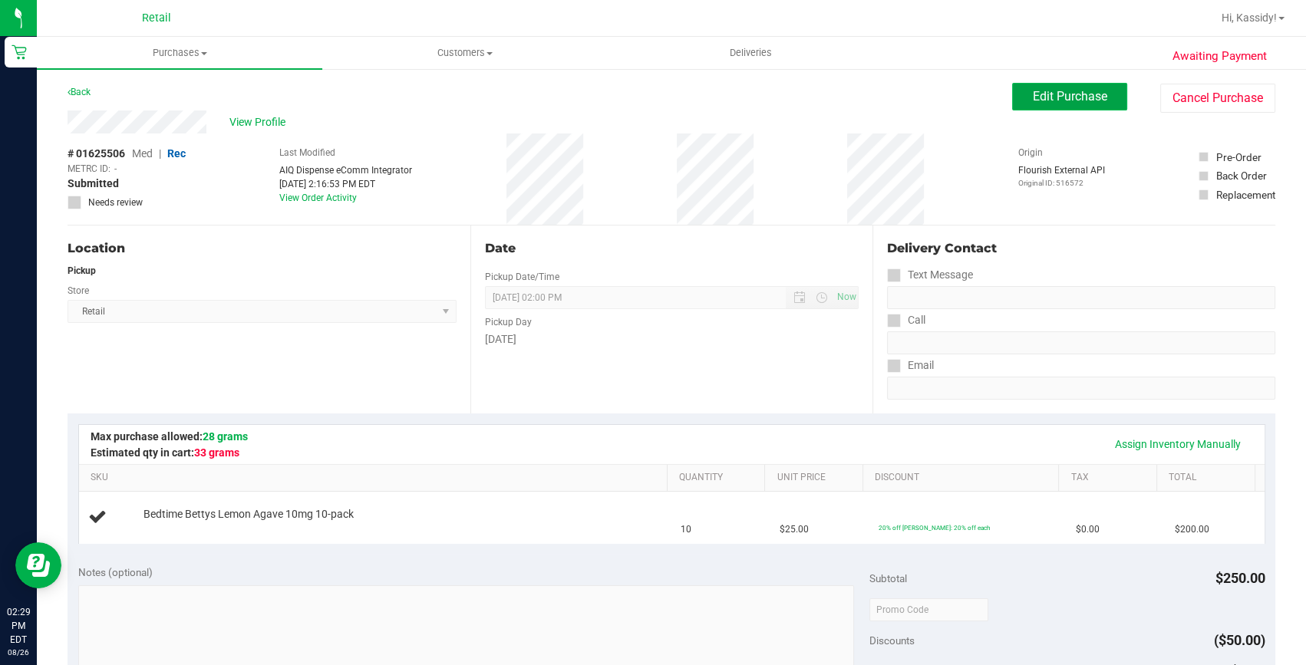
click at [1036, 100] on span "Edit Purchase" at bounding box center [1070, 96] width 74 height 15
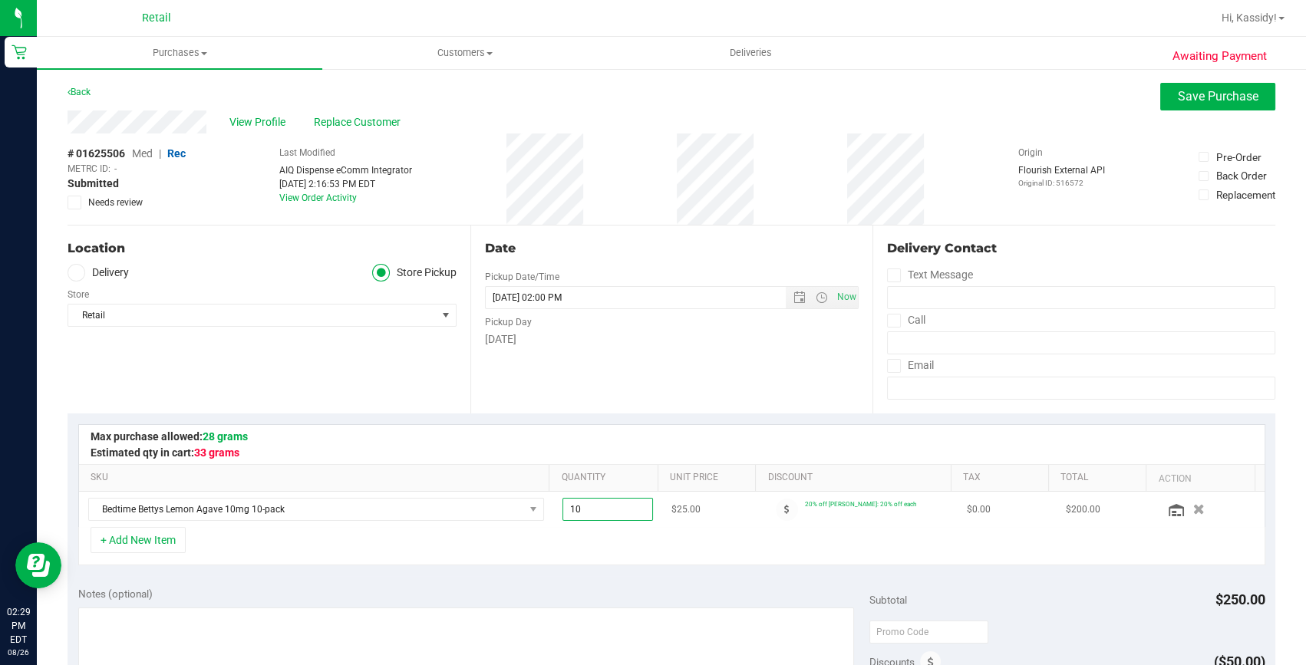
click at [588, 514] on span "10.00 10" at bounding box center [607, 509] width 91 height 23
click at [588, 514] on input "10" at bounding box center [608, 509] width 90 height 21
type input "9"
type input "9.00"
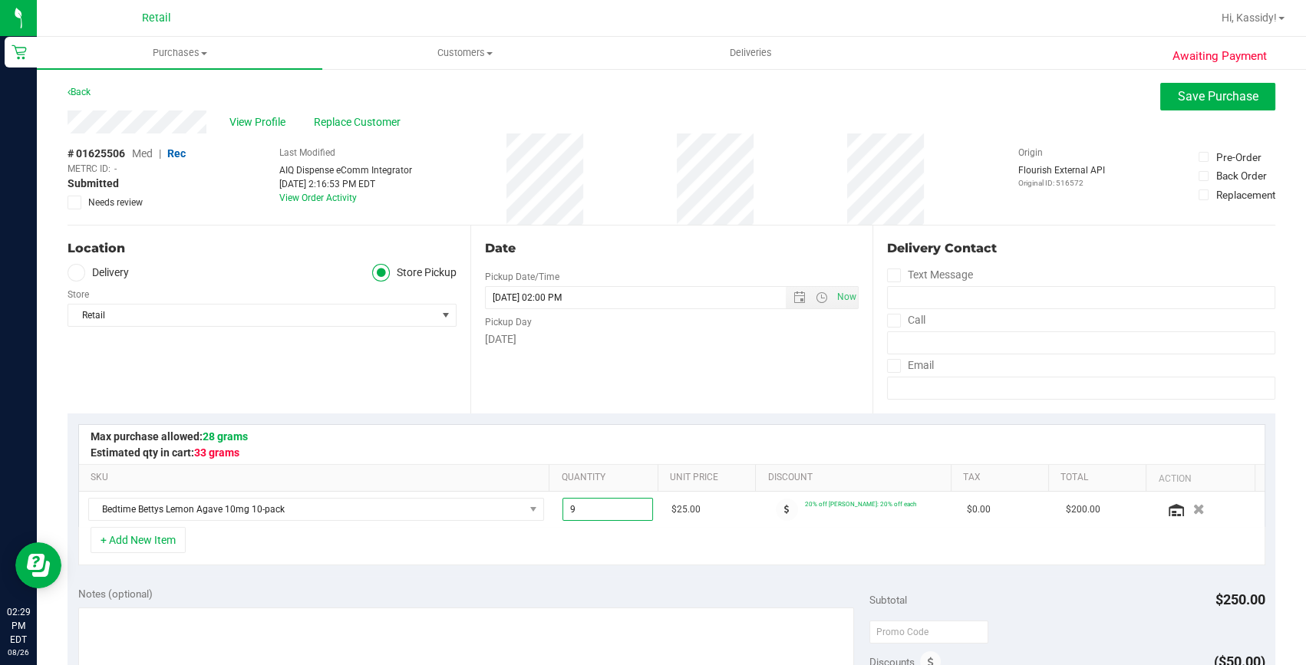
click at [591, 420] on div "SKU Quantity Unit Price Discount Tax Total Action Bedtime Bettys Lemon Agave 10…" at bounding box center [671, 494] width 1207 height 163
click at [602, 504] on span "9.00 9" at bounding box center [607, 509] width 91 height 23
click at [602, 504] on input "9" at bounding box center [608, 509] width 90 height 21
type input "8"
type input "8.00"
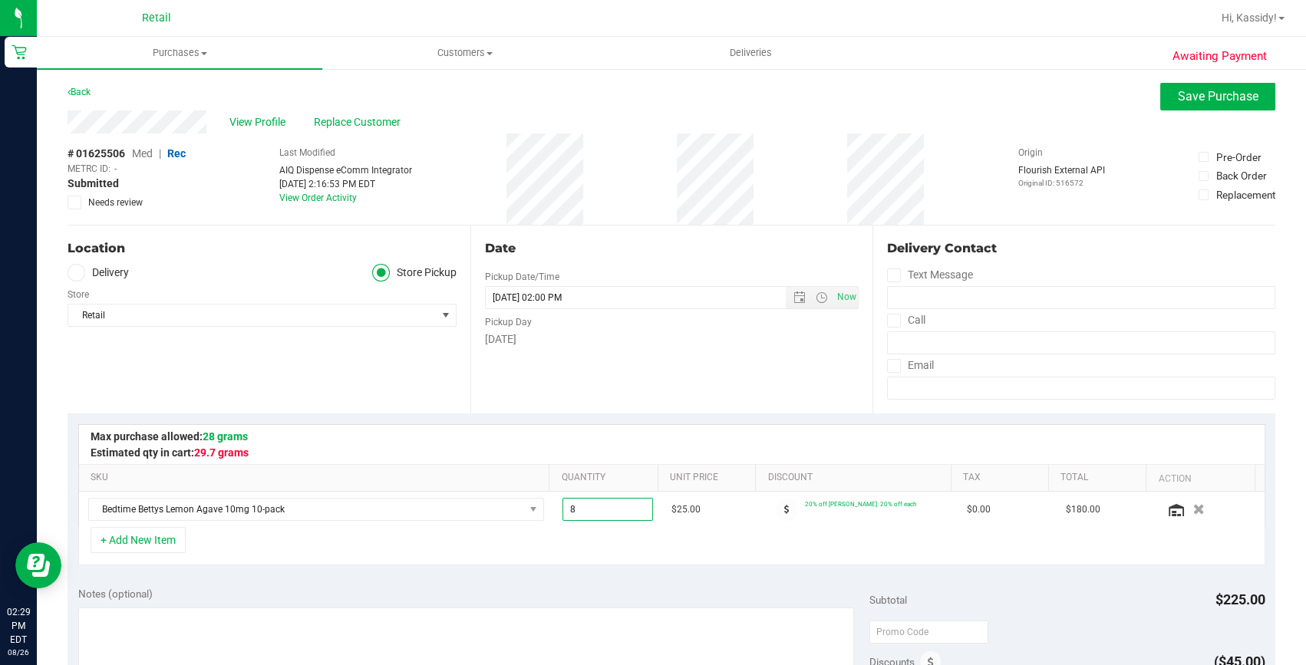
click at [660, 384] on div "Date Pickup Date/Time 08/26/2025 Now 08/26/2025 02:00 PM Now Pickup Day Tuesday" at bounding box center [671, 320] width 403 height 188
click at [1179, 100] on span "Save Purchase" at bounding box center [1218, 96] width 81 height 15
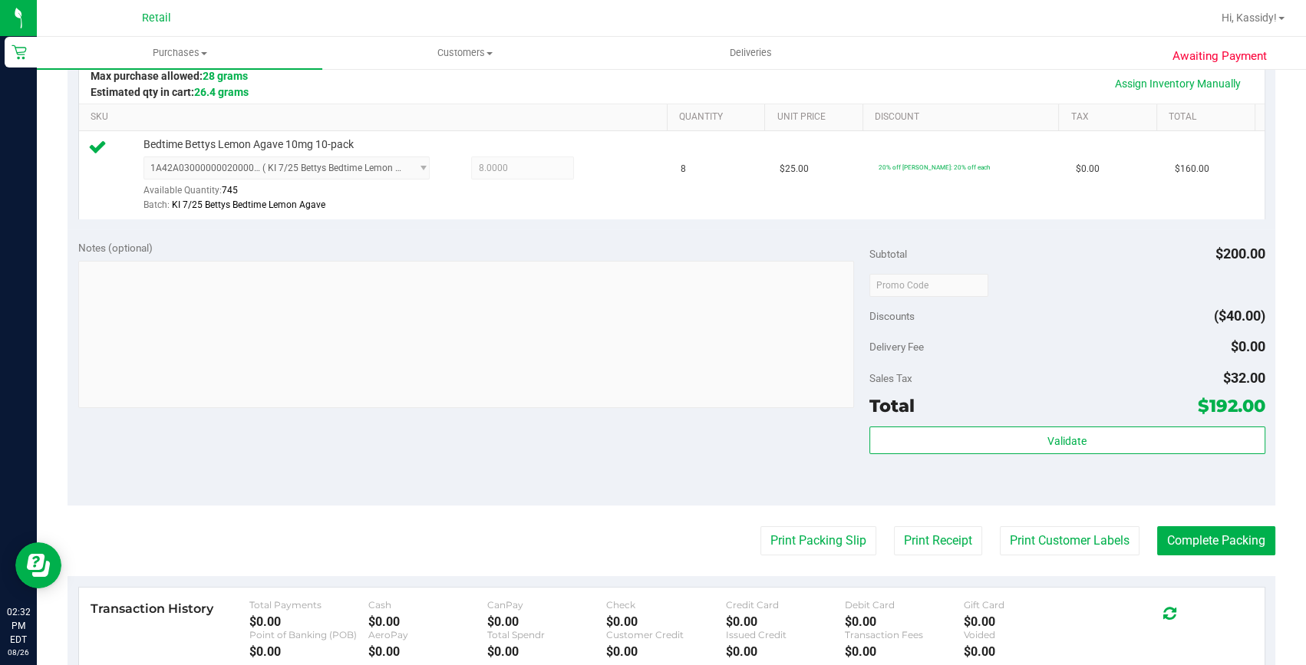
scroll to position [488, 0]
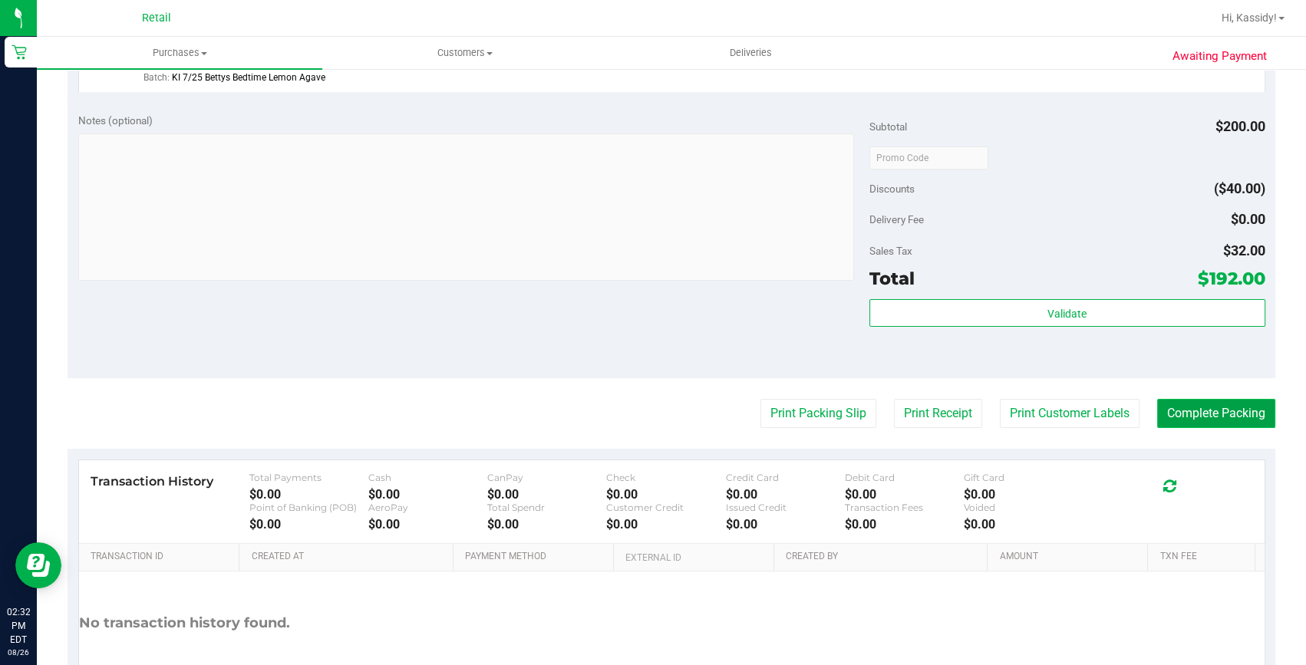
click at [1210, 401] on button "Complete Packing" at bounding box center [1216, 413] width 118 height 29
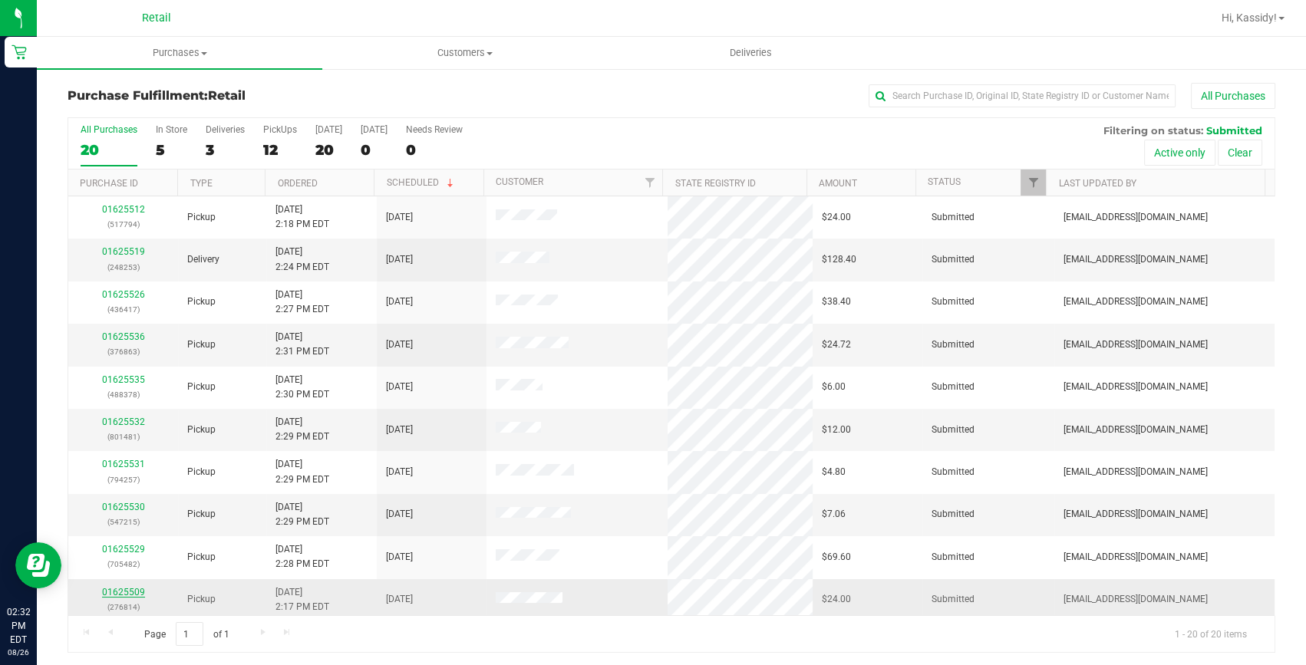
click at [133, 591] on link "01625509" at bounding box center [123, 592] width 43 height 11
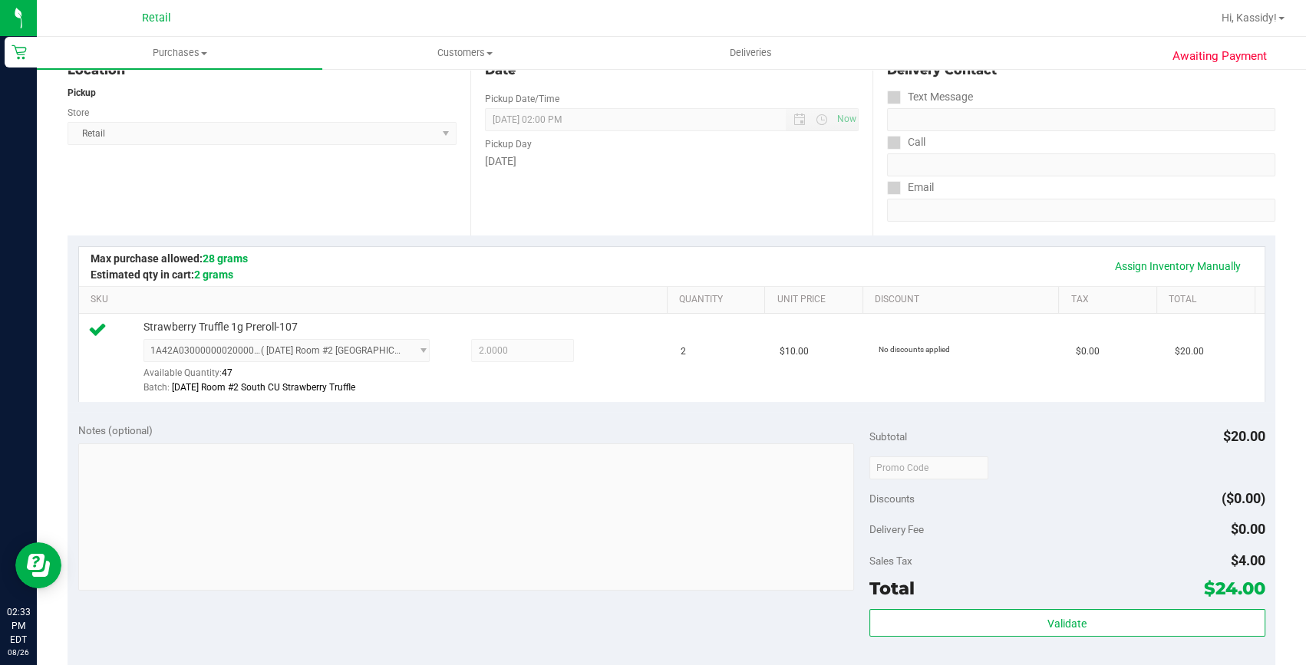
scroll to position [278, 0]
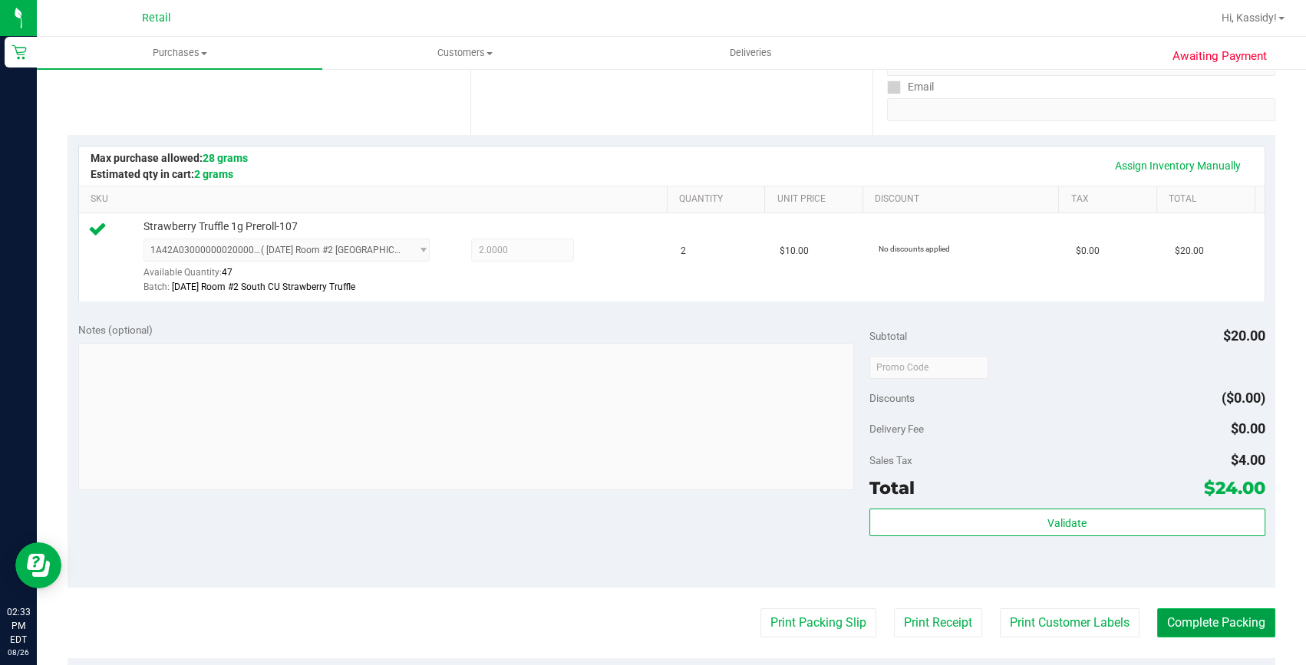
click at [1215, 614] on button "Complete Packing" at bounding box center [1216, 622] width 118 height 29
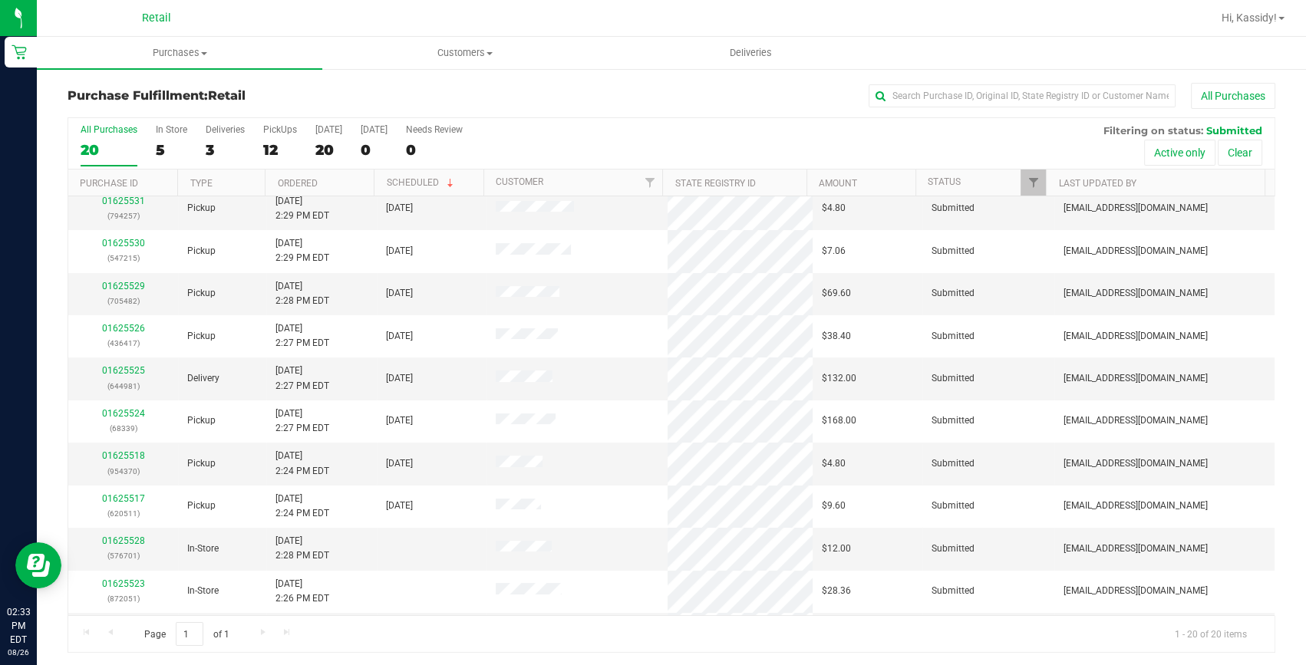
scroll to position [348, 0]
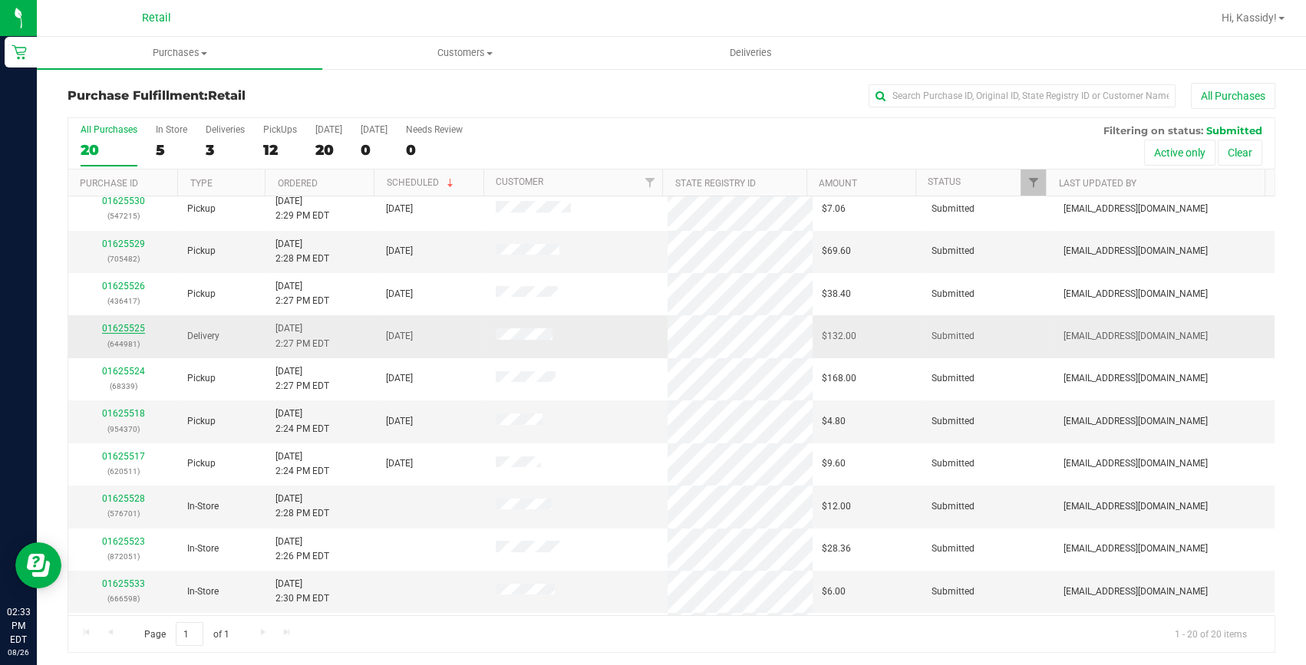
click at [130, 329] on link "01625525" at bounding box center [123, 328] width 43 height 11
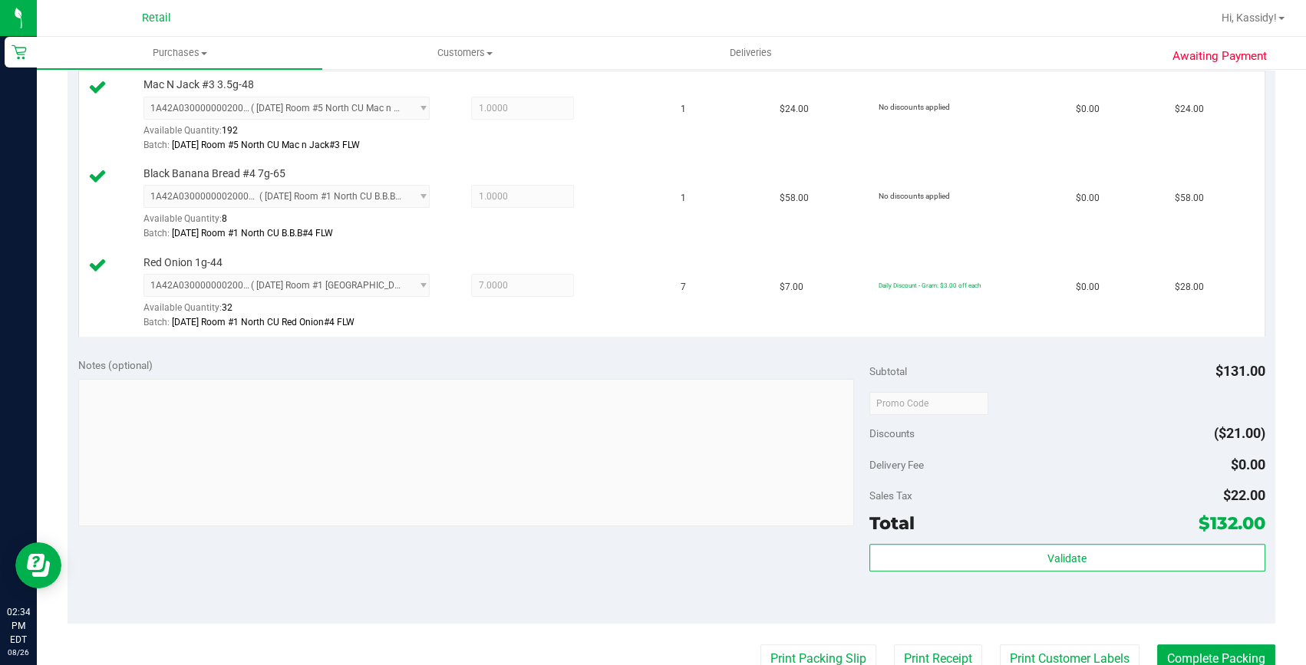
scroll to position [488, 0]
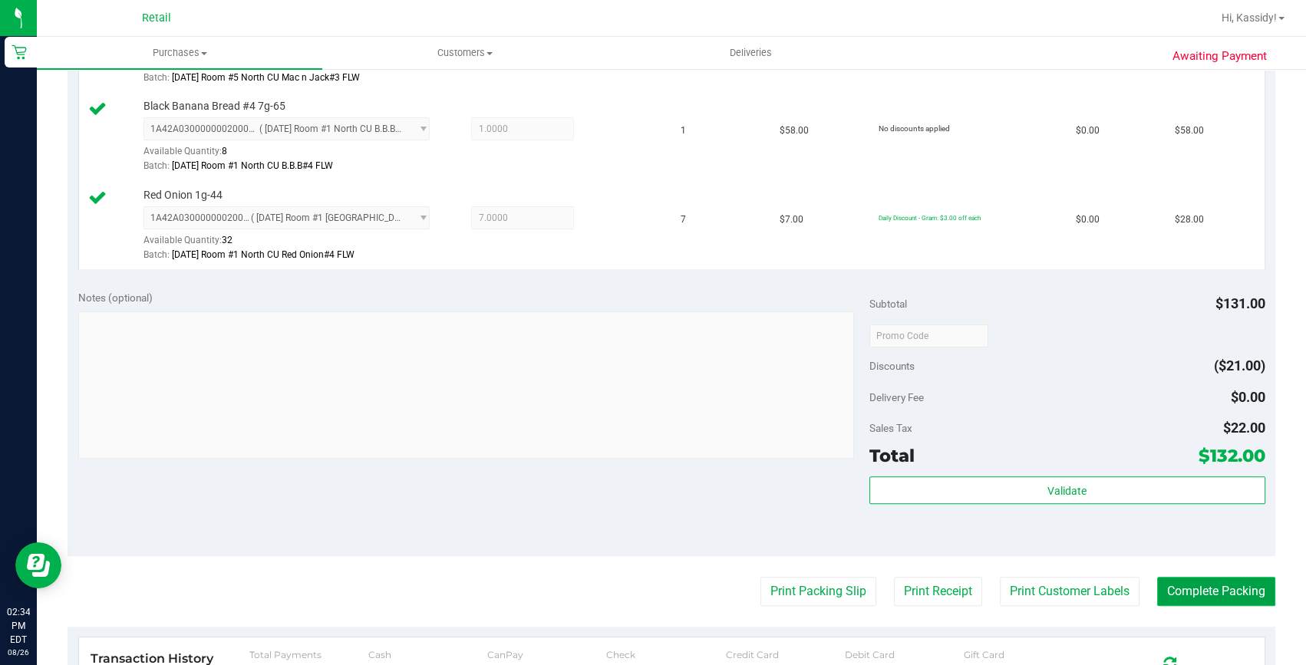
click at [1194, 584] on button "Complete Packing" at bounding box center [1216, 591] width 118 height 29
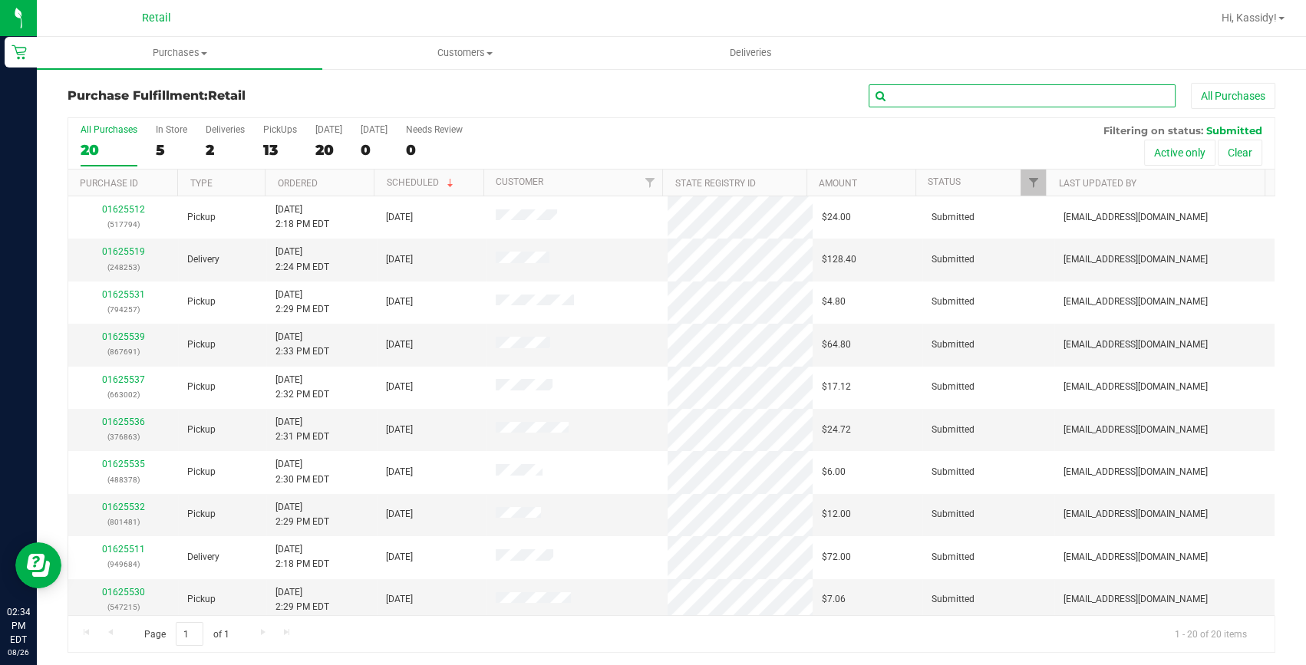
click at [944, 89] on input "text" at bounding box center [1021, 95] width 307 height 23
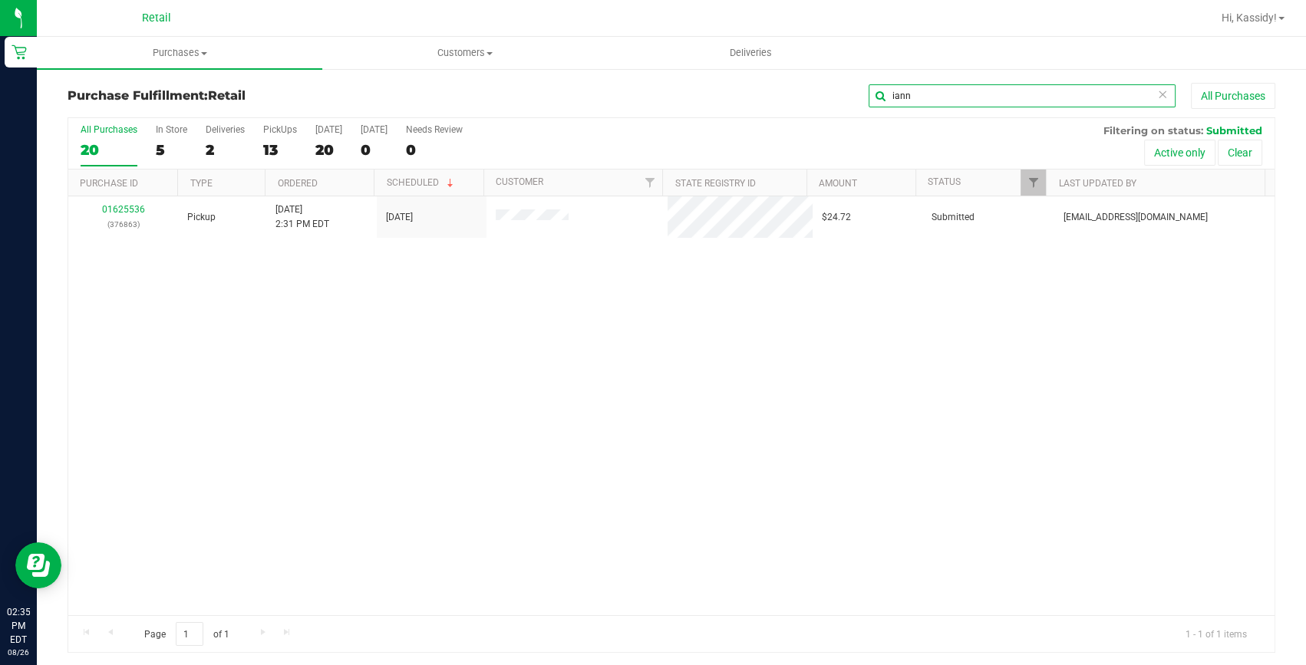
type input "iann"
click at [127, 212] on link "01625536" at bounding box center [123, 209] width 43 height 11
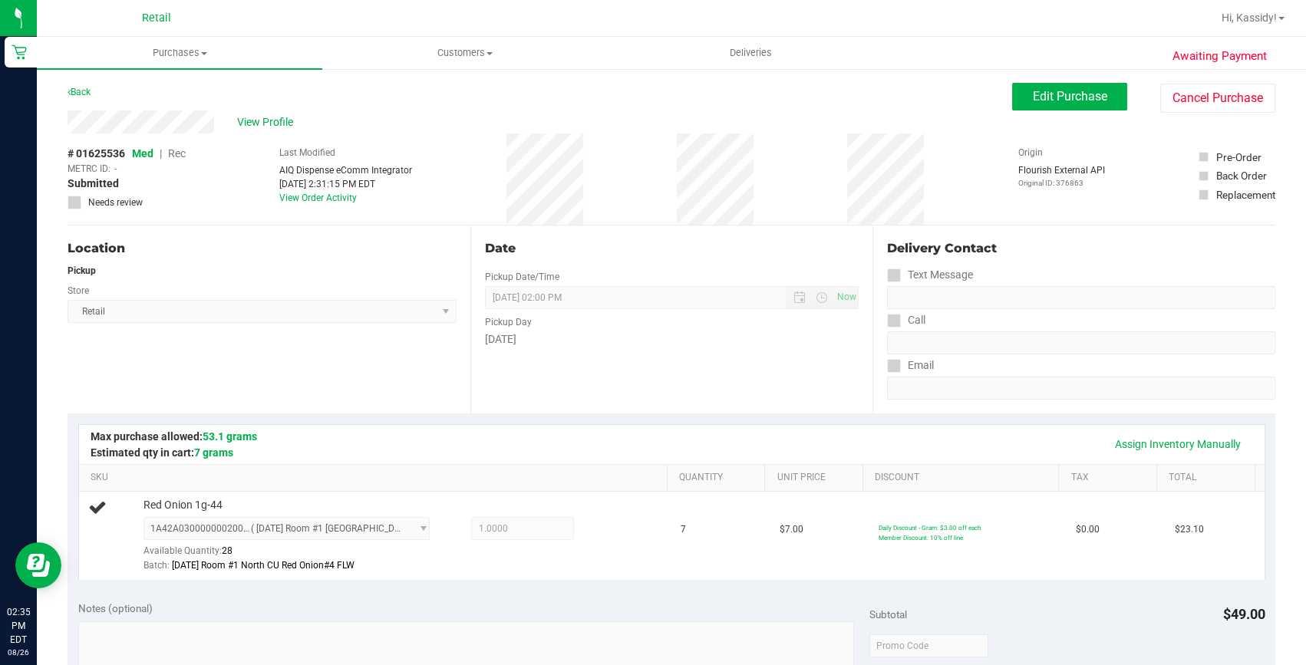
click at [588, 390] on div "Date Pickup Date/Time 08/26/2025 Now 08/26/2025 02:00 PM Now Pickup Day Tuesday" at bounding box center [671, 320] width 403 height 188
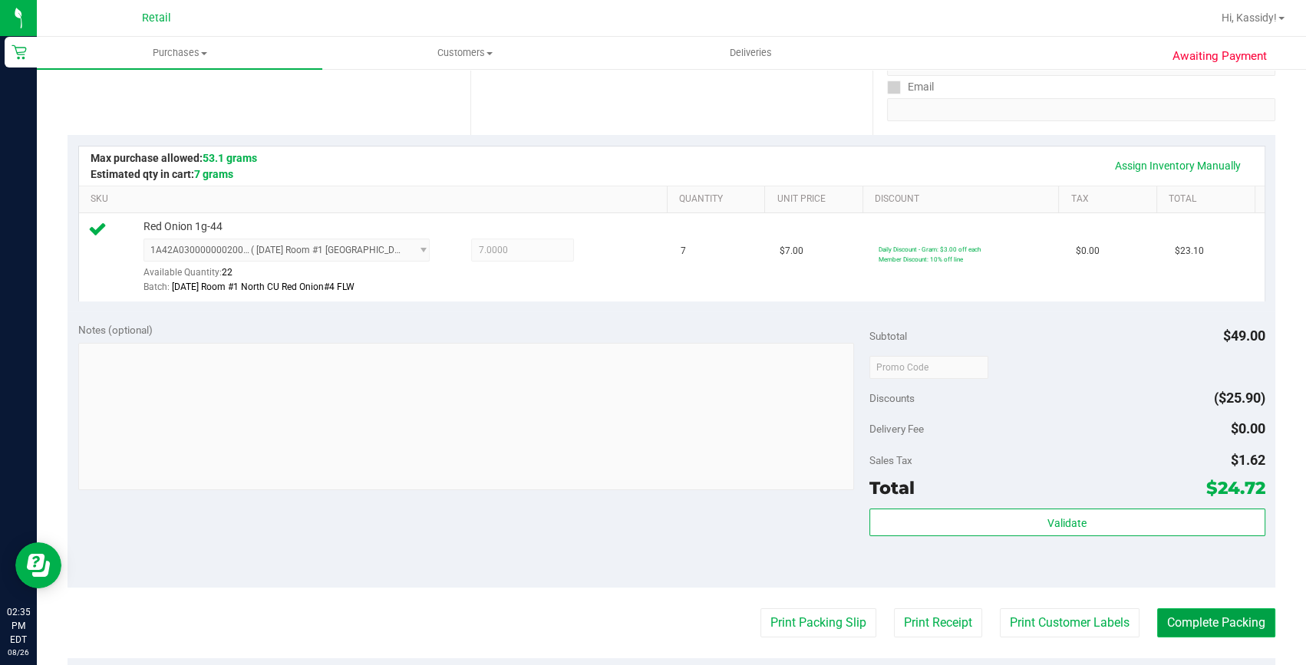
click at [1202, 624] on button "Complete Packing" at bounding box center [1216, 622] width 118 height 29
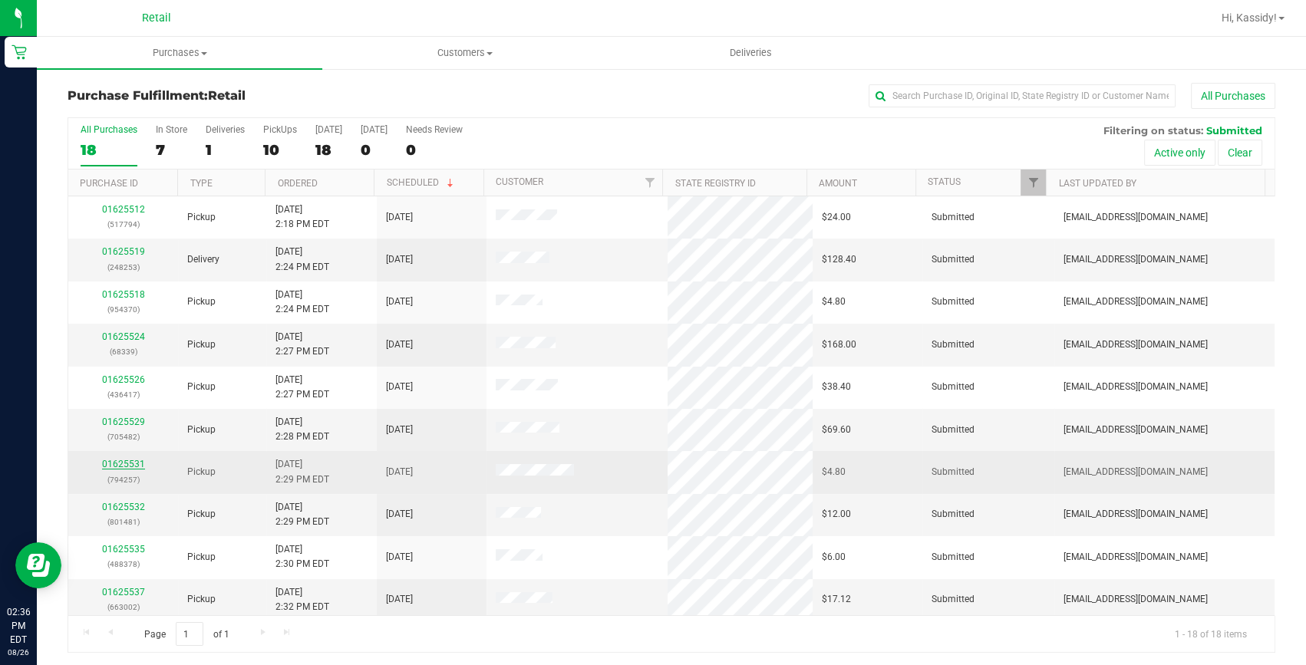
click at [132, 467] on link "01625531" at bounding box center [123, 464] width 43 height 11
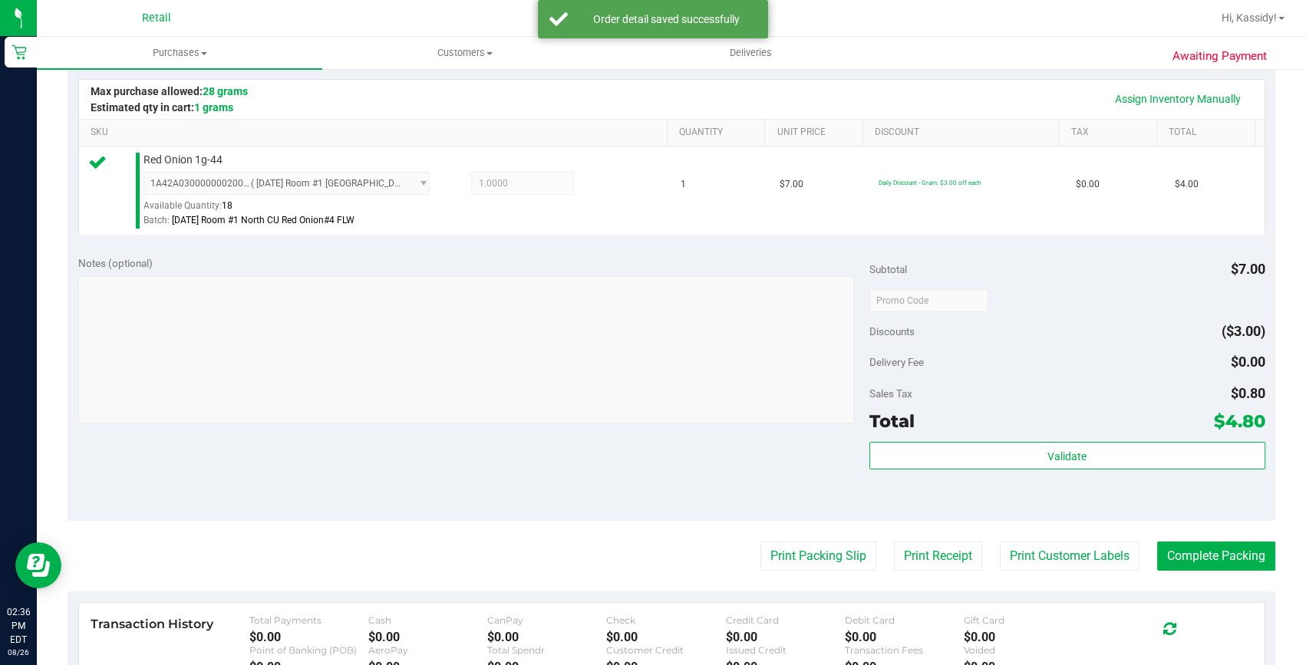
scroll to position [348, 0]
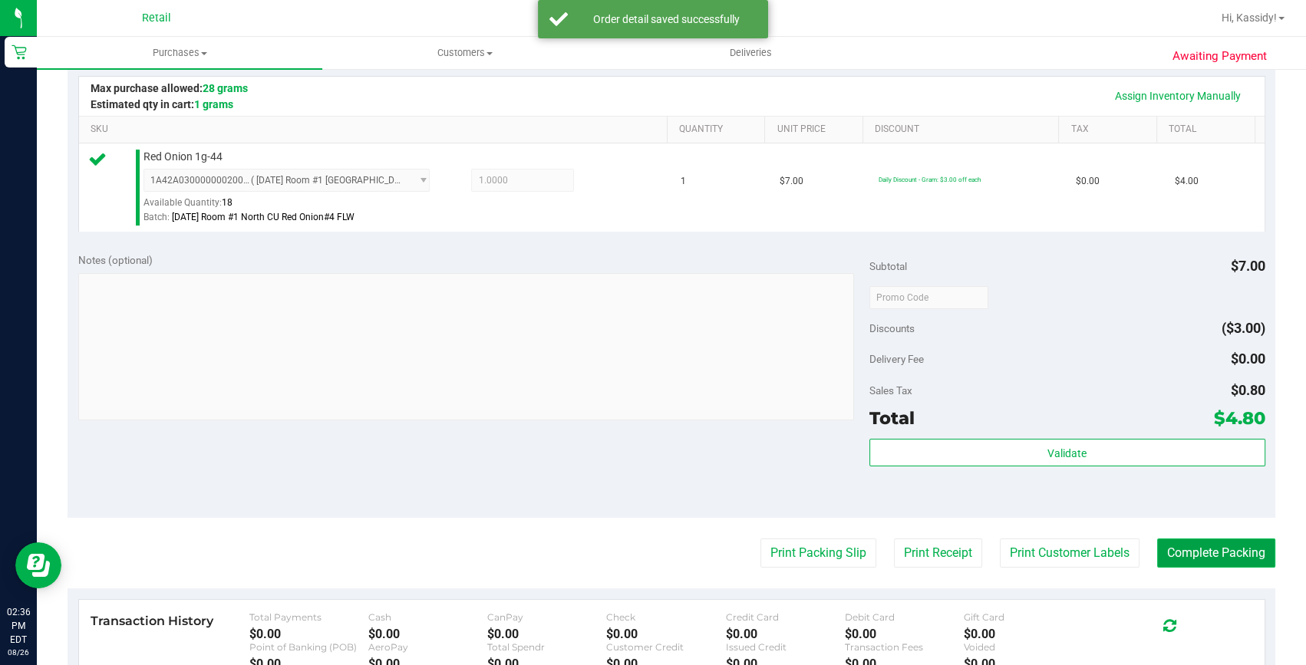
click at [1174, 547] on button "Complete Packing" at bounding box center [1216, 553] width 118 height 29
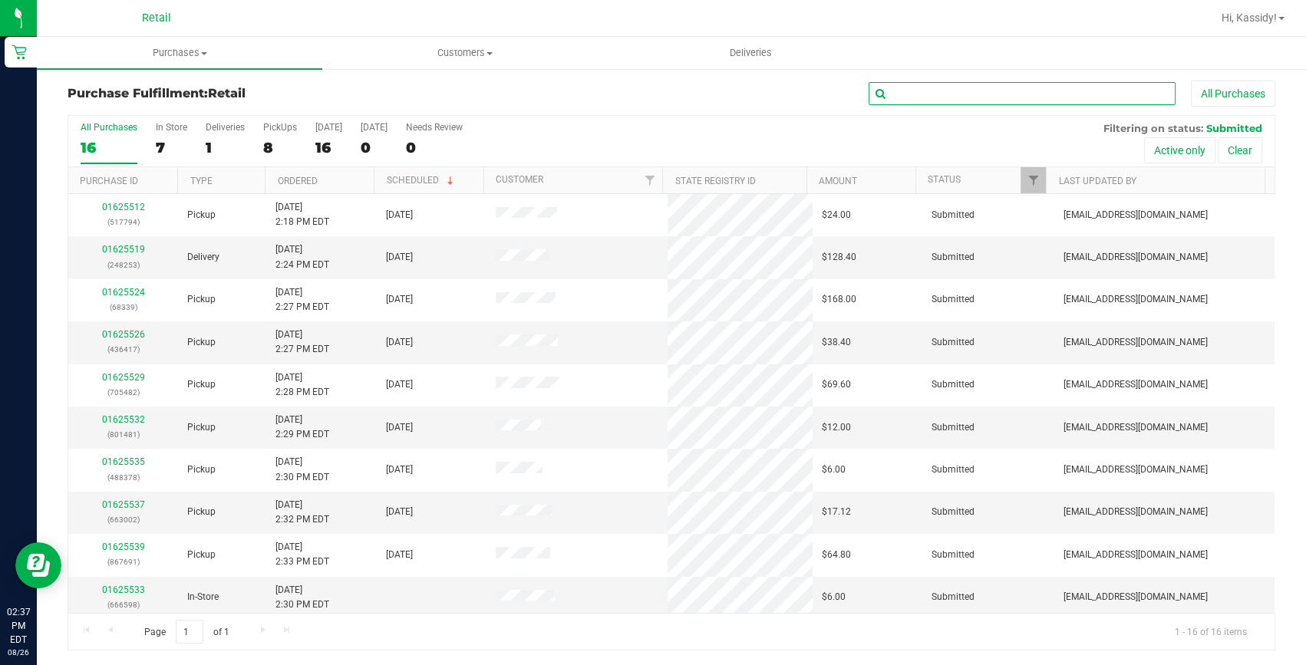
click at [910, 91] on input "text" at bounding box center [1021, 93] width 307 height 23
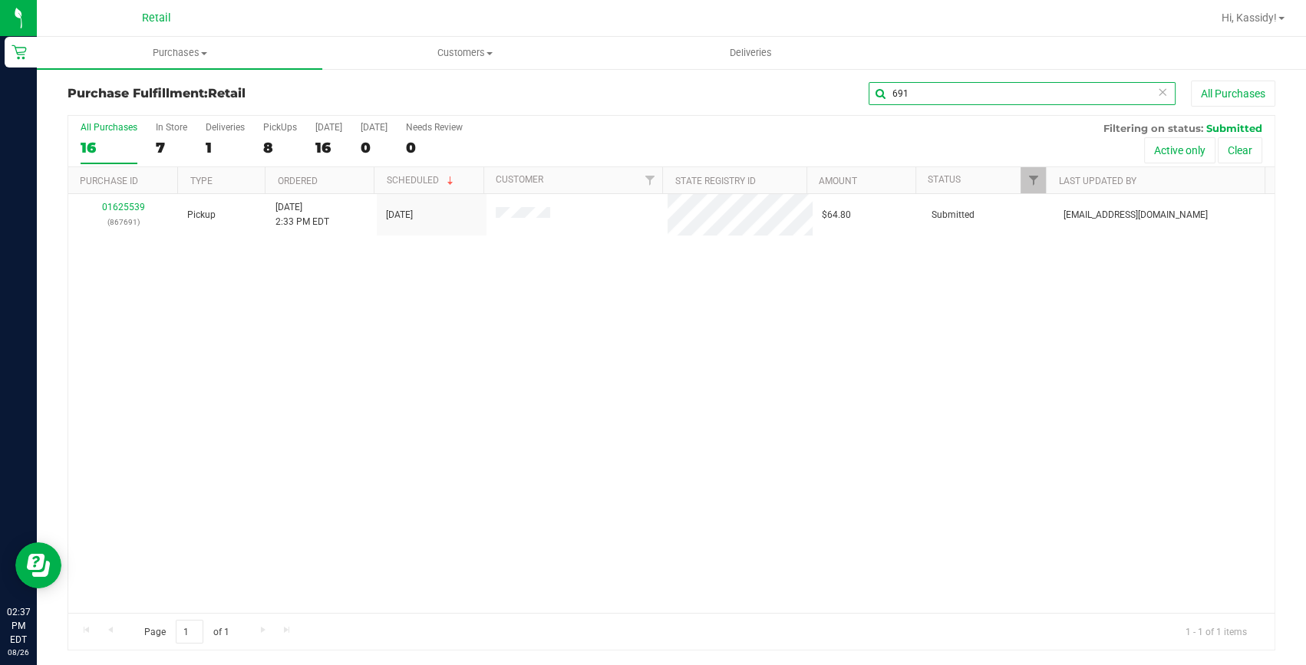
type input "691"
click at [131, 206] on link "01625539" at bounding box center [123, 207] width 43 height 11
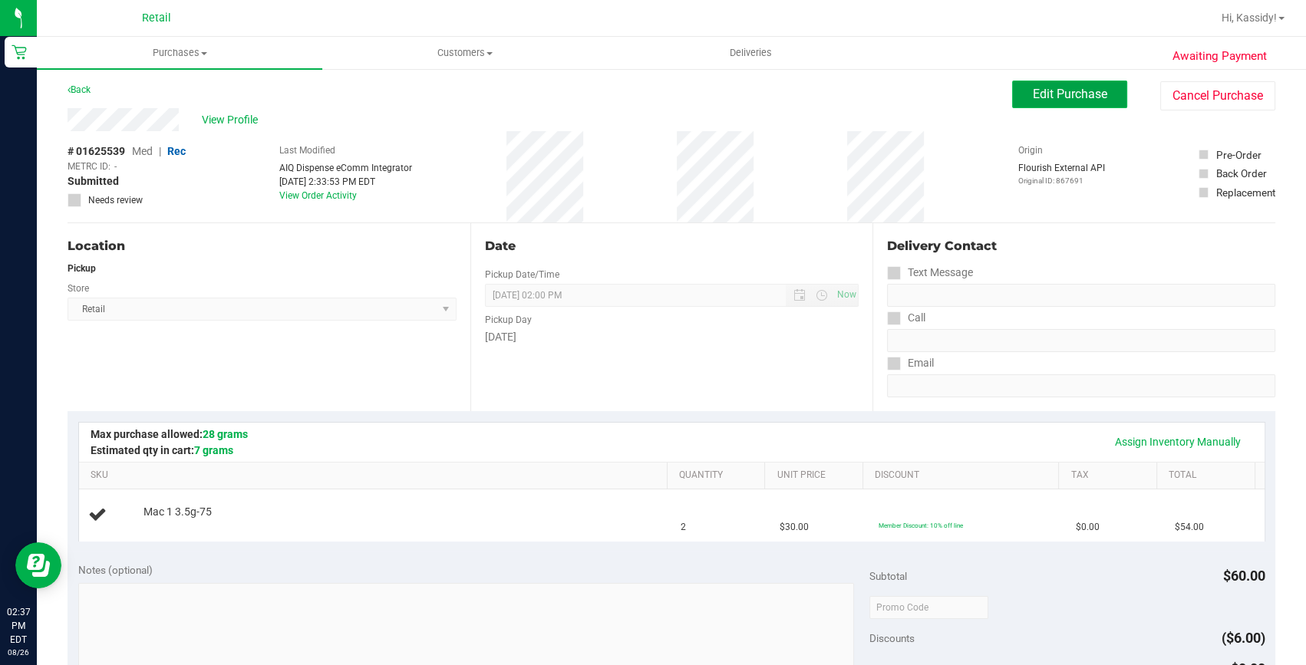
click at [1022, 104] on button "Edit Purchase" at bounding box center [1069, 95] width 115 height 28
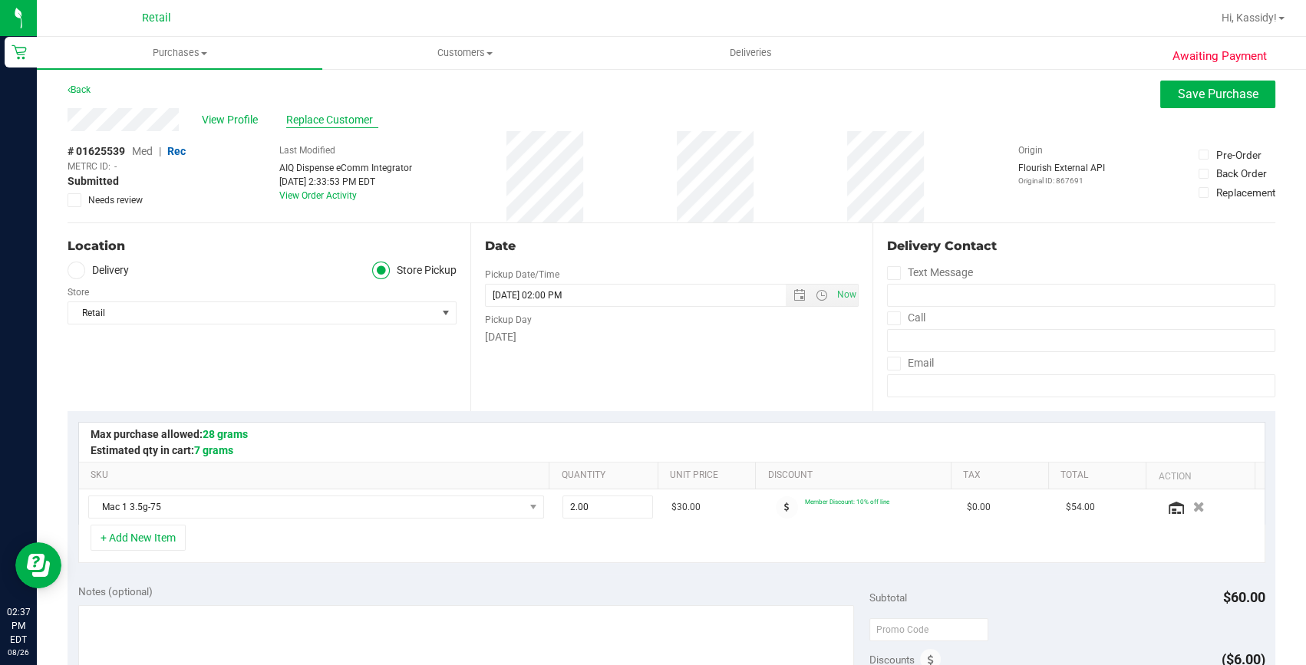
click at [360, 117] on span "Replace Customer" at bounding box center [332, 120] width 92 height 16
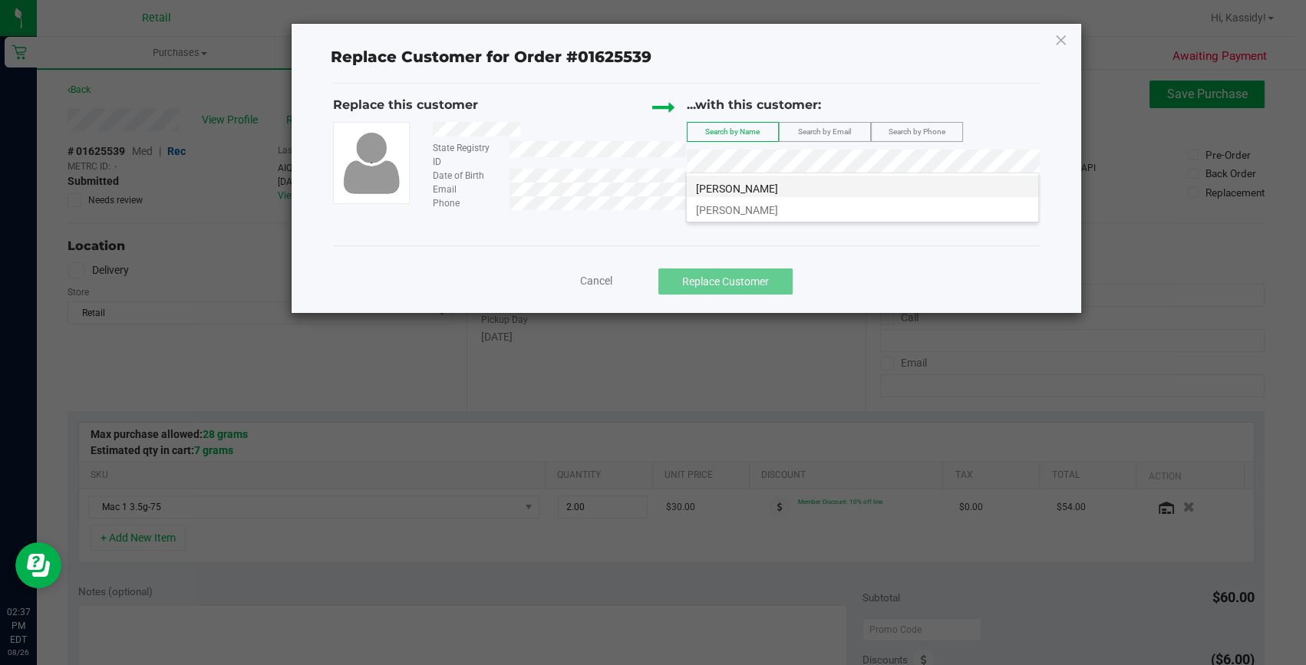
click at [832, 182] on li "Dallas Concepcion" at bounding box center [862, 186] width 351 height 21
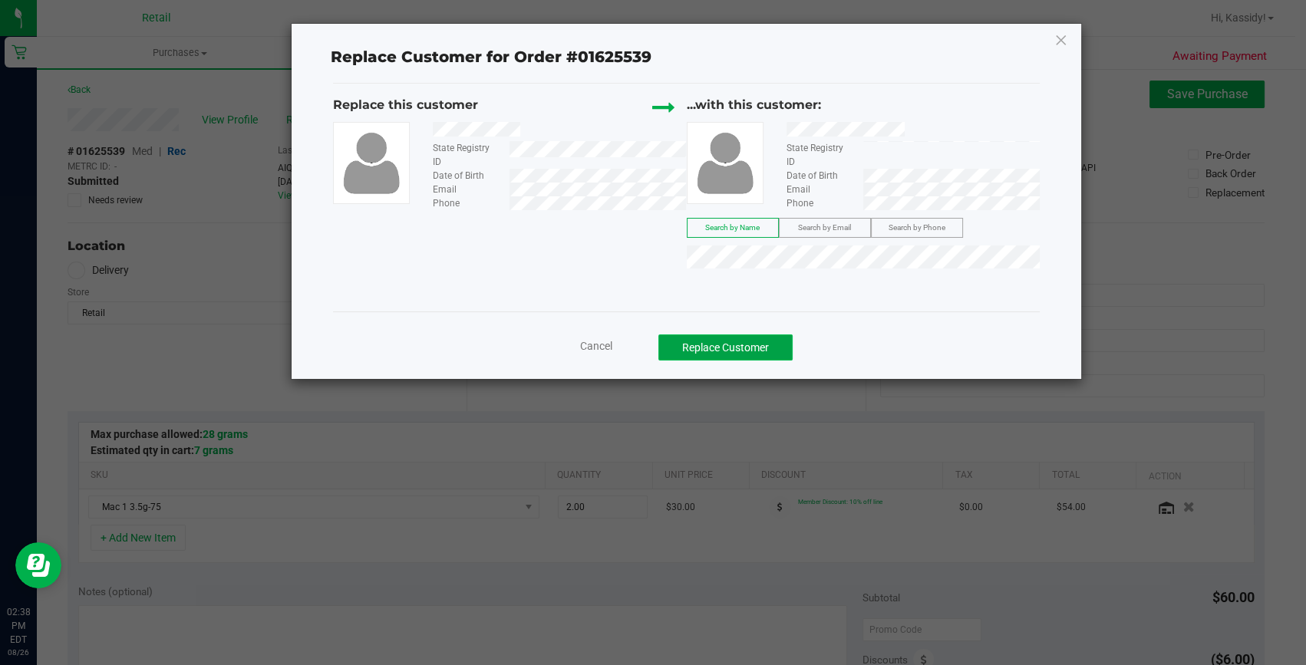
click at [780, 352] on button "Replace Customer" at bounding box center [725, 347] width 134 height 26
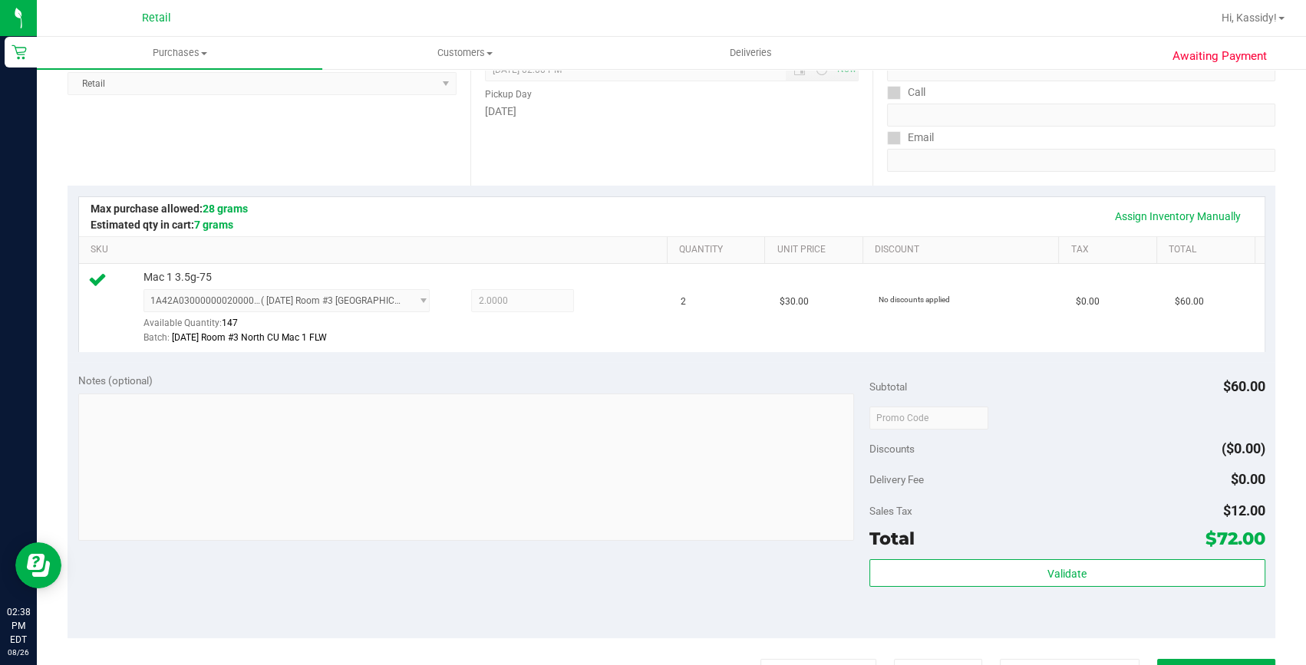
scroll to position [282, 0]
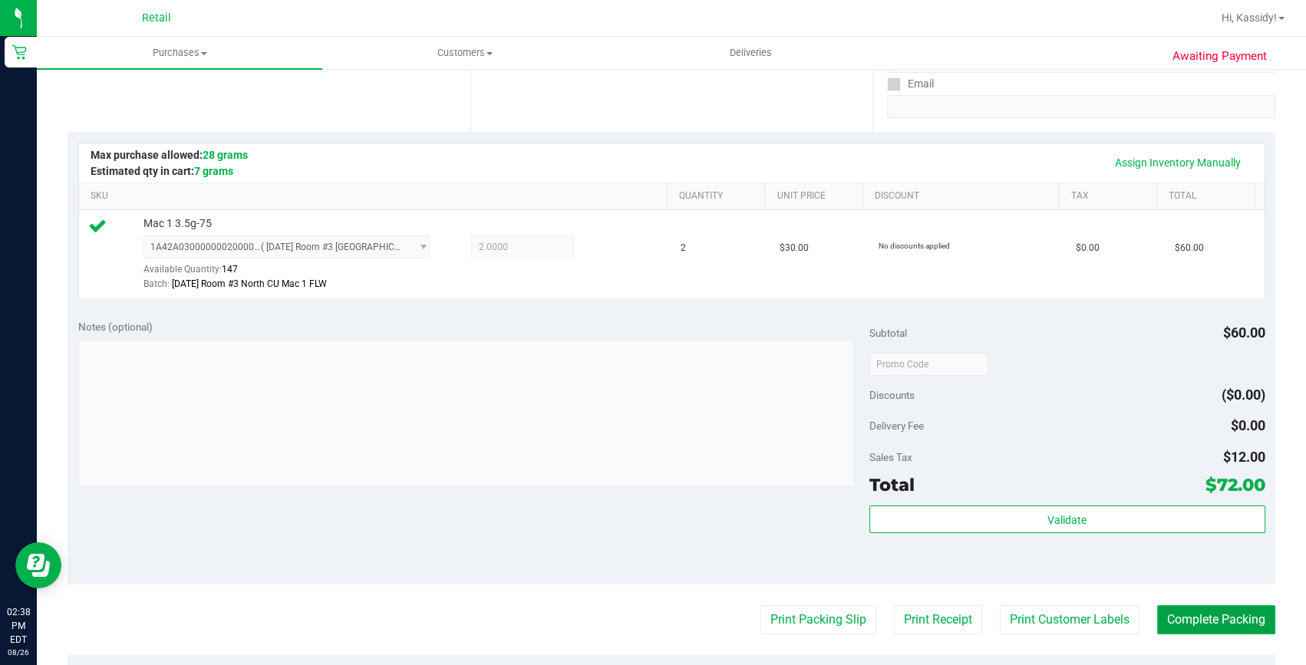
click at [1224, 608] on button "Complete Packing" at bounding box center [1216, 619] width 118 height 29
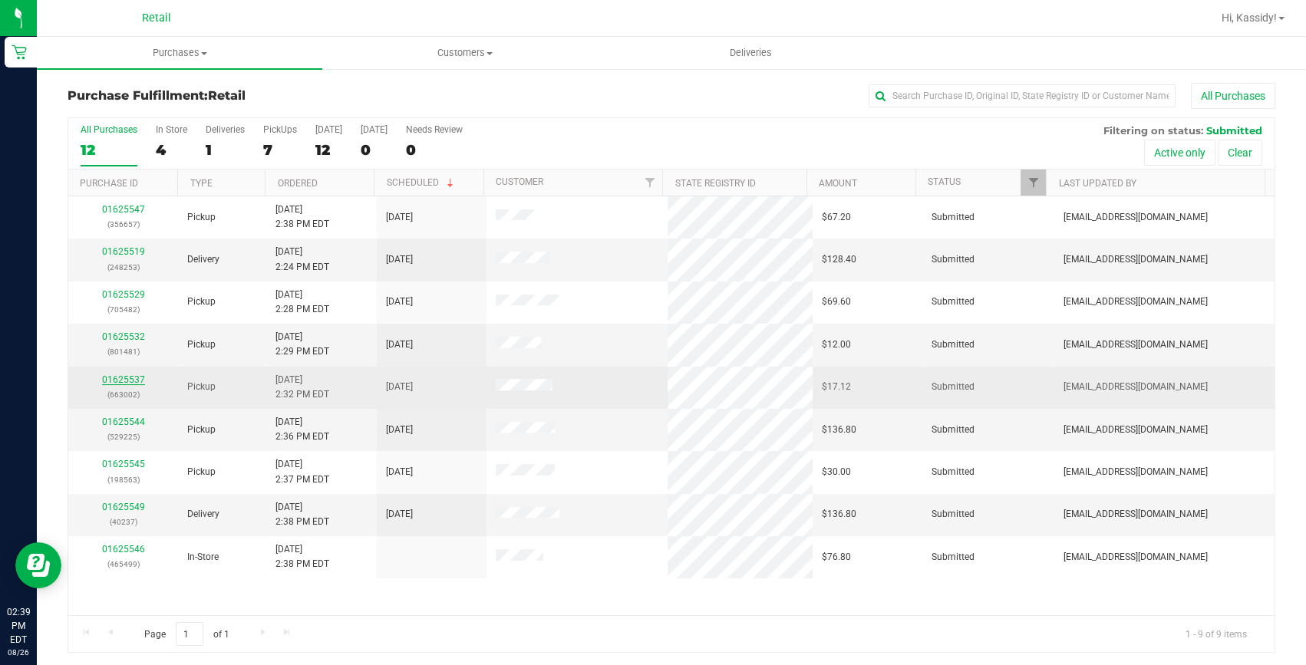
click at [124, 379] on link "01625537" at bounding box center [123, 379] width 43 height 11
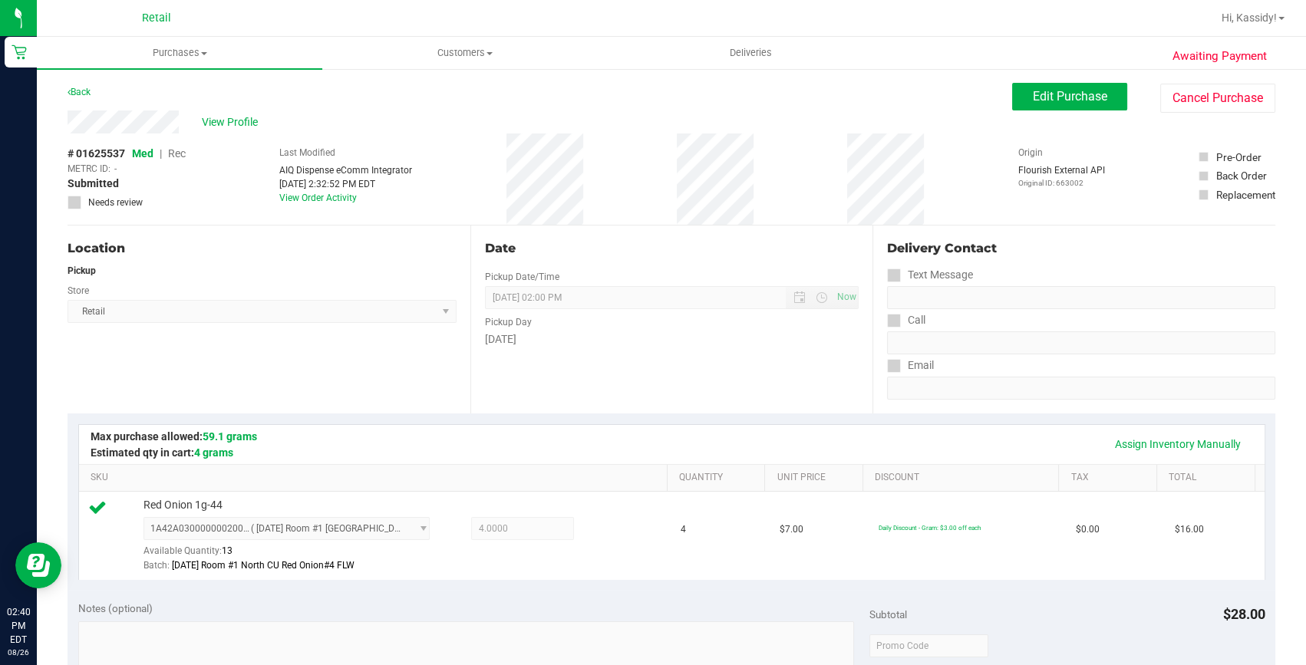
scroll to position [278, 0]
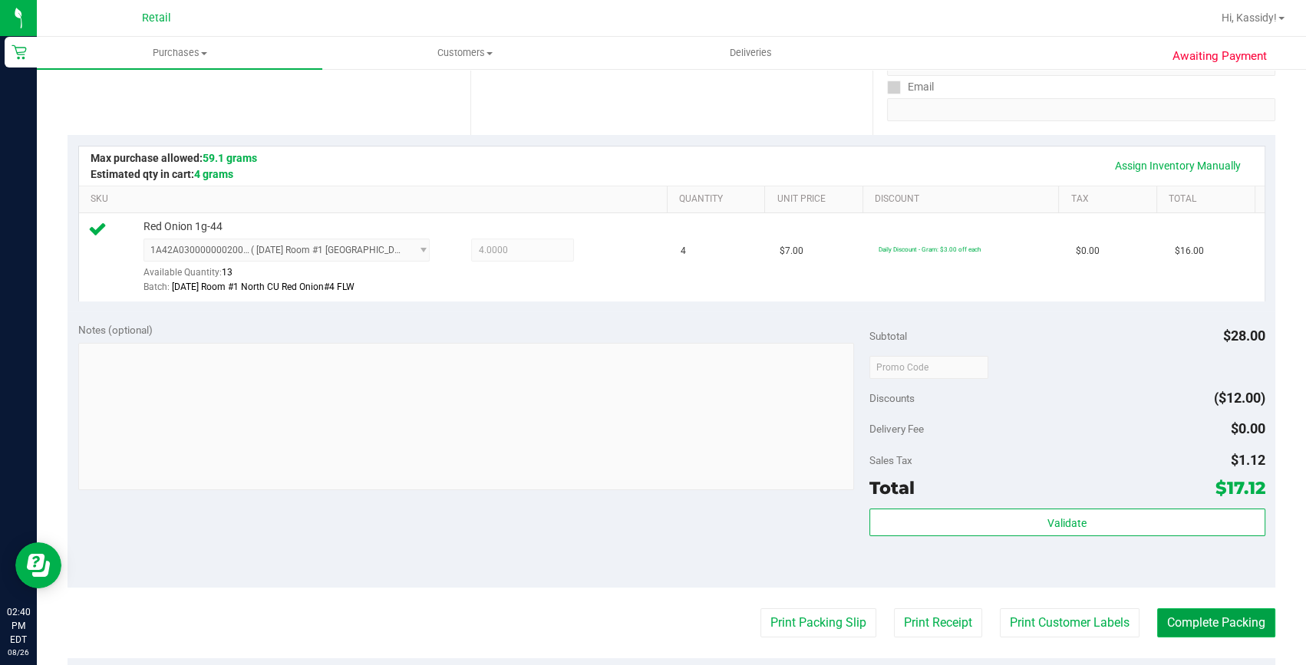
click at [1242, 627] on button "Complete Packing" at bounding box center [1216, 622] width 118 height 29
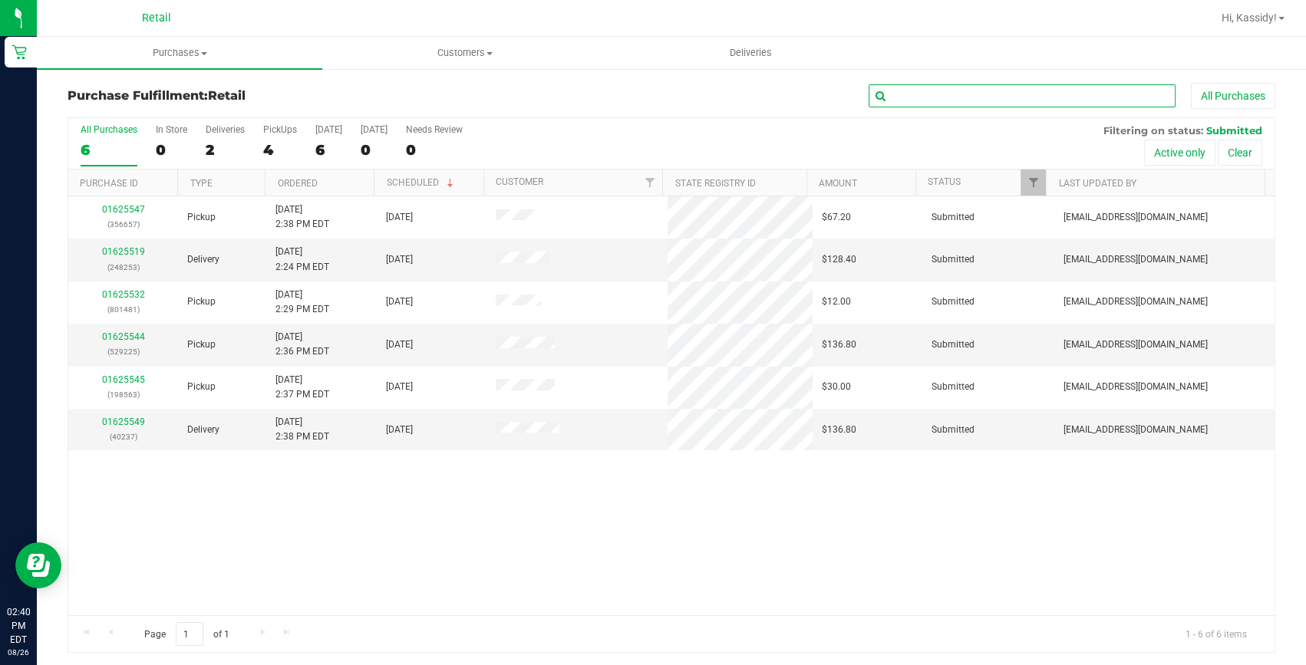
click at [1020, 97] on input "text" at bounding box center [1021, 95] width 307 height 23
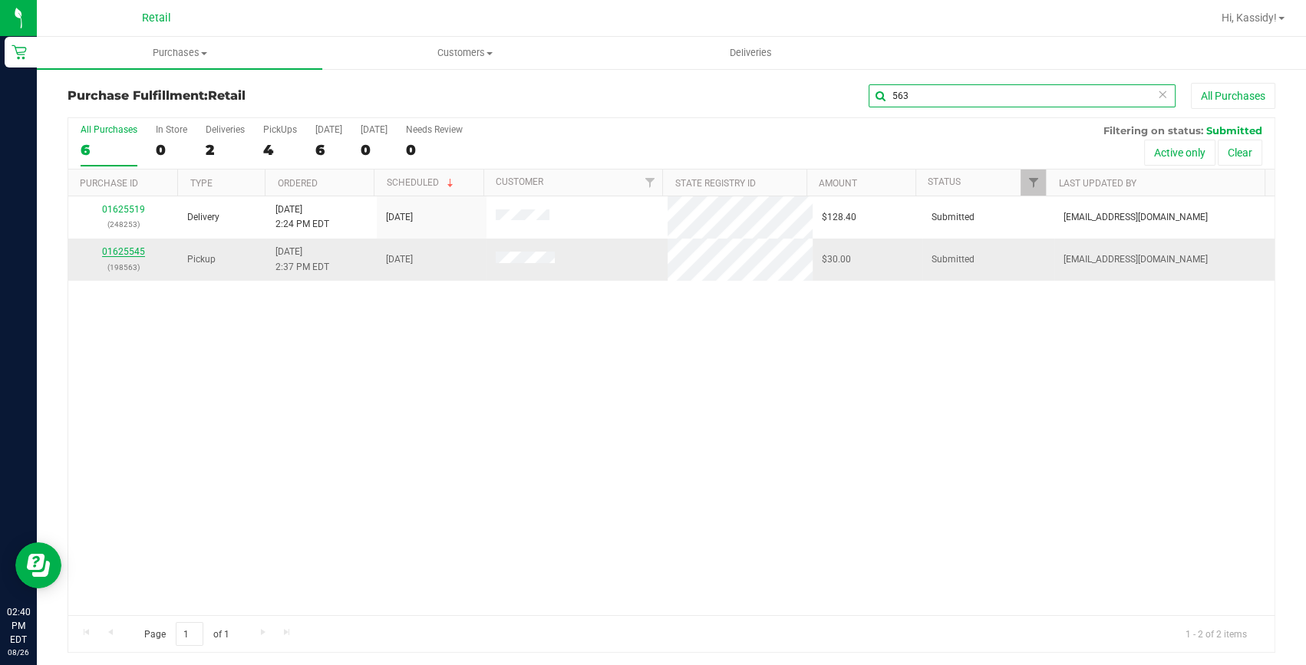
type input "563"
click at [116, 251] on link "01625545" at bounding box center [123, 251] width 43 height 11
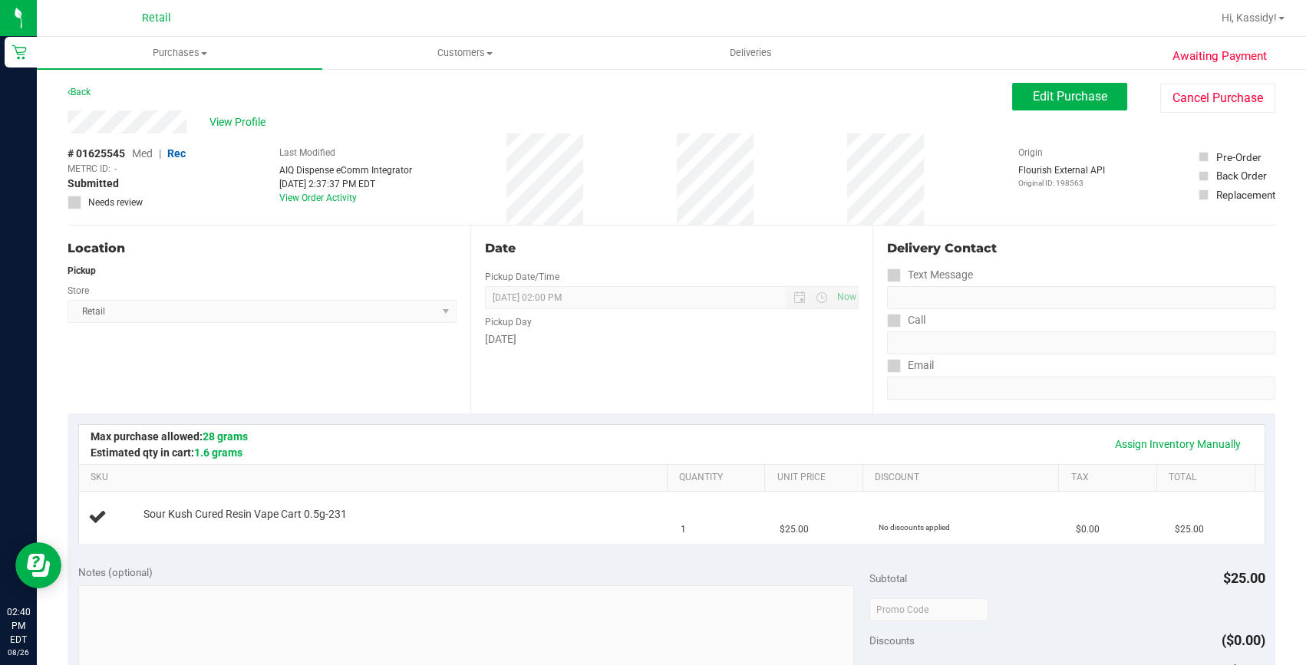
click at [999, 118] on div "View Profile" at bounding box center [540, 121] width 944 height 23
click at [1033, 103] on span "Edit Purchase" at bounding box center [1070, 96] width 74 height 15
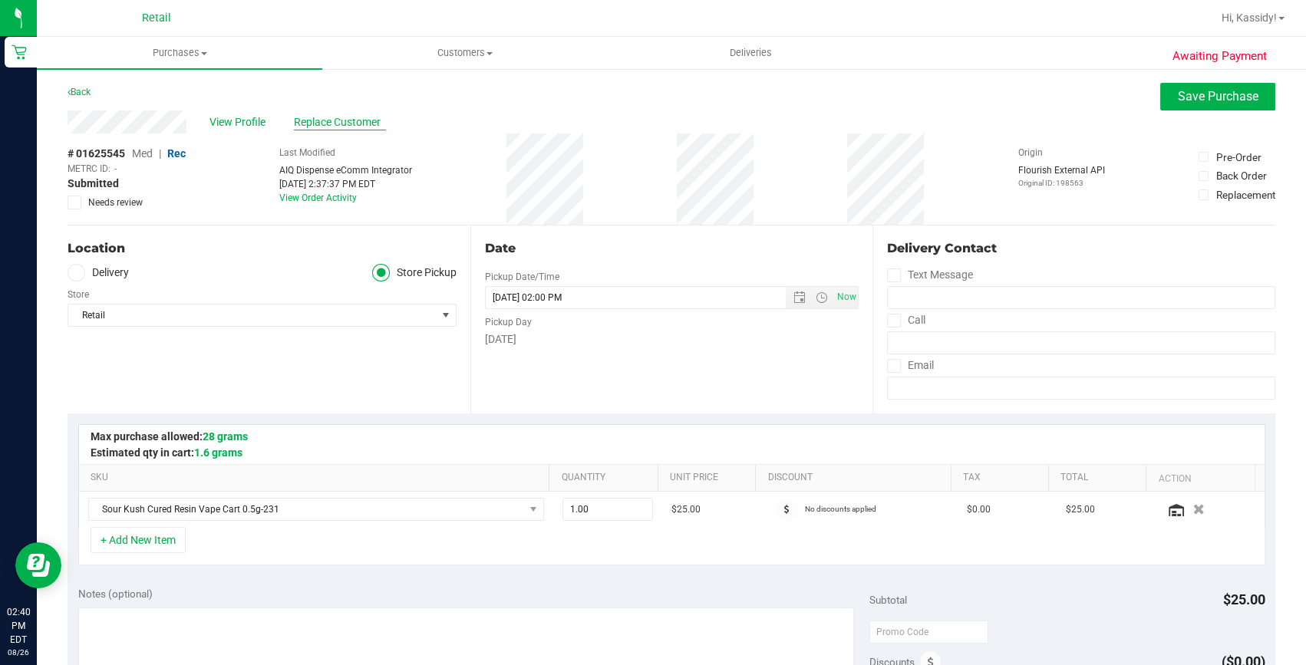
click at [337, 119] on span "Replace Customer" at bounding box center [340, 122] width 92 height 16
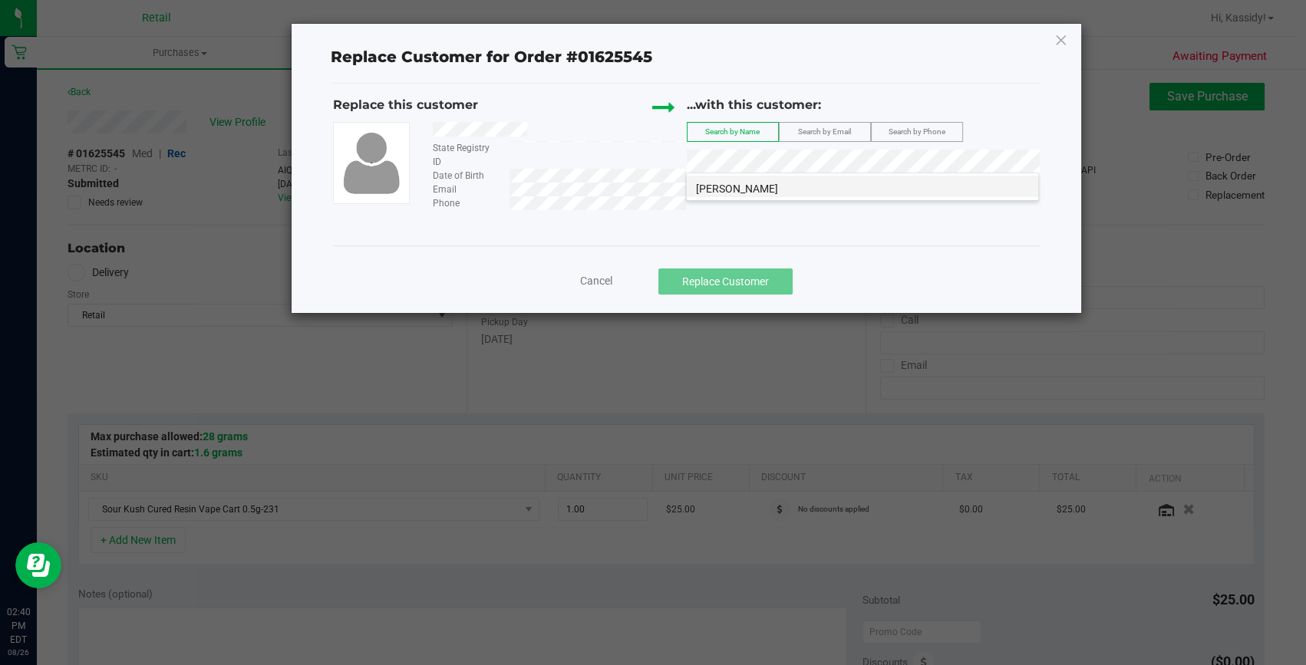
click at [730, 185] on span "Grace Leonard" at bounding box center [737, 189] width 82 height 12
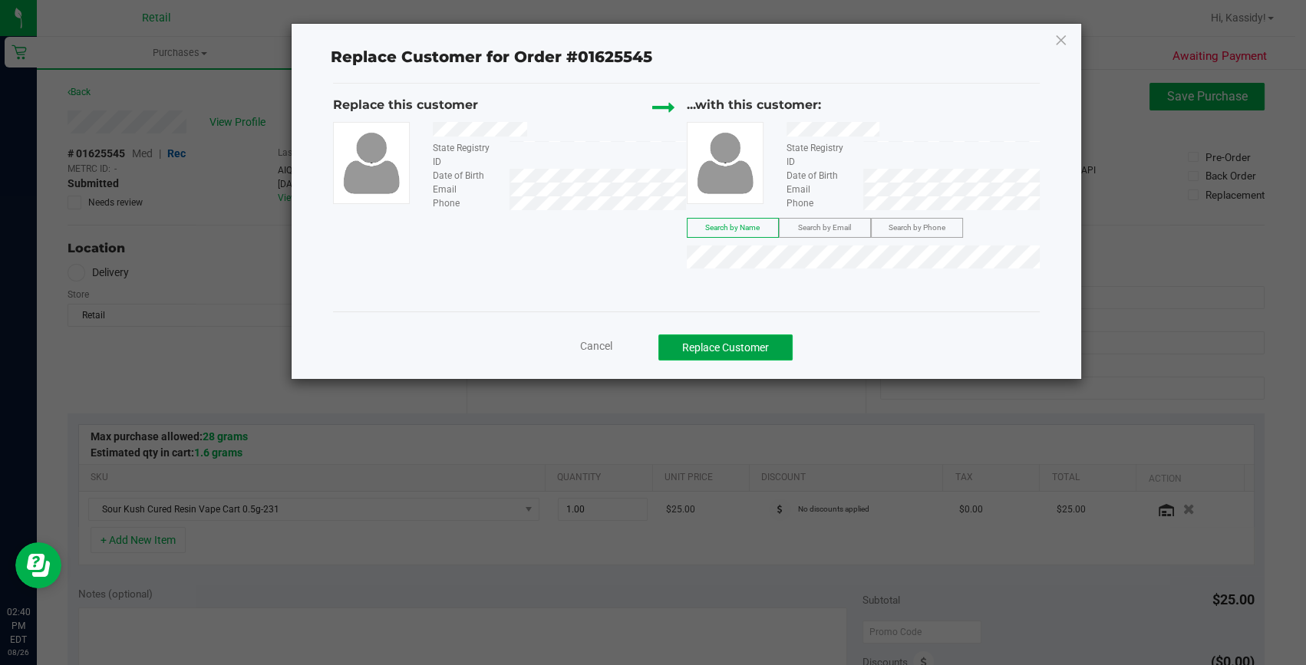
click at [756, 340] on button "Replace Customer" at bounding box center [725, 347] width 134 height 26
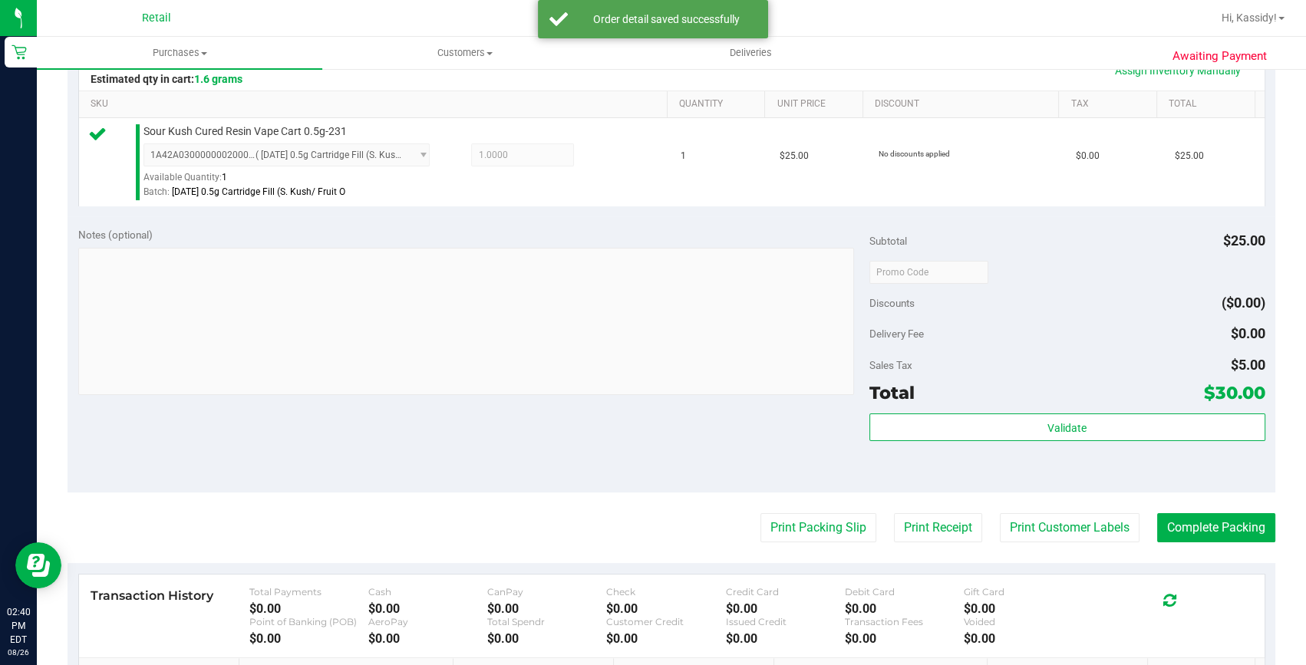
scroll to position [418, 0]
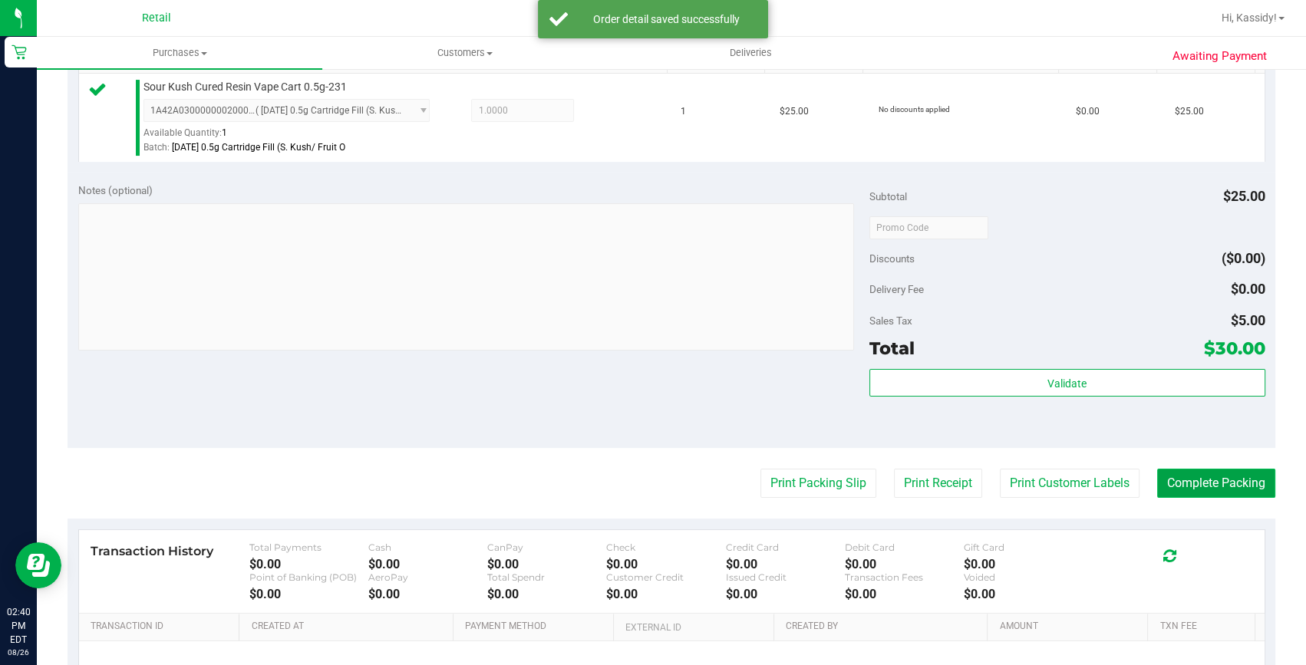
click at [1191, 484] on button "Complete Packing" at bounding box center [1216, 483] width 118 height 29
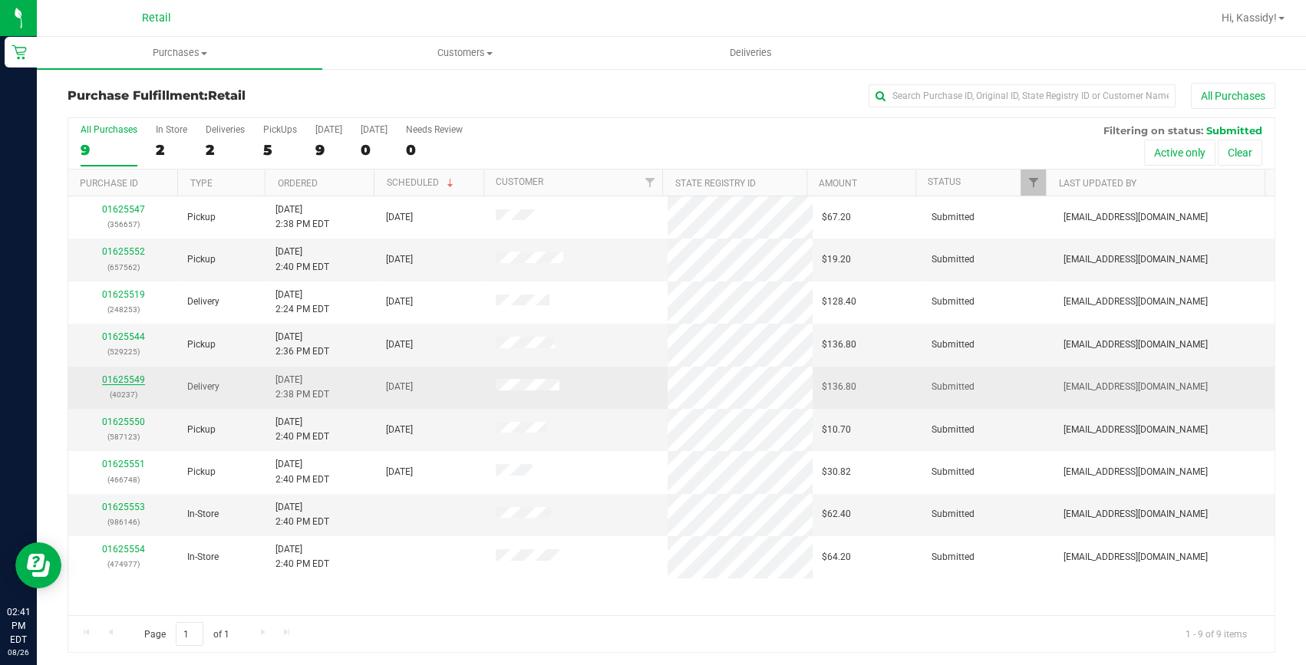
click at [130, 378] on link "01625549" at bounding box center [123, 379] width 43 height 11
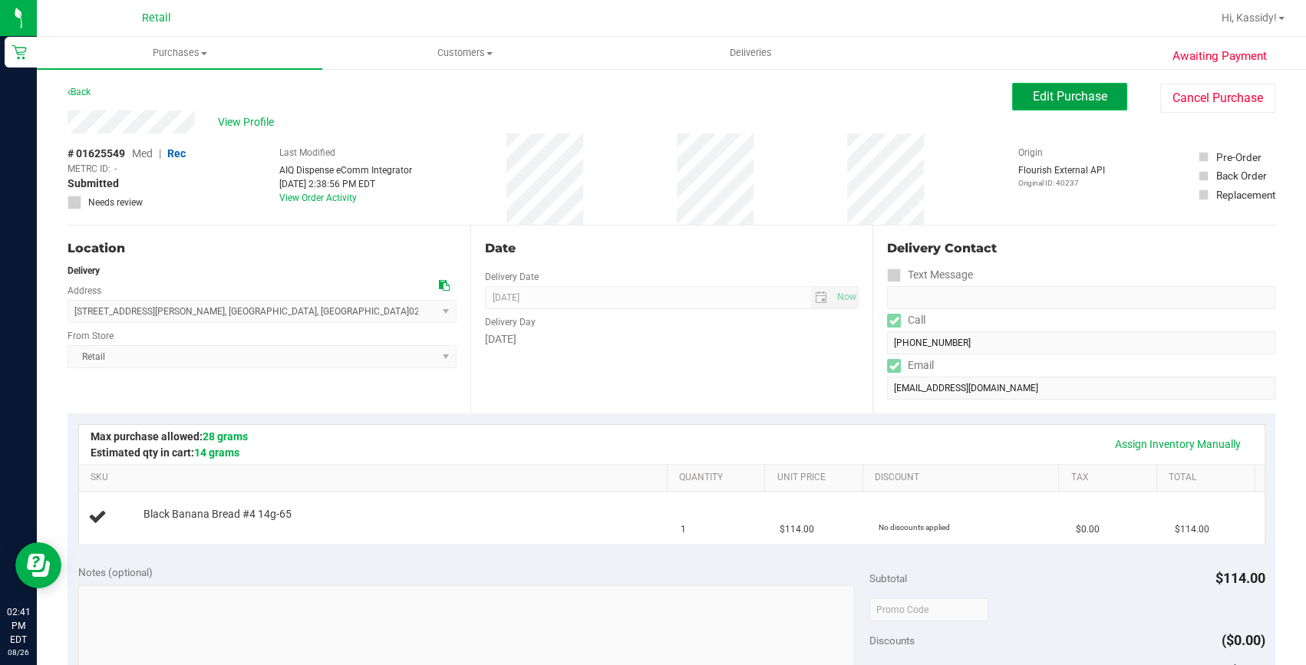
click at [1039, 107] on button "Edit Purchase" at bounding box center [1069, 97] width 115 height 28
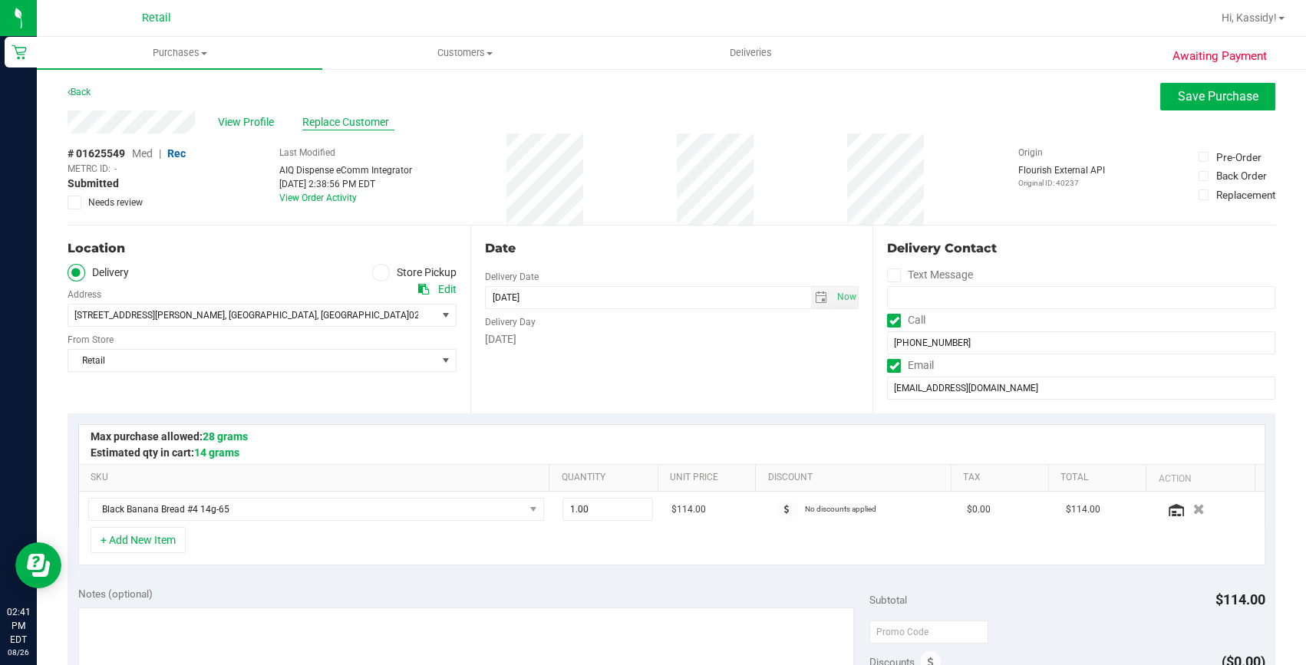
click at [327, 127] on span "Replace Customer" at bounding box center [348, 122] width 92 height 16
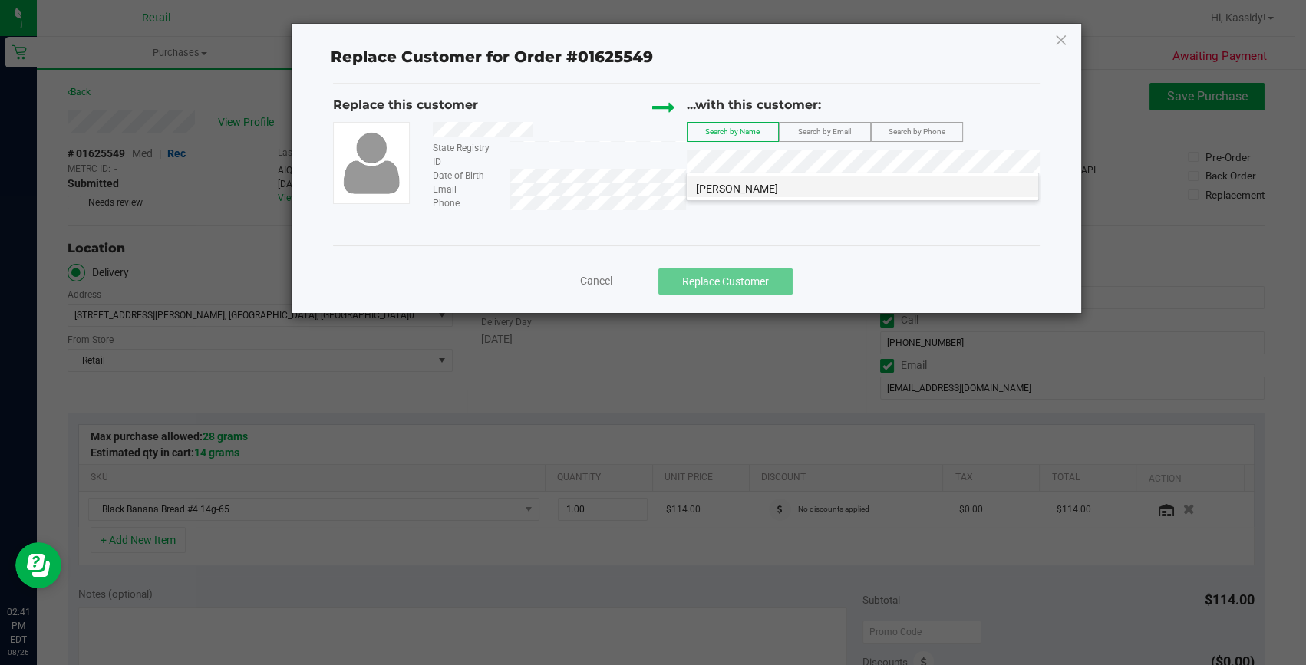
click at [742, 193] on span "Grace Leonard" at bounding box center [737, 189] width 82 height 12
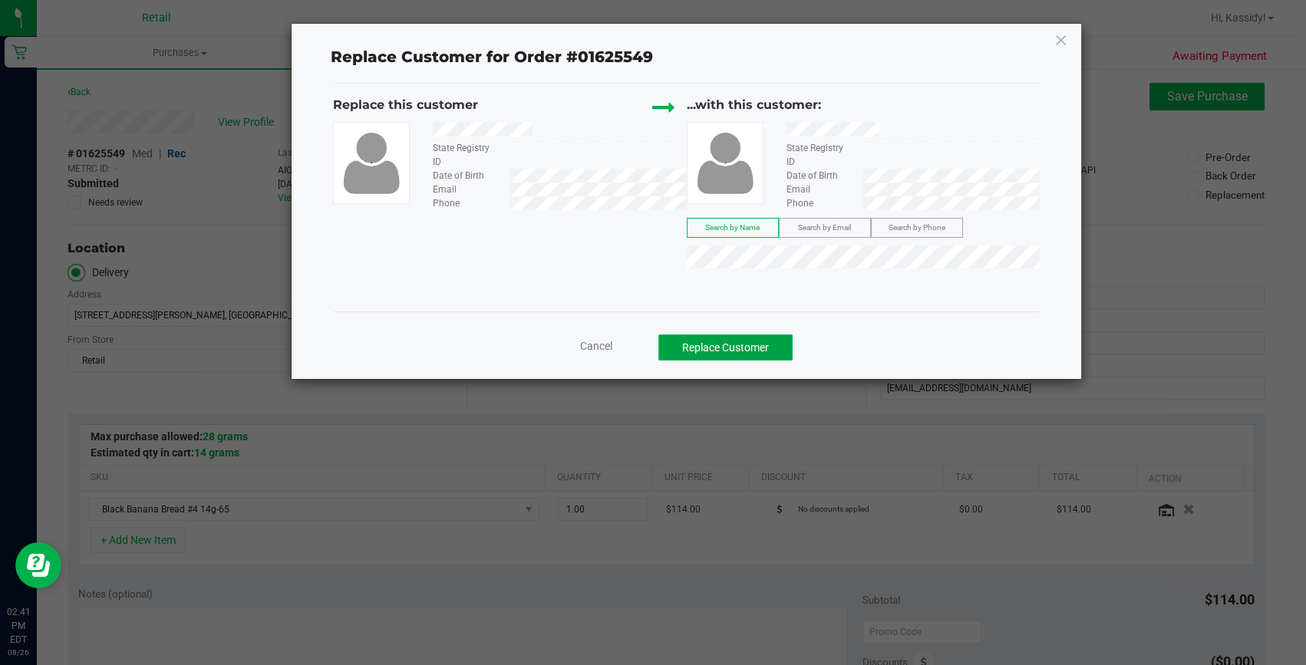
click at [746, 357] on button "Replace Customer" at bounding box center [725, 347] width 134 height 26
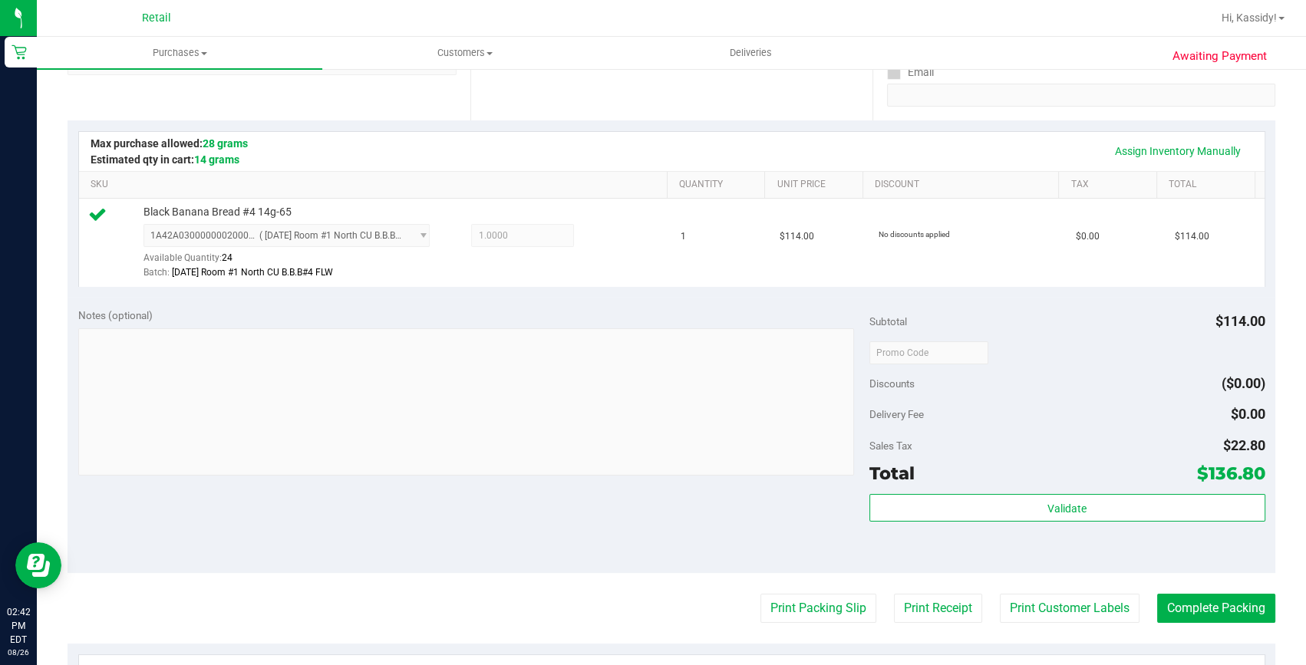
scroll to position [348, 0]
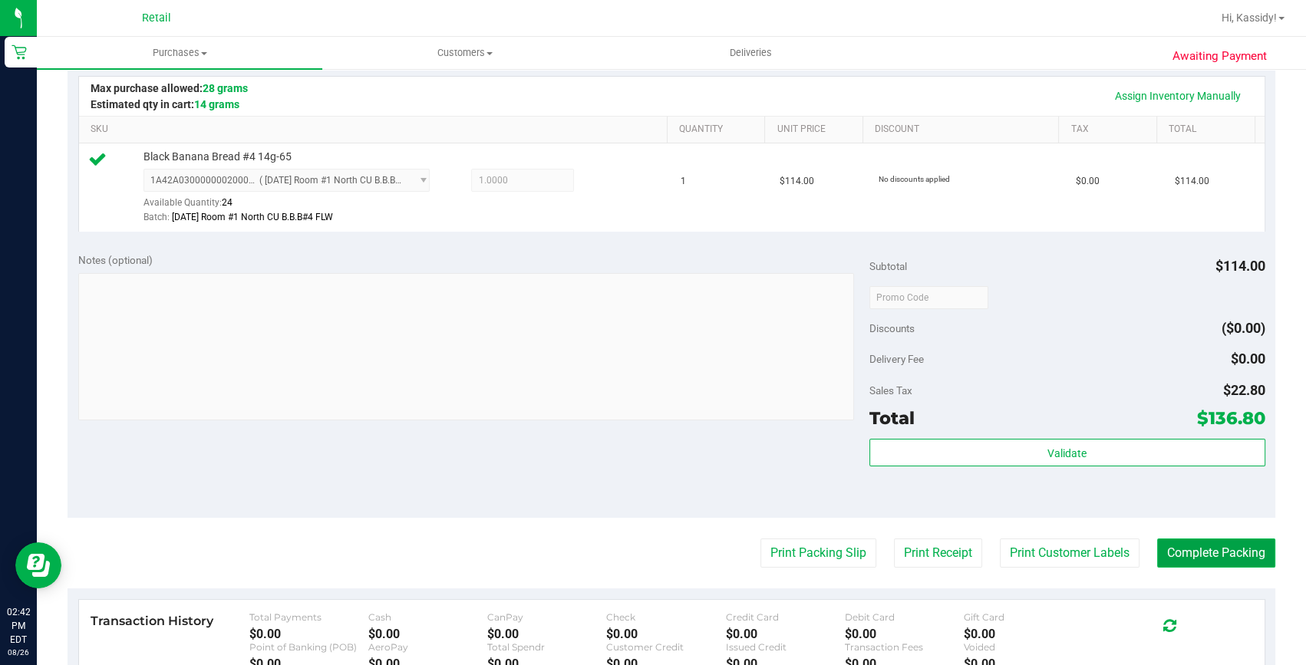
click at [1242, 551] on button "Complete Packing" at bounding box center [1216, 553] width 118 height 29
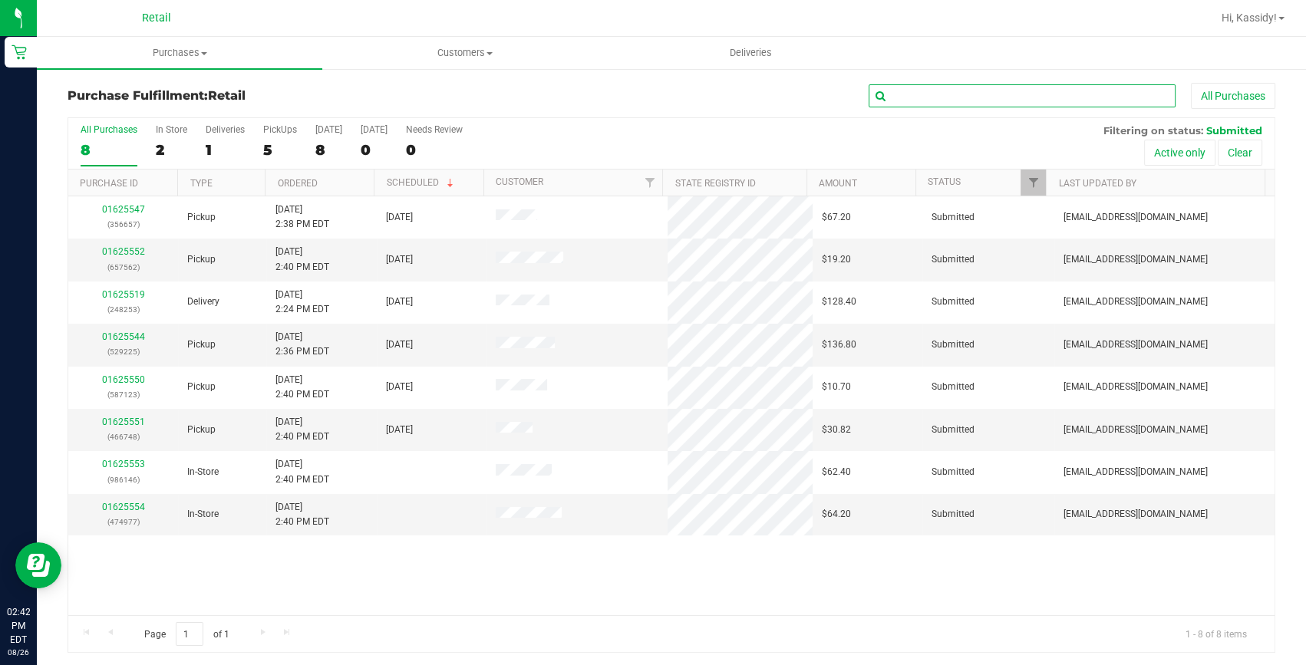
click at [949, 104] on input "text" at bounding box center [1021, 95] width 307 height 23
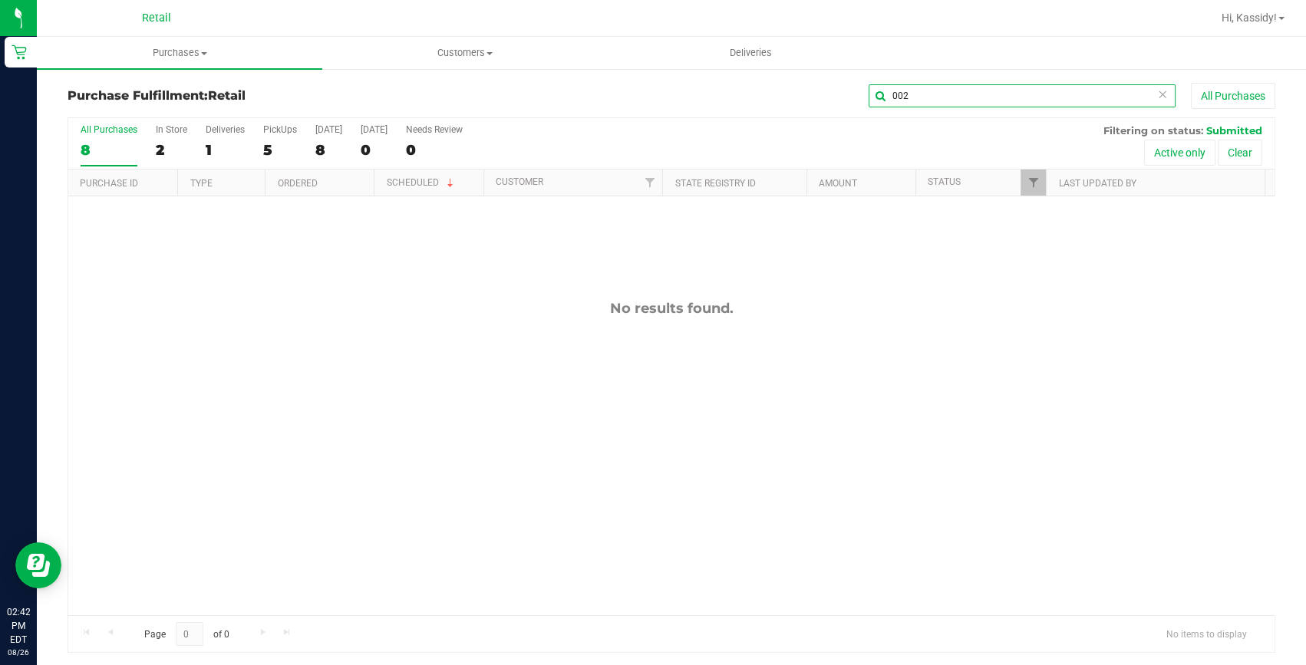
type input "002"
click at [898, 100] on input "002" at bounding box center [1021, 95] width 307 height 23
click at [924, 100] on input "002" at bounding box center [1021, 95] width 307 height 23
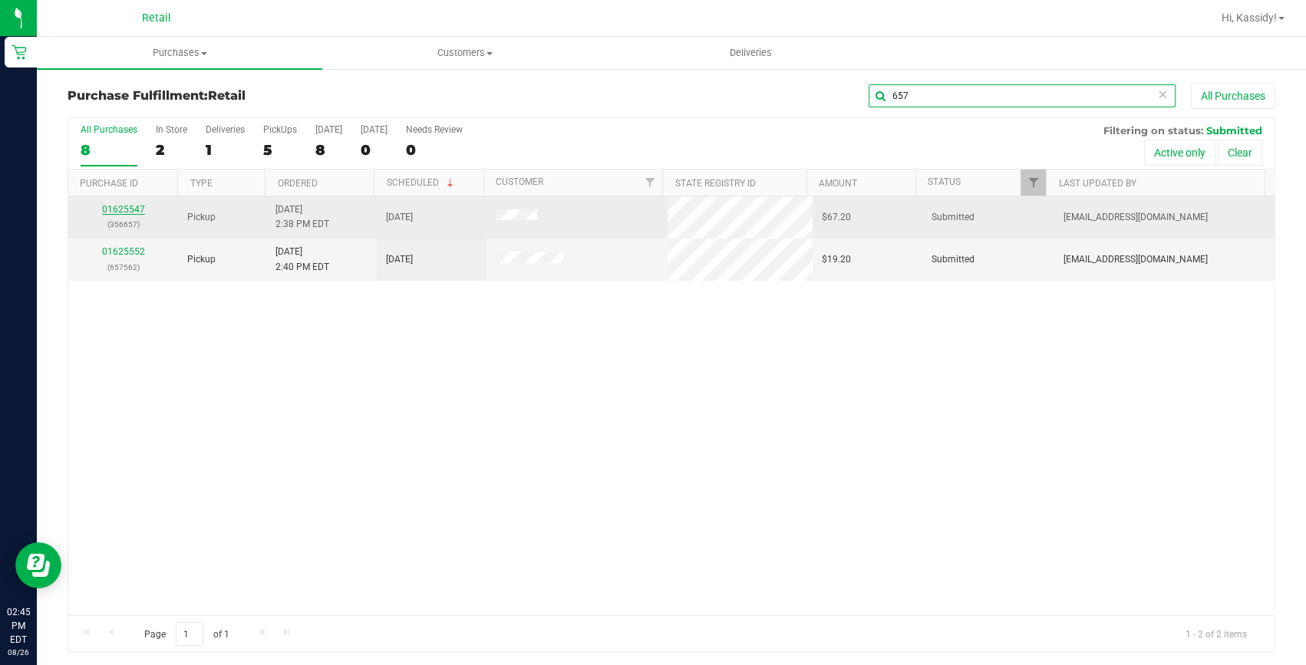
type input "657"
click at [121, 209] on link "01625547" at bounding box center [123, 209] width 43 height 11
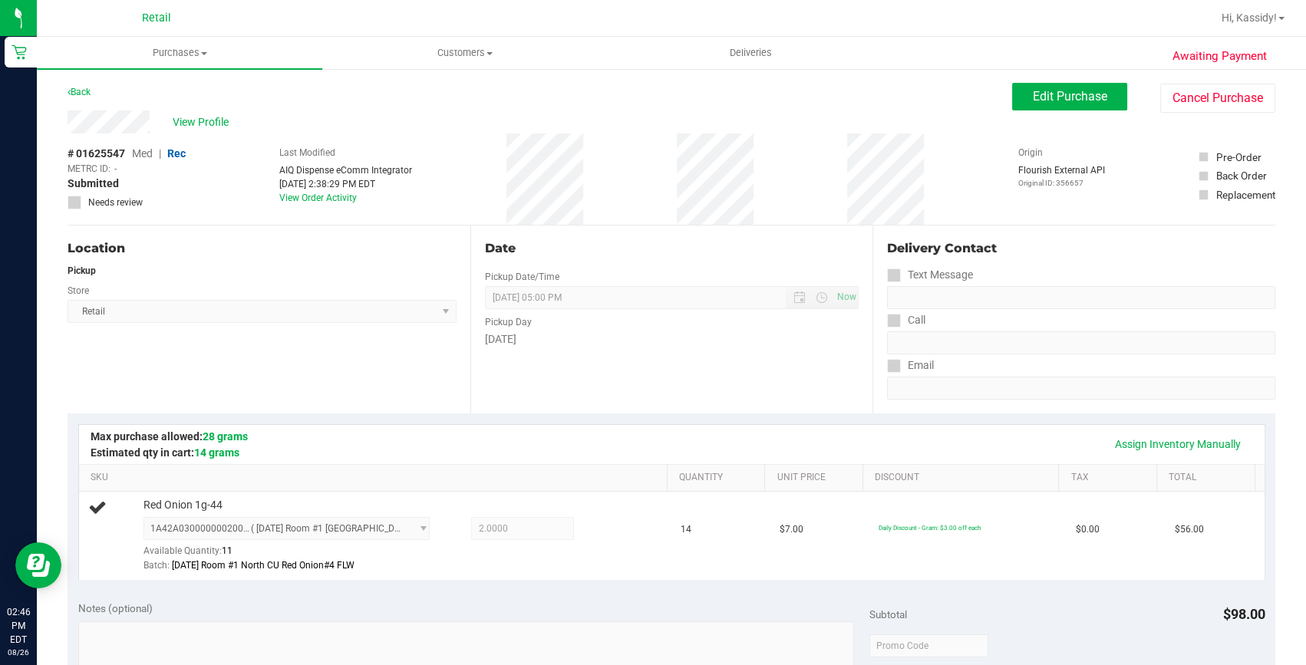
drag, startPoint x: 125, startPoint y: 219, endPoint x: 697, endPoint y: 329, distance: 582.8
click at [697, 331] on div "Tuesday" at bounding box center [672, 339] width 374 height 16
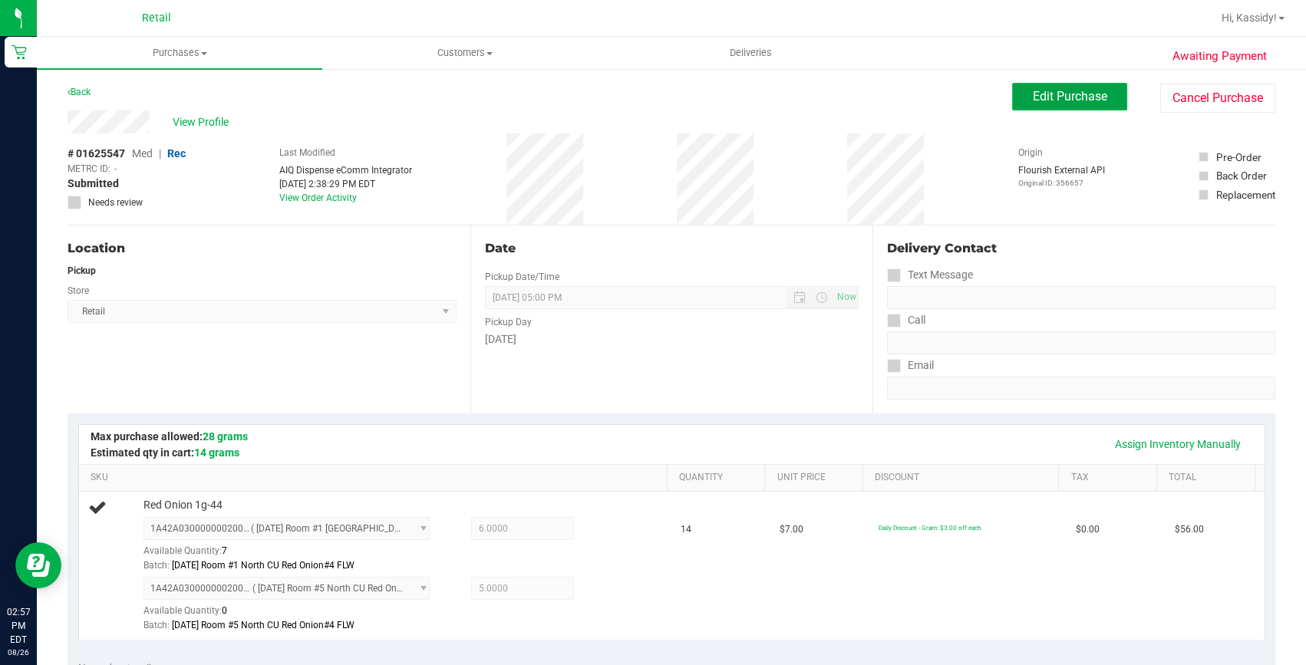
click at [1012, 98] on button "Edit Purchase" at bounding box center [1069, 97] width 115 height 28
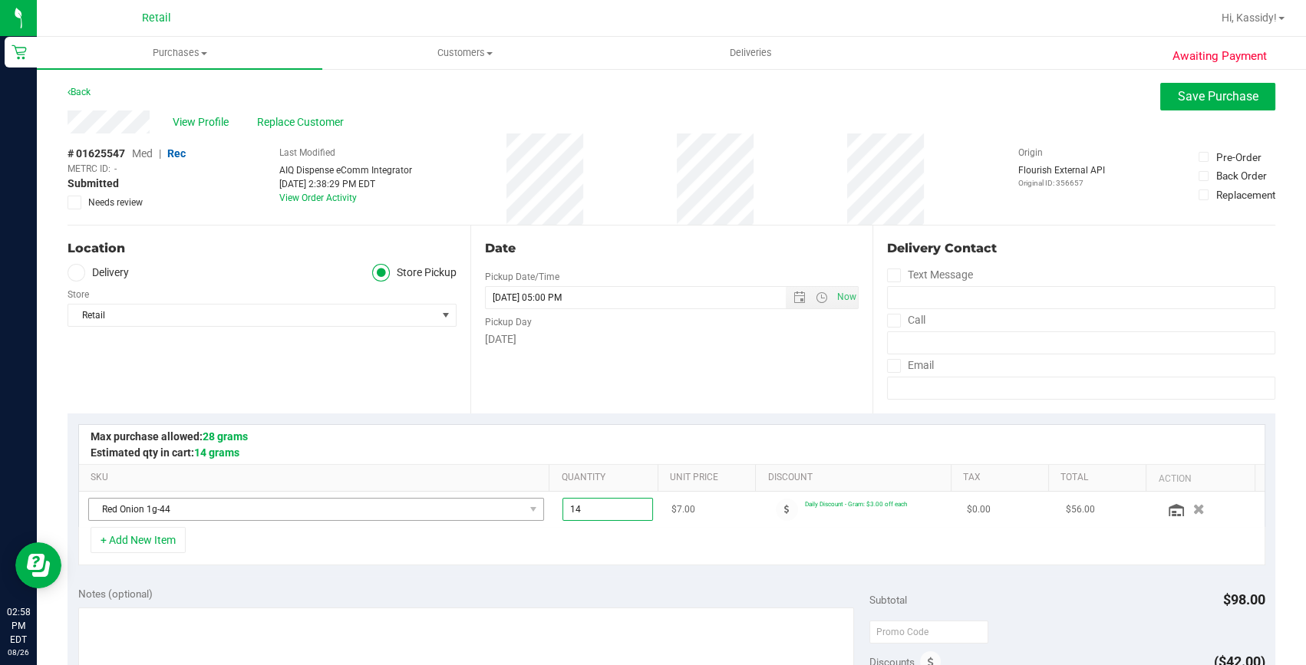
click at [509, 508] on tr "Red Onion 1g-44 14.00 14 $7.00 Daily Discount - Gram: $3.00 off each $0.00 $56.…" at bounding box center [671, 509] width 1185 height 35
click at [586, 499] on input "14" at bounding box center [608, 509] width 90 height 21
type input "11"
type input "11.00"
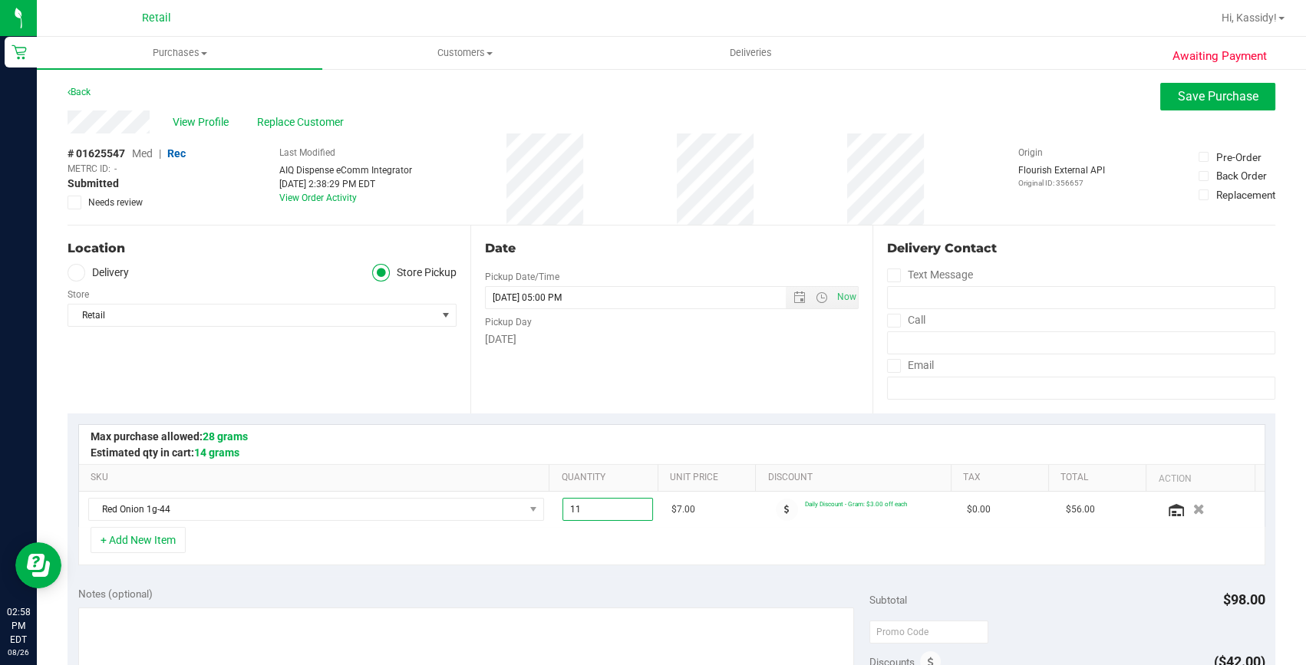
click at [628, 366] on div "Date Pickup Date/Time 08/26/2025 Now 08/26/2025 05:00 PM Now Pickup Day Tuesday" at bounding box center [671, 320] width 403 height 188
click at [1227, 101] on span "Save Purchase" at bounding box center [1218, 96] width 81 height 15
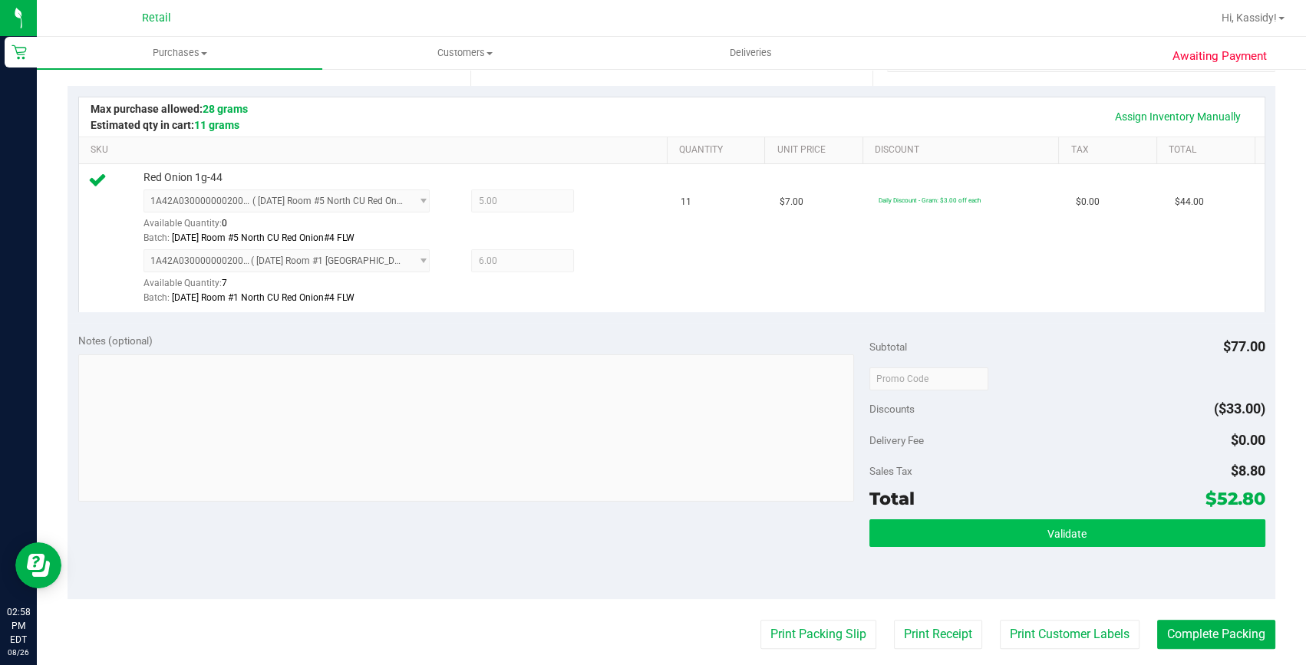
scroll to position [348, 0]
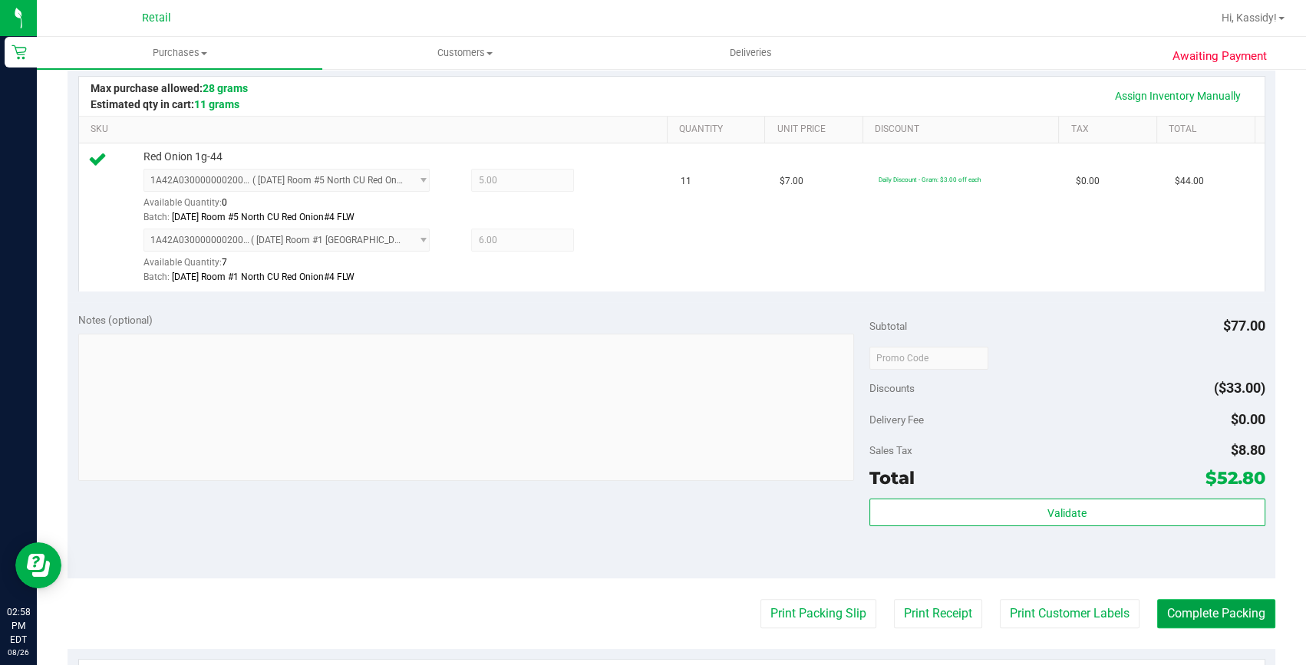
click at [1190, 609] on button "Complete Packing" at bounding box center [1216, 613] width 118 height 29
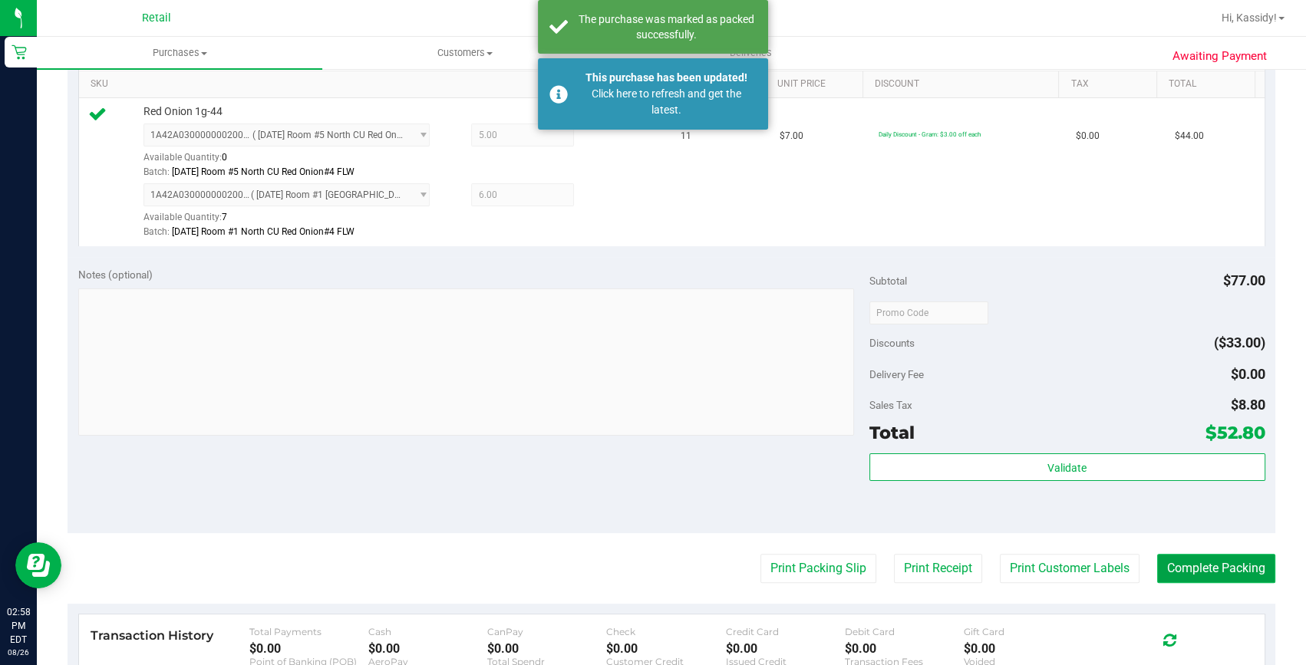
scroll to position [418, 0]
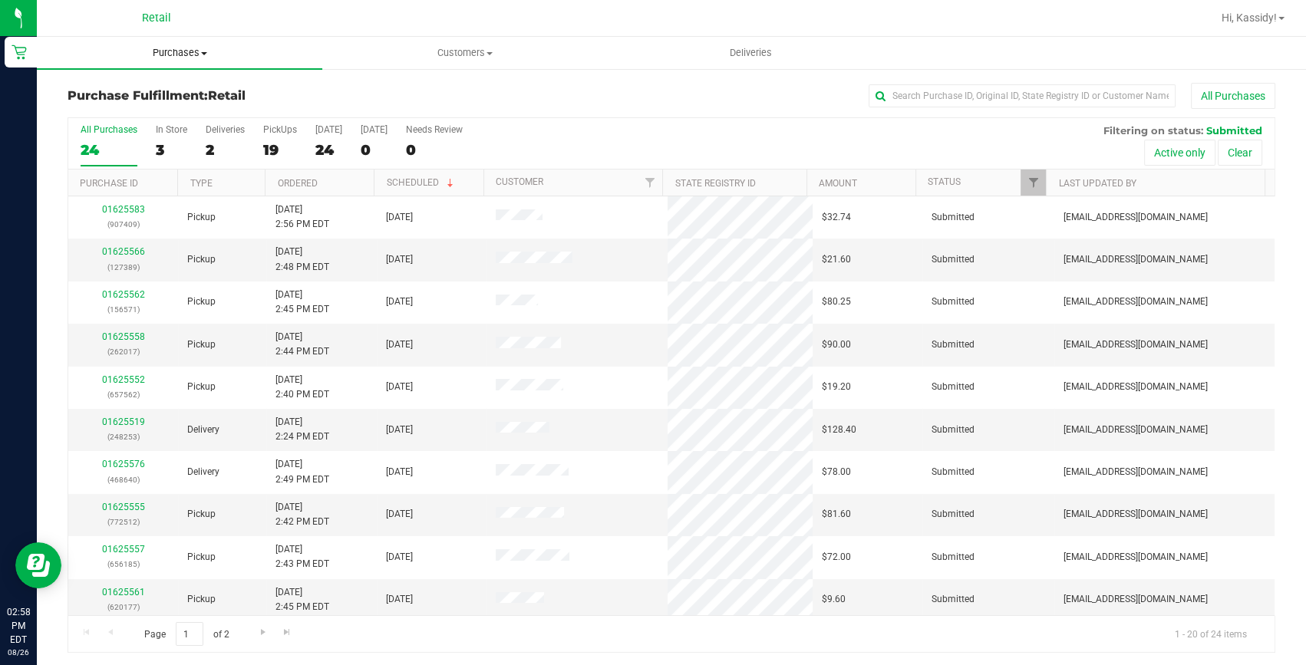
click at [146, 61] on uib-tab-heading "Purchases Summary of purchases Fulfillment All purchases" at bounding box center [179, 53] width 285 height 32
click at [153, 89] on span "Summary of purchases" at bounding box center [115, 92] width 157 height 13
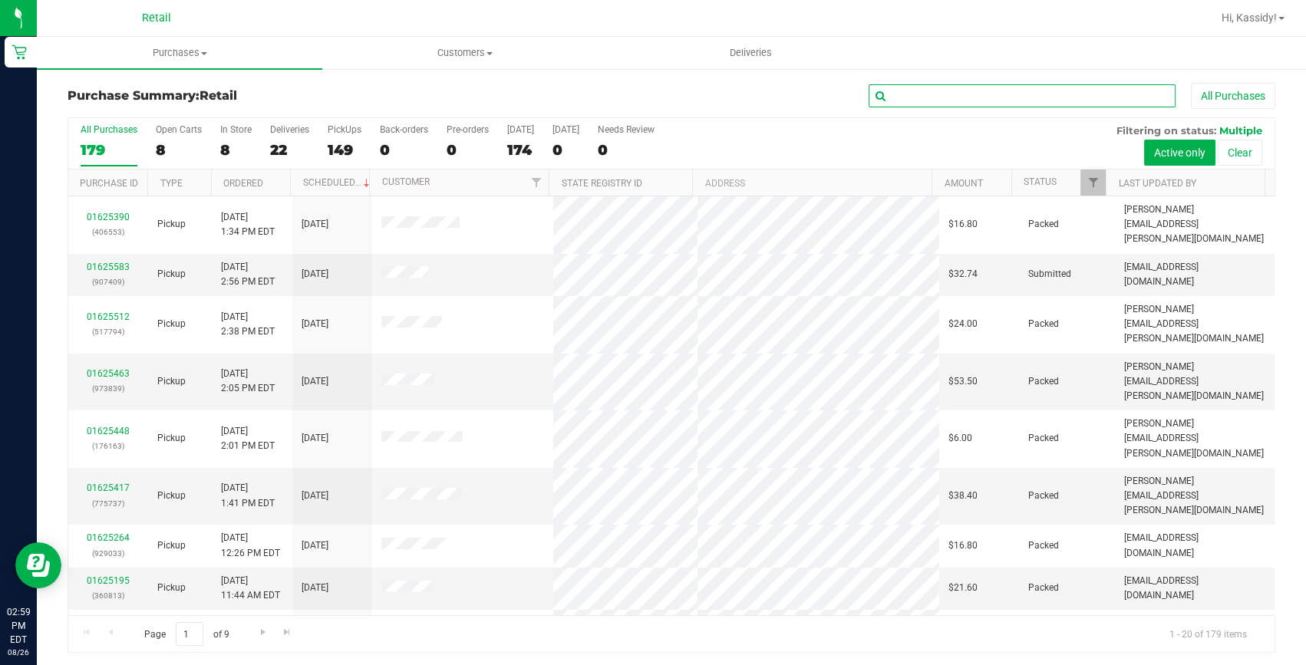
click at [941, 84] on input "text" at bounding box center [1021, 95] width 307 height 23
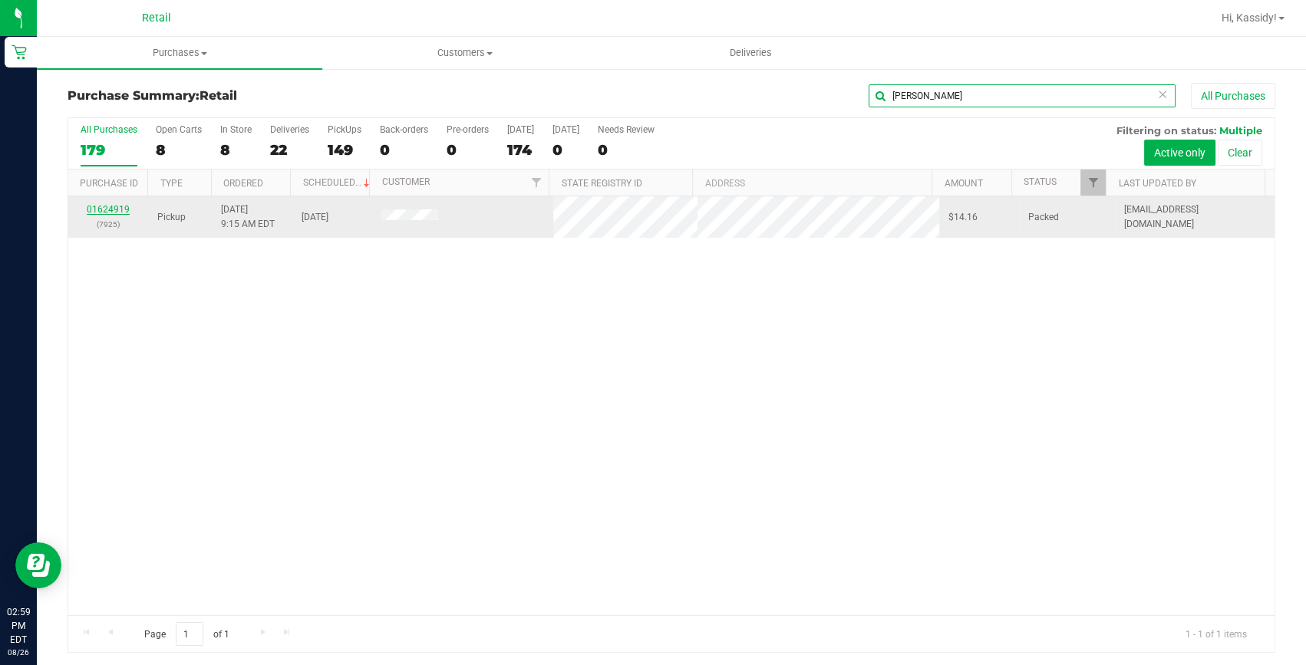
type input "andrade"
click at [110, 206] on link "01624919" at bounding box center [108, 209] width 43 height 11
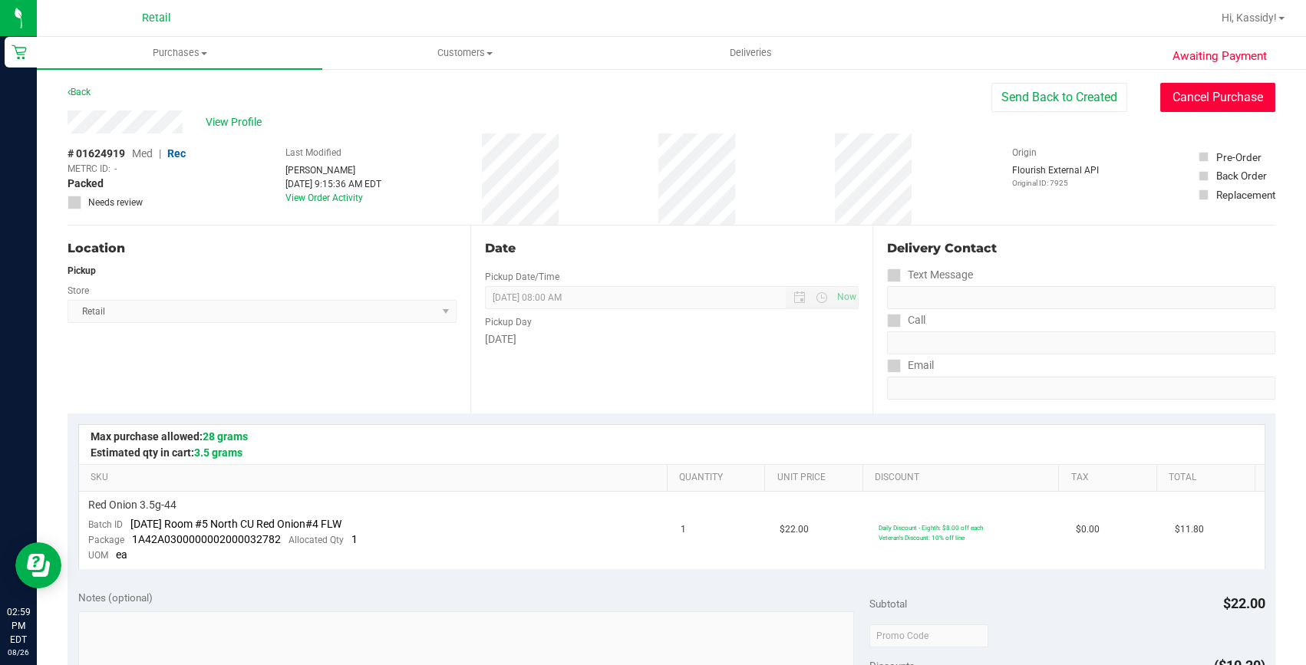
click at [1189, 98] on button "Cancel Purchase" at bounding box center [1217, 97] width 115 height 29
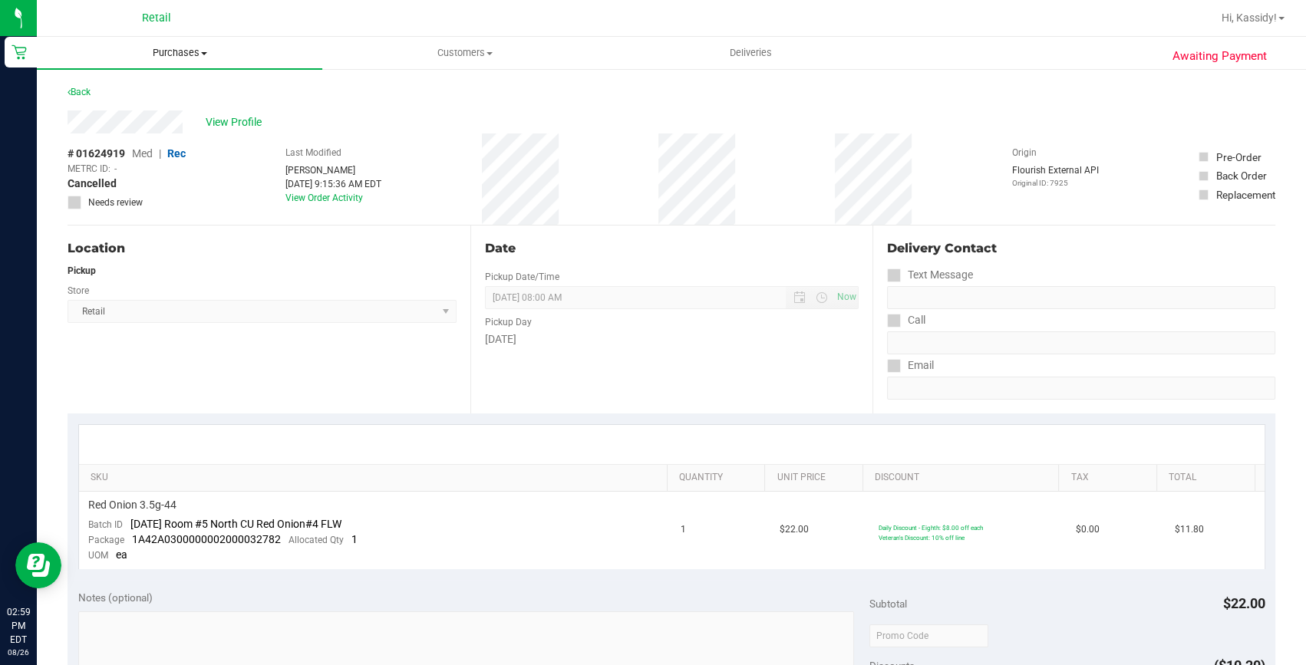
click at [152, 62] on uib-tab-heading "Purchases Summary of purchases Fulfillment All purchases" at bounding box center [179, 53] width 285 height 32
click at [130, 86] on span "Summary of purchases" at bounding box center [115, 92] width 157 height 13
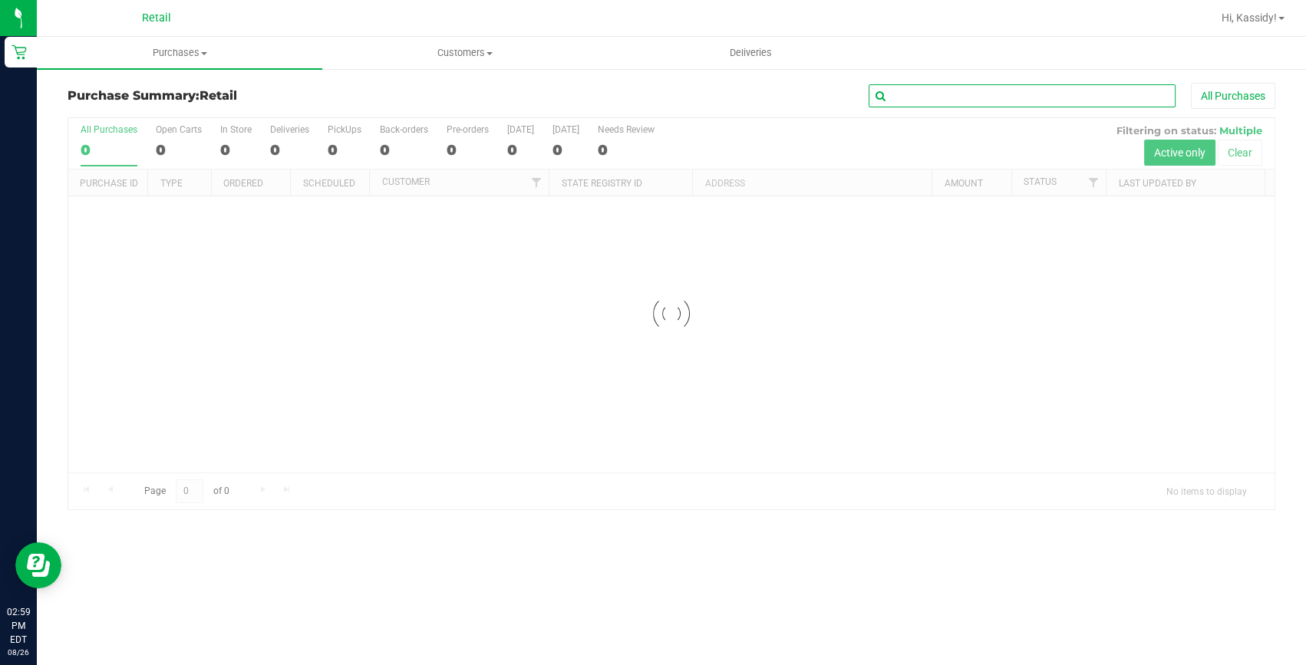
click at [994, 93] on input "text" at bounding box center [1021, 95] width 307 height 23
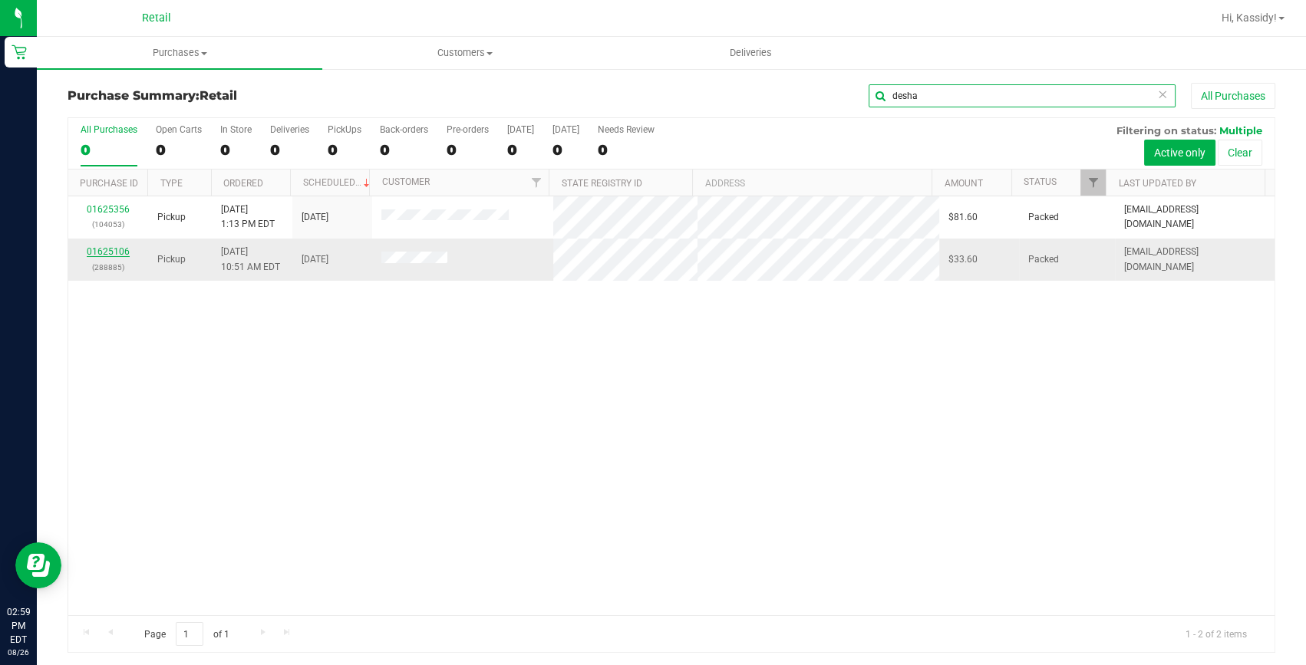
type input "desha"
click at [105, 254] on link "01625106" at bounding box center [108, 251] width 43 height 11
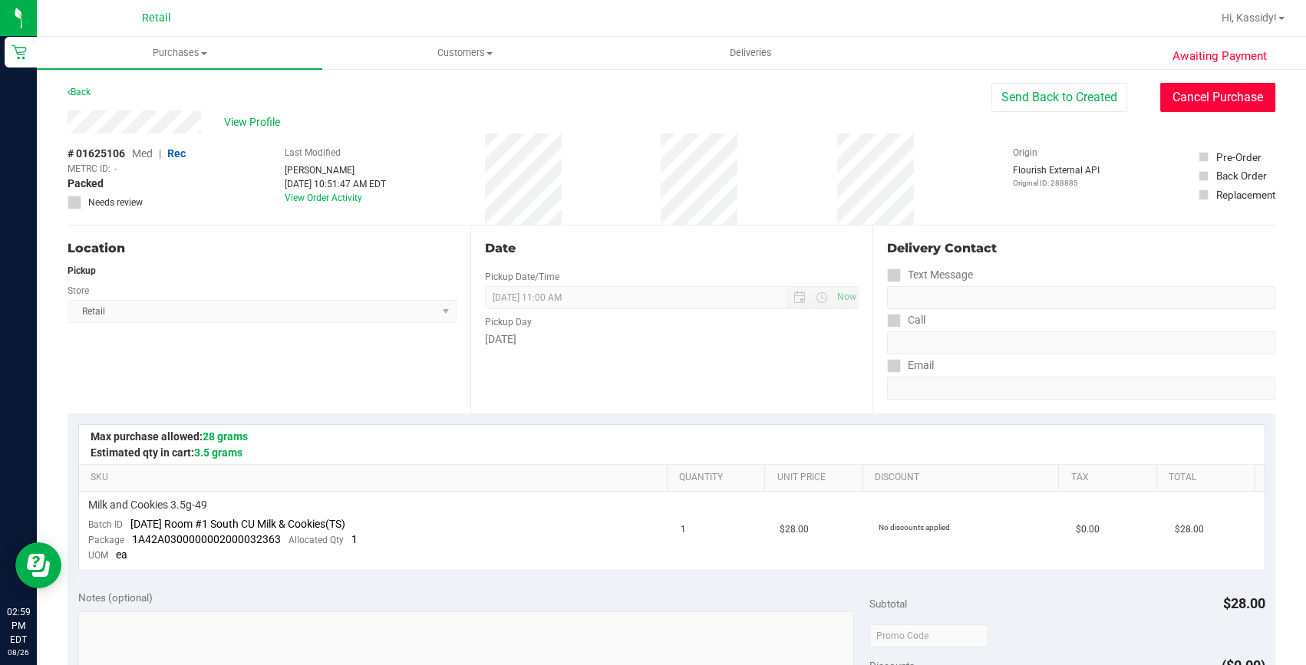
click at [1197, 98] on button "Cancel Purchase" at bounding box center [1217, 97] width 115 height 29
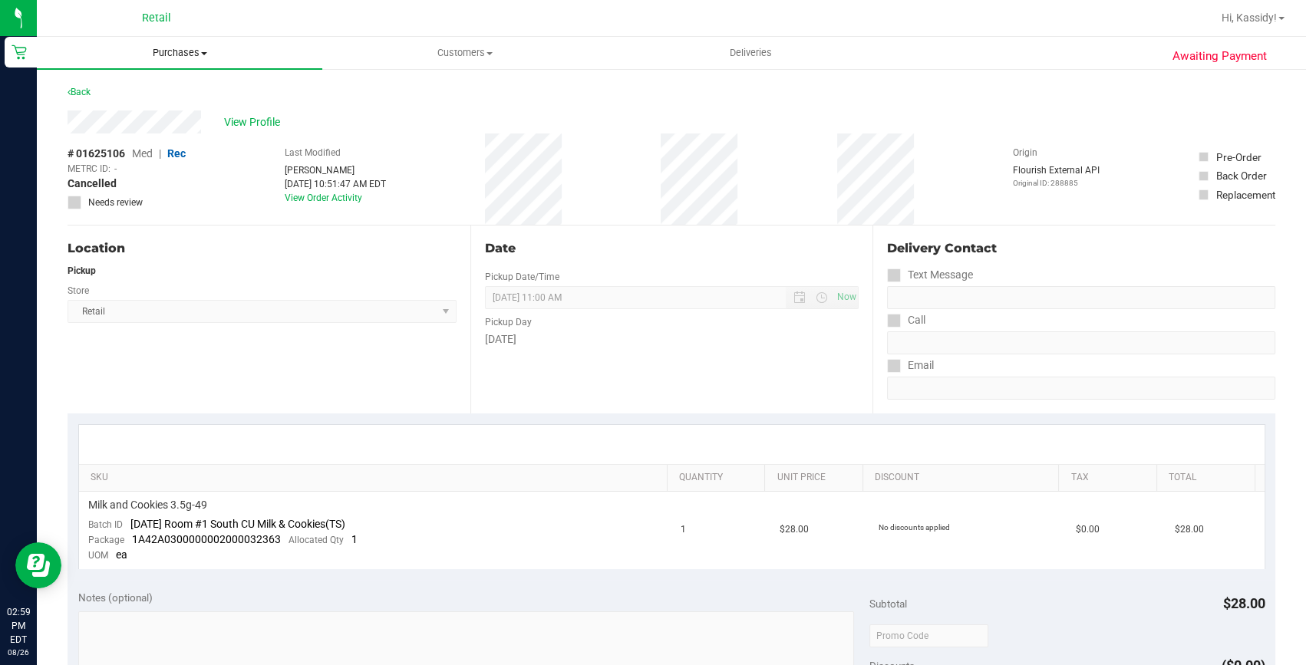
click at [199, 49] on span "Purchases" at bounding box center [179, 53] width 285 height 14
click at [187, 91] on span "Summary of purchases" at bounding box center [115, 92] width 157 height 13
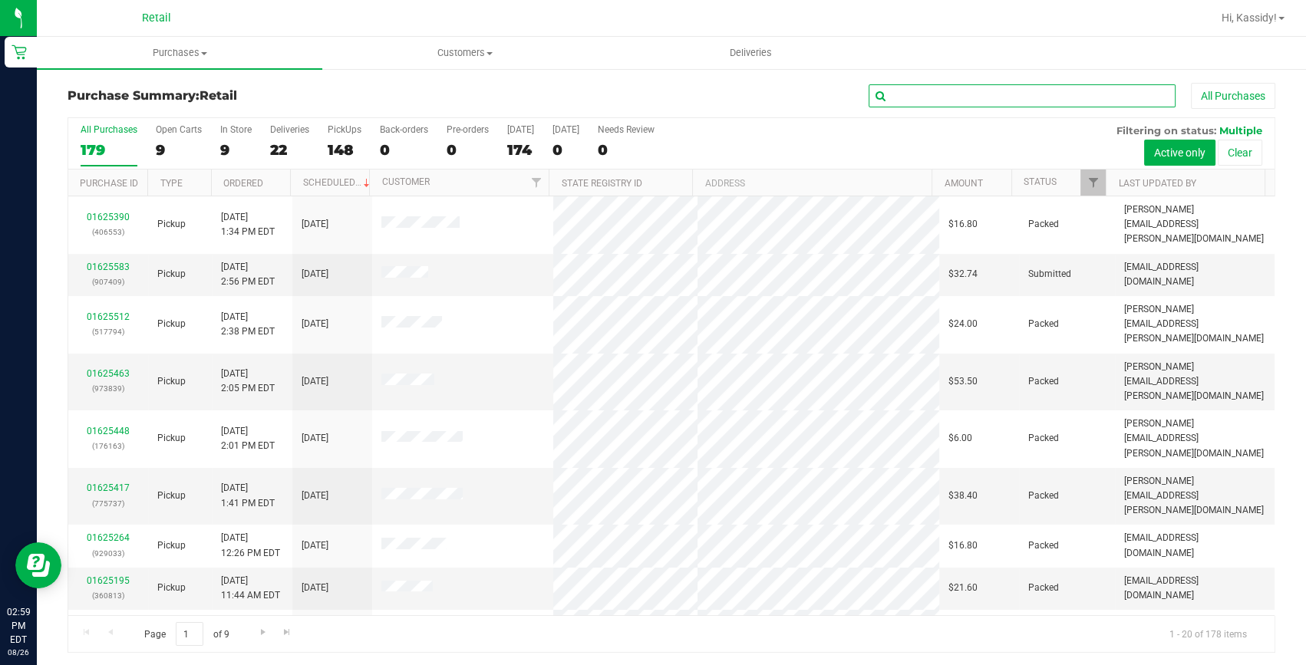
click at [949, 98] on input "text" at bounding box center [1021, 95] width 307 height 23
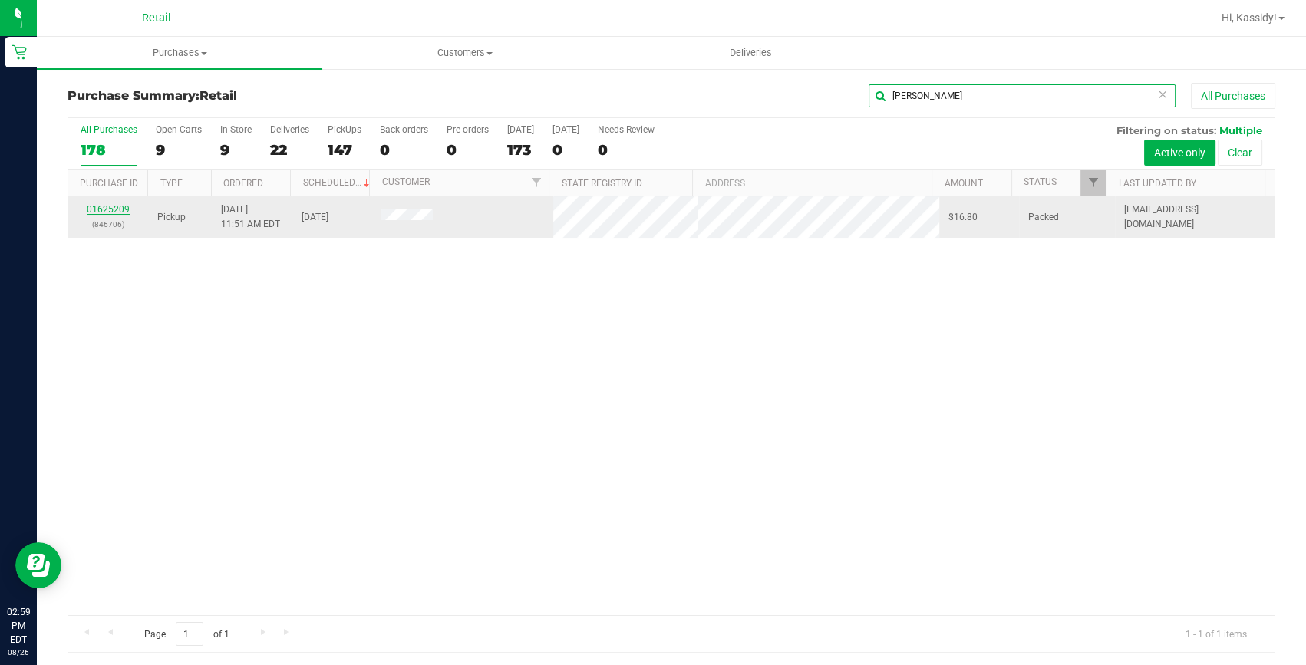
type input "julio"
click at [120, 211] on link "01625209" at bounding box center [108, 209] width 43 height 11
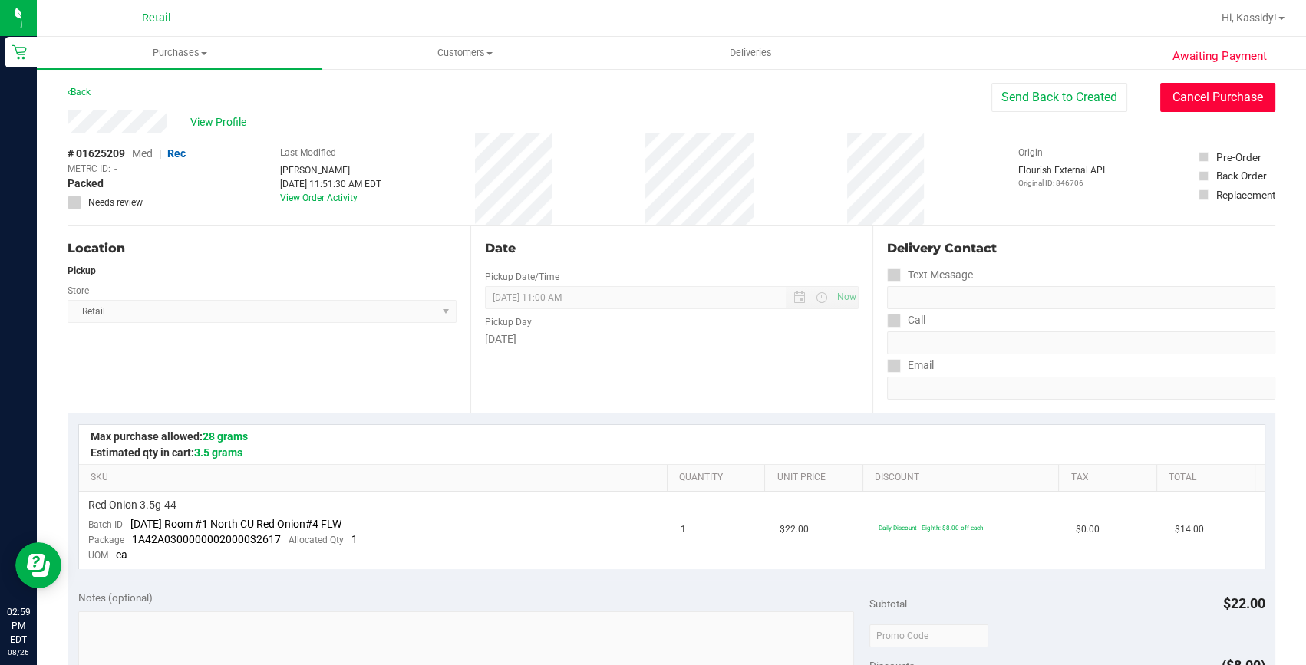
click at [1175, 91] on button "Cancel Purchase" at bounding box center [1217, 97] width 115 height 29
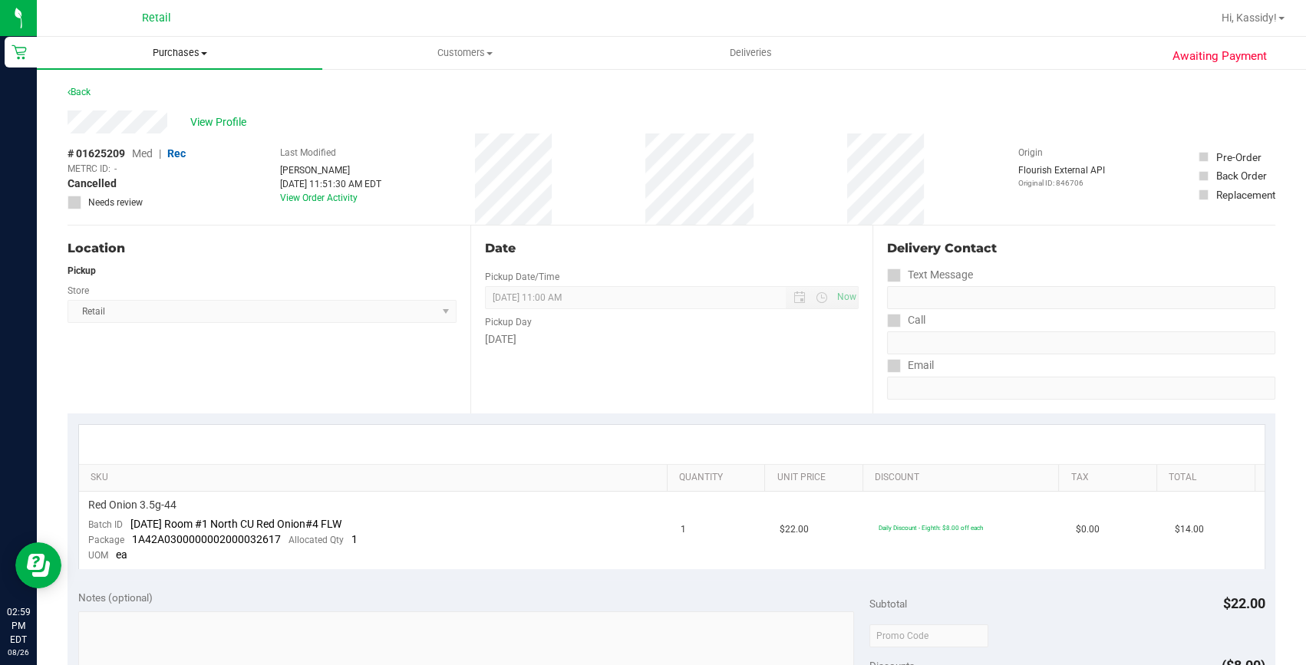
click at [166, 55] on span "Purchases" at bounding box center [179, 53] width 285 height 14
click at [148, 87] on span "Summary of purchases" at bounding box center [115, 92] width 157 height 13
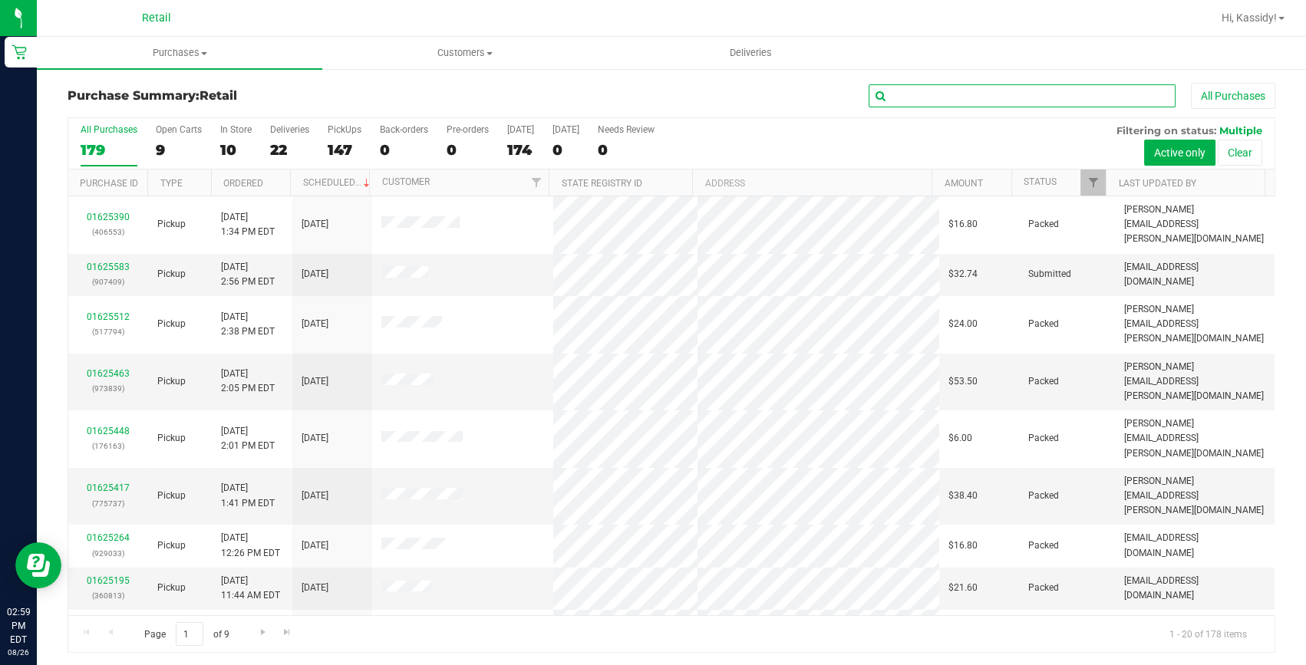
click at [983, 99] on input "text" at bounding box center [1021, 95] width 307 height 23
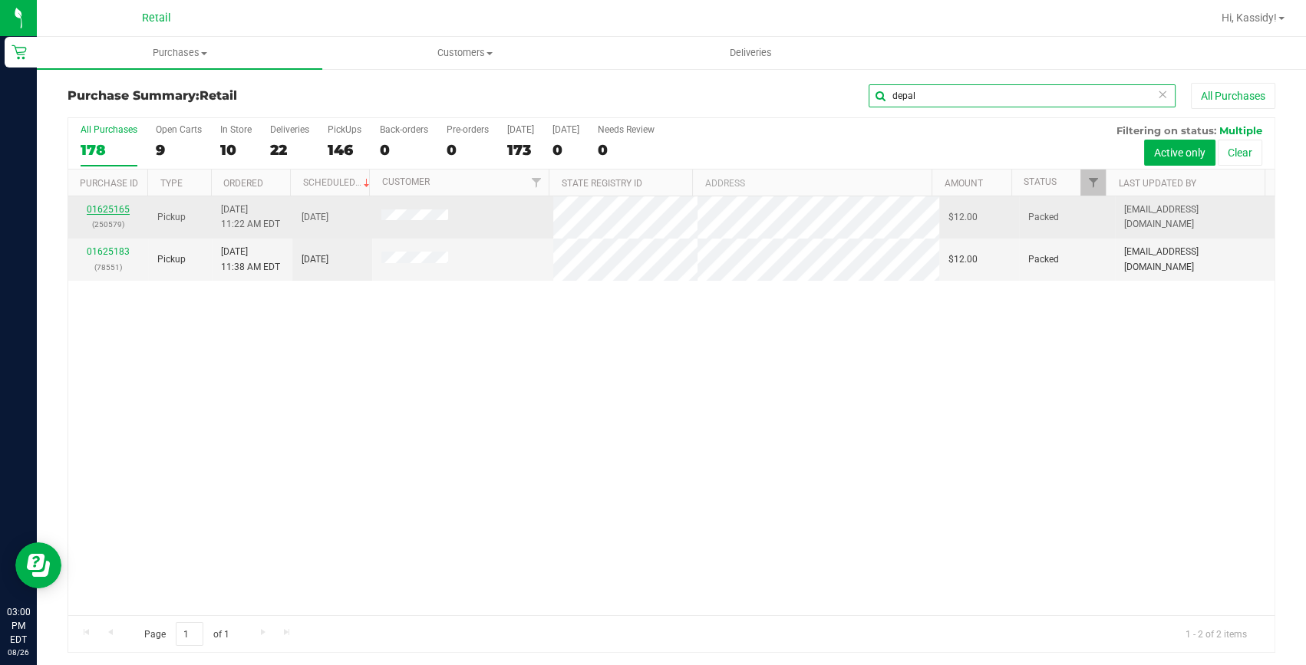
type input "depal"
click at [110, 207] on link "01625165" at bounding box center [108, 209] width 43 height 11
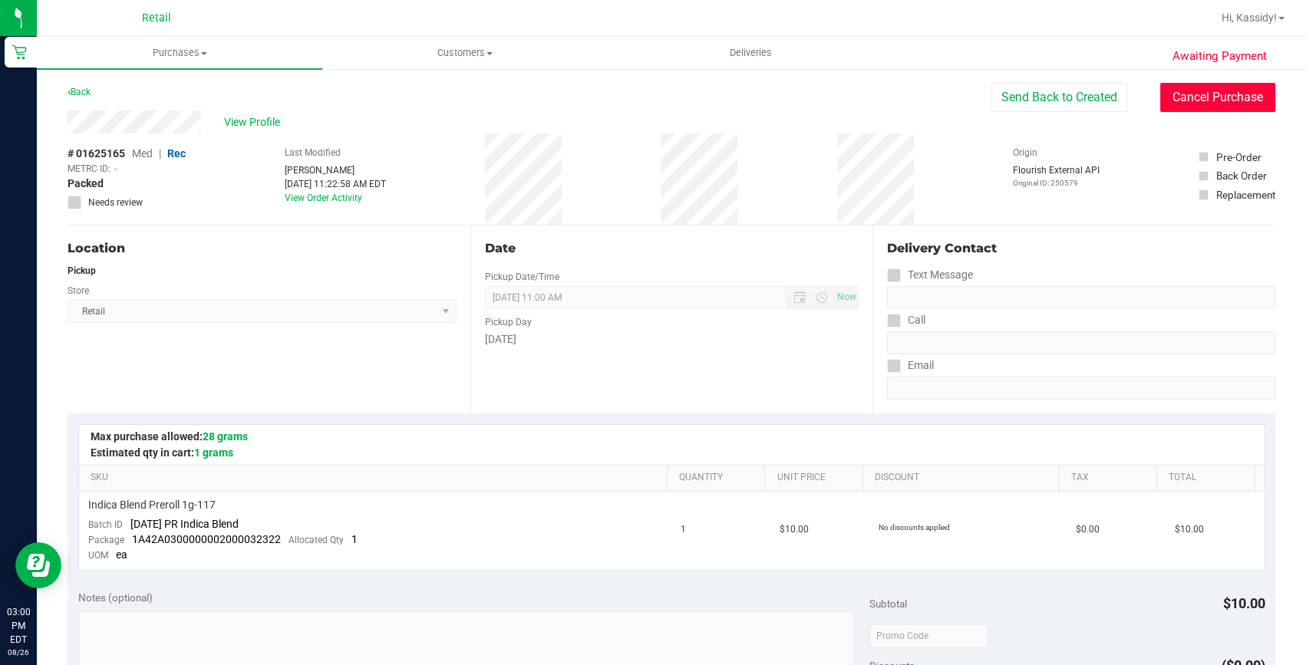
click at [1213, 100] on button "Cancel Purchase" at bounding box center [1217, 97] width 115 height 29
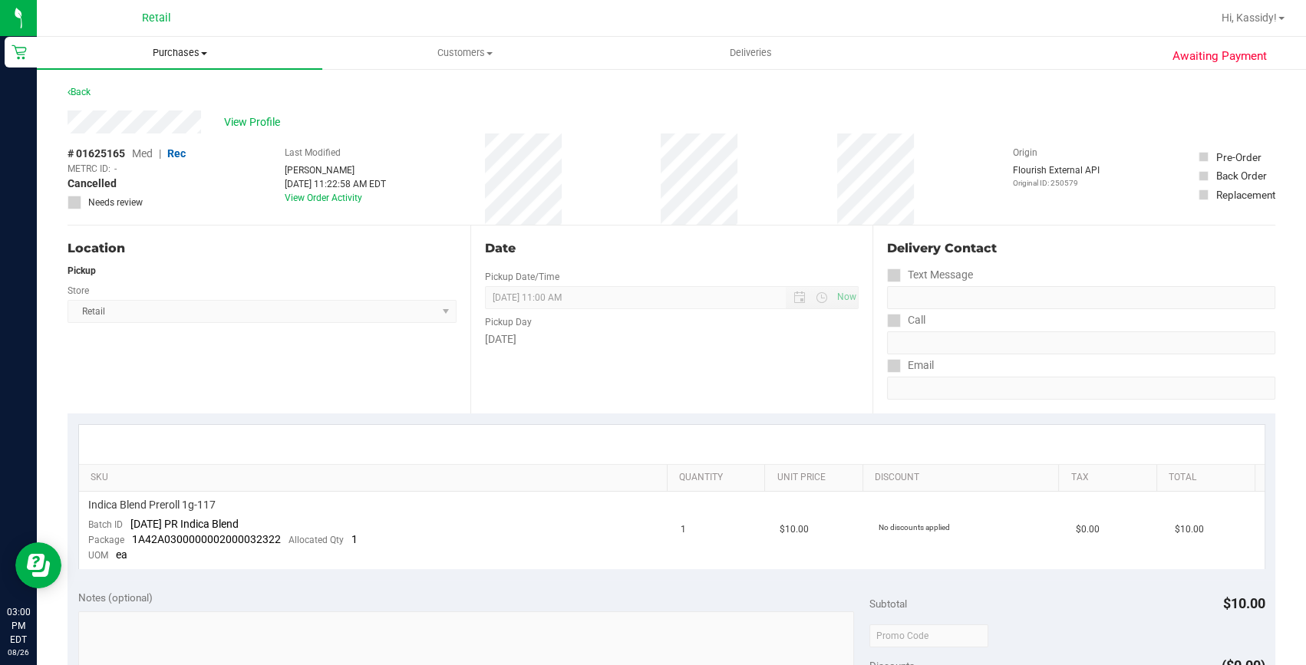
click at [222, 58] on span "Purchases" at bounding box center [179, 53] width 285 height 14
click at [185, 89] on span "Summary of purchases" at bounding box center [115, 92] width 157 height 13
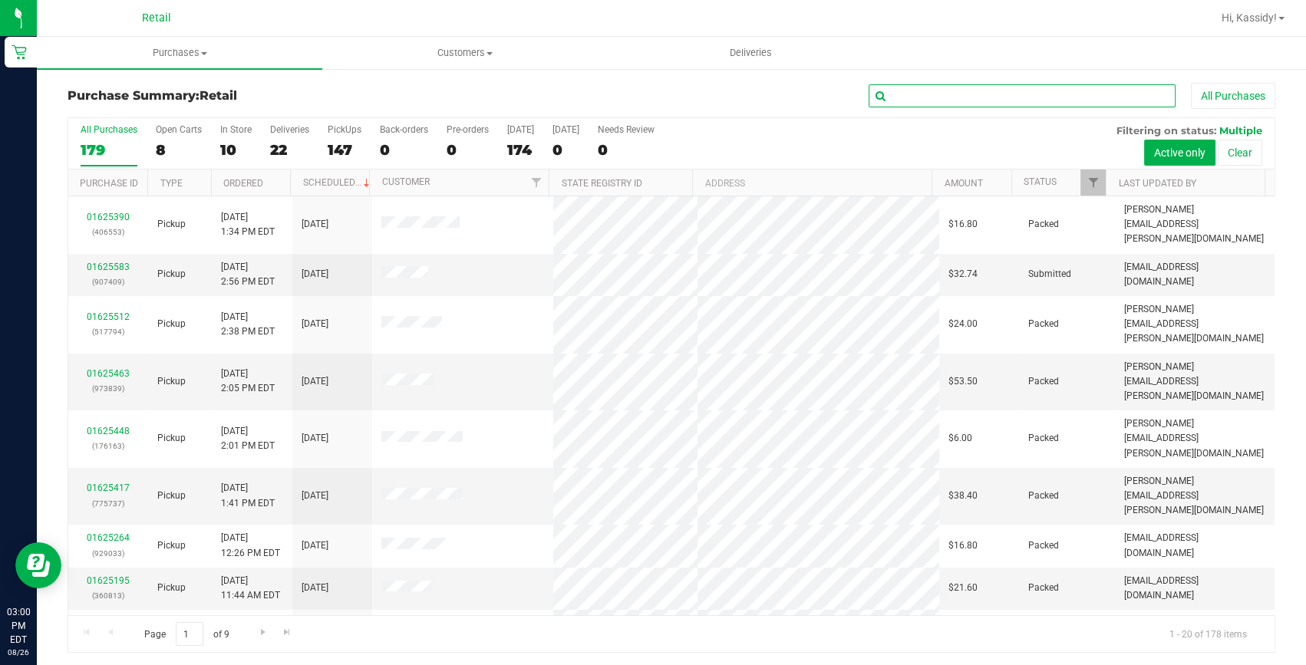
click at [882, 91] on input "text" at bounding box center [1021, 95] width 307 height 23
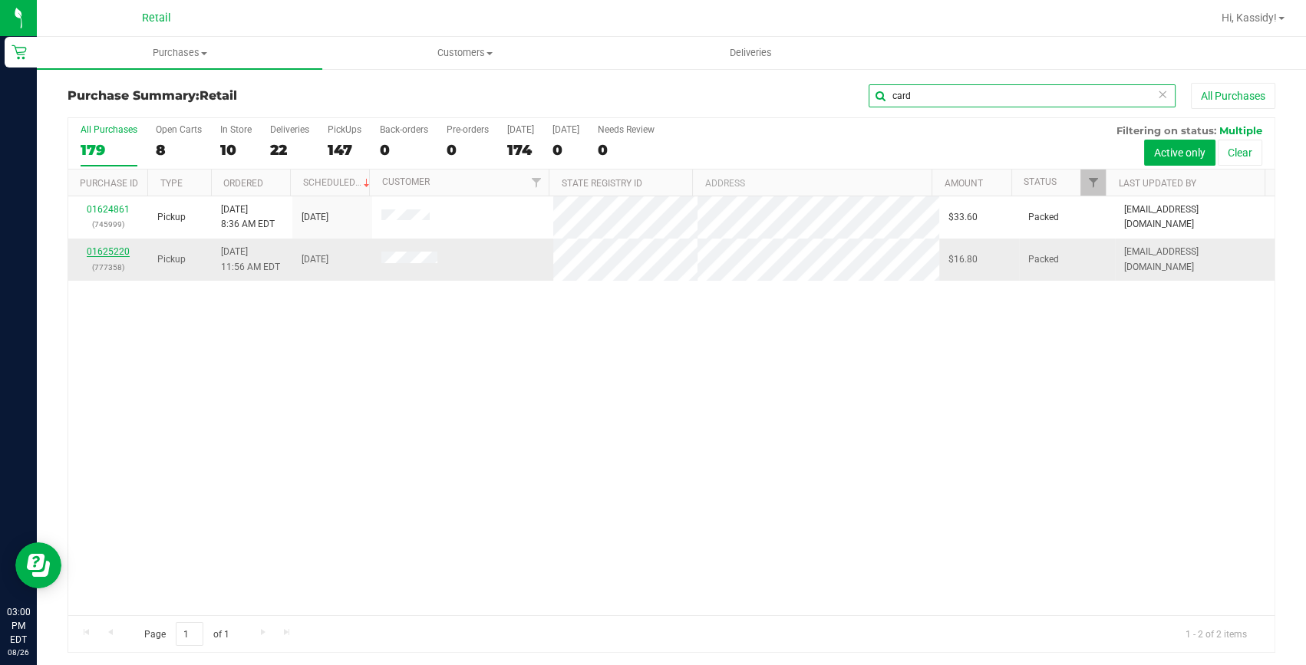
type input "card"
click at [125, 252] on link "01625220" at bounding box center [108, 251] width 43 height 11
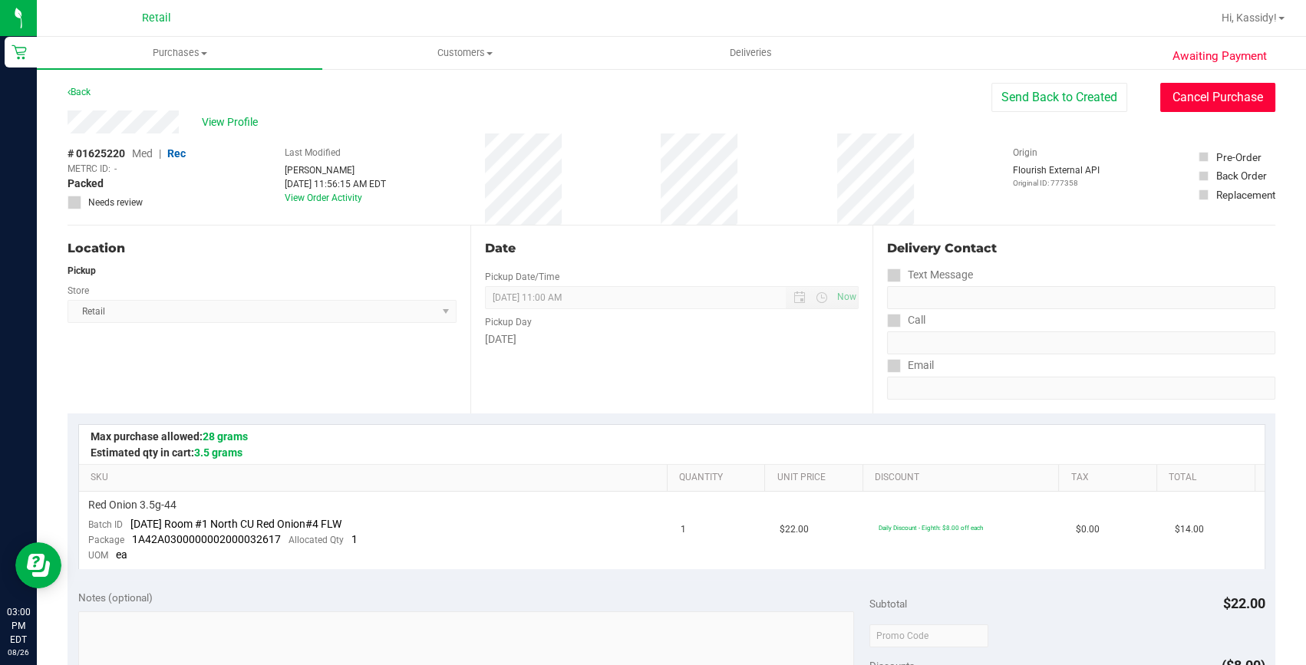
click at [1168, 97] on button "Cancel Purchase" at bounding box center [1217, 97] width 115 height 29
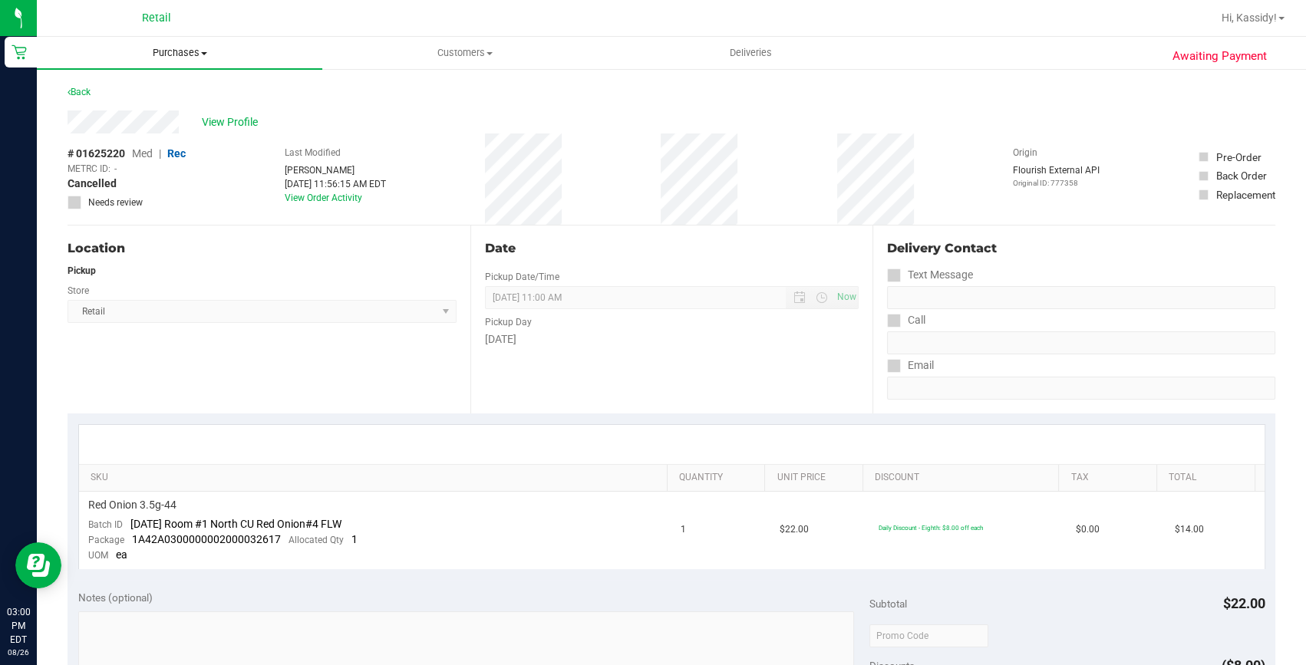
click at [204, 58] on span "Purchases" at bounding box center [179, 53] width 285 height 14
click at [167, 91] on span "Summary of purchases" at bounding box center [115, 92] width 157 height 13
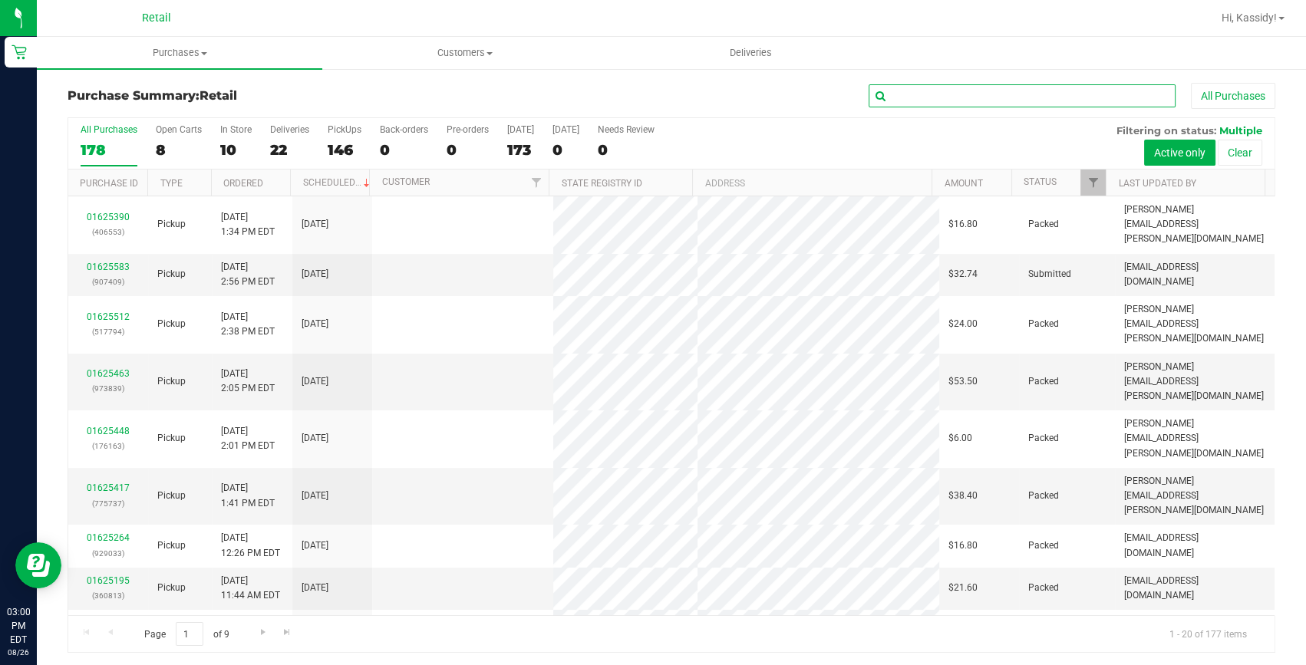
click at [963, 100] on input "text" at bounding box center [1021, 95] width 307 height 23
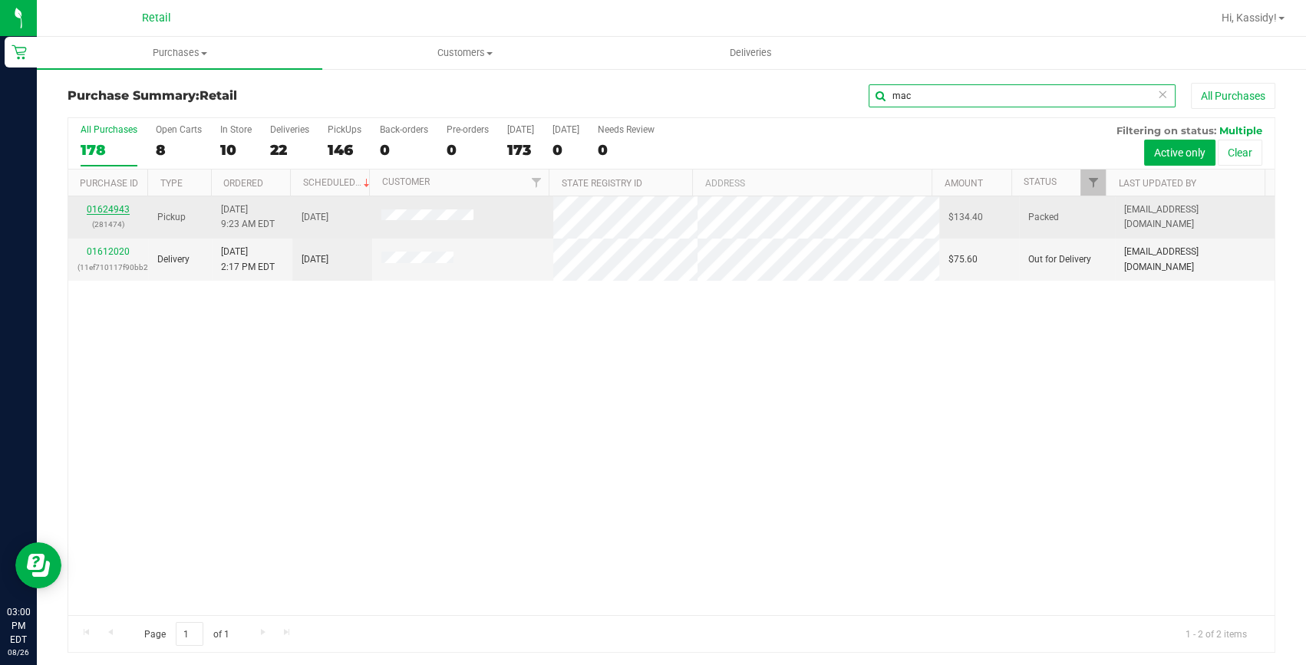
type input "mac"
click at [119, 207] on link "01624943" at bounding box center [108, 209] width 43 height 11
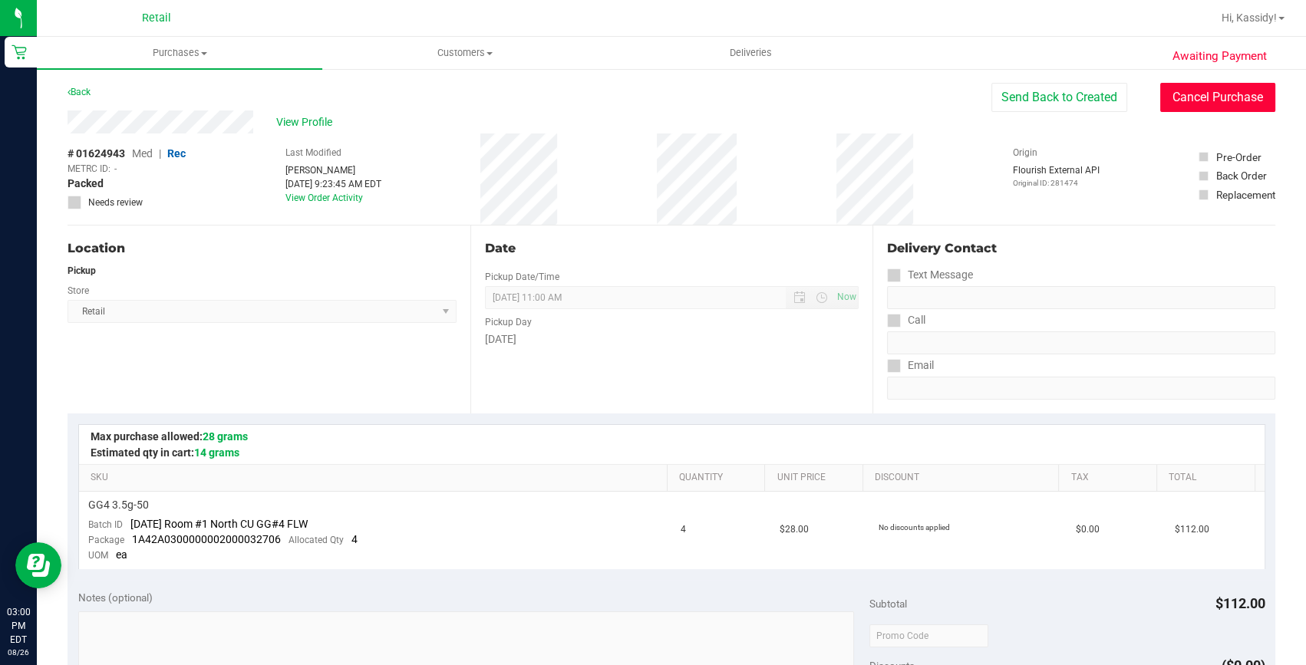
click at [1217, 98] on button "Cancel Purchase" at bounding box center [1217, 97] width 115 height 29
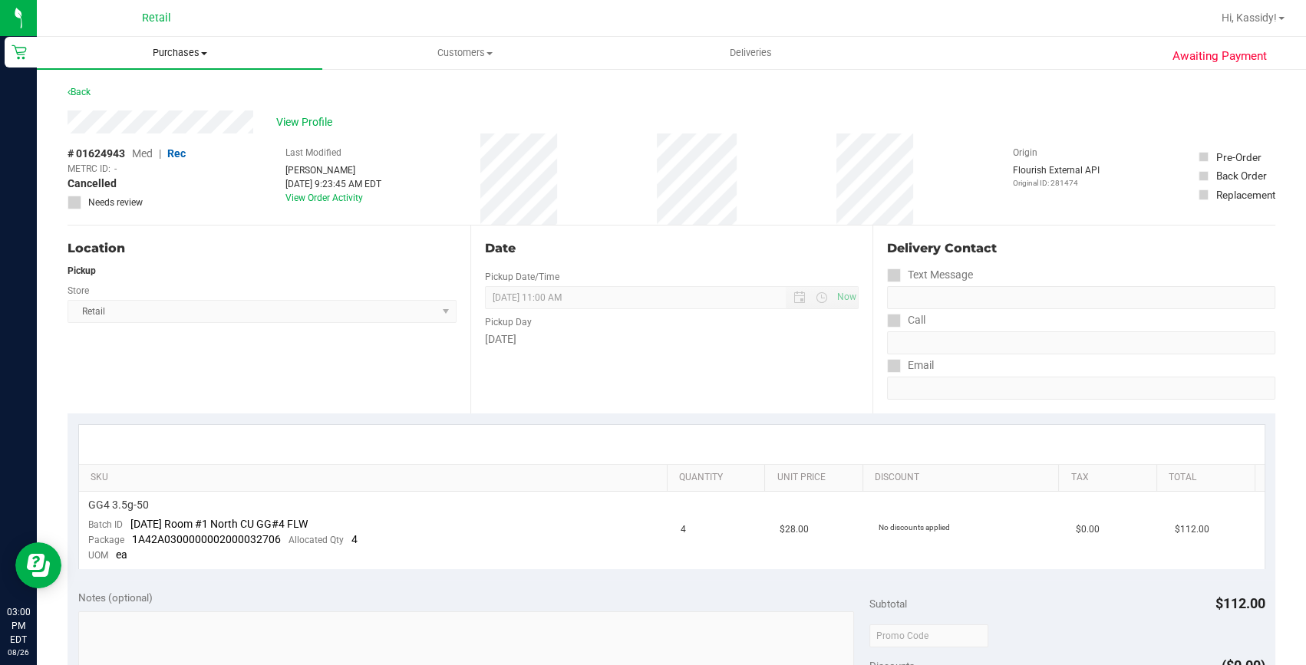
click at [206, 47] on span "Purchases" at bounding box center [179, 53] width 285 height 14
click at [206, 95] on li "Summary of purchases" at bounding box center [179, 93] width 285 height 18
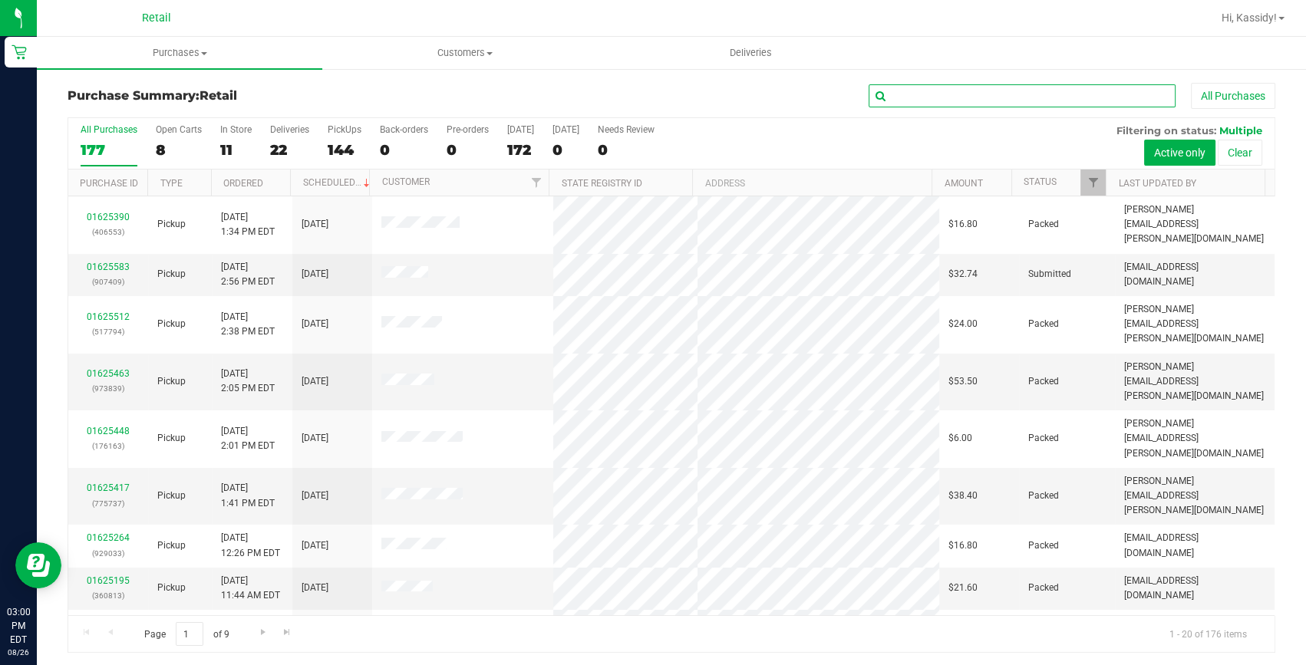
click at [944, 97] on input "text" at bounding box center [1021, 95] width 307 height 23
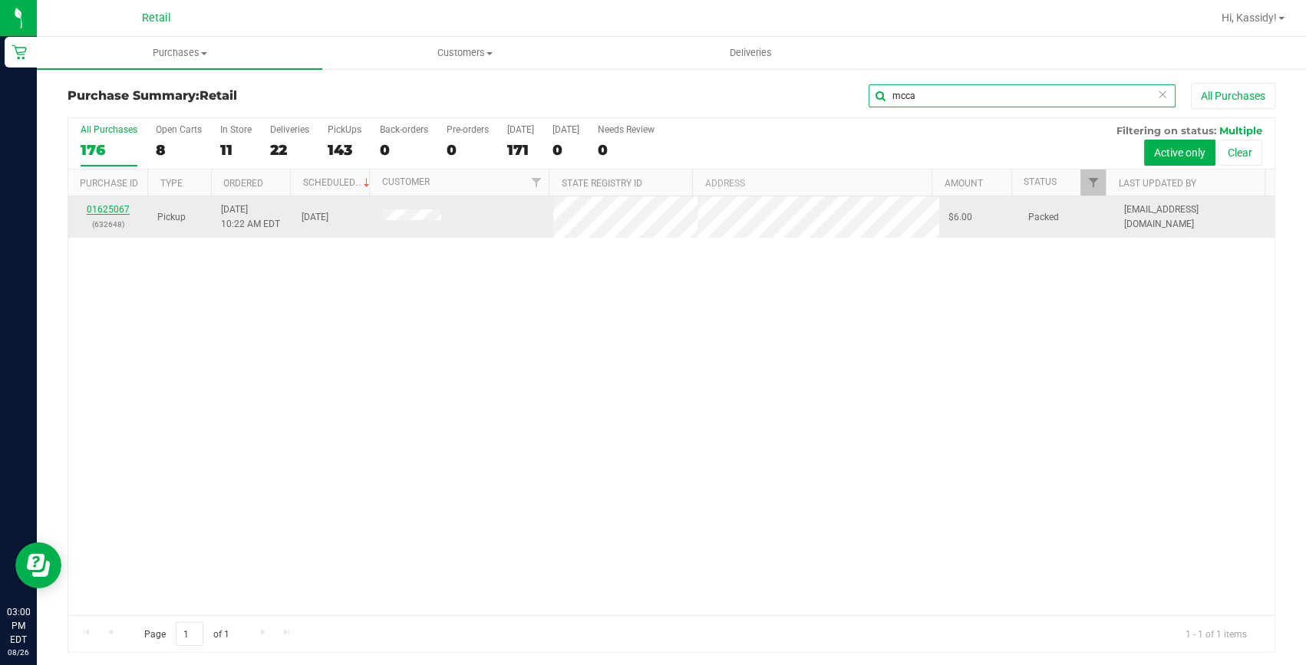
type input "mcca"
click at [100, 212] on link "01625067" at bounding box center [108, 209] width 43 height 11
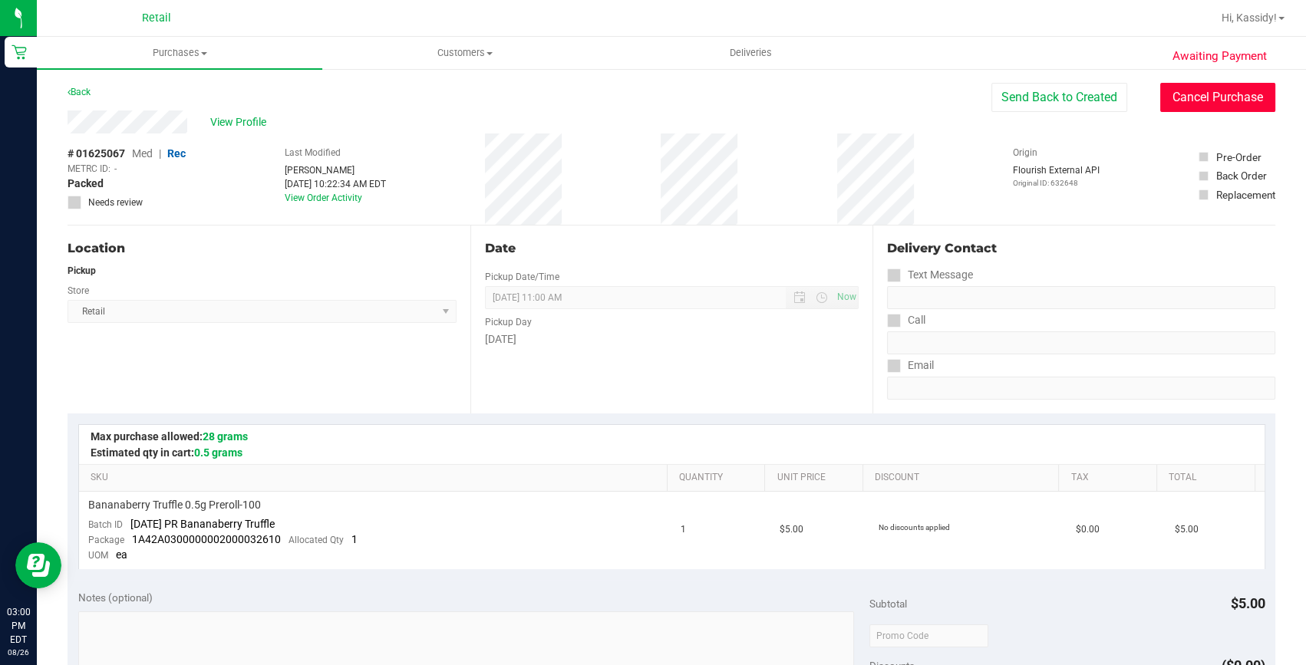
click at [1192, 91] on button "Cancel Purchase" at bounding box center [1217, 97] width 115 height 29
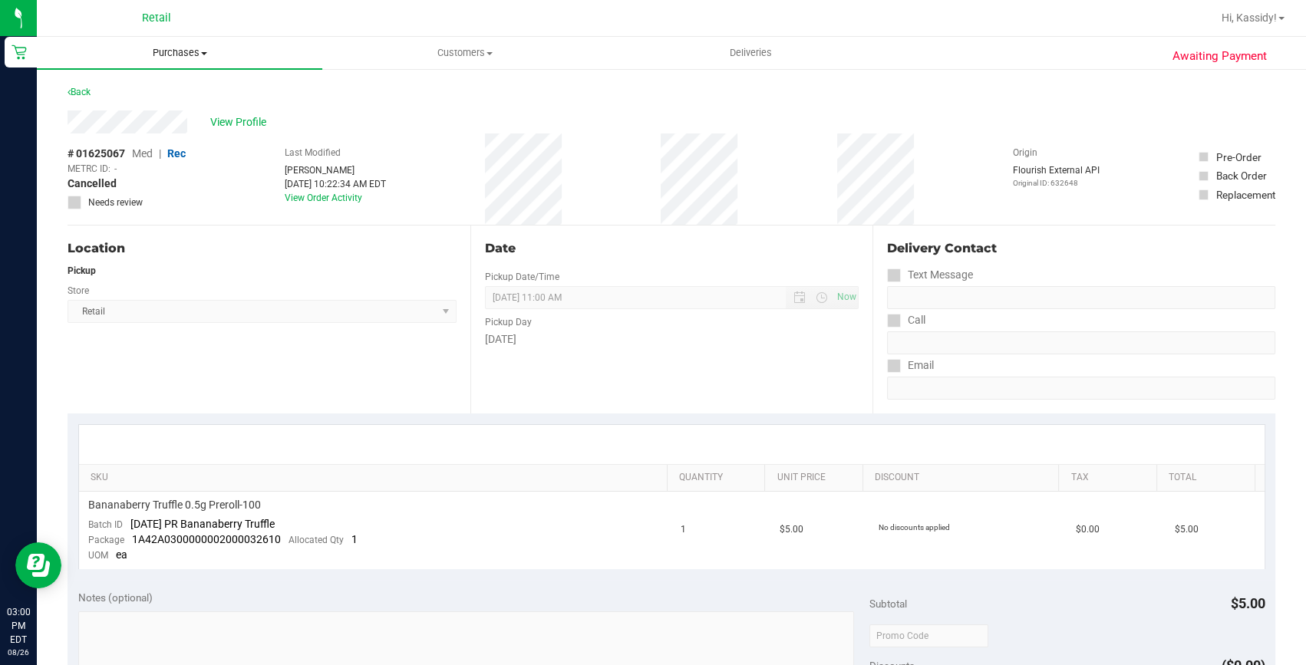
click at [216, 42] on uib-tab-heading "Purchases Summary of purchases Fulfillment All purchases" at bounding box center [179, 53] width 285 height 32
click at [199, 91] on li "Summary of purchases" at bounding box center [179, 93] width 285 height 18
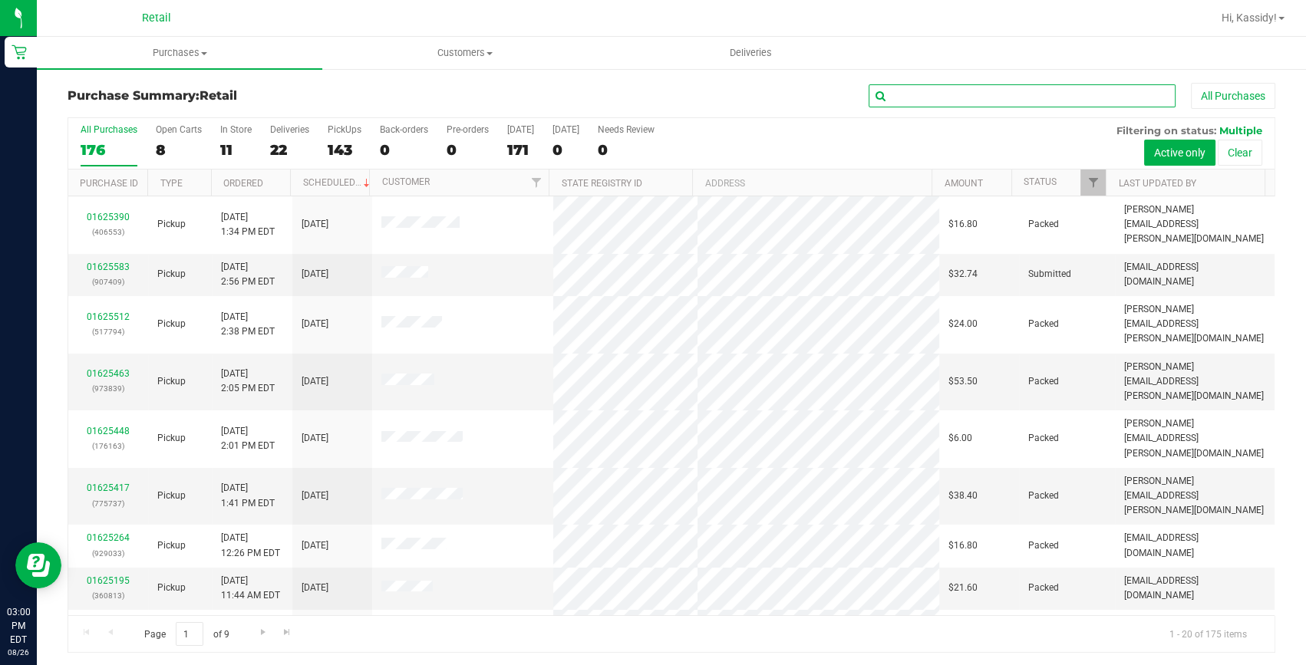
click at [918, 100] on input "text" at bounding box center [1021, 95] width 307 height 23
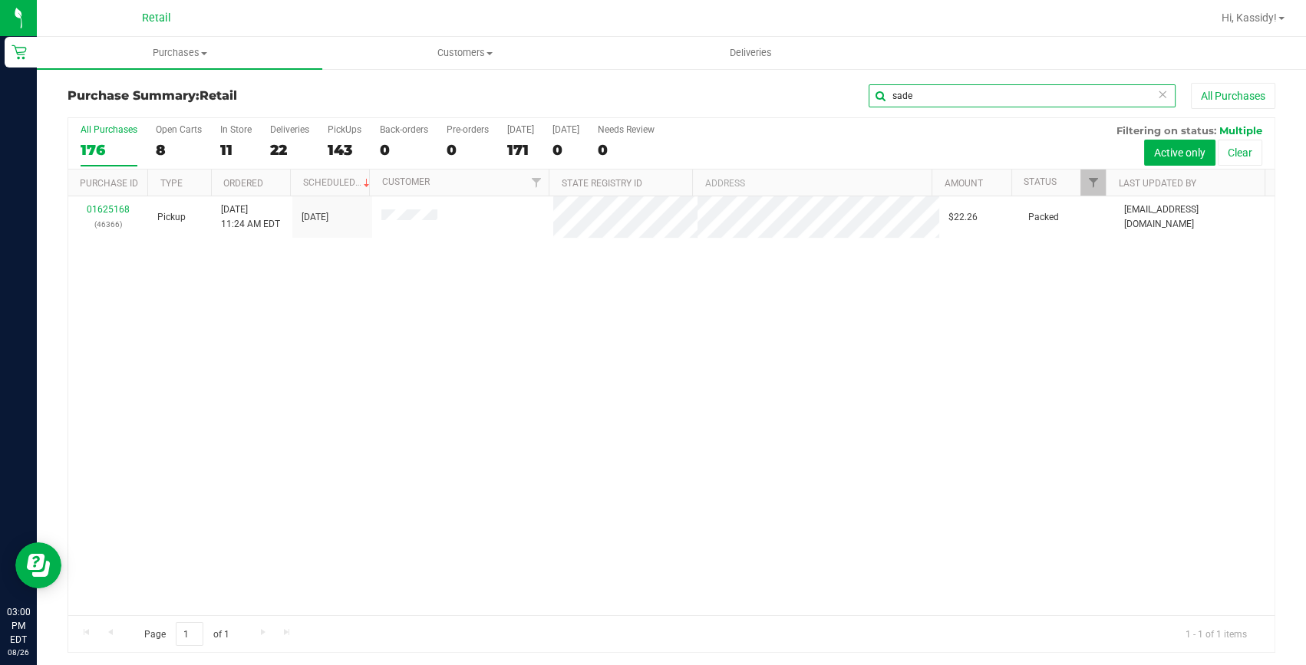
type input "sade"
click at [125, 210] on link "01625168" at bounding box center [108, 209] width 43 height 11
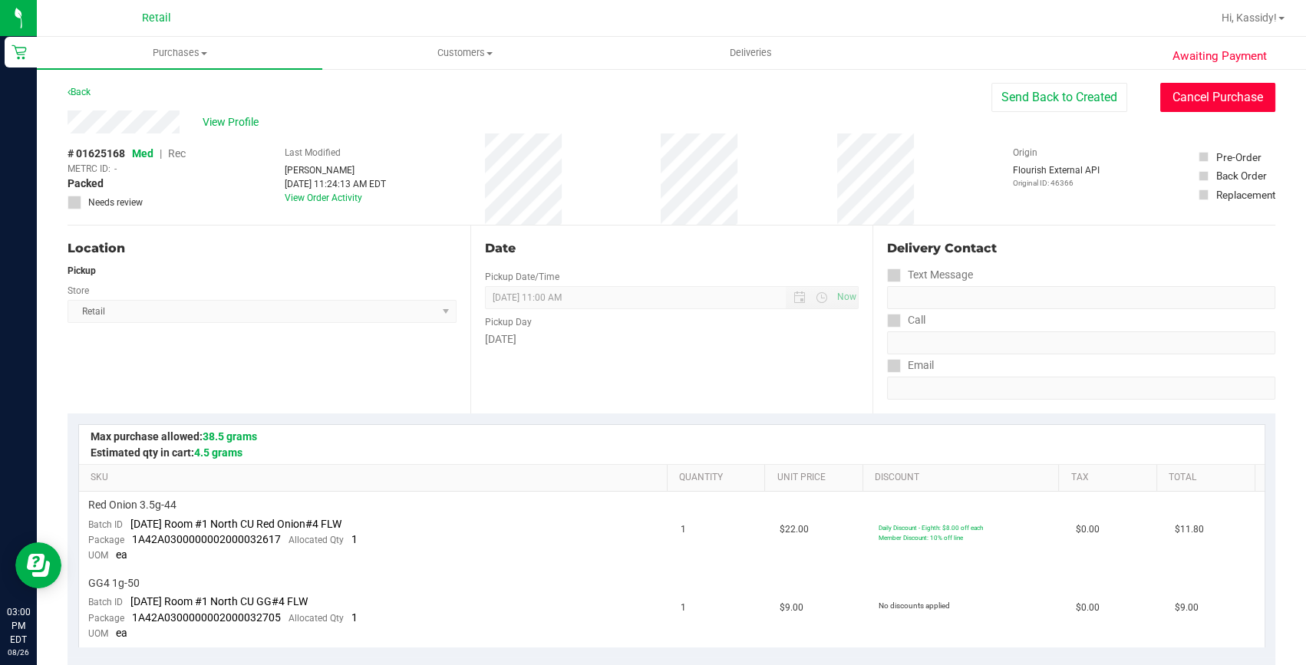
click at [1175, 103] on button "Cancel Purchase" at bounding box center [1217, 97] width 115 height 29
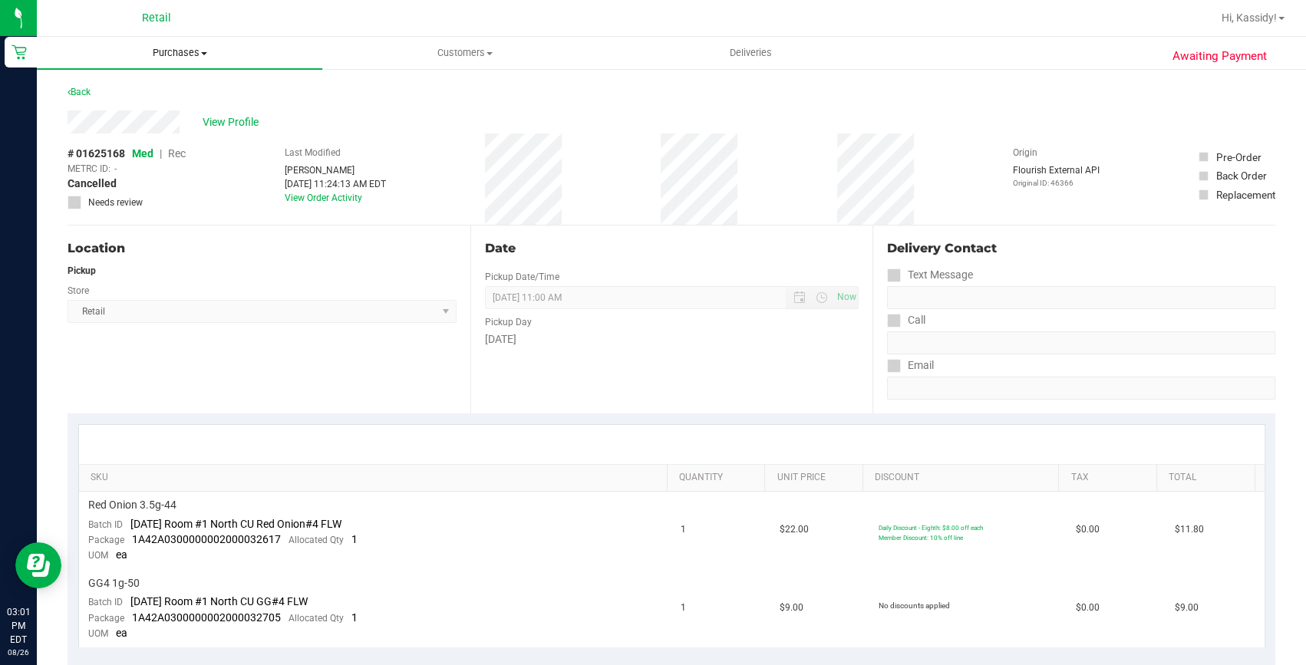
click at [189, 51] on span "Purchases" at bounding box center [179, 53] width 285 height 14
click at [207, 91] on li "Summary of purchases" at bounding box center [179, 93] width 285 height 18
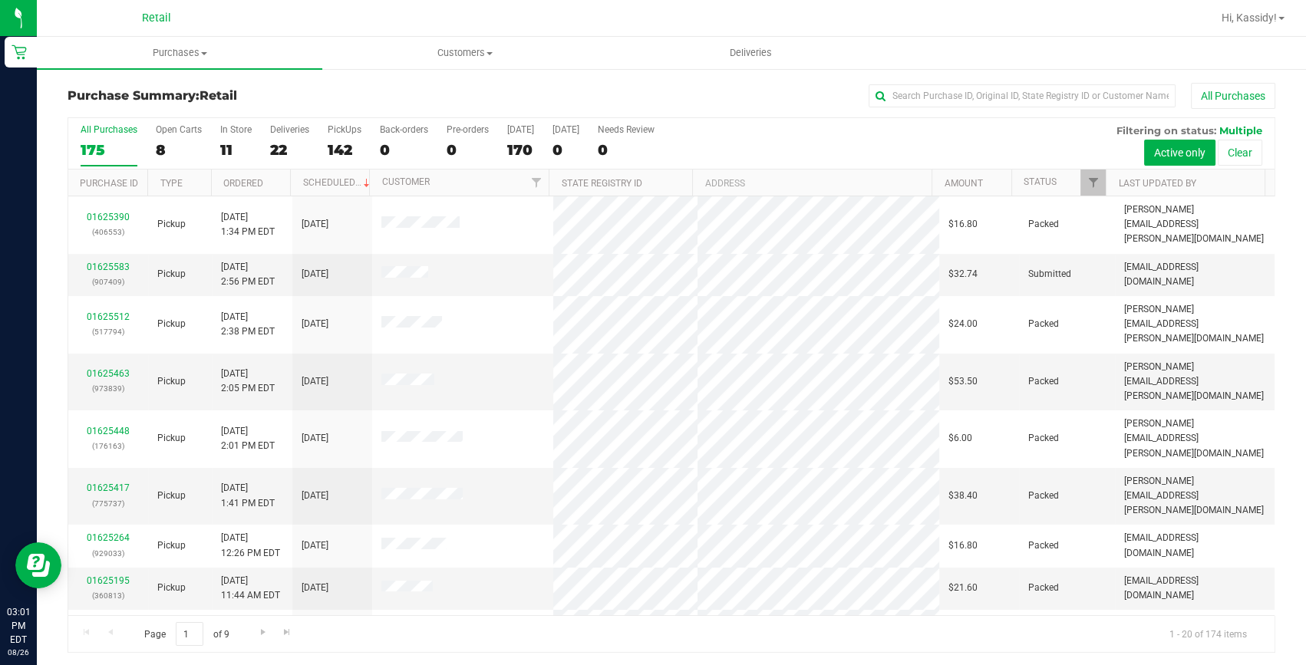
click at [929, 79] on div "Purchase Summary: Retail All Purchases All Purchases 175 Open Carts 8 In Store …" at bounding box center [671, 368] width 1269 height 601
click at [927, 99] on input "text" at bounding box center [1021, 95] width 307 height 23
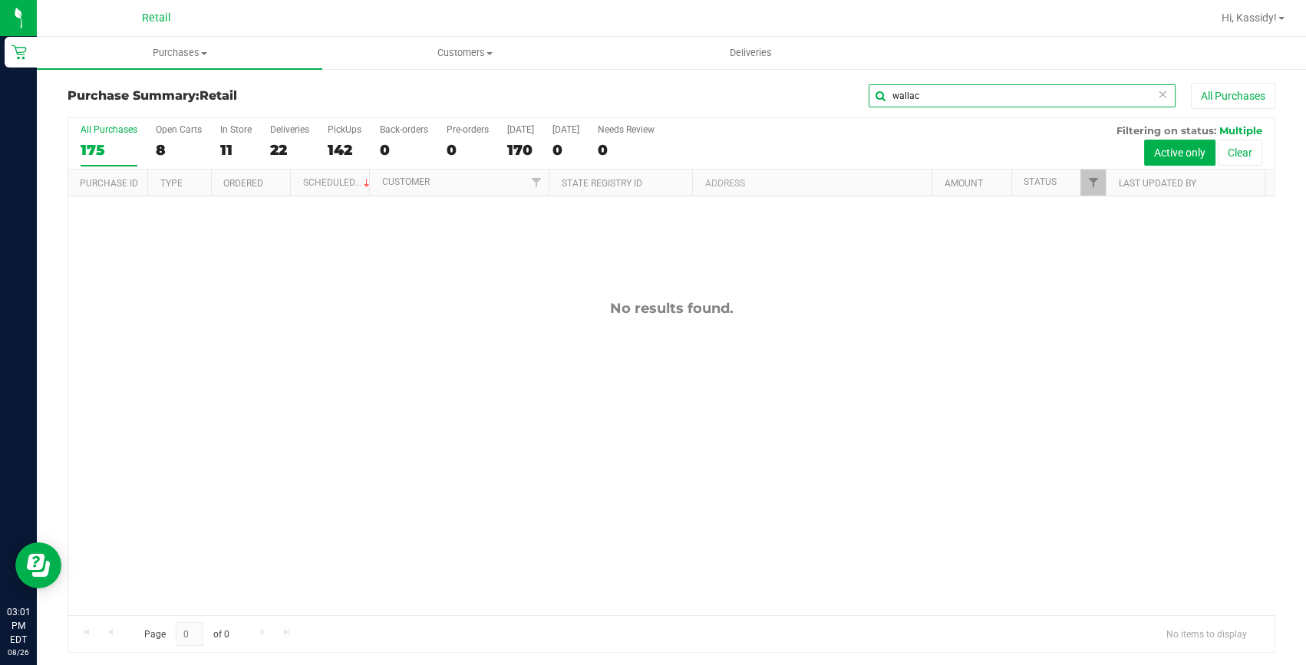
drag, startPoint x: 929, startPoint y: 95, endPoint x: 681, endPoint y: 98, distance: 247.8
click at [681, 97] on div "wallac All Purchases" at bounding box center [872, 96] width 805 height 26
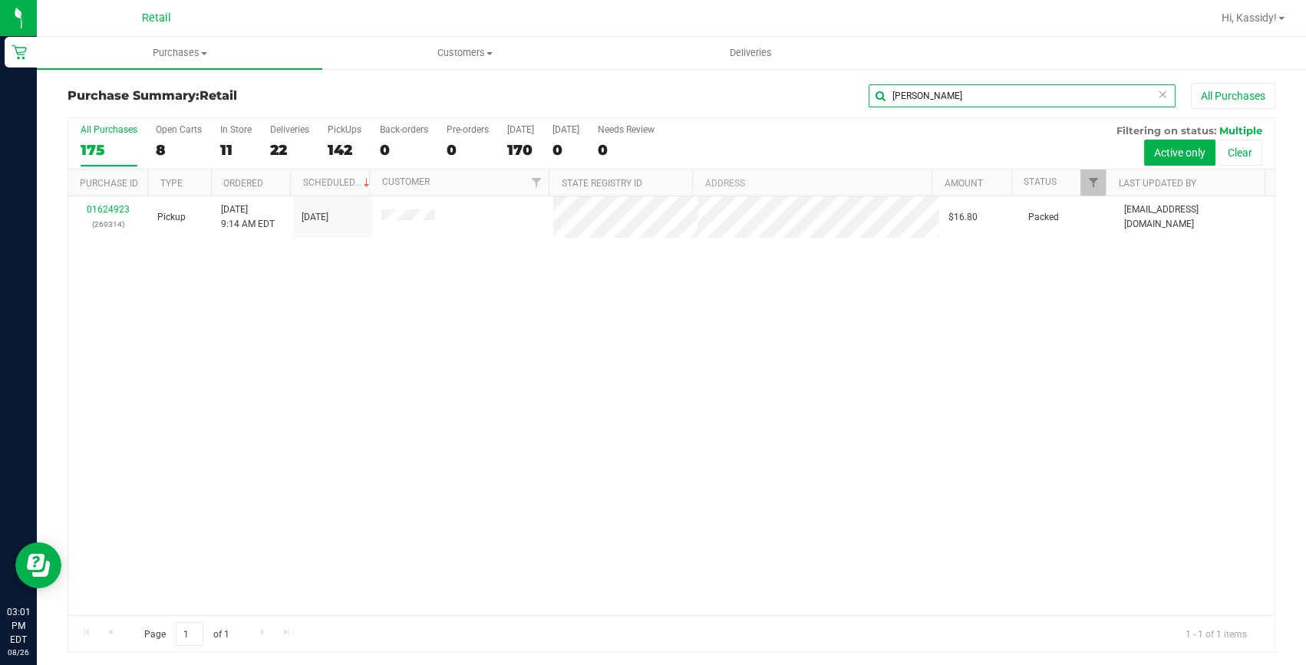
type input "turner"
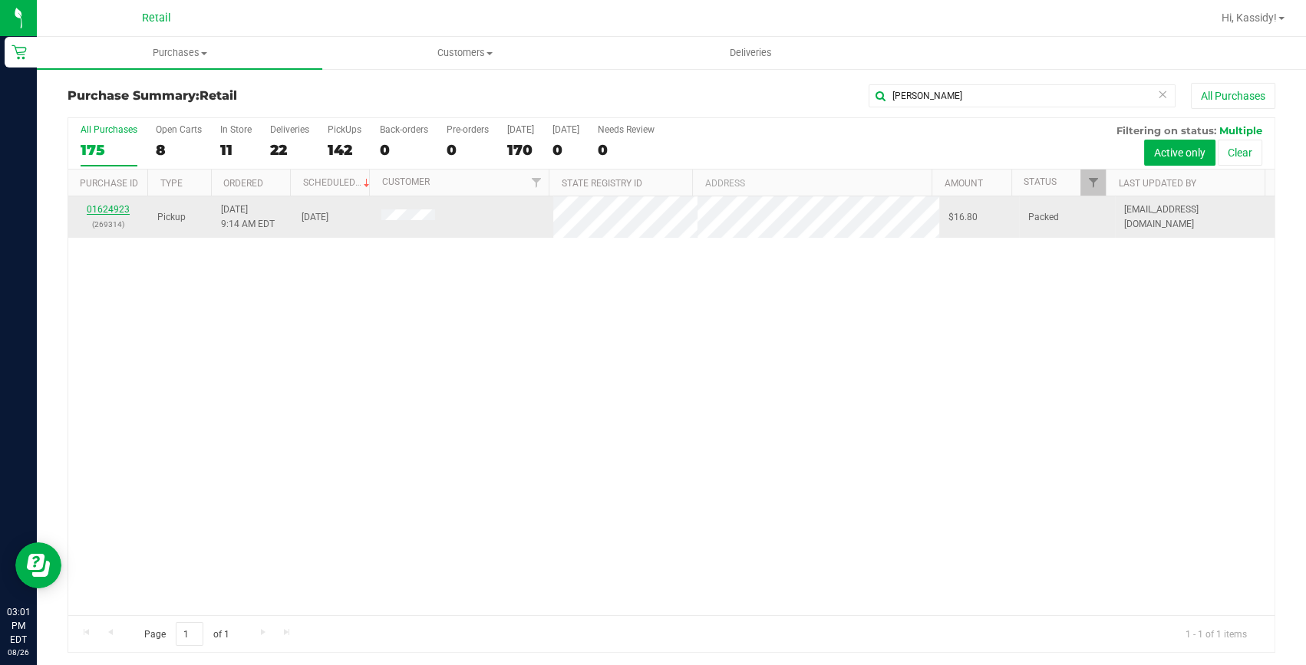
click at [126, 208] on link "01624923" at bounding box center [108, 209] width 43 height 11
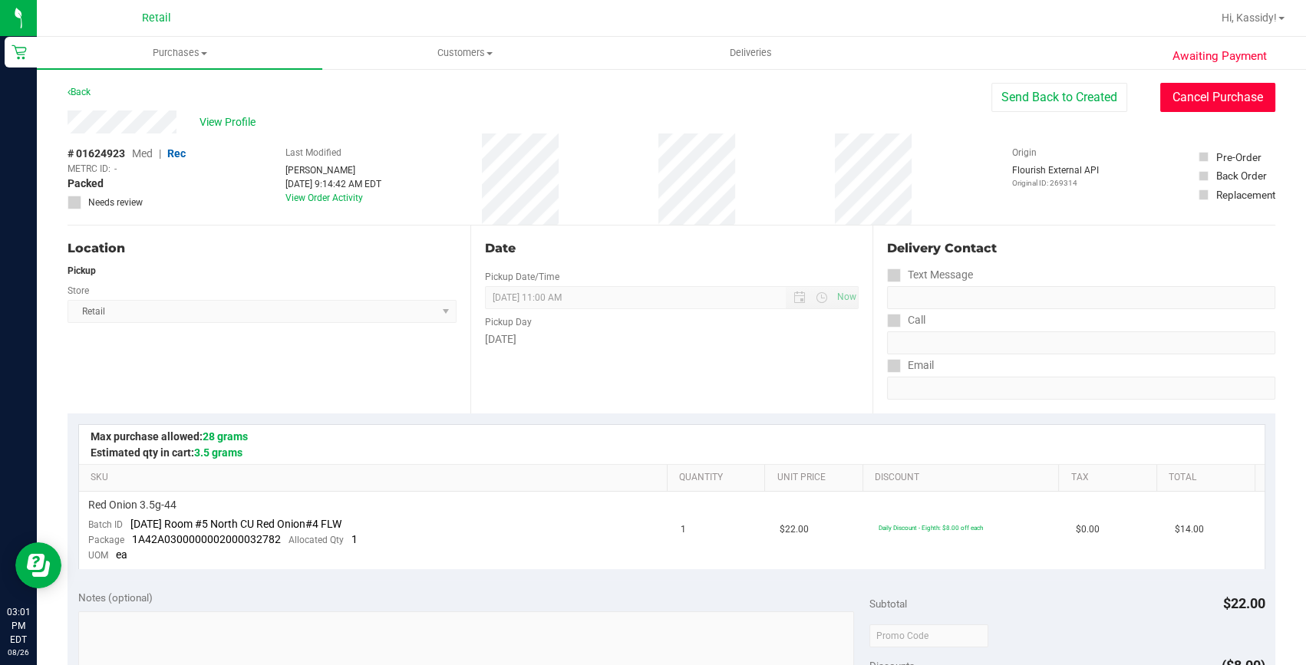
click at [1181, 99] on button "Cancel Purchase" at bounding box center [1217, 97] width 115 height 29
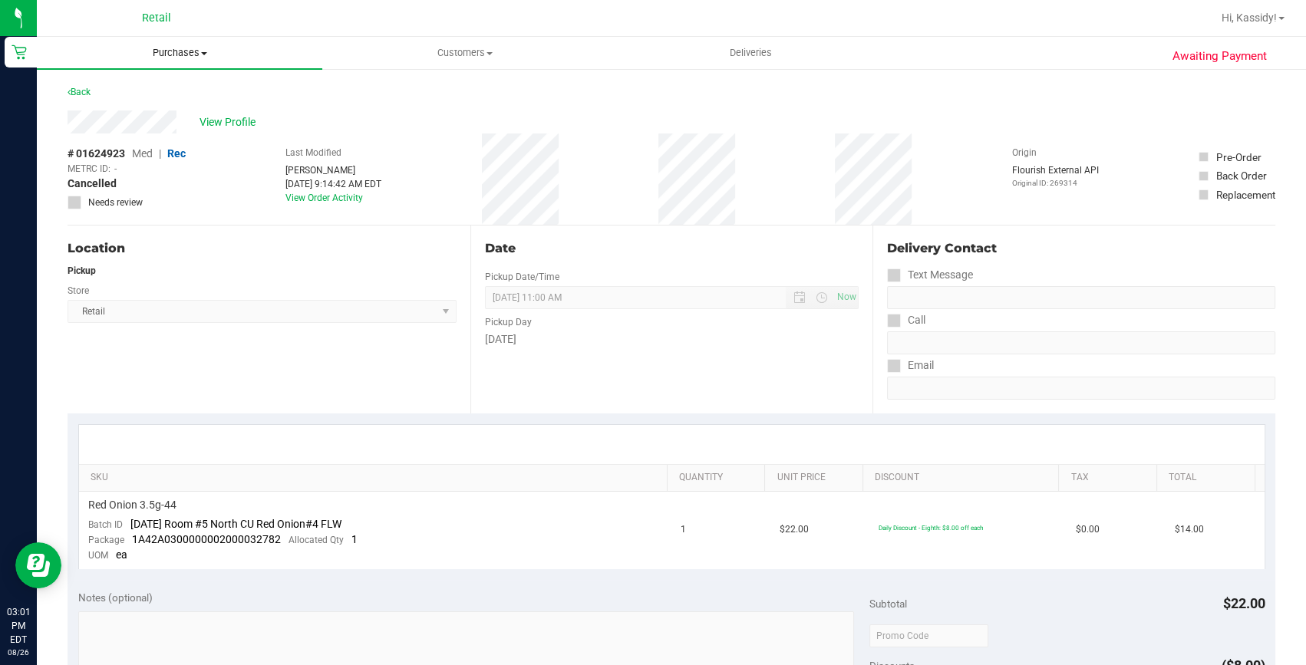
click at [213, 62] on uib-tab-heading "Purchases Summary of purchases Fulfillment All purchases" at bounding box center [179, 53] width 285 height 32
click at [193, 91] on li "Summary of purchases" at bounding box center [179, 93] width 285 height 18
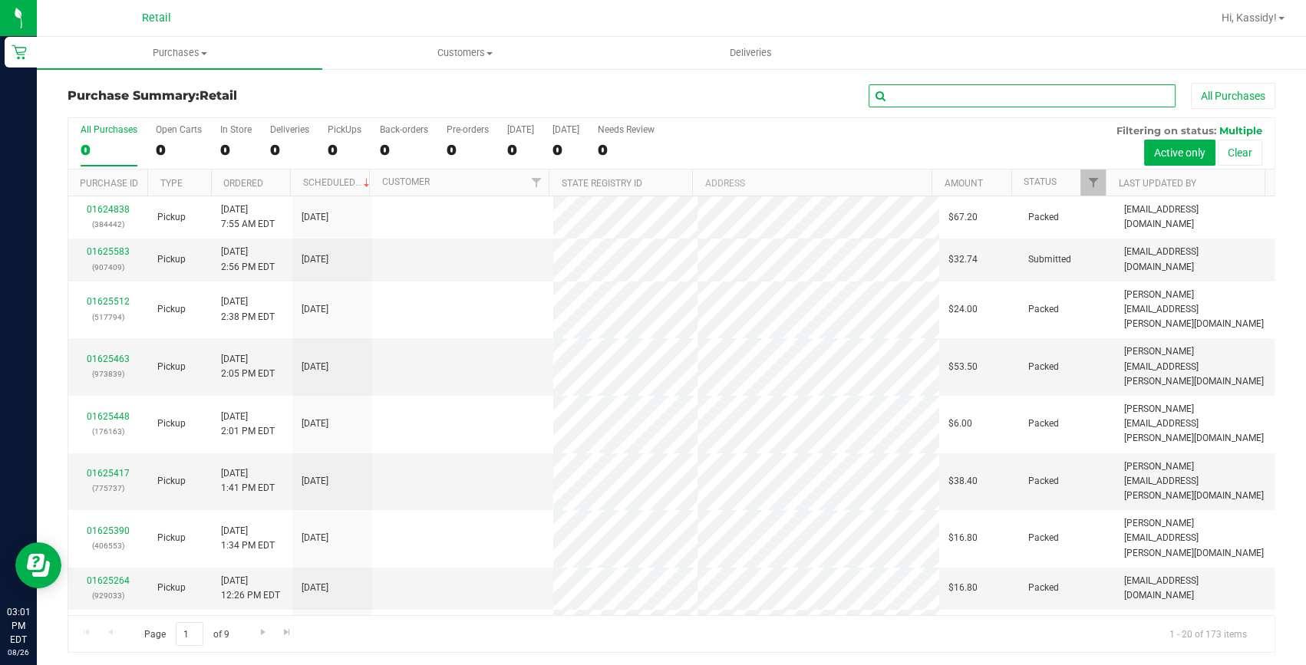
click at [967, 93] on input "text" at bounding box center [1021, 95] width 307 height 23
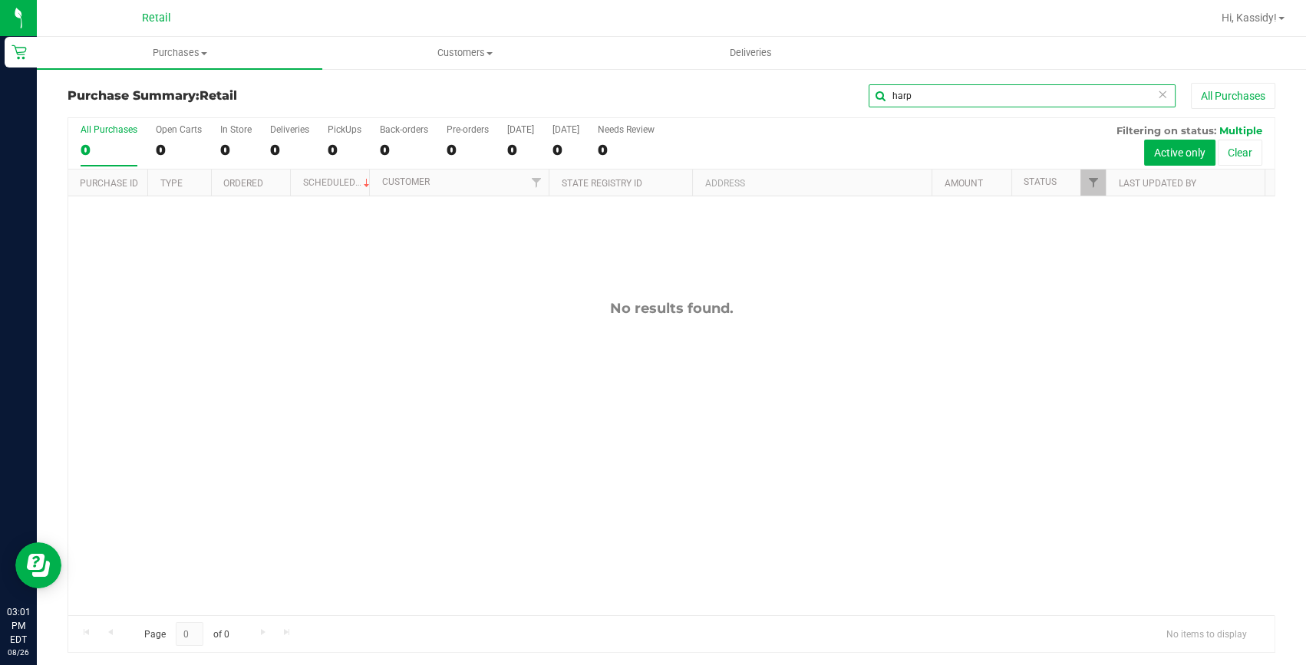
drag, startPoint x: 866, startPoint y: 101, endPoint x: 822, endPoint y: 112, distance: 45.8
click at [830, 110] on div "Purchase Summary: Retail harp All Purchases" at bounding box center [671, 100] width 1207 height 34
drag, startPoint x: 905, startPoint y: 93, endPoint x: 835, endPoint y: 86, distance: 70.1
click at [843, 92] on div "eliza All Purchases" at bounding box center [872, 96] width 805 height 26
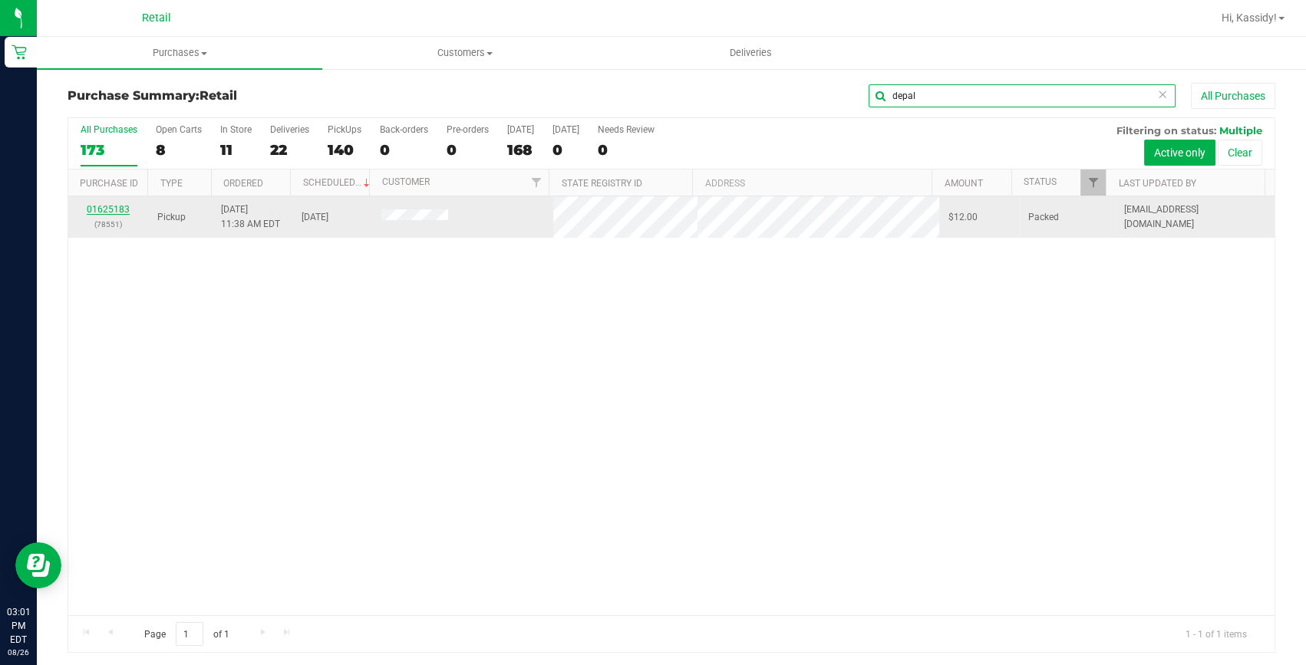
type input "depal"
click at [115, 207] on link "01625183" at bounding box center [108, 209] width 43 height 11
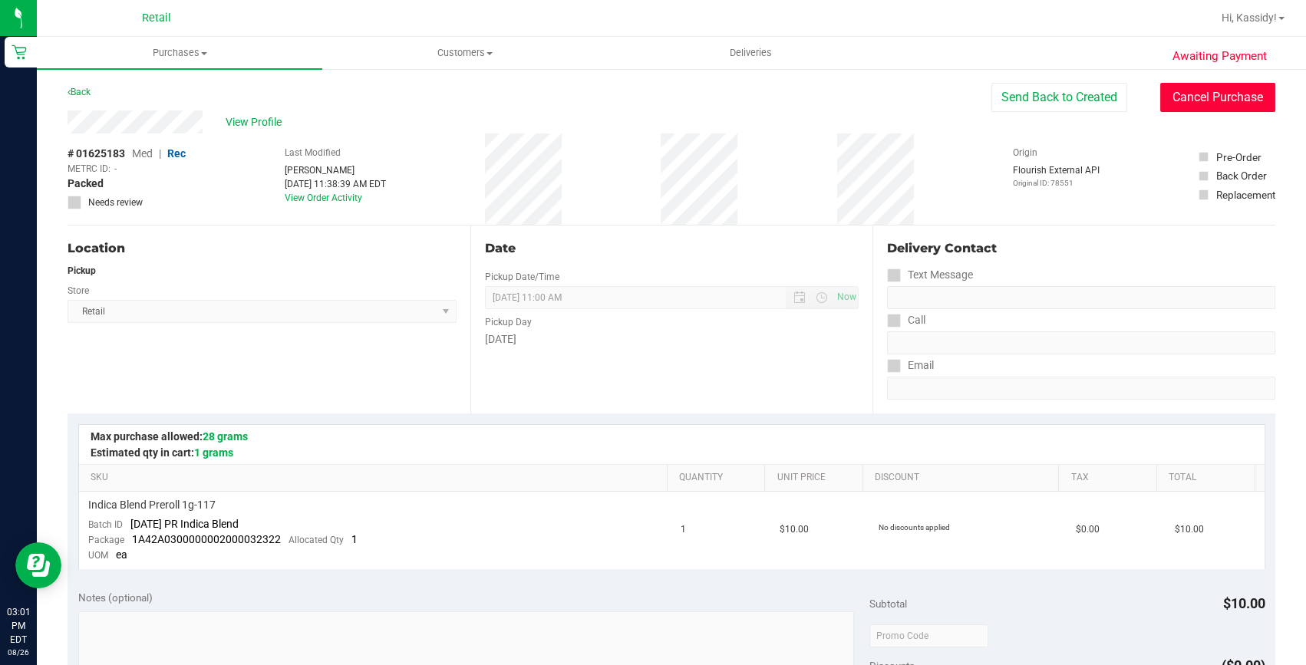
click at [1198, 93] on button "Cancel Purchase" at bounding box center [1217, 97] width 115 height 29
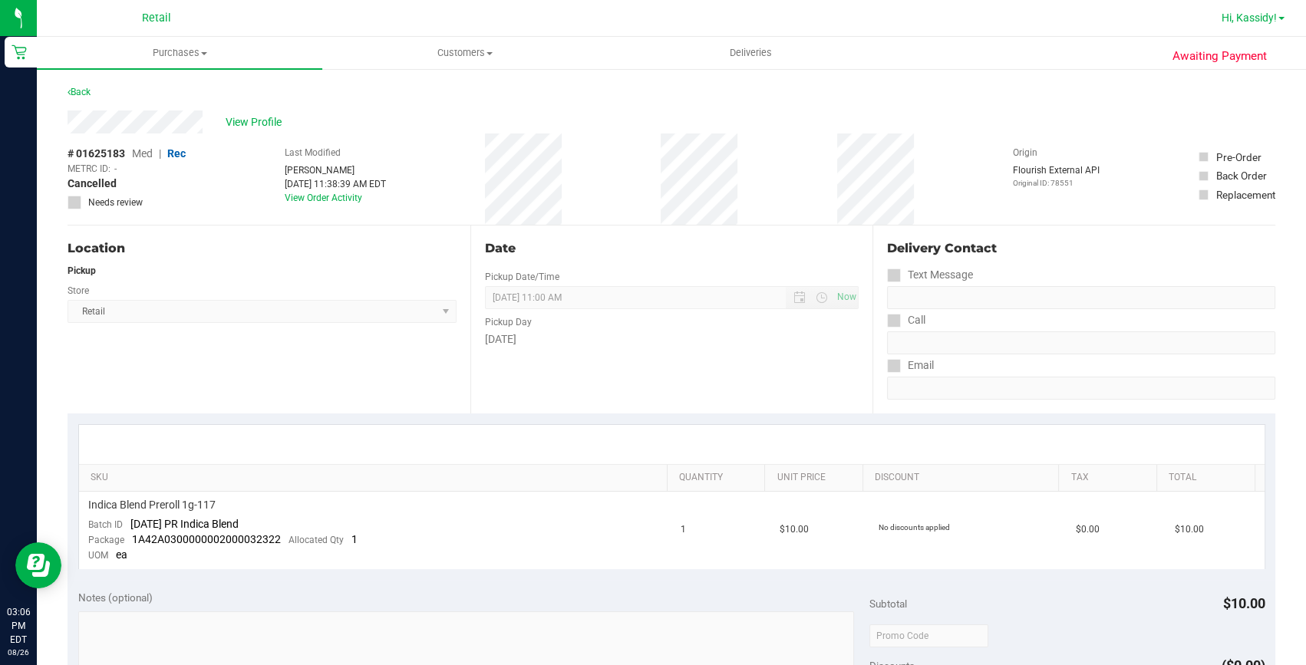
click at [1258, 15] on span "Hi, Kassidy!" at bounding box center [1248, 18] width 55 height 12
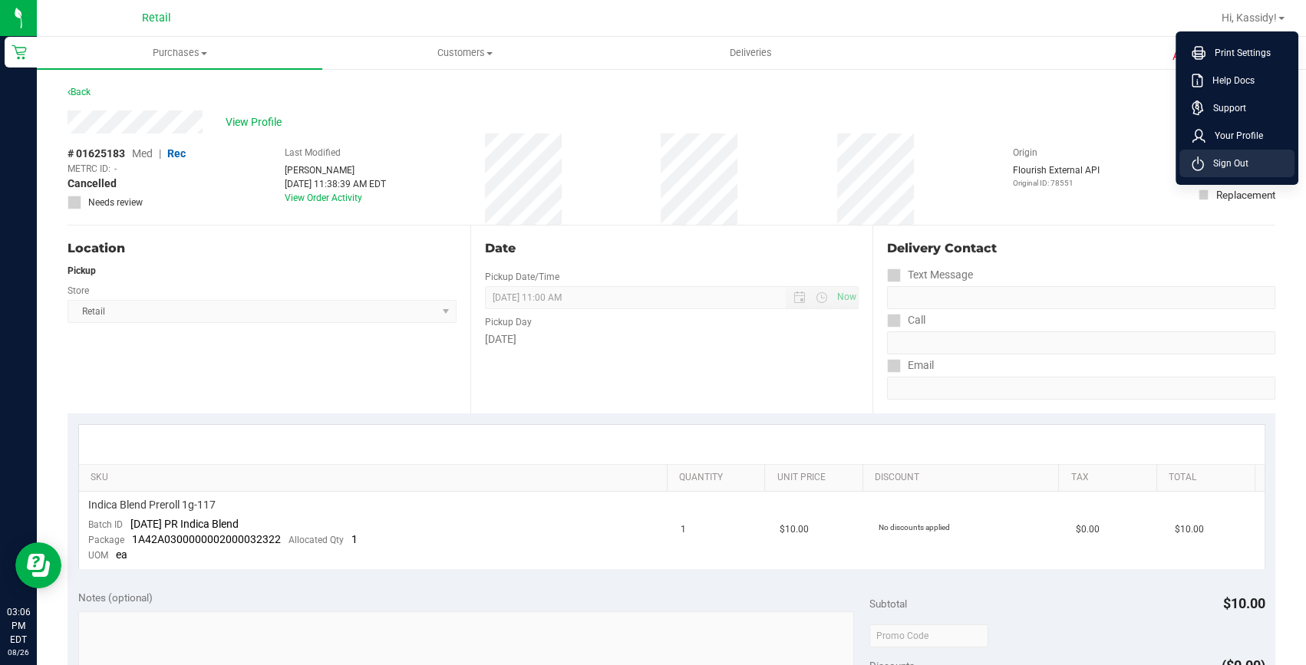
click at [1214, 161] on span "Sign Out" at bounding box center [1226, 163] width 44 height 15
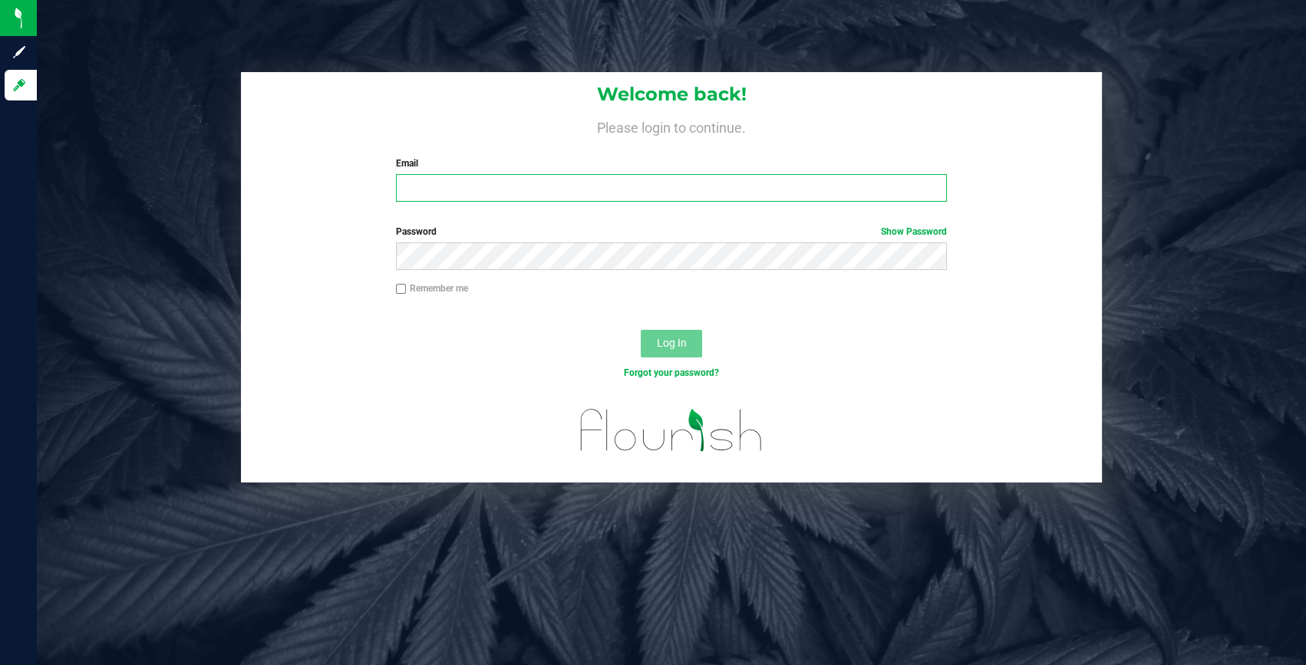
type input "Kbernardo@slatercenter.com"
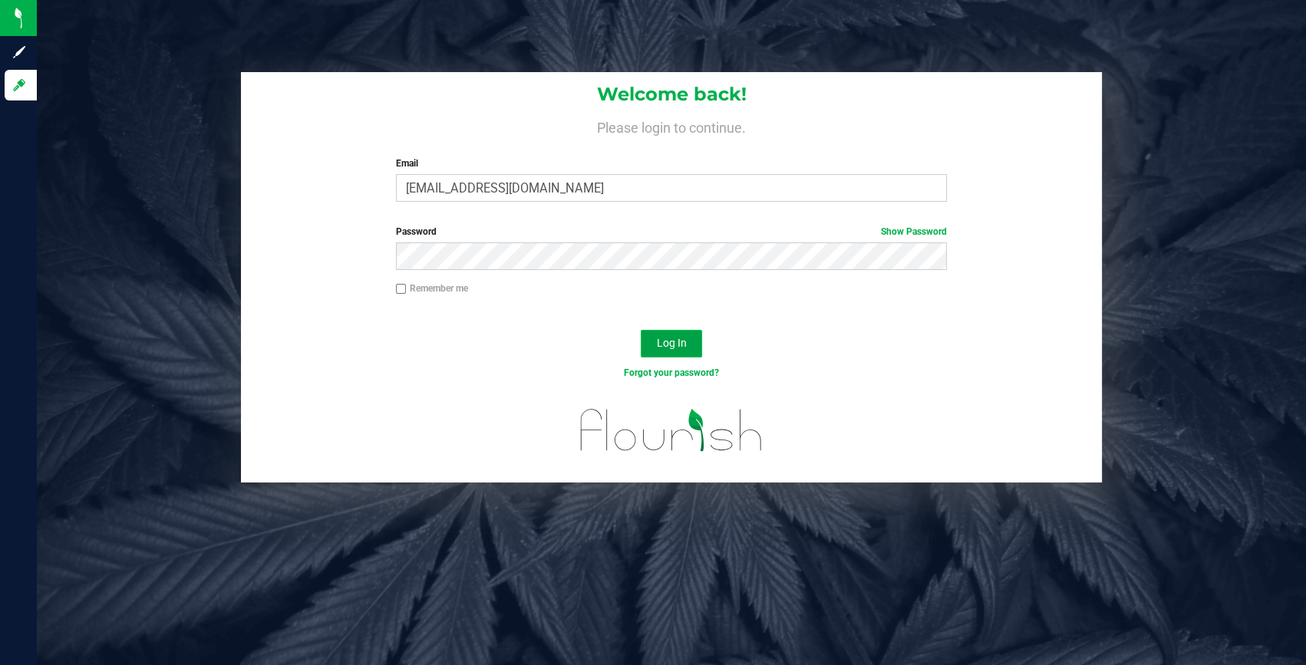
click at [667, 344] on span "Log In" at bounding box center [671, 343] width 30 height 12
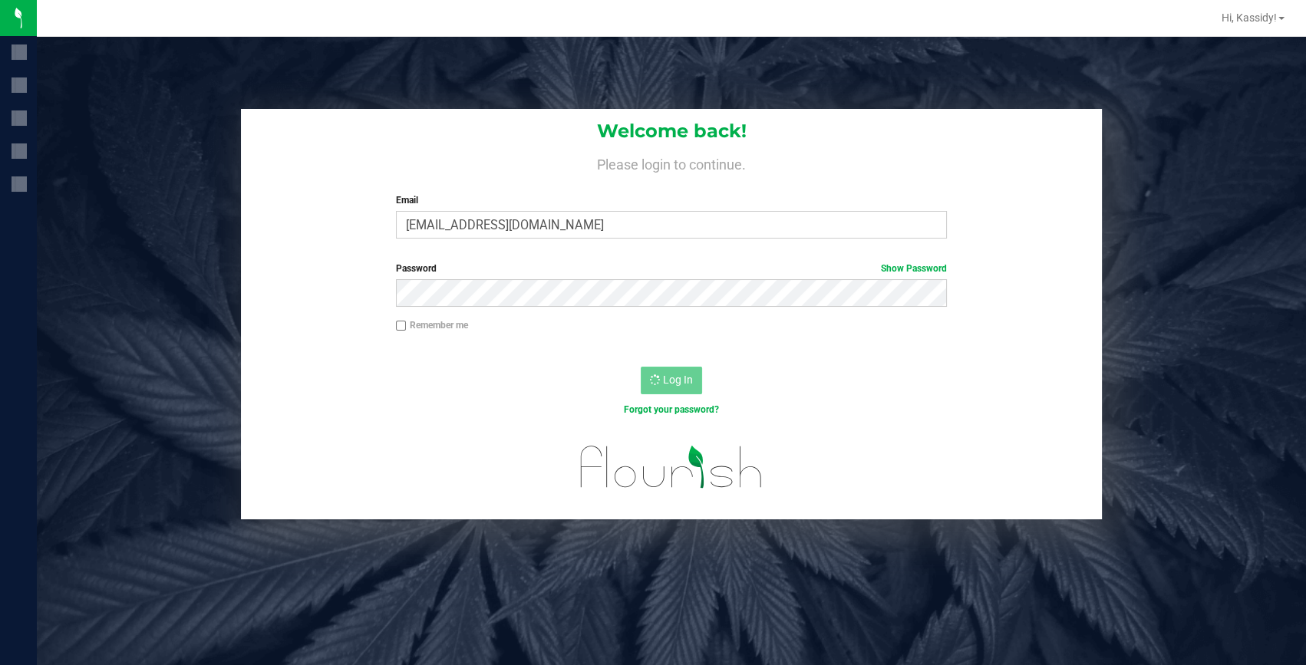
click at [667, 344] on div "Remember me" at bounding box center [671, 332] width 861 height 29
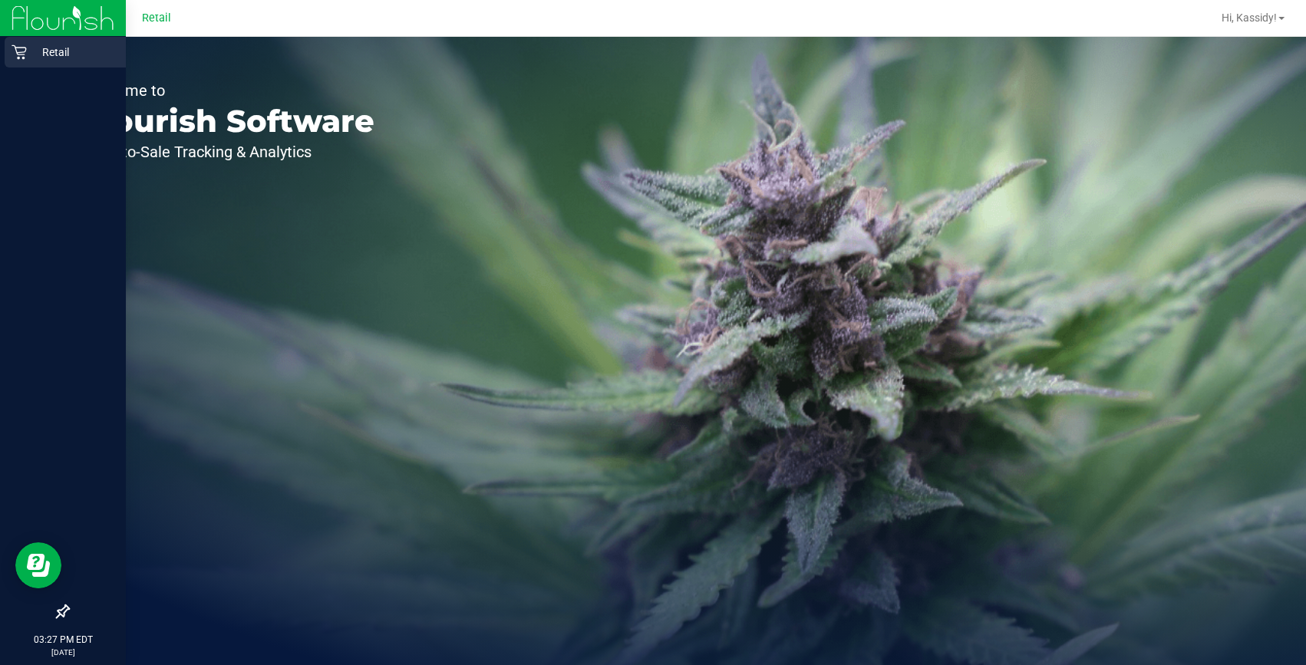
click at [31, 56] on p "Retail" at bounding box center [73, 52] width 92 height 18
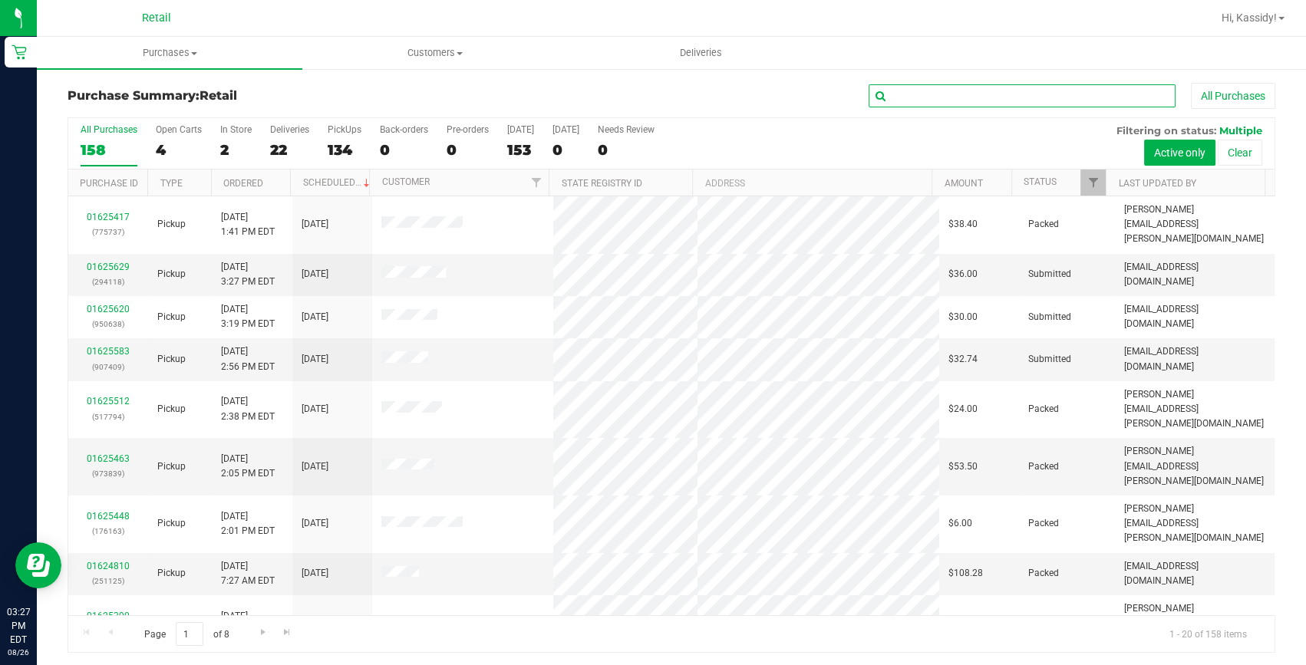
click at [970, 100] on input "text" at bounding box center [1021, 95] width 307 height 23
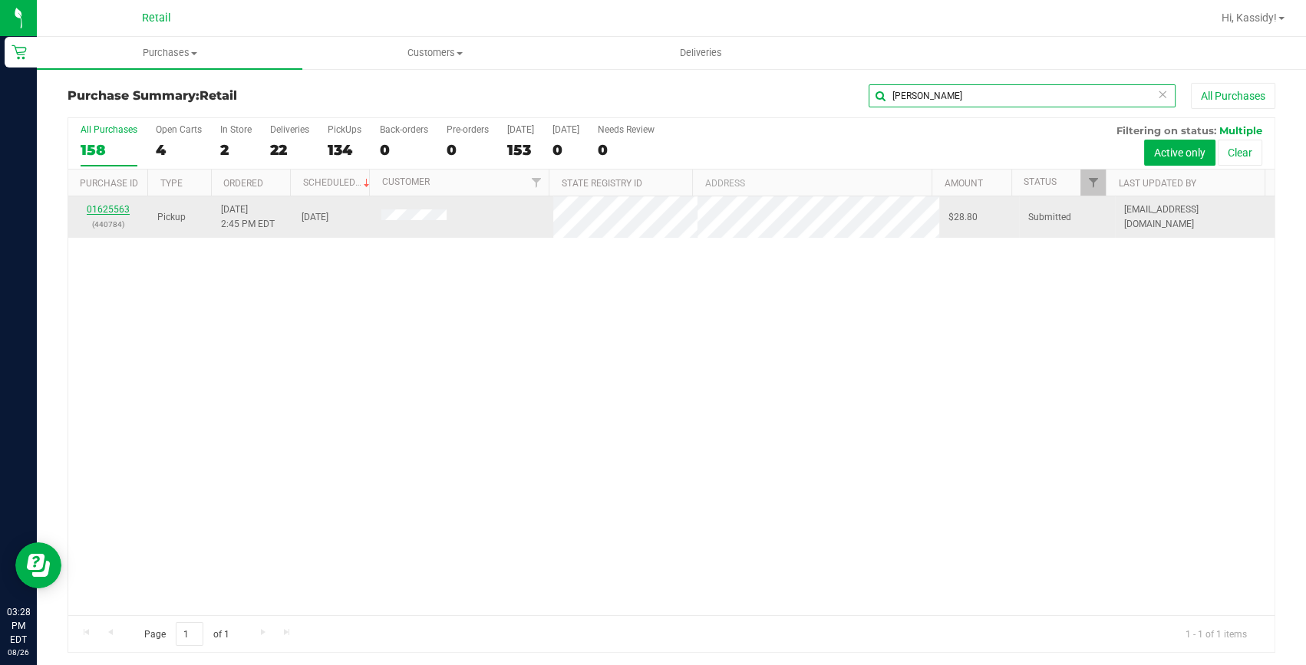
type input "polanco"
click at [105, 206] on link "01625563" at bounding box center [108, 209] width 43 height 11
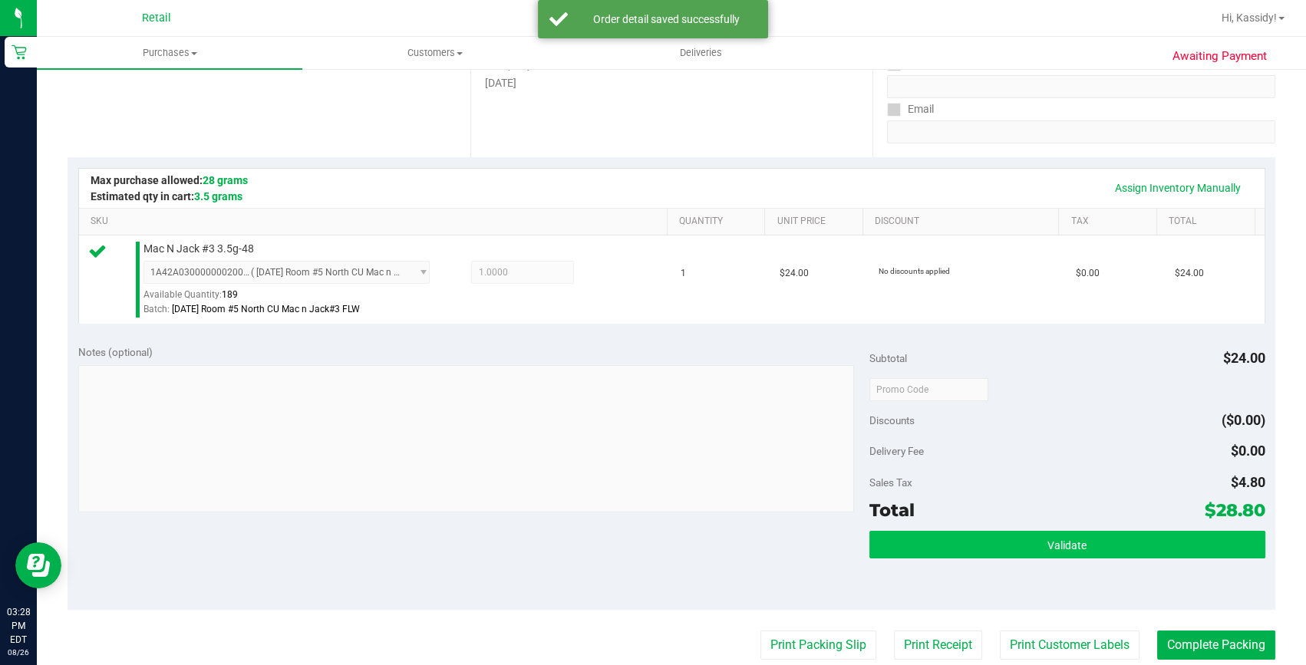
scroll to position [278, 0]
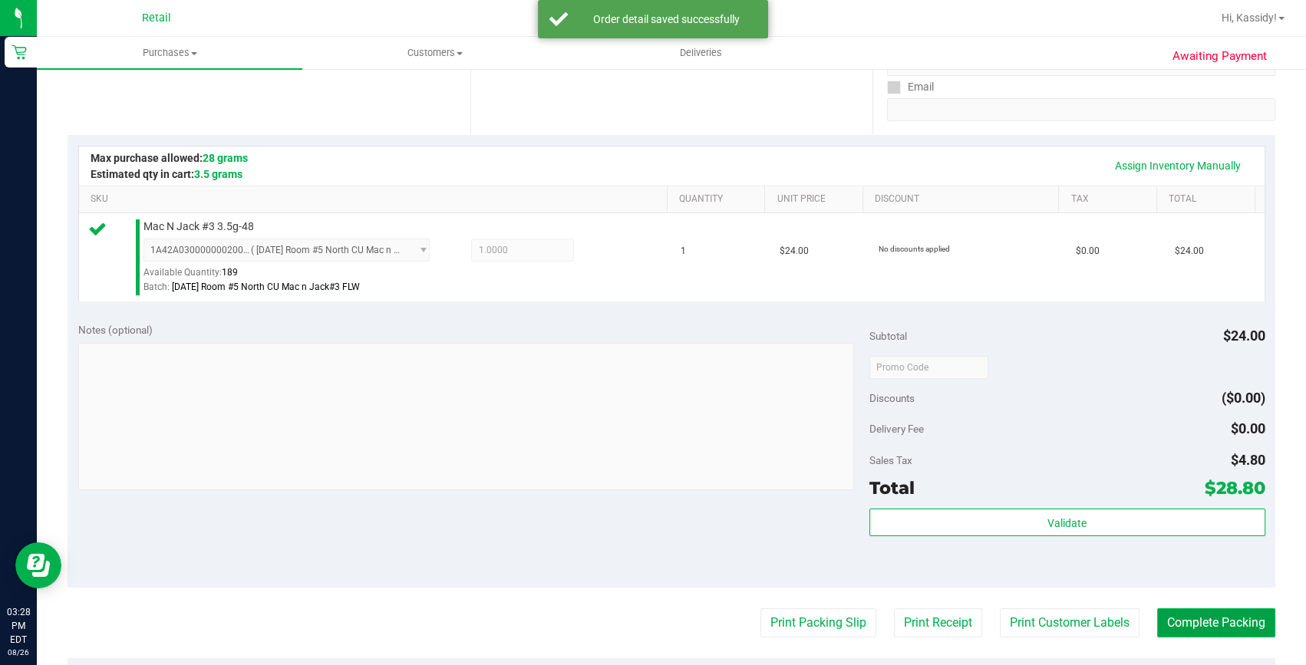
click at [1189, 621] on button "Complete Packing" at bounding box center [1216, 622] width 118 height 29
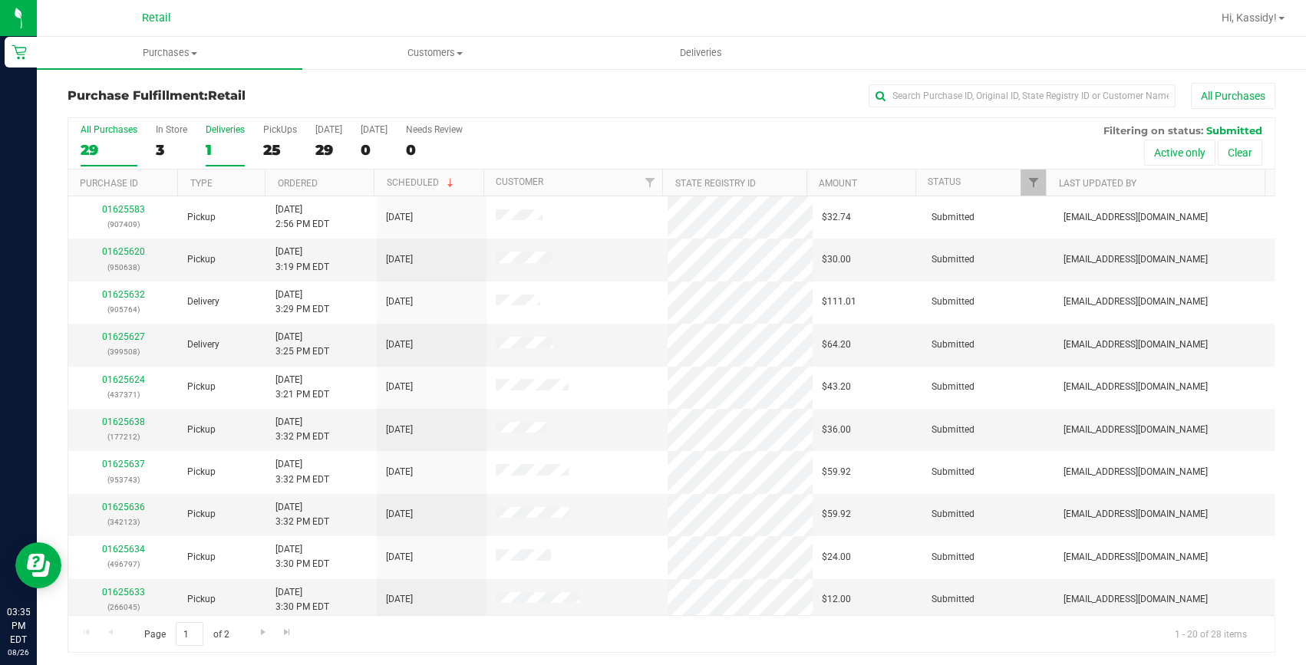
click at [220, 143] on div "1" at bounding box center [225, 150] width 39 height 18
click at [0, 0] on input "Deliveries 1" at bounding box center [0, 0] width 0 height 0
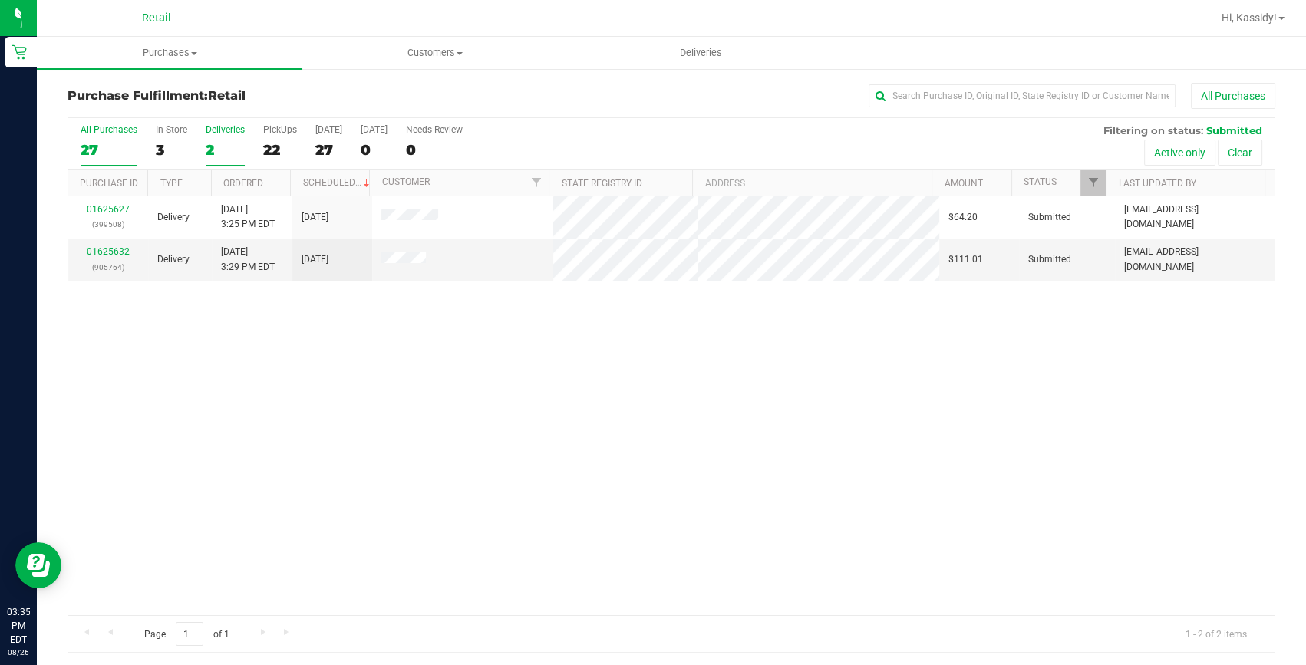
click at [91, 154] on div "27" at bounding box center [109, 150] width 57 height 18
click at [0, 0] on input "All Purchases 27" at bounding box center [0, 0] width 0 height 0
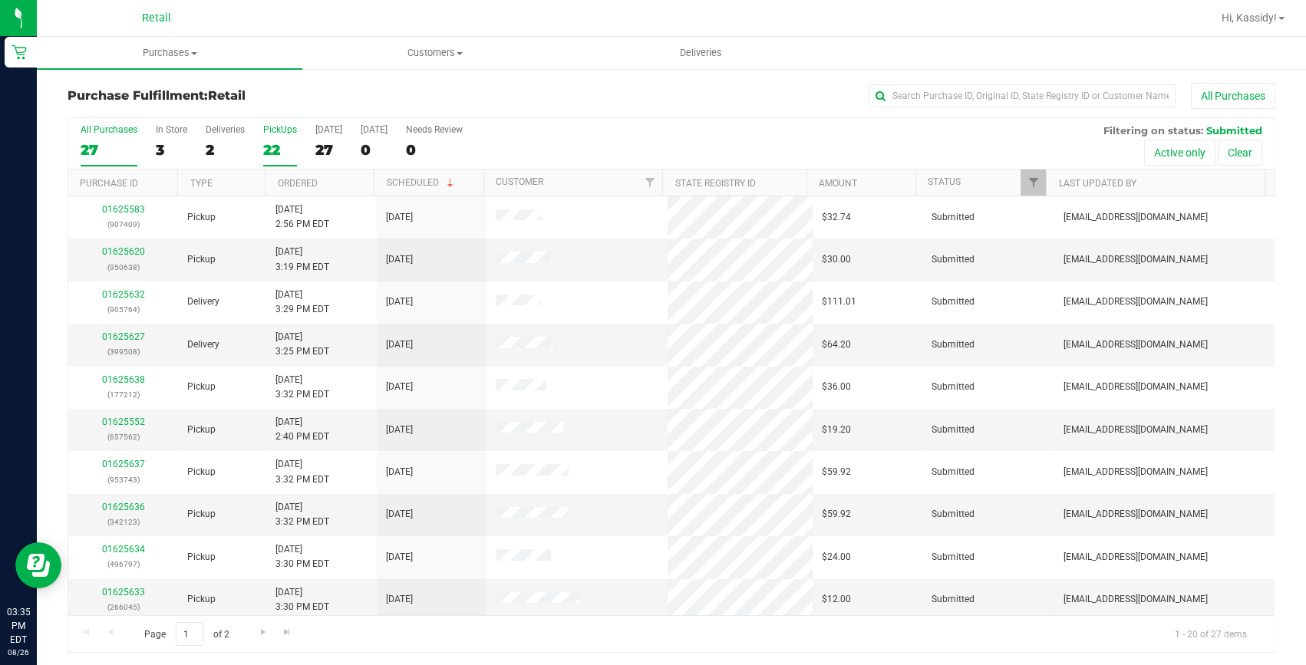
click at [275, 149] on div "22" at bounding box center [280, 150] width 34 height 18
click at [0, 0] on input "PickUps 22" at bounding box center [0, 0] width 0 height 0
click at [938, 91] on input "text" at bounding box center [1021, 95] width 307 height 23
type input "547"
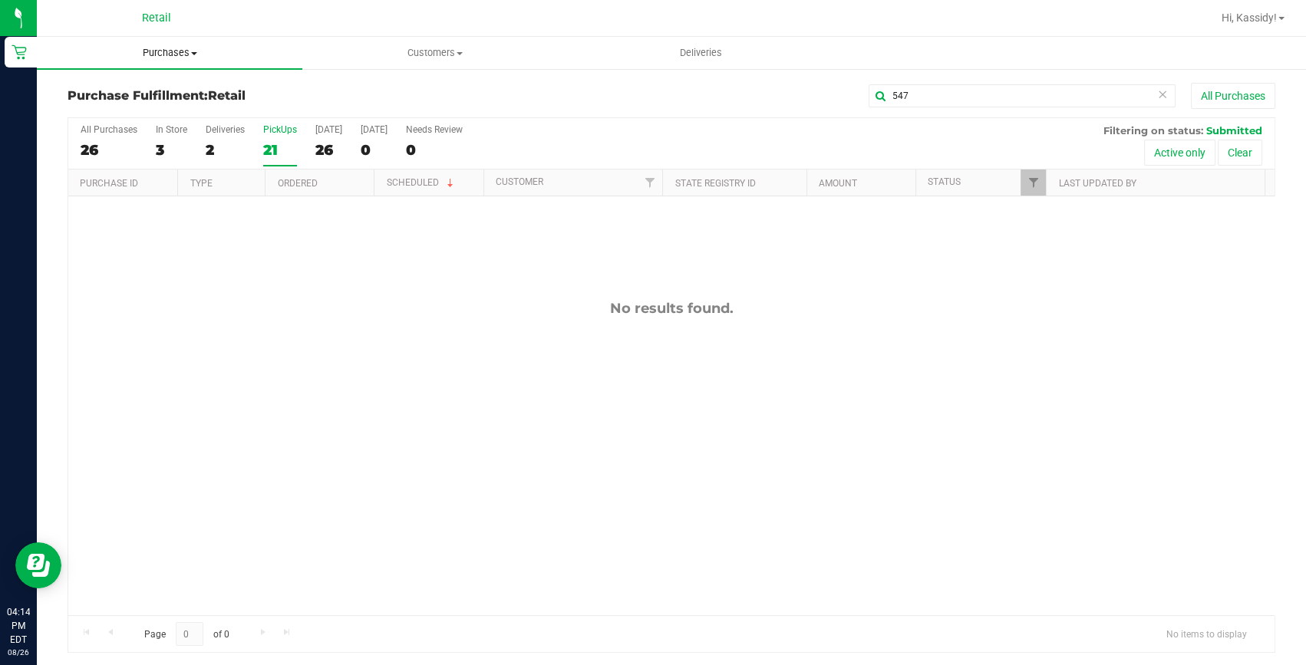
click at [163, 55] on span "Purchases" at bounding box center [169, 53] width 265 height 14
click at [461, 51] on span "Customers" at bounding box center [435, 53] width 264 height 14
click at [427, 91] on li "All customers" at bounding box center [434, 93] width 265 height 18
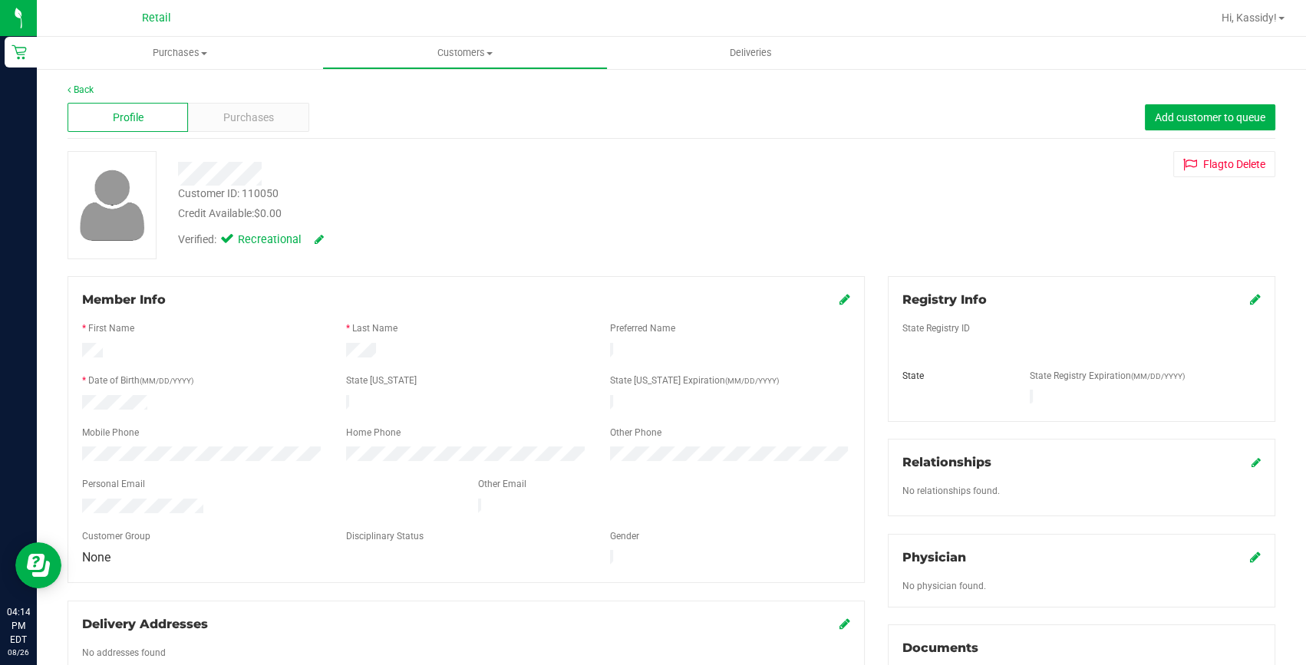
click at [246, 118] on span "Purchases" at bounding box center [248, 118] width 51 height 16
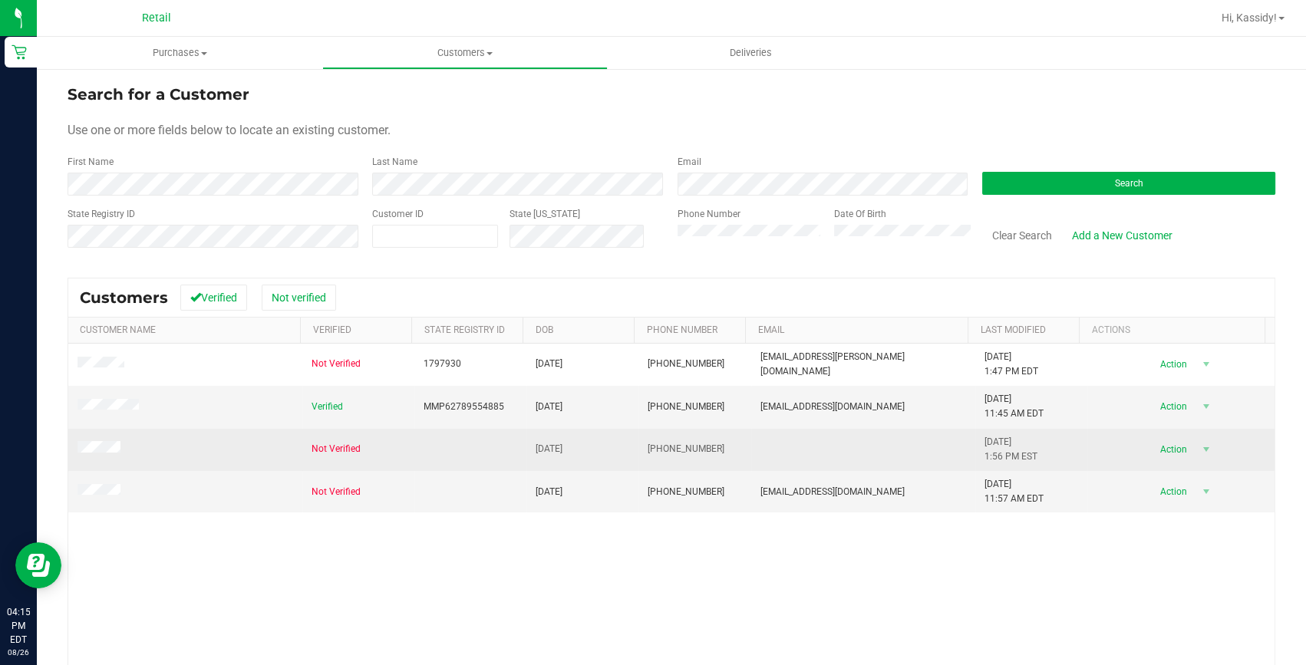
click at [109, 454] on span at bounding box center [101, 449] width 48 height 16
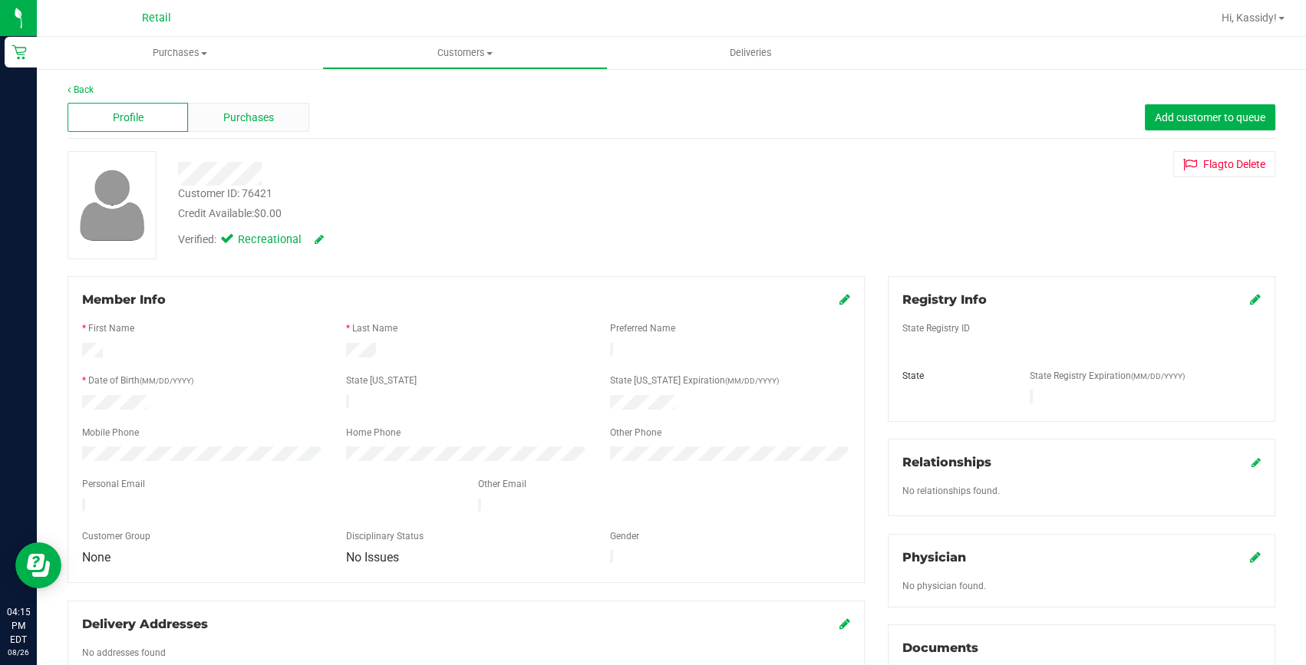
click at [244, 123] on span "Purchases" at bounding box center [248, 118] width 51 height 16
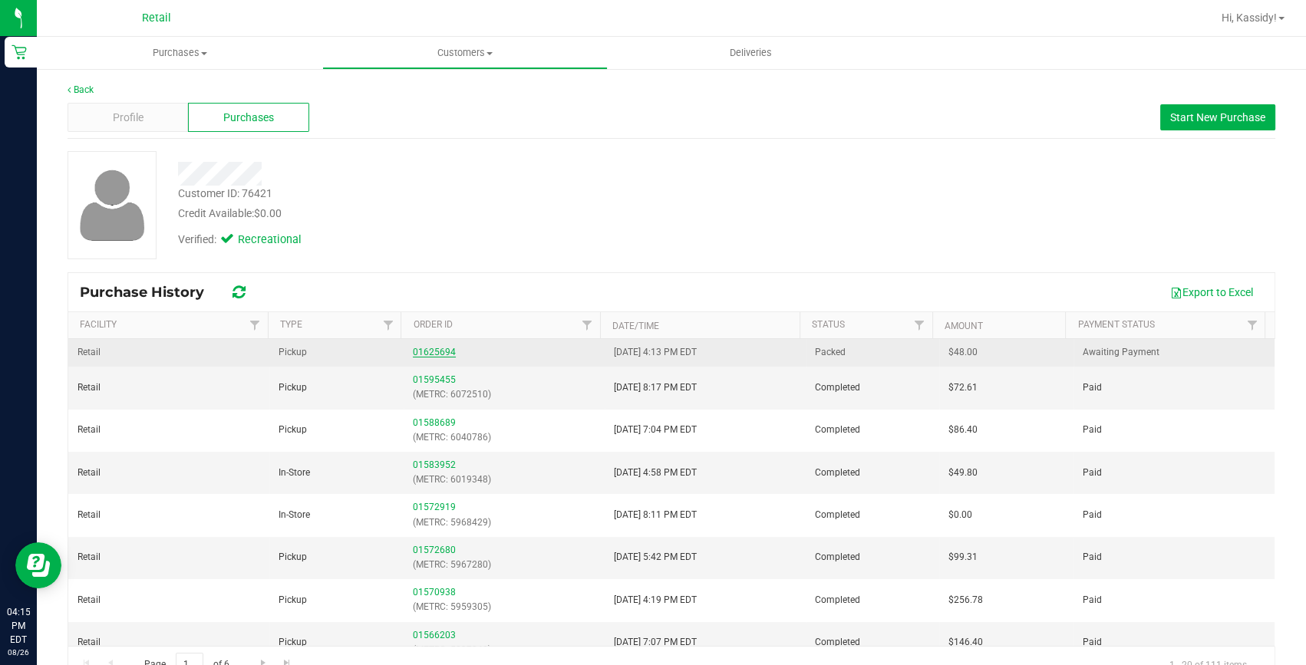
click at [426, 347] on link "01625694" at bounding box center [434, 352] width 43 height 11
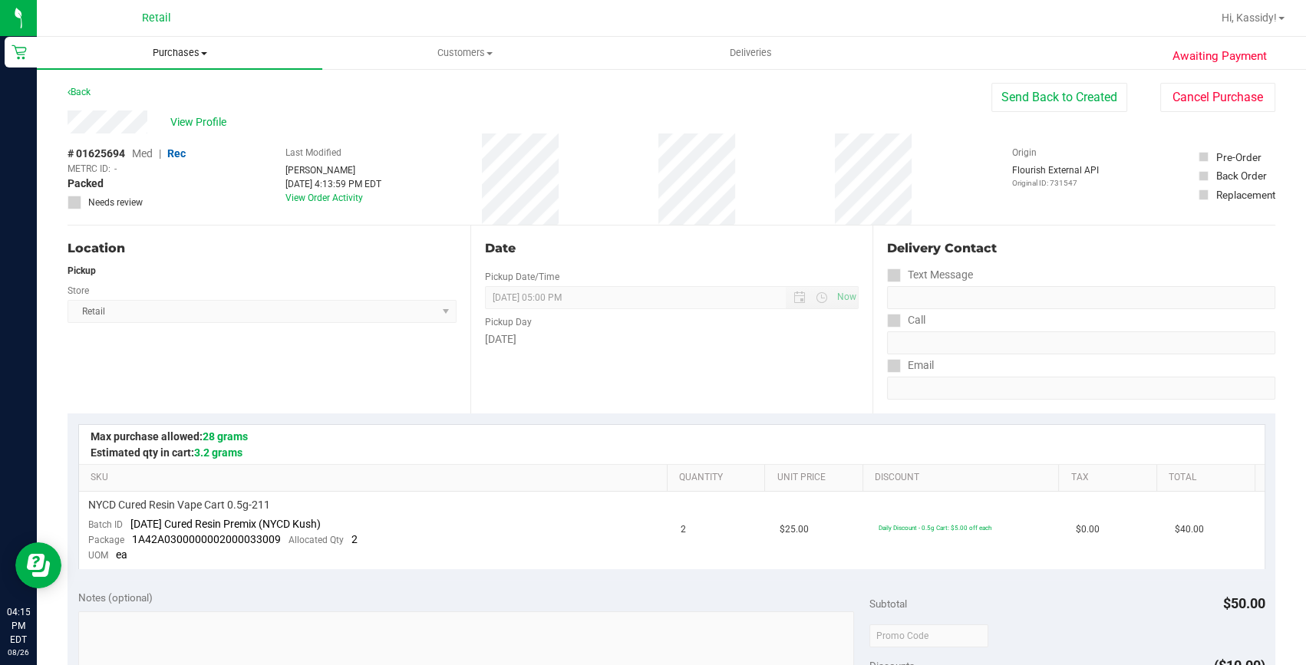
click at [183, 54] on span "Purchases" at bounding box center [179, 53] width 285 height 14
click at [186, 107] on li "Fulfillment" at bounding box center [179, 111] width 285 height 18
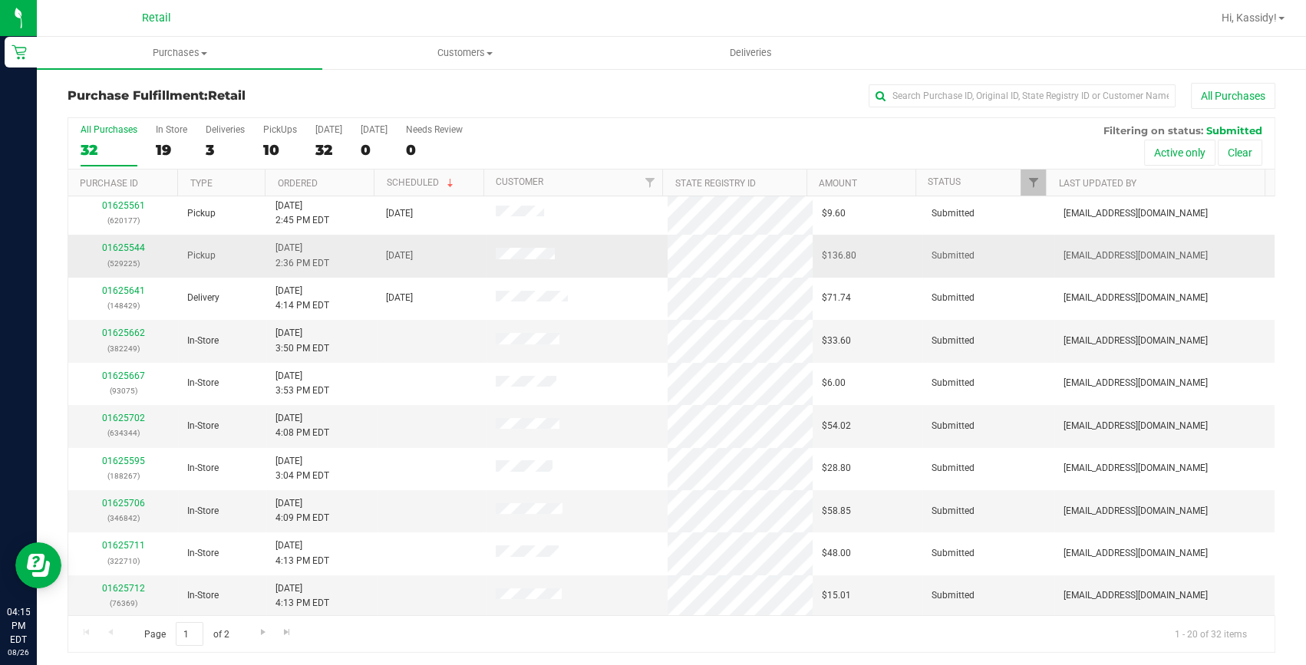
scroll to position [2, 0]
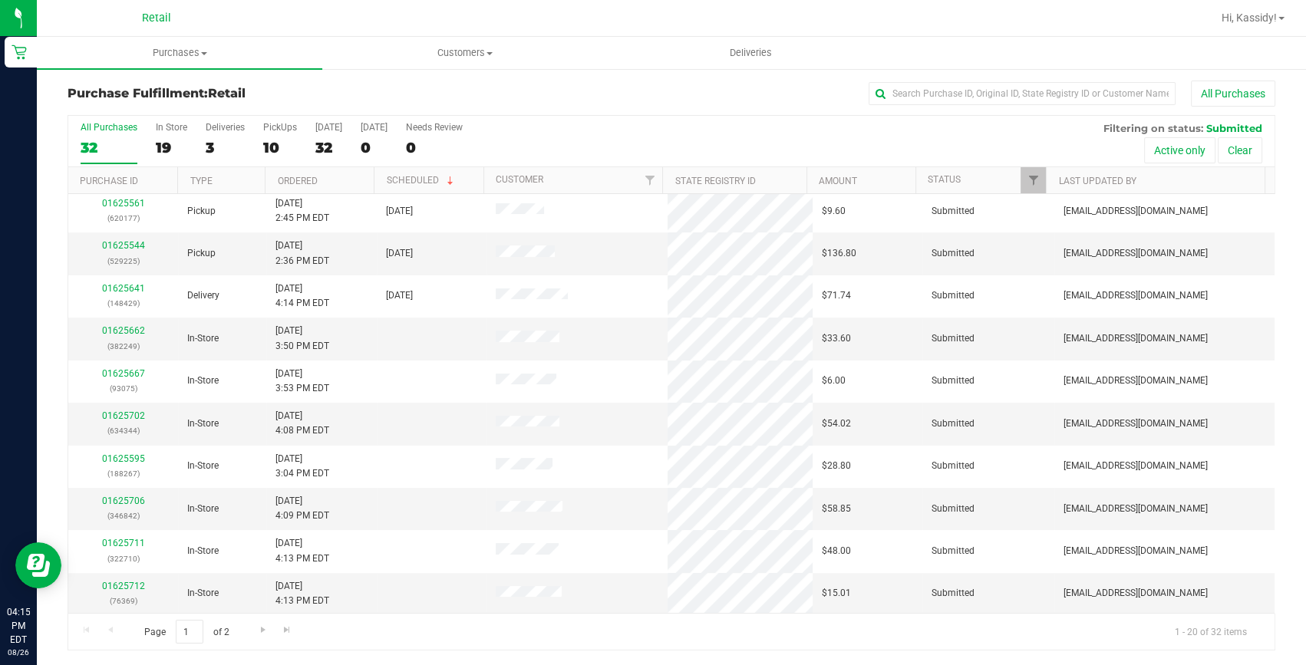
click at [620, 100] on div "All Purchases" at bounding box center [872, 94] width 805 height 26
click at [191, 58] on span "Purchases" at bounding box center [179, 53] width 285 height 14
click at [171, 94] on span "Summary of purchases" at bounding box center [115, 92] width 157 height 13
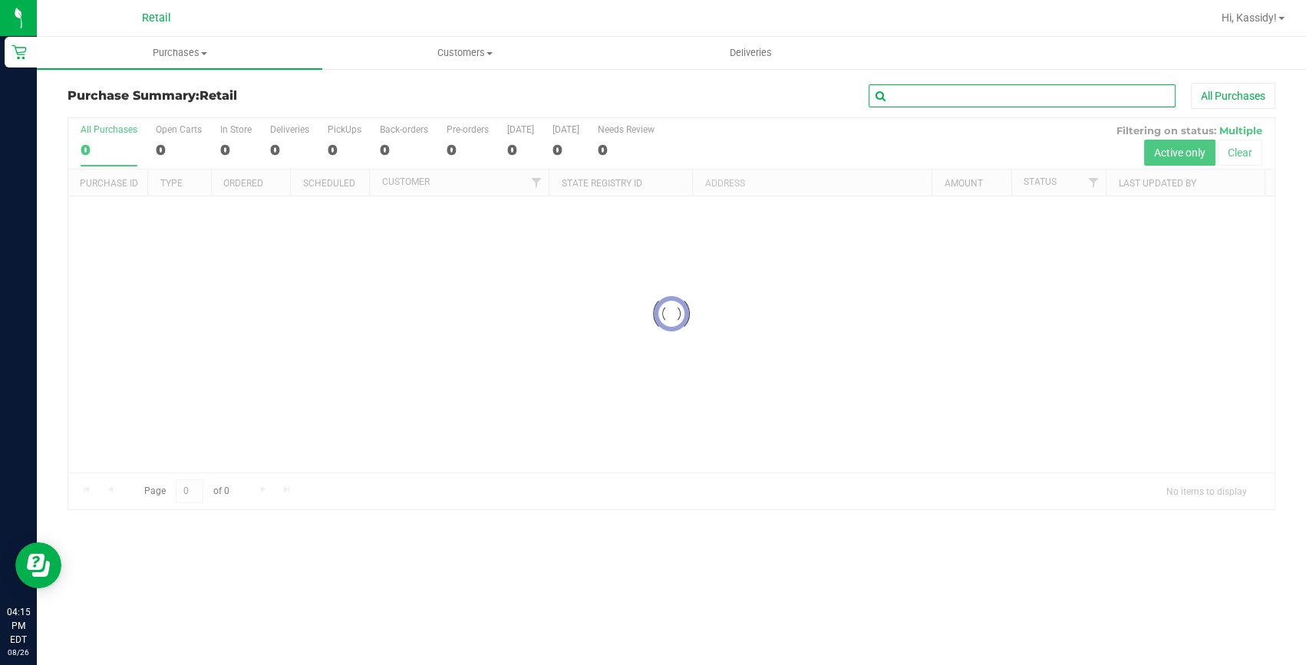
click at [960, 97] on input "text" at bounding box center [1021, 95] width 307 height 23
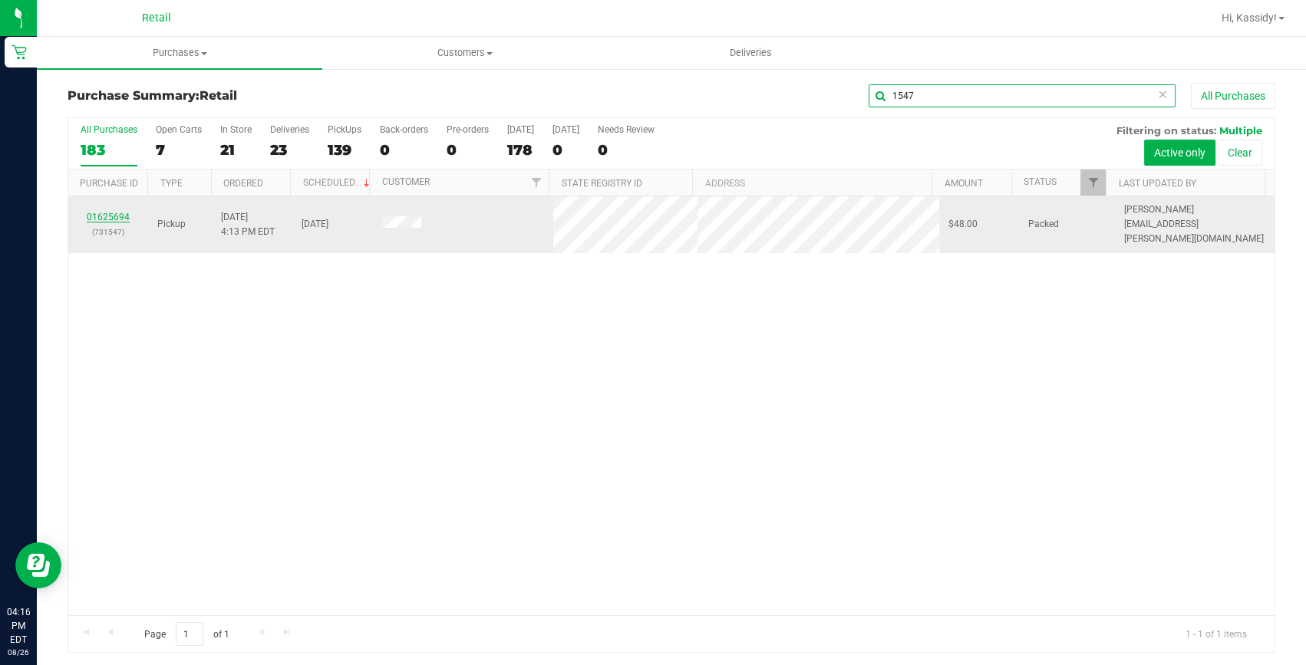
type input "1547"
click at [117, 212] on link "01625694" at bounding box center [108, 217] width 43 height 11
